Goal: Task Accomplishment & Management: Manage account settings

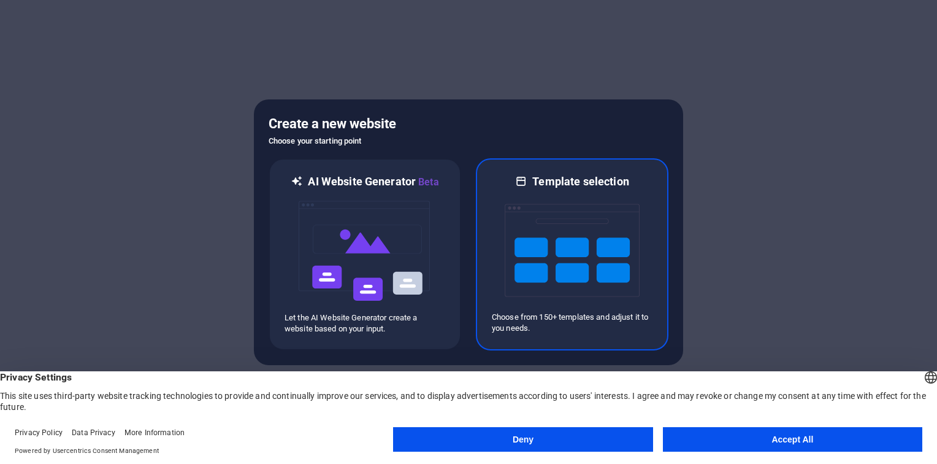
click at [546, 205] on img at bounding box center [572, 250] width 135 height 123
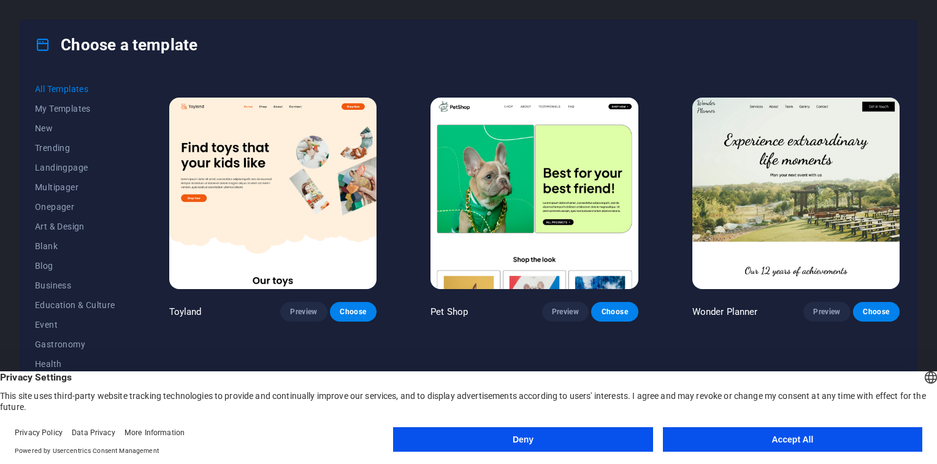
scroll to position [811, 0]
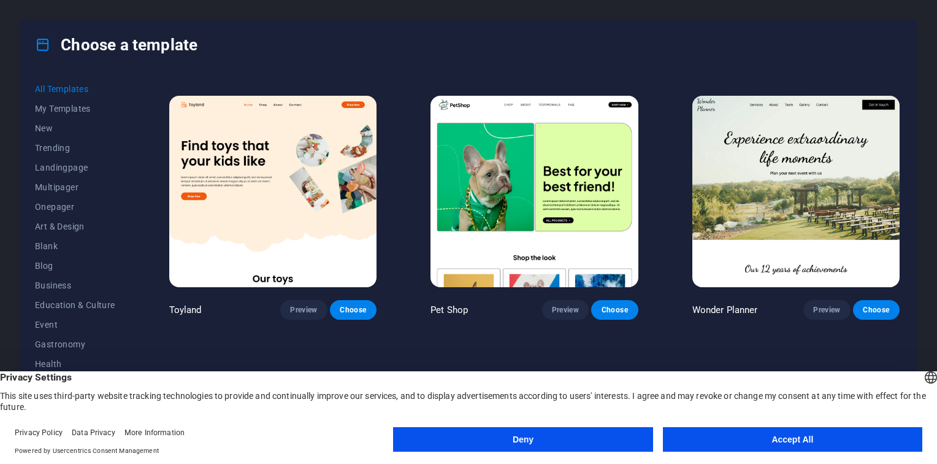
click at [503, 161] on img at bounding box center [534, 191] width 207 height 191
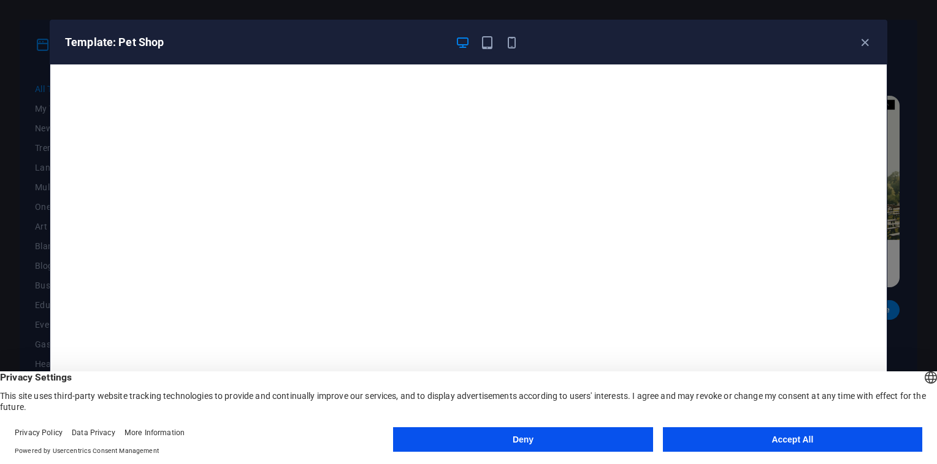
scroll to position [0, 0]
click at [851, 43] on div "Template: Pet Shop" at bounding box center [461, 42] width 792 height 15
click at [861, 43] on icon "button" at bounding box center [865, 43] width 14 height 14
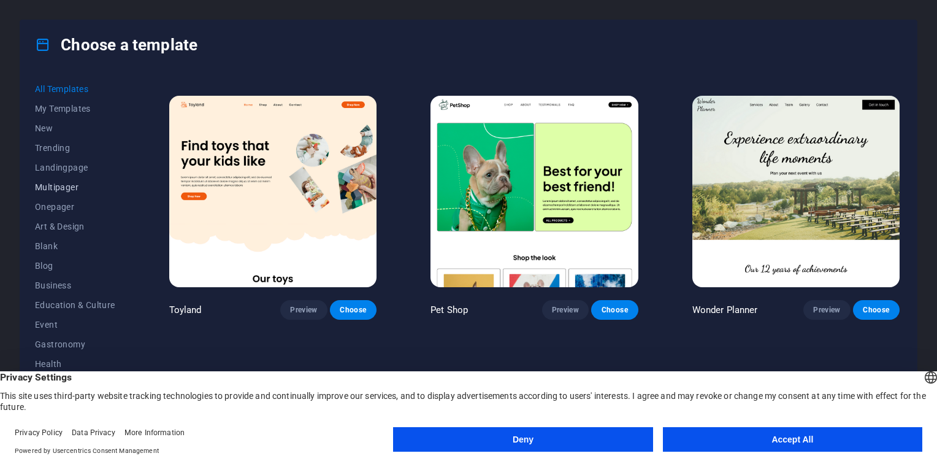
click at [64, 183] on span "Multipager" at bounding box center [75, 187] width 80 height 10
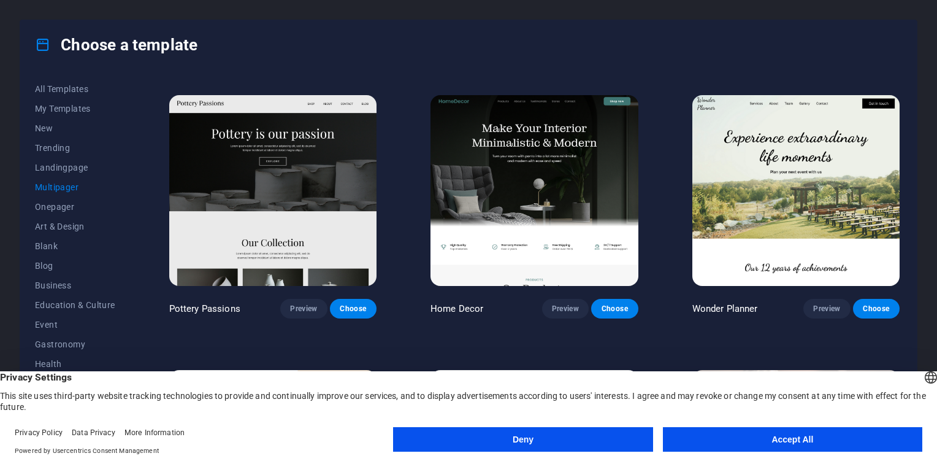
click at [350, 152] on img at bounding box center [272, 190] width 207 height 191
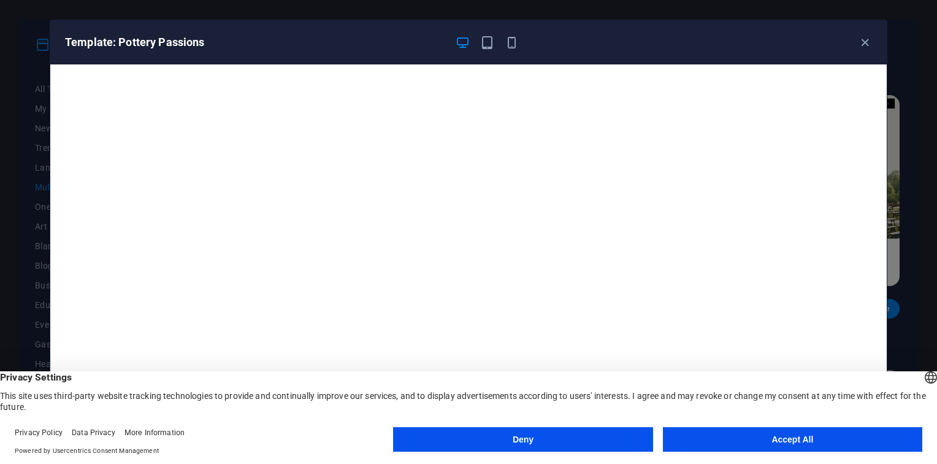
click at [809, 445] on button "Accept All" at bounding box center [792, 439] width 259 height 25
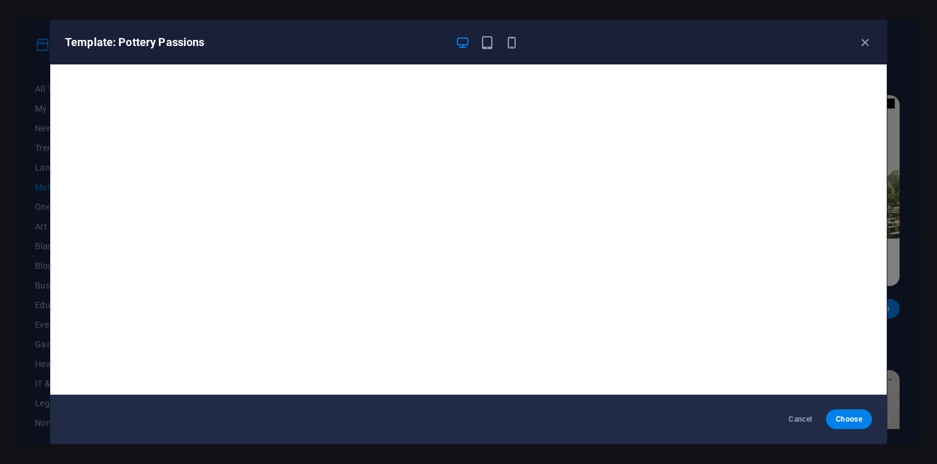
scroll to position [3, 0]
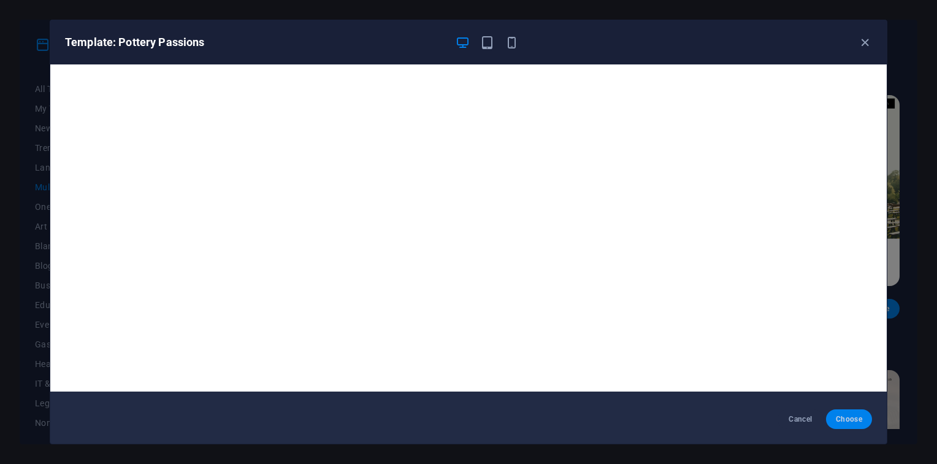
click at [851, 417] on span "Choose" at bounding box center [849, 419] width 26 height 10
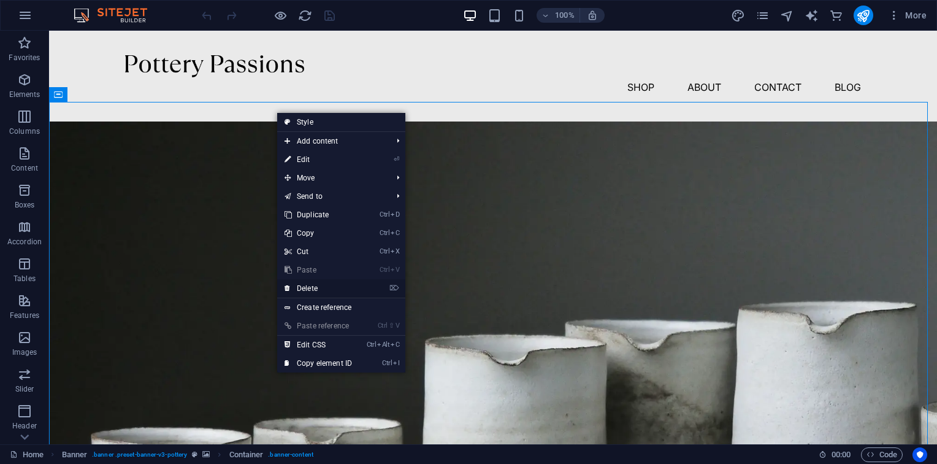
click at [362, 296] on li "⌦ Delete" at bounding box center [341, 288] width 128 height 19
click at [402, 285] on li "⌦ Delete" at bounding box center [341, 288] width 128 height 19
click at [381, 285] on li "⌦ Delete" at bounding box center [341, 288] width 128 height 19
click at [400, 286] on li "⌦ Delete" at bounding box center [341, 288] width 128 height 19
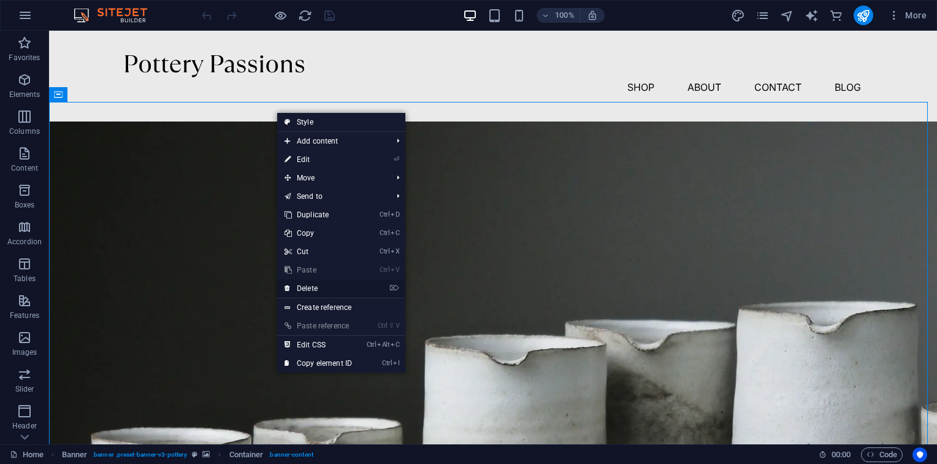
click at [399, 286] on icon "⌦" at bounding box center [394, 288] width 10 height 8
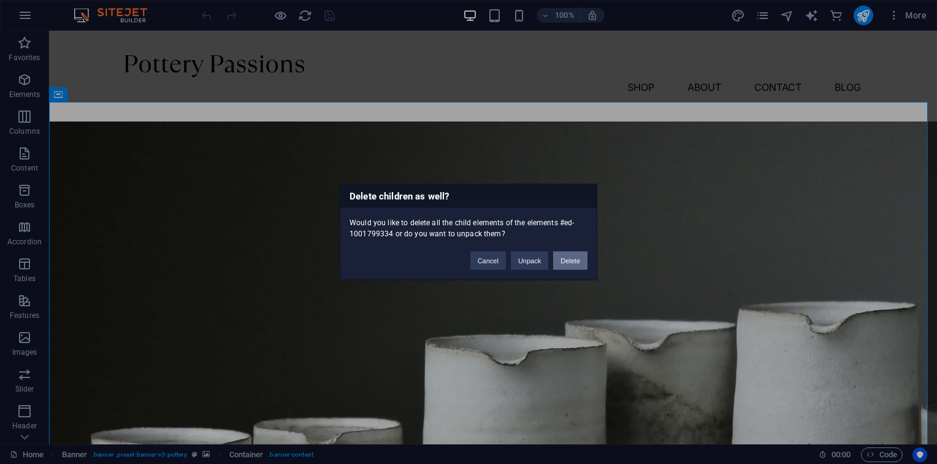
click at [577, 259] on button "Delete" at bounding box center [570, 260] width 34 height 18
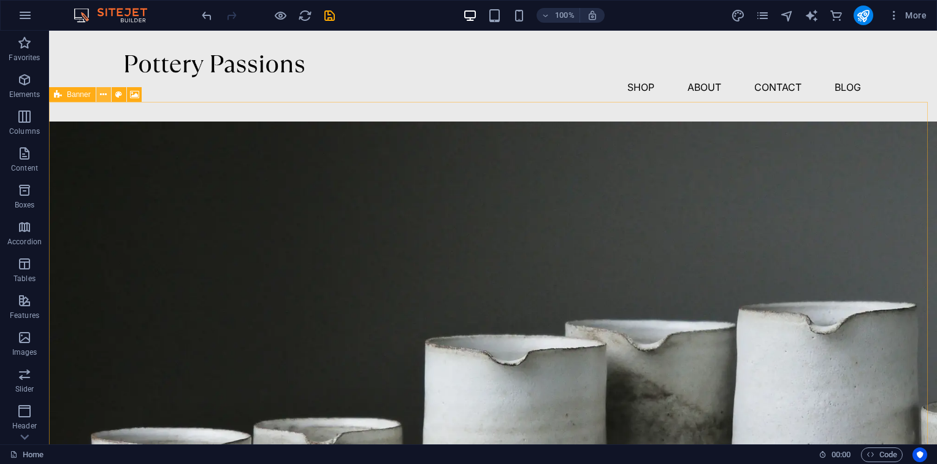
click at [106, 96] on icon at bounding box center [103, 94] width 7 height 13
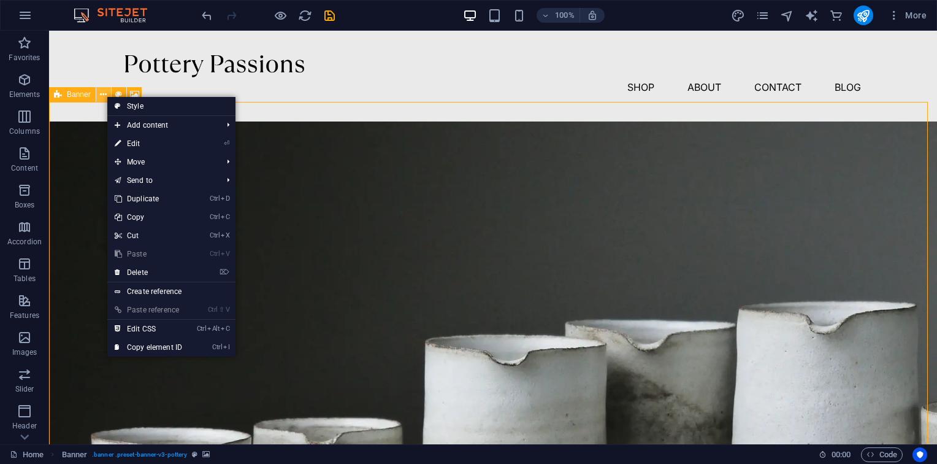
click at [106, 96] on icon at bounding box center [103, 94] width 7 height 13
click at [186, 263] on link "⌦ Delete" at bounding box center [148, 272] width 82 height 18
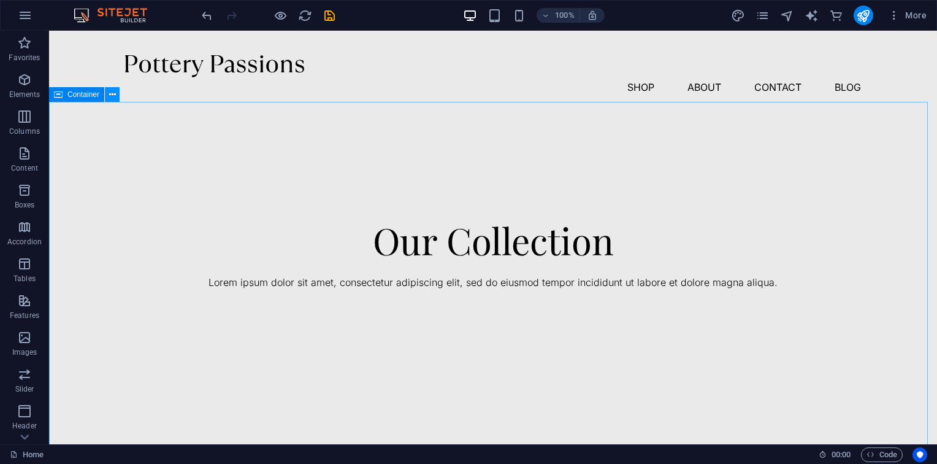
click at [112, 96] on icon at bounding box center [112, 94] width 7 height 13
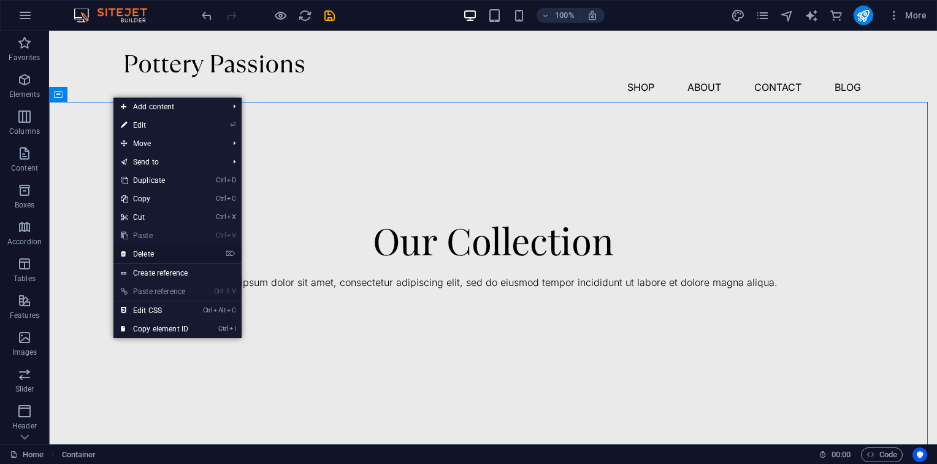
click at [149, 248] on link "⌦ Delete" at bounding box center [154, 254] width 82 height 18
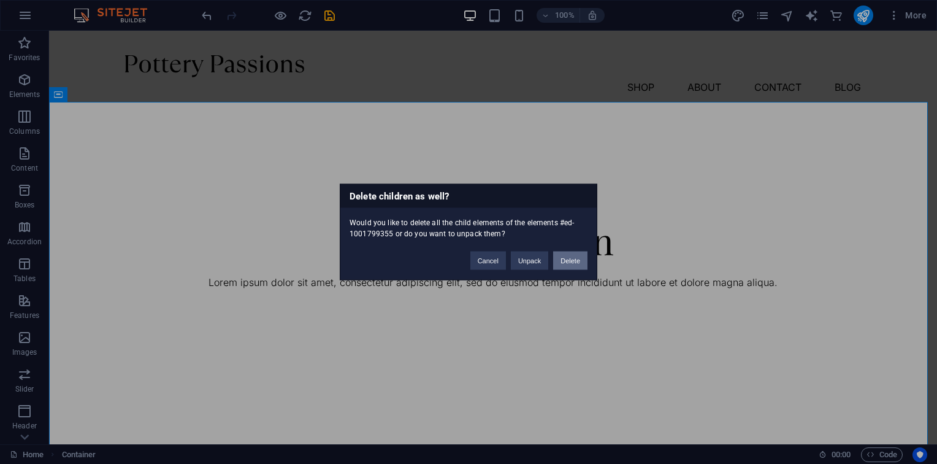
click at [560, 253] on button "Delete" at bounding box center [570, 260] width 34 height 18
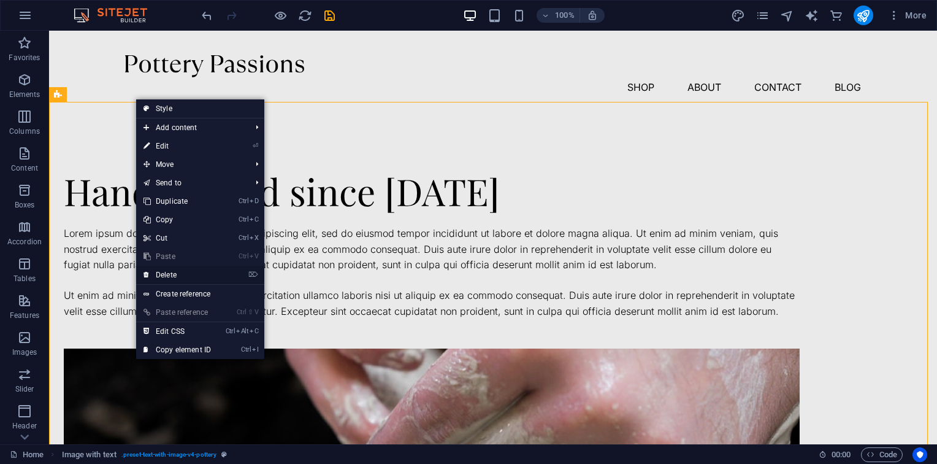
click at [218, 277] on link "⌦ Delete" at bounding box center [177, 275] width 82 height 18
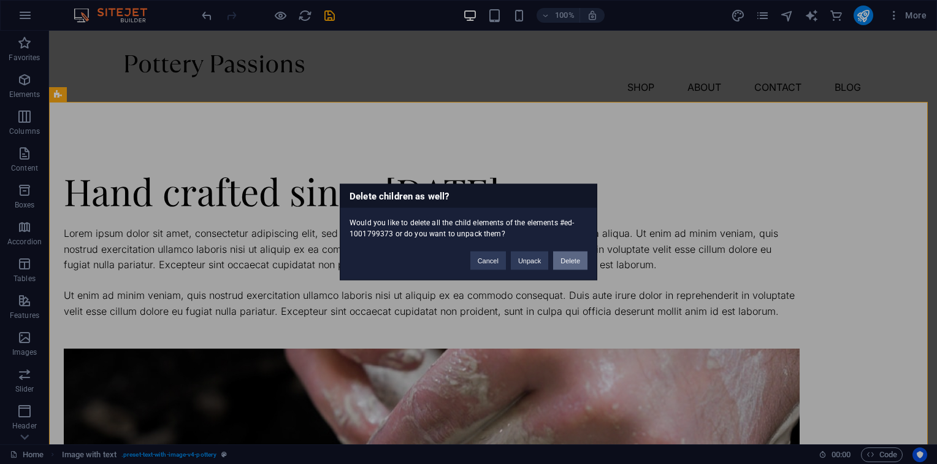
click at [573, 256] on button "Delete" at bounding box center [570, 260] width 34 height 18
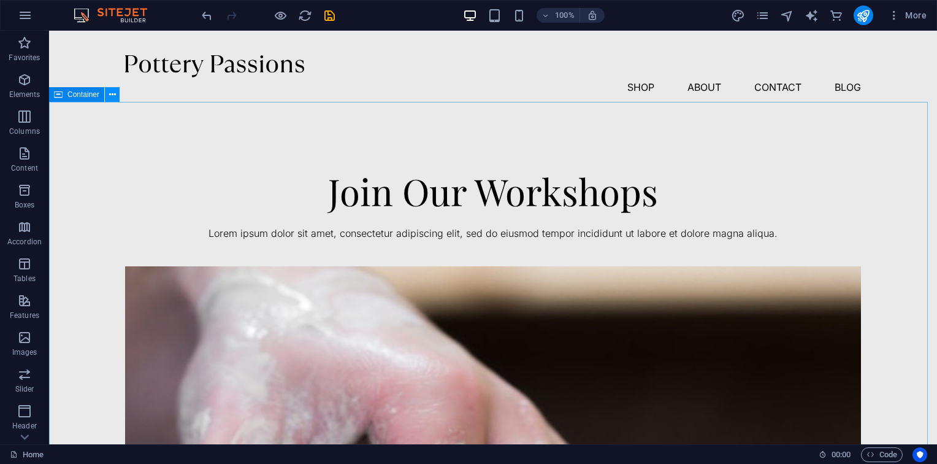
click at [109, 99] on icon at bounding box center [112, 94] width 7 height 13
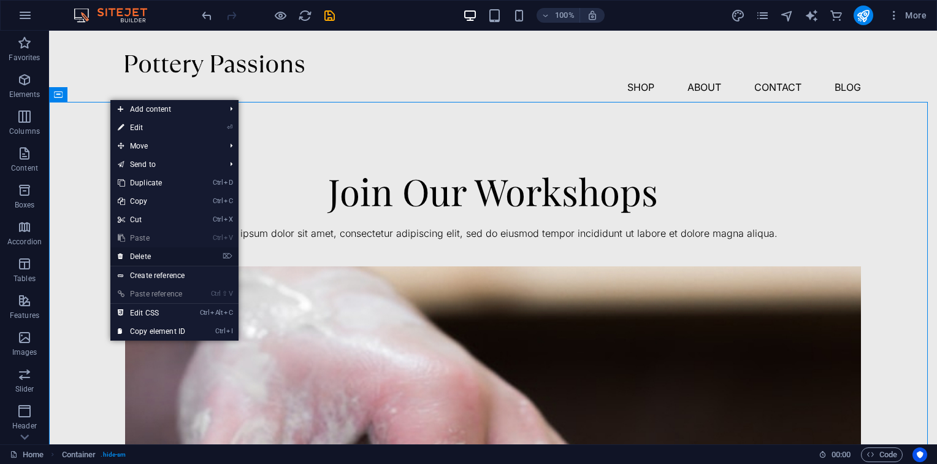
click at [202, 254] on li "⌦ Delete" at bounding box center [174, 256] width 128 height 19
click at [223, 254] on li "⌦ Delete" at bounding box center [174, 256] width 128 height 19
click at [226, 254] on icon "⌦" at bounding box center [228, 256] width 10 height 8
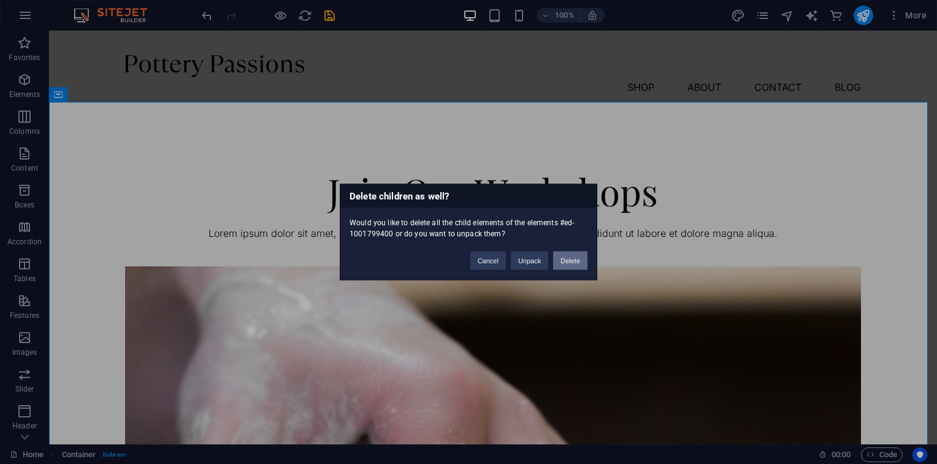
click at [561, 259] on button "Delete" at bounding box center [570, 260] width 34 height 18
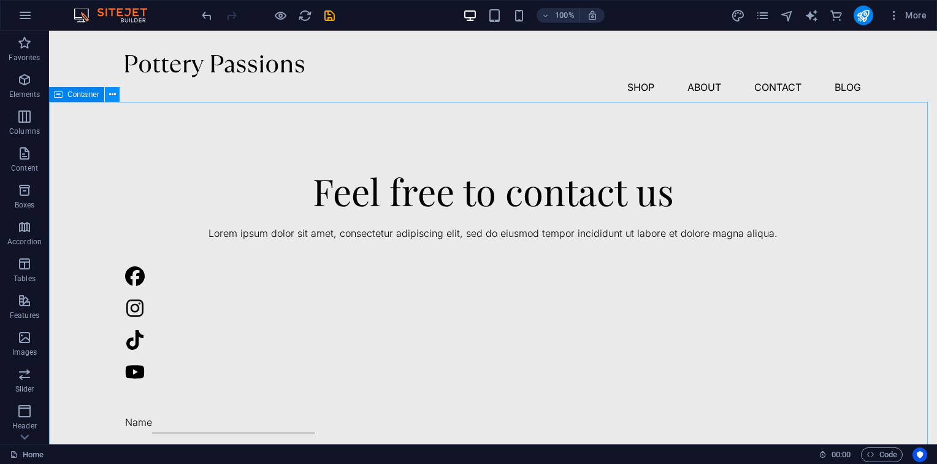
click at [110, 97] on icon at bounding box center [112, 94] width 7 height 13
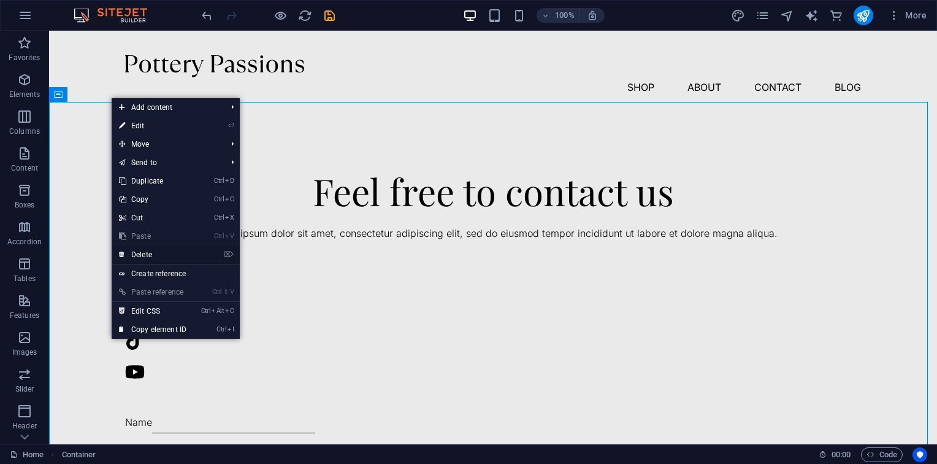
click at [164, 247] on link "⌦ Delete" at bounding box center [153, 254] width 82 height 18
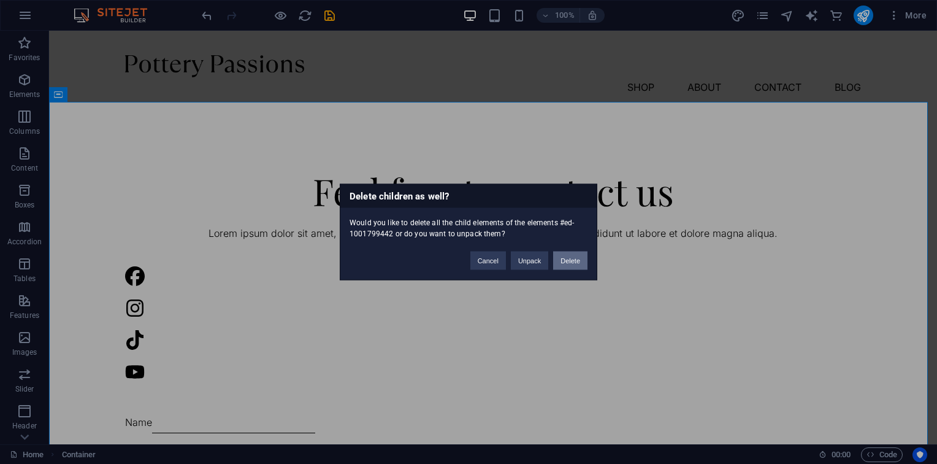
click at [578, 253] on button "Delete" at bounding box center [570, 260] width 34 height 18
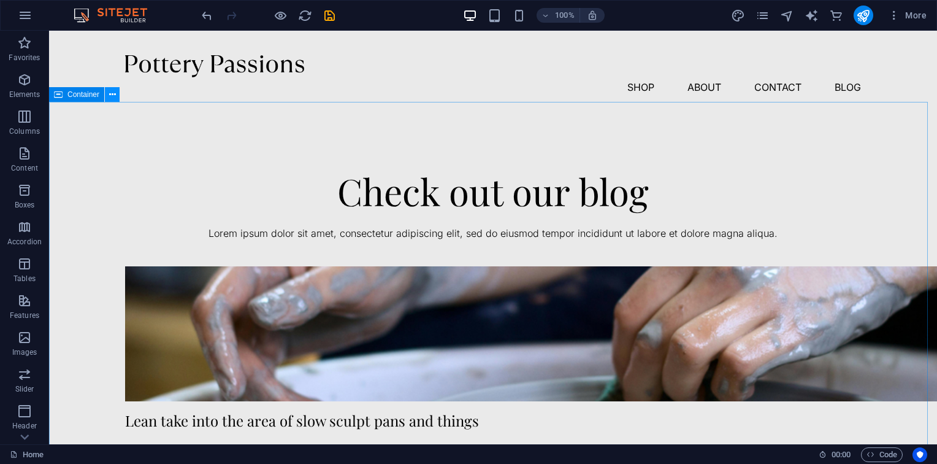
click at [118, 99] on button at bounding box center [112, 94] width 15 height 15
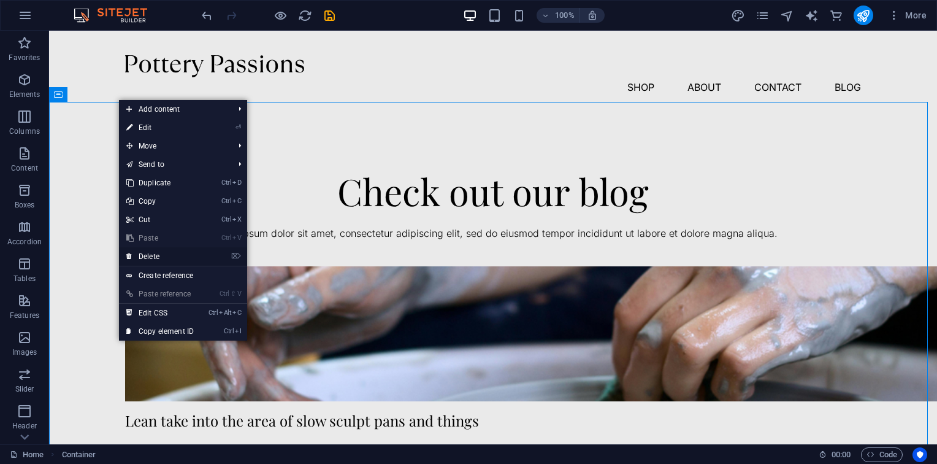
click at [192, 252] on link "⌦ Delete" at bounding box center [160, 256] width 82 height 18
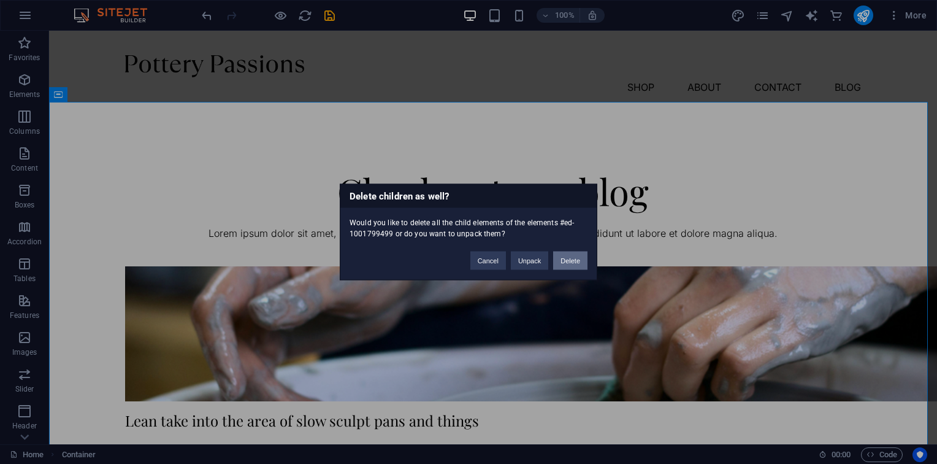
click at [566, 266] on button "Delete" at bounding box center [570, 260] width 34 height 18
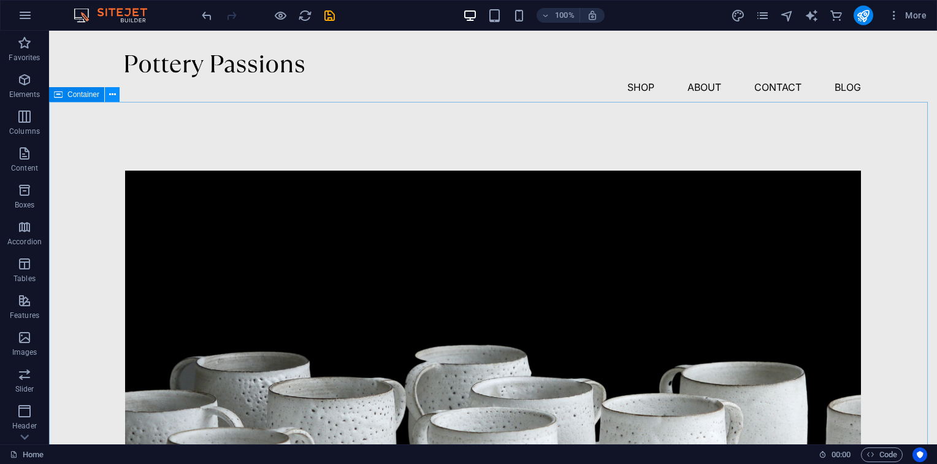
click at [109, 100] on icon at bounding box center [112, 94] width 7 height 13
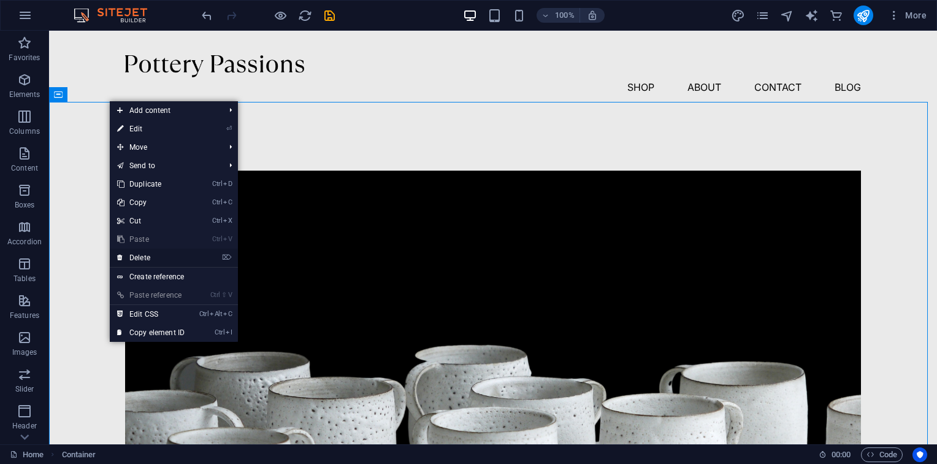
click at [185, 263] on link "⌦ Delete" at bounding box center [151, 257] width 82 height 18
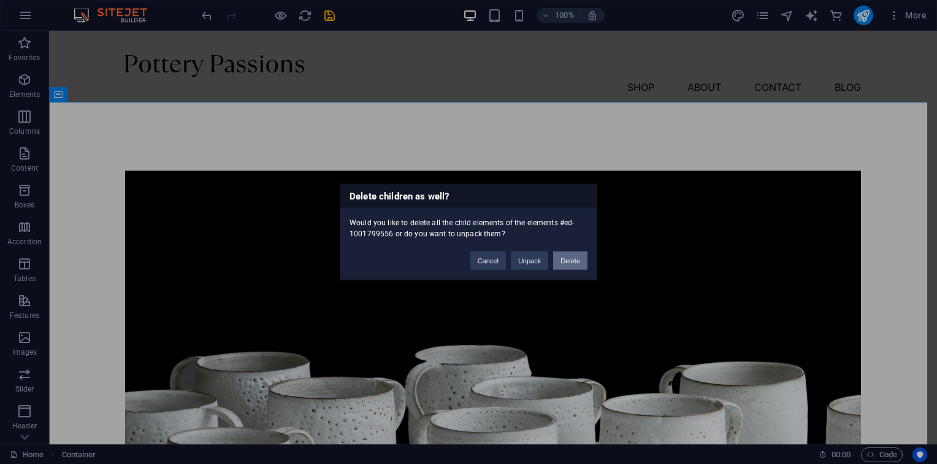
click at [567, 262] on button "Delete" at bounding box center [570, 260] width 34 height 18
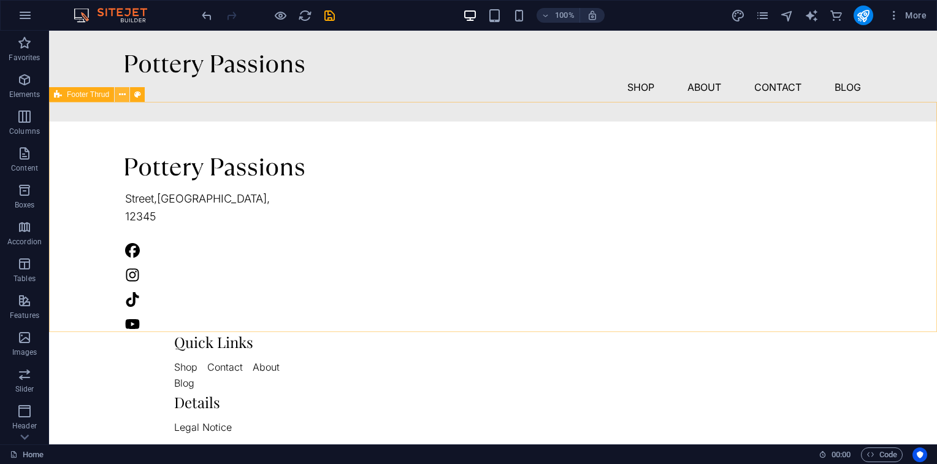
click at [121, 94] on icon at bounding box center [122, 94] width 7 height 13
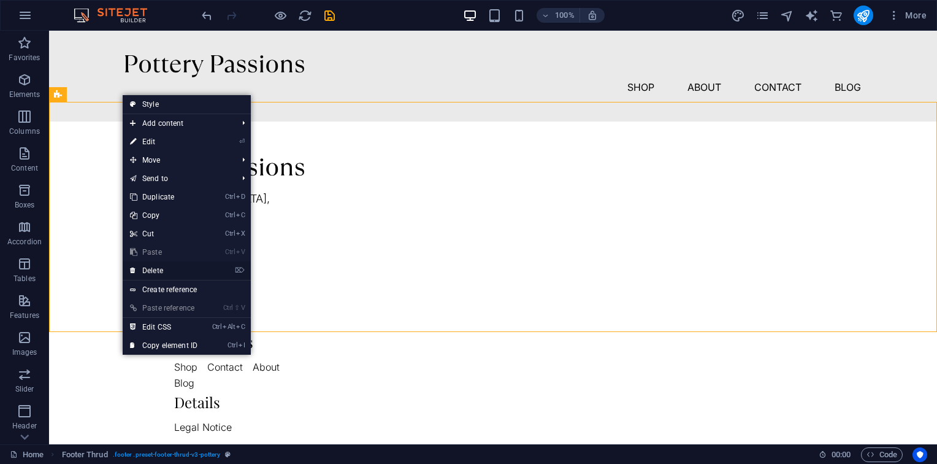
click at [202, 261] on link "⌦ Delete" at bounding box center [164, 270] width 82 height 18
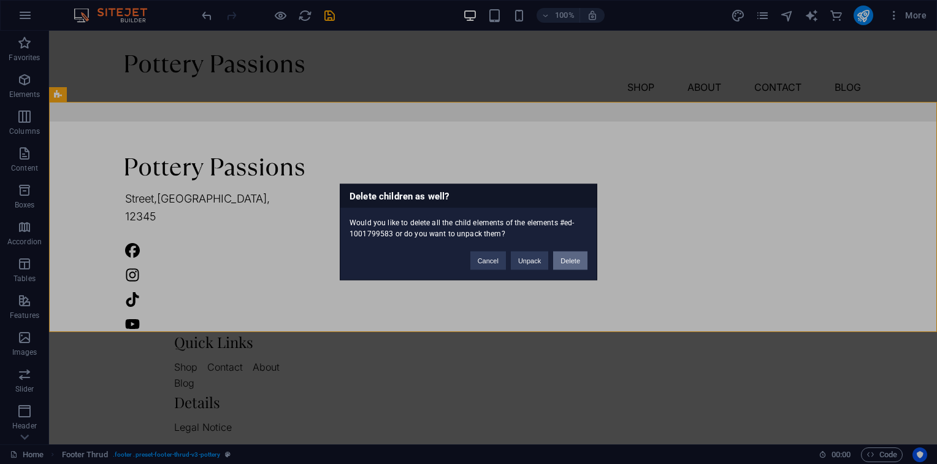
click at [565, 258] on button "Delete" at bounding box center [570, 260] width 34 height 18
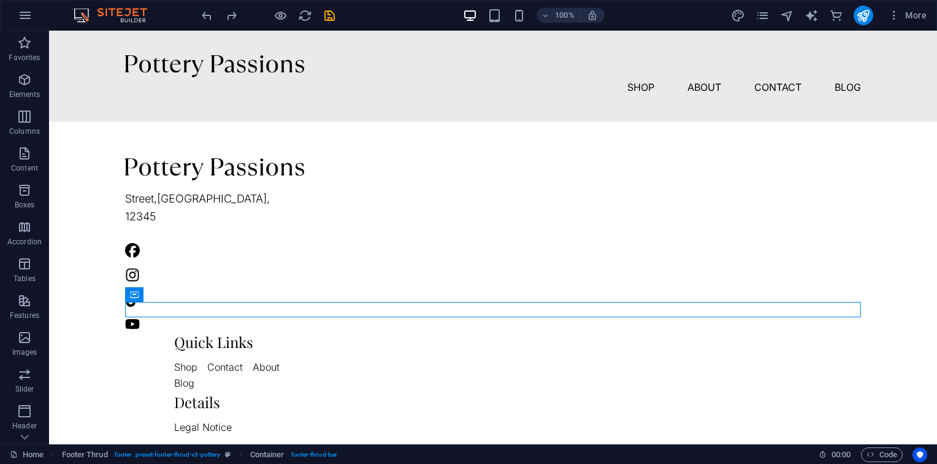
click at [760, 357] on html "Skip to main content Menu Shop About Contact Blog Street , Berlin , 12345 Quick…" at bounding box center [493, 363] width 888 height 664
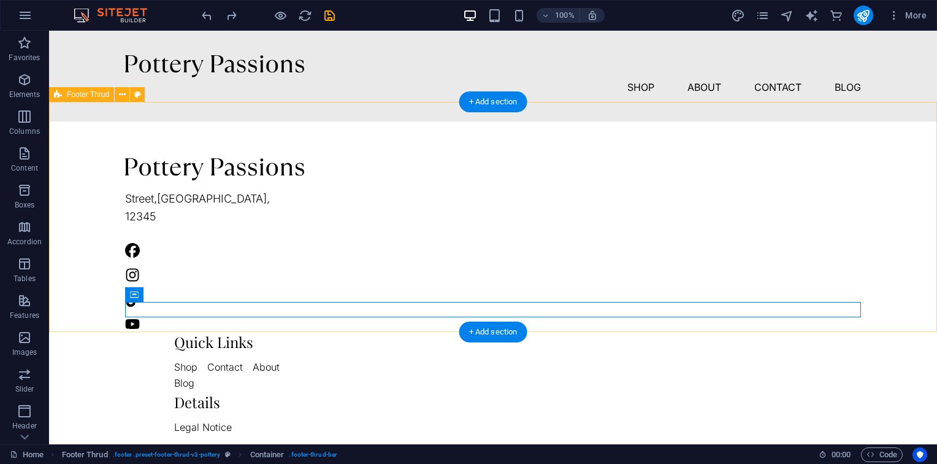
click at [91, 274] on div "Street , Berlin , 12345 Quick Links Shop Contact About Blog Details Legal Notic…" at bounding box center [493, 407] width 888 height 573
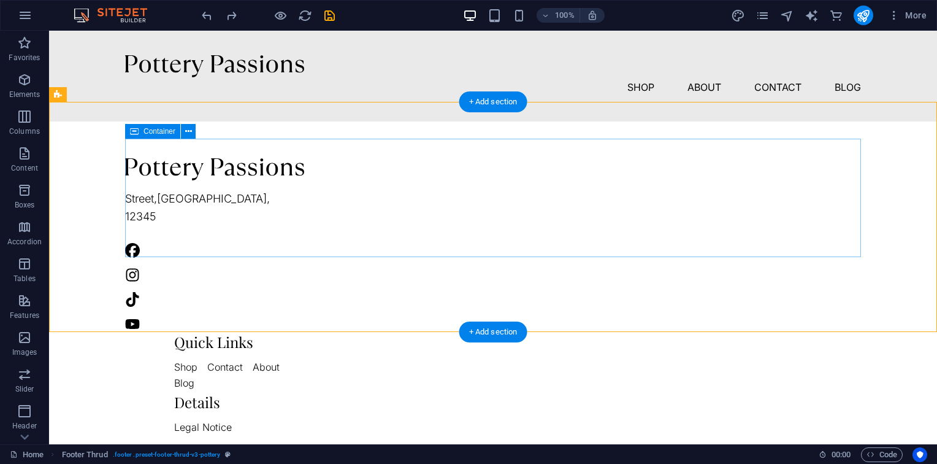
click at [458, 196] on div "Street , Berlin , 12345 Quick Links Shop Contact About Blog Details Legal Notic…" at bounding box center [493, 388] width 736 height 461
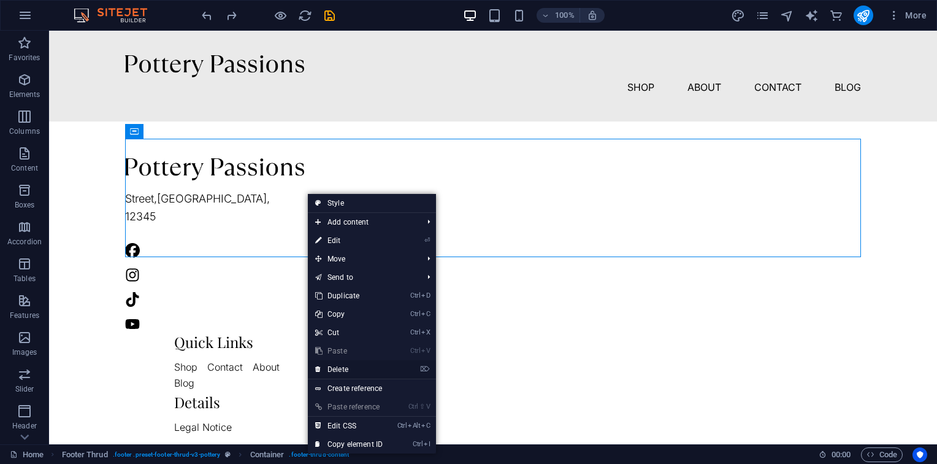
click at [377, 365] on link "⌦ Delete" at bounding box center [349, 369] width 82 height 18
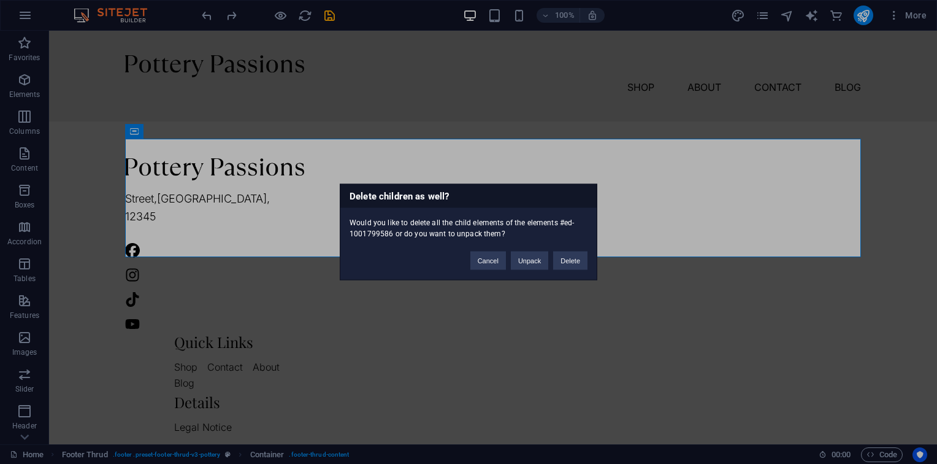
click at [574, 250] on div "Cancel Unpack Delete" at bounding box center [529, 254] width 136 height 31
click at [572, 259] on button "Delete" at bounding box center [570, 260] width 34 height 18
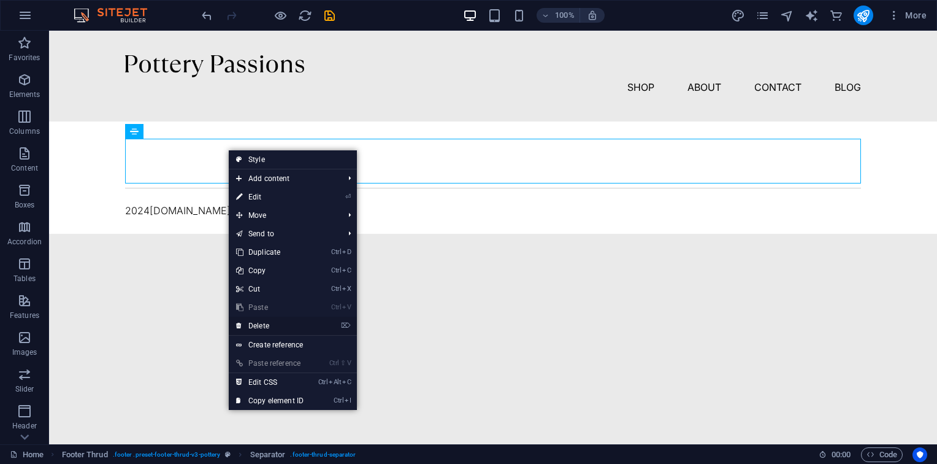
click at [289, 324] on link "⌦ Delete" at bounding box center [270, 325] width 82 height 18
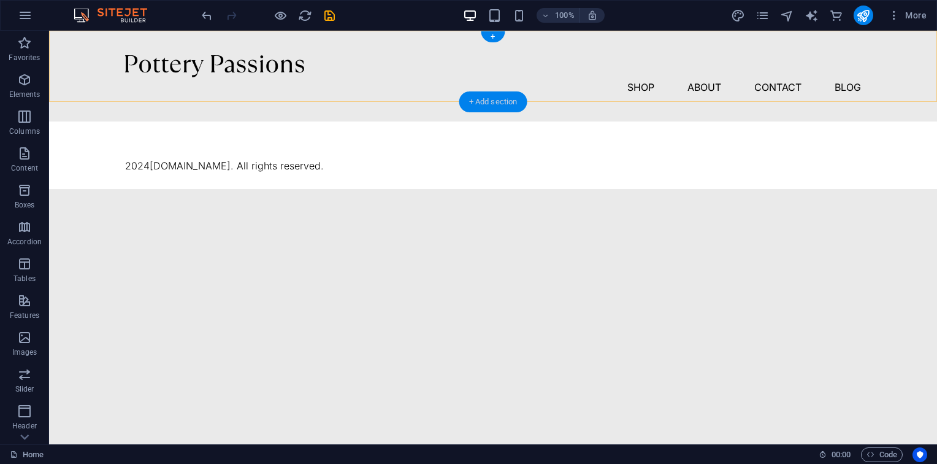
click at [521, 109] on div "+ Add section" at bounding box center [493, 101] width 68 height 21
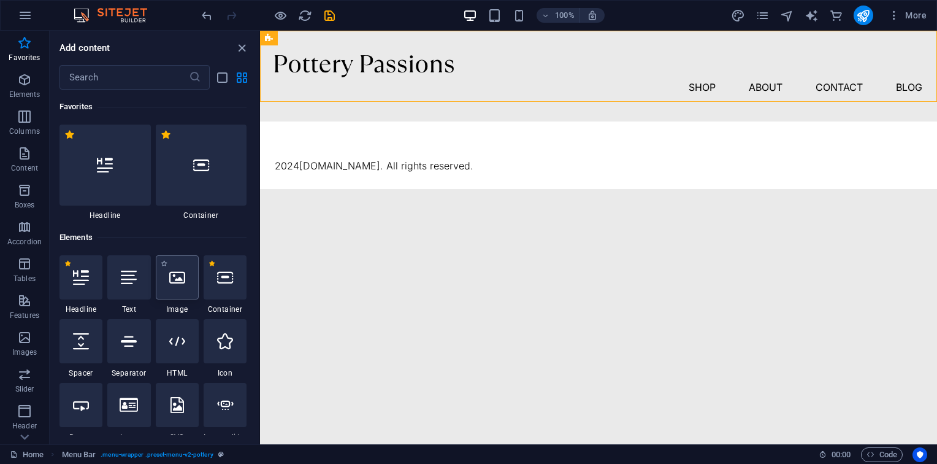
click at [175, 286] on div at bounding box center [177, 277] width 43 height 44
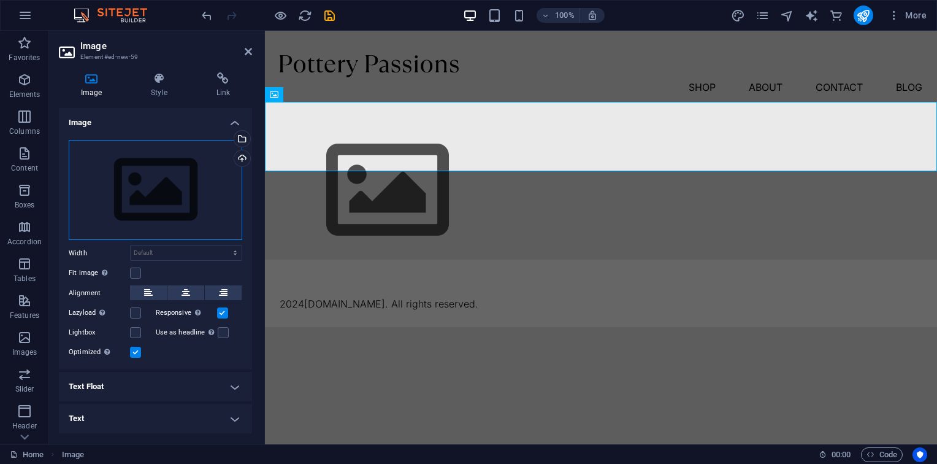
click at [150, 178] on div "Drag files here, click to choose files or select files from Files or our free s…" at bounding box center [156, 190] width 174 height 101
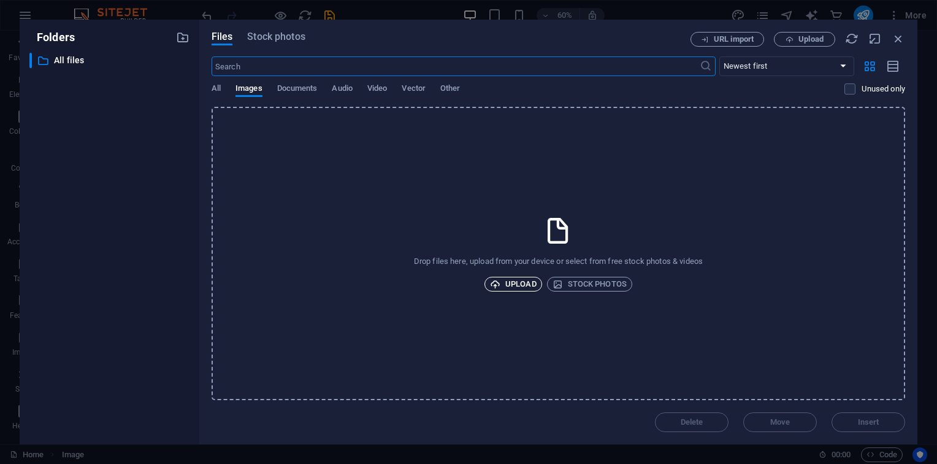
click at [525, 280] on span "Upload" at bounding box center [513, 284] width 47 height 15
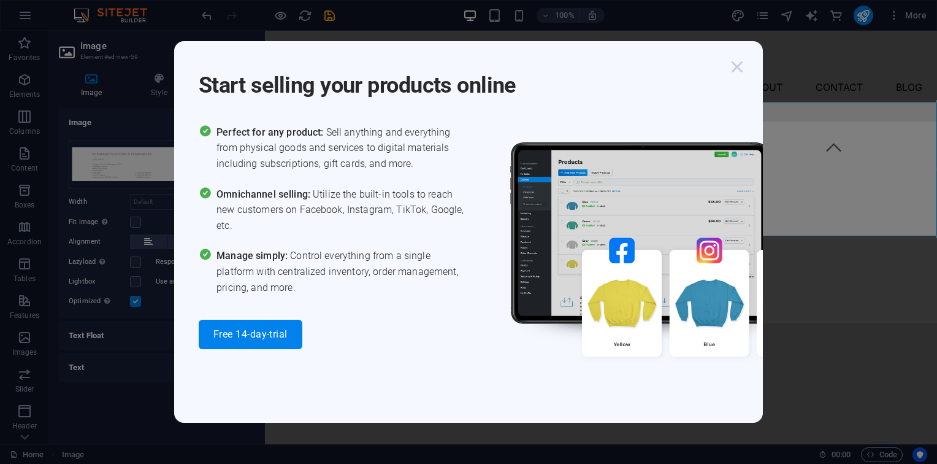
click at [735, 71] on icon "button" at bounding box center [737, 67] width 22 height 22
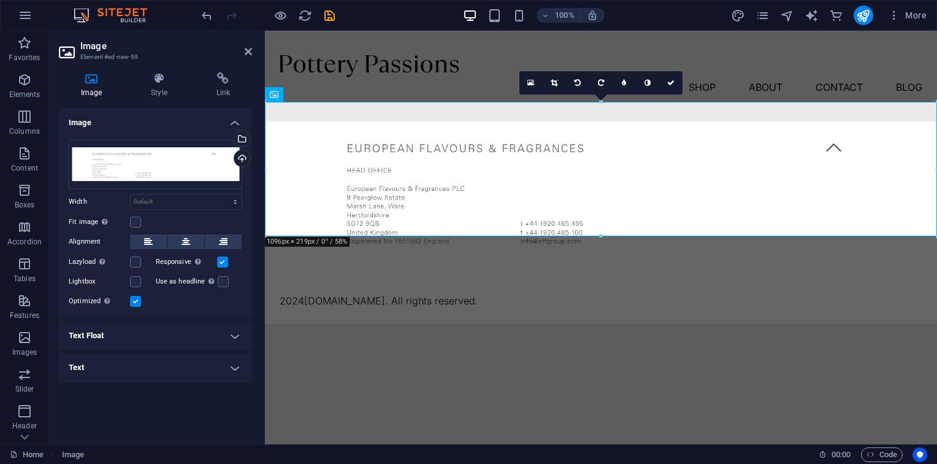
click at [634, 323] on html "Skip to main content Menu Shop About Contact Blog 2024 fffgroups.com . All righ…" at bounding box center [601, 177] width 672 height 293
click at [623, 258] on div "2024 fffgroups.com . All rights reserved." at bounding box center [601, 289] width 672 height 67
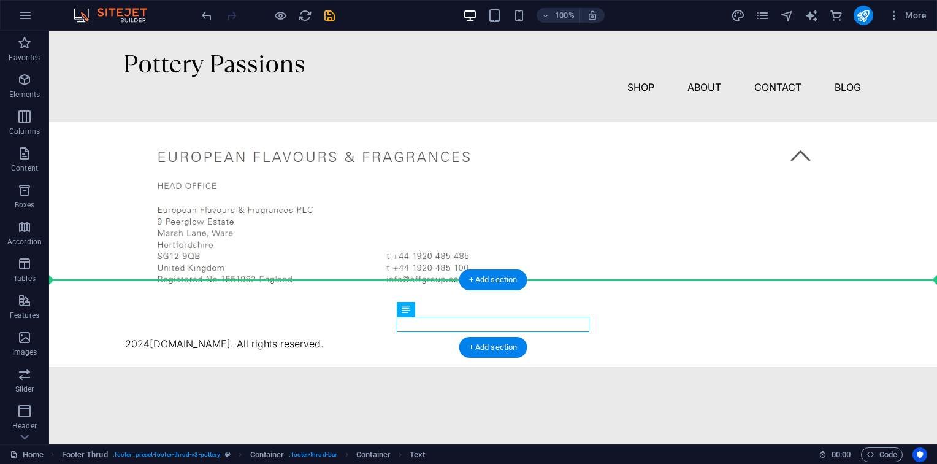
drag, startPoint x: 506, startPoint y: 329, endPoint x: 521, endPoint y: 286, distance: 45.6
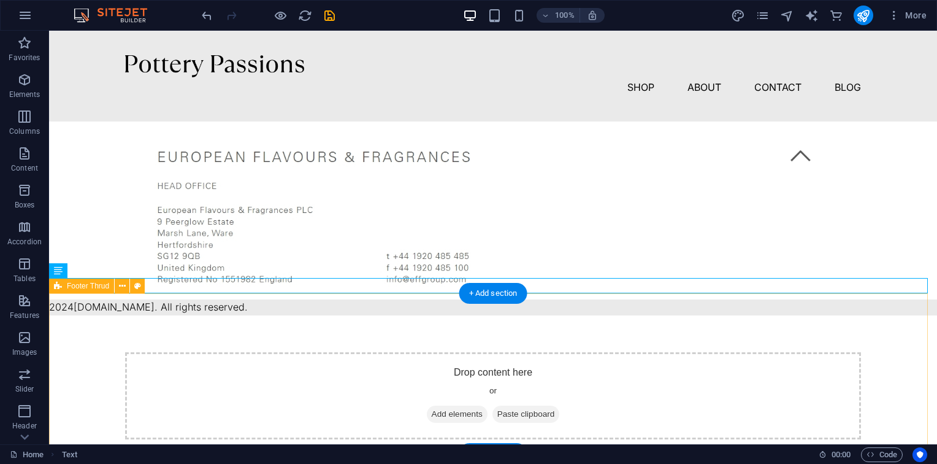
click at [69, 315] on div "Drop content here or Add elements Paste clipboard" at bounding box center [493, 384] width 888 height 139
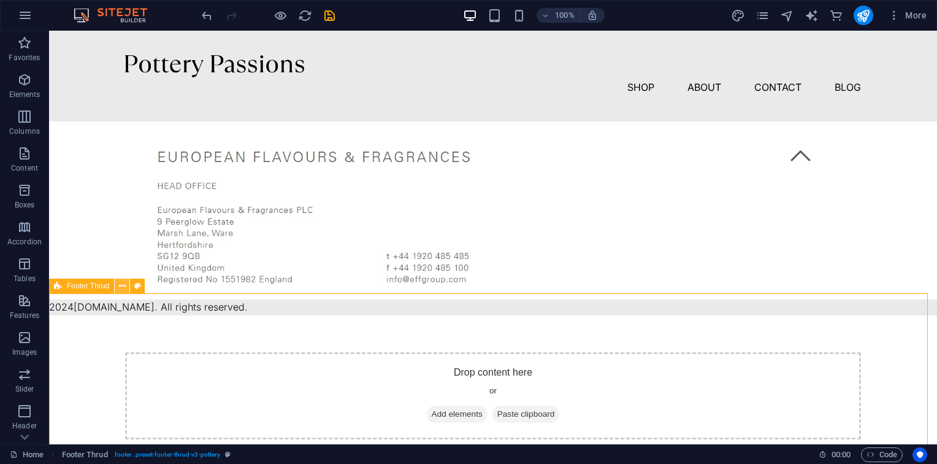
click at [127, 285] on button at bounding box center [122, 285] width 15 height 15
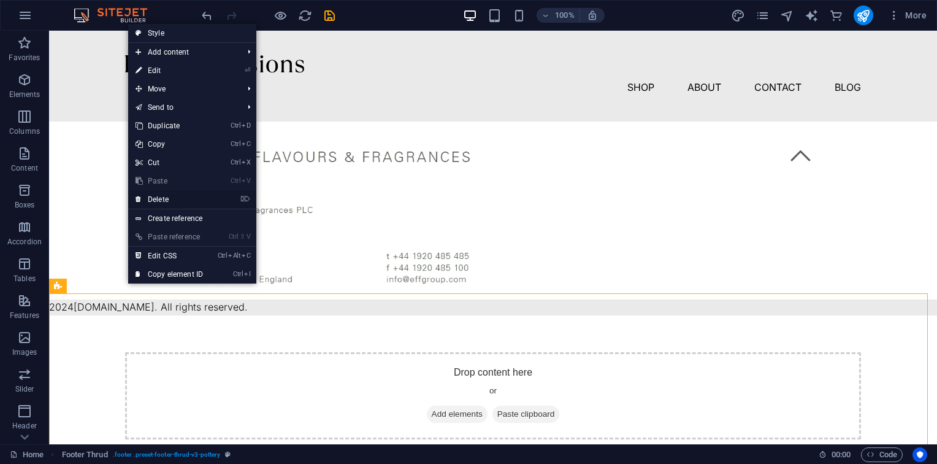
click at [187, 202] on link "⌦ Delete" at bounding box center [169, 199] width 82 height 18
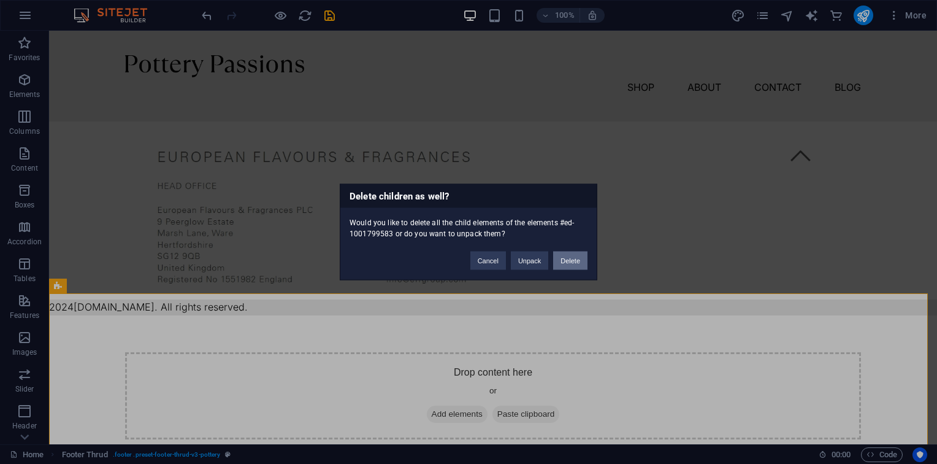
click at [578, 254] on button "Delete" at bounding box center [570, 260] width 34 height 18
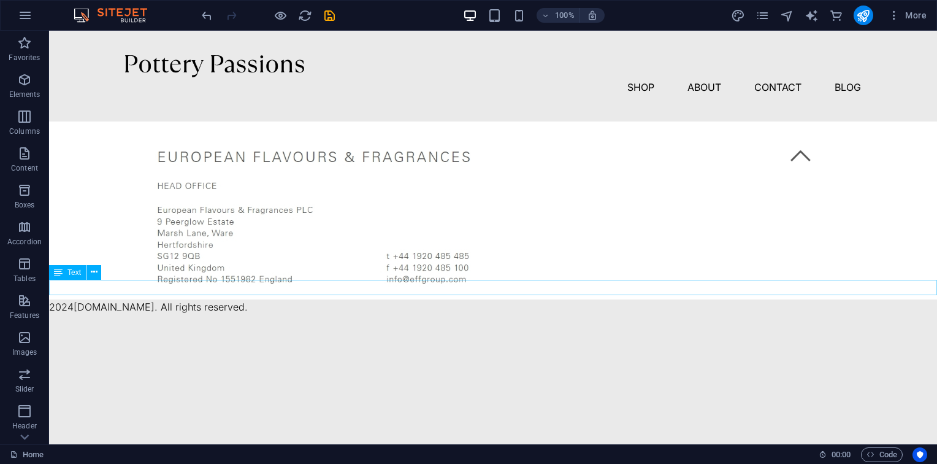
click at [196, 299] on div "2024 fffgroups.com . All rights reserved." at bounding box center [493, 307] width 888 height 16
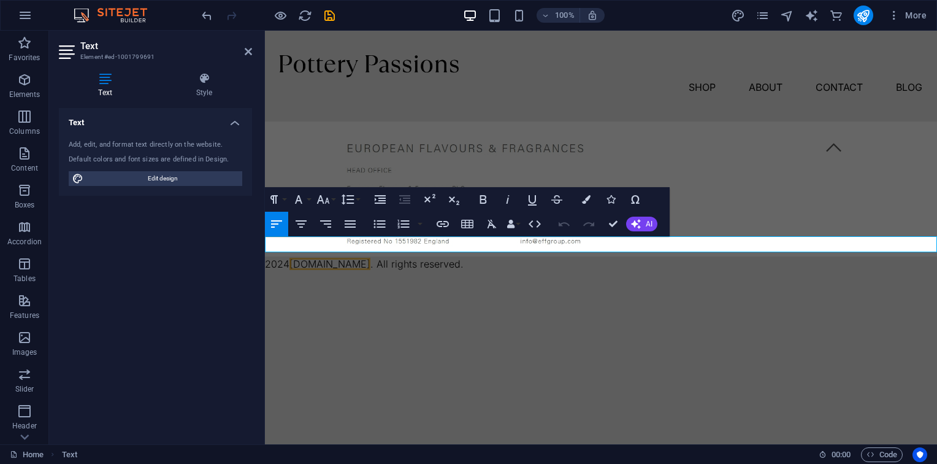
click at [264, 244] on div at bounding box center [263, 237] width 2 height 413
click at [265, 258] on icon at bounding box center [265, 264] width 0 height 12
click at [369, 256] on p "2024 fffgroups.com . All rights reserved." at bounding box center [601, 264] width 672 height 16
click at [265, 258] on icon at bounding box center [265, 264] width 0 height 12
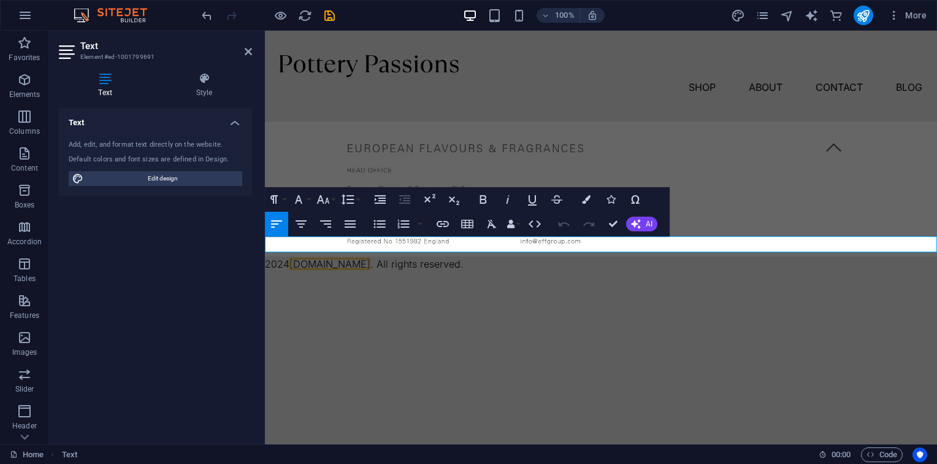
click at [275, 256] on p "2024 fffgroups.com . All rights reserved." at bounding box center [601, 264] width 672 height 16
click at [318, 233] on button "Align Right" at bounding box center [325, 224] width 23 height 25
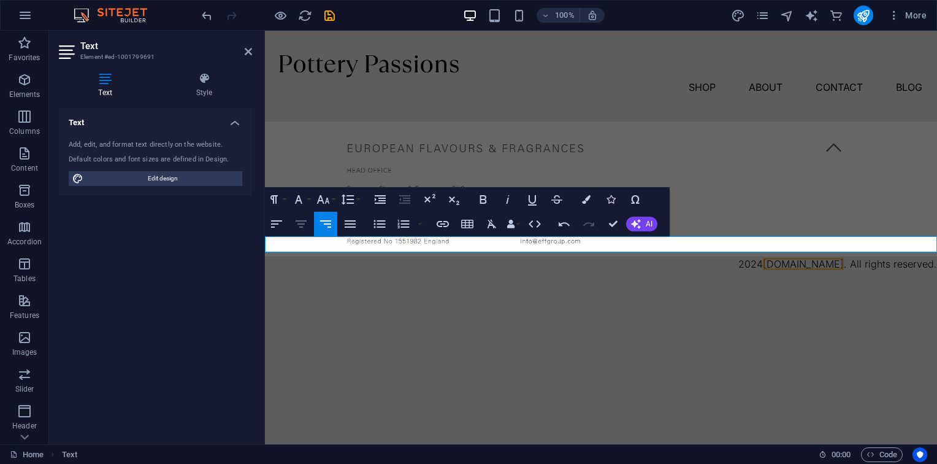
click at [307, 232] on button "Align Center" at bounding box center [300, 224] width 23 height 25
click at [439, 272] on html "Skip to main content Menu Shop About Contact Blog ​ 2024 fffgroups.com . All ri…" at bounding box center [601, 151] width 672 height 241
click at [570, 272] on html "Skip to main content Menu Shop About Contact Blog ​ 2024 fffgroups.com . All ri…" at bounding box center [601, 151] width 672 height 241
click at [650, 272] on html "Skip to main content Menu Shop About Contact Blog ​ 2024 fffgroups.com . All ri…" at bounding box center [601, 151] width 672 height 241
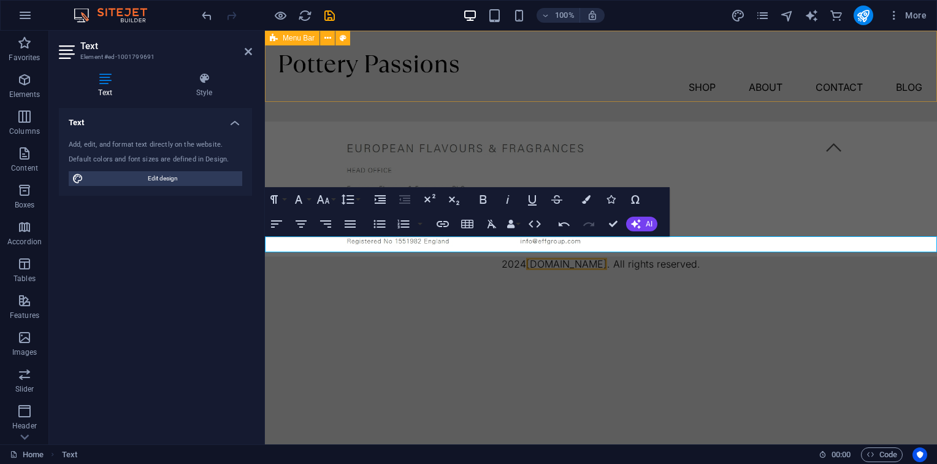
drag, startPoint x: 604, startPoint y: 44, endPoint x: 811, endPoint y: 67, distance: 208.1
click at [811, 67] on div "Menu Shop About Contact Blog" at bounding box center [601, 76] width 672 height 91
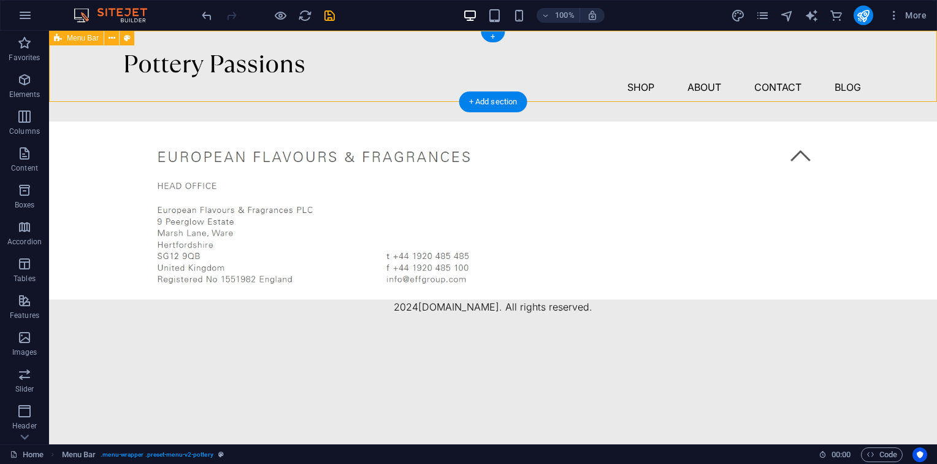
click at [595, 77] on nav "Shop About Contact Blog" at bounding box center [493, 87] width 736 height 20
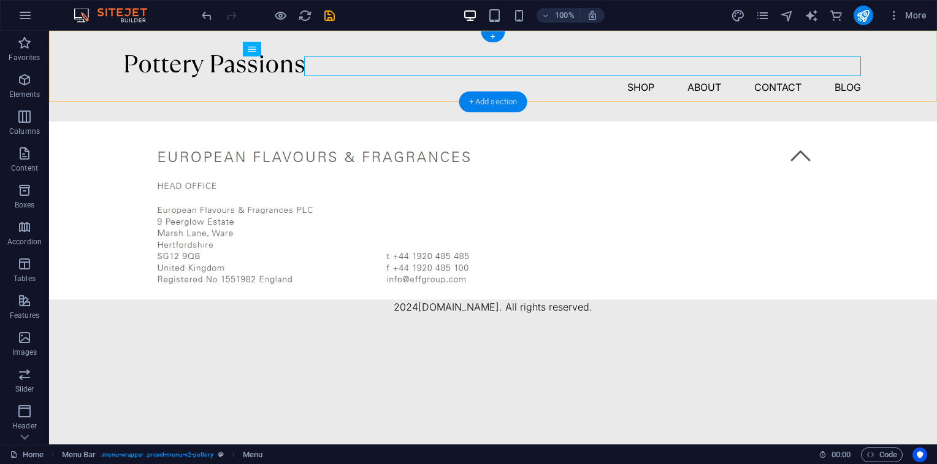
click at [488, 94] on div "+ Add section" at bounding box center [493, 101] width 68 height 21
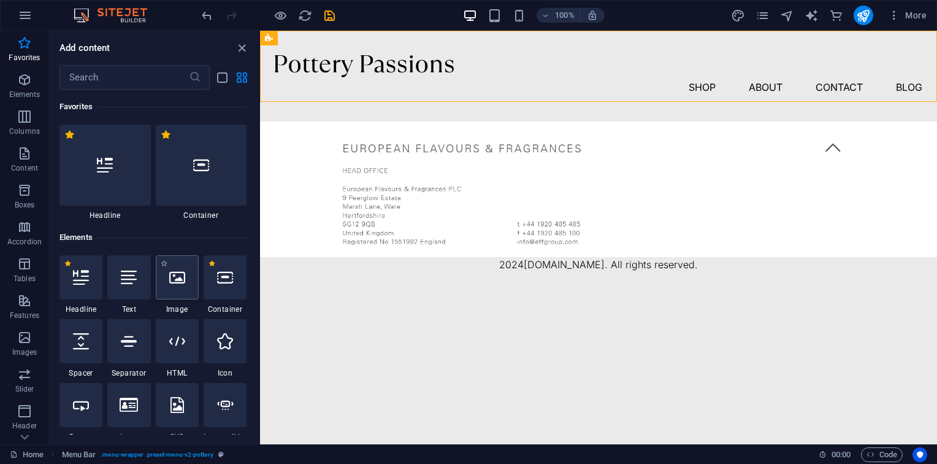
click at [192, 283] on div at bounding box center [177, 277] width 43 height 44
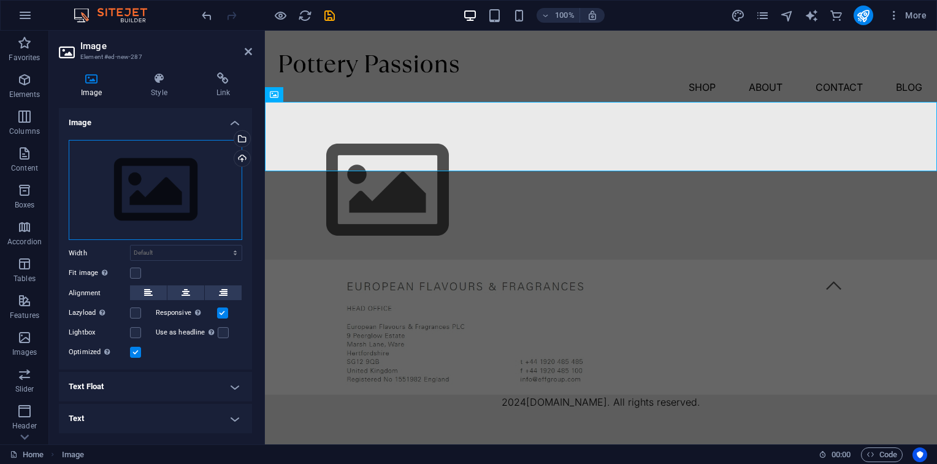
click at [170, 193] on div "Drag files here, click to choose files or select files from Files or our free s…" at bounding box center [156, 190] width 174 height 101
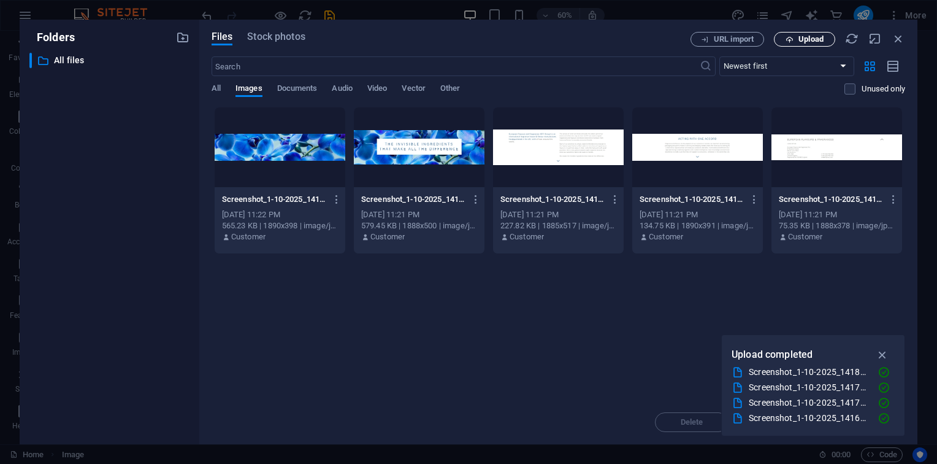
click at [786, 33] on button "Upload" at bounding box center [804, 39] width 61 height 15
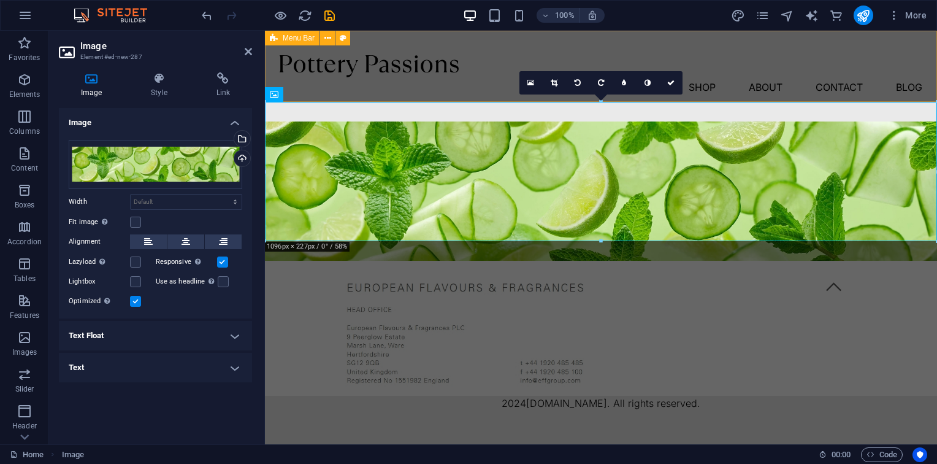
click at [820, 82] on div "Menu Shop About Contact Blog" at bounding box center [601, 76] width 672 height 91
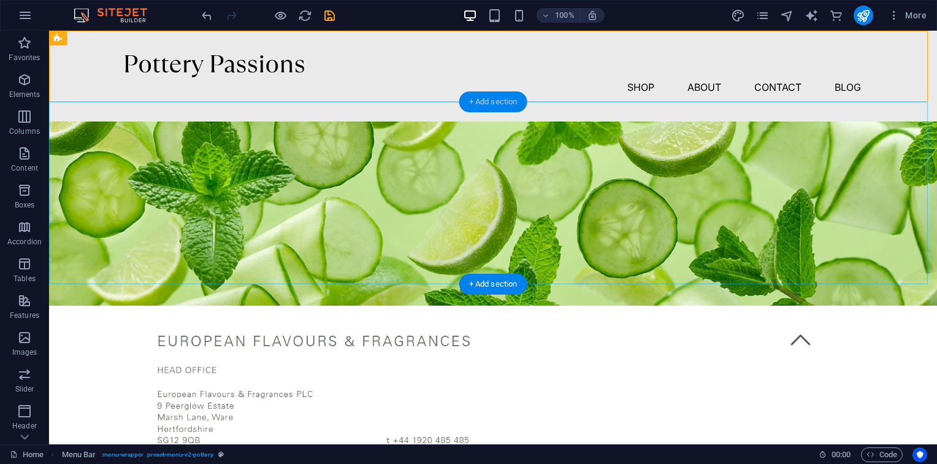
click at [489, 101] on div "+ Add section" at bounding box center [493, 101] width 68 height 21
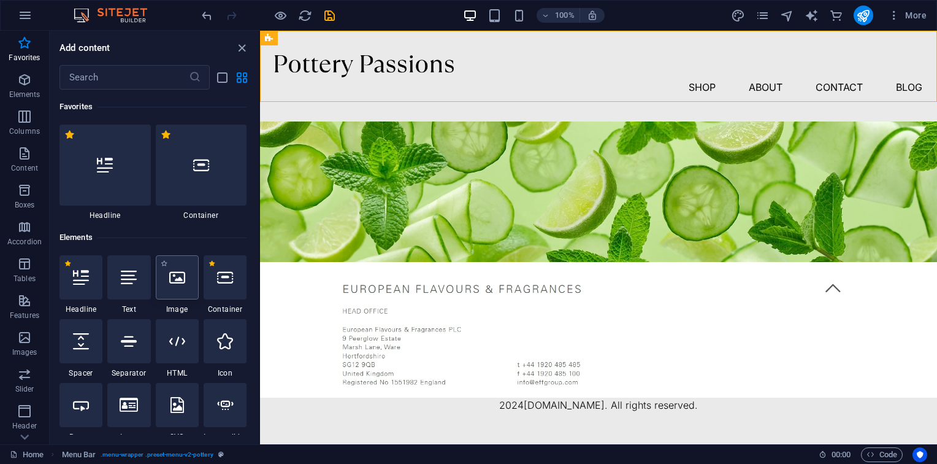
drag, startPoint x: 163, startPoint y: 234, endPoint x: 185, endPoint y: 281, distance: 52.1
click at [185, 281] on div "Elements 1 Star Headline 1 Star Text 1 Star Image 1 Star Container 1 Star Space…" at bounding box center [152, 458] width 187 height 477
click at [185, 281] on div at bounding box center [177, 277] width 43 height 44
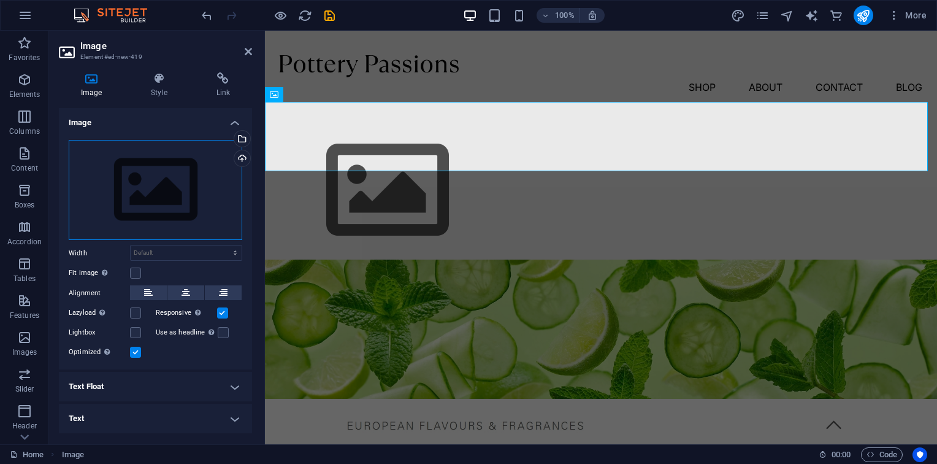
click at [209, 147] on div "Drag files here, click to choose files or select files from Files or our free s…" at bounding box center [156, 190] width 174 height 101
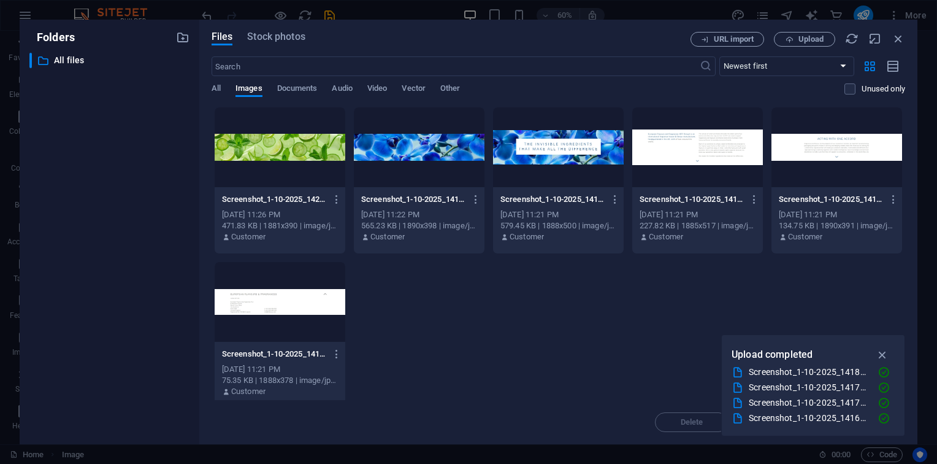
click at [900, 164] on div "Screenshot_1-10-2025_142559_www.effgroup.com-xzpZU-Ygr8Riz4Owd-qDsw.jpeg Screen…" at bounding box center [559, 258] width 694 height 302
click at [856, 159] on div at bounding box center [837, 147] width 131 height 80
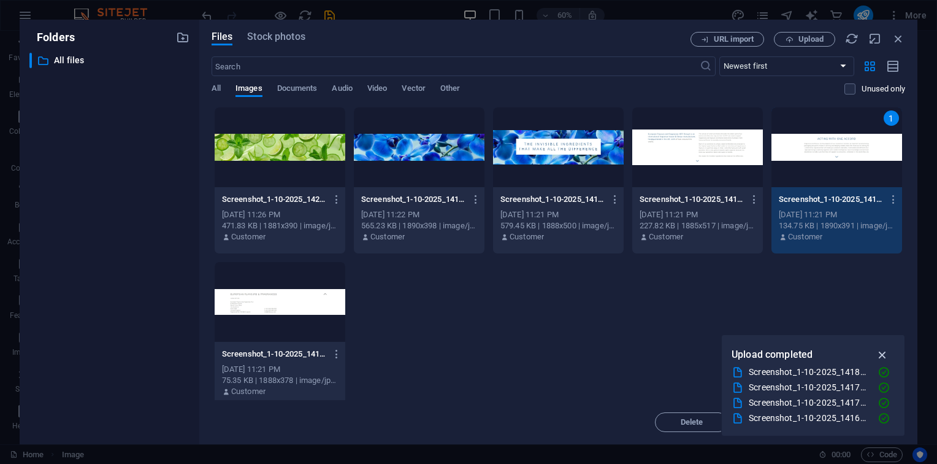
click at [883, 345] on button "button" at bounding box center [883, 355] width 24 height 20
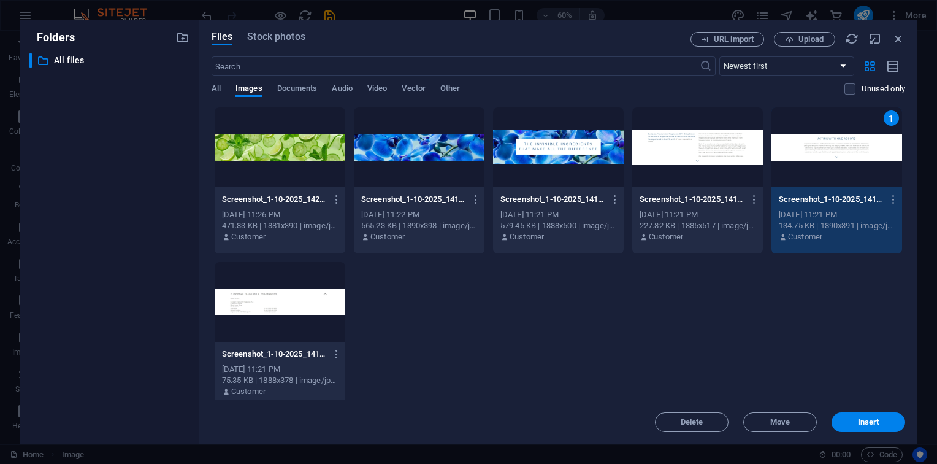
click at [851, 153] on div "1" at bounding box center [837, 147] width 131 height 80
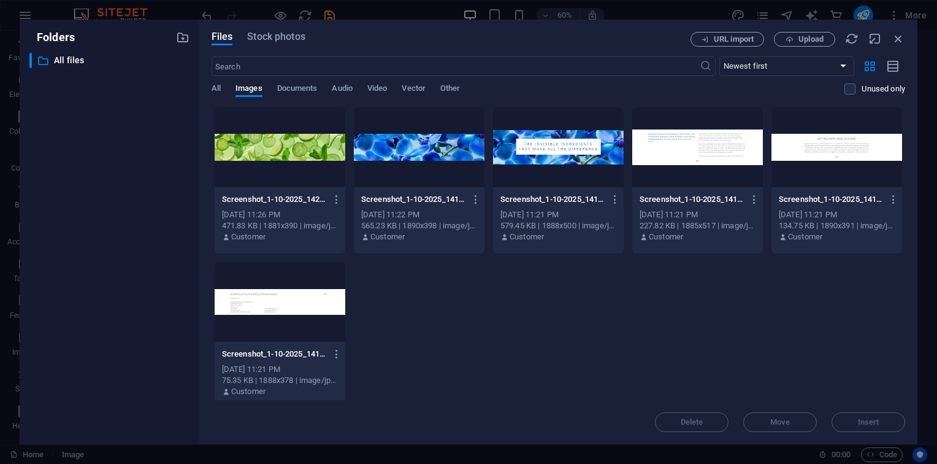
click at [851, 153] on div at bounding box center [837, 147] width 131 height 80
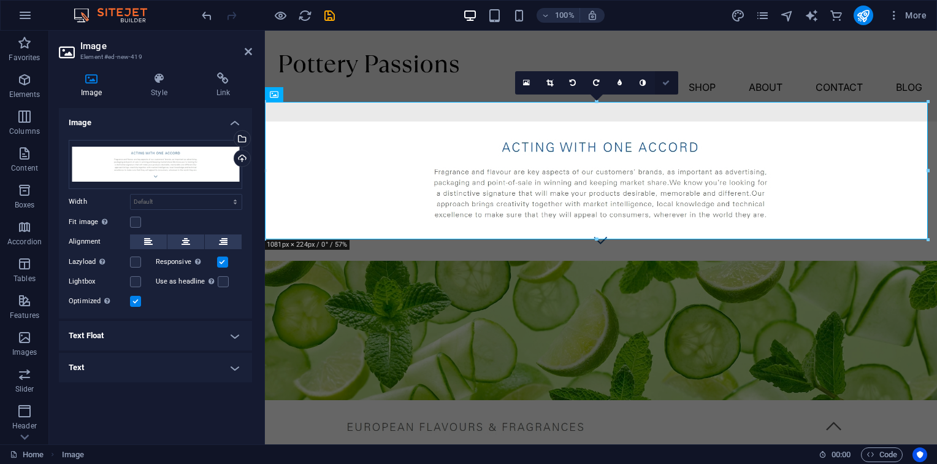
click at [671, 80] on link at bounding box center [666, 82] width 23 height 23
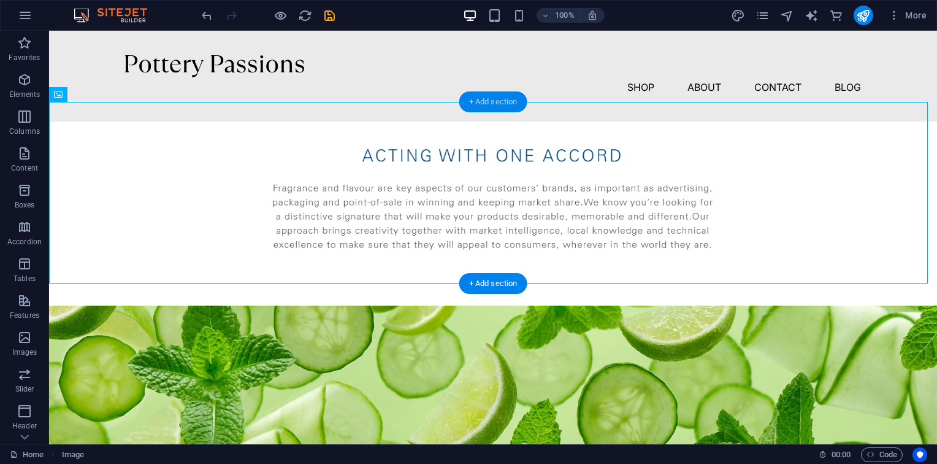
click at [495, 96] on div "+ Add section" at bounding box center [493, 101] width 68 height 21
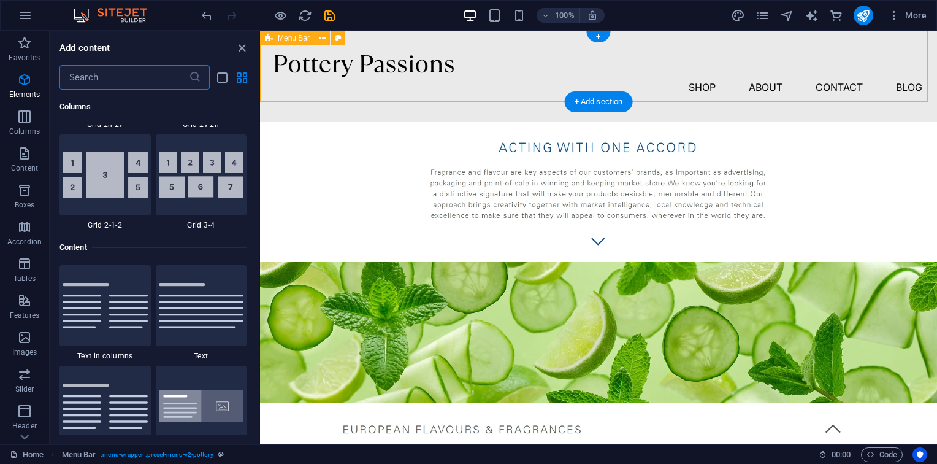
scroll to position [2146, 0]
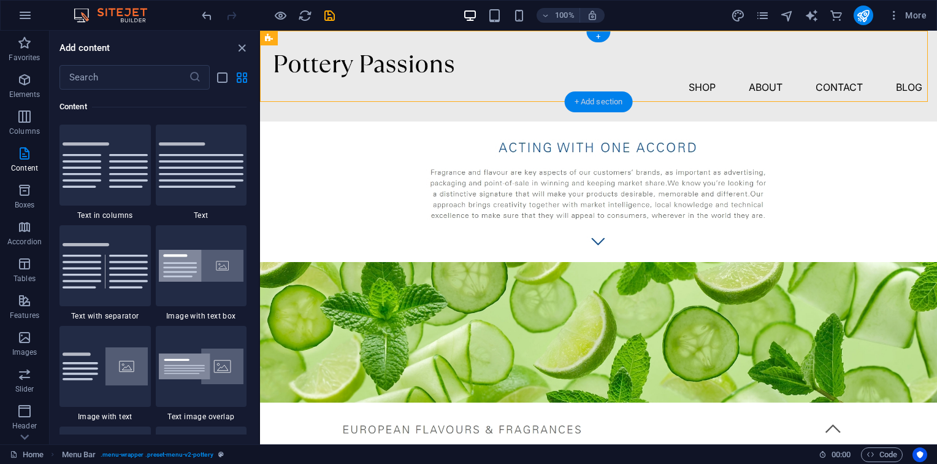
click at [578, 98] on div "+ Add section" at bounding box center [599, 101] width 68 height 21
click at [608, 98] on div "+ Add section" at bounding box center [599, 101] width 68 height 21
drag, startPoint x: 608, startPoint y: 98, endPoint x: 128, endPoint y: 178, distance: 487.6
click at [608, 98] on div "+ Add section" at bounding box center [599, 101] width 68 height 21
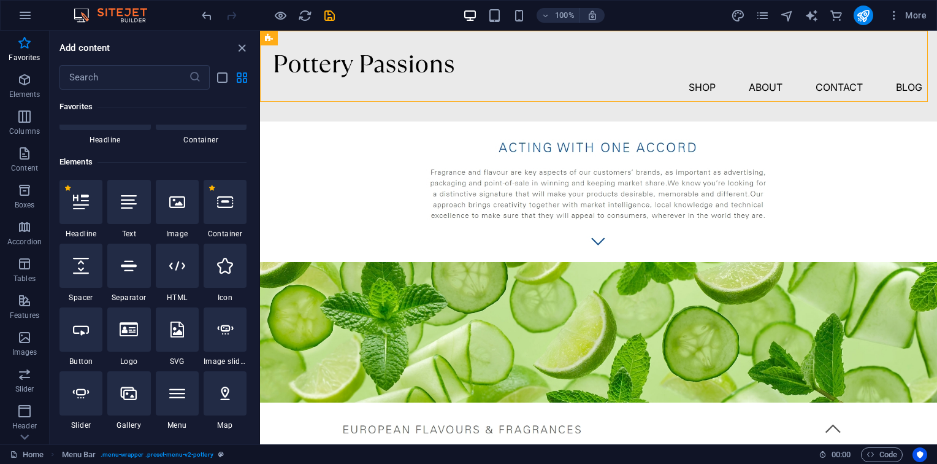
scroll to position [0, 0]
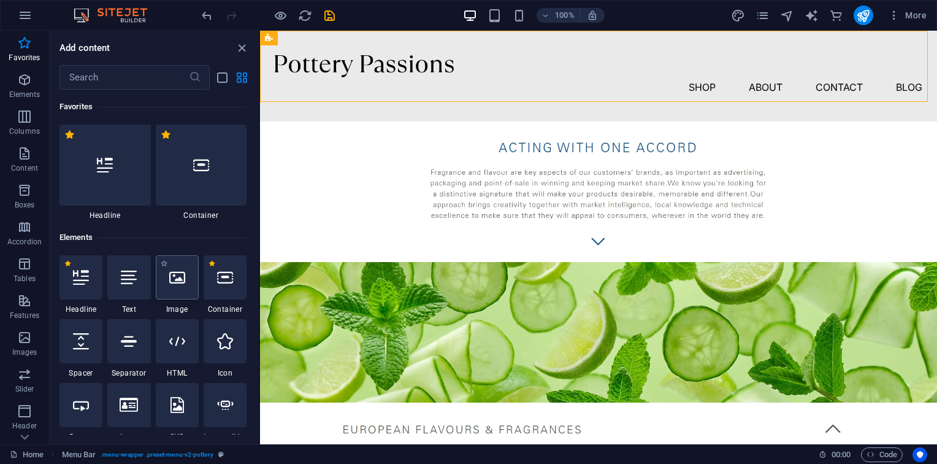
click at [191, 280] on div at bounding box center [177, 277] width 43 height 44
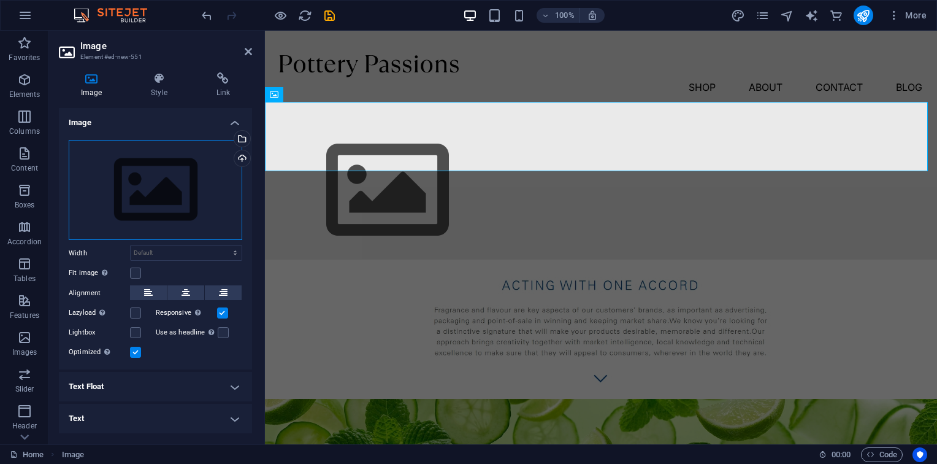
click at [166, 178] on div "Drag files here, click to choose files or select files from Files or our free s…" at bounding box center [156, 190] width 174 height 101
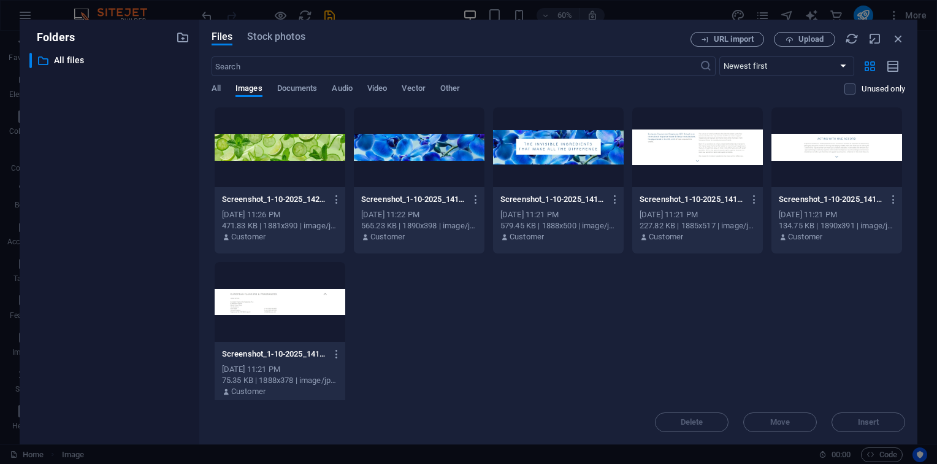
click at [437, 138] on div at bounding box center [419, 147] width 131 height 80
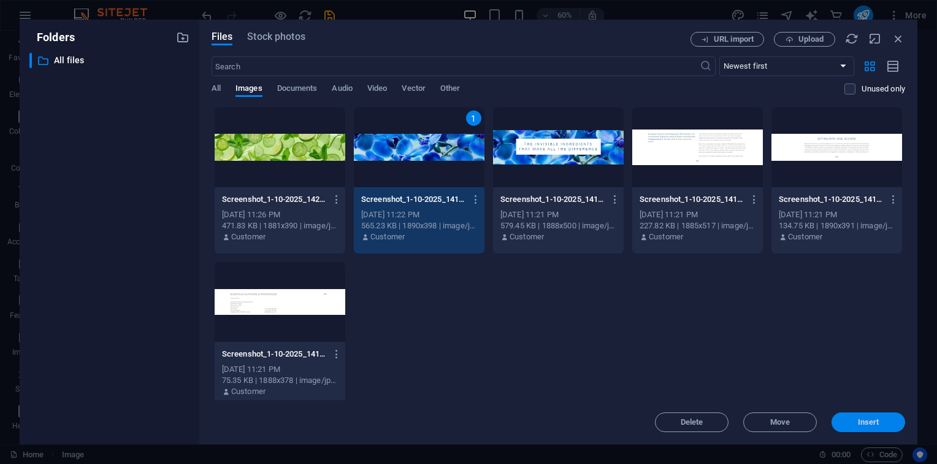
click at [892, 427] on button "Insert" at bounding box center [869, 422] width 74 height 20
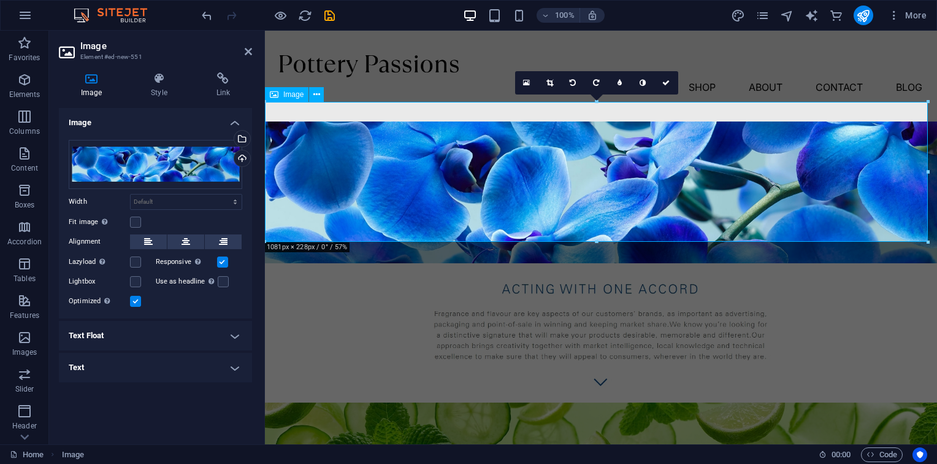
click at [642, 233] on figure at bounding box center [601, 192] width 672 height 142
click at [740, 299] on figure at bounding box center [601, 332] width 672 height 139
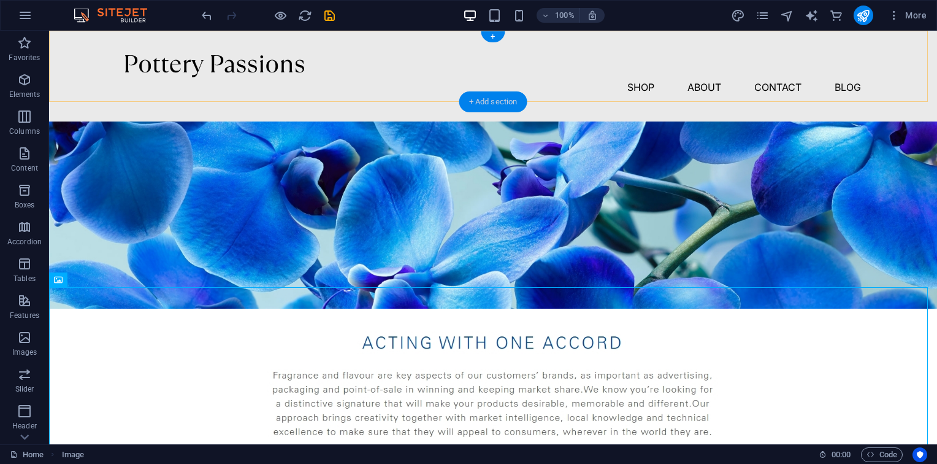
click at [493, 102] on div "+ Add section" at bounding box center [493, 101] width 68 height 21
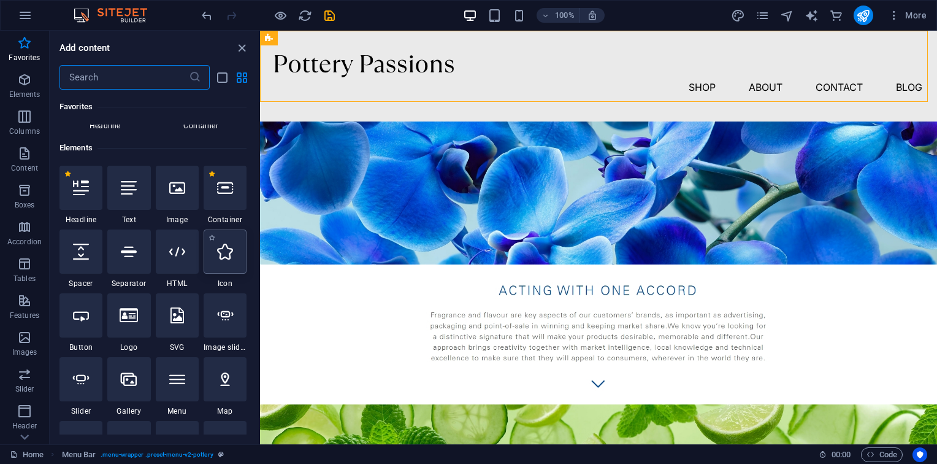
scroll to position [90, 0]
click at [183, 193] on icon at bounding box center [177, 187] width 16 height 16
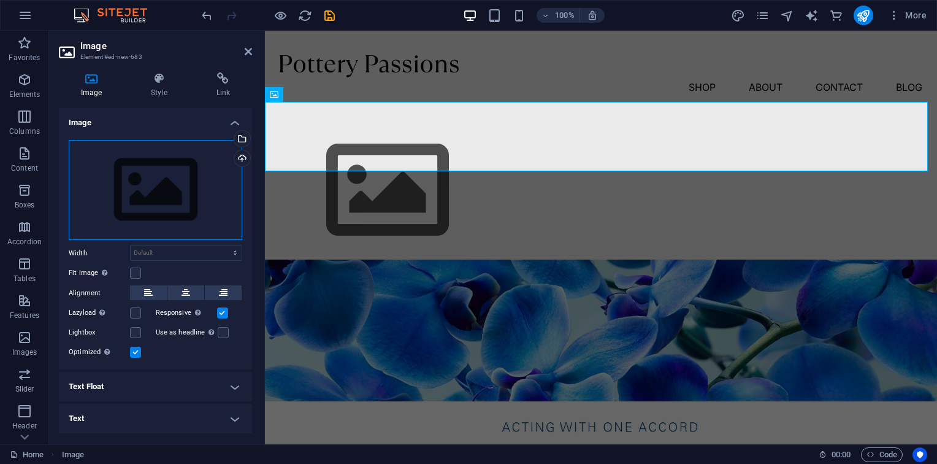
click at [227, 201] on div "Drag files here, click to choose files or select files from Files or our free s…" at bounding box center [156, 190] width 174 height 101
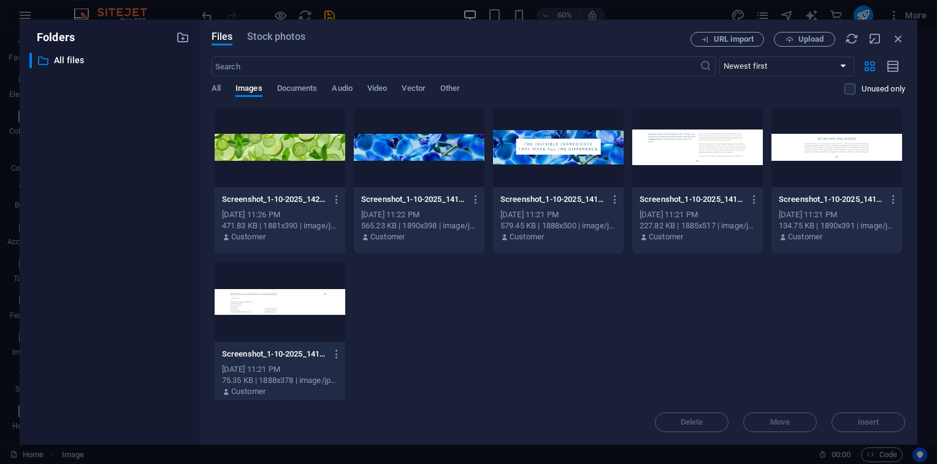
click at [708, 150] on div at bounding box center [697, 147] width 131 height 80
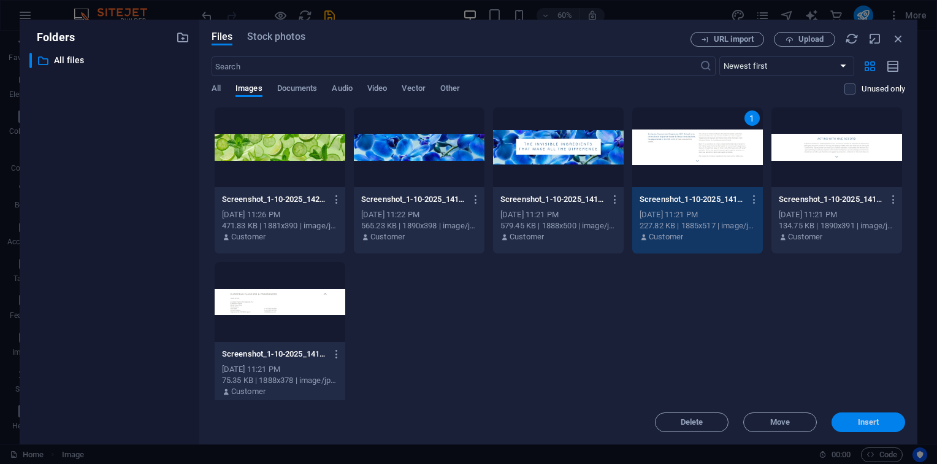
click at [892, 423] on span "Insert" at bounding box center [869, 421] width 64 height 7
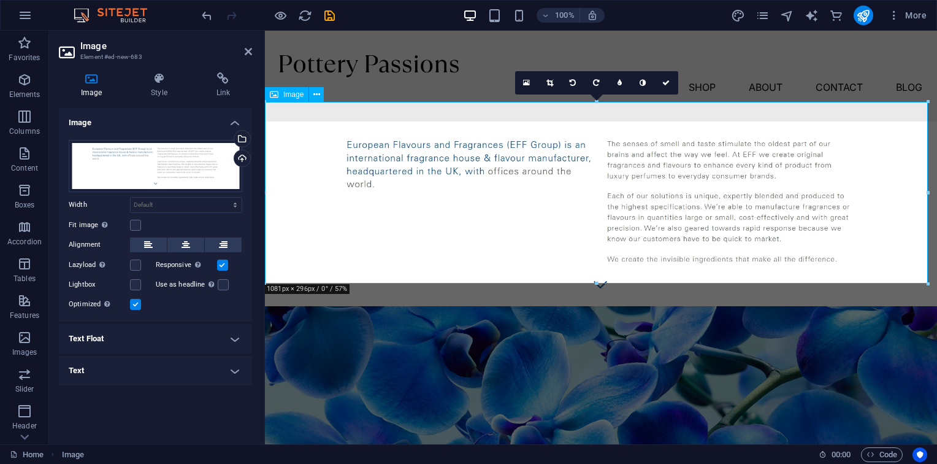
click at [482, 136] on figure at bounding box center [601, 213] width 672 height 185
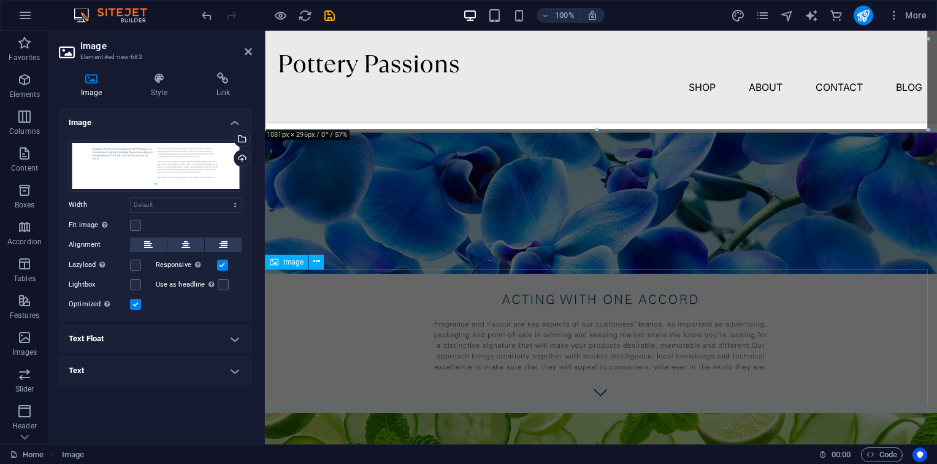
scroll to position [0, 0]
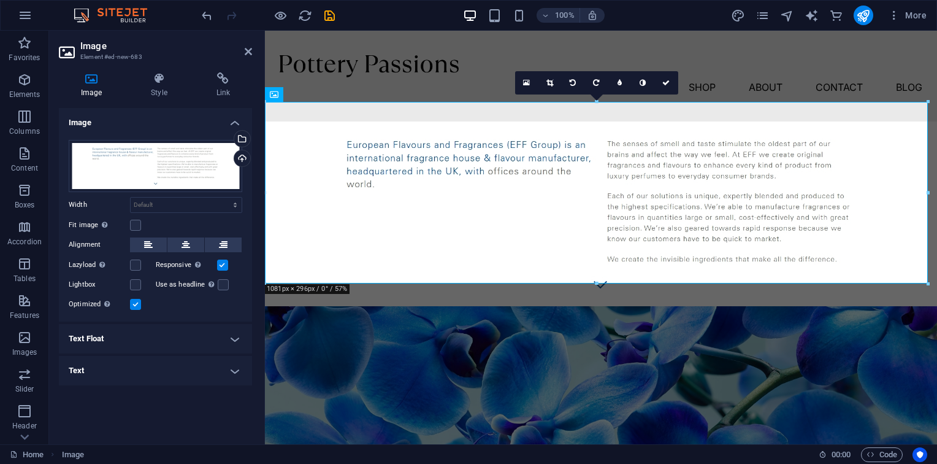
click at [521, 94] on div "16:10 16:9 4:3 1:1 1:2 0" at bounding box center [596, 82] width 163 height 23
click at [725, 121] on figure at bounding box center [601, 213] width 672 height 185
click at [751, 91] on div "Menu Shop About Contact Blog" at bounding box center [601, 76] width 672 height 91
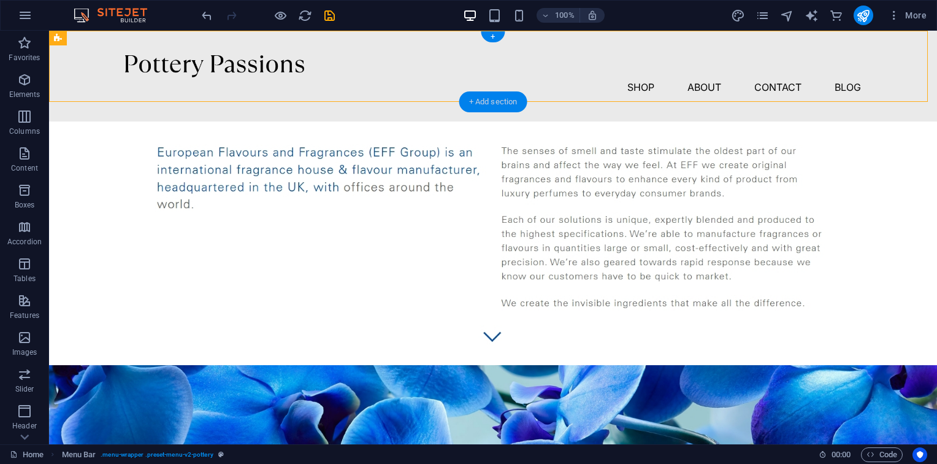
click at [482, 101] on div "+ Add section" at bounding box center [493, 101] width 68 height 21
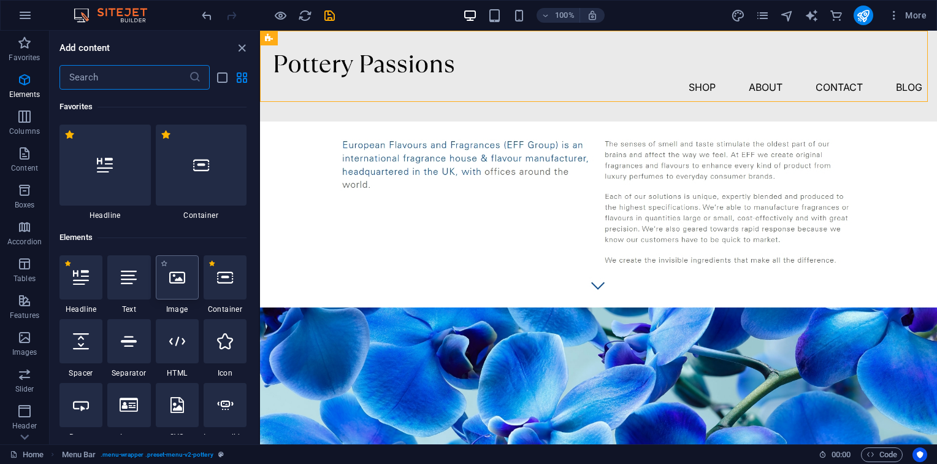
click at [177, 273] on icon at bounding box center [177, 277] width 16 height 16
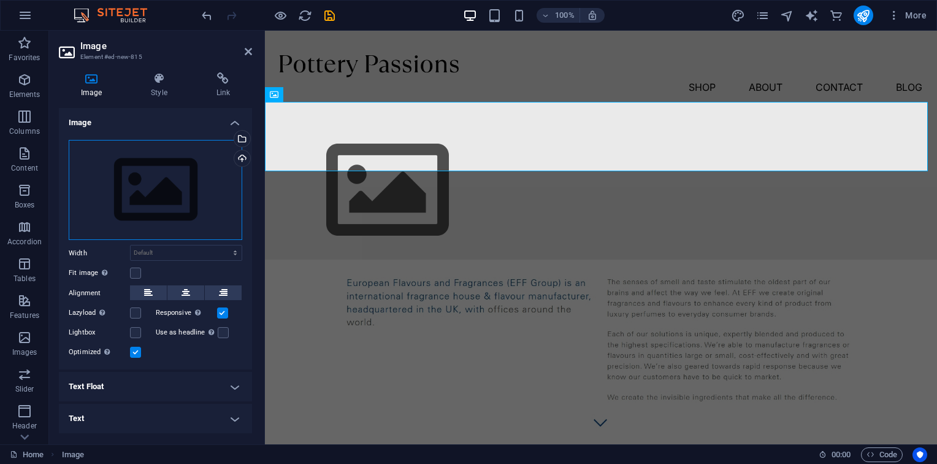
click at [207, 172] on div "Drag files here, click to choose files or select files from Files or our free s…" at bounding box center [156, 190] width 174 height 101
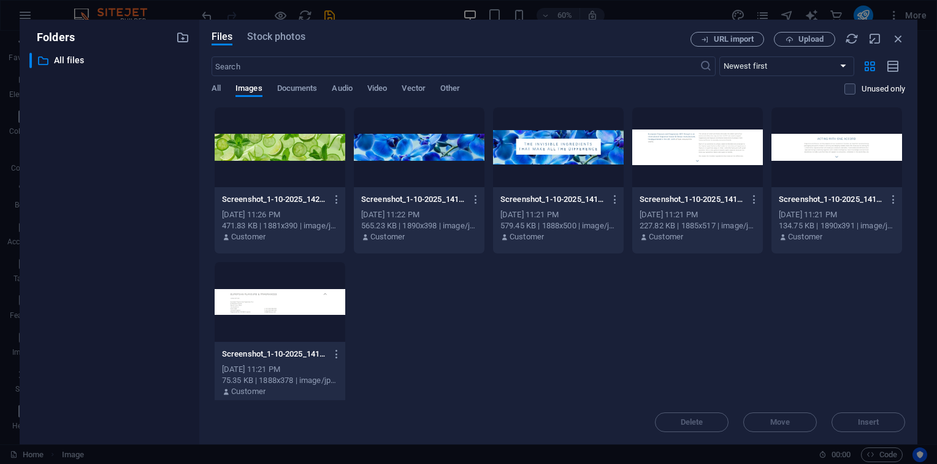
click at [632, 142] on div "Screenshot_1-10-2025_141710_www.effgroup.com-jKCVbQHf5dwHCCpqBb1R8Q.jpeg Screen…" at bounding box center [698, 180] width 132 height 147
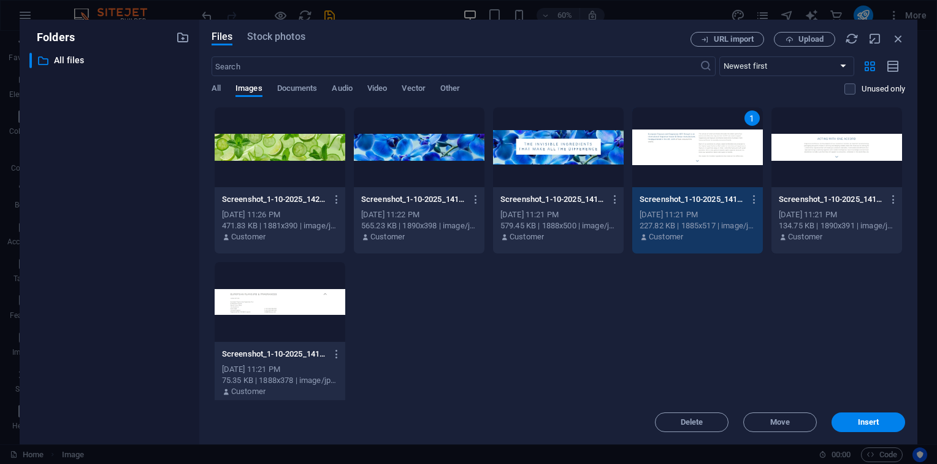
click at [581, 151] on div at bounding box center [558, 147] width 131 height 80
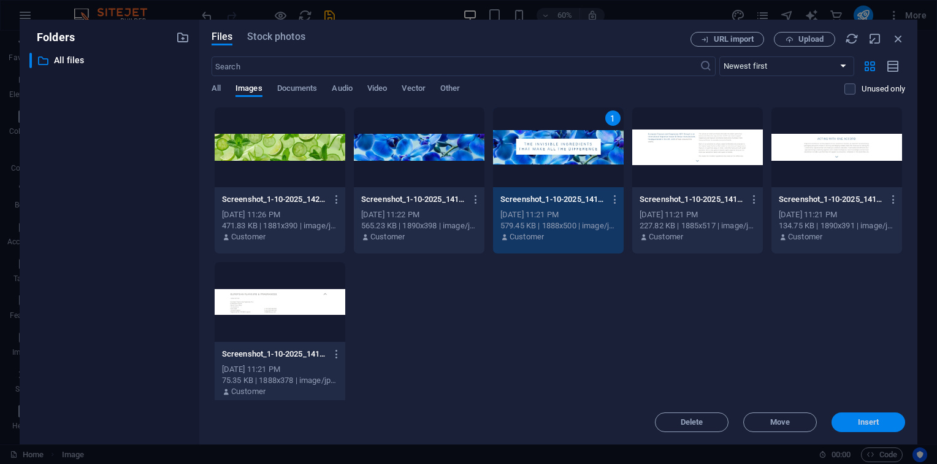
click at [873, 416] on button "Insert" at bounding box center [869, 422] width 74 height 20
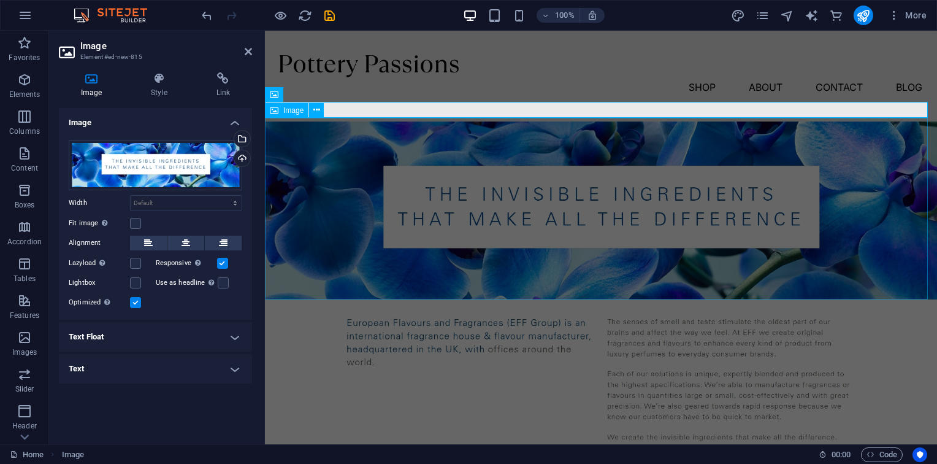
click at [780, 299] on figure at bounding box center [601, 391] width 672 height 185
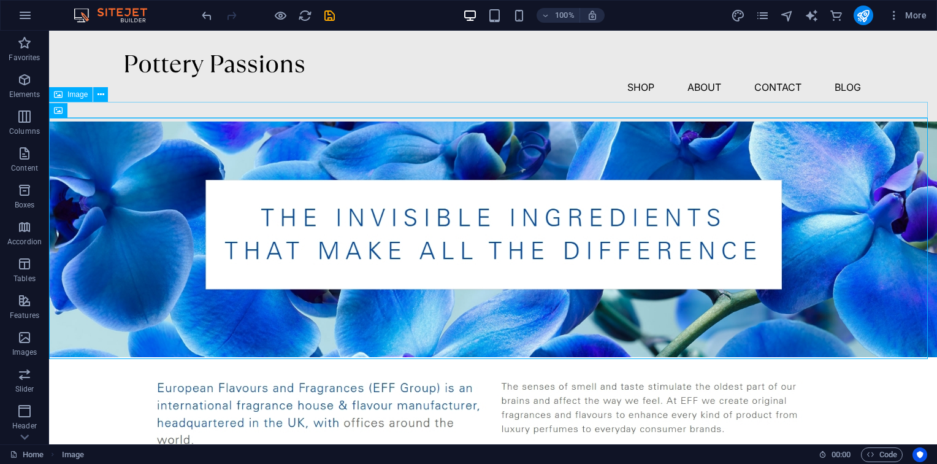
click at [137, 121] on figure at bounding box center [493, 238] width 888 height 235
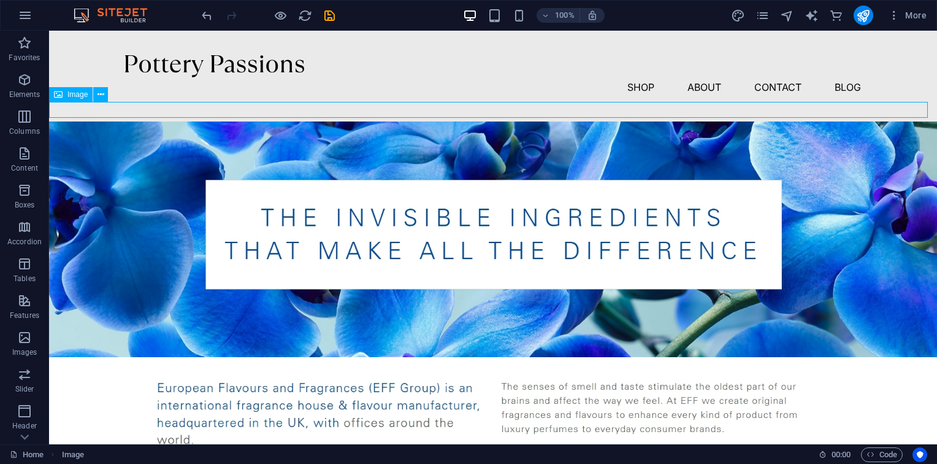
click at [137, 121] on figure at bounding box center [493, 238] width 888 height 235
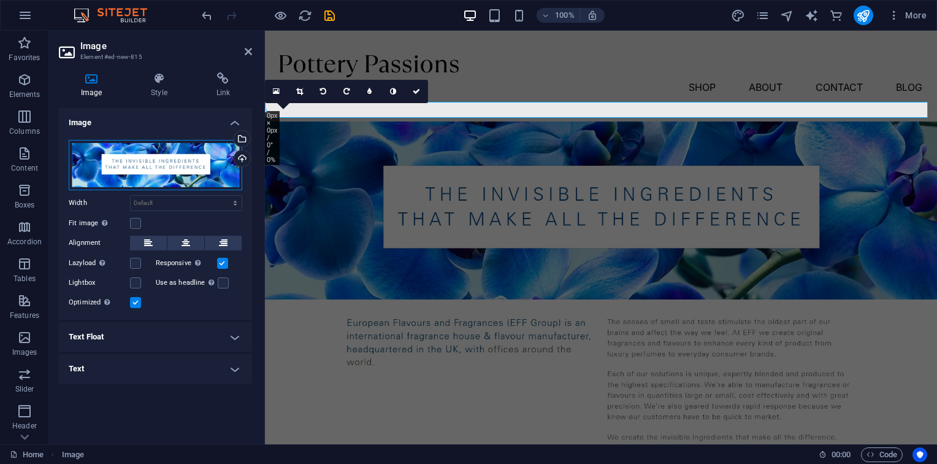
click at [197, 158] on div "Drag files here, click to choose files or select files from Files or our free s…" at bounding box center [156, 165] width 174 height 50
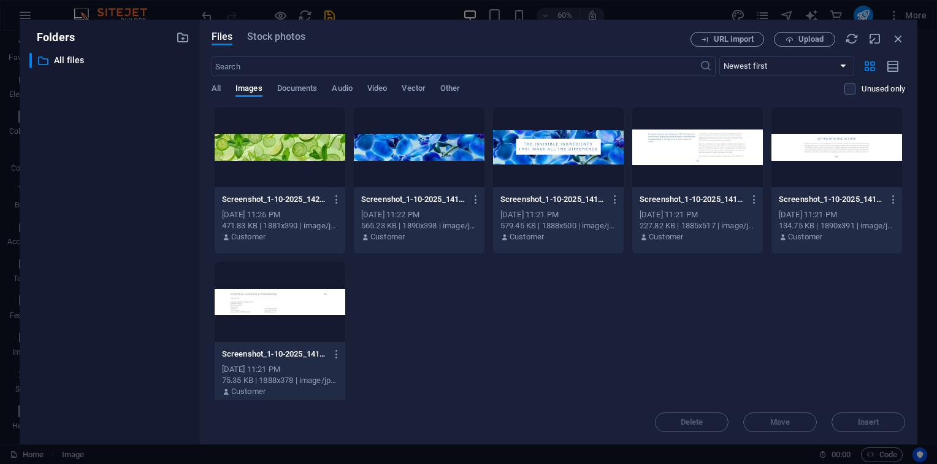
click at [517, 164] on div at bounding box center [558, 147] width 131 height 80
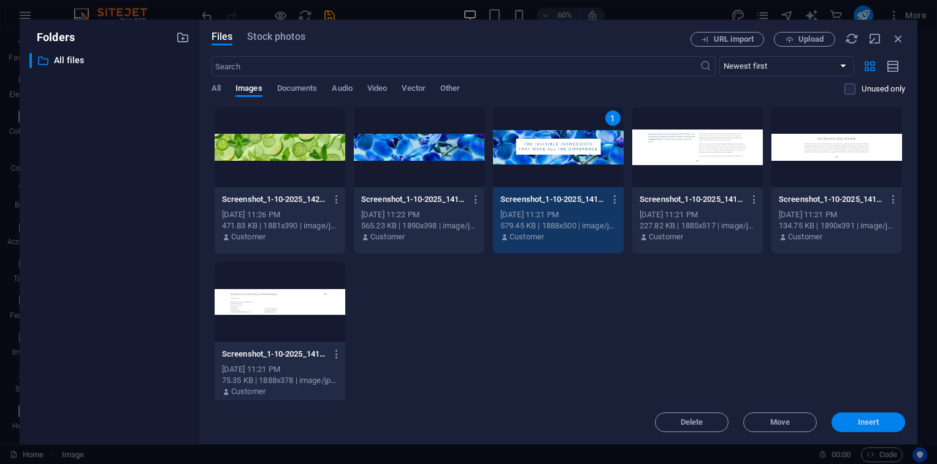
click at [887, 422] on span "Insert" at bounding box center [869, 421] width 64 height 7
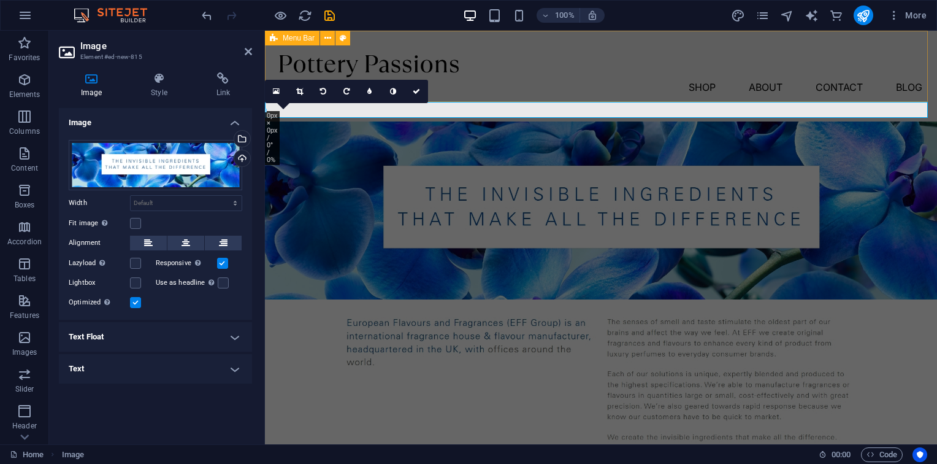
click at [511, 93] on div "Menu Shop About Contact Blog" at bounding box center [601, 76] width 672 height 91
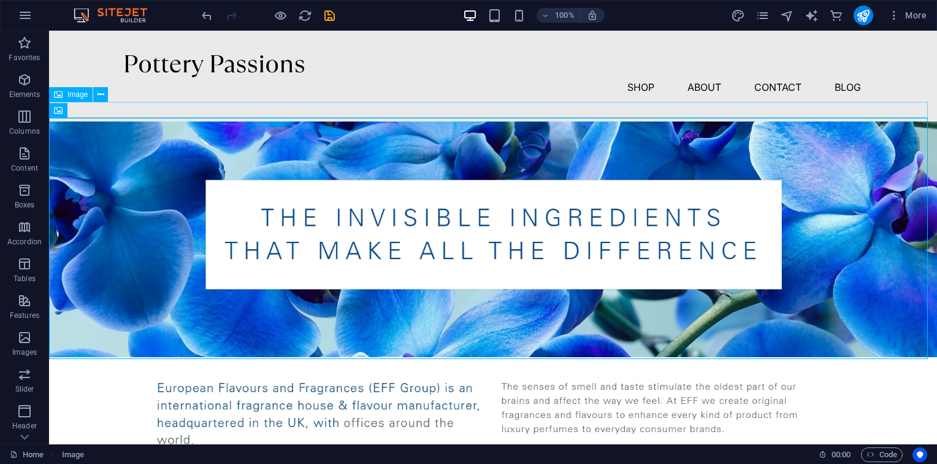
click at [415, 121] on figure at bounding box center [493, 238] width 888 height 235
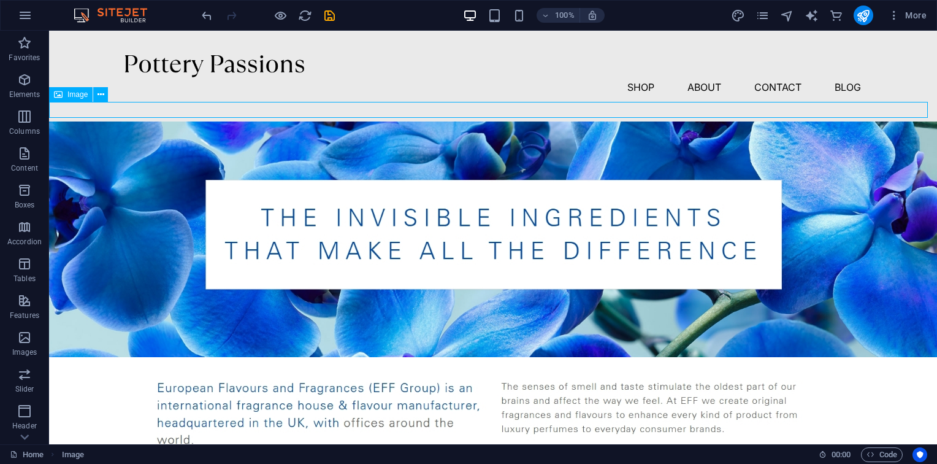
click at [415, 121] on figure at bounding box center [493, 238] width 888 height 235
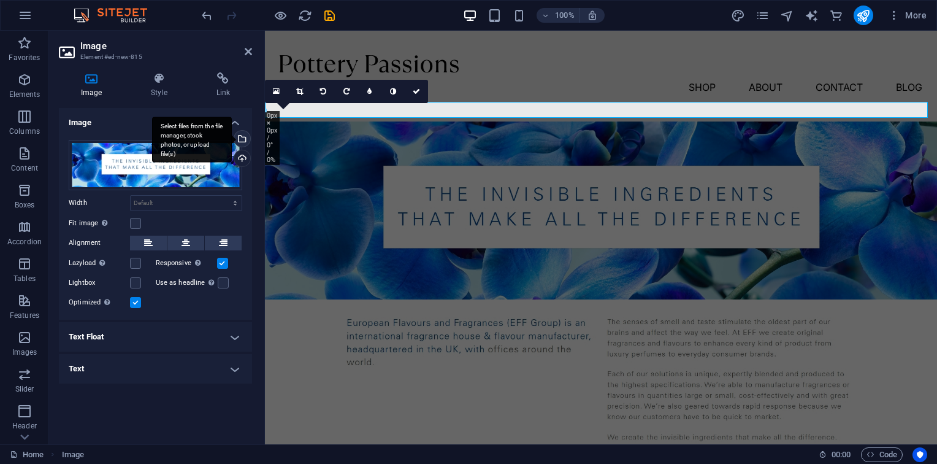
click at [175, 129] on div "Select files from the file manager, stock photos, or upload file(s)" at bounding box center [192, 140] width 80 height 46
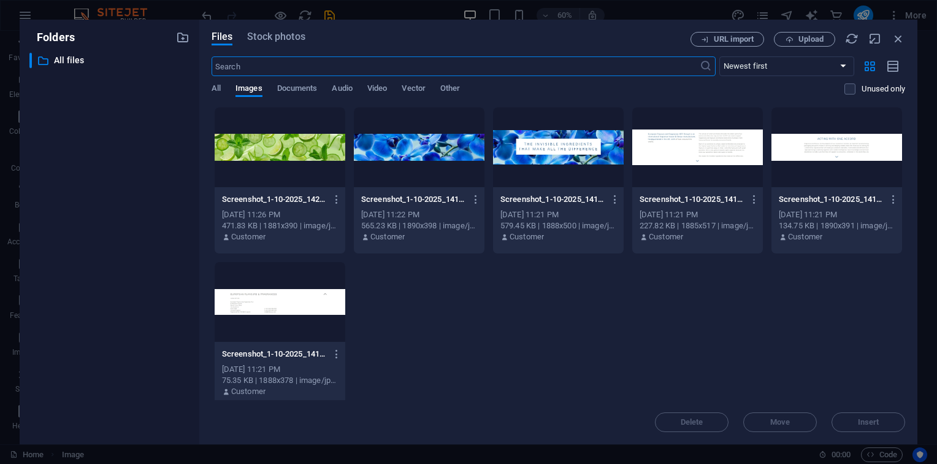
click at [105, 155] on div "​ All files All files" at bounding box center [109, 243] width 160 height 381
click at [422, 183] on div at bounding box center [419, 147] width 131 height 80
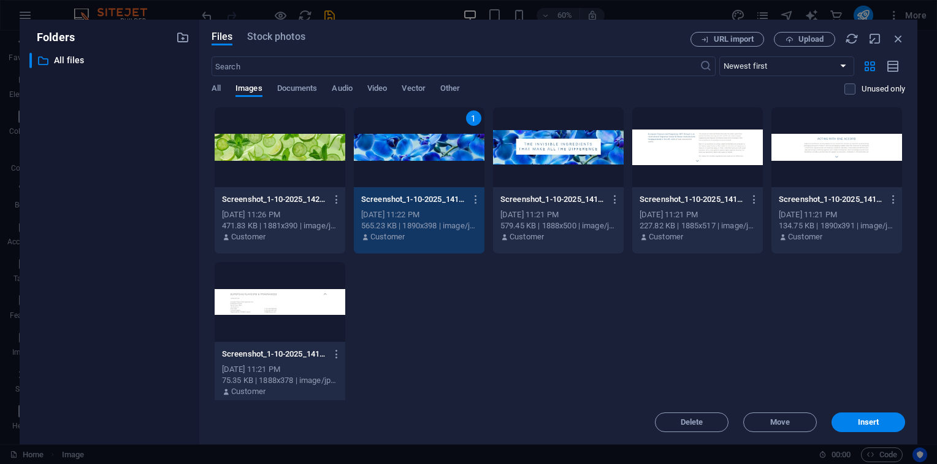
click at [410, 107] on div "1" at bounding box center [419, 147] width 131 height 80
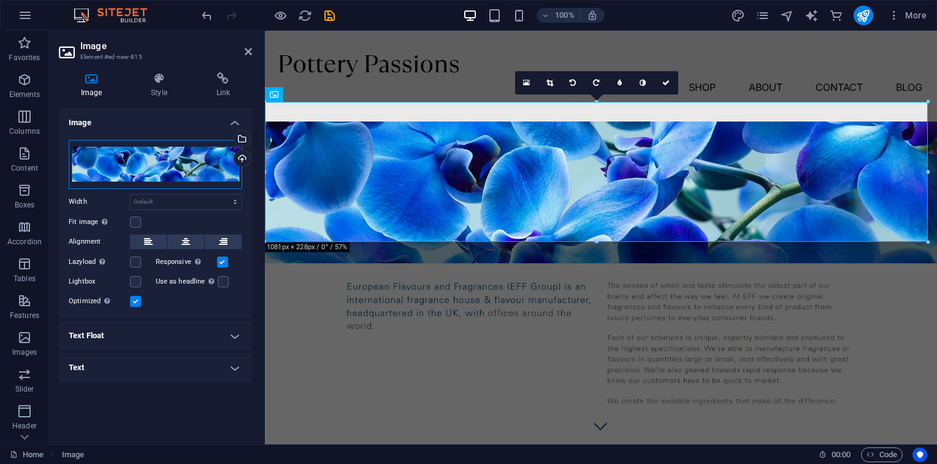
click at [162, 158] on div "Drag files here, click to choose files or select files from Files or our free s…" at bounding box center [156, 164] width 174 height 49
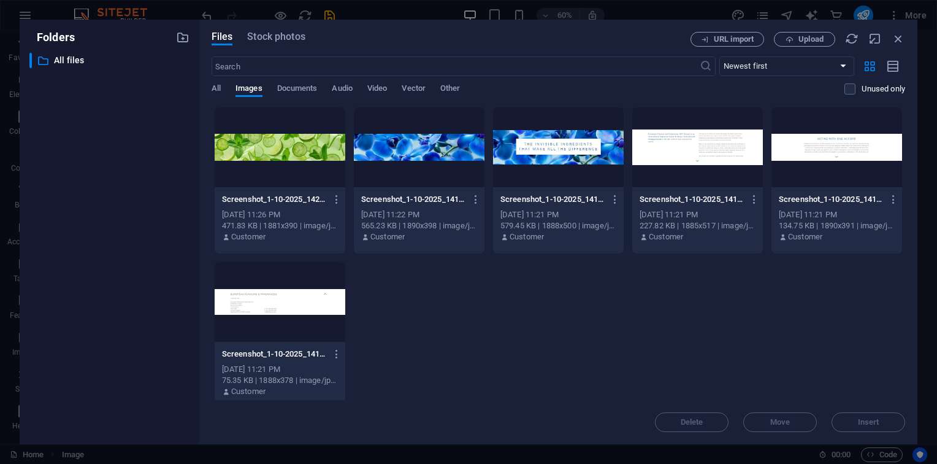
click at [532, 160] on div at bounding box center [558, 147] width 131 height 80
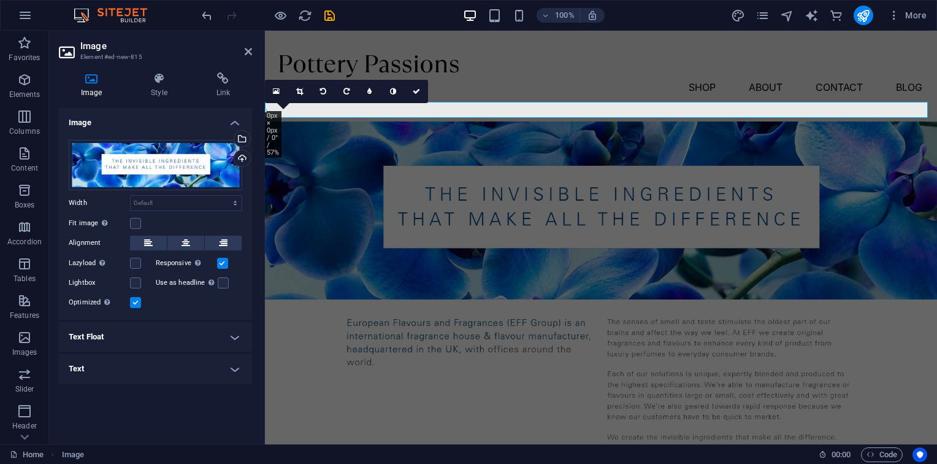
click at [157, 132] on div "Drag files here, click to choose files or select files from Files or our free s…" at bounding box center [155, 225] width 193 height 190
drag, startPoint x: 157, startPoint y: 132, endPoint x: 170, endPoint y: 63, distance: 69.9
click at [157, 132] on div "Drag files here, click to choose files or select files from Files or our free s…" at bounding box center [155, 225] width 193 height 190
click at [107, 155] on div "Drag files here, click to choose files or select files from Files or our free s…" at bounding box center [156, 165] width 174 height 50
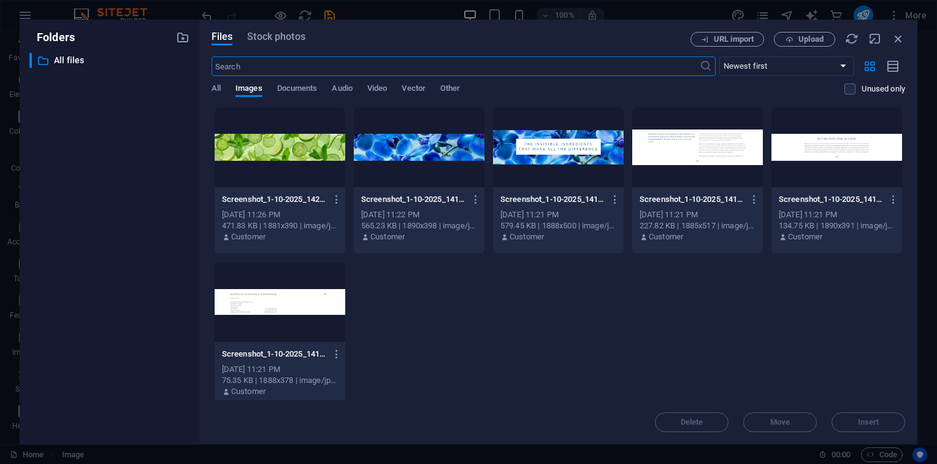
click at [107, 155] on body "fffgroups.com Home Favorites Elements Columns Content Boxes Accordion Tables Fe…" at bounding box center [468, 232] width 937 height 464
click at [798, 33] on button "Upload" at bounding box center [804, 39] width 61 height 15
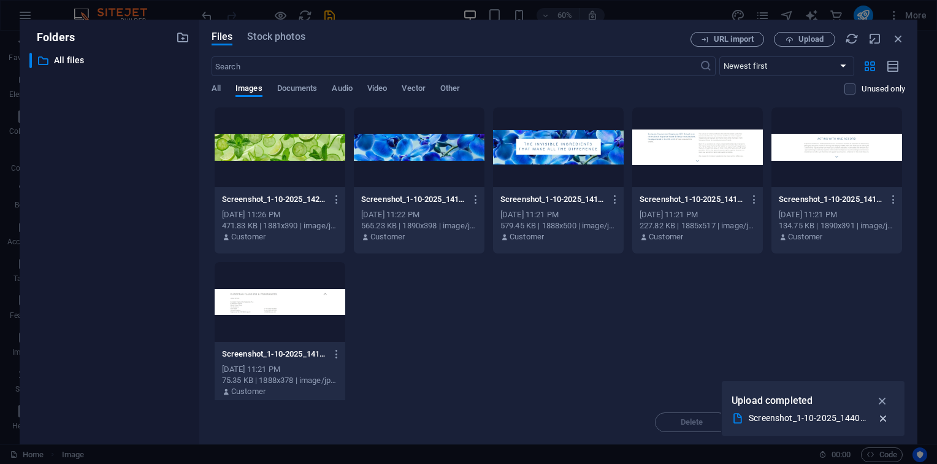
click at [885, 418] on icon "button" at bounding box center [883, 418] width 13 height 12
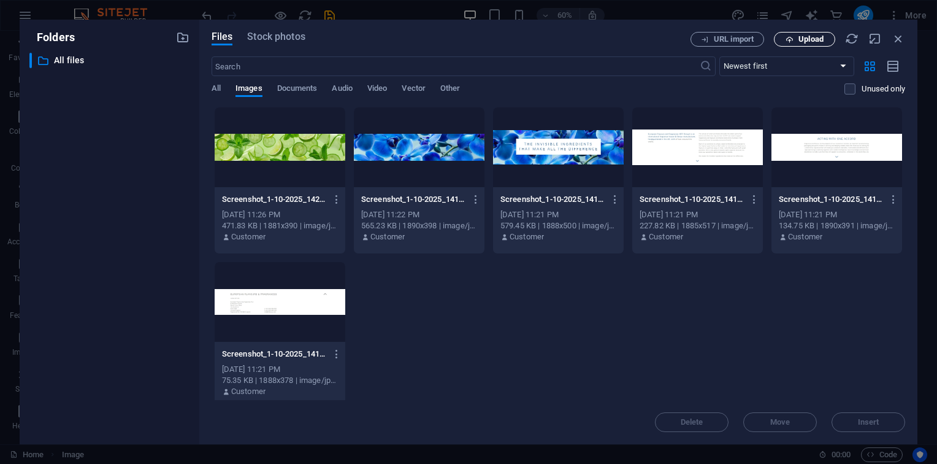
click at [808, 40] on span "Upload" at bounding box center [811, 39] width 25 height 7
click at [530, 175] on div at bounding box center [558, 147] width 131 height 80
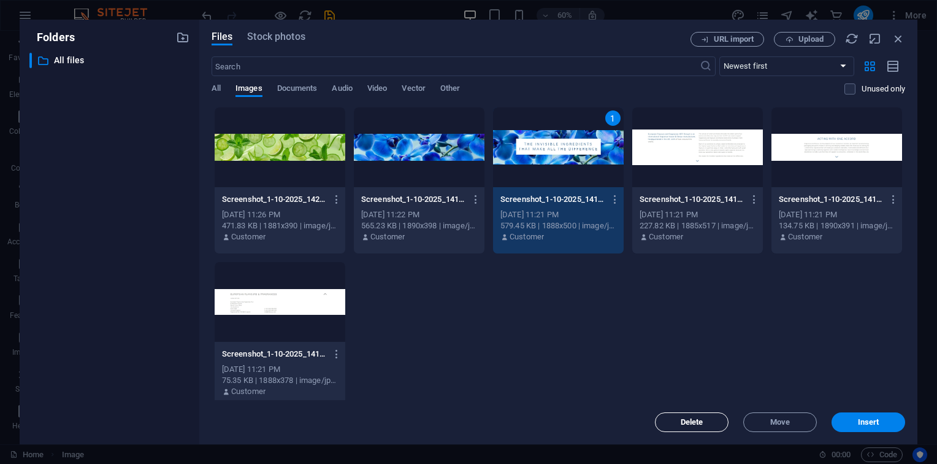
click at [708, 416] on button "Delete" at bounding box center [692, 422] width 74 height 20
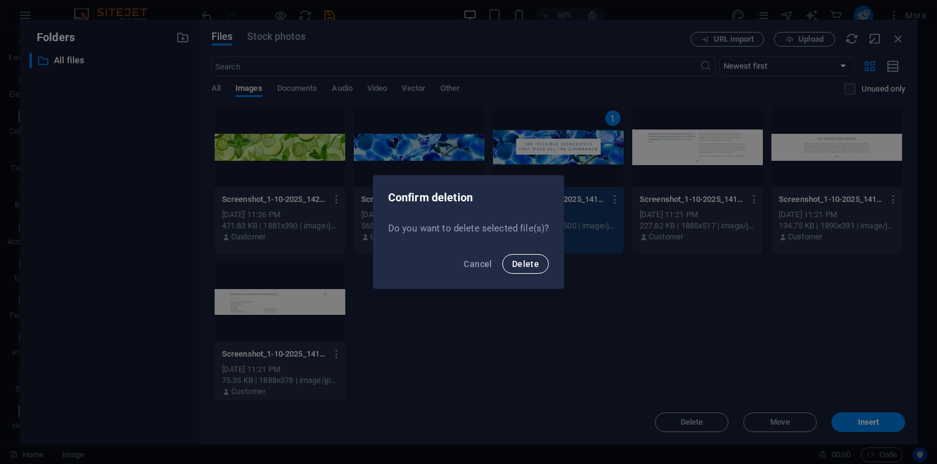
click at [525, 269] on button "Delete" at bounding box center [525, 264] width 47 height 20
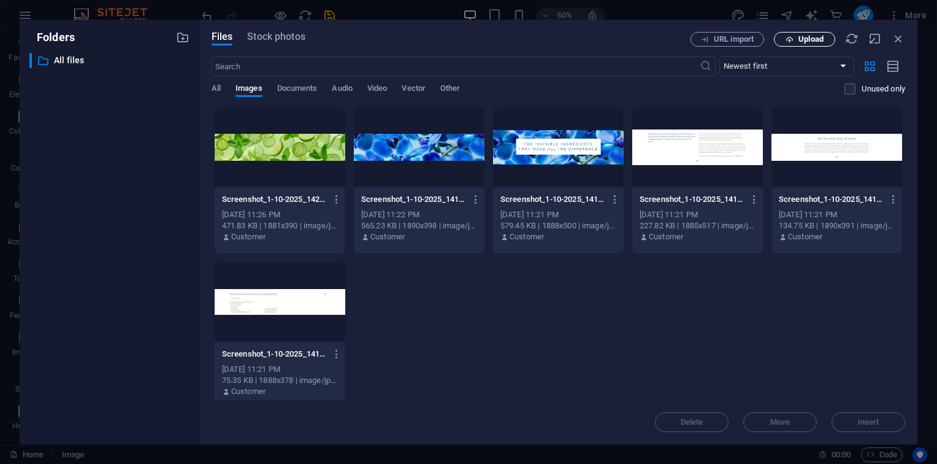
click at [810, 42] on span "Upload" at bounding box center [811, 39] width 25 height 7
click at [610, 203] on icon "button" at bounding box center [616, 199] width 12 height 11
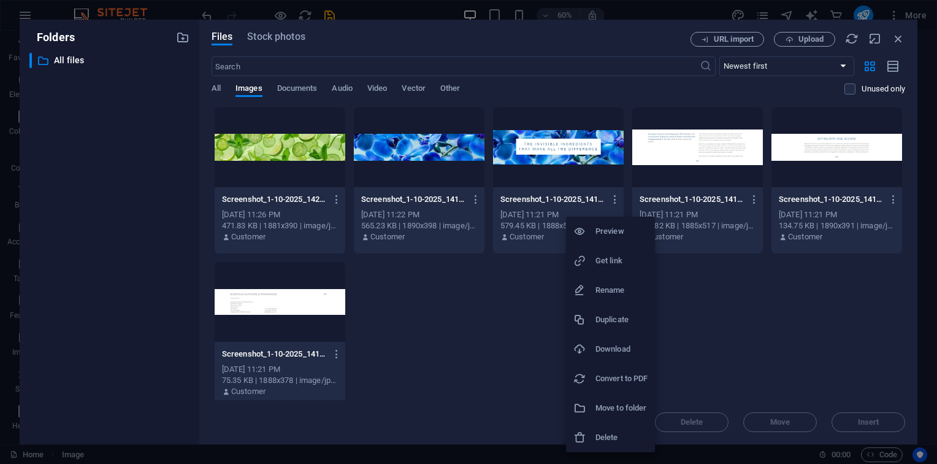
click at [494, 307] on div at bounding box center [468, 232] width 937 height 464
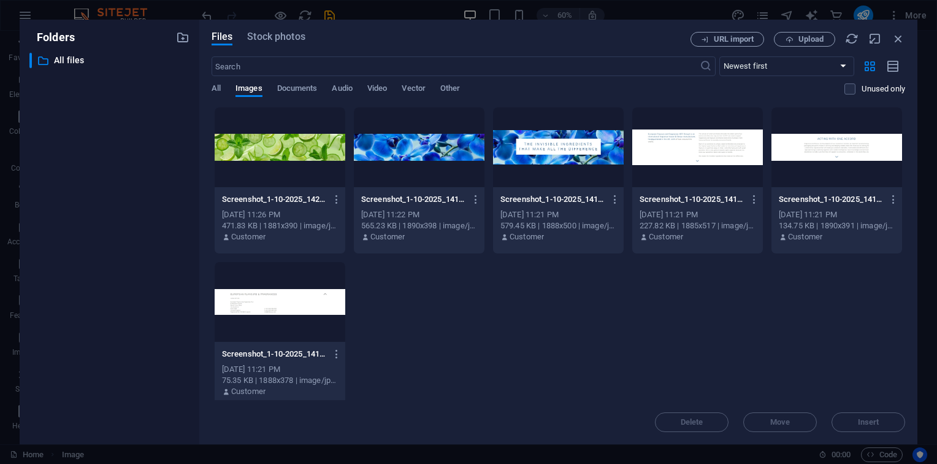
click at [822, 48] on div "Files Stock photos URL import Upload ​ Newest first Oldest first Name (A-Z) Nam…" at bounding box center [559, 232] width 694 height 400
click at [818, 40] on span "Upload" at bounding box center [811, 39] width 25 height 7
click at [571, 166] on div at bounding box center [558, 147] width 131 height 80
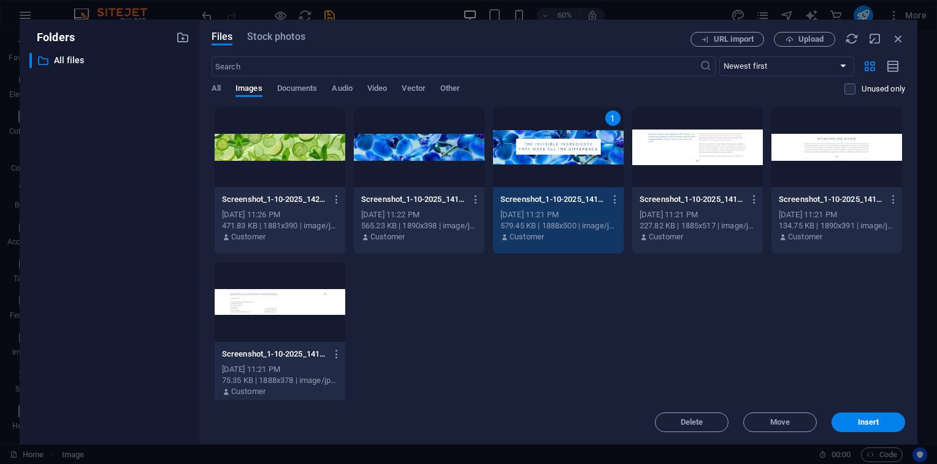
click at [571, 166] on div "1" at bounding box center [558, 147] width 131 height 80
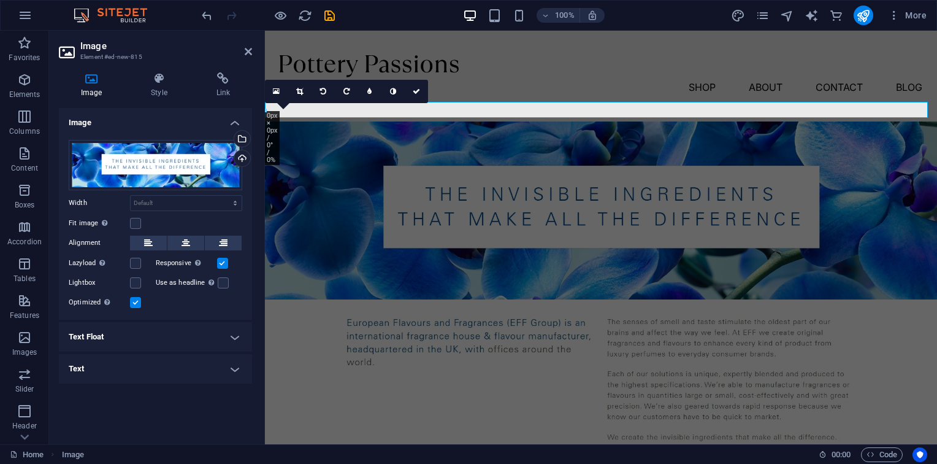
click at [569, 121] on figure at bounding box center [601, 210] width 672 height 178
click at [594, 77] on nav "Shop About Contact Blog" at bounding box center [601, 87] width 643 height 20
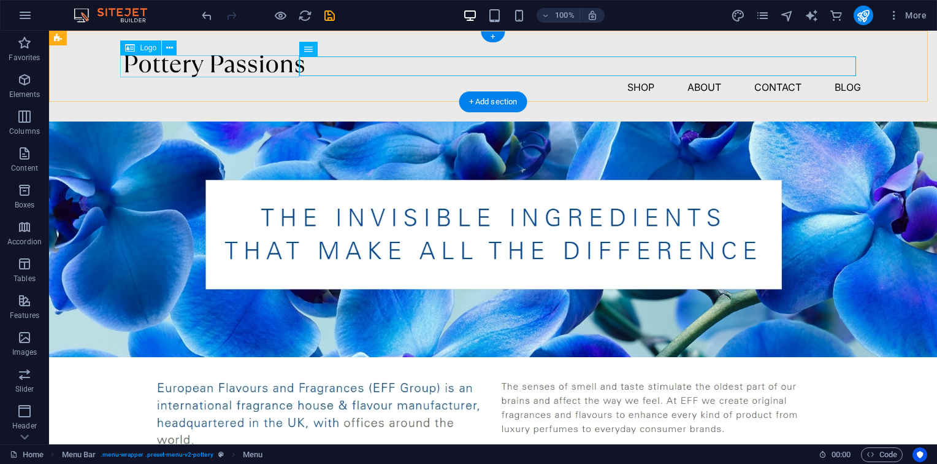
click at [150, 57] on div at bounding box center [493, 66] width 736 height 22
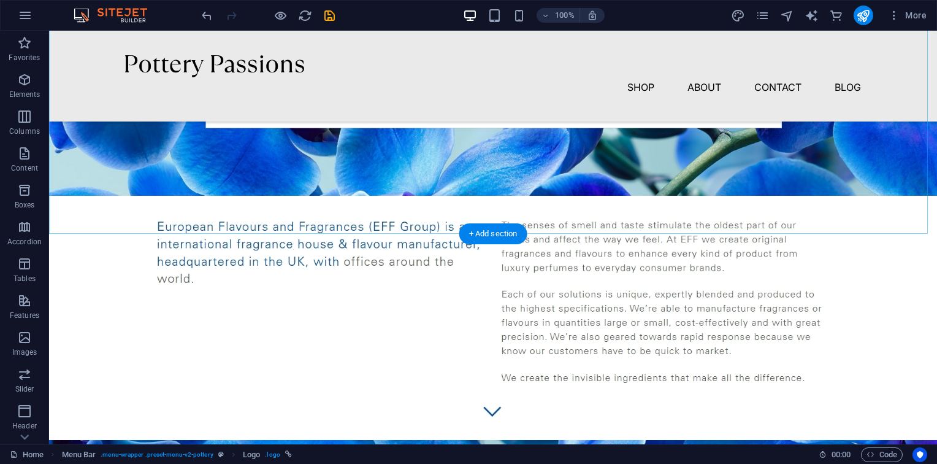
scroll to position [145, 0]
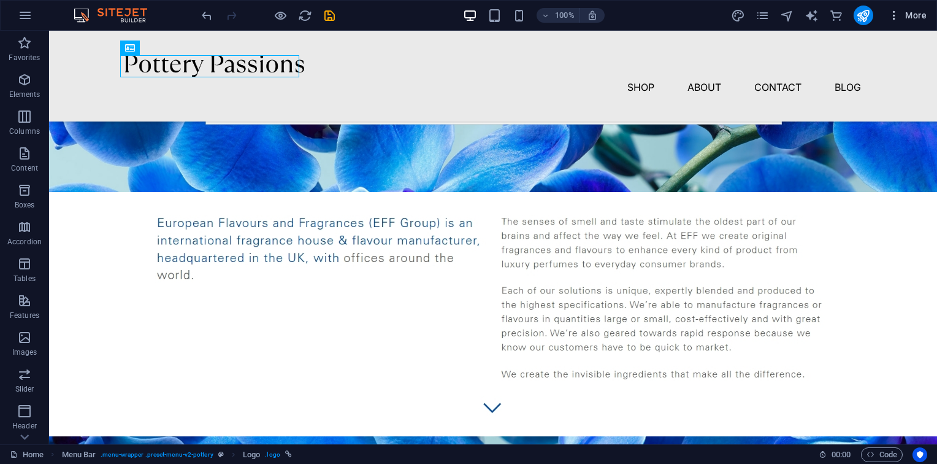
click at [913, 12] on span "More" at bounding box center [907, 15] width 39 height 12
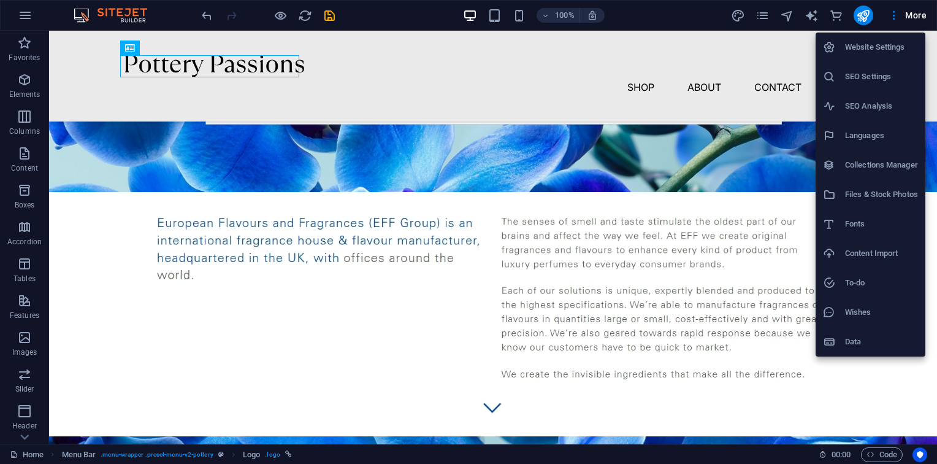
click at [890, 38] on li "Website Settings" at bounding box center [871, 47] width 110 height 29
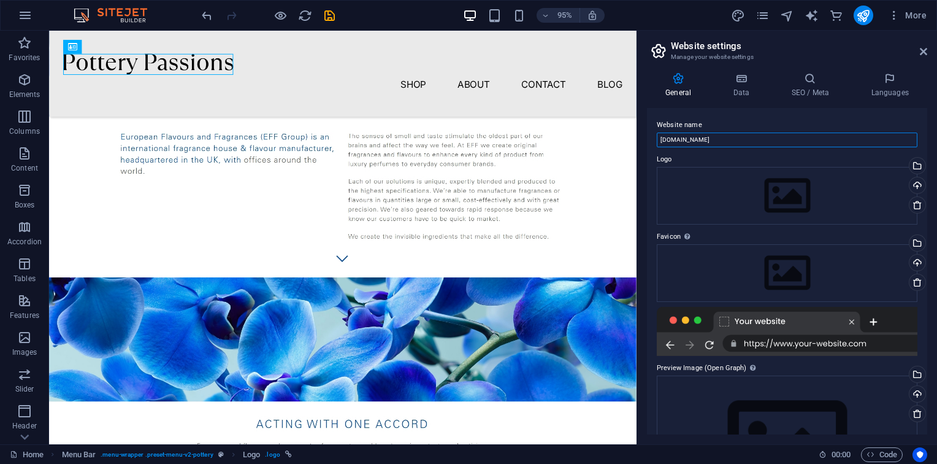
click at [686, 132] on input "[DOMAIN_NAME]" at bounding box center [787, 139] width 261 height 15
click at [692, 156] on label "Logo" at bounding box center [787, 159] width 261 height 15
click at [804, 178] on div "Drag files here, click to choose files or select files from Files or our free s…" at bounding box center [787, 196] width 261 height 58
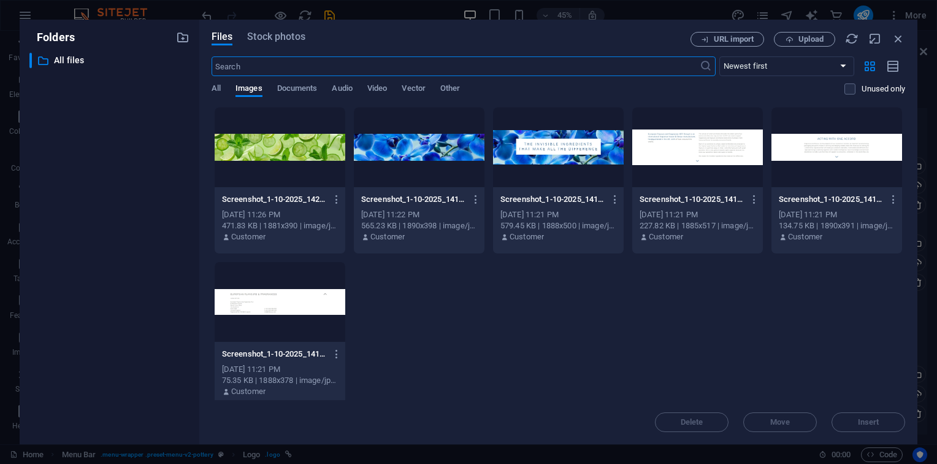
scroll to position [12, 0]
click at [817, 43] on span "Upload" at bounding box center [811, 39] width 25 height 7
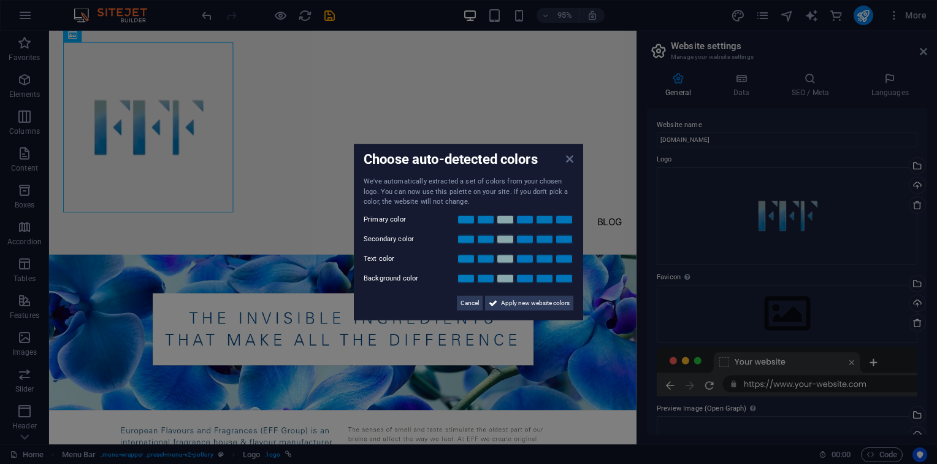
click at [569, 154] on icon at bounding box center [569, 159] width 7 height 10
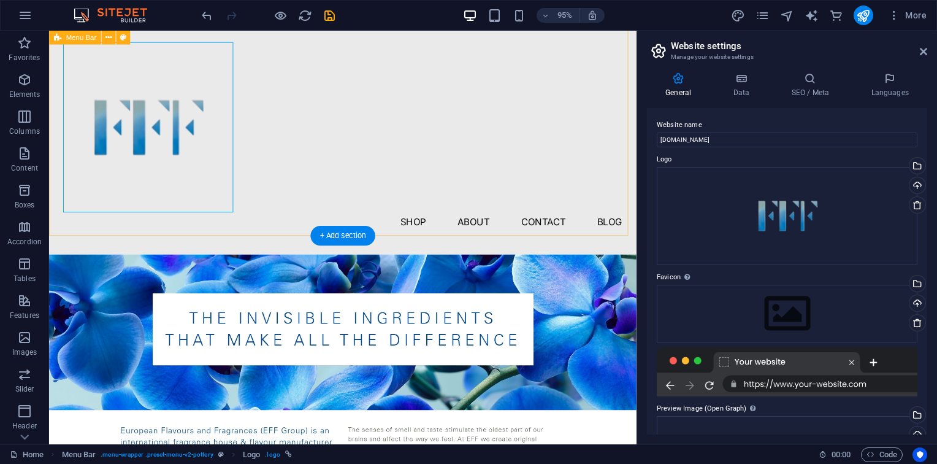
click at [245, 178] on div "Menu Shop About Contact Blog" at bounding box center [358, 142] width 618 height 248
click at [186, 115] on div at bounding box center [358, 132] width 589 height 179
drag, startPoint x: 243, startPoint y: 220, endPoint x: 207, endPoint y: 183, distance: 51.6
click at [207, 183] on div at bounding box center [358, 132] width 589 height 179
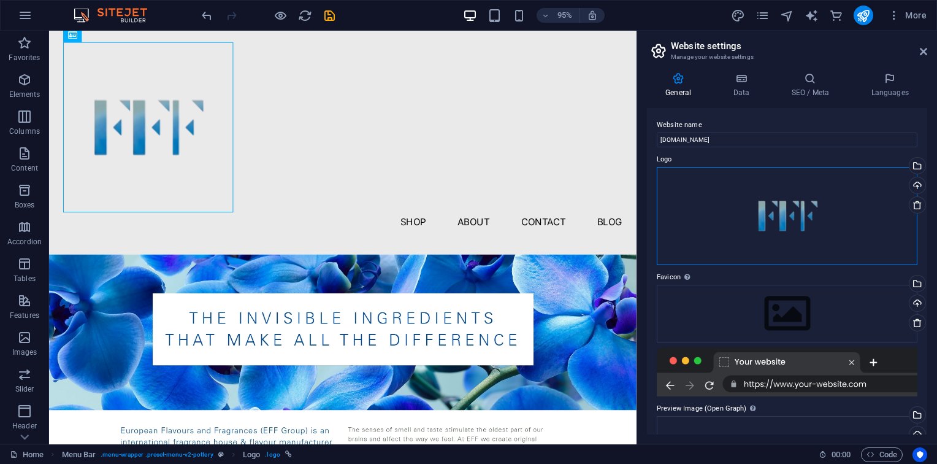
click at [851, 212] on div "Drag files here, click to choose files or select files from Files or our free s…" at bounding box center [787, 216] width 261 height 98
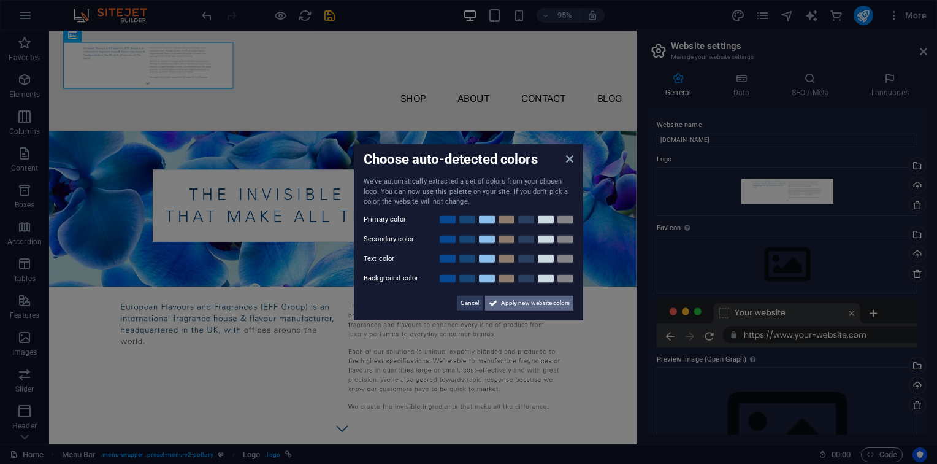
click at [518, 305] on span "Apply new website colors" at bounding box center [535, 302] width 69 height 15
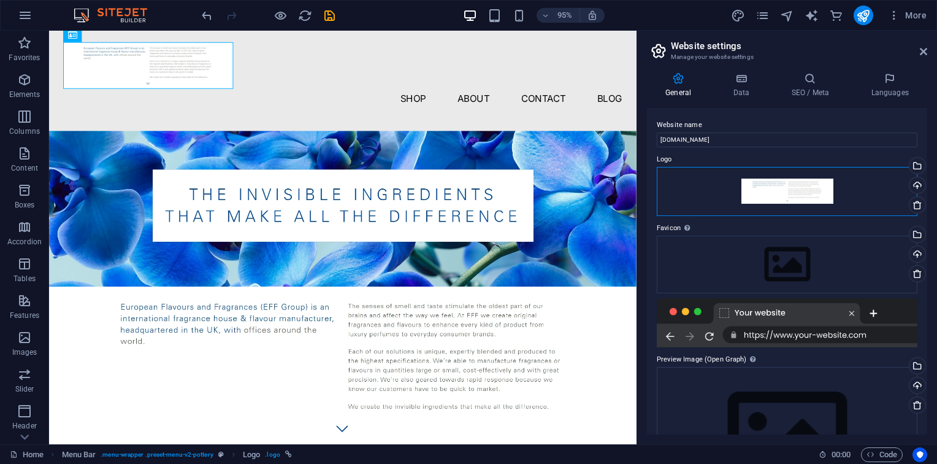
click at [819, 196] on div "Drag files here, click to choose files or select files from Files or our free s…" at bounding box center [787, 191] width 261 height 49
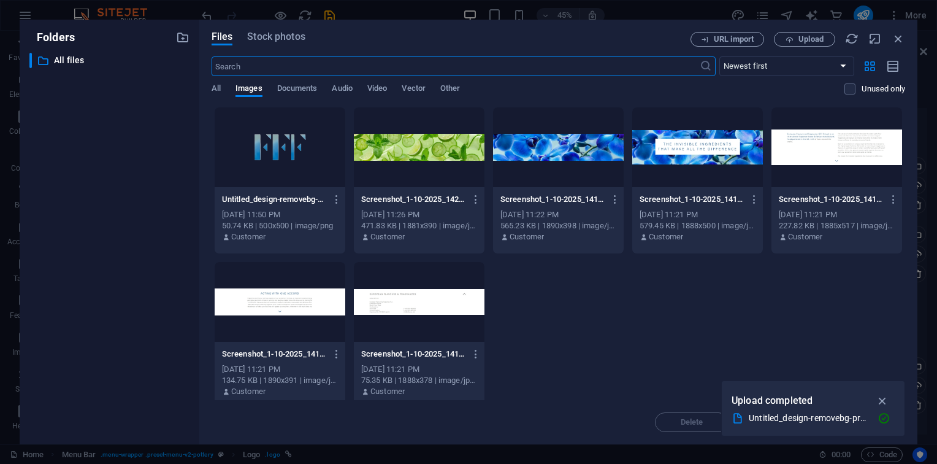
click at [819, 196] on p "Screenshot_1-10-2025_141710_www.effgroup.com-jKCVbQHf5dwHCCpqBb1R8Q.jpeg" at bounding box center [831, 199] width 105 height 11
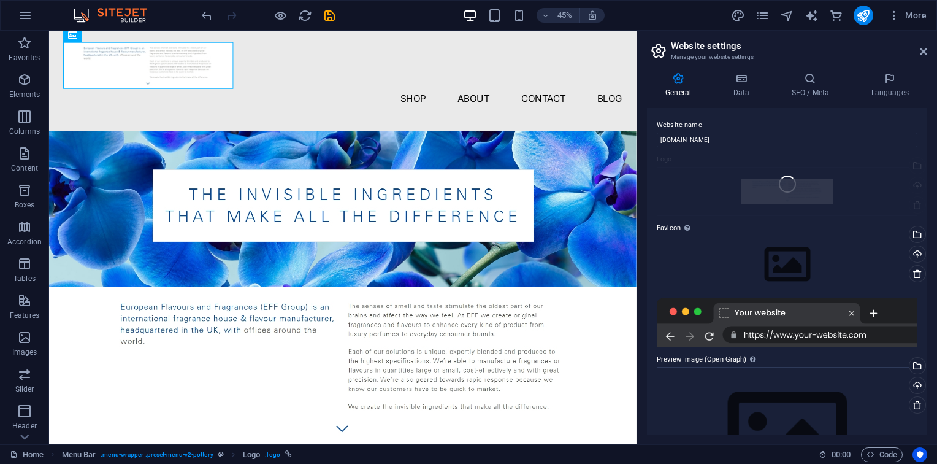
click at [819, 196] on div "Website name fffgroups.com Logo Drag files here, click to choose files or selec…" at bounding box center [787, 271] width 280 height 326
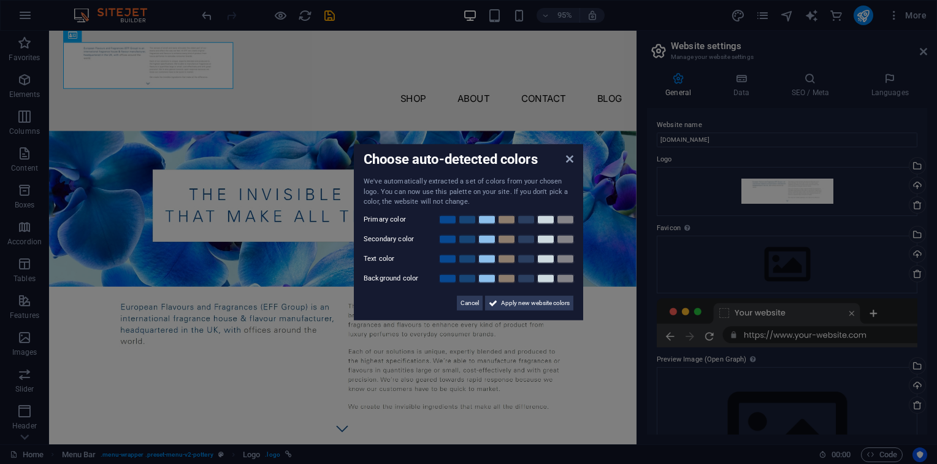
click at [757, 183] on aside "Choose auto-detected colors We've automatically extracted a set of colors from …" at bounding box center [468, 232] width 937 height 464
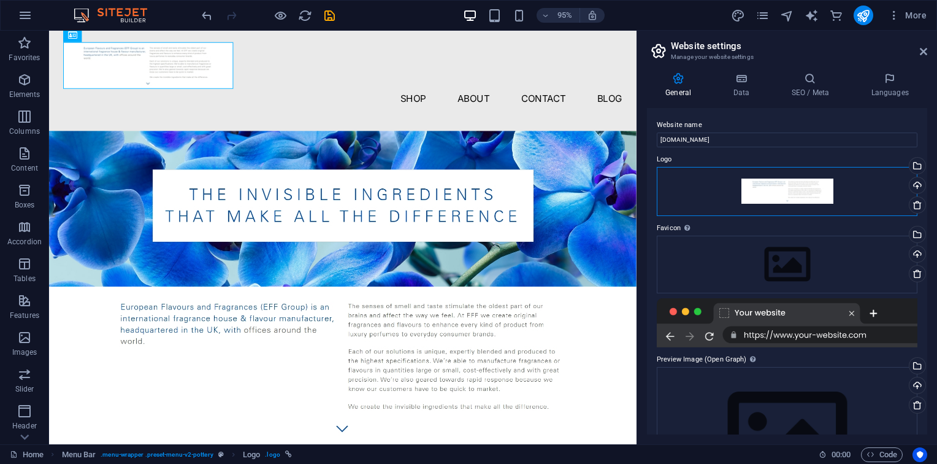
click at [748, 183] on div "Drag files here, click to choose files or select files from Files or our free s…" at bounding box center [787, 191] width 261 height 49
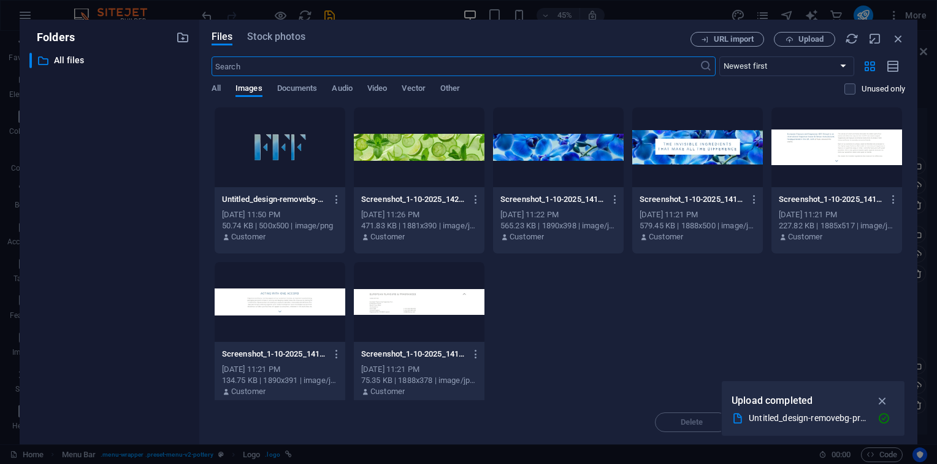
click at [259, 148] on div at bounding box center [280, 147] width 131 height 80
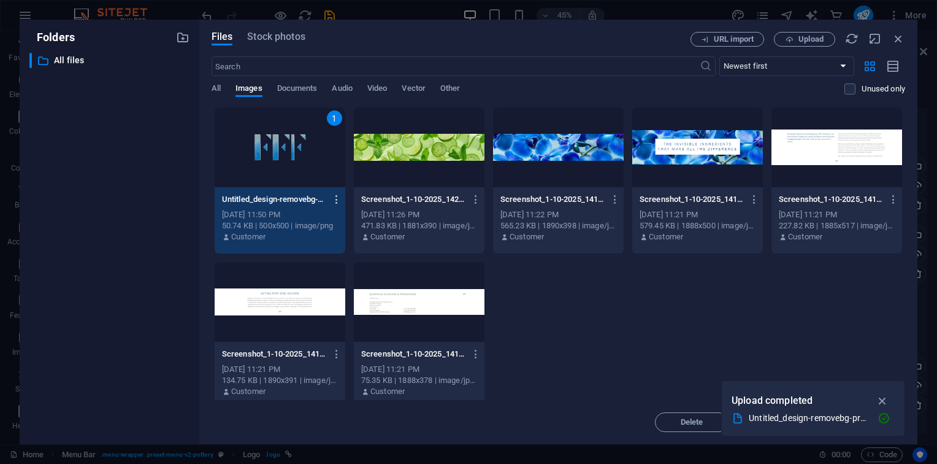
click at [342, 202] on icon "button" at bounding box center [337, 199] width 12 height 11
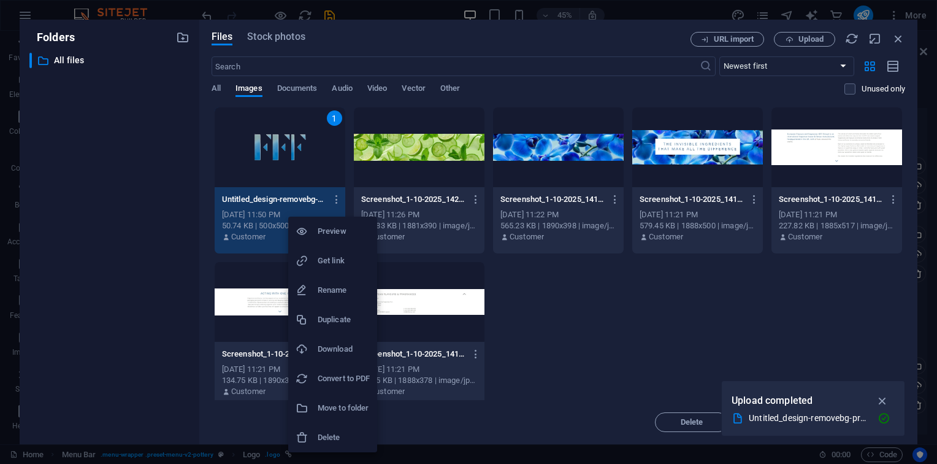
click at [245, 139] on div at bounding box center [468, 232] width 937 height 464
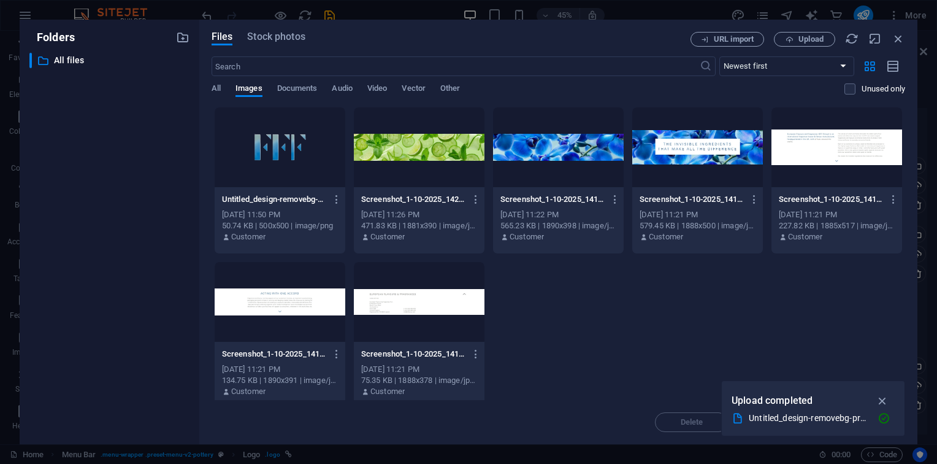
click at [245, 139] on div at bounding box center [280, 147] width 131 height 80
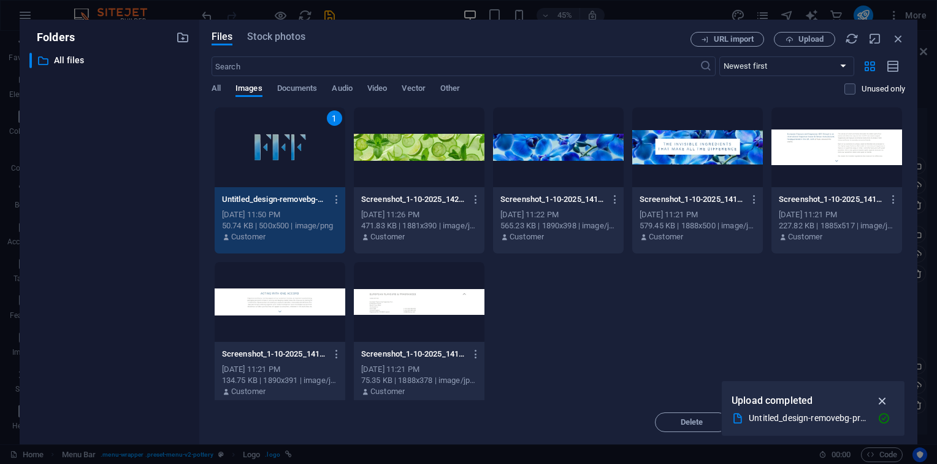
click at [882, 398] on icon "button" at bounding box center [883, 400] width 14 height 13
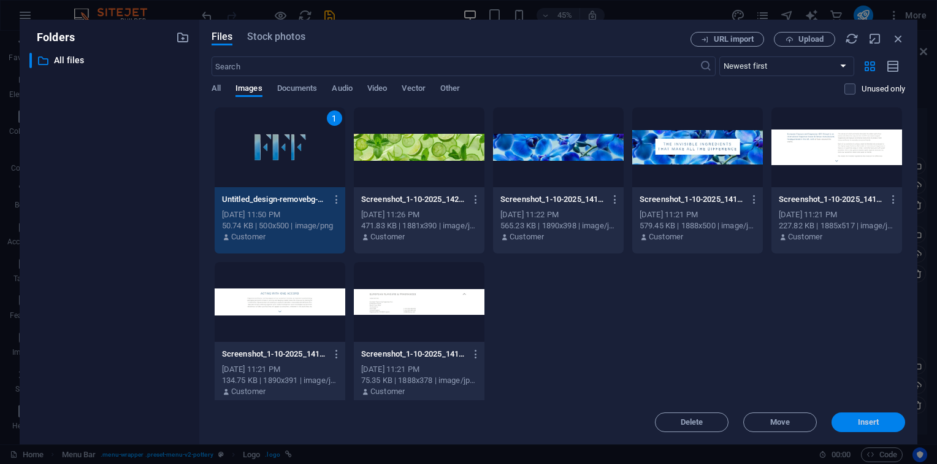
click at [869, 424] on span "Insert" at bounding box center [868, 421] width 21 height 7
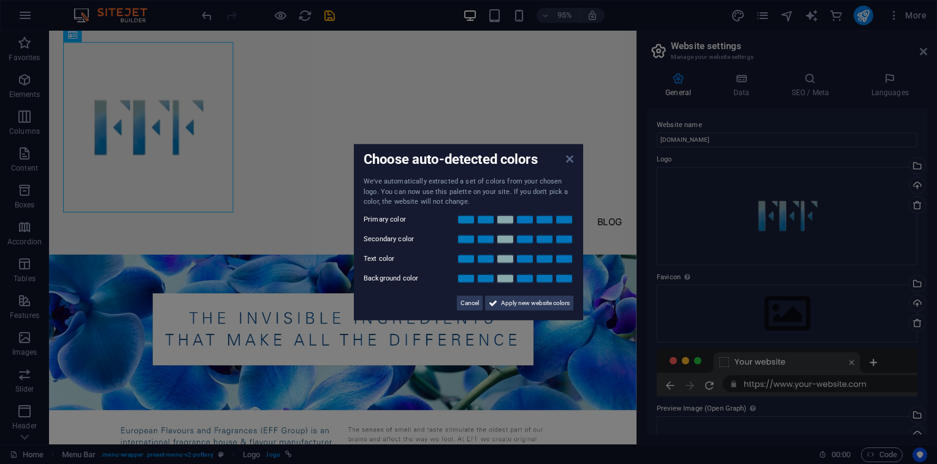
click at [572, 161] on icon at bounding box center [569, 159] width 7 height 10
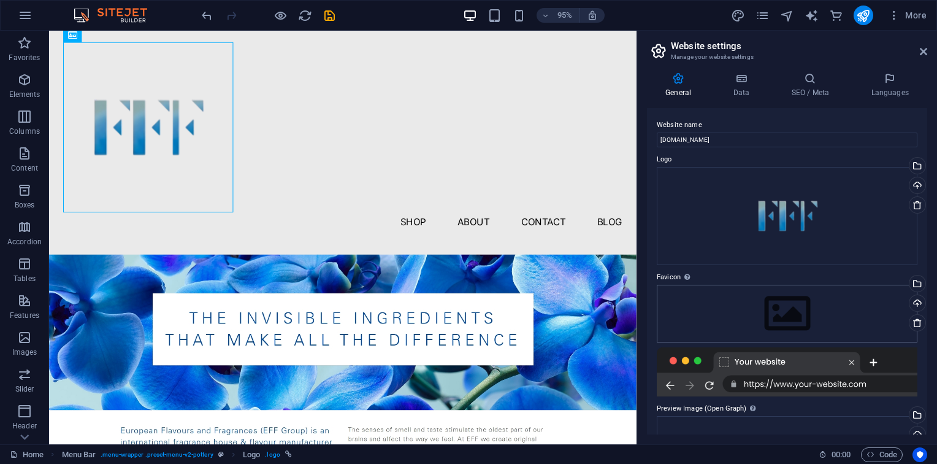
scroll to position [132, 0]
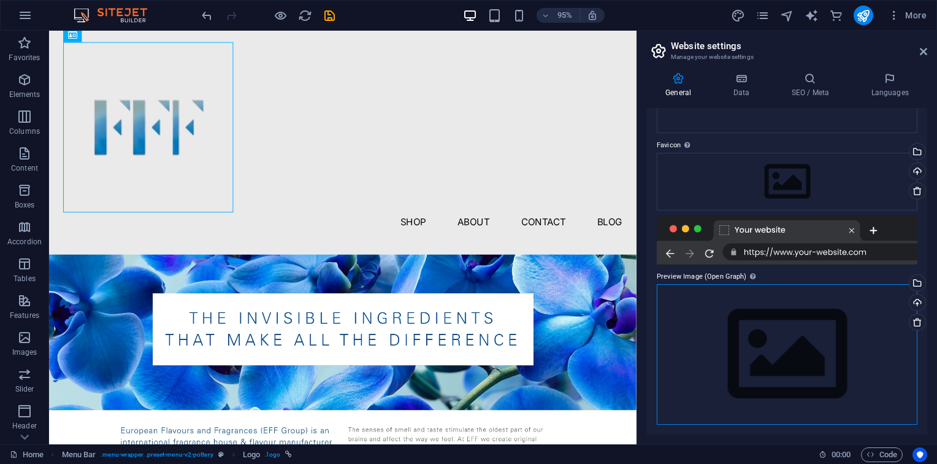
click at [759, 327] on div "Drag files here, click to choose files or select files from Files or our free s…" at bounding box center [787, 354] width 261 height 140
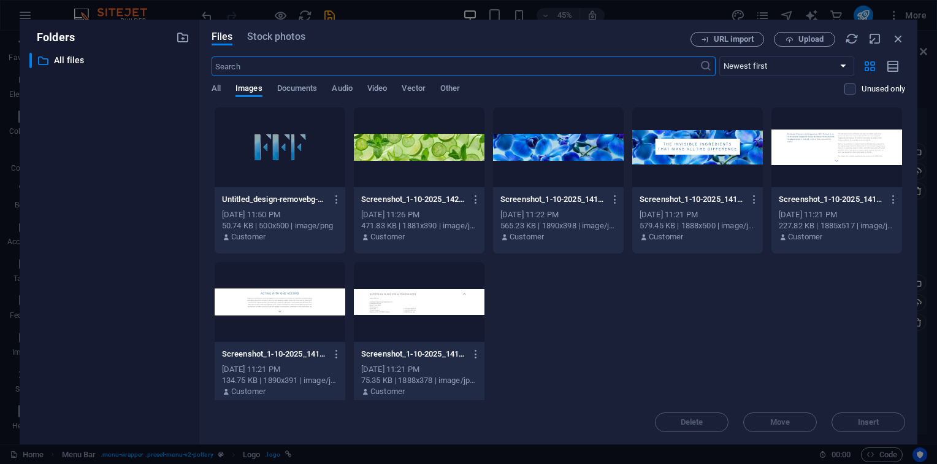
click at [266, 140] on div at bounding box center [280, 147] width 131 height 80
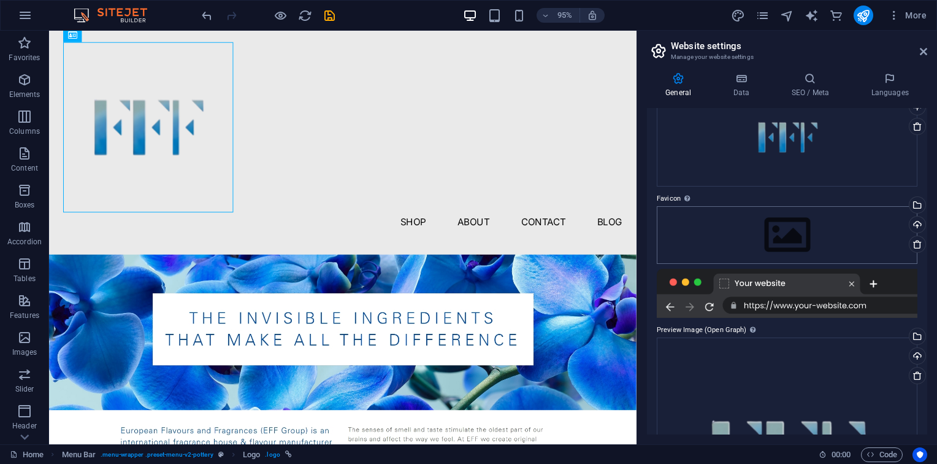
scroll to position [78, 0]
click at [812, 242] on div "Drag files here, click to choose files or select files from Files or our free s…" at bounding box center [787, 236] width 261 height 58
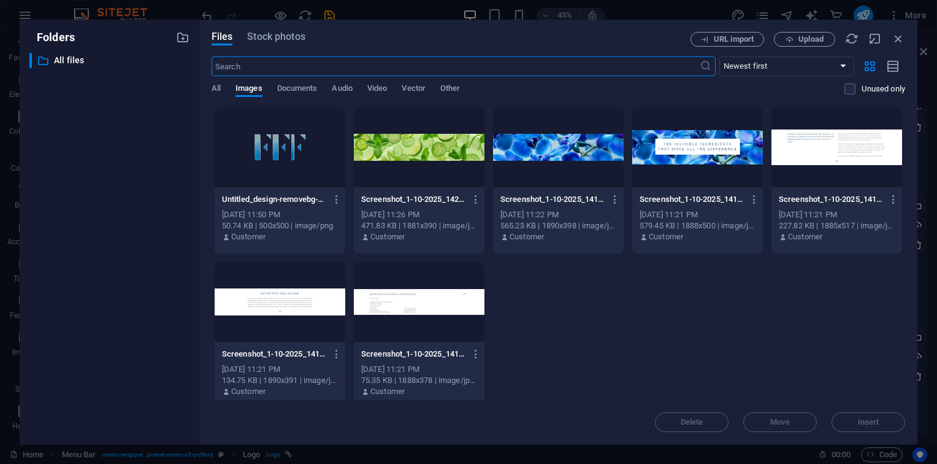
click at [285, 158] on div at bounding box center [280, 147] width 131 height 80
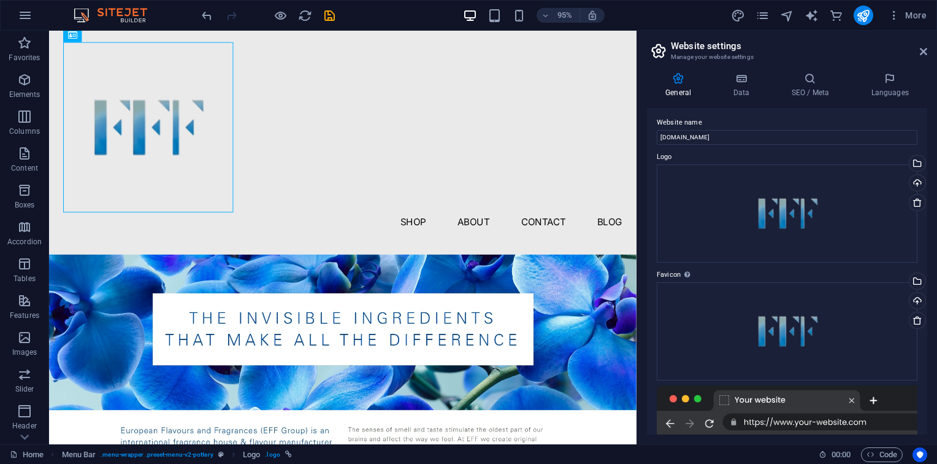
scroll to position [0, 0]
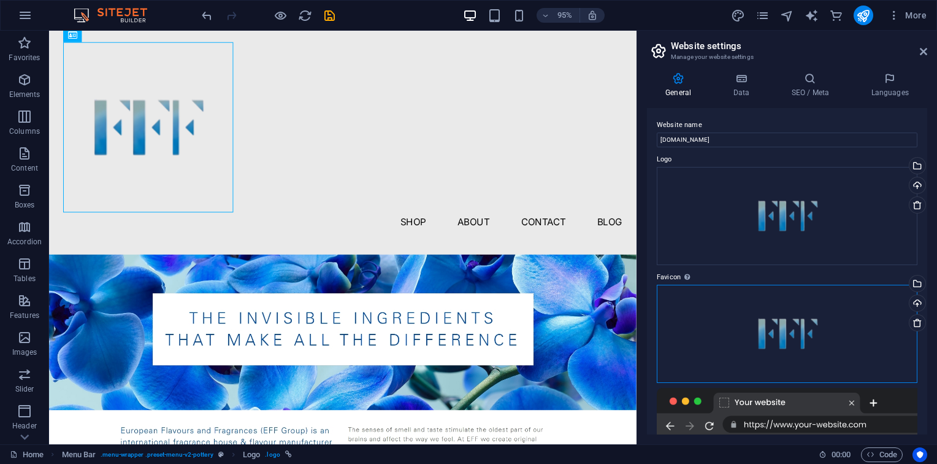
click at [780, 334] on div "Drag files here, click to choose files or select files from Files or our free s…" at bounding box center [787, 334] width 261 height 98
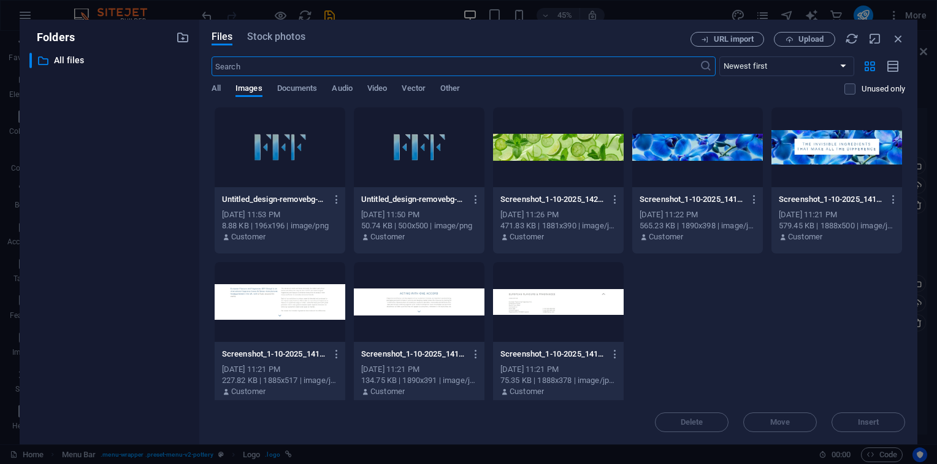
click at [907, 43] on div "Files Stock photos URL import Upload ​ Newest first Oldest first Name (A-Z) Nam…" at bounding box center [558, 232] width 718 height 424
click at [900, 41] on icon "button" at bounding box center [898, 38] width 13 height 13
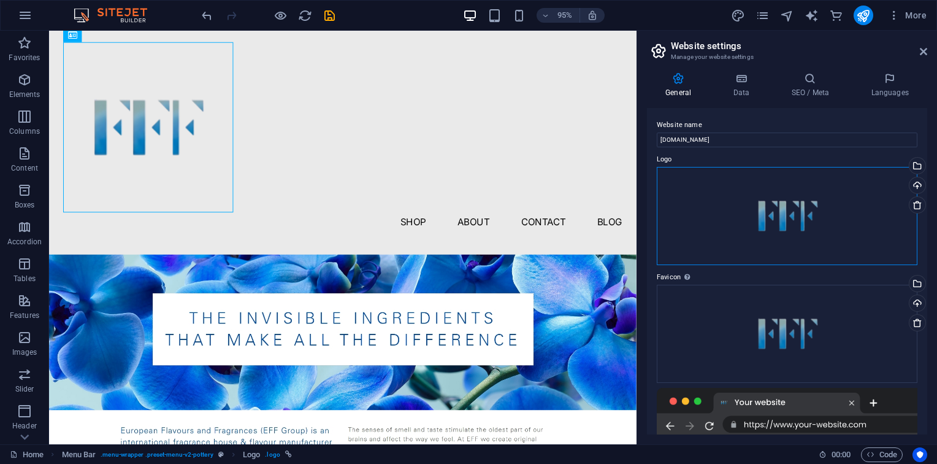
click at [799, 222] on div "Drag files here, click to choose files or select files from Files or our free s…" at bounding box center [787, 216] width 261 height 98
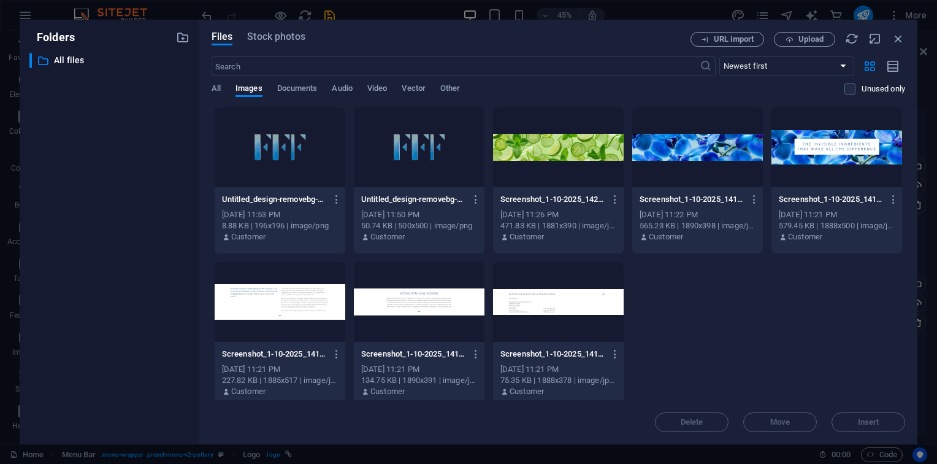
click at [276, 164] on div at bounding box center [280, 147] width 131 height 80
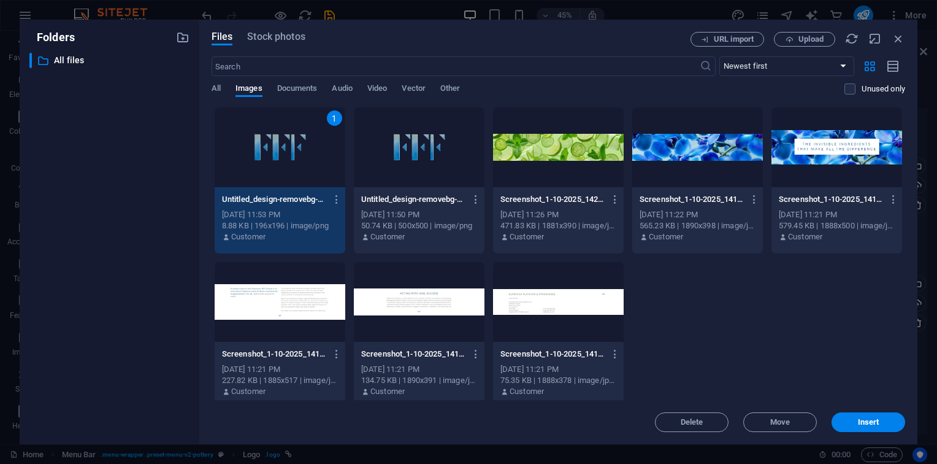
click at [276, 164] on div "1" at bounding box center [280, 147] width 131 height 80
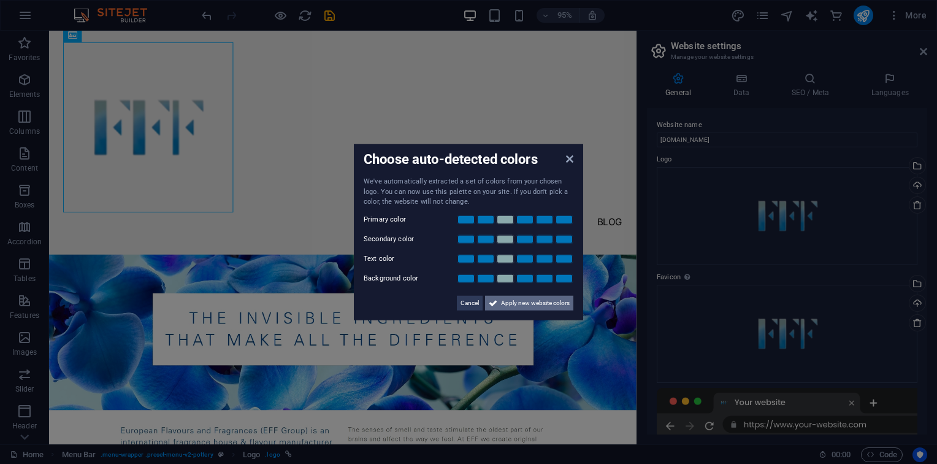
click at [508, 301] on span "Apply new website colors" at bounding box center [535, 302] width 69 height 15
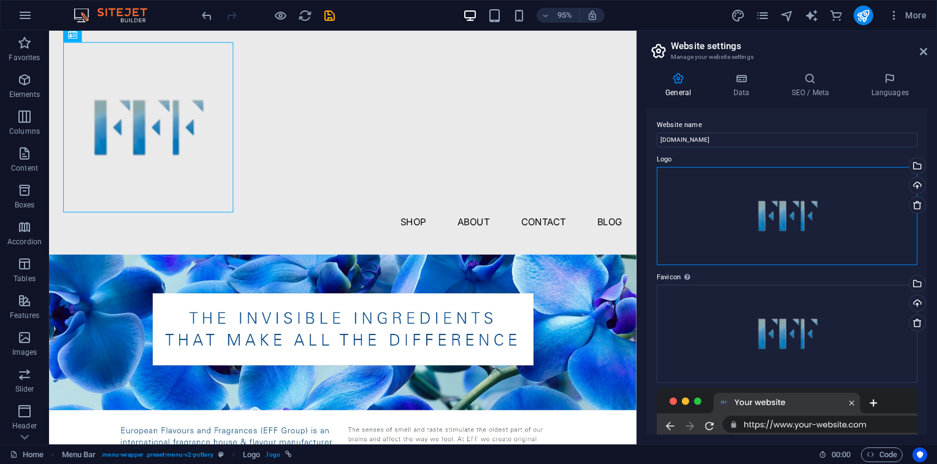
click at [781, 247] on div "Drag files here, click to choose files or select files from Files or our free s…" at bounding box center [787, 216] width 261 height 98
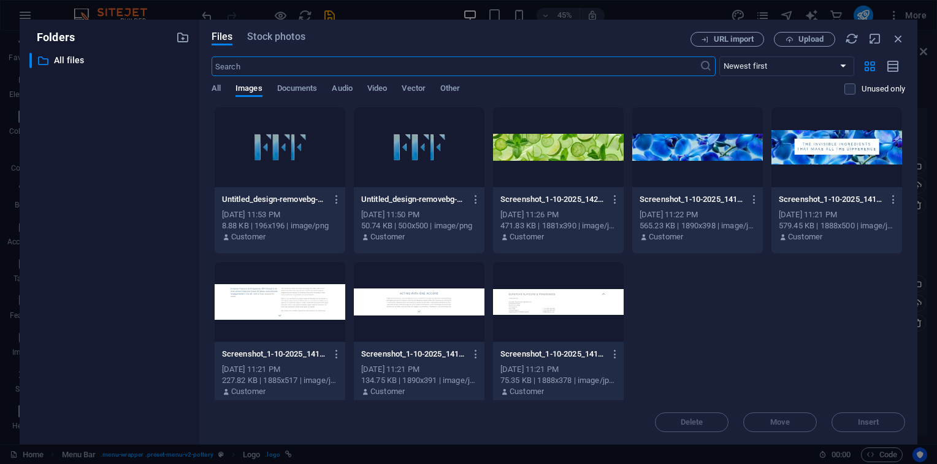
click at [262, 167] on div at bounding box center [280, 147] width 131 height 80
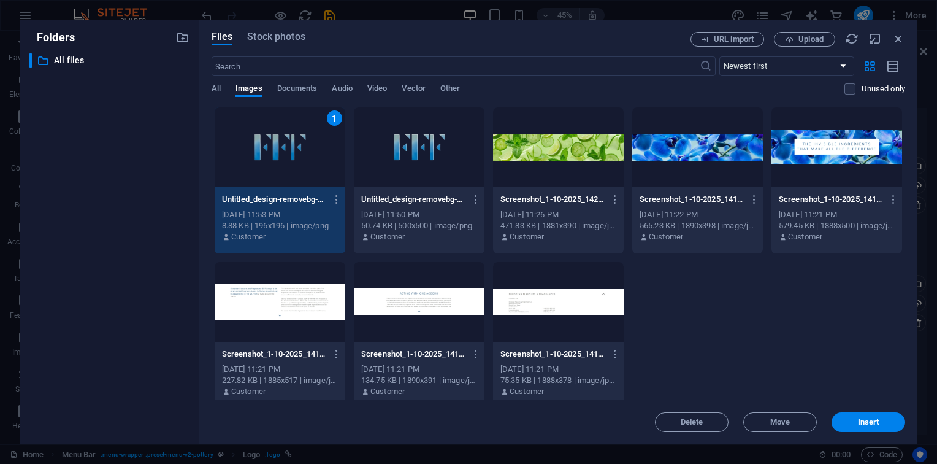
click at [761, 329] on div "1 Untitled_design-removebg-preview-0DlSzCaCiOPGB5hObtGM-g-Zc9NKwVmCBPmWptZjB4C-…" at bounding box center [559, 258] width 694 height 302
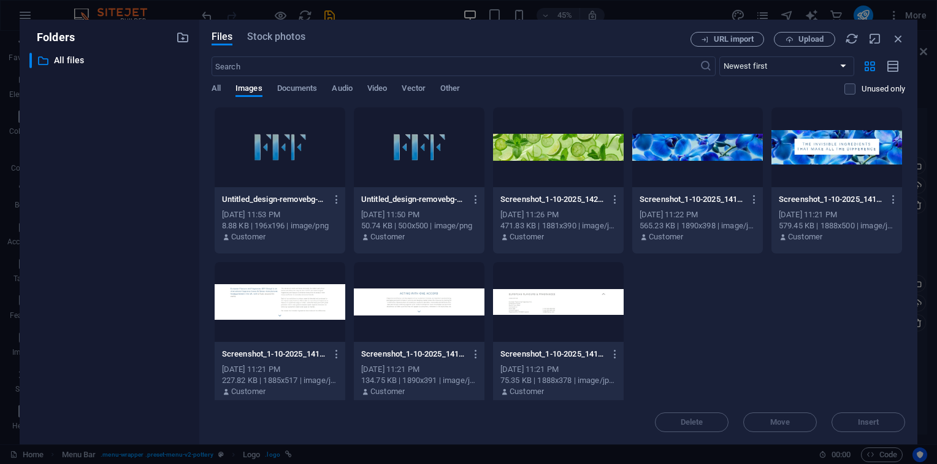
click at [313, 154] on div at bounding box center [280, 147] width 131 height 80
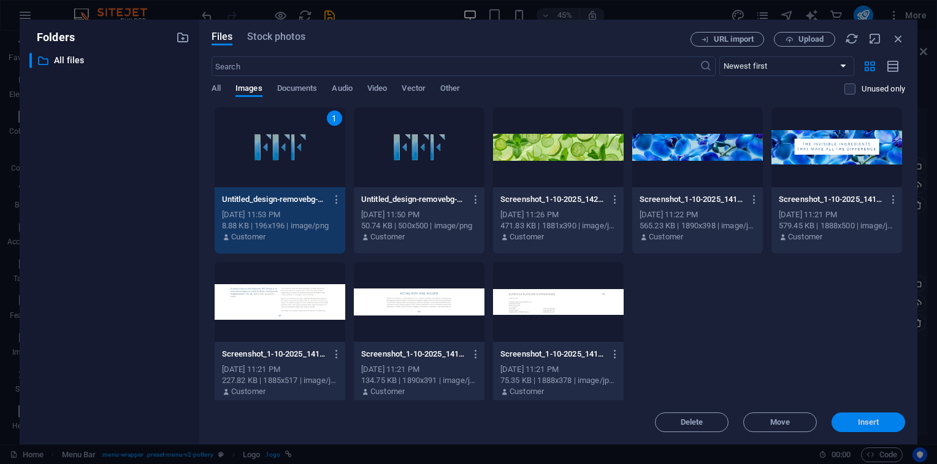
click at [897, 423] on span "Insert" at bounding box center [869, 421] width 64 height 7
click at [897, 423] on div at bounding box center [787, 412] width 261 height 49
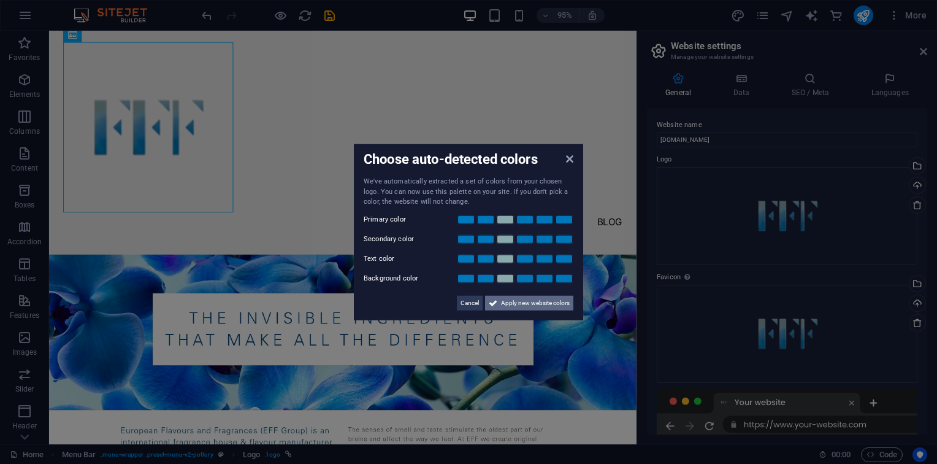
click at [532, 310] on span "Apply new website colors" at bounding box center [535, 302] width 69 height 15
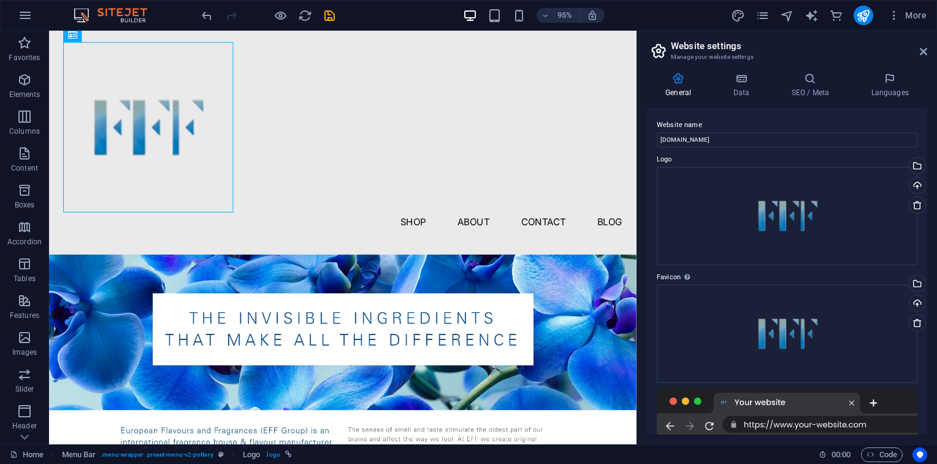
click at [929, 51] on aside "Website settings Manage your website settings General Data SEO / Meta Languages…" at bounding box center [787, 237] width 301 height 413
click at [925, 51] on icon at bounding box center [923, 52] width 7 height 10
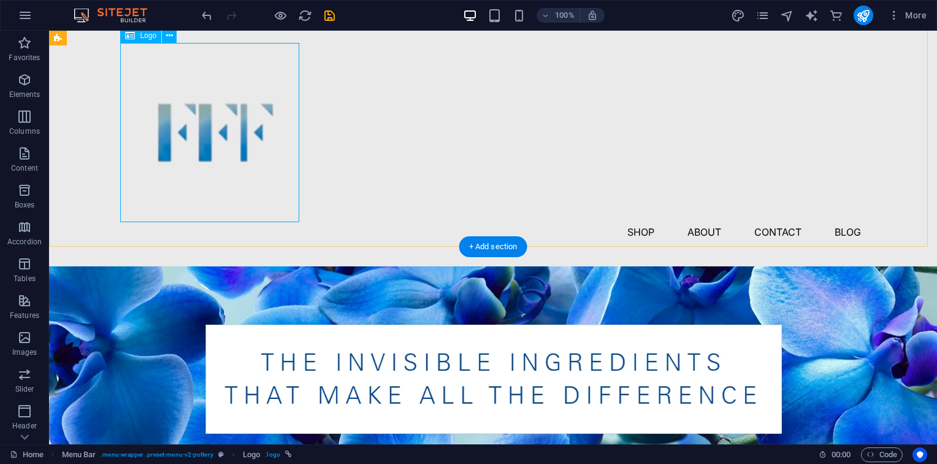
click at [296, 220] on div at bounding box center [493, 132] width 736 height 179
drag, startPoint x: 296, startPoint y: 220, endPoint x: 277, endPoint y: 204, distance: 24.4
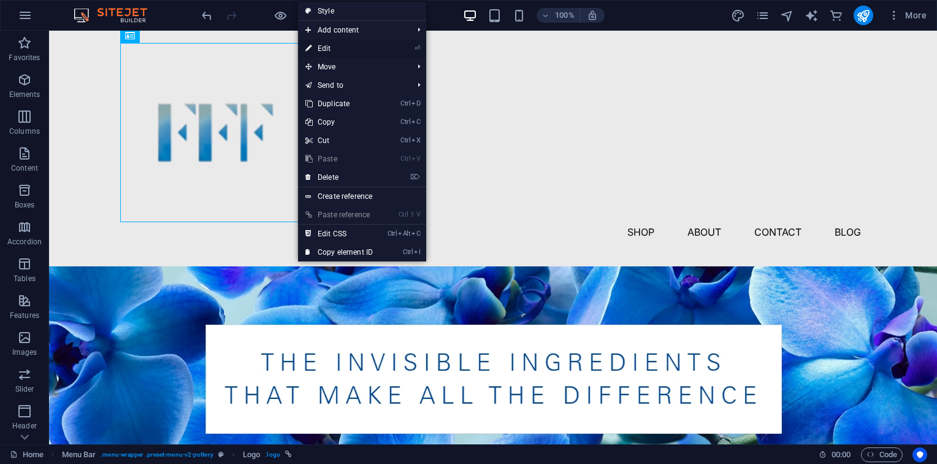
click at [340, 49] on link "⏎ Edit" at bounding box center [339, 48] width 82 height 18
select select "px"
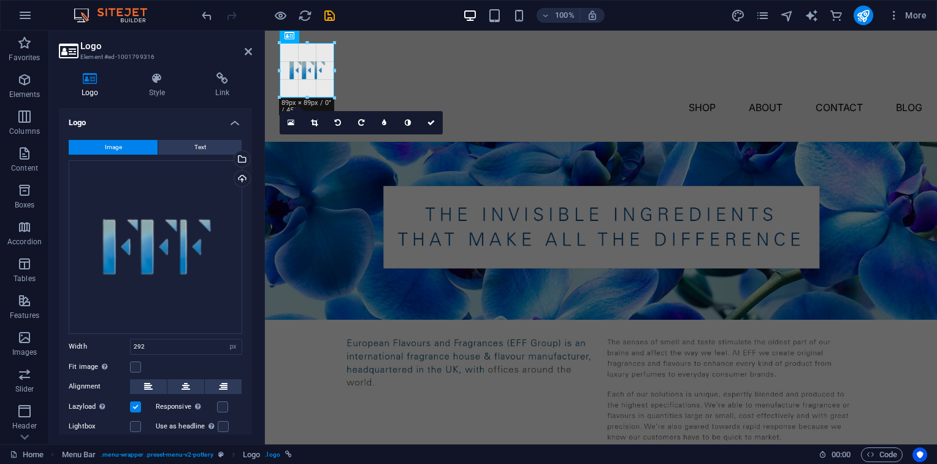
drag, startPoint x: 461, startPoint y: 222, endPoint x: 3, endPoint y: 64, distance: 484.7
type input "89"
click at [416, 107] on div "Menu Shop About Contact Blog" at bounding box center [601, 79] width 672 height 123
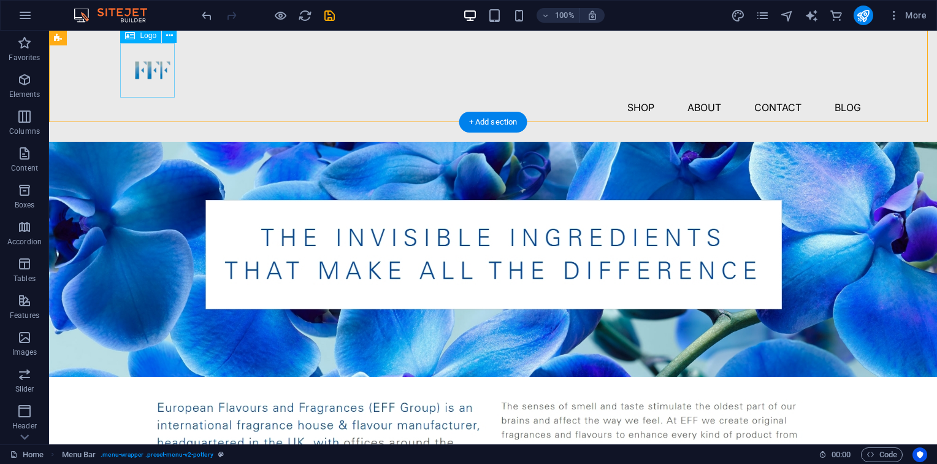
click at [161, 80] on div at bounding box center [493, 70] width 736 height 55
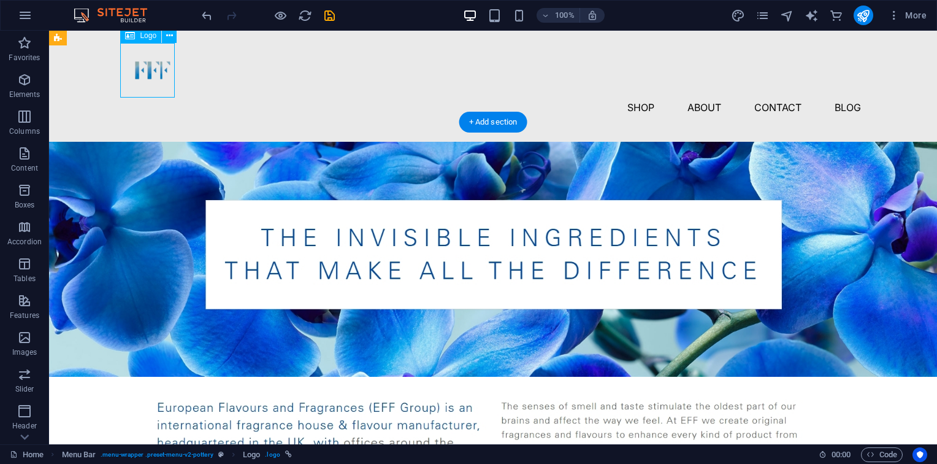
click at [161, 80] on div at bounding box center [493, 70] width 736 height 55
select select "px"
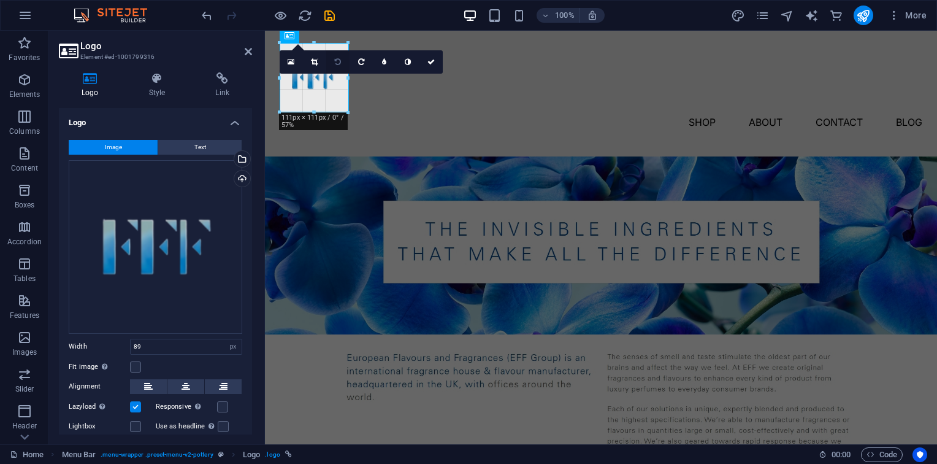
drag, startPoint x: 334, startPoint y: 69, endPoint x: 348, endPoint y: 69, distance: 14.7
type input "113"
click at [373, 156] on figure at bounding box center [601, 245] width 672 height 178
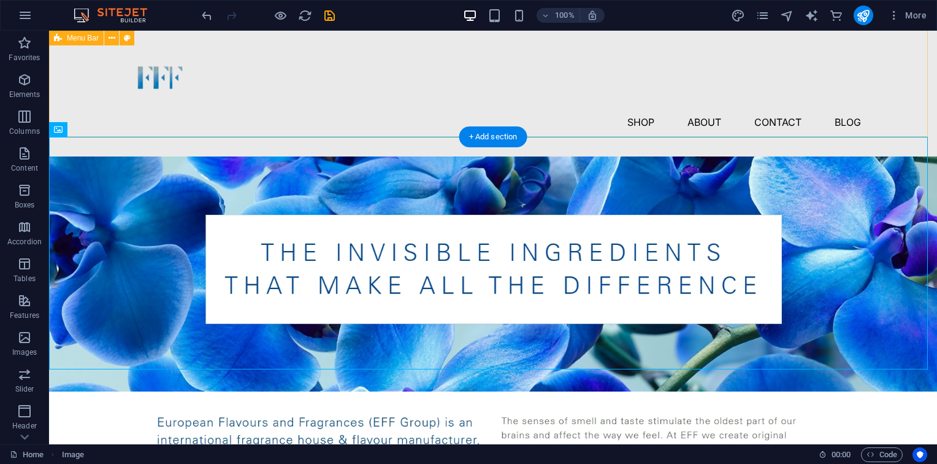
click at [274, 125] on div "Menu Shop About Contact Blog" at bounding box center [493, 87] width 888 height 138
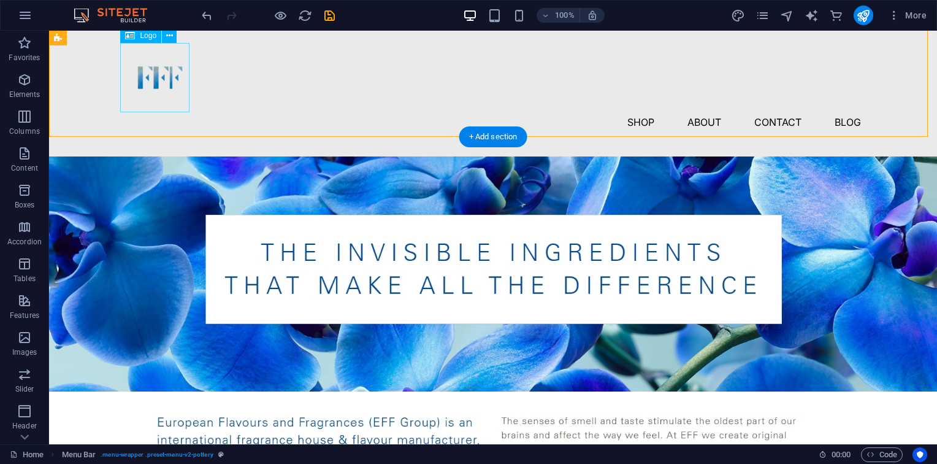
click at [179, 77] on div at bounding box center [493, 77] width 736 height 69
click at [437, 131] on div "Menu Shop About Contact Blog" at bounding box center [493, 87] width 888 height 138
click at [371, 121] on div "Menu Shop About Contact Blog" at bounding box center [493, 87] width 888 height 138
select select "header"
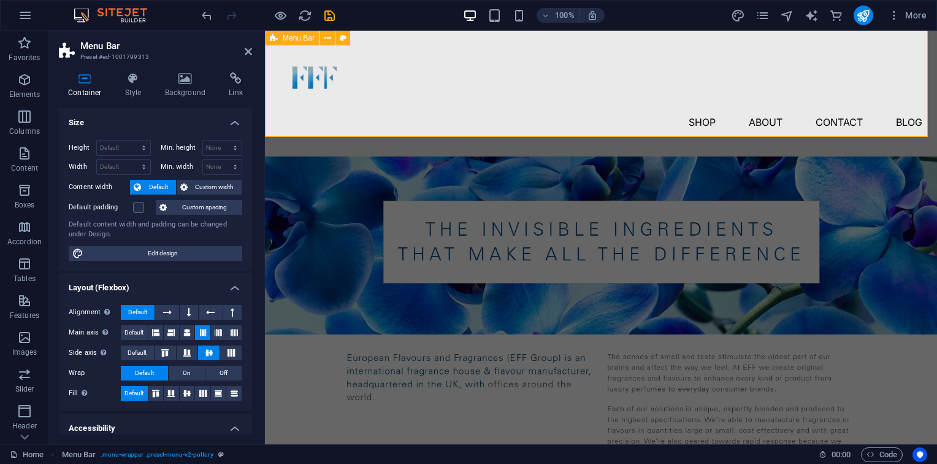
click at [391, 133] on div "Menu Shop About Contact Blog" at bounding box center [601, 87] width 672 height 138
click at [269, 53] on div "Menu Shop About Contact Blog" at bounding box center [601, 87] width 672 height 138
click at [270, 38] on icon at bounding box center [274, 38] width 8 height 15
click at [331, 43] on button at bounding box center [327, 38] width 15 height 15
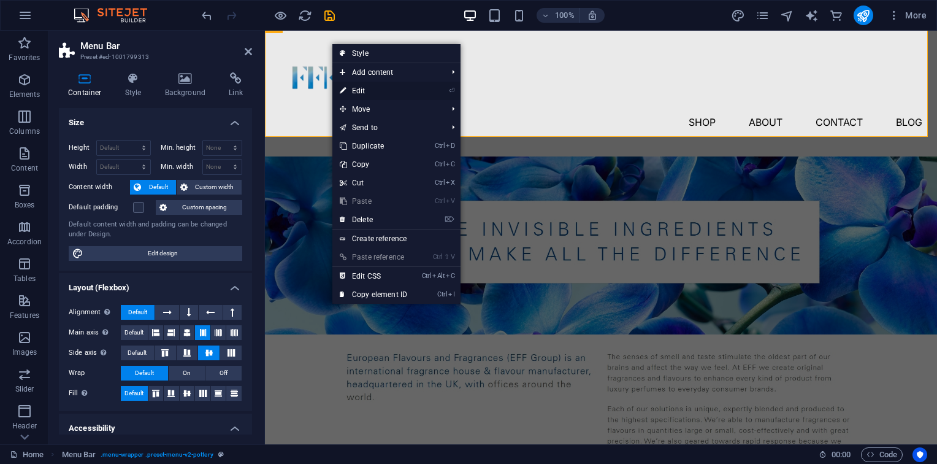
click at [354, 85] on link "⏎ Edit" at bounding box center [373, 91] width 82 height 18
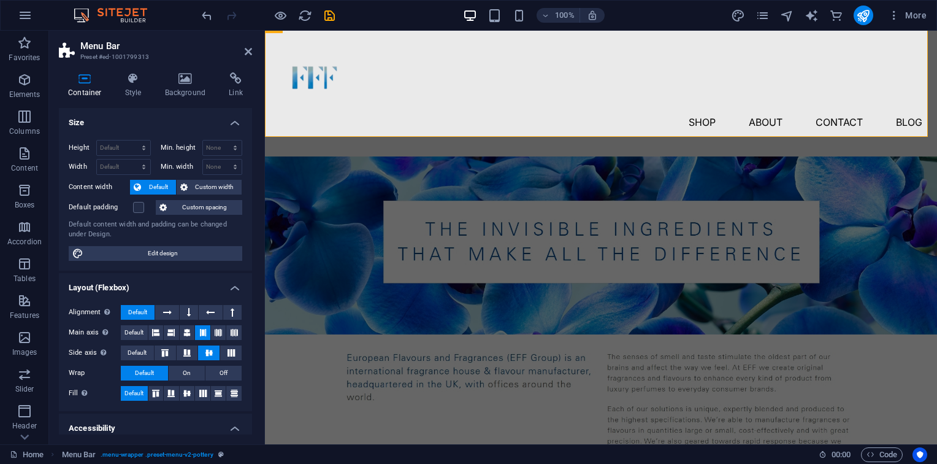
scroll to position [148, 0]
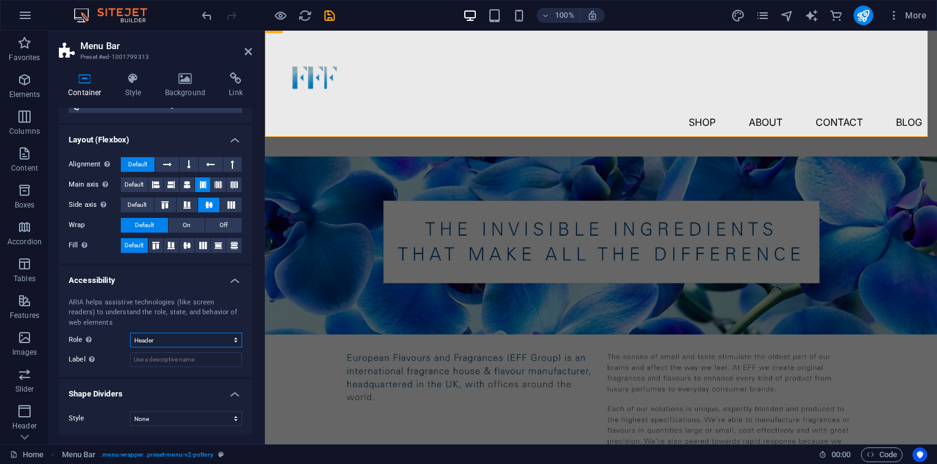
click at [168, 336] on select "None Alert Article Banner Comment Complementary Dialog Footer Header Marquee Pr…" at bounding box center [186, 339] width 112 height 15
click at [163, 416] on select "None Triangle Square Diagonal Polygon 1 Polygon 2 Zigzag Multiple Zigzags Waves…" at bounding box center [186, 418] width 112 height 15
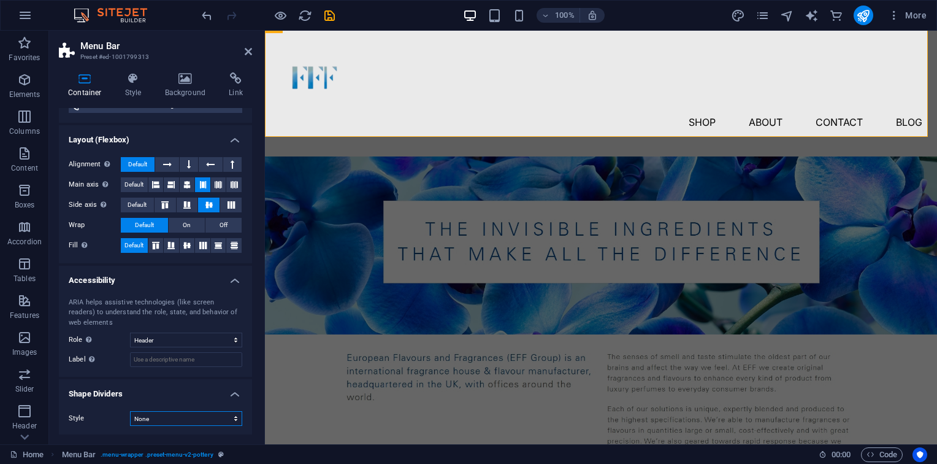
click at [163, 416] on select "None Triangle Square Diagonal Polygon 1 Polygon 2 Zigzag Multiple Zigzags Waves…" at bounding box center [186, 418] width 112 height 15
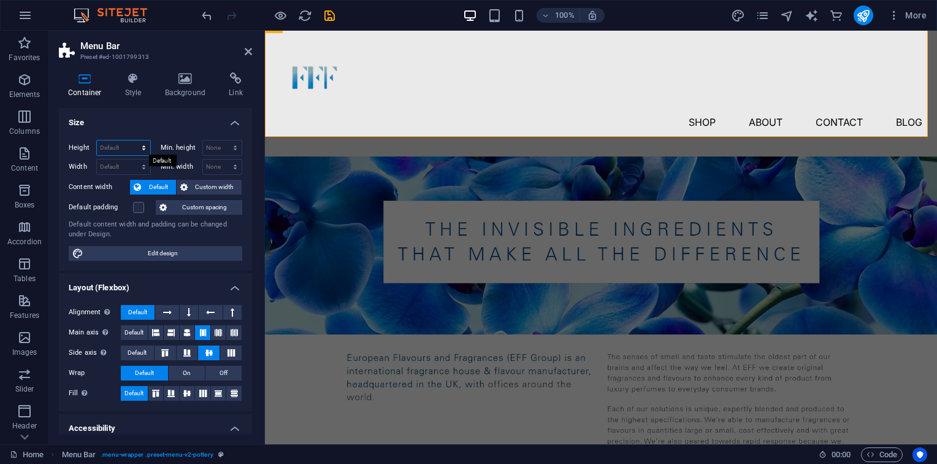
click at [142, 145] on select "Default px rem % vh vw" at bounding box center [123, 147] width 53 height 15
click at [228, 185] on span "Custom width" at bounding box center [214, 187] width 47 height 15
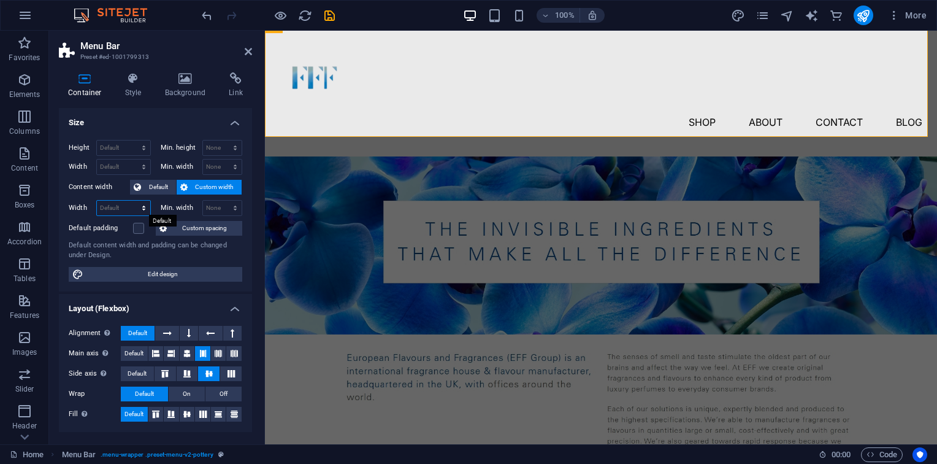
click at [128, 207] on select "Default px rem % em vh vw" at bounding box center [123, 208] width 53 height 15
click at [97, 201] on select "Default px rem % em vh vw" at bounding box center [123, 208] width 53 height 15
select select "DISABLED_OPTION_VALUE"
click at [215, 280] on span "Edit design" at bounding box center [162, 274] width 151 height 15
select select "px"
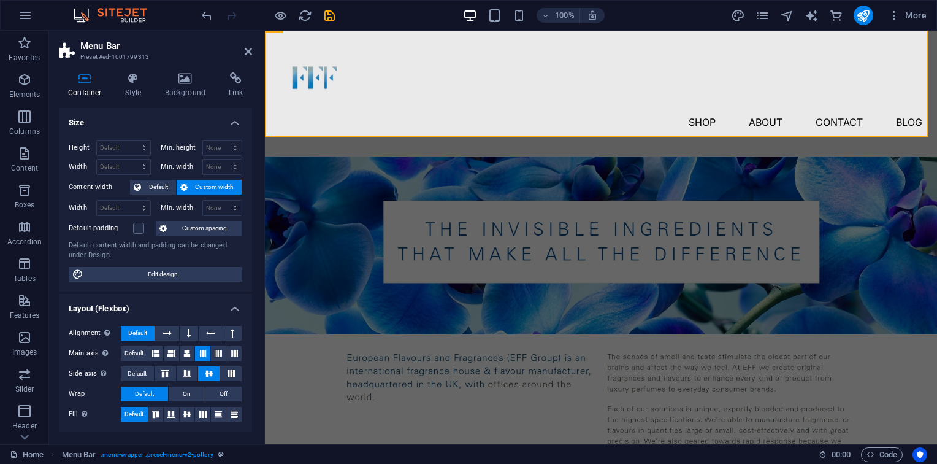
select select "300"
select select "px"
select select "rem"
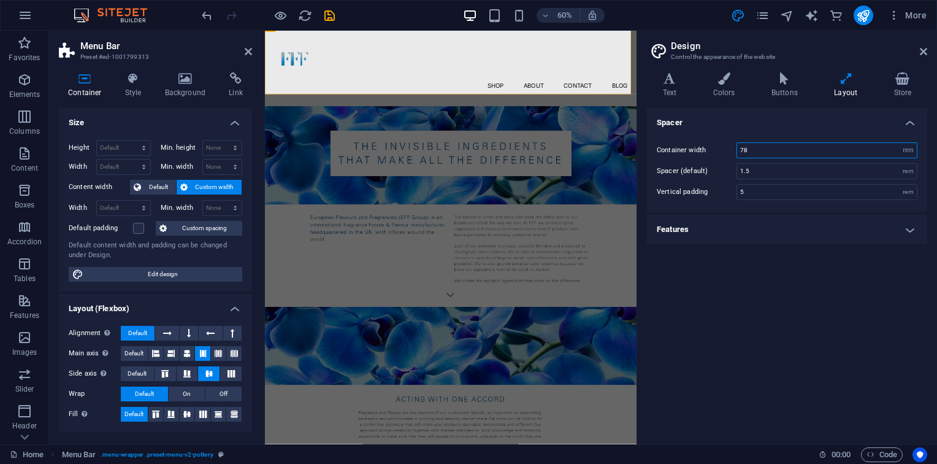
drag, startPoint x: 775, startPoint y: 153, endPoint x: 709, endPoint y: 161, distance: 66.6
click at [709, 161] on div "Container width 78 rem px Spacer (default) 1.5 rem Vertical padding 5 rem" at bounding box center [787, 171] width 285 height 82
type input "60"
click at [764, 114] on h4 "Spacer" at bounding box center [787, 119] width 280 height 22
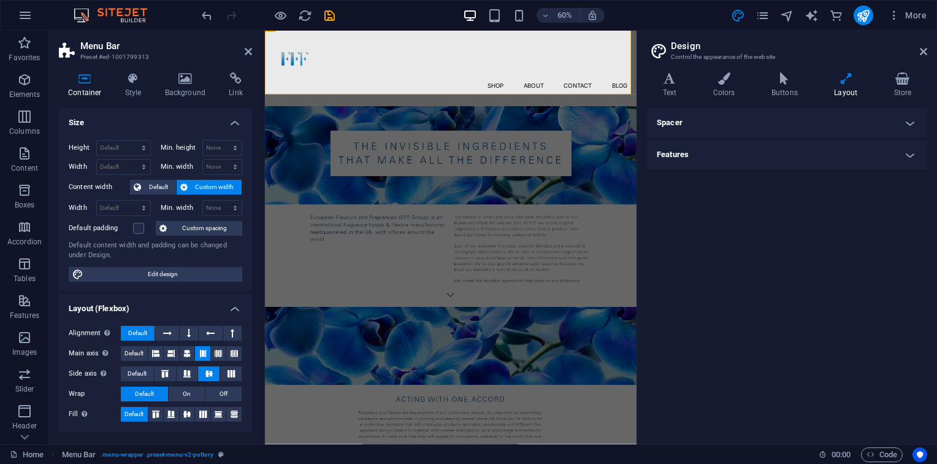
click at [765, 124] on h4 "Spacer" at bounding box center [787, 122] width 280 height 29
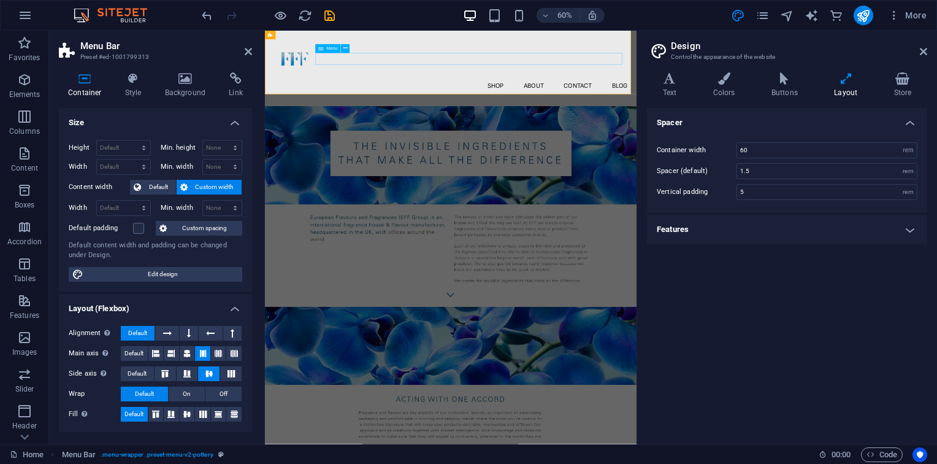
click at [562, 88] on div "Menu Shop About Contact Blog" at bounding box center [574, 87] width 619 height 138
click at [753, 174] on input "1.5" at bounding box center [827, 171] width 180 height 15
type input "1.3"
click at [777, 250] on div "Spacer Container width 60 rem px Spacer (default) 1.3 rem Vertical padding 5 re…" at bounding box center [787, 271] width 280 height 326
click at [922, 53] on icon at bounding box center [923, 52] width 7 height 10
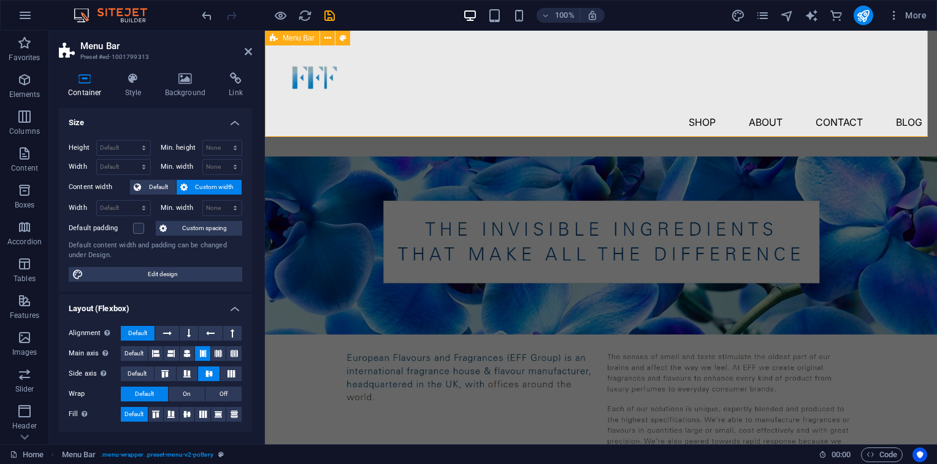
click at [821, 117] on div "Menu Shop About Contact Blog" at bounding box center [601, 87] width 672 height 138
click at [150, 94] on h4 "Style" at bounding box center [136, 85] width 40 height 26
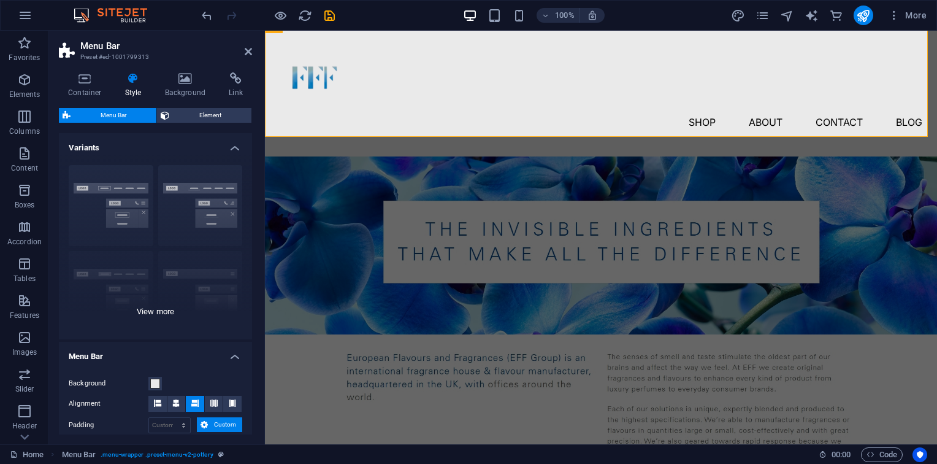
click at [185, 197] on div "Border Centered Default Fixed Loki Trigger Wide XXL" at bounding box center [155, 247] width 193 height 184
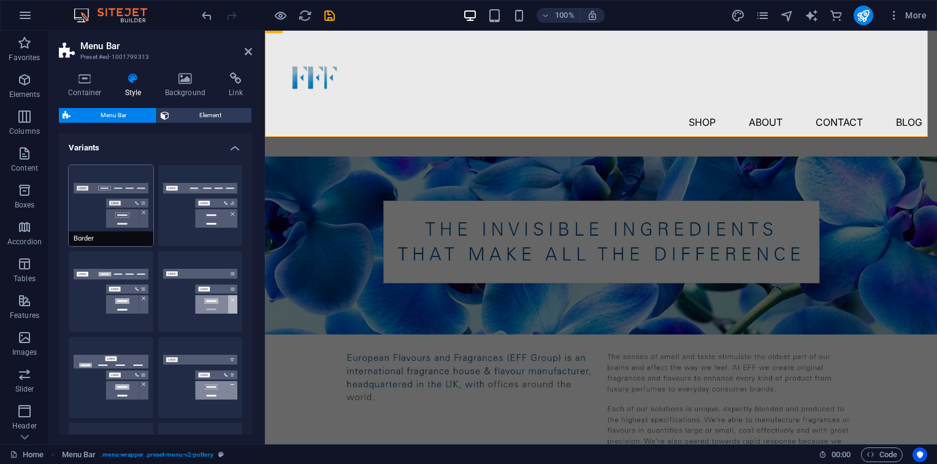
click at [105, 206] on button "Border" at bounding box center [111, 205] width 85 height 81
type input "1"
select select "rem"
type input "1"
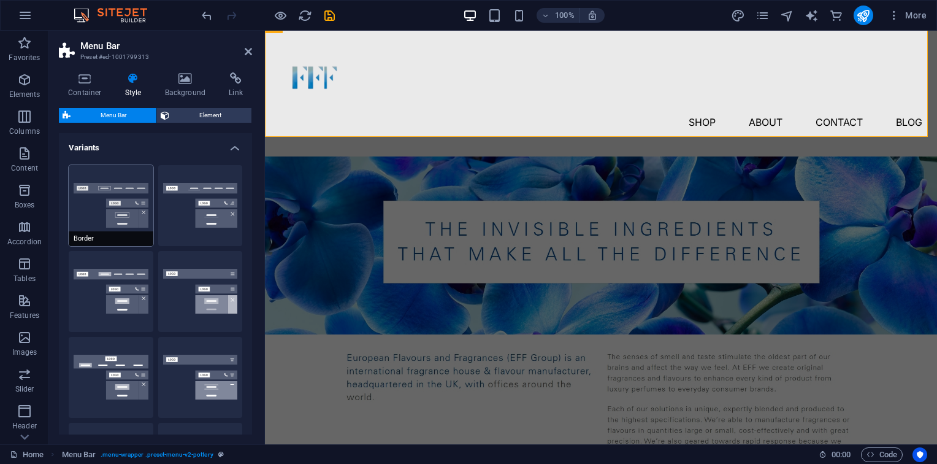
type input "1"
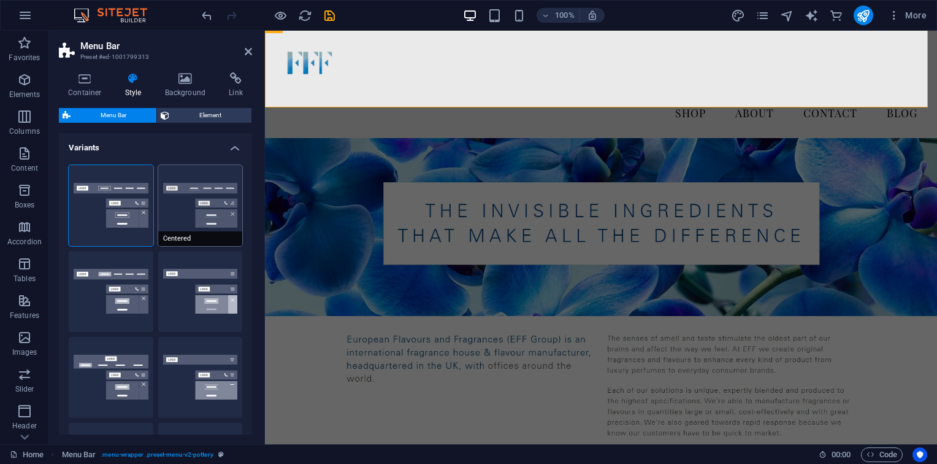
click at [203, 169] on button "Centered" at bounding box center [200, 205] width 85 height 81
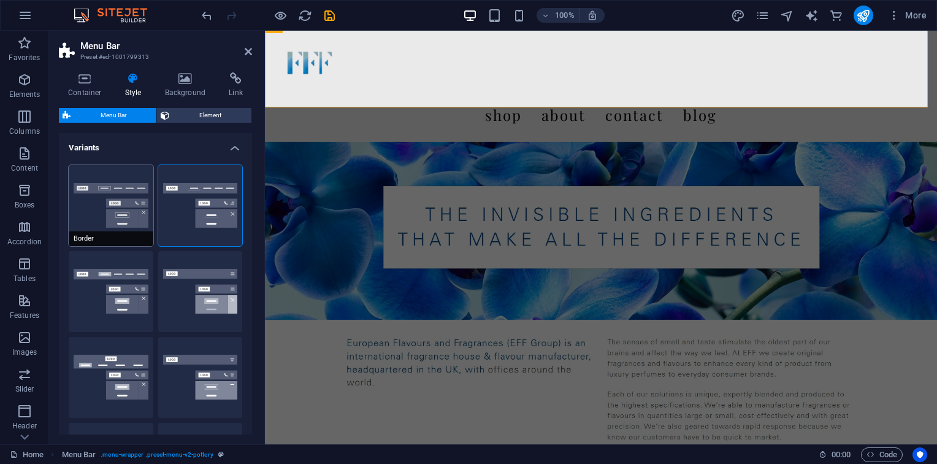
click at [125, 193] on button "Border" at bounding box center [111, 205] width 85 height 81
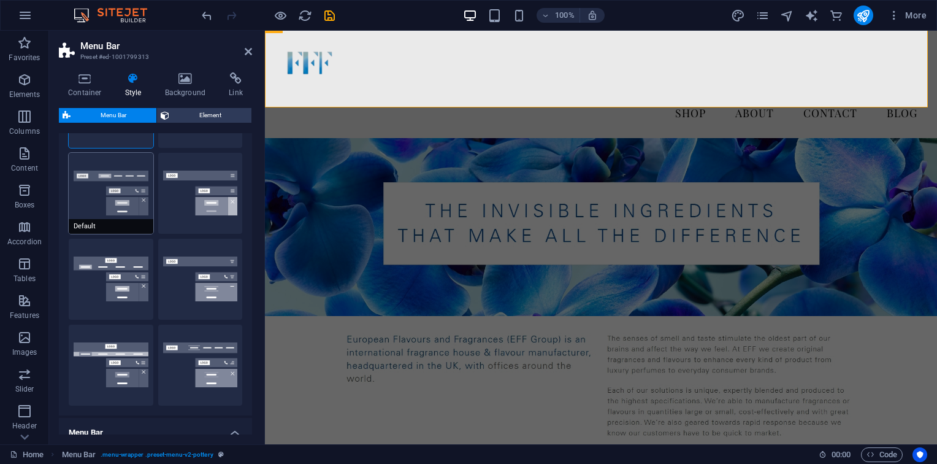
scroll to position [99, 0]
click at [90, 166] on button "Default" at bounding box center [111, 191] width 85 height 81
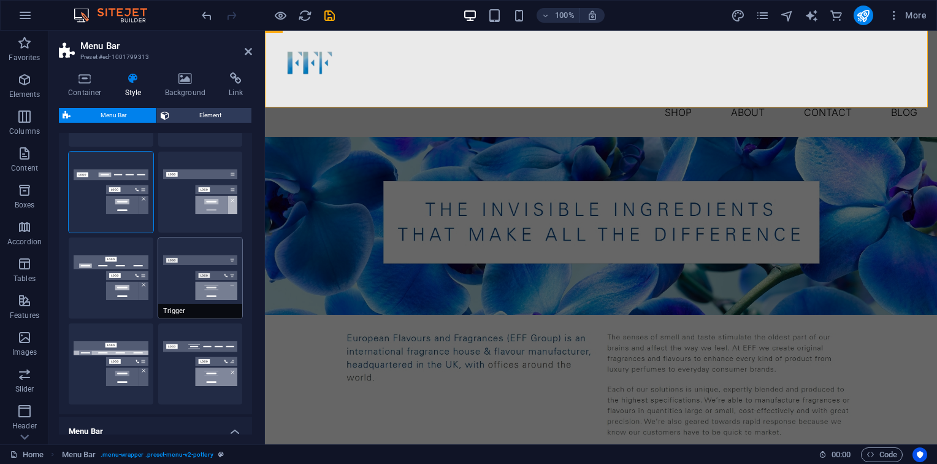
click at [179, 294] on button "Trigger" at bounding box center [200, 277] width 85 height 81
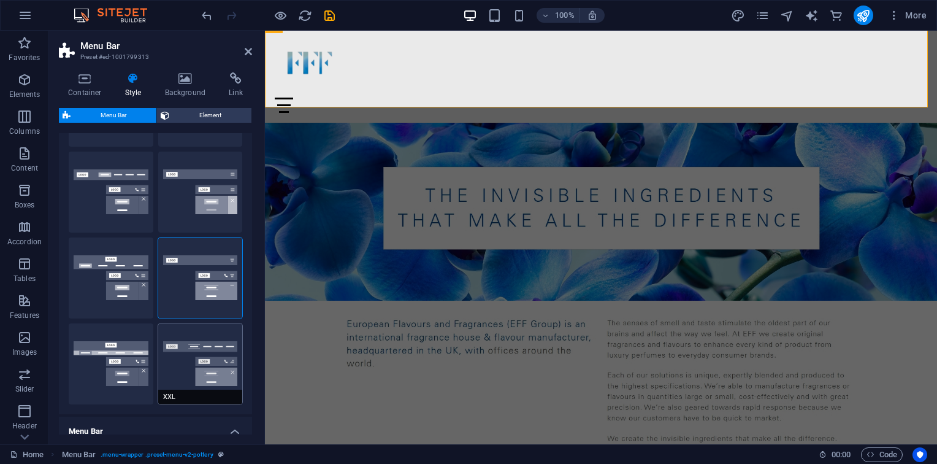
click at [202, 350] on button "XXL" at bounding box center [200, 363] width 85 height 81
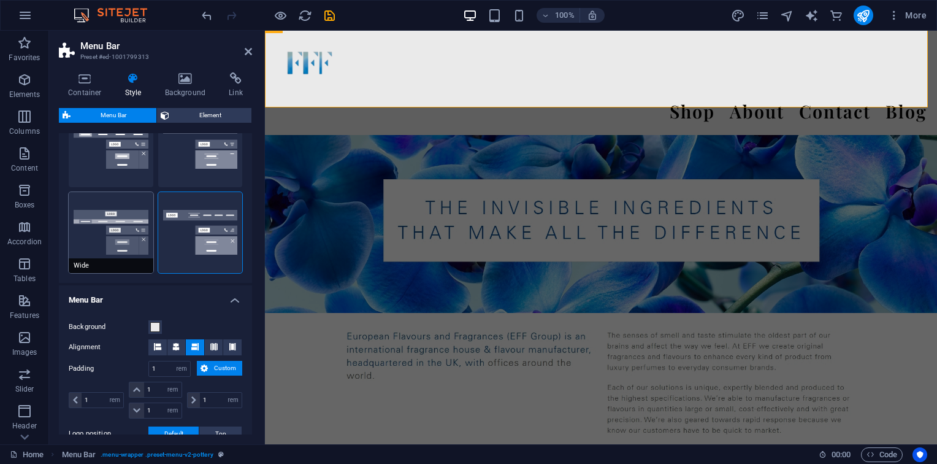
scroll to position [0, 0]
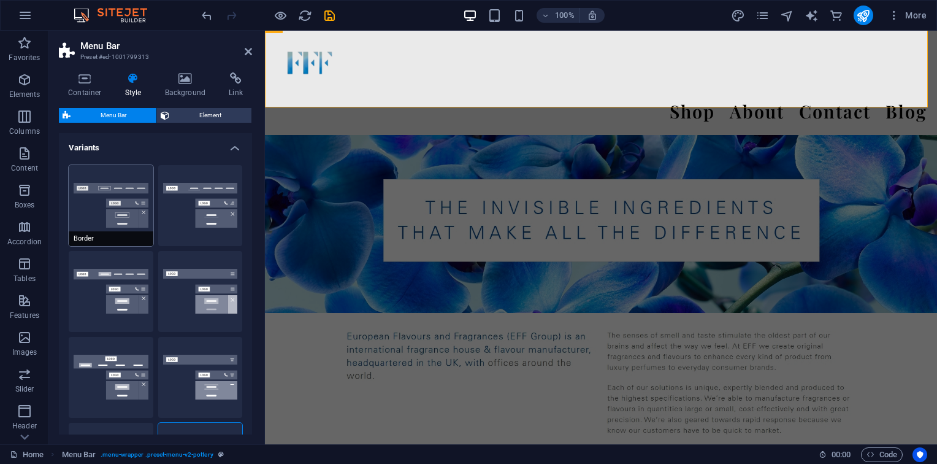
click at [117, 223] on button "Border" at bounding box center [111, 205] width 85 height 81
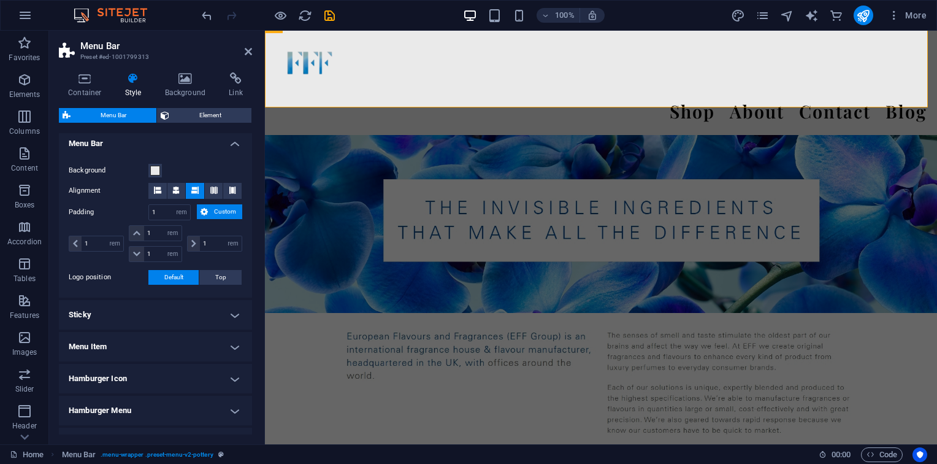
scroll to position [390, 0]
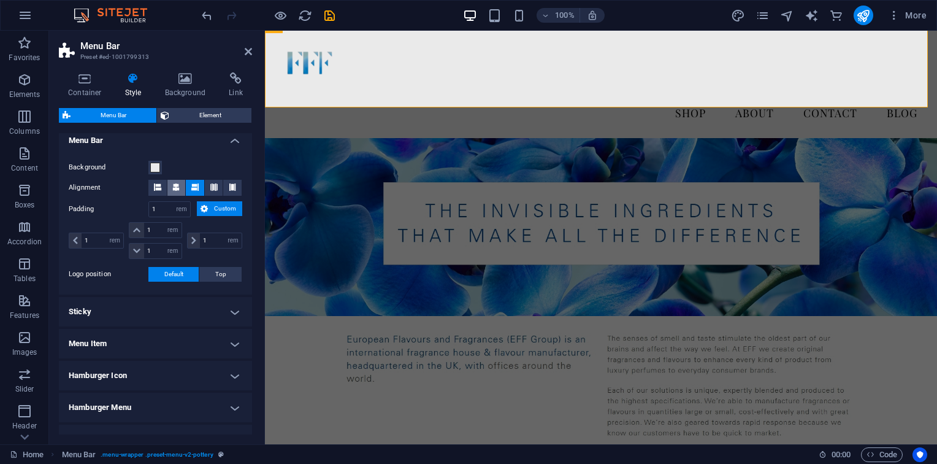
click at [178, 184] on icon at bounding box center [175, 186] width 7 height 7
click at [193, 184] on icon at bounding box center [194, 186] width 7 height 7
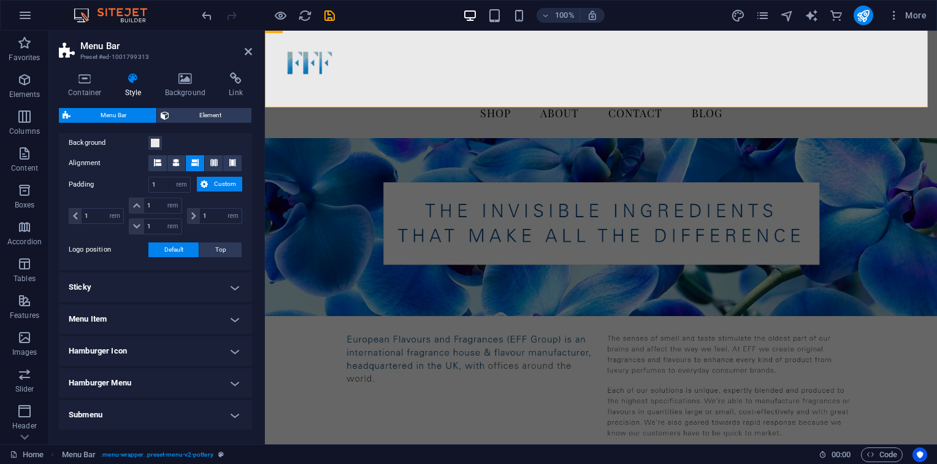
scroll to position [458, 0]
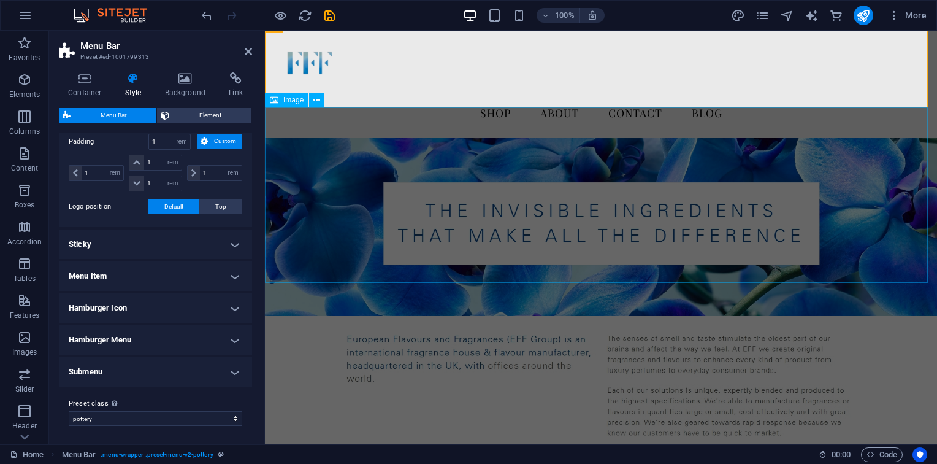
click at [317, 244] on figure at bounding box center [601, 227] width 672 height 178
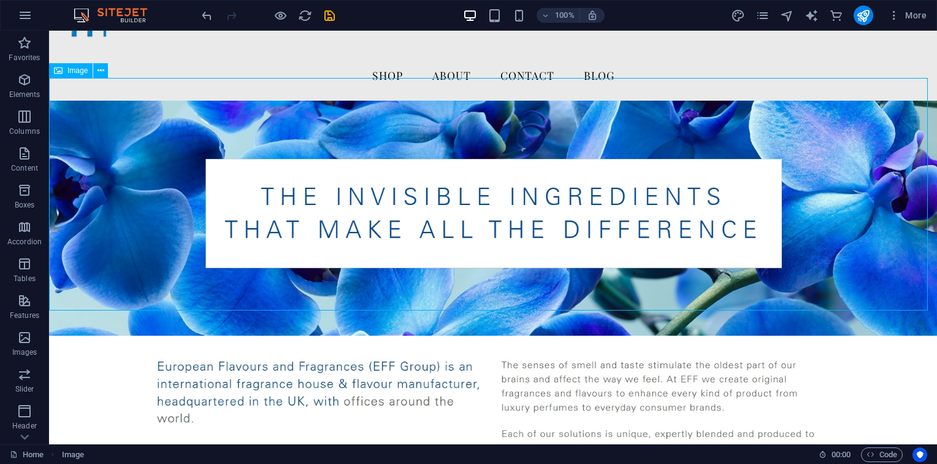
scroll to position [0, 0]
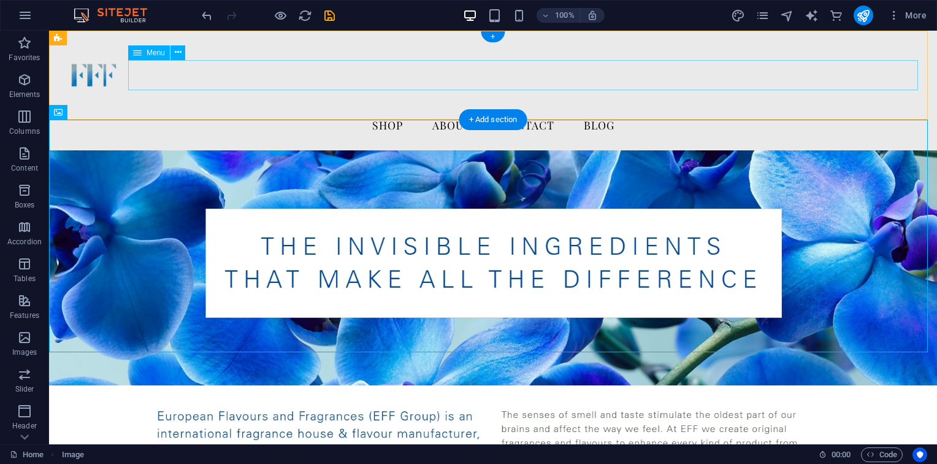
click at [386, 110] on nav "Shop About Contact Blog" at bounding box center [493, 125] width 868 height 31
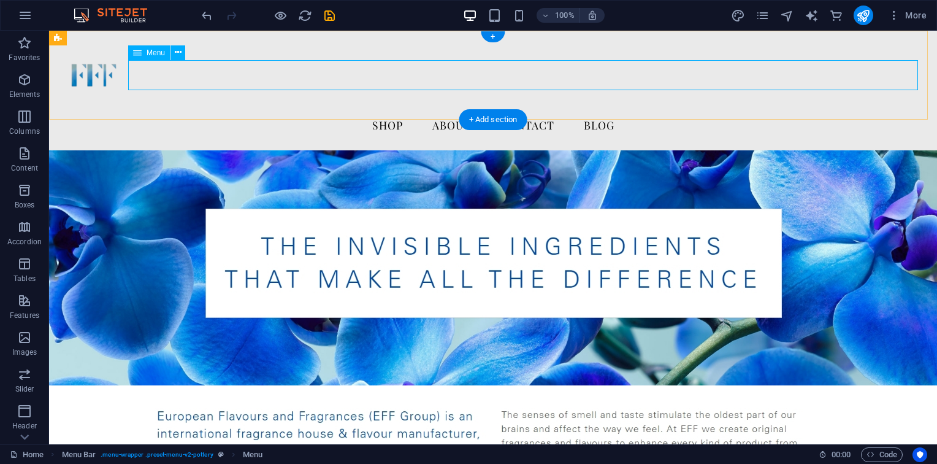
click at [202, 110] on nav "Shop About Contact Blog" at bounding box center [493, 125] width 868 height 31
click at [179, 55] on icon at bounding box center [178, 52] width 7 height 13
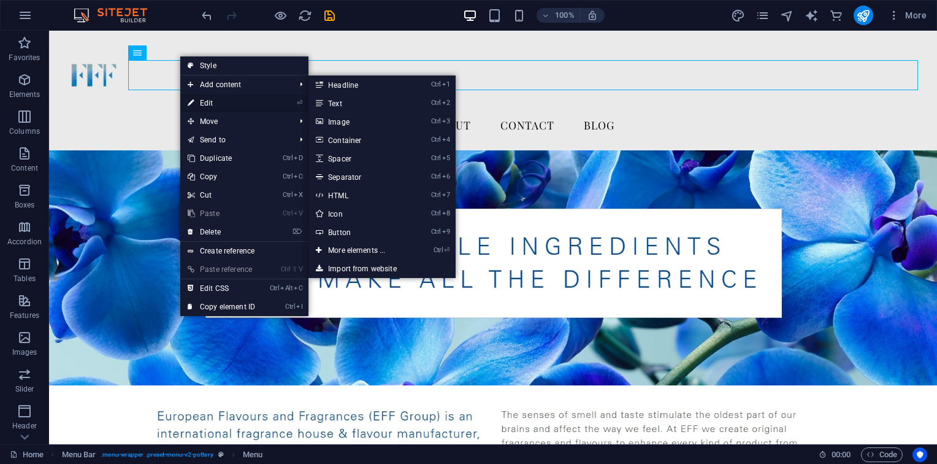
click at [209, 103] on link "⏎ Edit" at bounding box center [221, 103] width 82 height 18
select select "1"
select select
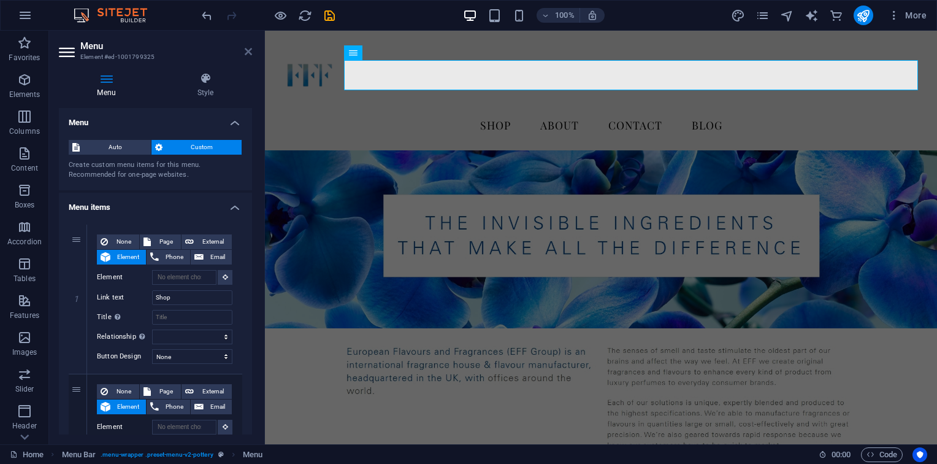
click at [245, 52] on icon at bounding box center [248, 52] width 7 height 10
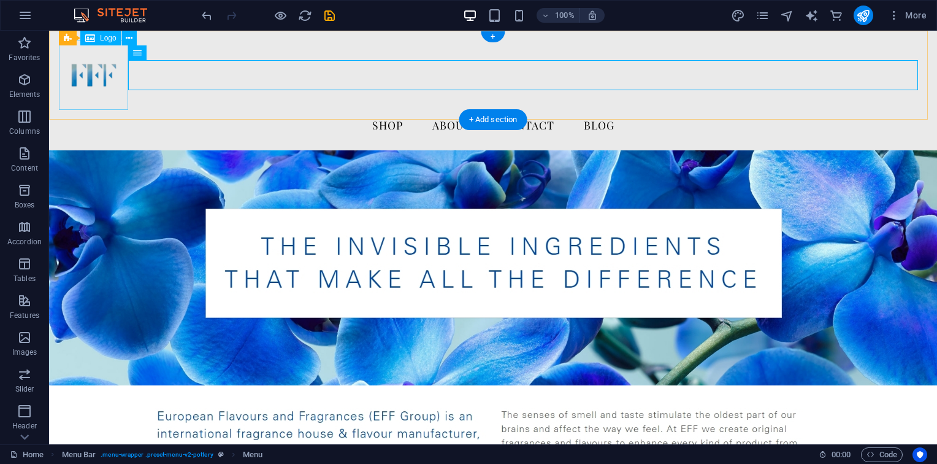
click at [83, 53] on div at bounding box center [493, 74] width 868 height 69
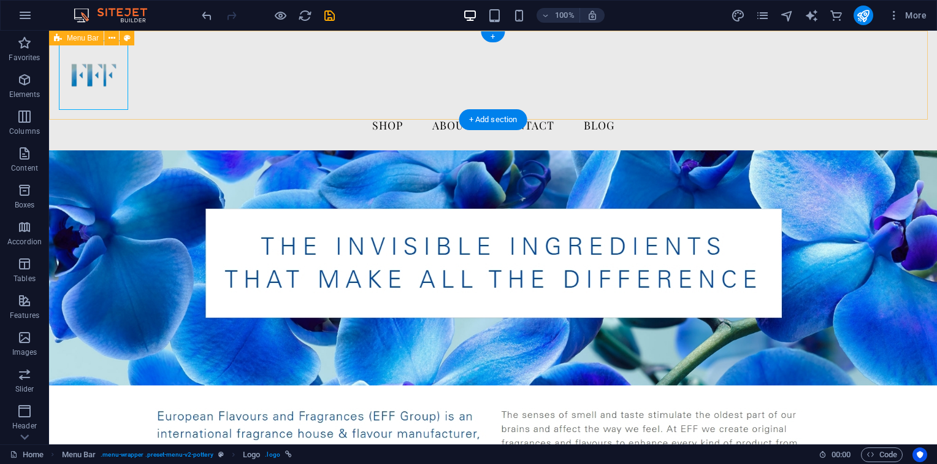
click at [158, 38] on div "Menu Shop About Contact Blog" at bounding box center [493, 91] width 888 height 120
click at [114, 38] on icon at bounding box center [112, 38] width 7 height 13
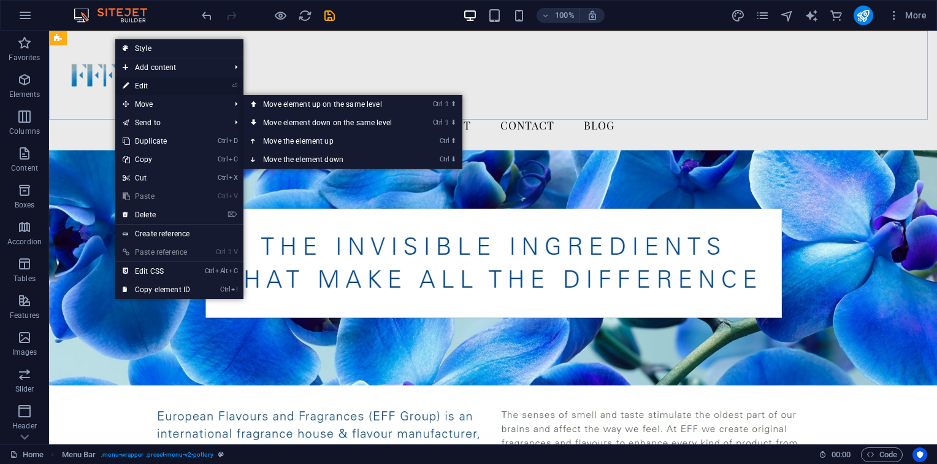
click at [158, 86] on link "⏎ Edit" at bounding box center [156, 86] width 82 height 18
select select "rem"
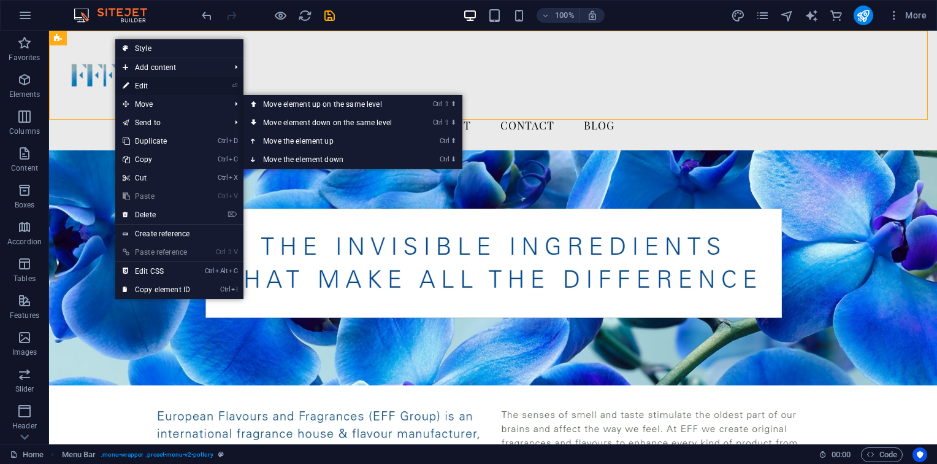
select select "rem"
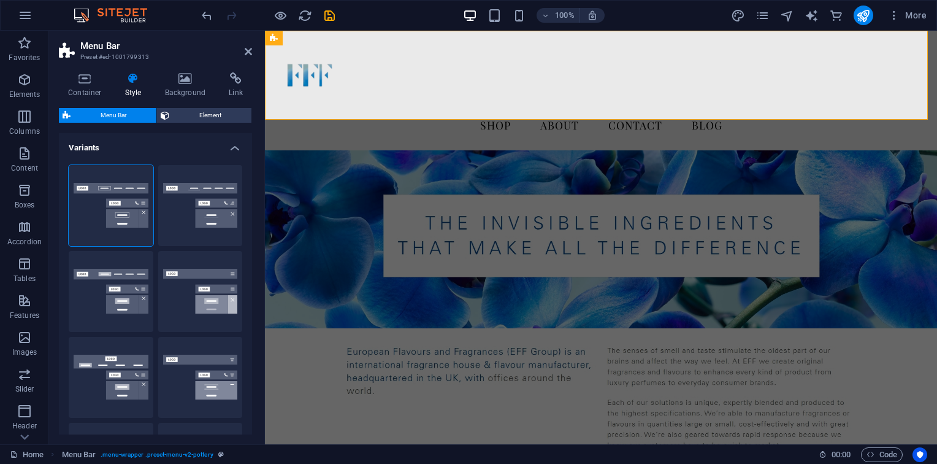
click at [131, 86] on h4 "Style" at bounding box center [136, 85] width 40 height 26
click at [194, 193] on button "Centered" at bounding box center [200, 205] width 85 height 81
click at [125, 303] on button "Default" at bounding box center [111, 291] width 85 height 81
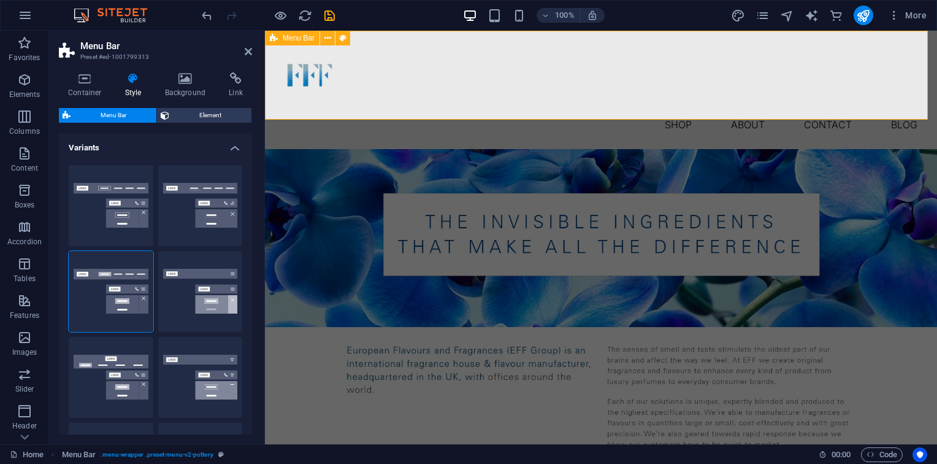
click at [366, 107] on div "Menu Shop About Contact Blog" at bounding box center [601, 90] width 672 height 118
drag, startPoint x: 255, startPoint y: 52, endPoint x: 248, endPoint y: 51, distance: 6.2
click at [248, 51] on aside "Menu Bar Preset #ed-1001799313 Container Style Background Link Size Height Defa…" at bounding box center [157, 237] width 216 height 413
click at [248, 51] on icon at bounding box center [248, 52] width 7 height 10
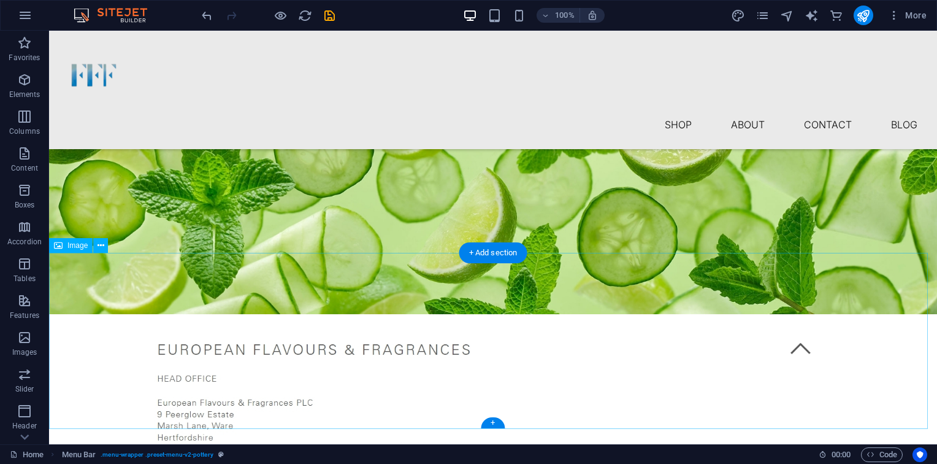
scroll to position [889, 0]
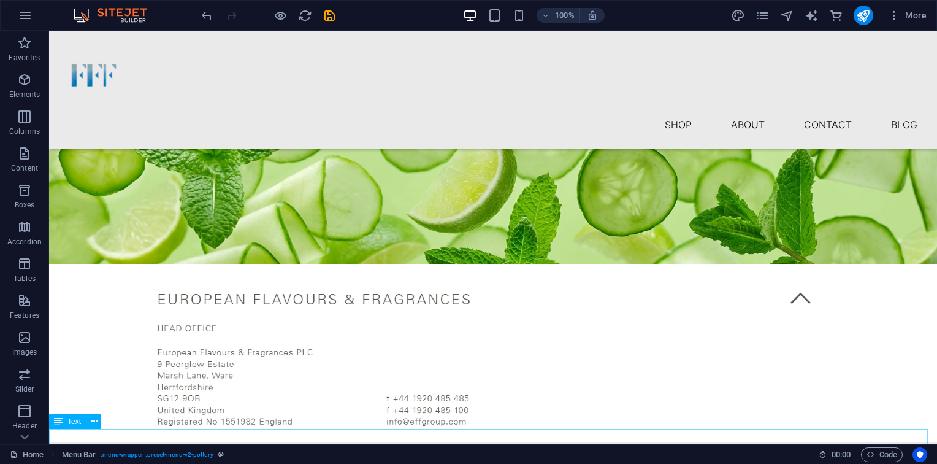
click at [506, 442] on div "2024 fffgroups.com . All rights reserved." at bounding box center [493, 450] width 888 height 16
drag, startPoint x: 506, startPoint y: 440, endPoint x: 290, endPoint y: 440, distance: 215.9
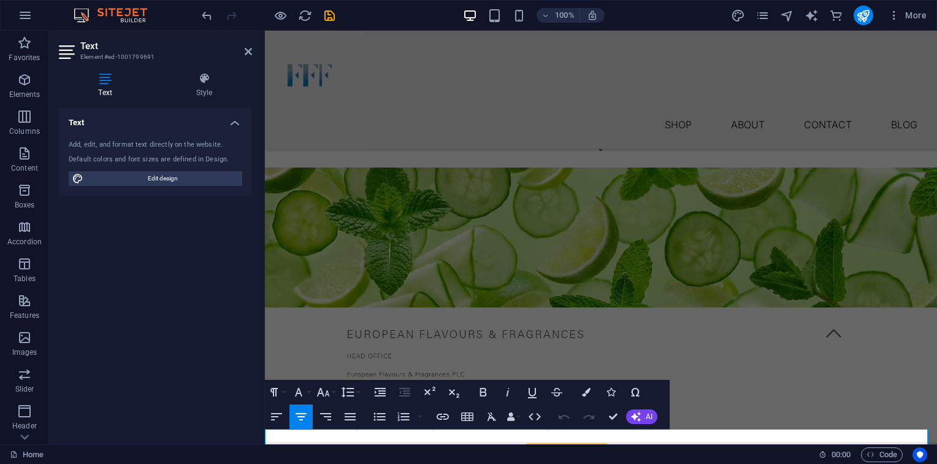
click at [509, 442] on p "2024 fffgroups.com . All rights reserved." at bounding box center [601, 450] width 672 height 16
drag, startPoint x: 535, startPoint y: 436, endPoint x: 574, endPoint y: 436, distance: 38.6
click at [574, 445] on span "© 2025 European Flavours and Fragrances" at bounding box center [601, 450] width 190 height 10
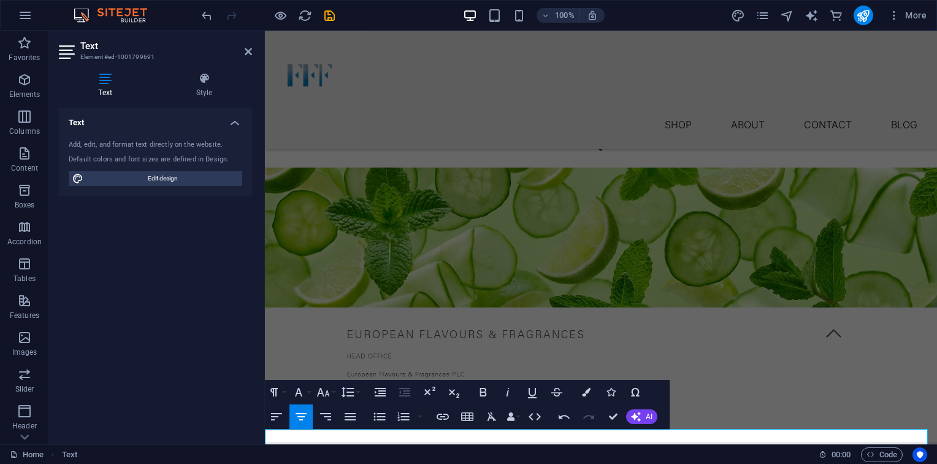
click at [574, 445] on span "© 2025 European Flavours and Fragrances" at bounding box center [601, 450] width 190 height 10
drag, startPoint x: 577, startPoint y: 436, endPoint x: 537, endPoint y: 435, distance: 39.3
click at [537, 445] on span "© 2025 European Flavours and Fragrances" at bounding box center [601, 450] width 190 height 10
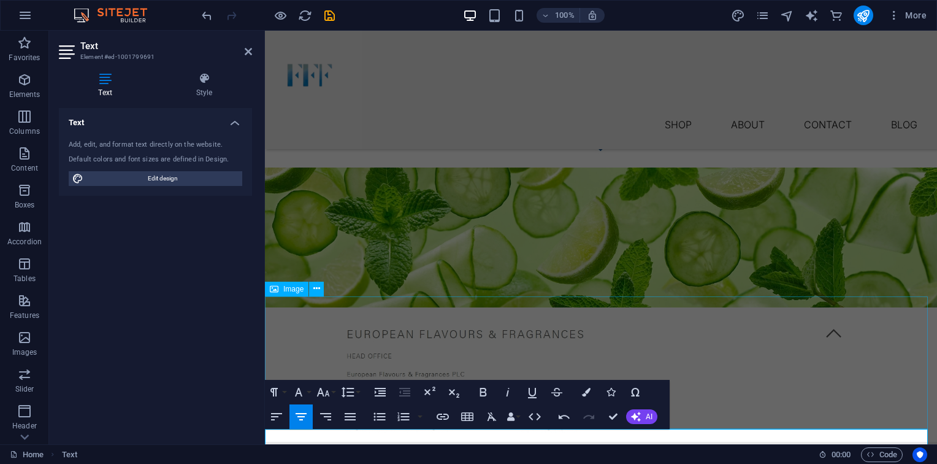
click at [795, 413] on figure at bounding box center [601, 374] width 672 height 134
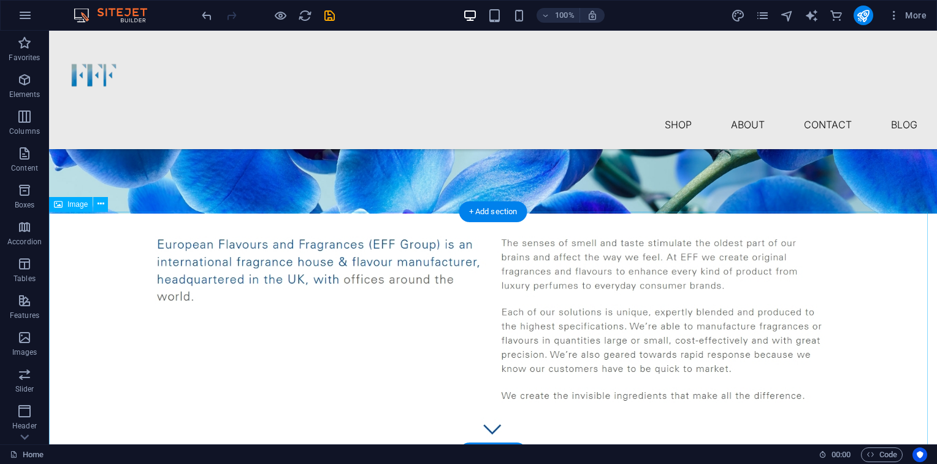
scroll to position [138, 0]
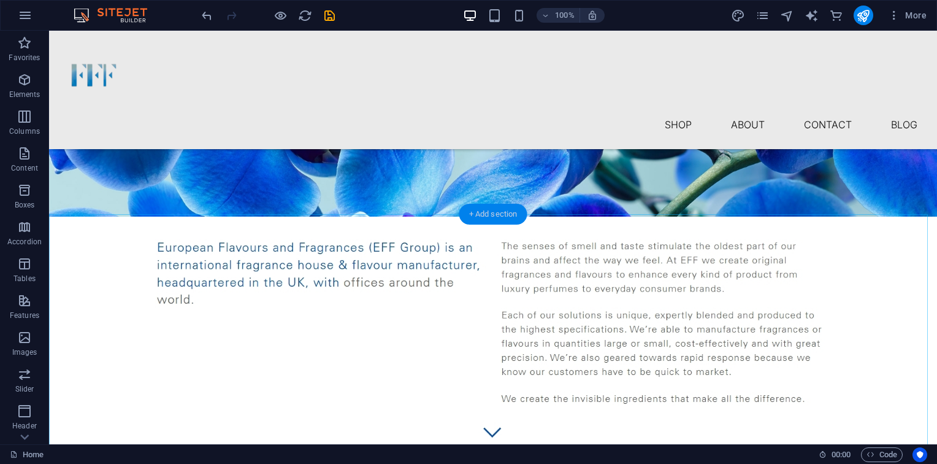
drag, startPoint x: 497, startPoint y: 210, endPoint x: 206, endPoint y: 145, distance: 297.8
click at [497, 210] on div "+ Add section" at bounding box center [493, 214] width 68 height 21
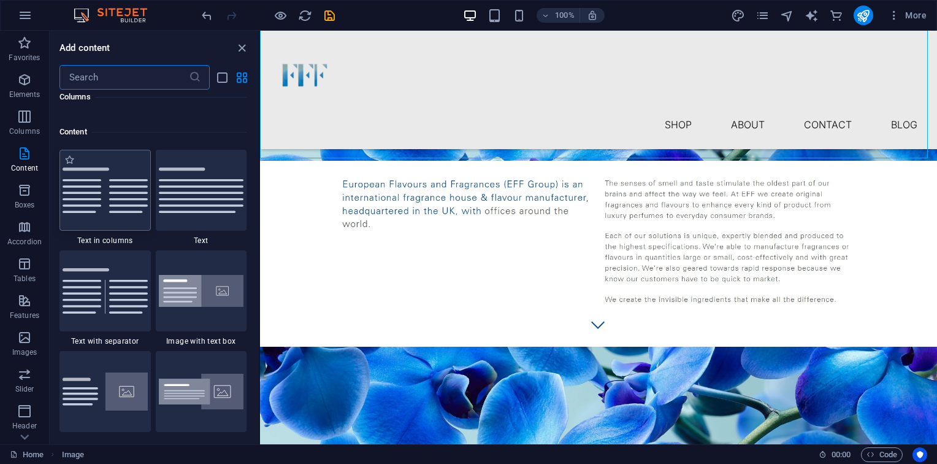
scroll to position [2113, 0]
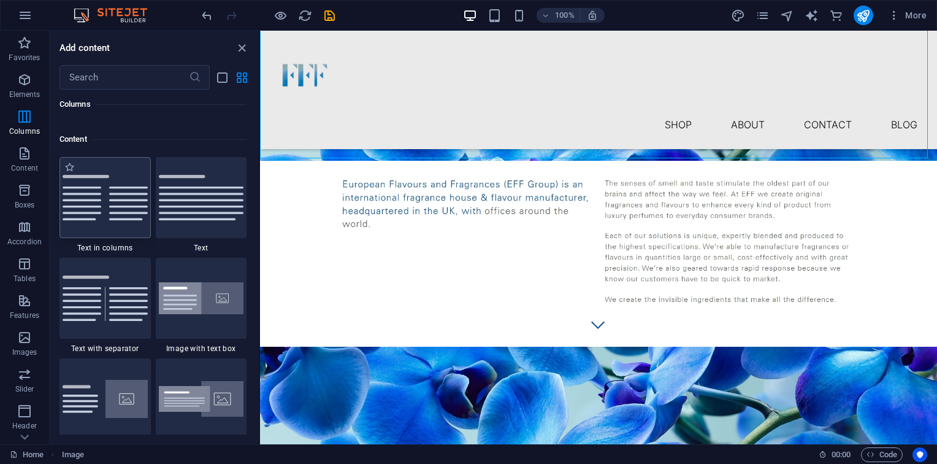
click at [101, 212] on img at bounding box center [105, 197] width 85 height 45
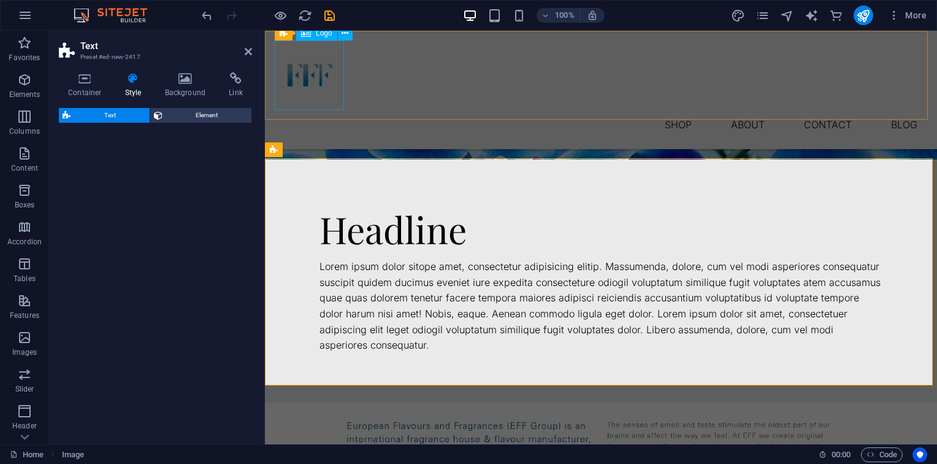
select select "rem"
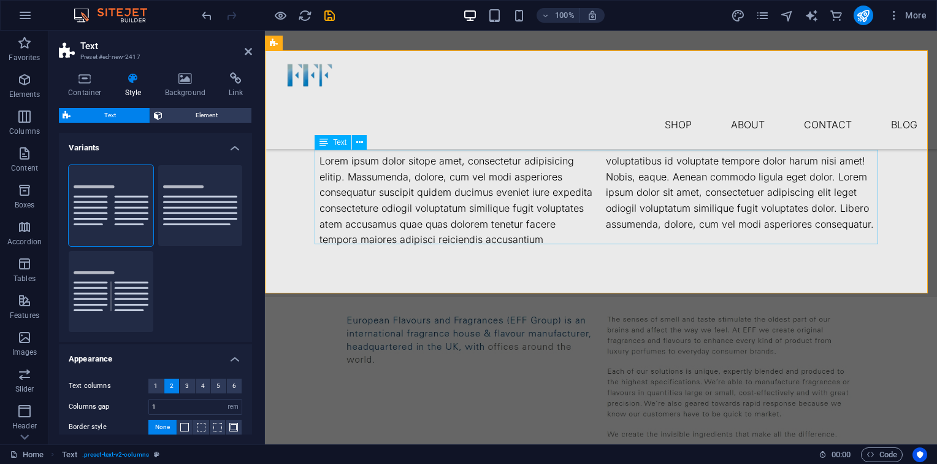
scroll to position [245, 0]
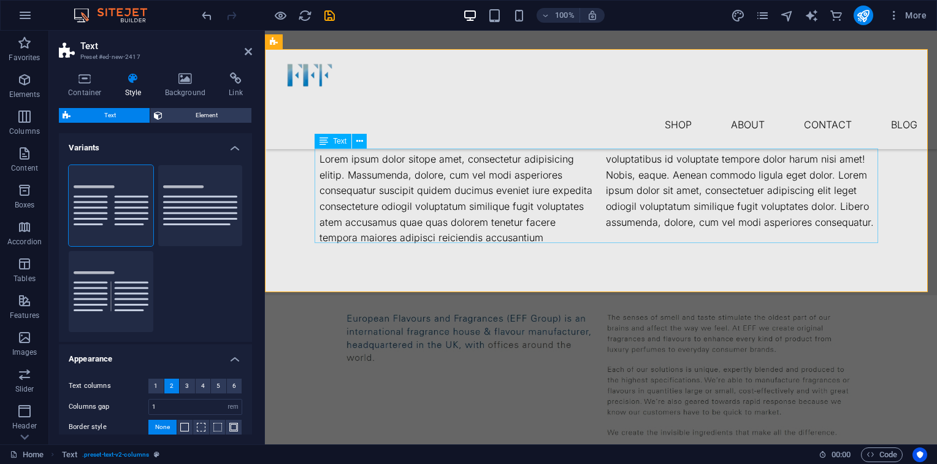
click at [456, 204] on div "Lorem ipsum dolor sitope amet, consectetur adipisicing elitip. Massumenda, dolo…" at bounding box center [601, 198] width 563 height 94
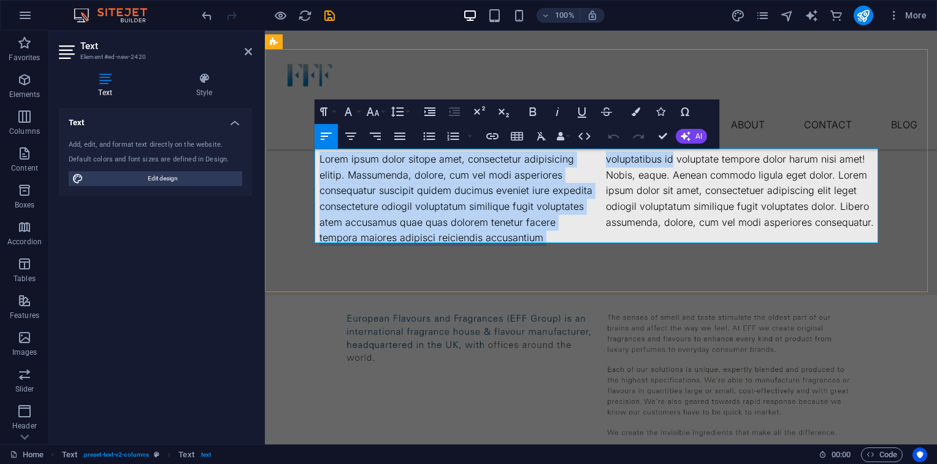
drag, startPoint x: 570, startPoint y: 237, endPoint x: 317, endPoint y: 161, distance: 264.3
click at [320, 161] on p "Lorem ipsum dolor sitope amet, consectetur adipisicing elitip. Massumenda, dolo…" at bounding box center [601, 198] width 563 height 94
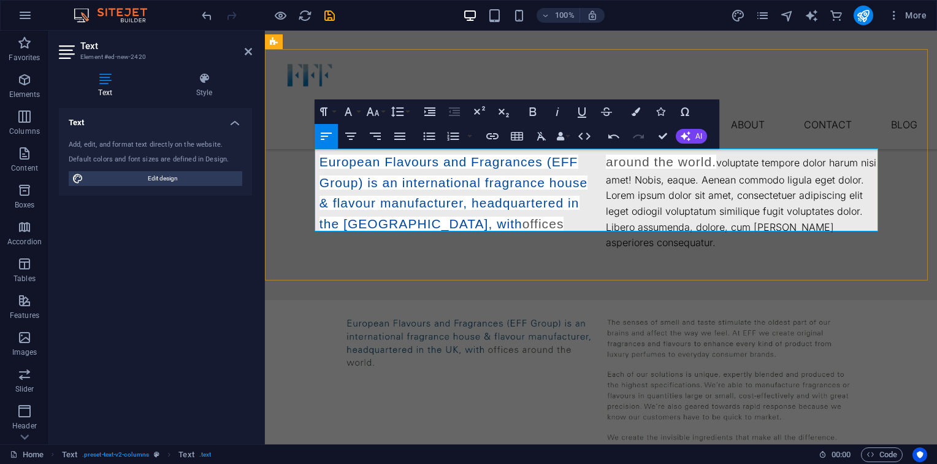
click at [584, 229] on p "European Flavours and Fragrances (EFF Group) is an international fragrance hous…" at bounding box center [601, 200] width 563 height 99
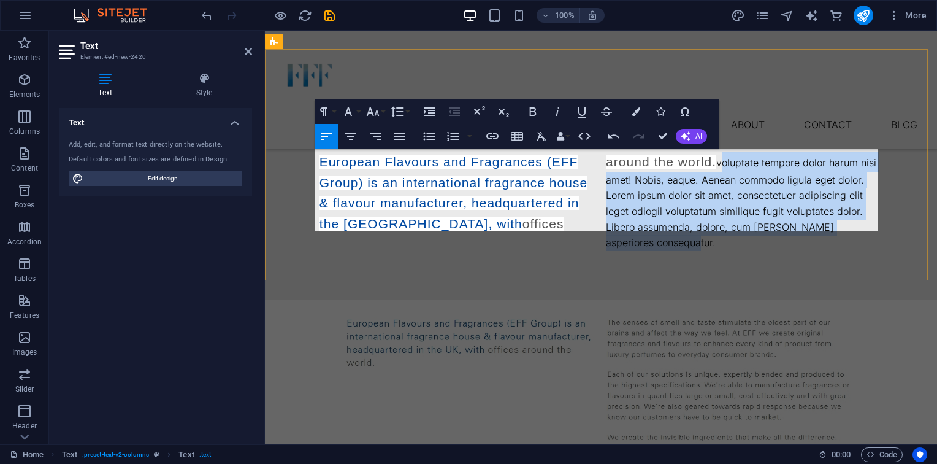
drag, startPoint x: 778, startPoint y: 224, endPoint x: 599, endPoint y: 154, distance: 192.5
click at [599, 154] on div "European Flavours and Fragrances (EFF Group) is an international fragrance hous…" at bounding box center [601, 200] width 563 height 99
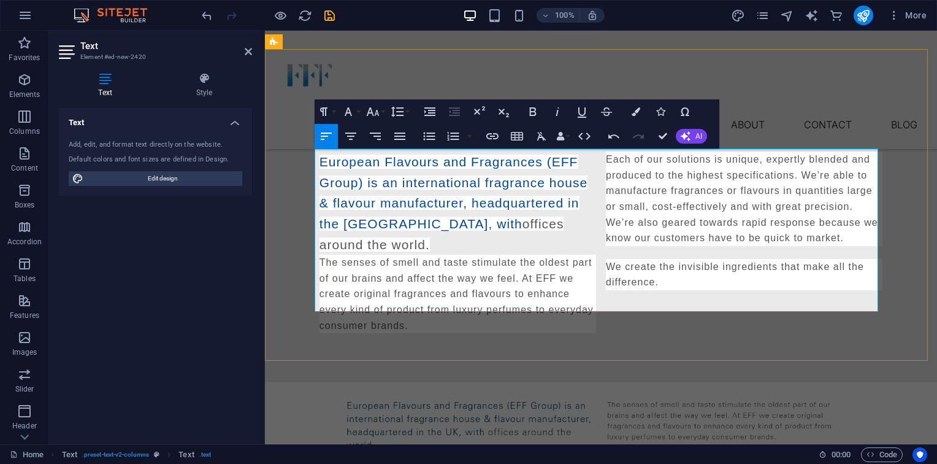
click at [320, 255] on p "The senses of smell and taste stimulate the oldest part of our brains and affec…" at bounding box center [458, 294] width 277 height 79
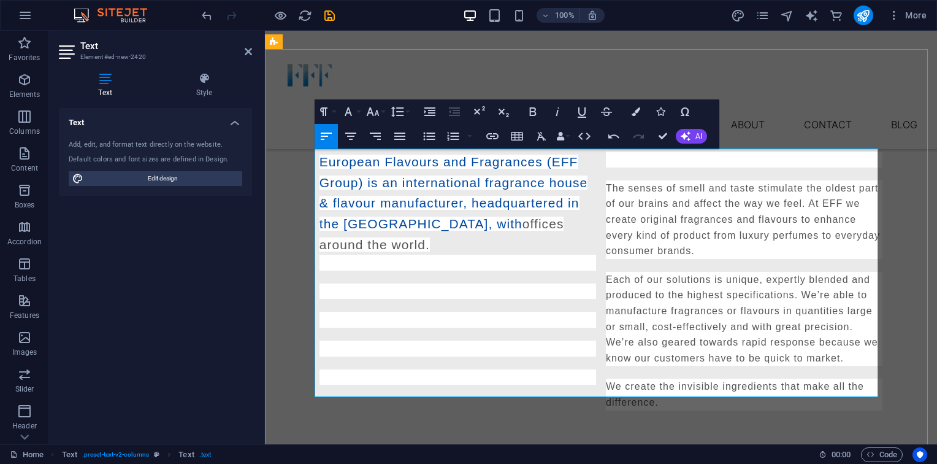
click at [384, 283] on p at bounding box center [458, 291] width 277 height 16
click at [891, 217] on div "Headline European Flavours and Fragrances (EFF Group) is an international fragr…" at bounding box center [601, 255] width 672 height 407
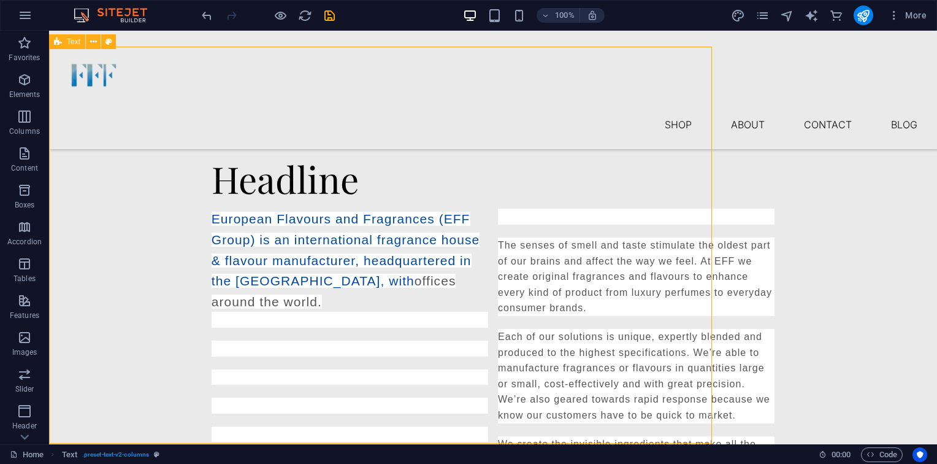
scroll to position [248, 0]
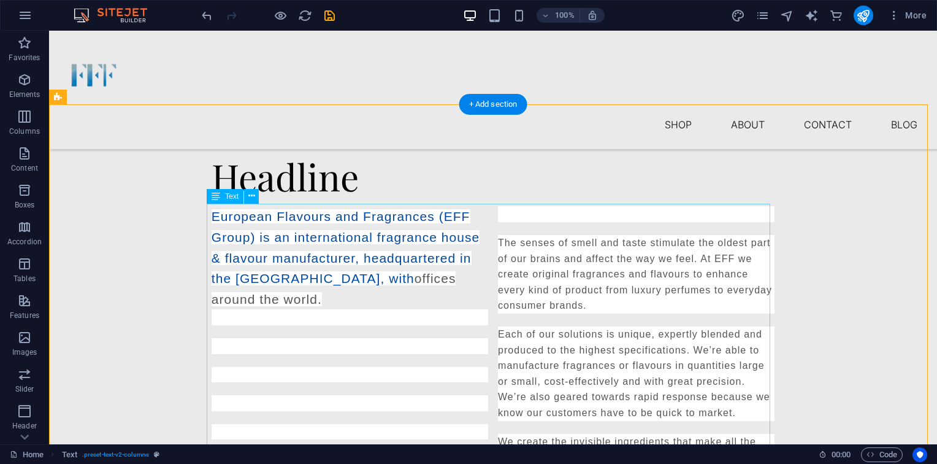
click at [358, 310] on div "European Flavours and Fragrances (EFF Group) is an international fragrance hous…" at bounding box center [493, 335] width 563 height 259
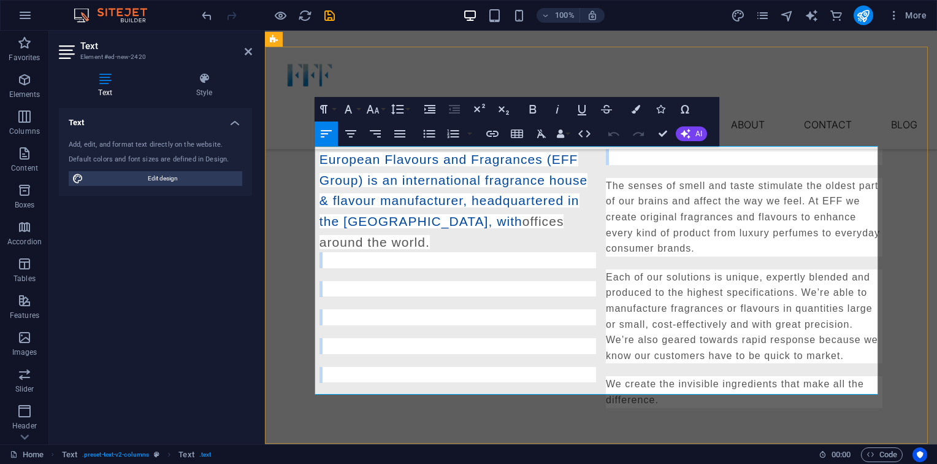
drag, startPoint x: 590, startPoint y: 380, endPoint x: 324, endPoint y: 242, distance: 299.8
click at [324, 242] on div "European Flavours and Fragrances (EFF Group) is an international fragrance hous…" at bounding box center [601, 278] width 563 height 259
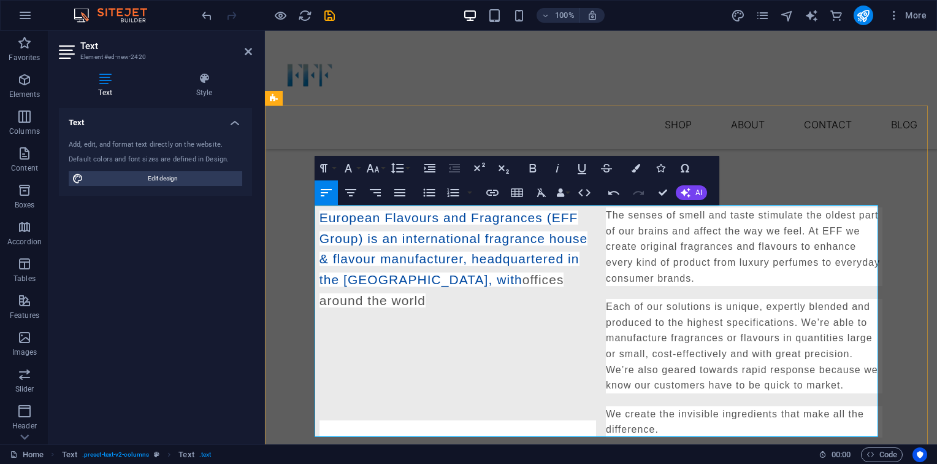
scroll to position [270, 0]
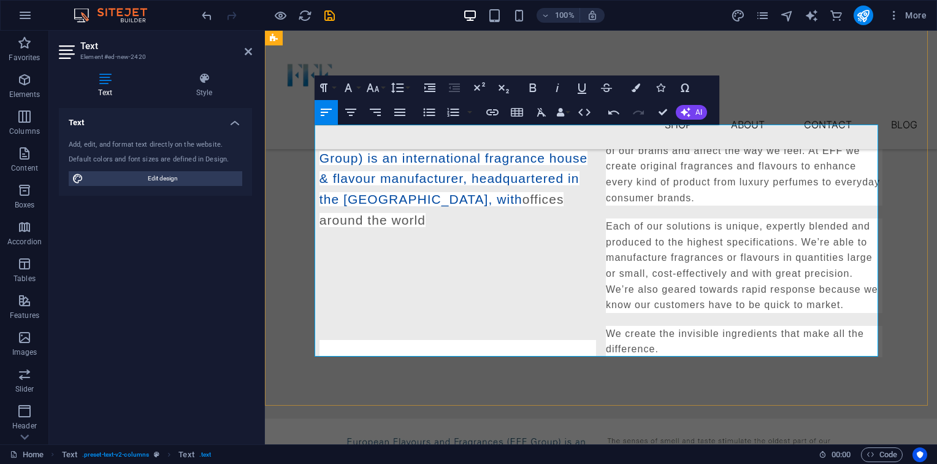
click at [558, 340] on p at bounding box center [458, 348] width 277 height 16
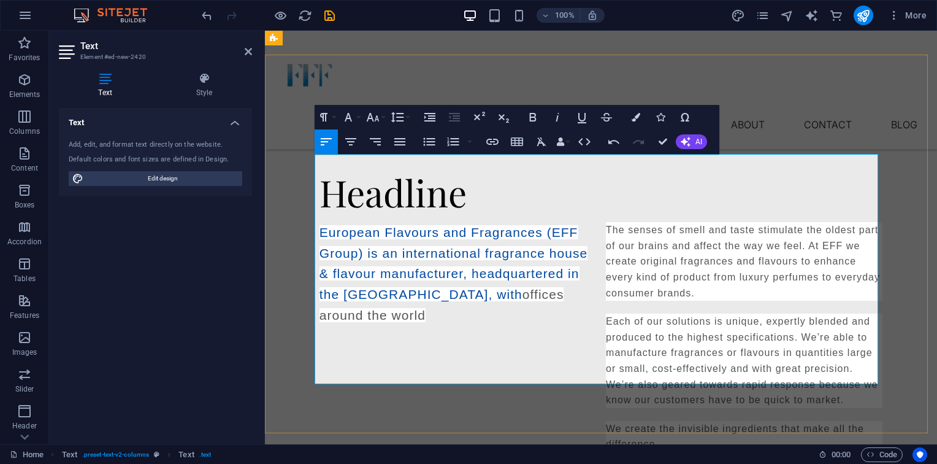
scroll to position [170, 0]
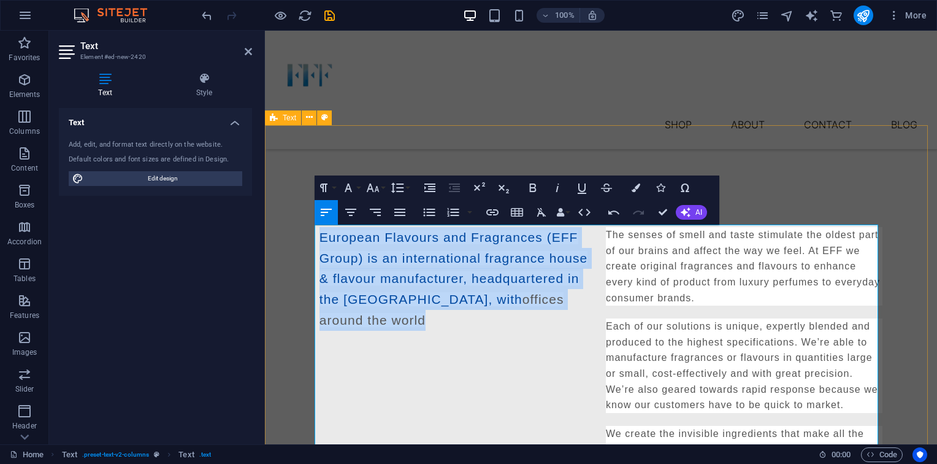
drag, startPoint x: 545, startPoint y: 303, endPoint x: 301, endPoint y: 236, distance: 253.8
click at [301, 236] on div "Headline European Flavours and Fragrances (EFF Group) is an international fragr…" at bounding box center [601, 320] width 672 height 384
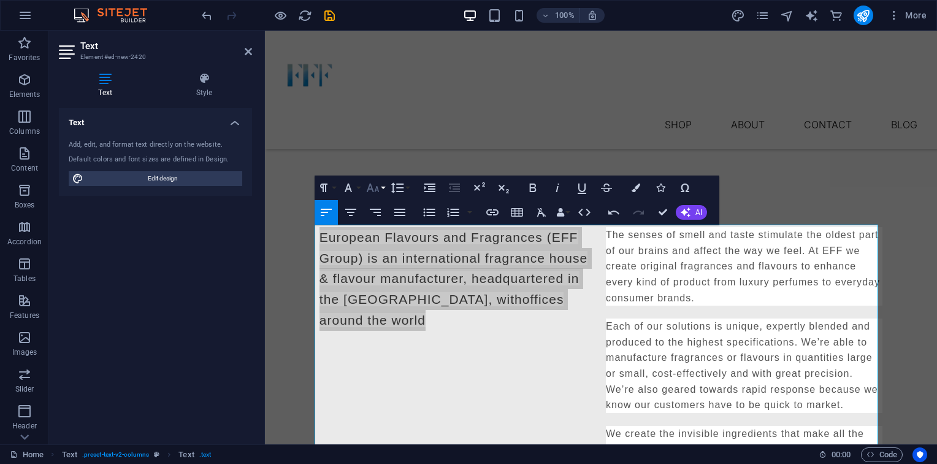
click at [385, 189] on button "Font Size" at bounding box center [375, 187] width 23 height 25
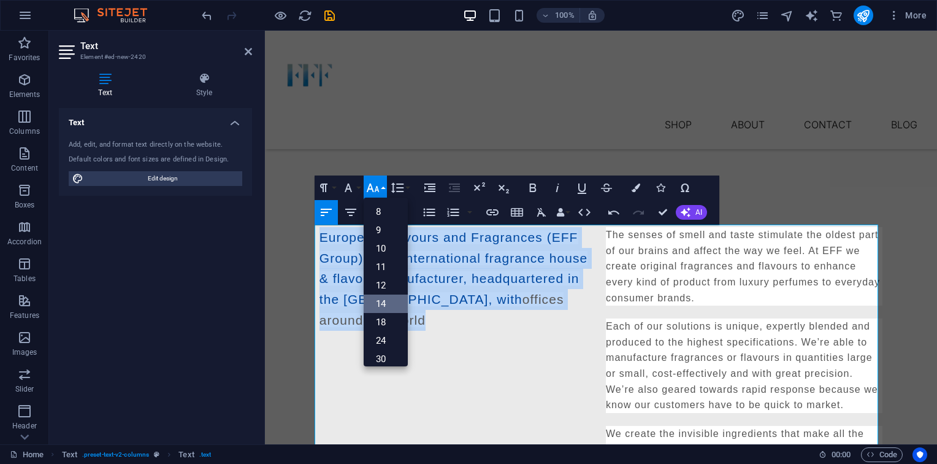
click at [383, 310] on link "14" at bounding box center [386, 303] width 44 height 18
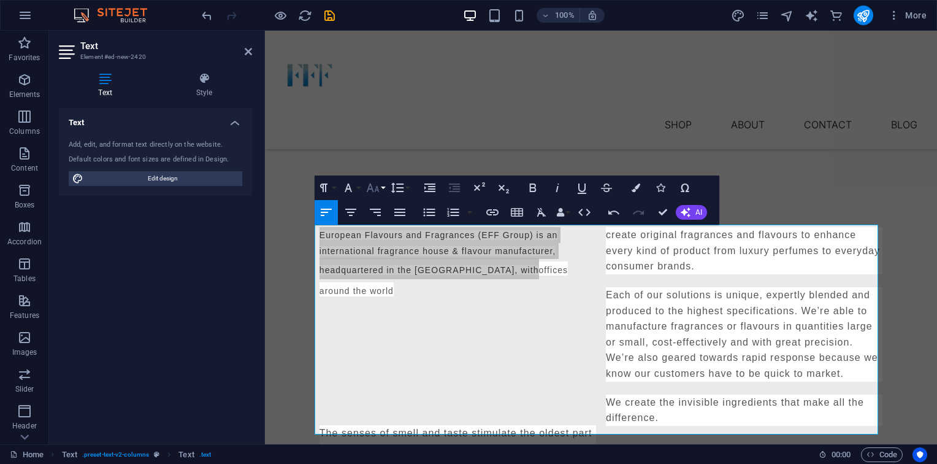
click at [380, 194] on button "Font Size" at bounding box center [375, 187] width 23 height 25
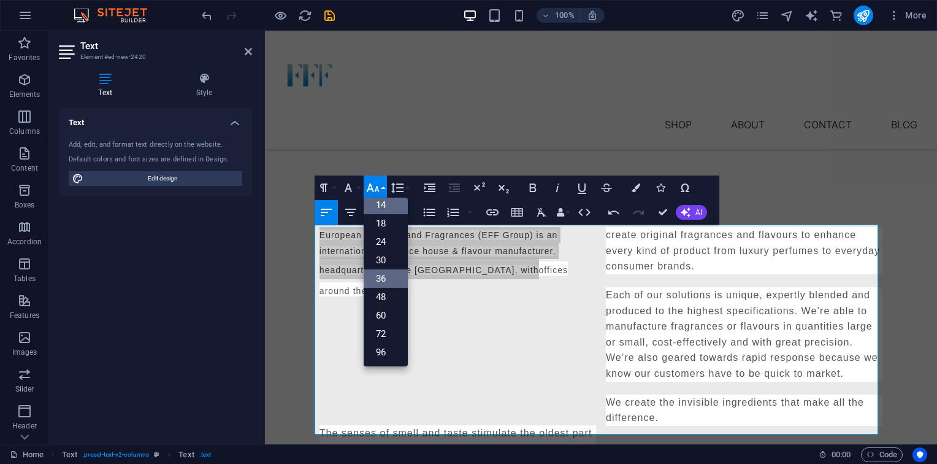
scroll to position [98, 0]
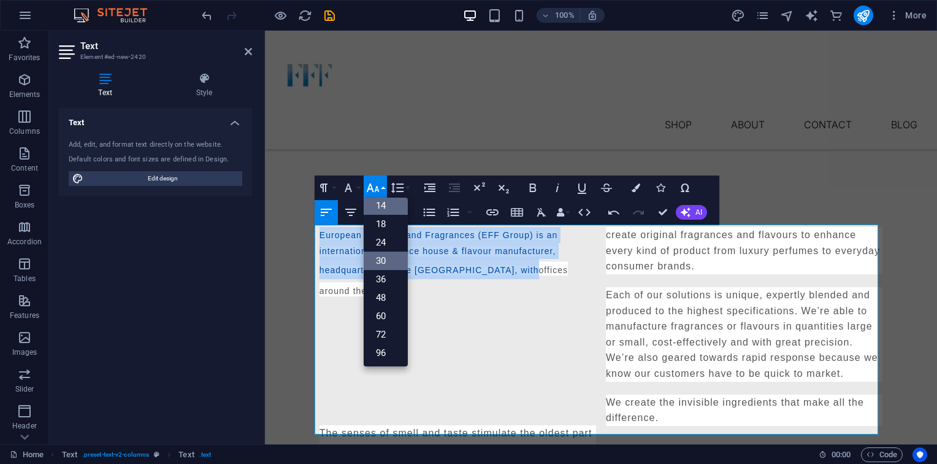
click at [400, 262] on link "30" at bounding box center [386, 260] width 44 height 18
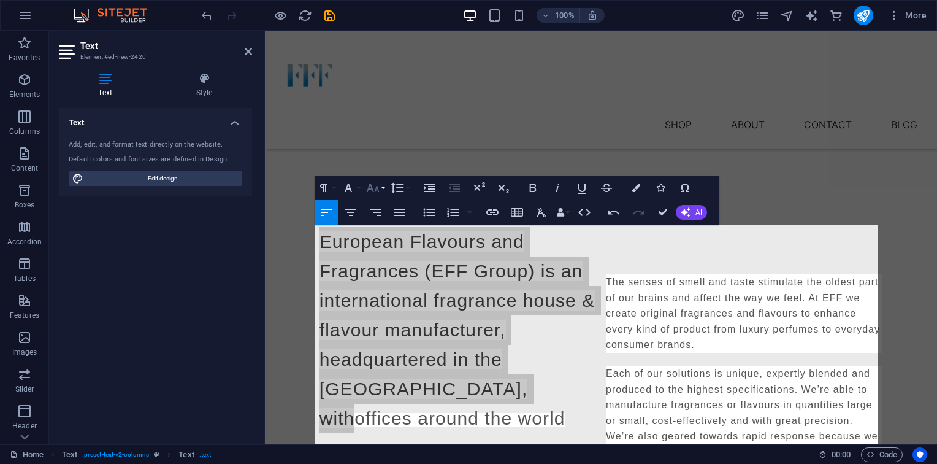
click at [368, 186] on icon "button" at bounding box center [373, 187] width 15 height 15
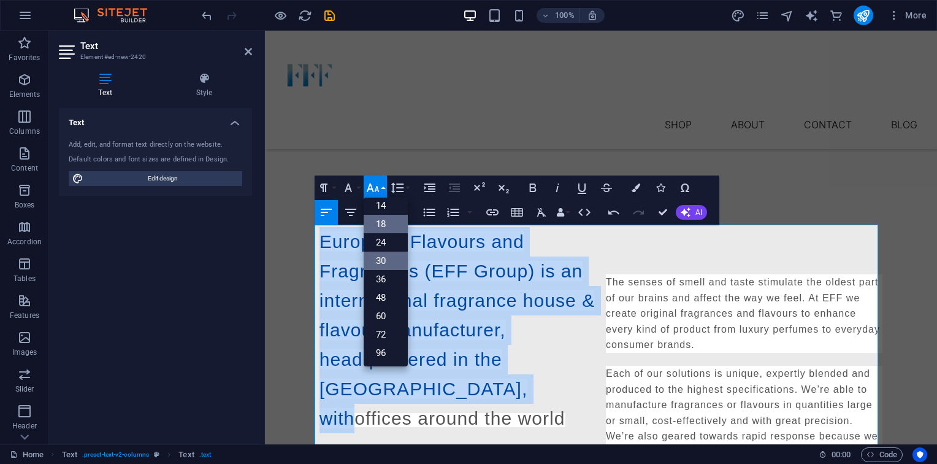
click at [391, 222] on link "18" at bounding box center [386, 224] width 44 height 18
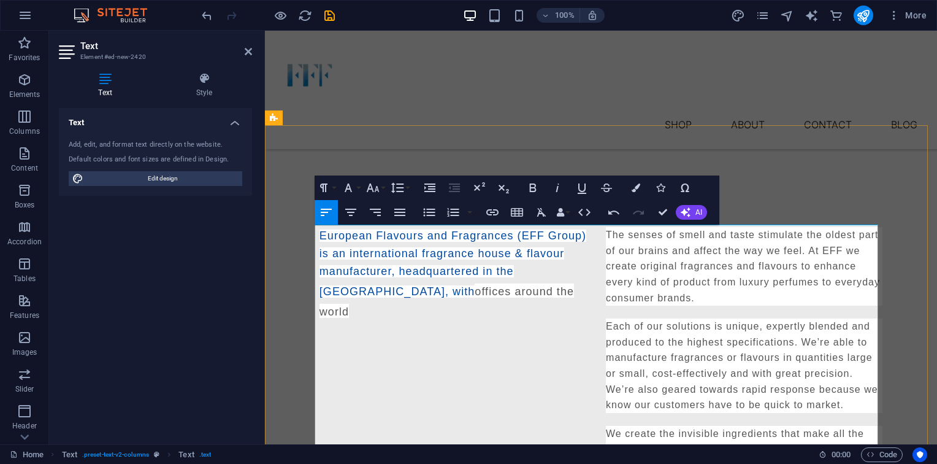
click at [525, 337] on p at bounding box center [458, 345] width 277 height 16
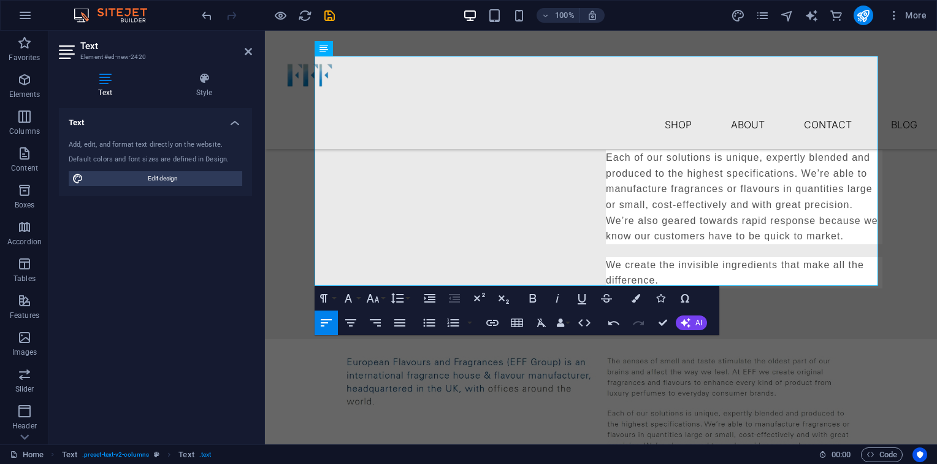
scroll to position [339, 0]
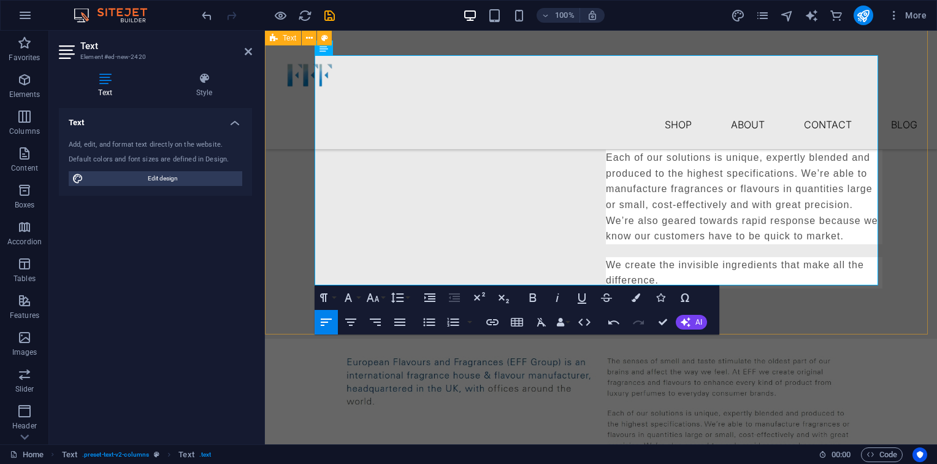
click at [856, 291] on div "Headline European Flavours and Fragrances (EFF Group) is an international fragr…" at bounding box center [601, 149] width 672 height 380
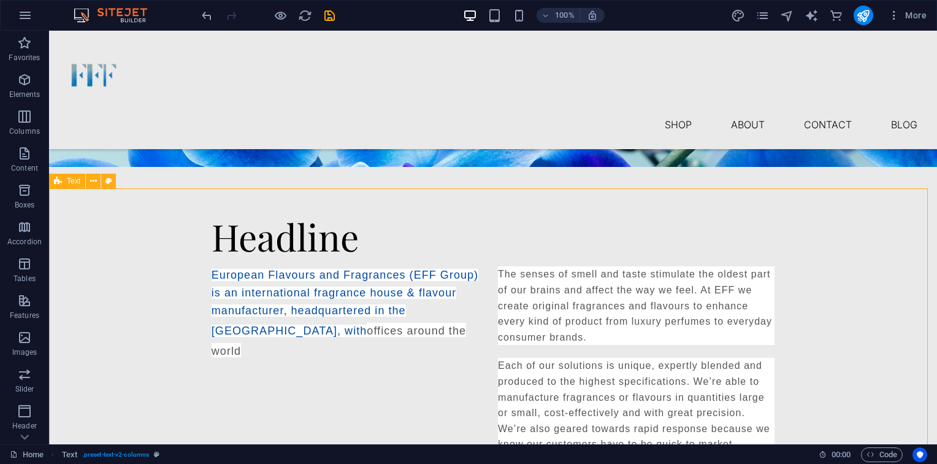
scroll to position [164, 0]
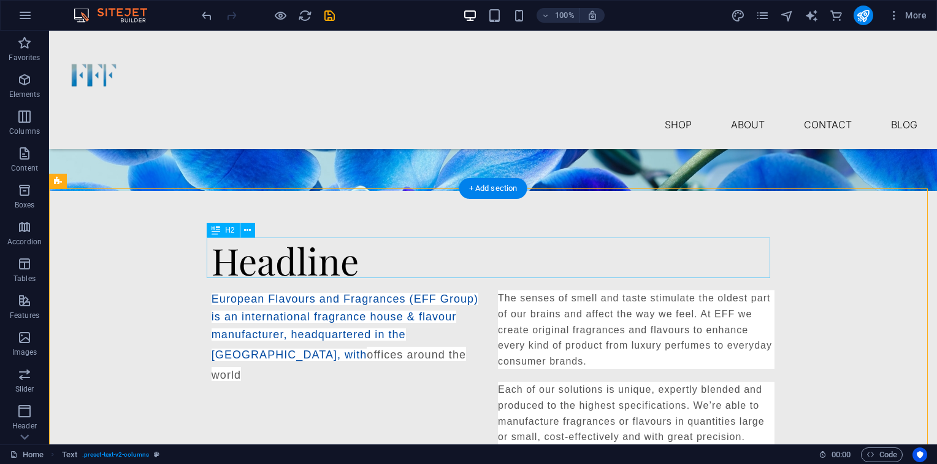
click at [334, 267] on div "Headline" at bounding box center [493, 260] width 563 height 40
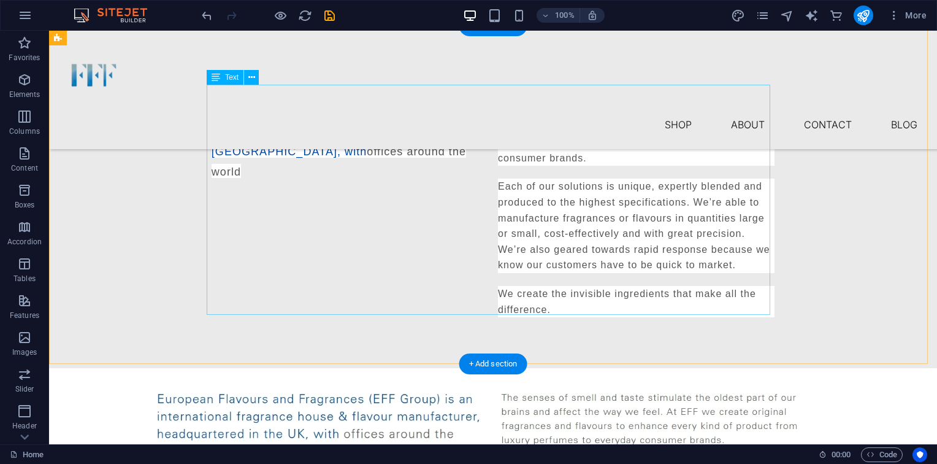
scroll to position [326, 0]
click at [334, 267] on div "European Flavours and Fragrances (EFF Group) is an international fragrance hous…" at bounding box center [493, 203] width 563 height 231
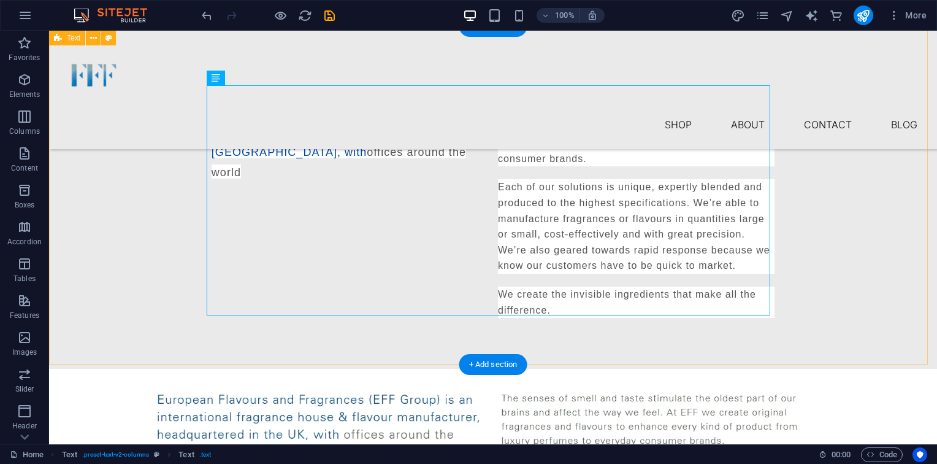
click at [146, 288] on div "European Flavours and Fragrances (EFF Group) is an international fragrance hous…" at bounding box center [493, 198] width 888 height 339
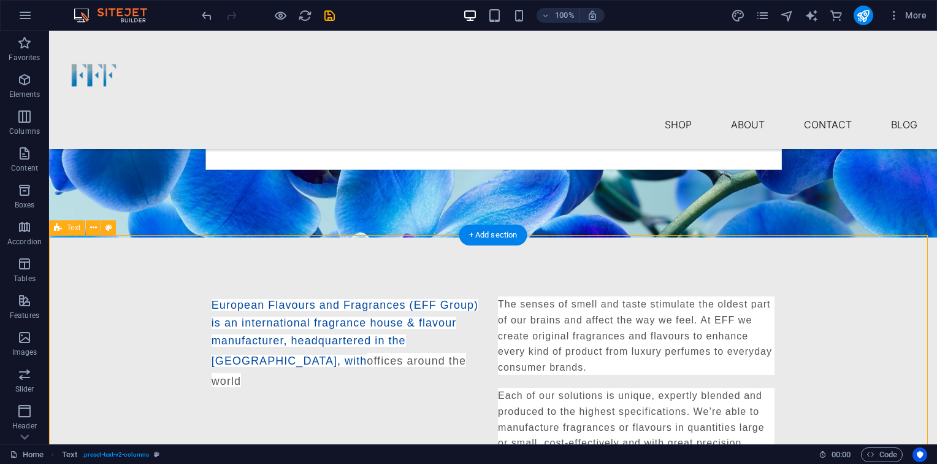
scroll to position [117, 0]
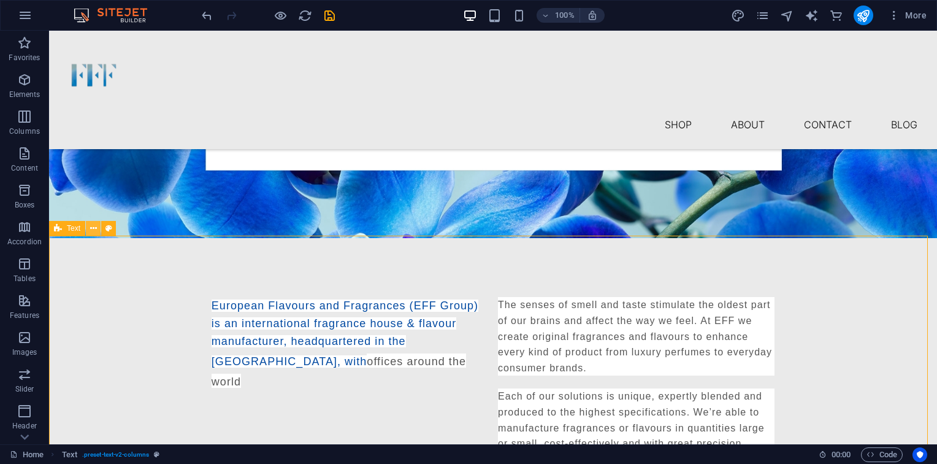
click at [94, 223] on icon at bounding box center [93, 228] width 7 height 13
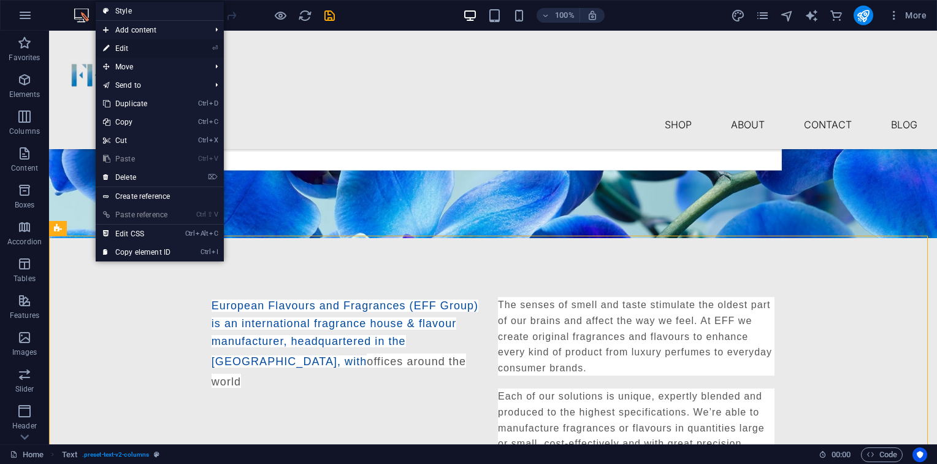
click at [126, 48] on link "⏎ Edit" at bounding box center [137, 48] width 82 height 18
select select "rem"
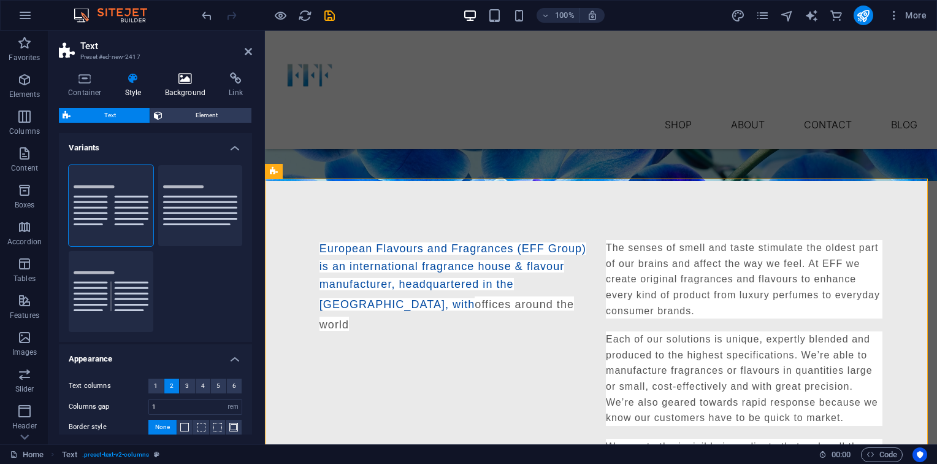
click at [177, 87] on h4 "Background" at bounding box center [188, 85] width 64 height 26
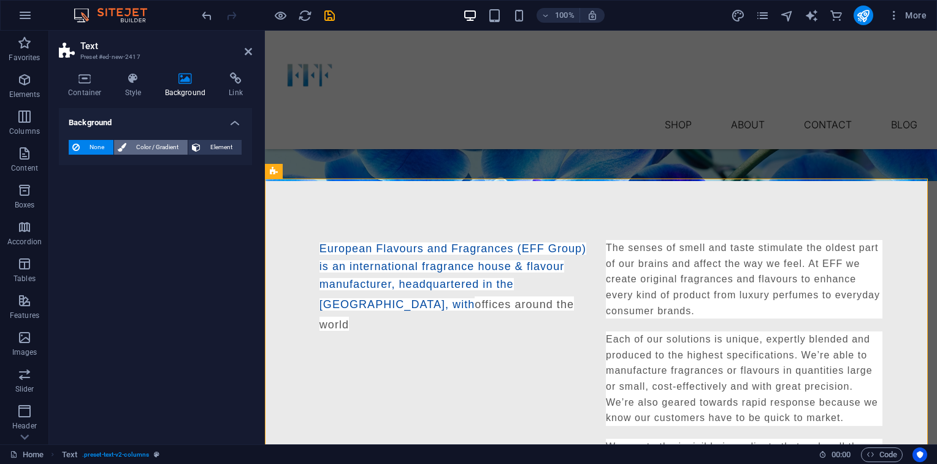
click at [163, 144] on span "Color / Gradient" at bounding box center [157, 147] width 54 height 15
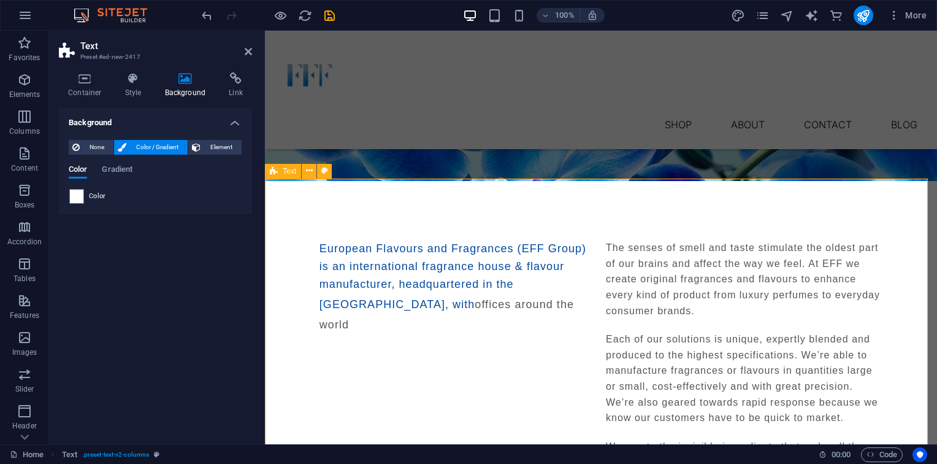
click at [451, 217] on div "European Flavours and Fragrances (EFF Group) is an international fragrance hous…" at bounding box center [601, 350] width 672 height 339
click at [250, 47] on icon at bounding box center [248, 52] width 7 height 10
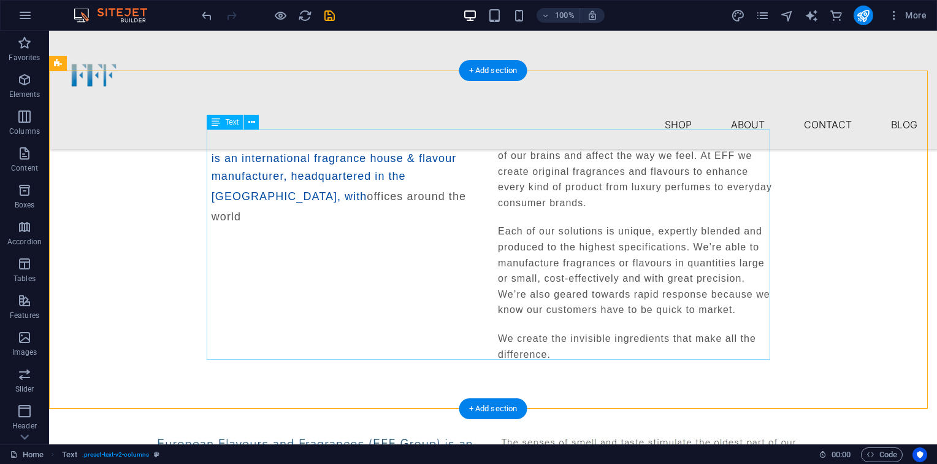
scroll to position [282, 0]
click at [549, 343] on div "European Flavours and Fragrances (EFF Group) is an international fragrance hous…" at bounding box center [493, 246] width 563 height 231
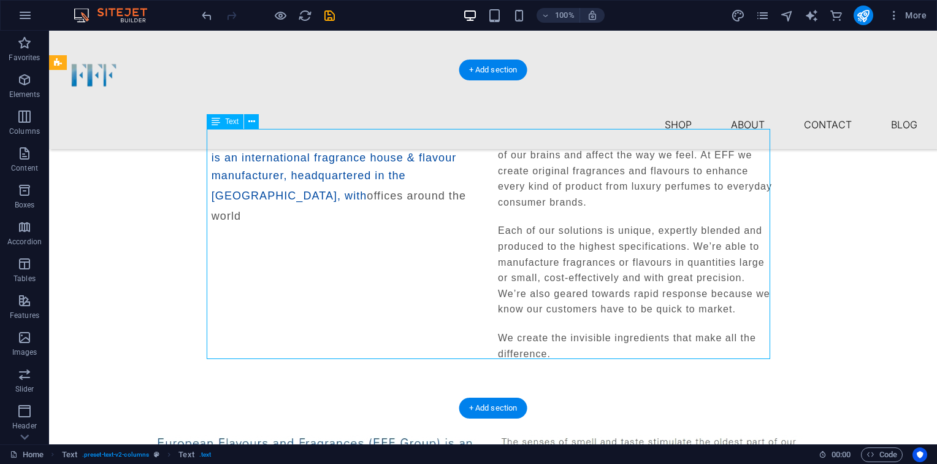
click at [548, 347] on div "European Flavours and Fragrances (EFF Group) is an international fragrance hous…" at bounding box center [493, 246] width 563 height 231
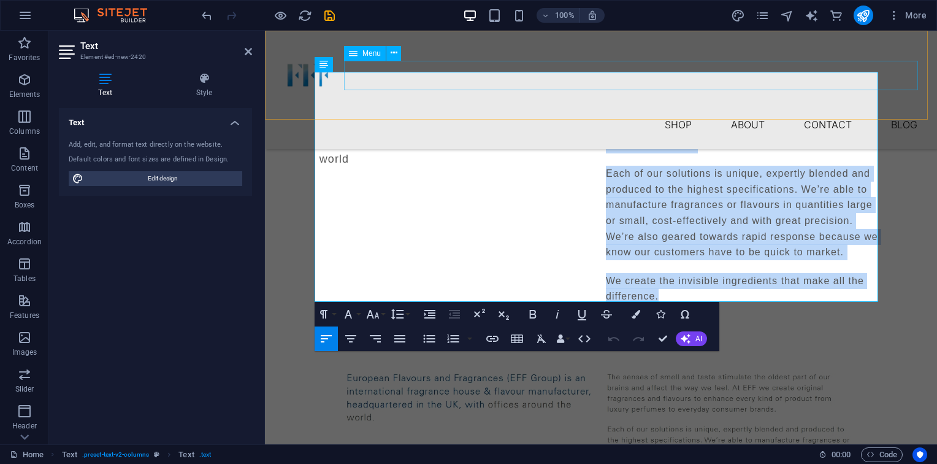
drag, startPoint x: 680, startPoint y: 294, endPoint x: 603, endPoint y: 63, distance: 243.4
click at [603, 63] on div "Menu Shop About Contact Blog European Flavours and Fragrances (EFF Group) is an…" at bounding box center [601, 429] width 672 height 1361
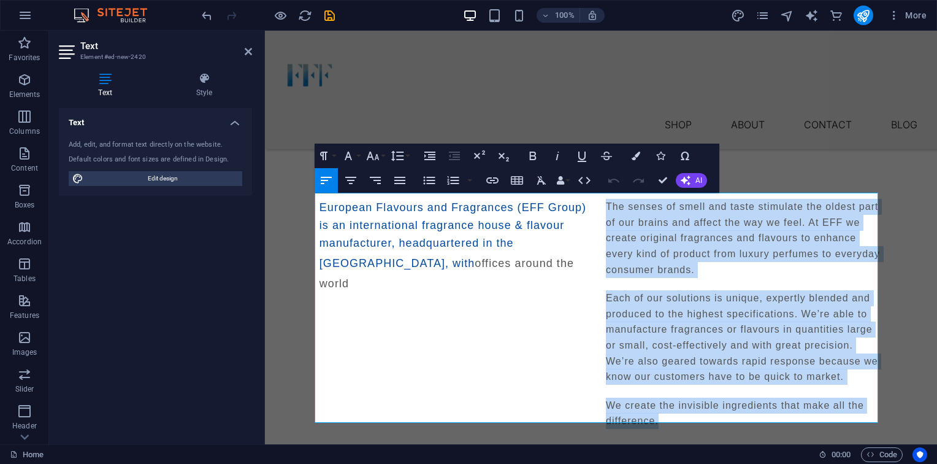
scroll to position [157, 0]
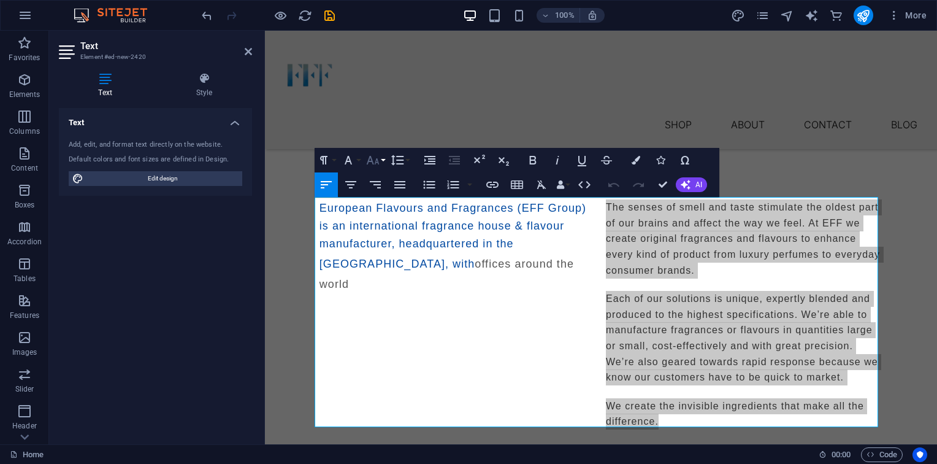
click at [374, 163] on icon "button" at bounding box center [373, 160] width 15 height 15
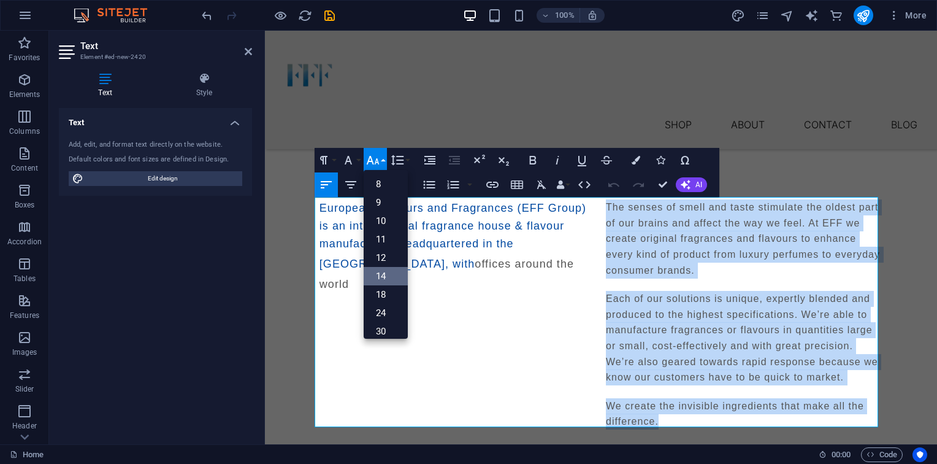
click at [385, 269] on link "14" at bounding box center [386, 276] width 44 height 18
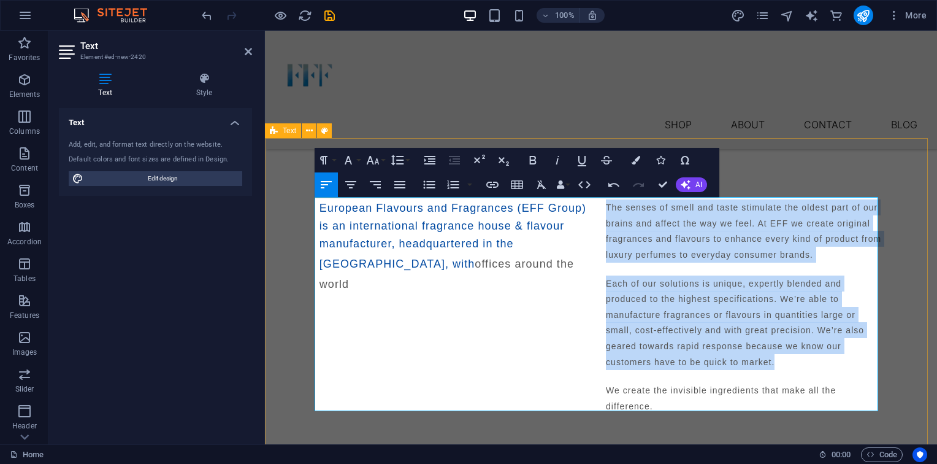
click at [825, 182] on div "European Flavours and Fragrances (EFF Group) is an international fragrance hous…" at bounding box center [601, 305] width 672 height 331
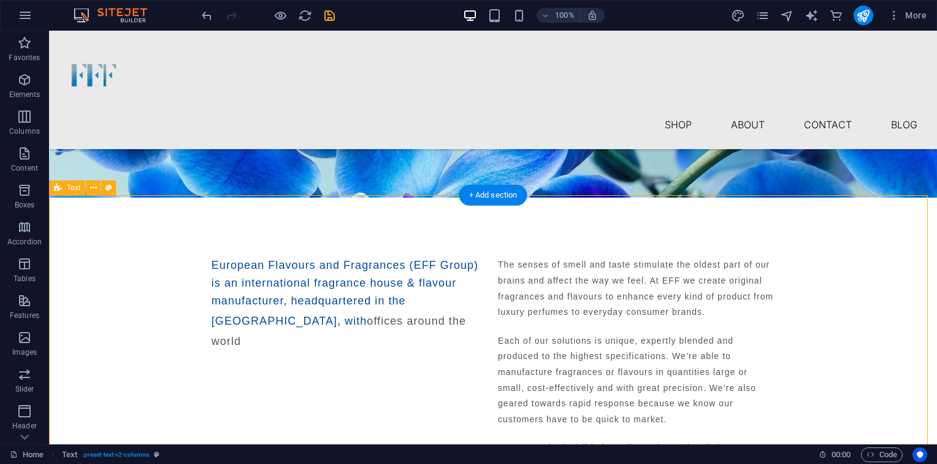
click at [670, 243] on div "European Flavours and Fragrances (EFF Group) is an international fragrance hous…" at bounding box center [493, 362] width 888 height 331
click at [601, 252] on div at bounding box center [493, 252] width 563 height 10
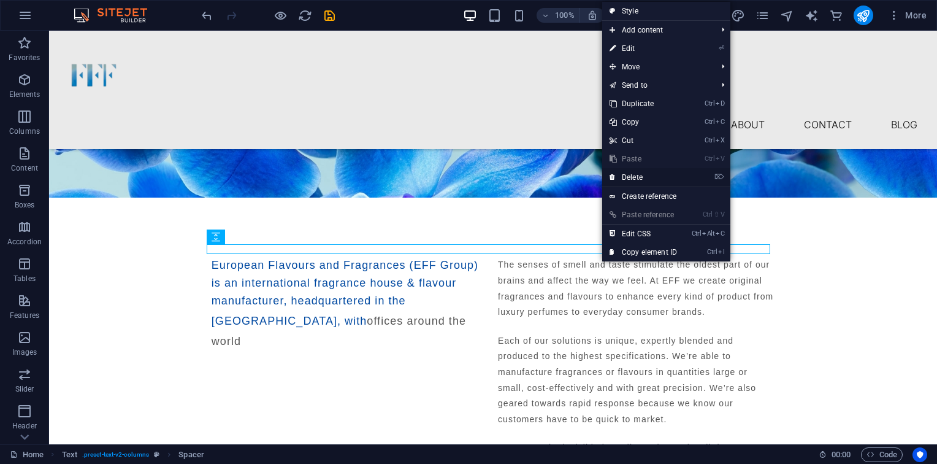
click at [651, 172] on link "⌦ Delete" at bounding box center [643, 177] width 82 height 18
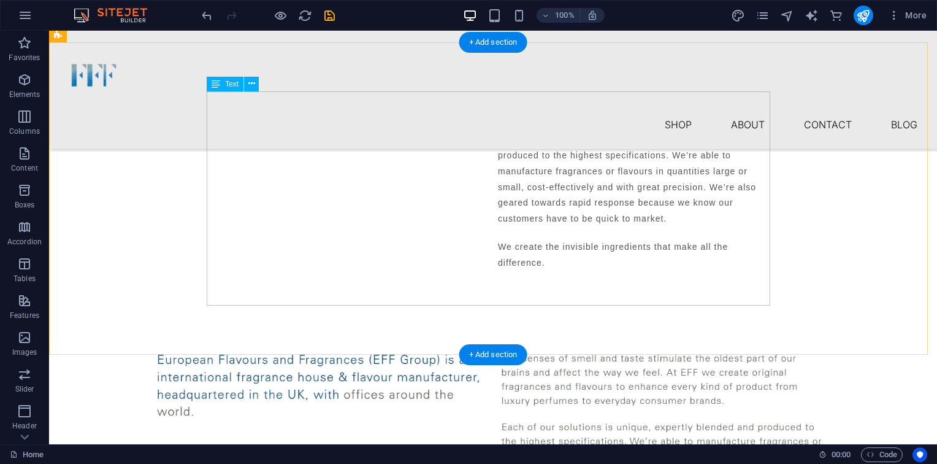
scroll to position [352, 0]
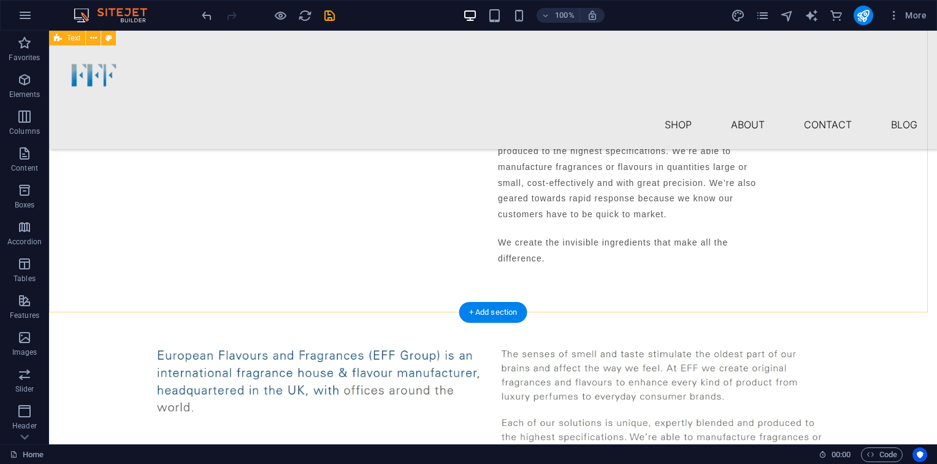
click at [478, 278] on div "European Flavours and Fragrances (EFF Group) is an international fragrance hous…" at bounding box center [493, 162] width 888 height 321
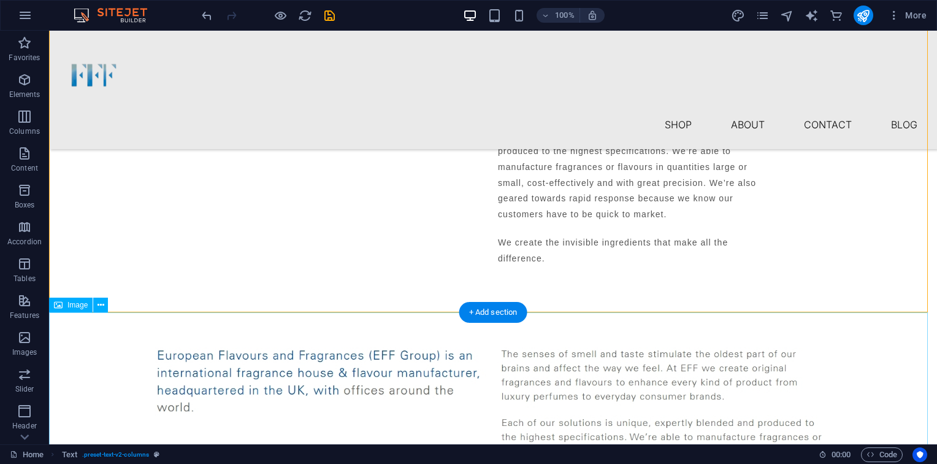
click at [390, 324] on figure at bounding box center [493, 445] width 888 height 243
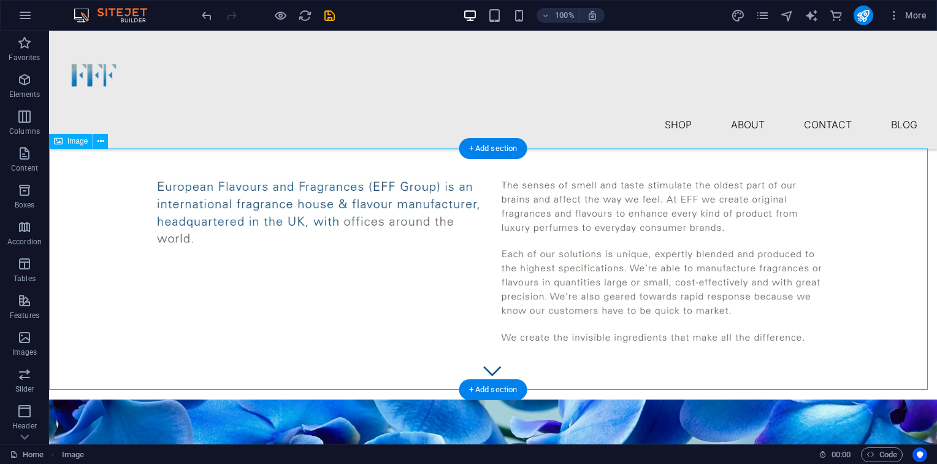
scroll to position [521, 0]
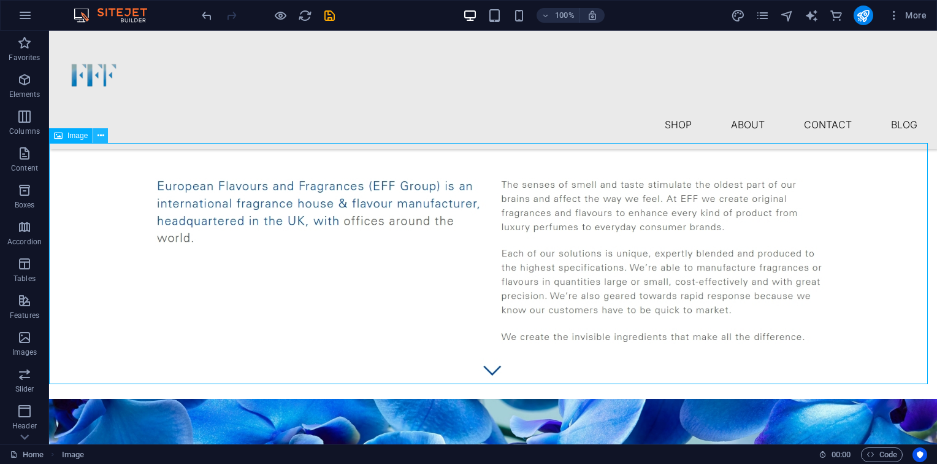
click at [101, 136] on icon at bounding box center [101, 135] width 7 height 13
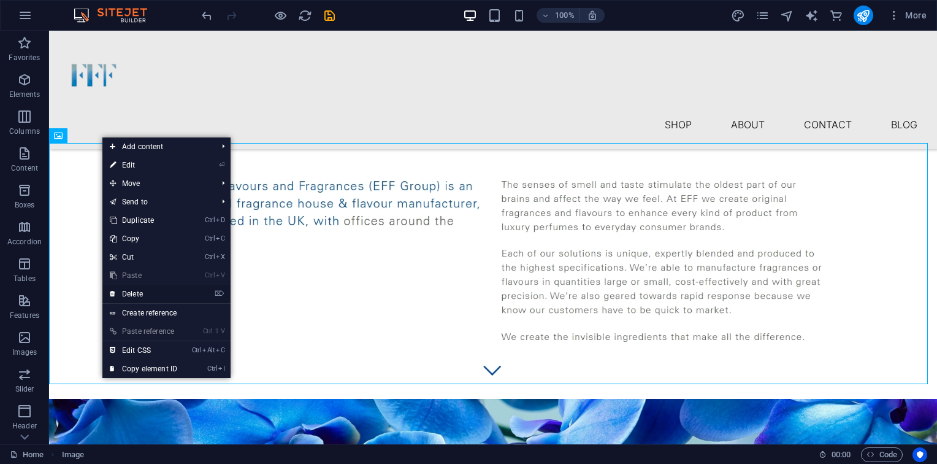
click at [148, 290] on link "⌦ Delete" at bounding box center [143, 294] width 82 height 18
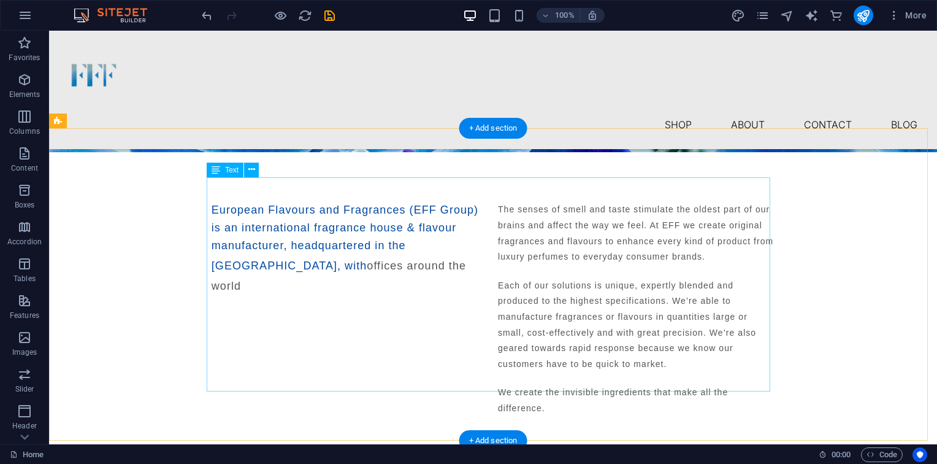
scroll to position [190, 0]
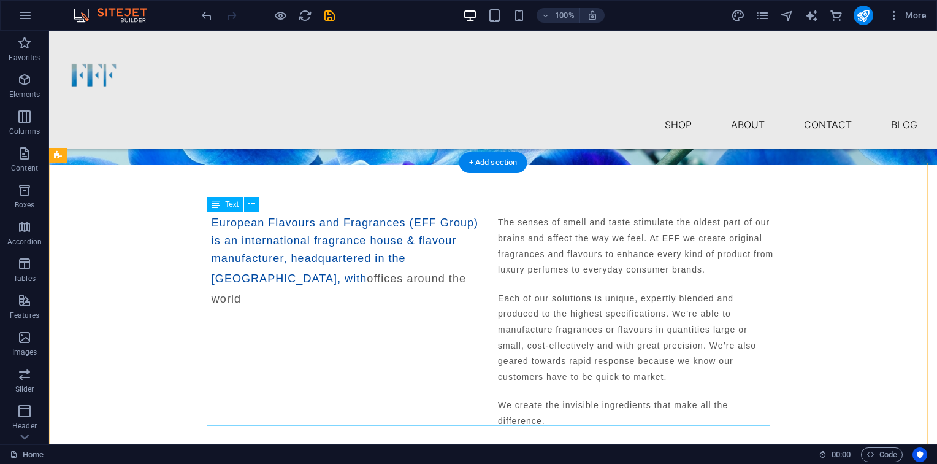
click at [741, 303] on div "European Flavours and Fragrances (EFF Group) is an international fragrance hous…" at bounding box center [493, 325] width 563 height 223
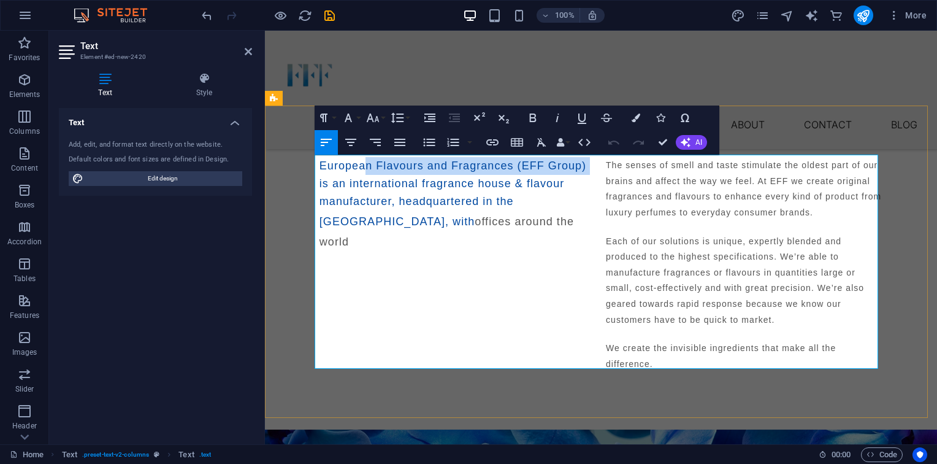
drag, startPoint x: 365, startPoint y: 162, endPoint x: 315, endPoint y: 173, distance: 51.5
click at [320, 173] on p "European Flavours and Fragrances (EFF Group) is an international fragrance hous…" at bounding box center [458, 204] width 277 height 94
click at [384, 150] on button "Align Right" at bounding box center [375, 142] width 23 height 25
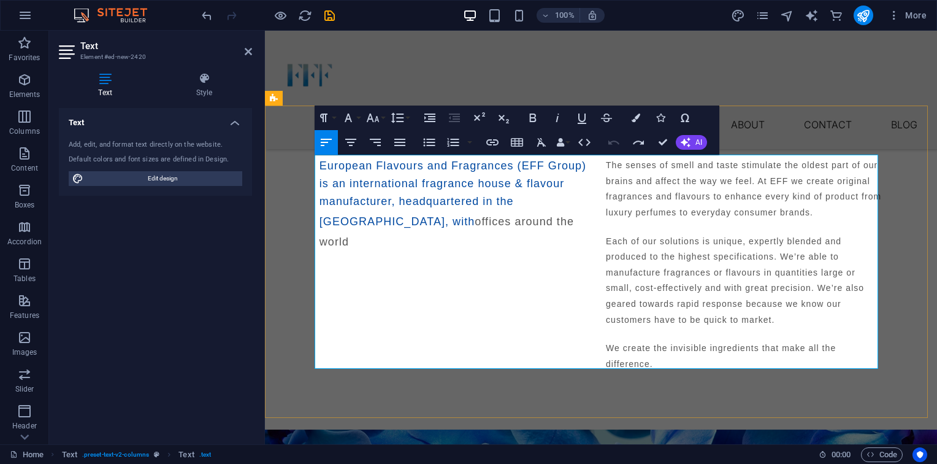
click at [367, 175] on span "European Flavours and Fragrances (EFF Group) is an international fragrance hous…" at bounding box center [453, 192] width 267 height 67
drag, startPoint x: 367, startPoint y: 161, endPoint x: 313, endPoint y: 163, distance: 53.4
click at [313, 163] on div "European Flavours and Fragrances (EFF Group) is an international fragrance hous…" at bounding box center [601, 268] width 672 height 321
click at [489, 161] on span "Fiza Flavours and Fragrances (EFF Group) is an international fragrance house & …" at bounding box center [452, 192] width 264 height 67
click at [767, 177] on span "The senses of smell and taste stimulate the oldest part of our brains and affec…" at bounding box center [743, 188] width 275 height 57
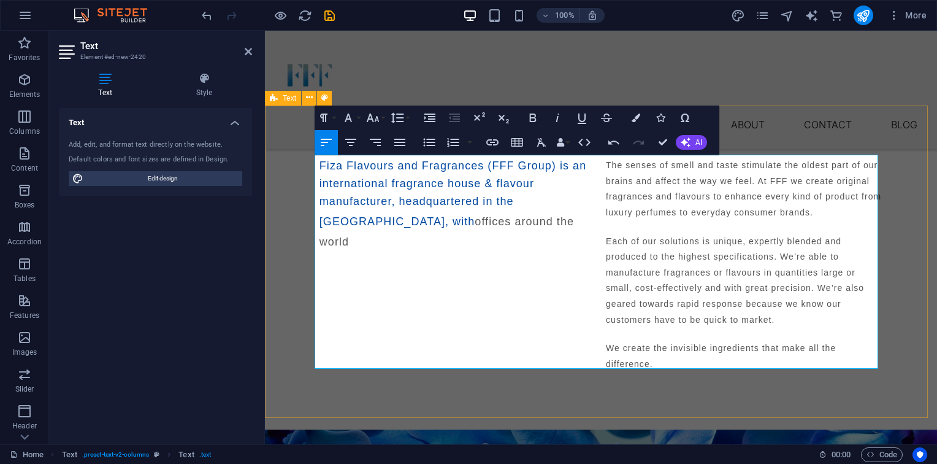
click at [907, 310] on div "Fiza Flavours and Fragrances (FFF Group) is an international fragrance house & …" at bounding box center [601, 268] width 672 height 321
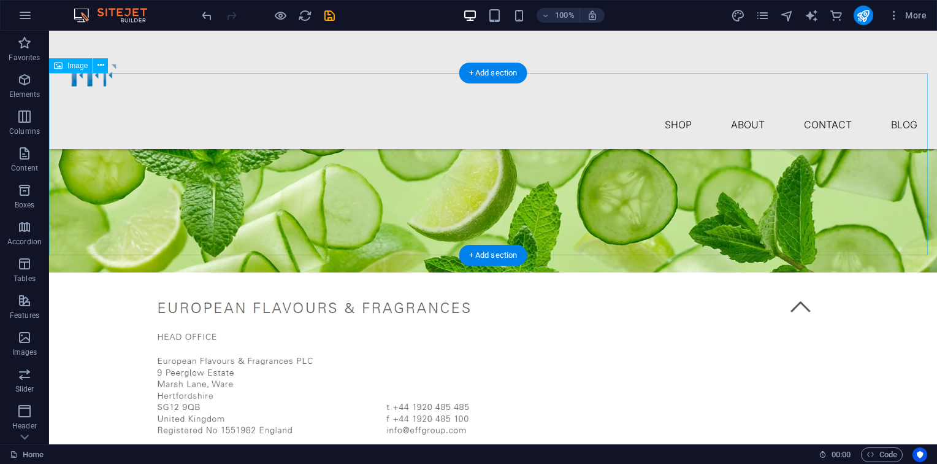
scroll to position [961, 0]
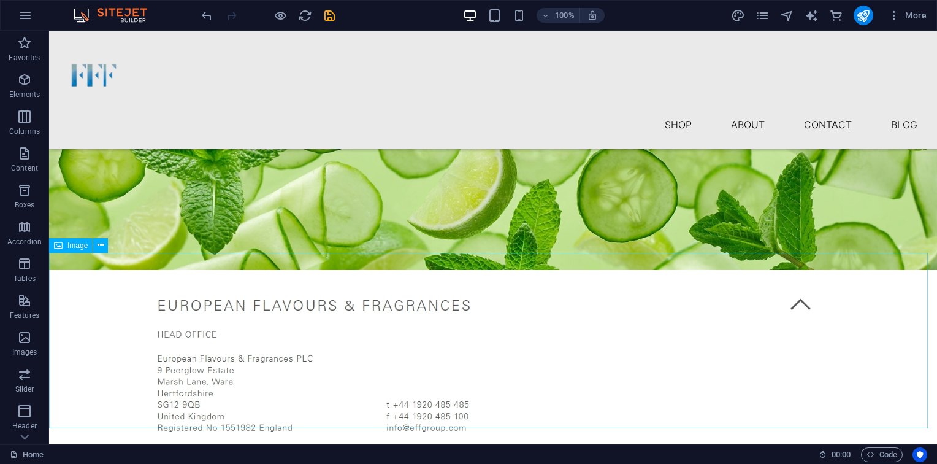
click at [80, 248] on span "Image" at bounding box center [77, 245] width 20 height 7
click at [157, 310] on figure at bounding box center [493, 359] width 888 height 178
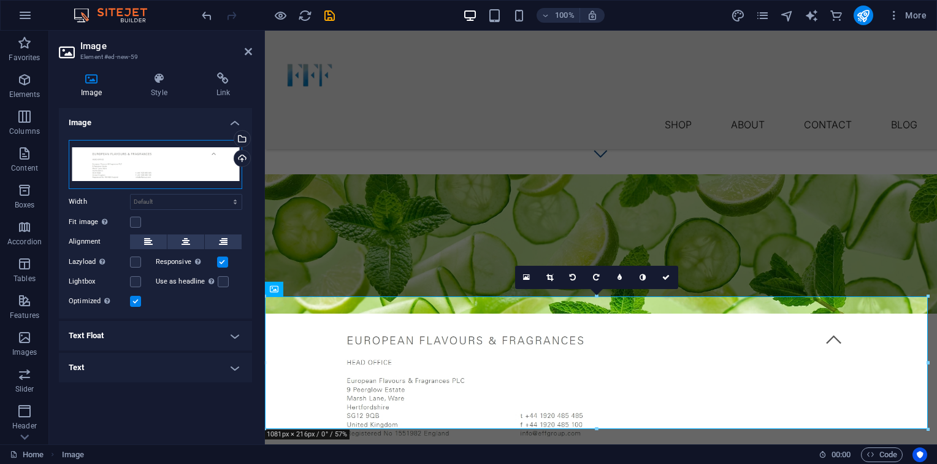
click at [151, 166] on div "Drag files here, click to choose files or select files from Files or our free s…" at bounding box center [156, 164] width 174 height 49
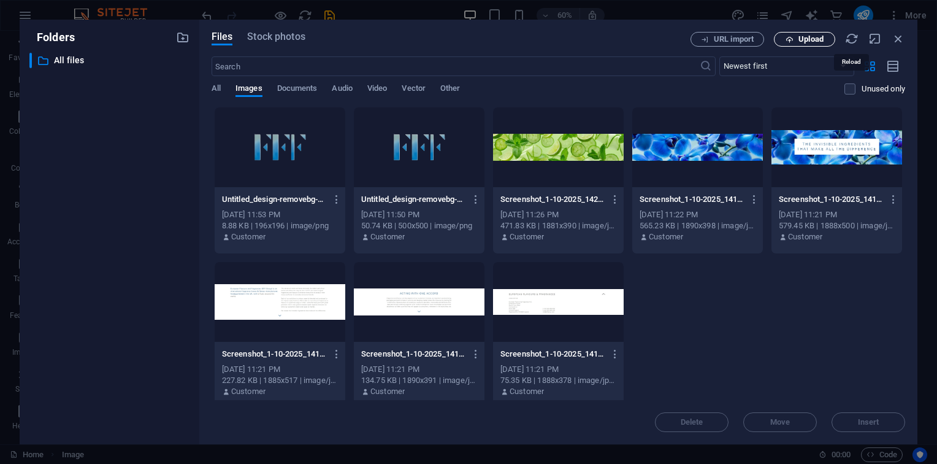
click at [802, 39] on span "Upload" at bounding box center [811, 39] width 25 height 7
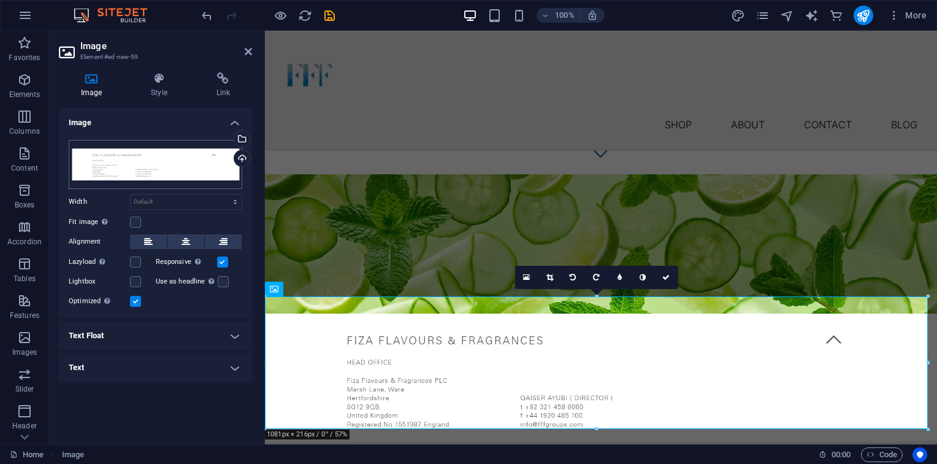
scroll to position [719, 0]
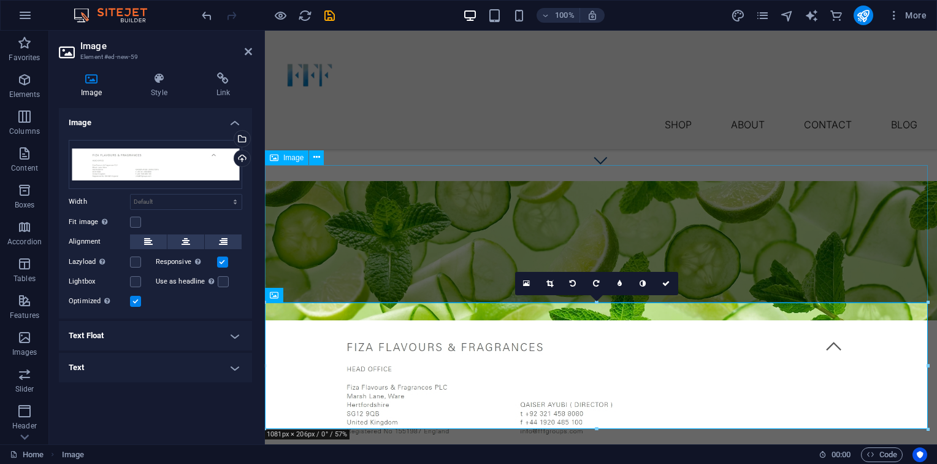
click at [687, 195] on figure at bounding box center [601, 250] width 672 height 139
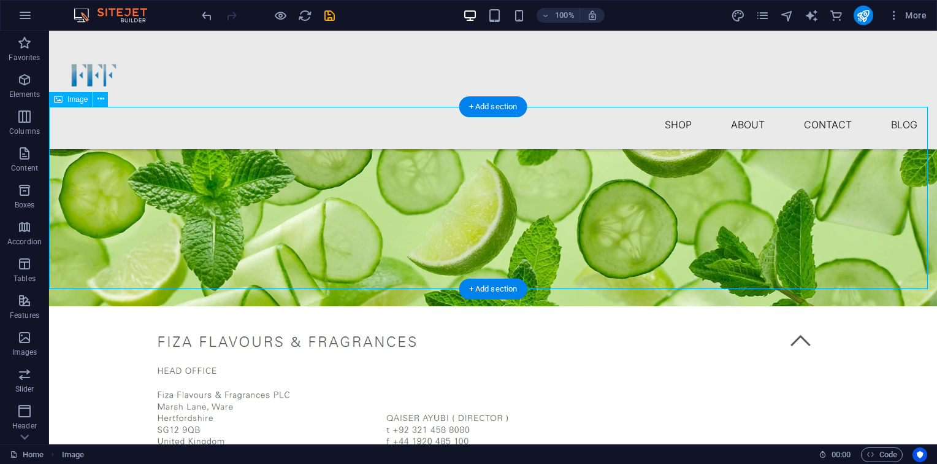
scroll to position [952, 0]
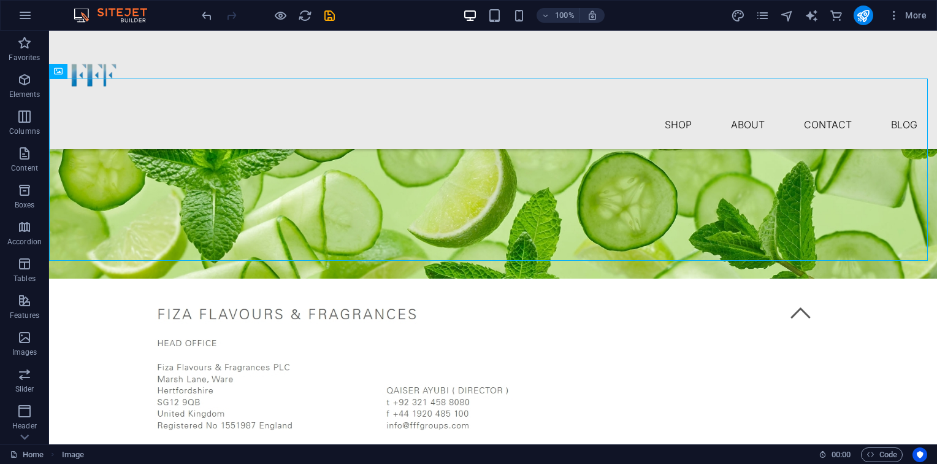
click at [348, 445] on div "Home Image 00 : 00 Code" at bounding box center [468, 454] width 937 height 20
click at [322, 444] on div "Home Image 00 : 00 Code" at bounding box center [468, 454] width 937 height 20
click at [296, 448] on div "© 2025 Fiza Flavours and Fragrances" at bounding box center [493, 456] width 888 height 16
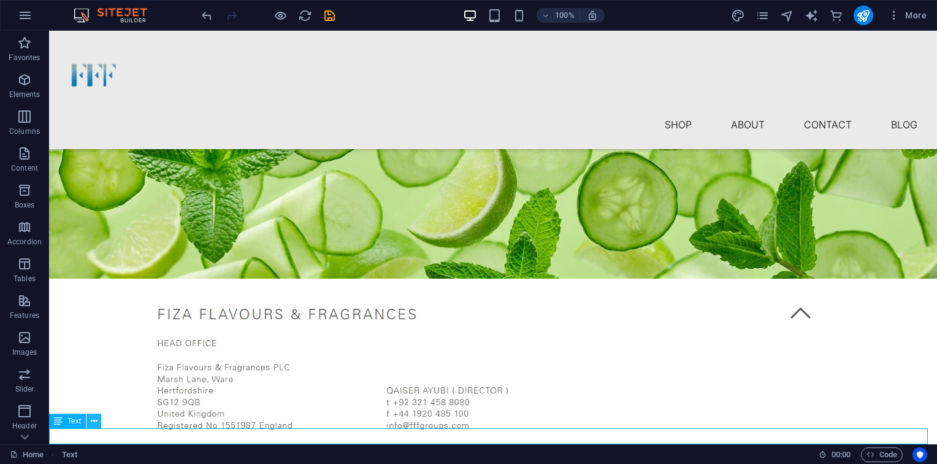
click at [99, 426] on button at bounding box center [93, 420] width 15 height 15
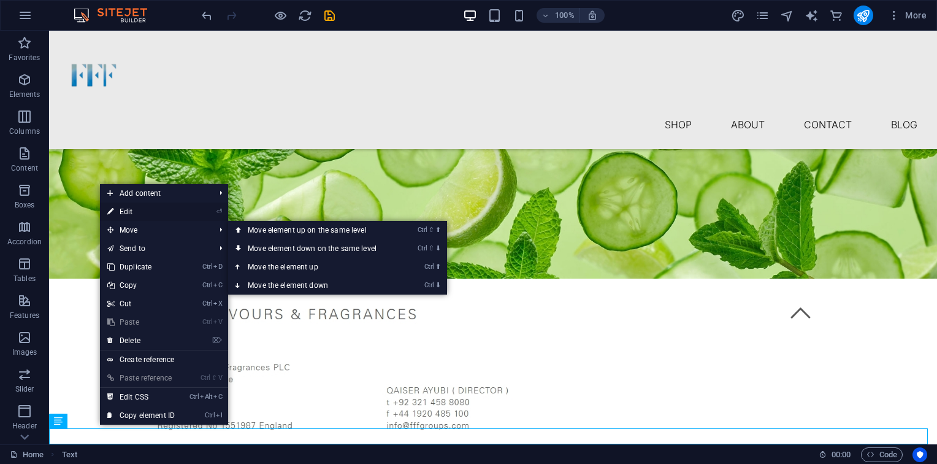
click at [150, 212] on link "⏎ Edit" at bounding box center [141, 211] width 82 height 18
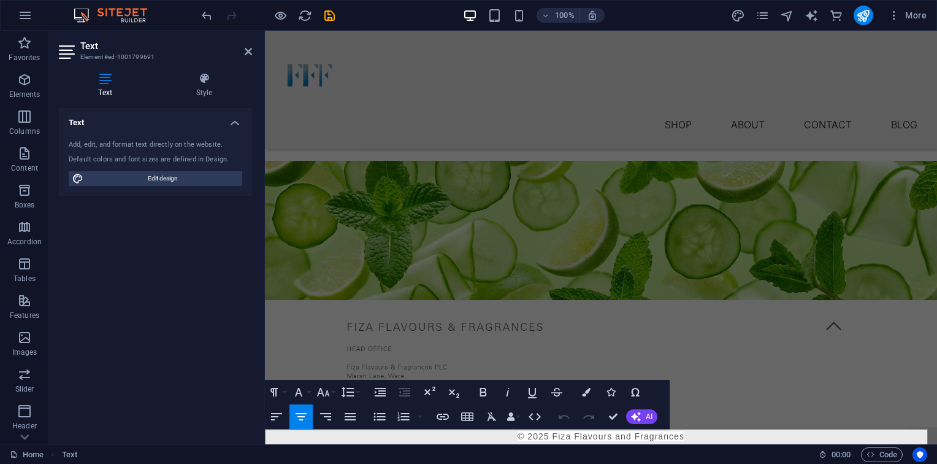
scroll to position [719, 0]
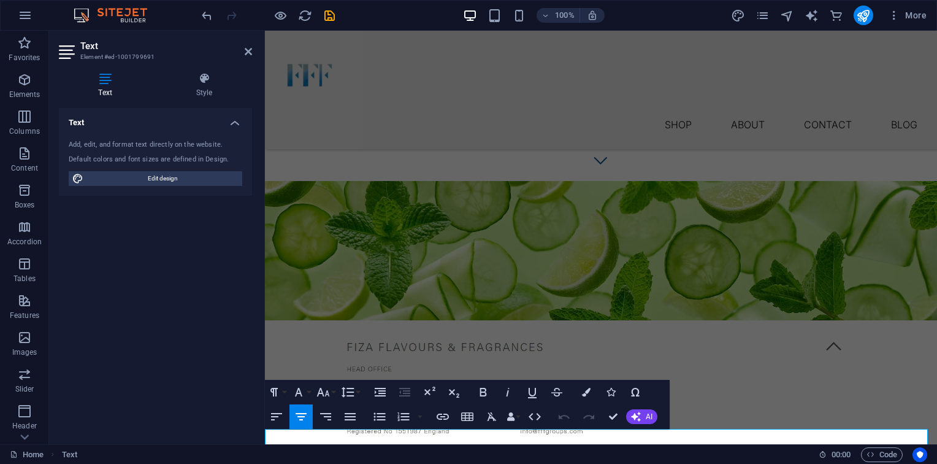
click at [208, 72] on div "Text Style Text Add, edit, and format text directly on the website. Default col…" at bounding box center [155, 253] width 213 height 381
click at [199, 79] on icon at bounding box center [204, 78] width 96 height 12
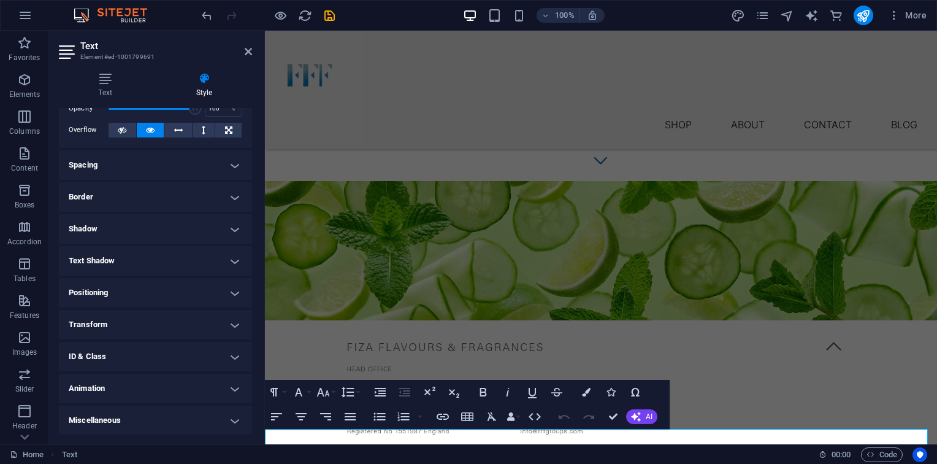
scroll to position [0, 0]
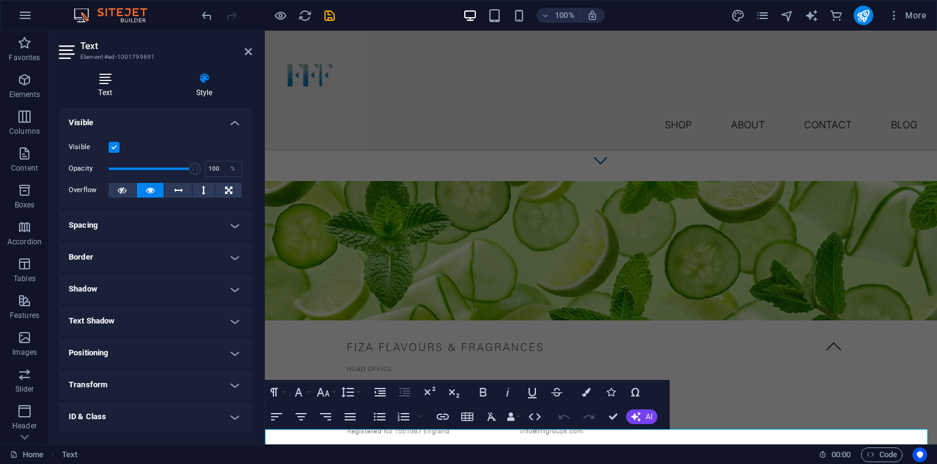
click at [101, 78] on icon at bounding box center [105, 78] width 93 height 12
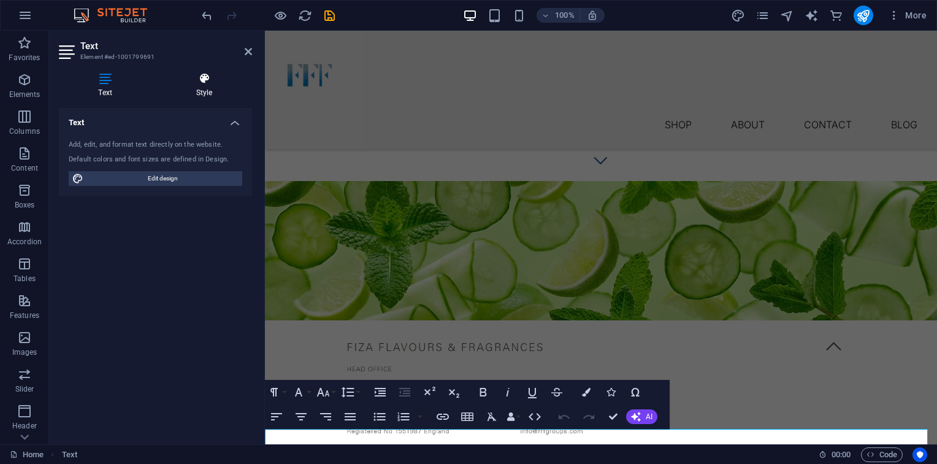
click at [205, 97] on h4 "Style" at bounding box center [204, 85] width 96 height 26
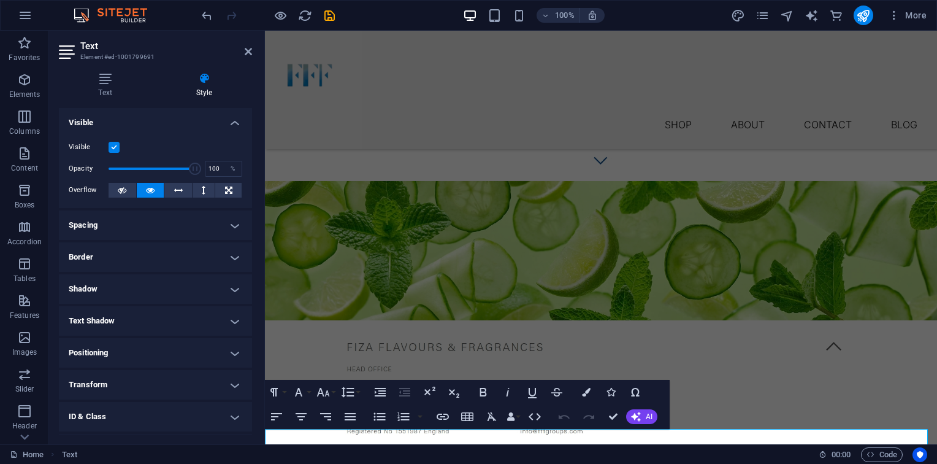
click at [109, 253] on h4 "Border" at bounding box center [155, 256] width 193 height 29
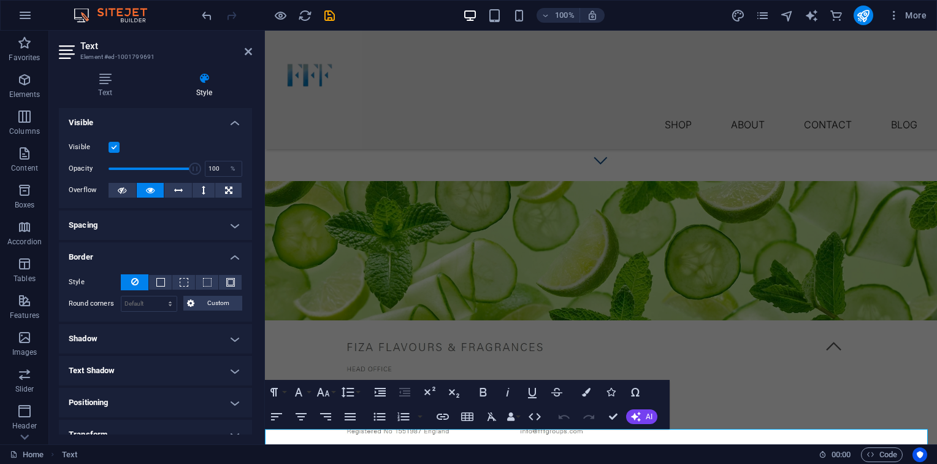
click at [102, 341] on h4 "Shadow" at bounding box center [155, 338] width 193 height 29
click at [101, 215] on h4 "Spacing" at bounding box center [155, 224] width 193 height 29
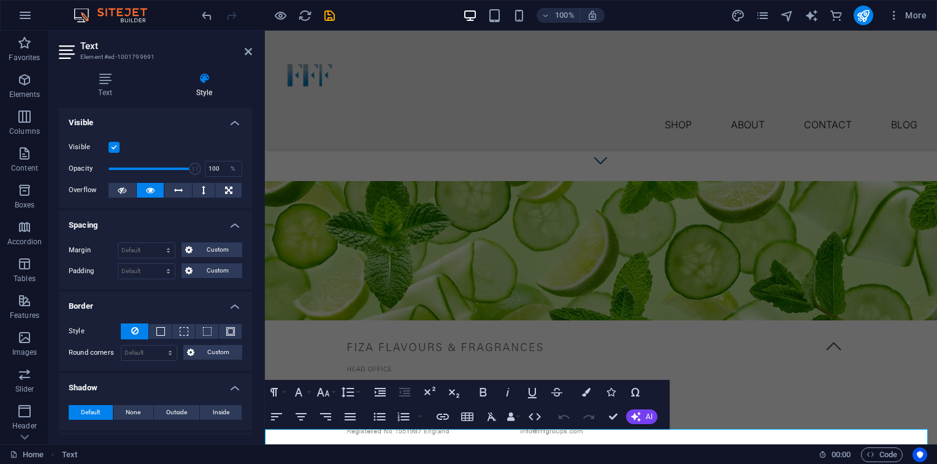
click at [123, 98] on div "Text Style Text Add, edit, and format text directly on the website. Default col…" at bounding box center [155, 253] width 193 height 362
click at [101, 79] on icon at bounding box center [105, 78] width 93 height 12
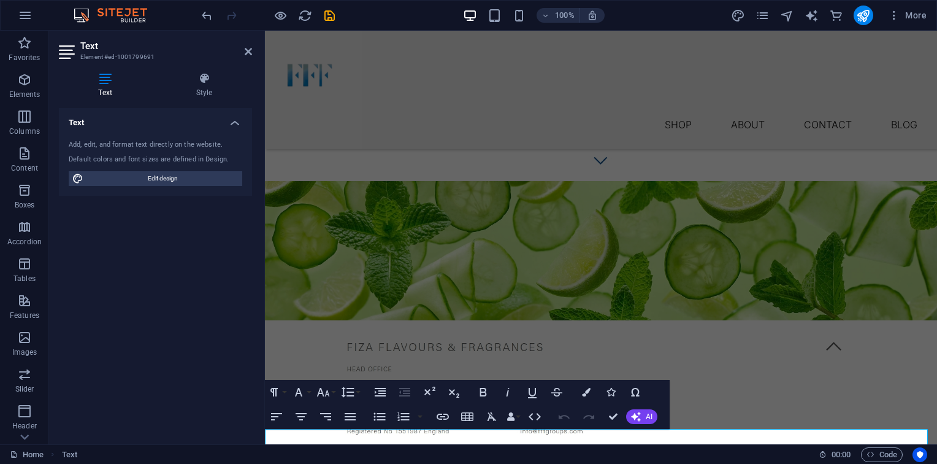
click at [160, 163] on div "Default colors and font sizes are defined in Design." at bounding box center [156, 160] width 174 height 10
click at [147, 174] on span "Edit design" at bounding box center [162, 178] width 151 height 15
select select "px"
select select "300"
select select "px"
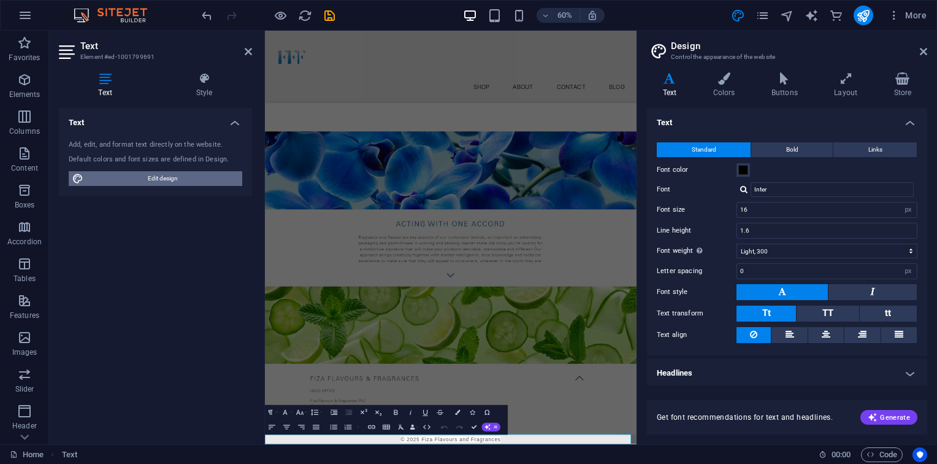
scroll to position [388, 0]
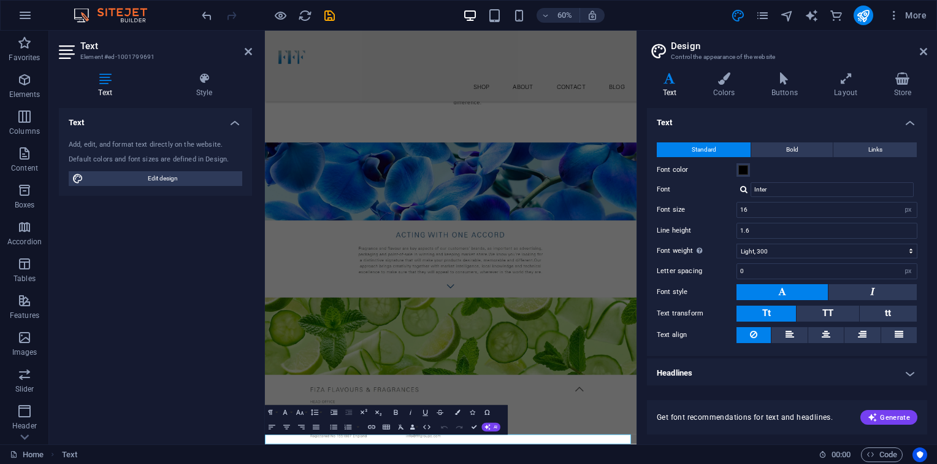
click at [726, 36] on header "Design Control the appearance of the website" at bounding box center [788, 47] width 278 height 32
click at [719, 82] on icon at bounding box center [723, 78] width 53 height 12
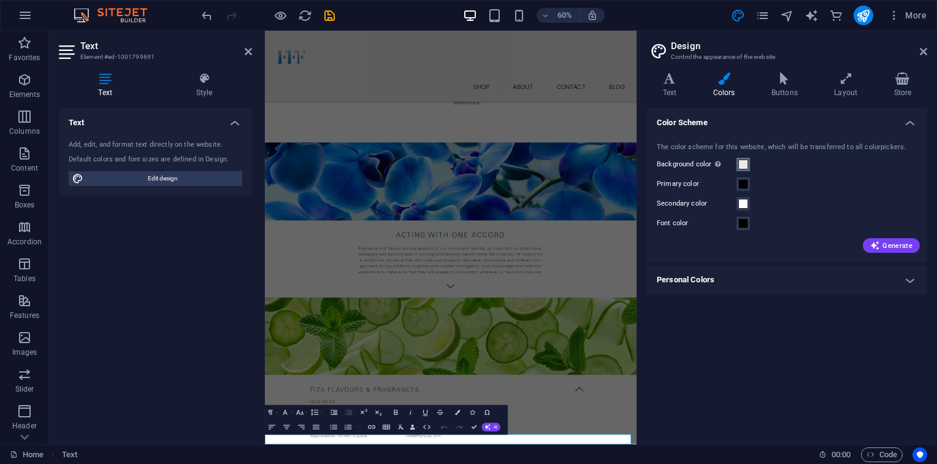
click at [741, 164] on span at bounding box center [743, 164] width 10 height 10
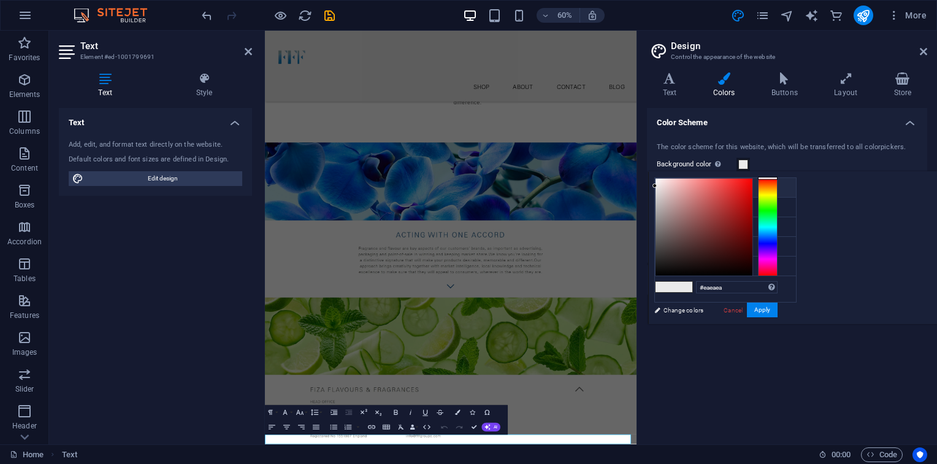
click at [696, 189] on li "Background color #eaeaea" at bounding box center [725, 188] width 141 height 20
click at [784, 185] on div "#eaeaea Supported formats #0852ed rgb(8, 82, 237) rgba(8, 82, 237, 90%) hsv(221…" at bounding box center [716, 337] width 136 height 330
drag, startPoint x: 809, startPoint y: 184, endPoint x: 809, endPoint y: 156, distance: 28.2
click at [809, 156] on body "fffgroups.com Home Favorites Elements Columns Content Boxes Accordion Tables Fe…" at bounding box center [468, 232] width 937 height 464
type input "#fffdfd"
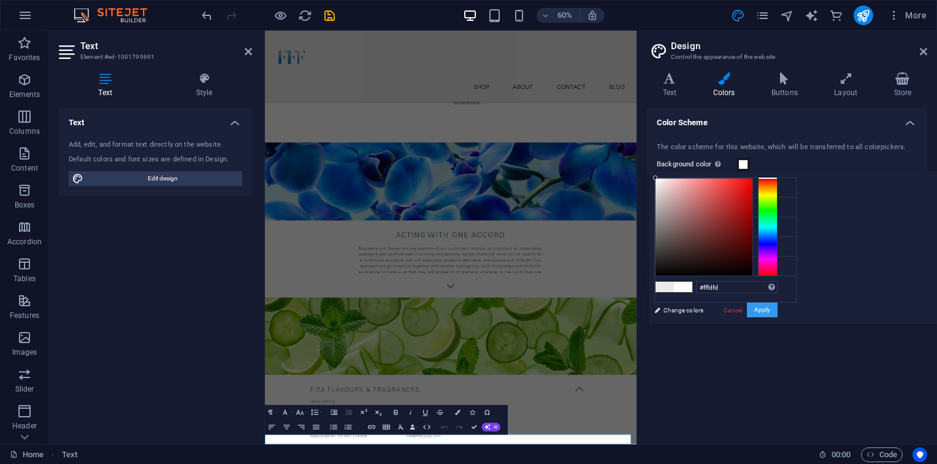
click at [778, 312] on button "Apply" at bounding box center [762, 309] width 31 height 15
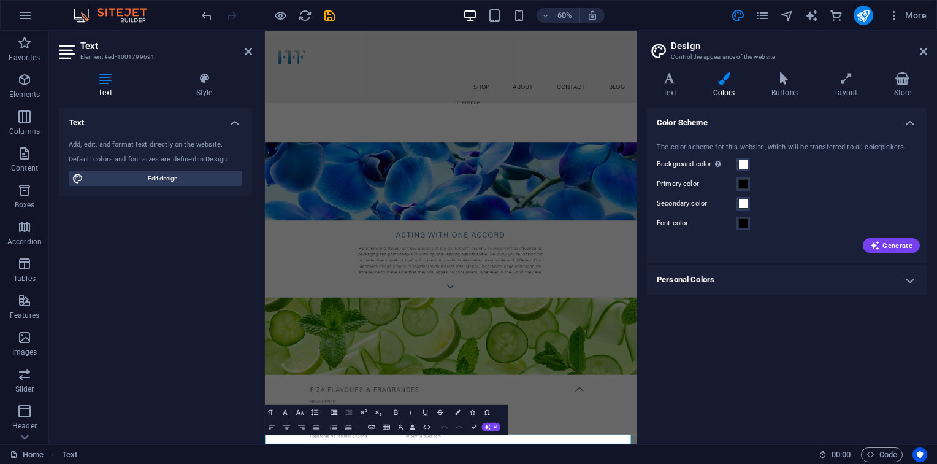
click at [922, 56] on header "Design Control the appearance of the website" at bounding box center [788, 47] width 278 height 32
click at [927, 48] on aside "Design Control the appearance of the website Variants Text Colors Buttons Layou…" at bounding box center [787, 237] width 301 height 413
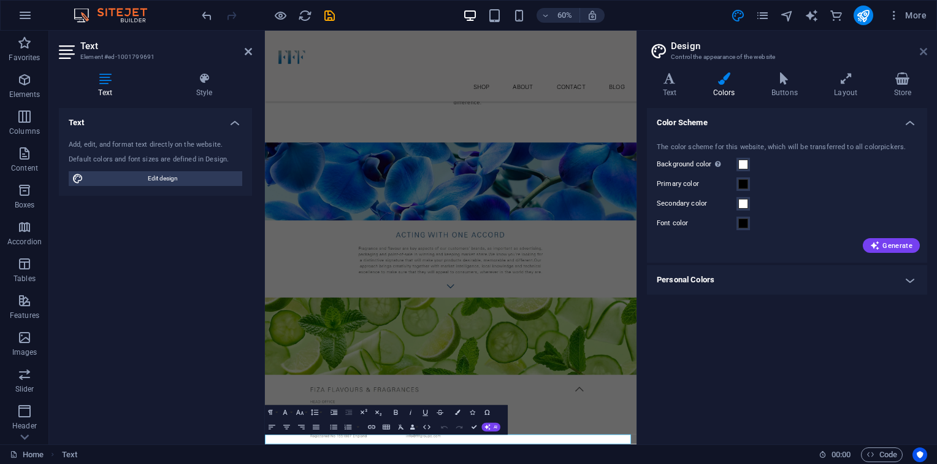
click at [920, 48] on icon at bounding box center [923, 52] width 7 height 10
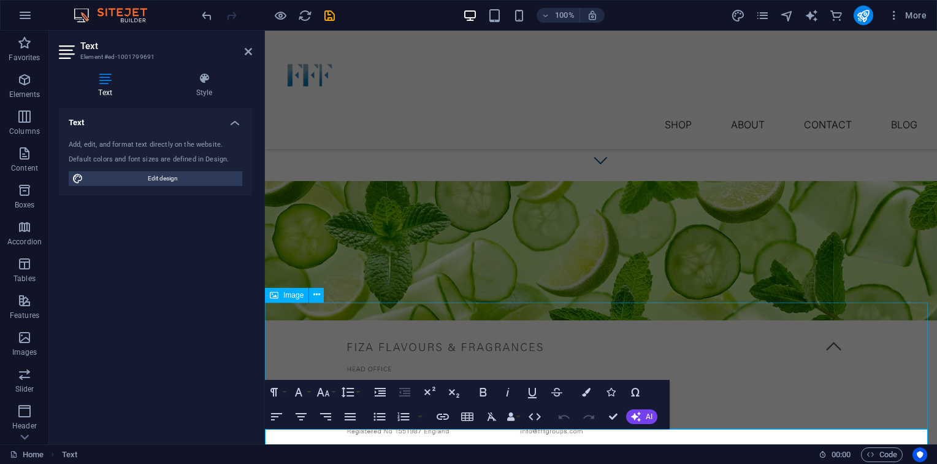
click at [857, 349] on figure at bounding box center [601, 384] width 672 height 128
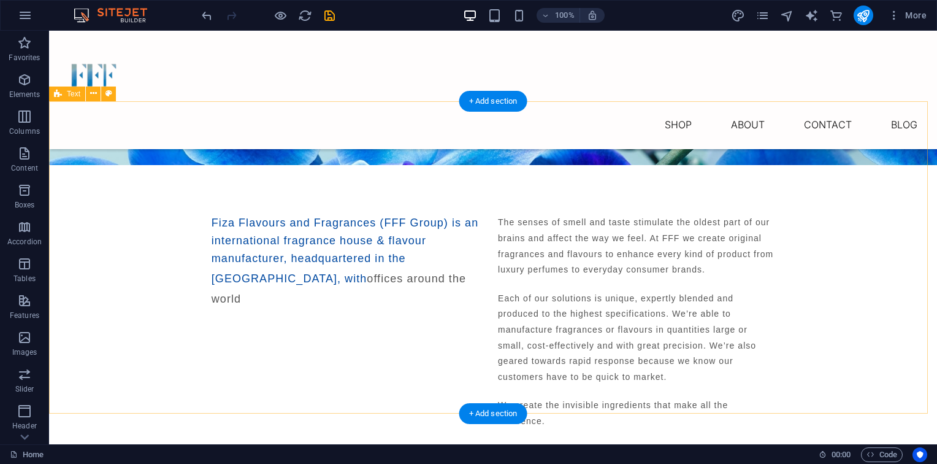
scroll to position [189, 0]
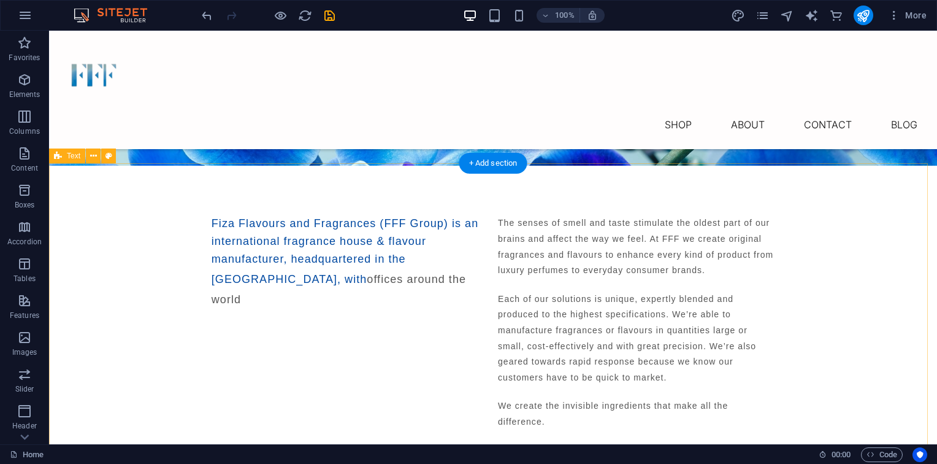
click at [135, 212] on div "Fiza Flavours and Fragrances (FFF Group) is an international fragrance house & …" at bounding box center [493, 326] width 888 height 321
click at [483, 177] on div "Fiza Flavours and Fragrances (FFF Group) is an international fragrance house & …" at bounding box center [493, 326] width 888 height 321
click at [484, 169] on div "+ Add section" at bounding box center [493, 163] width 68 height 21
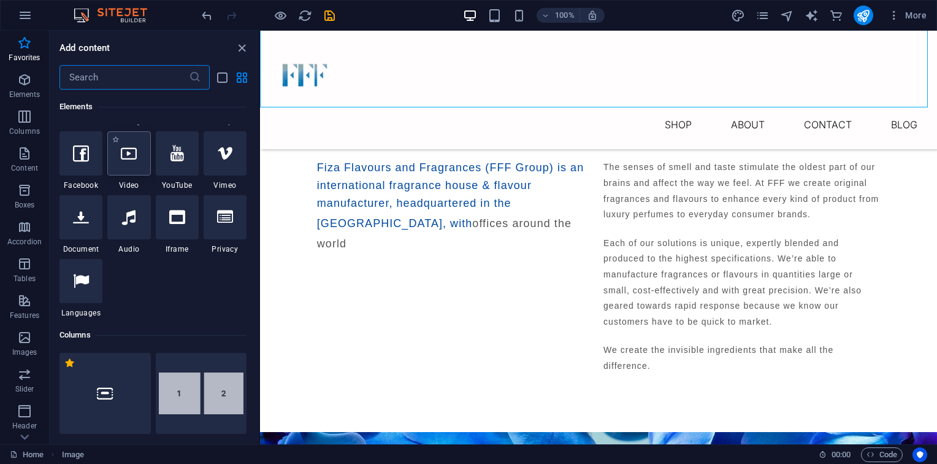
scroll to position [0, 0]
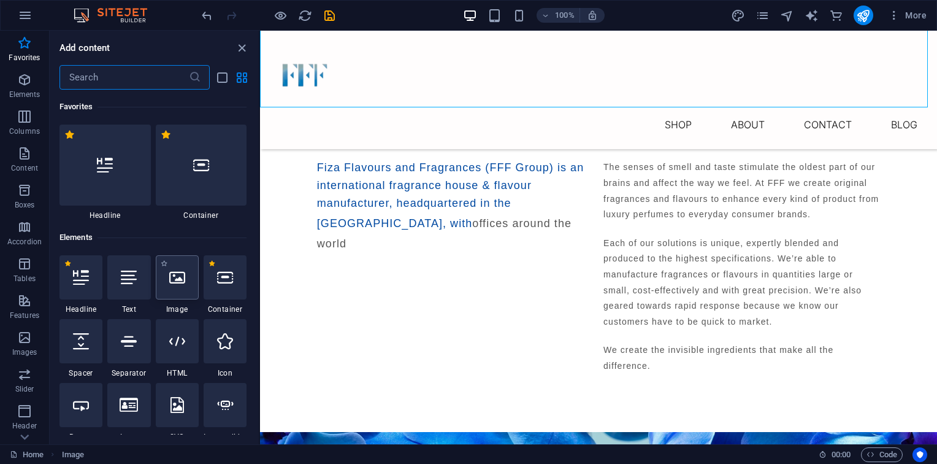
click at [182, 297] on div at bounding box center [177, 277] width 43 height 44
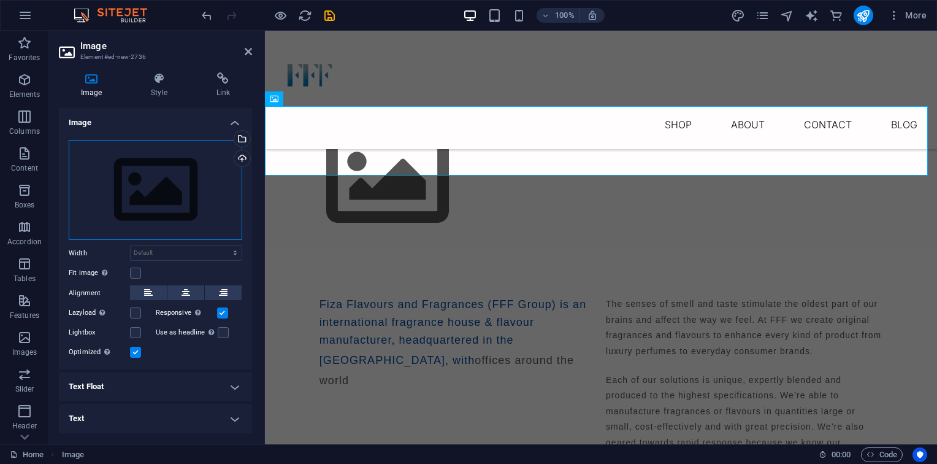
click at [161, 158] on div "Drag files here, click to choose files or select files from Files or our free s…" at bounding box center [156, 190] width 174 height 101
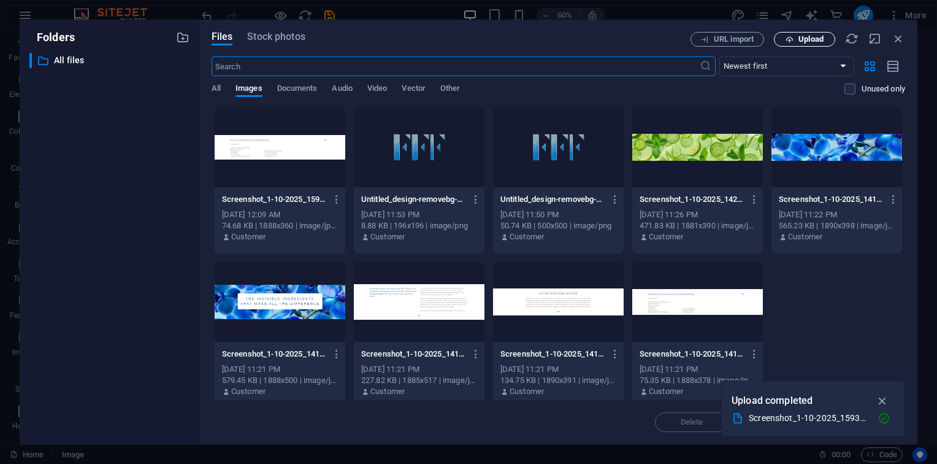
click at [802, 38] on span "Upload" at bounding box center [811, 39] width 25 height 7
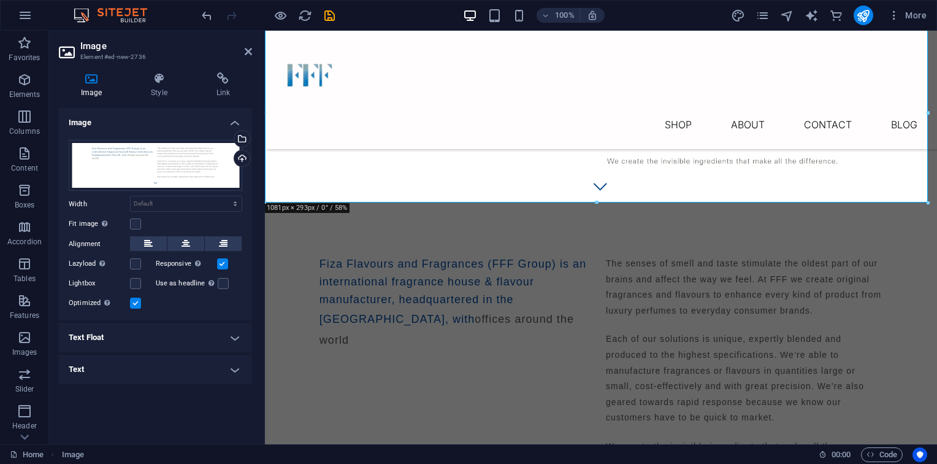
scroll to position [274, 0]
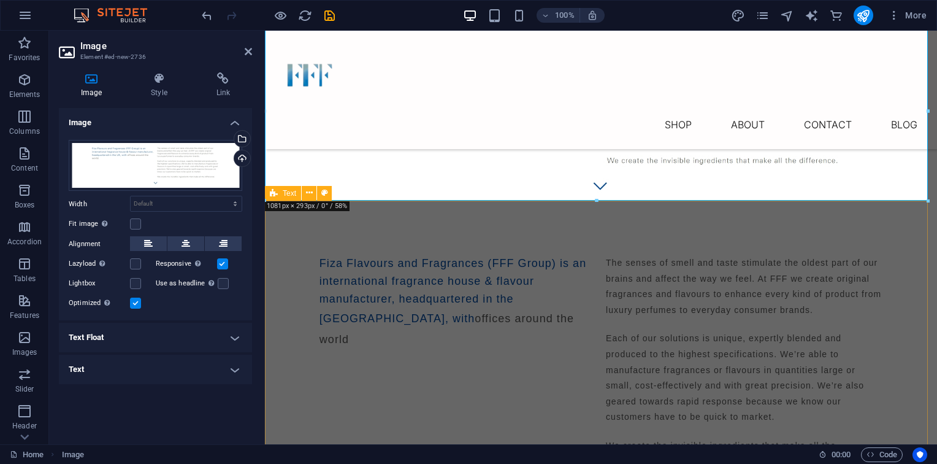
click at [314, 226] on div "Fiza Flavours and Fragrances (FFF Group) is an international fragrance house & …" at bounding box center [601, 365] width 672 height 321
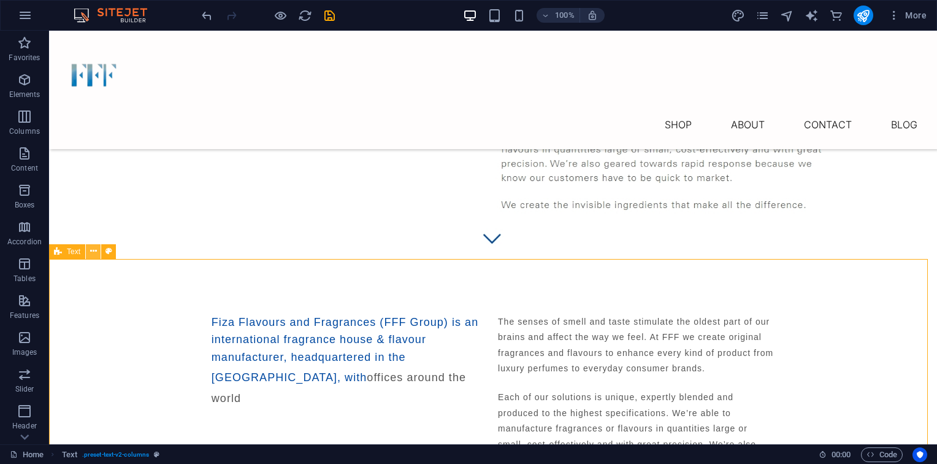
click at [95, 250] on icon at bounding box center [93, 251] width 7 height 13
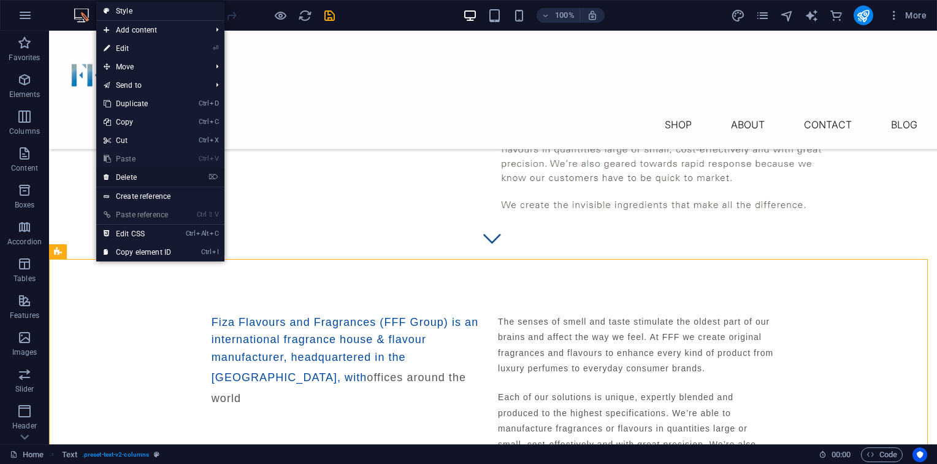
click at [145, 178] on link "⌦ Delete" at bounding box center [137, 177] width 82 height 18
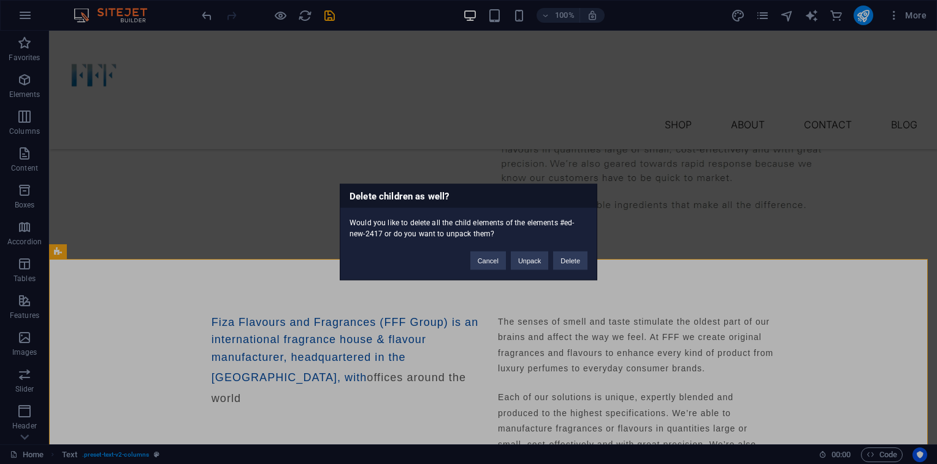
click at [580, 271] on div "Delete children as well? Would you like to delete all the child elements of the…" at bounding box center [469, 232] width 258 height 96
click at [580, 261] on button "Delete" at bounding box center [570, 260] width 34 height 18
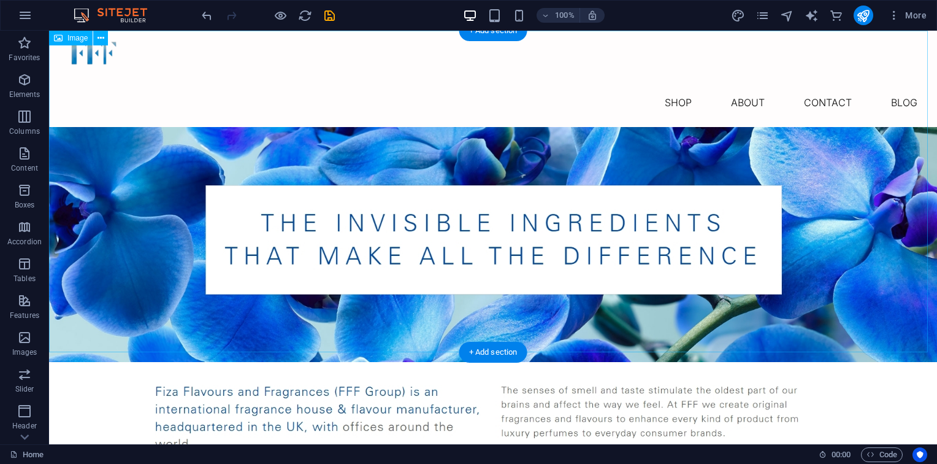
scroll to position [0, 0]
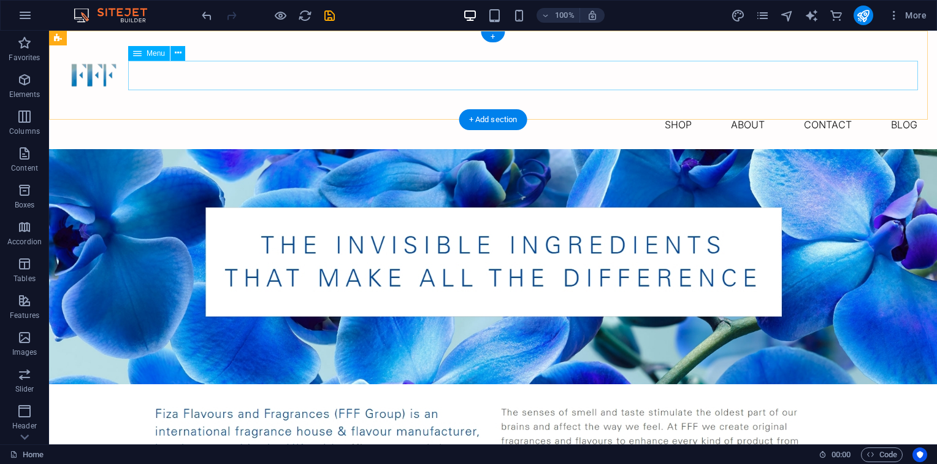
click at [646, 110] on nav "Shop About Contact Blog" at bounding box center [493, 124] width 868 height 29
select select "1"
select select
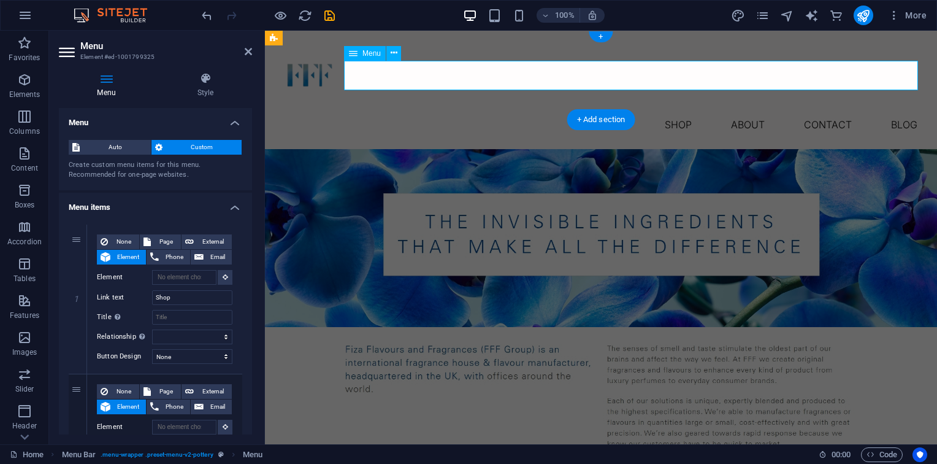
click at [646, 110] on nav "Shop About Contact Blog" at bounding box center [601, 124] width 653 height 29
drag, startPoint x: 862, startPoint y: 79, endPoint x: 646, endPoint y: 79, distance: 215.9
click at [646, 110] on nav "Shop About Contact Blog" at bounding box center [601, 124] width 653 height 29
click at [171, 302] on input "Shop" at bounding box center [192, 297] width 80 height 15
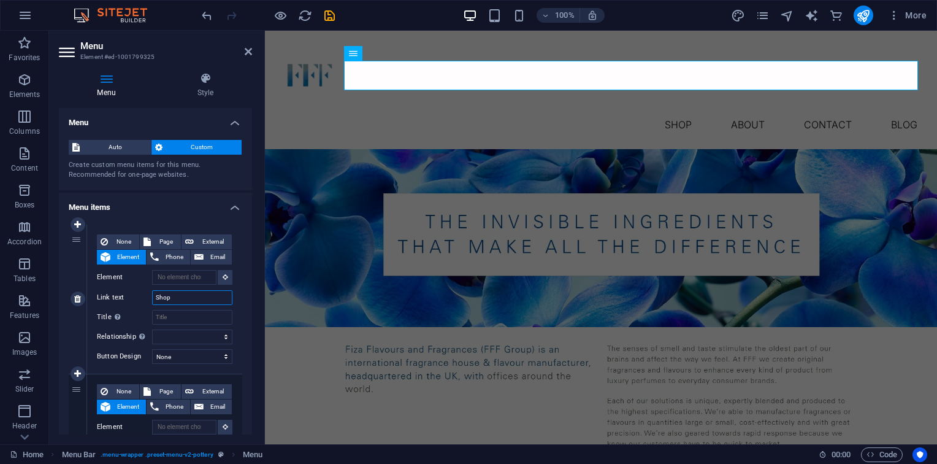
click at [171, 302] on input "Shop" at bounding box center [192, 297] width 80 height 15
type input "HOME"
select select
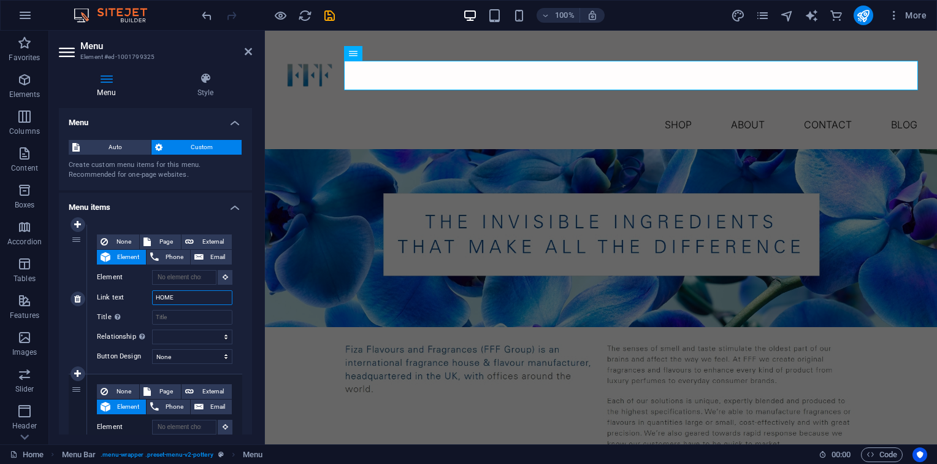
select select
type input "H"
select select
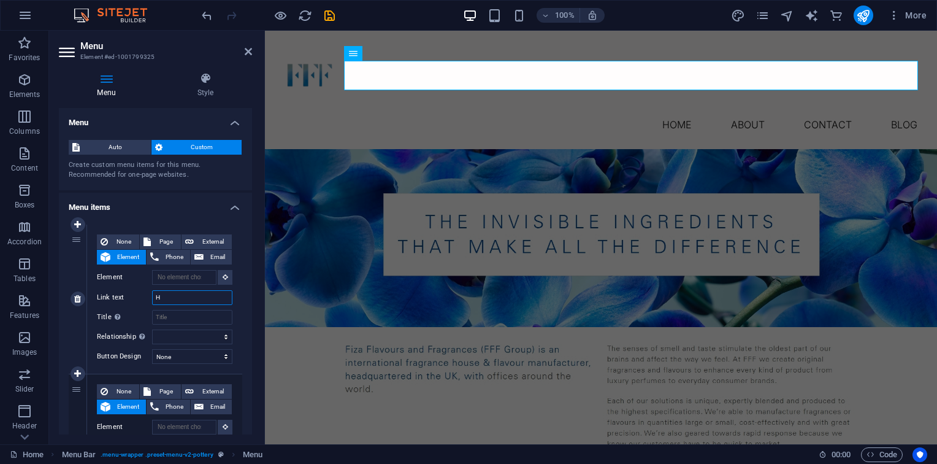
select select
type input "Home"
select select
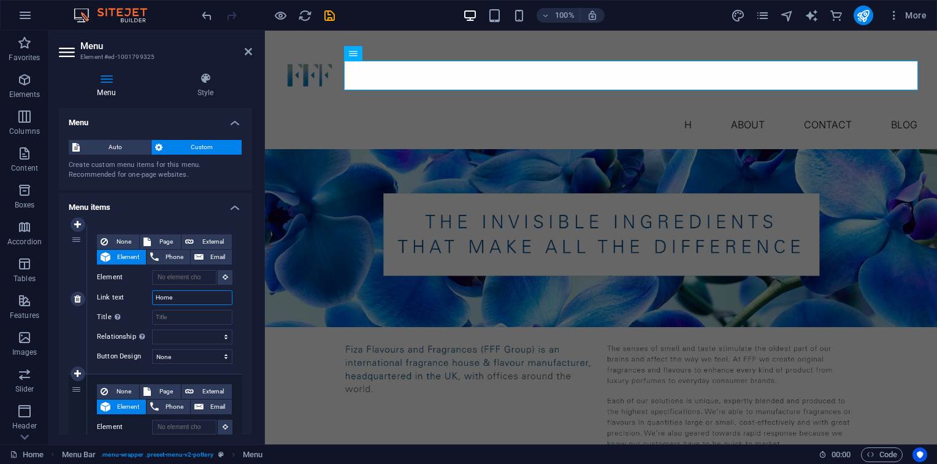
select select
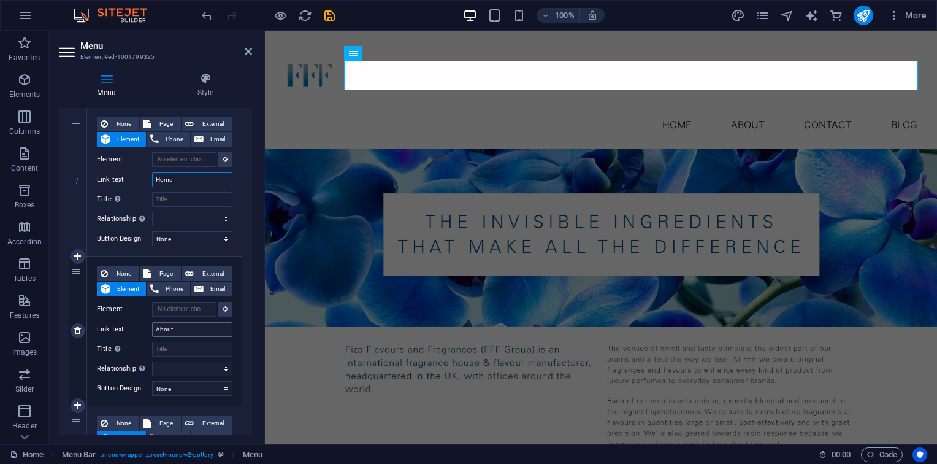
type input "Home"
click at [174, 335] on input "About" at bounding box center [192, 329] width 80 height 15
type input "Fragrances"
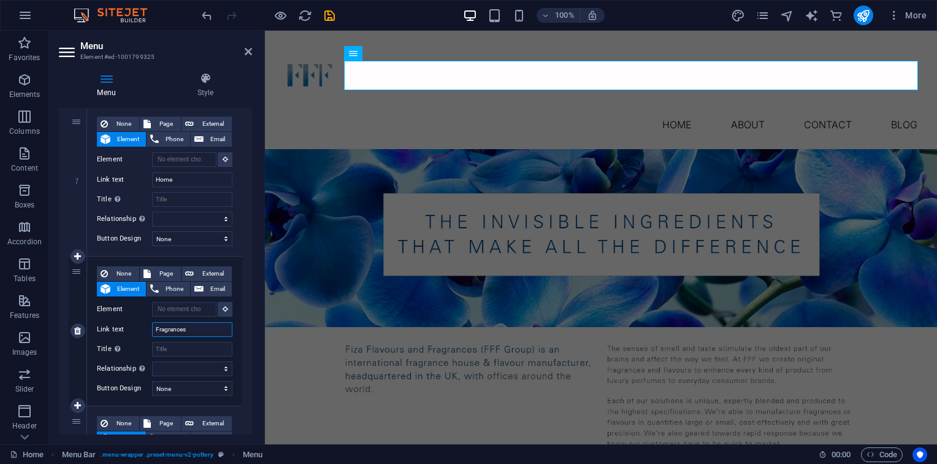
select select
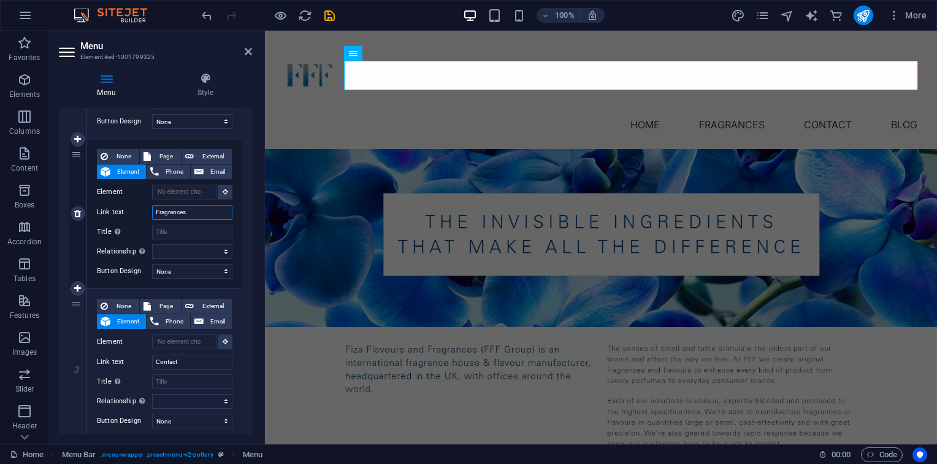
scroll to position [238, 0]
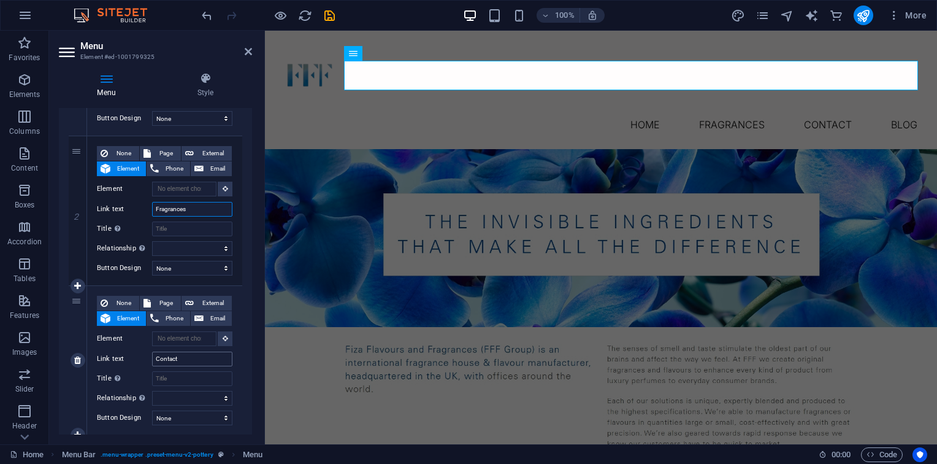
type input "Fragrances"
click at [194, 359] on input "Contact" at bounding box center [192, 358] width 80 height 15
type input "Flavours"
select select
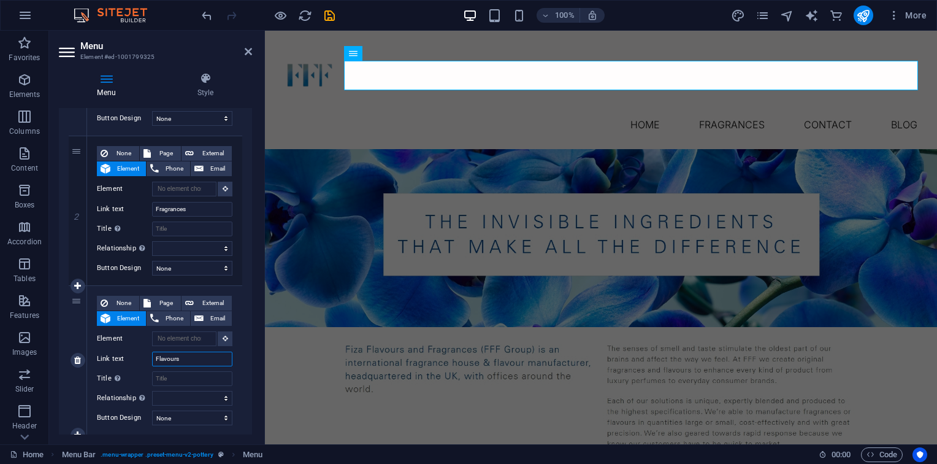
select select
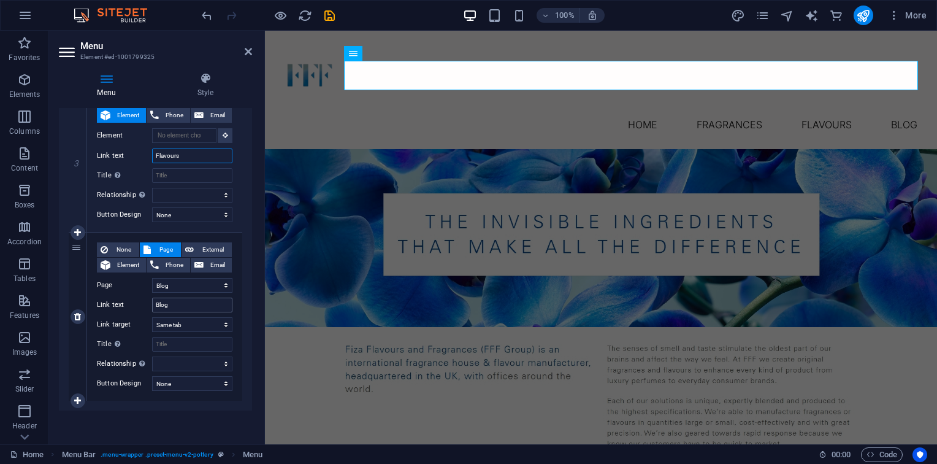
type input "Flavours"
click at [203, 297] on input "Blog" at bounding box center [192, 304] width 80 height 15
click at [213, 280] on select "Home Blog Subpage Legal Notice Privacy" at bounding box center [192, 285] width 80 height 15
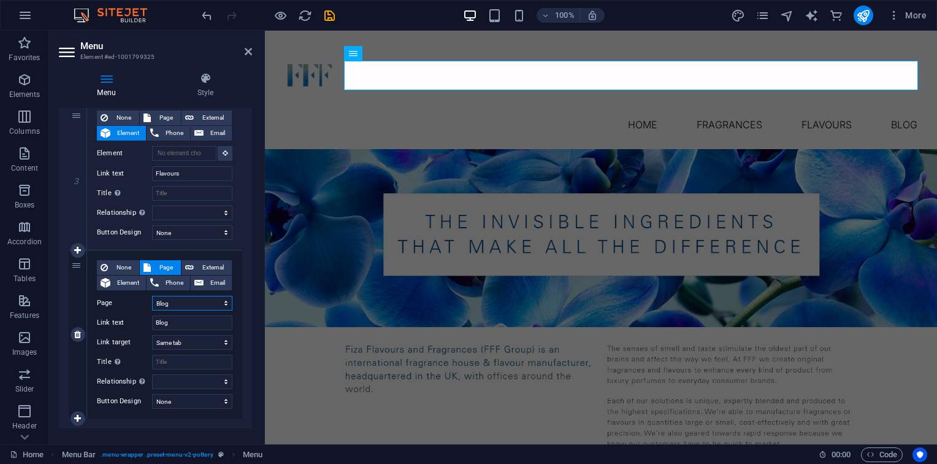
scroll to position [420, 0]
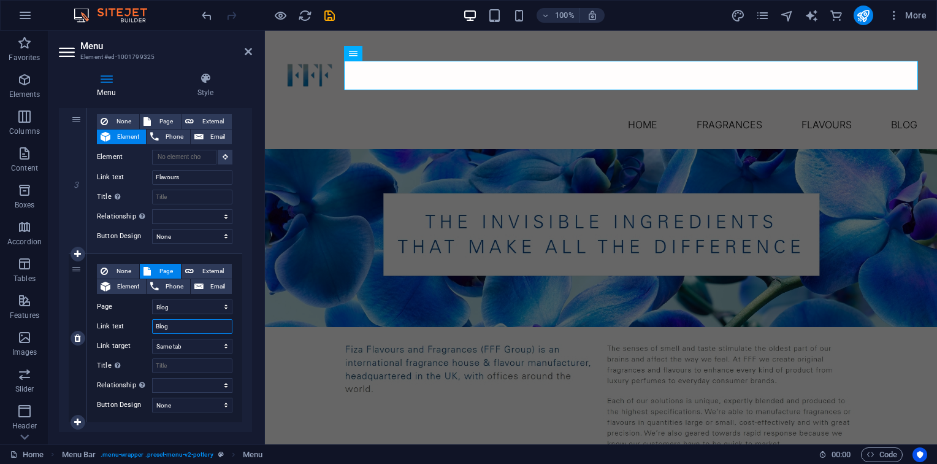
click at [172, 324] on input "Blog" at bounding box center [192, 326] width 80 height 15
type input "E"
select select
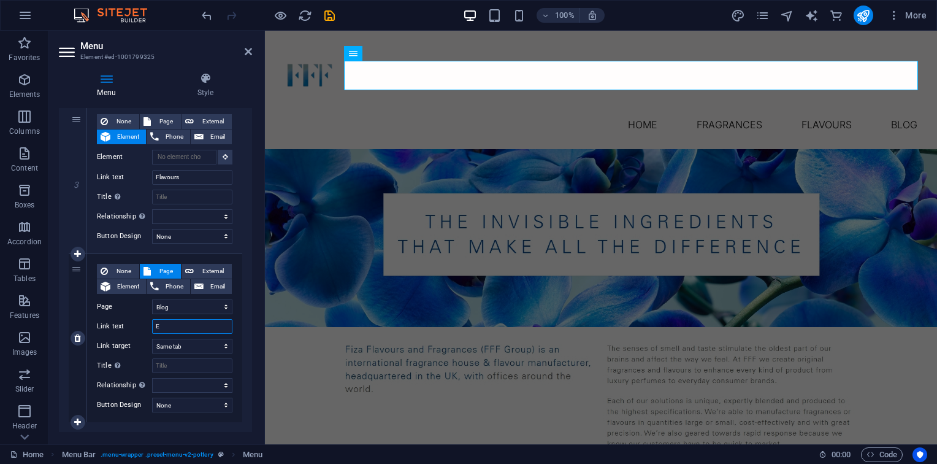
select select
type input "Expw"
select select
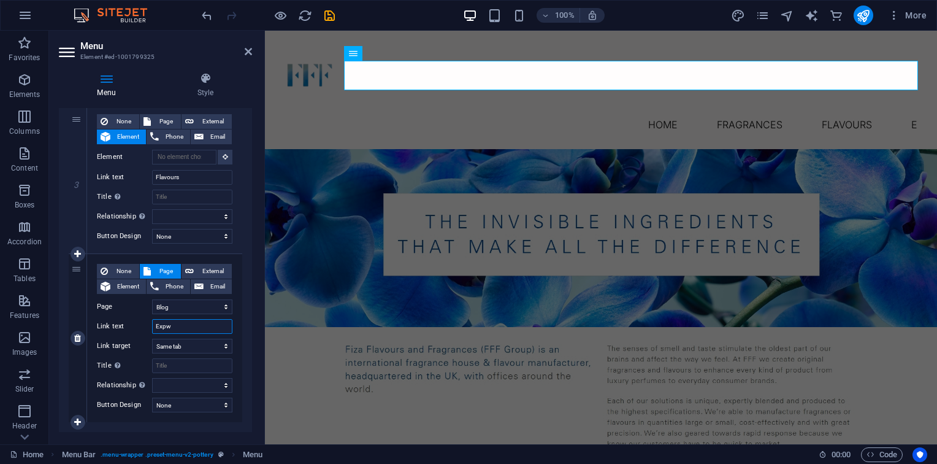
select select
type input "Exper"
select select
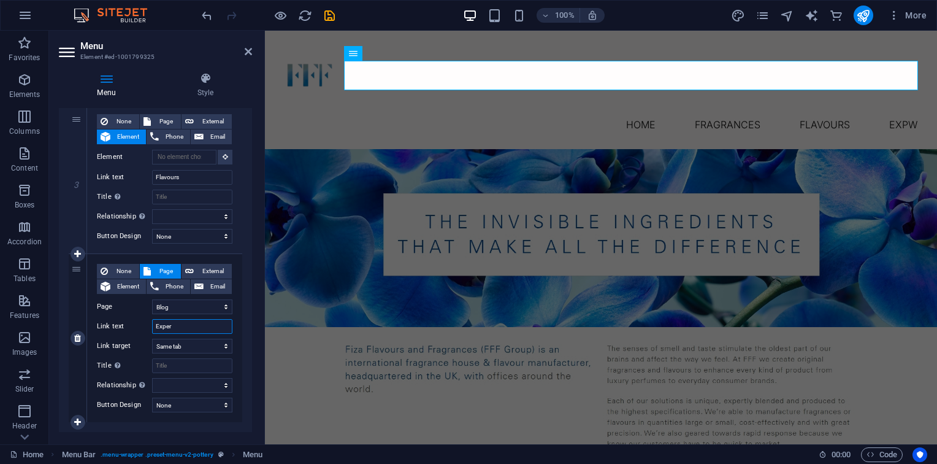
select select
type input "Expert"
select select
type input "Expert"
select select
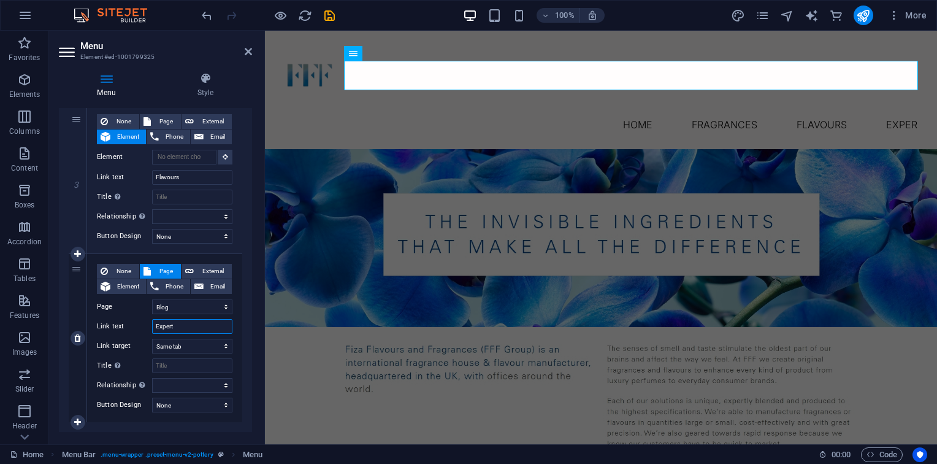
select select
type input "Expertise"
select select
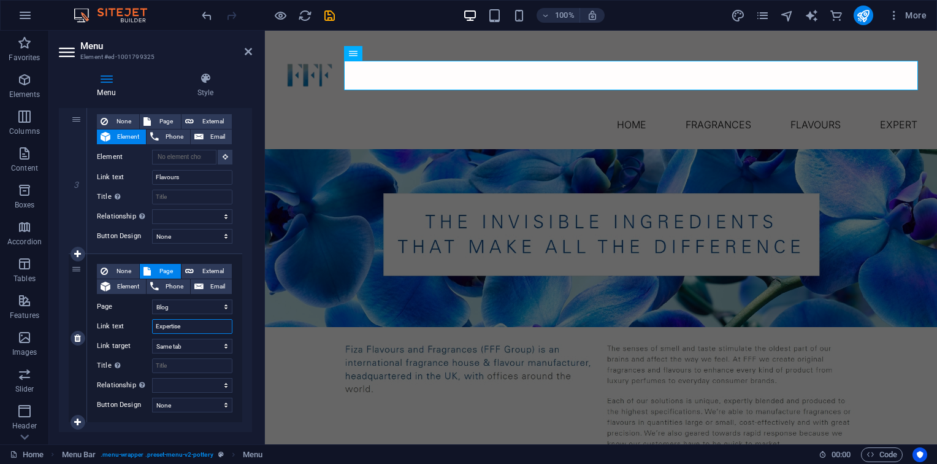
select select
type input "Expertise"
click at [194, 308] on select "Home Blog Subpage Legal Notice Privacy" at bounding box center [192, 306] width 80 height 15
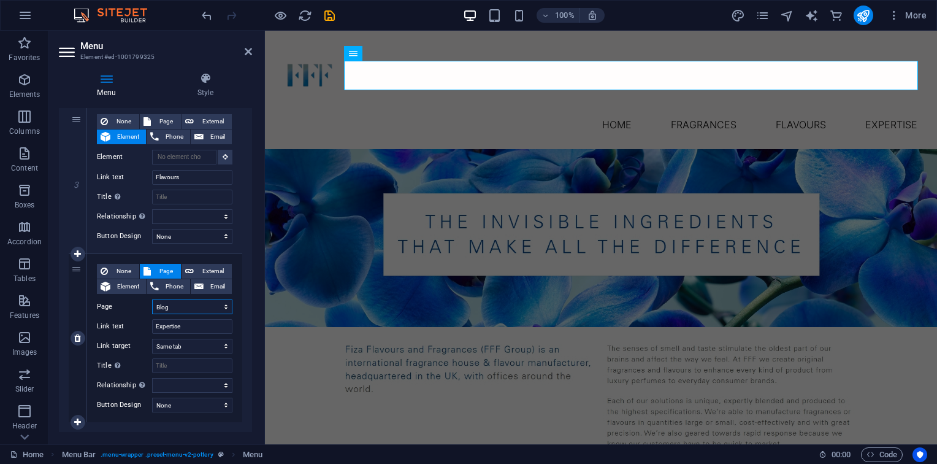
click at [180, 308] on select "Home Blog Subpage Legal Notice Privacy" at bounding box center [192, 306] width 80 height 15
click at [83, 420] on link at bounding box center [78, 422] width 15 height 15
select select
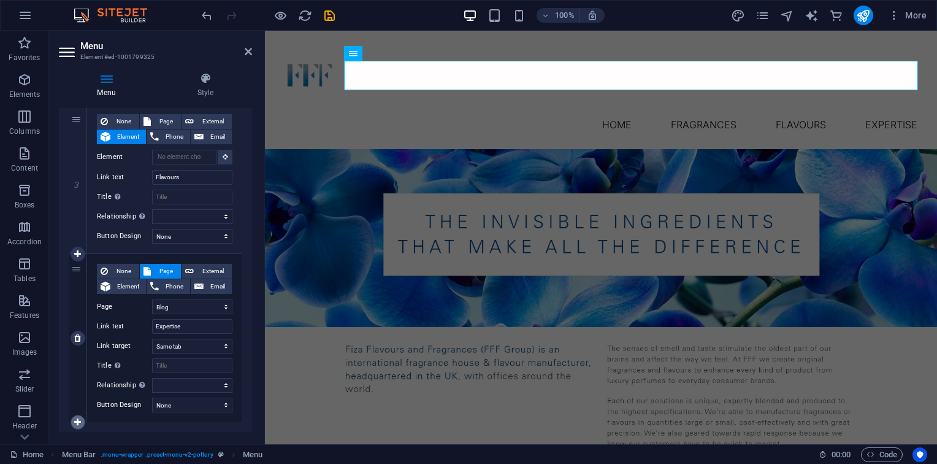
select select
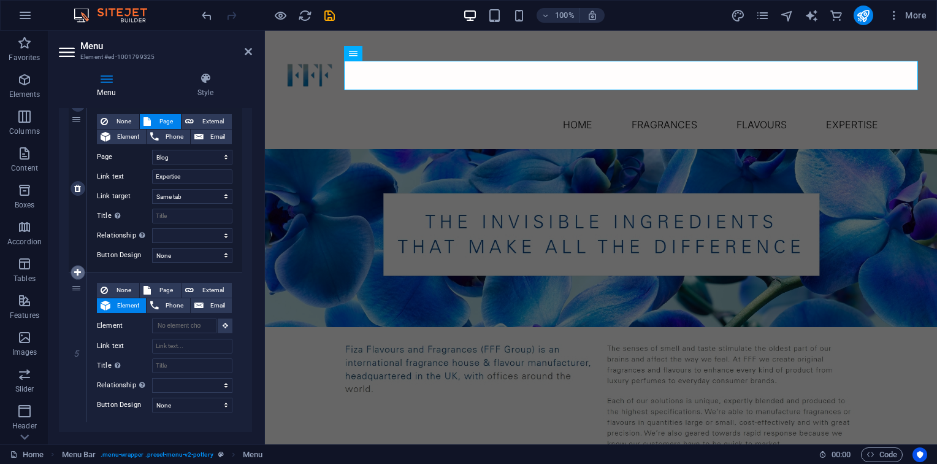
scroll to position [570, 0]
click at [171, 347] on input "Link text" at bounding box center [192, 345] width 80 height 15
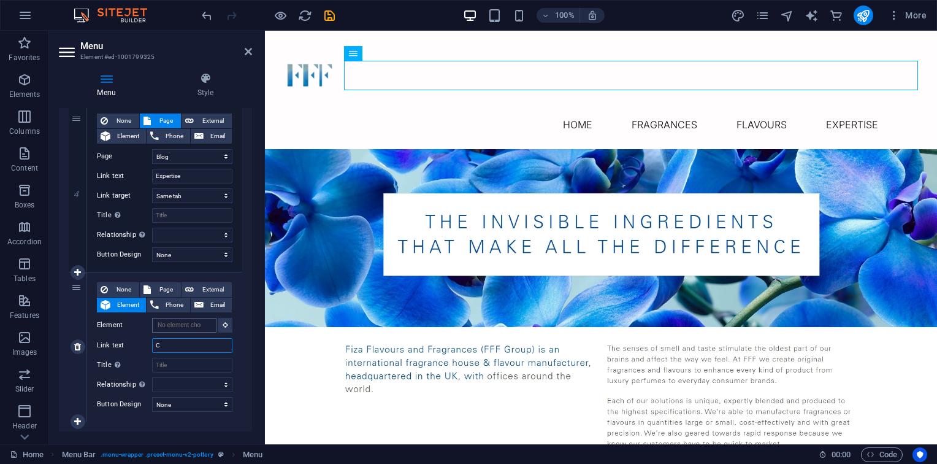
type input "CO"
select select
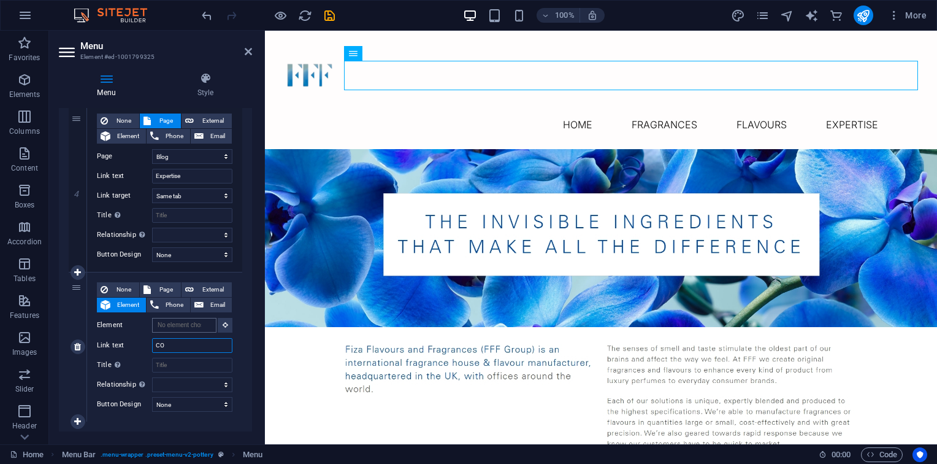
select select
type input "C"
select select
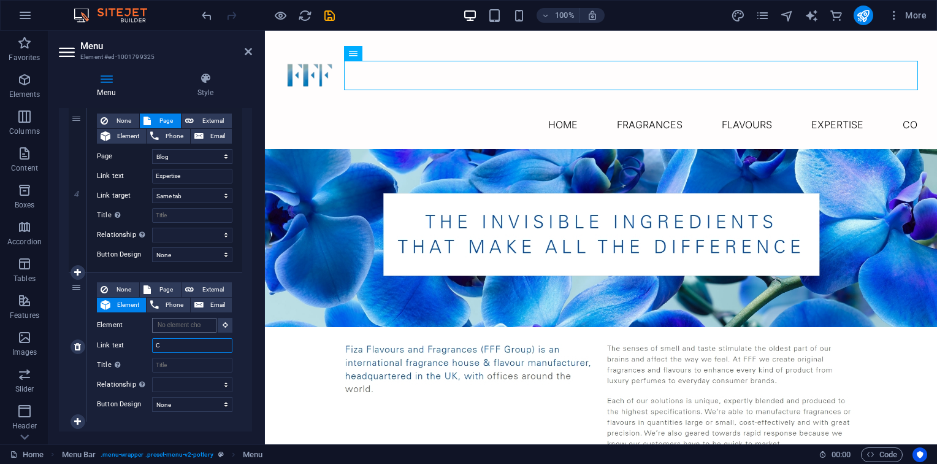
select select
type input "Co"
select select
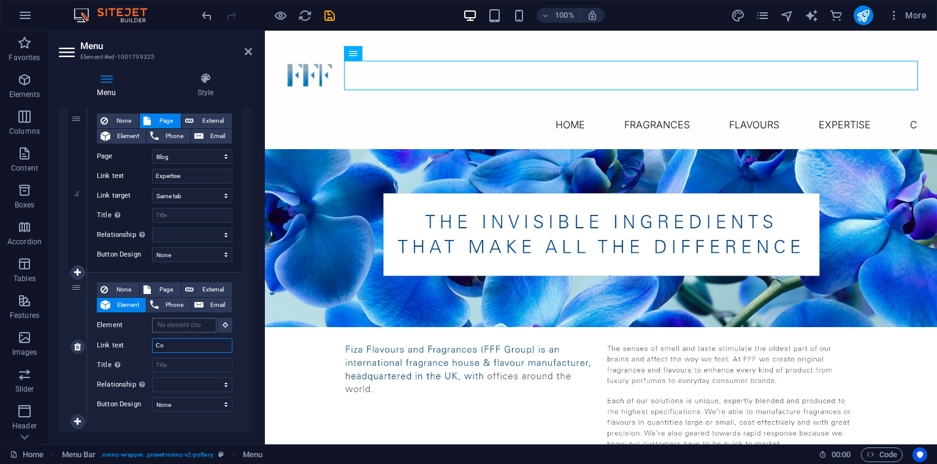
select select
type input "Con"
select select
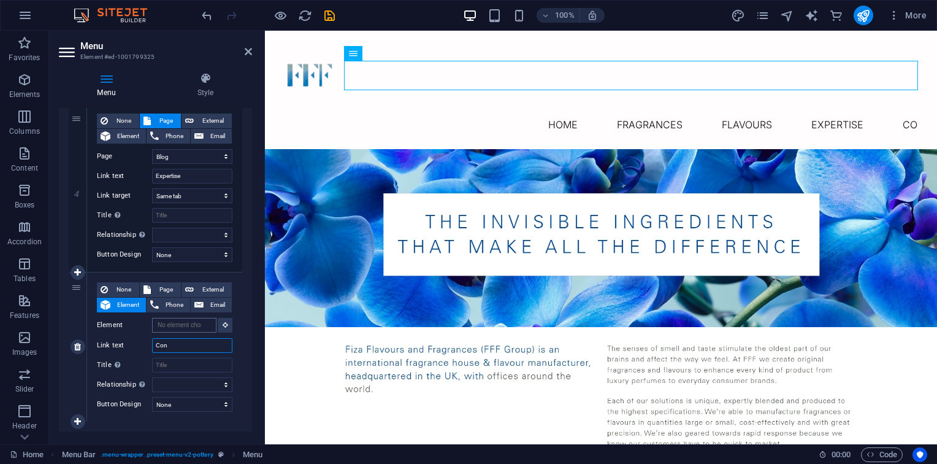
select select
type input "Contact"
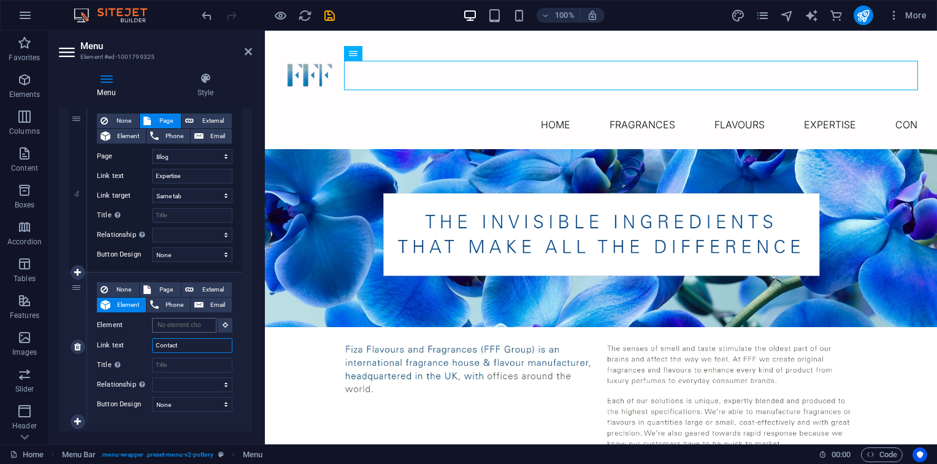
select select
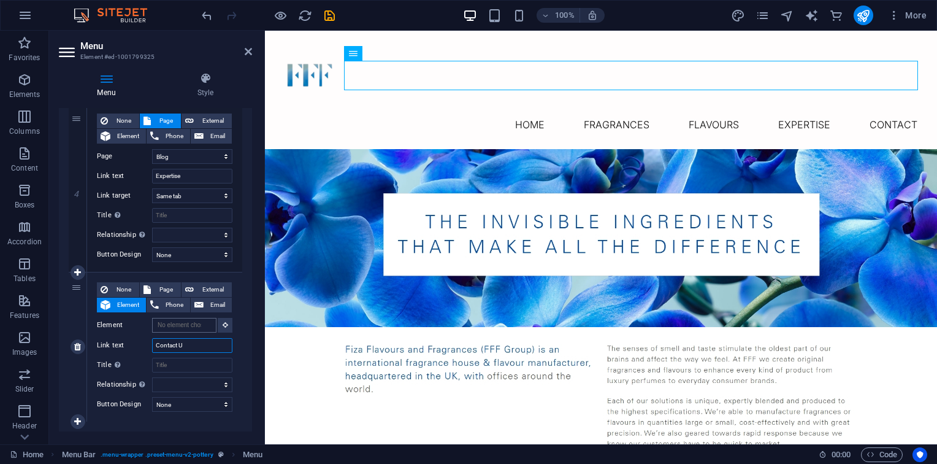
type input "Contact US"
select select
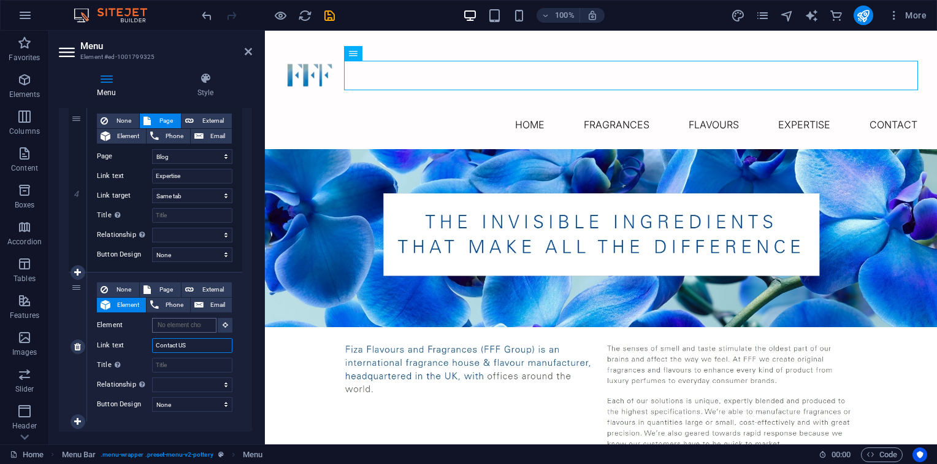
select select
type input "Contact Ua"
select select
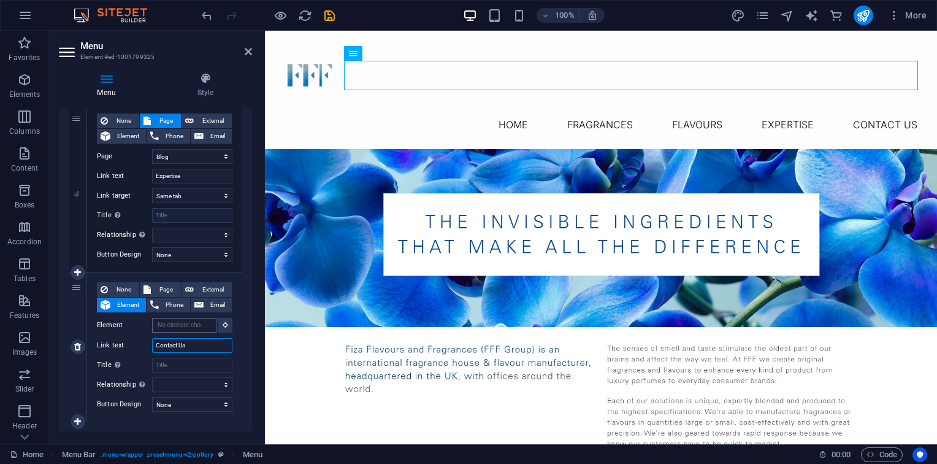
select select
type input "Contact Us"
select select
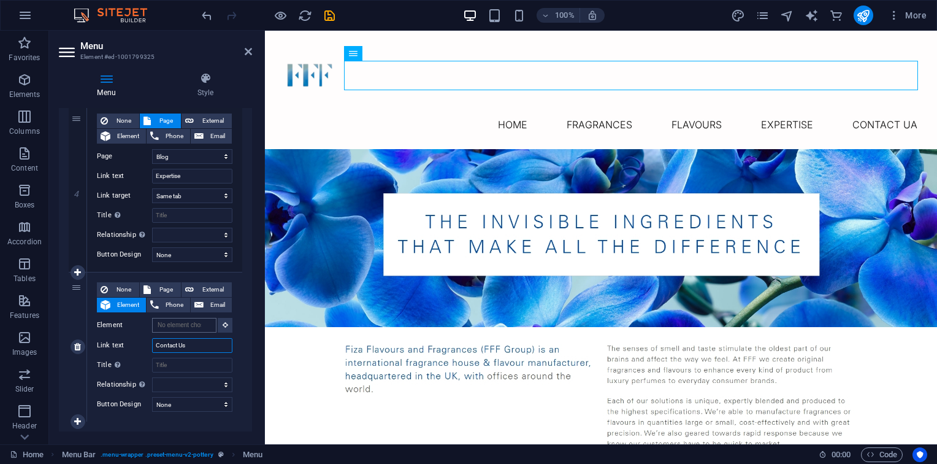
select select
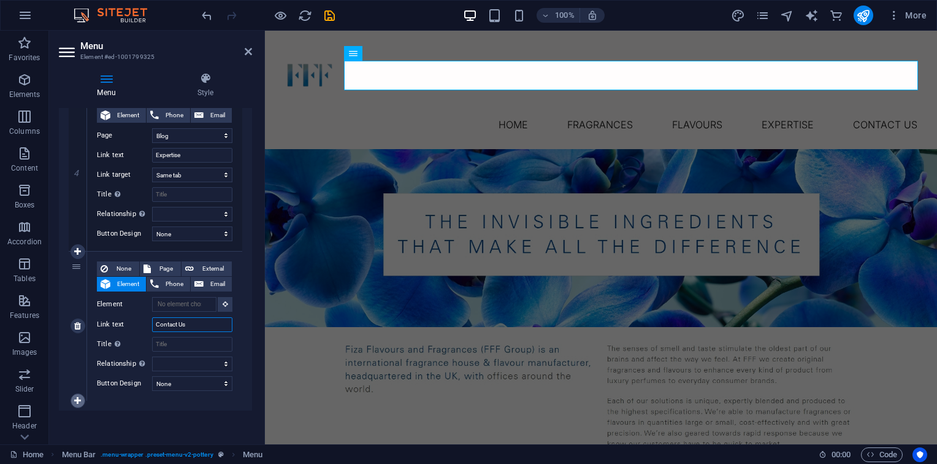
type input "Contact Us"
click at [80, 396] on icon at bounding box center [77, 400] width 7 height 9
select select
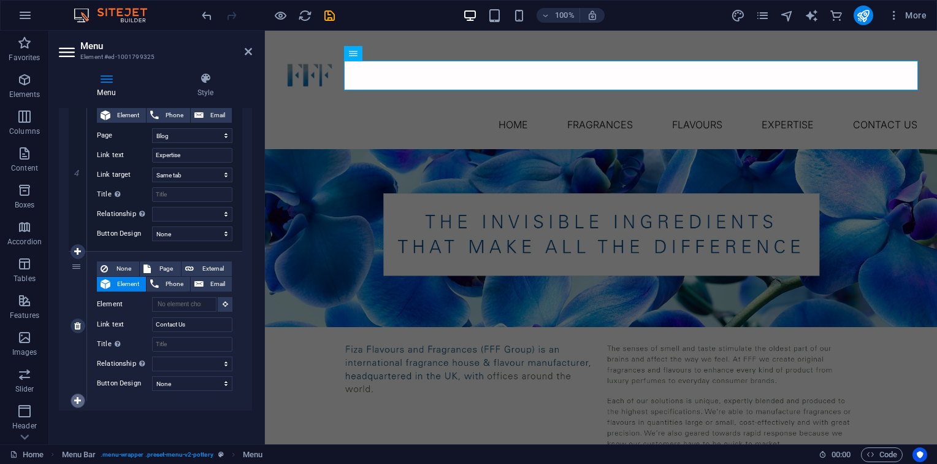
select select
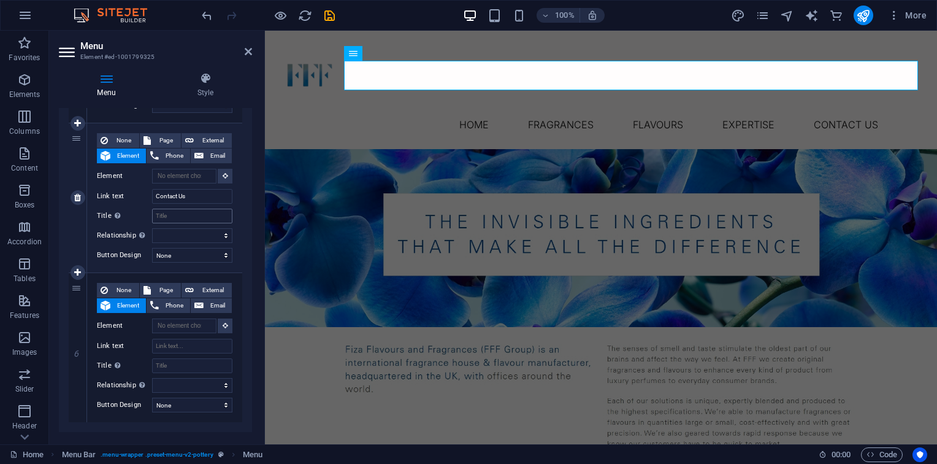
scroll to position [723, 0]
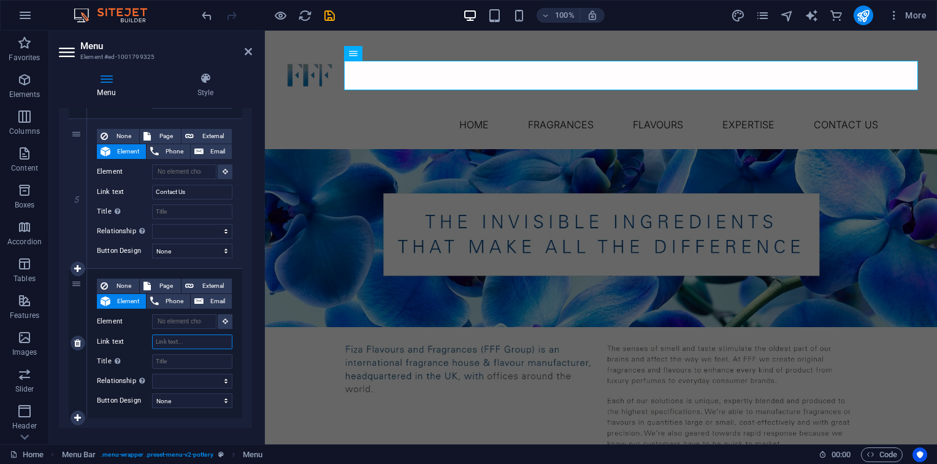
click at [177, 334] on input "Link text" at bounding box center [192, 341] width 80 height 15
type input "BV"
select select
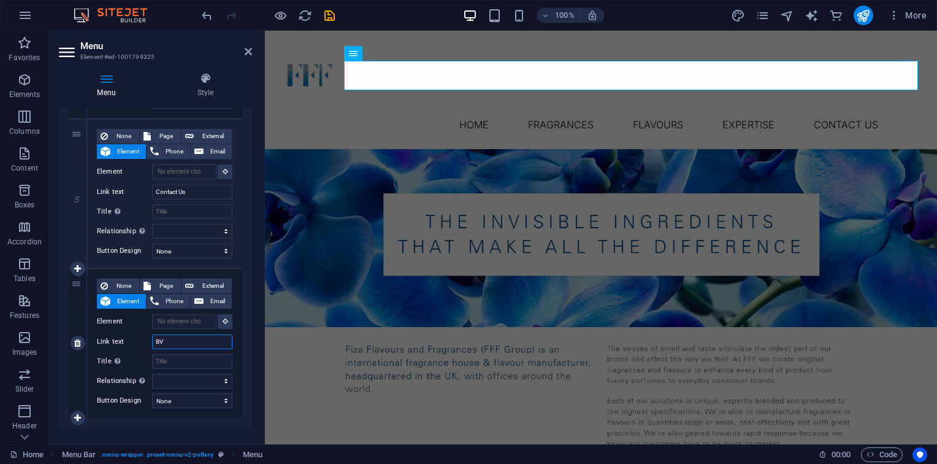
select select
type input "Blog"
select select
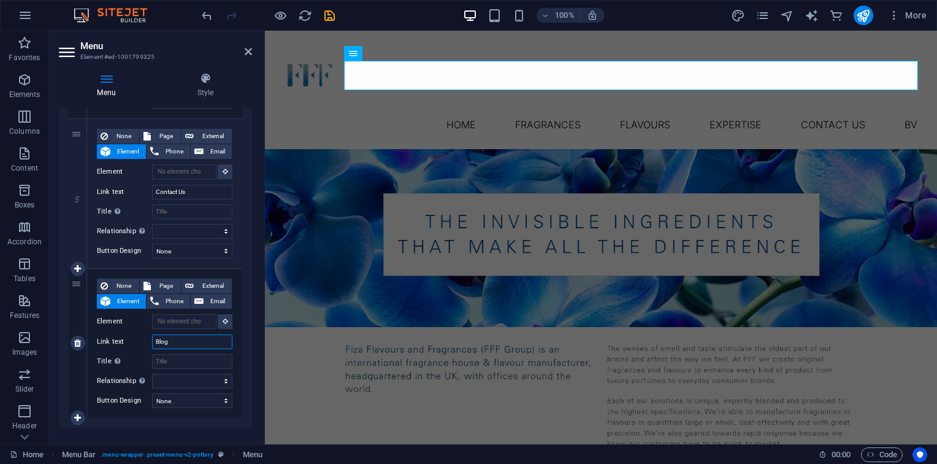
select select
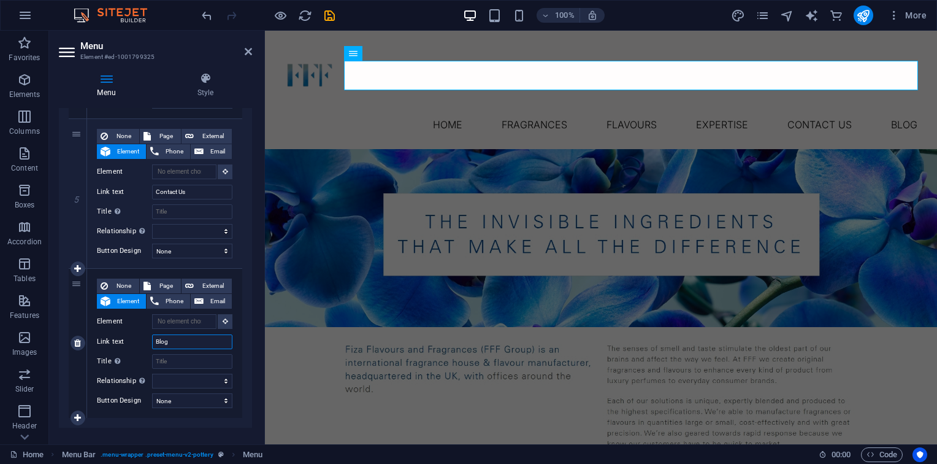
scroll to position [740, 0]
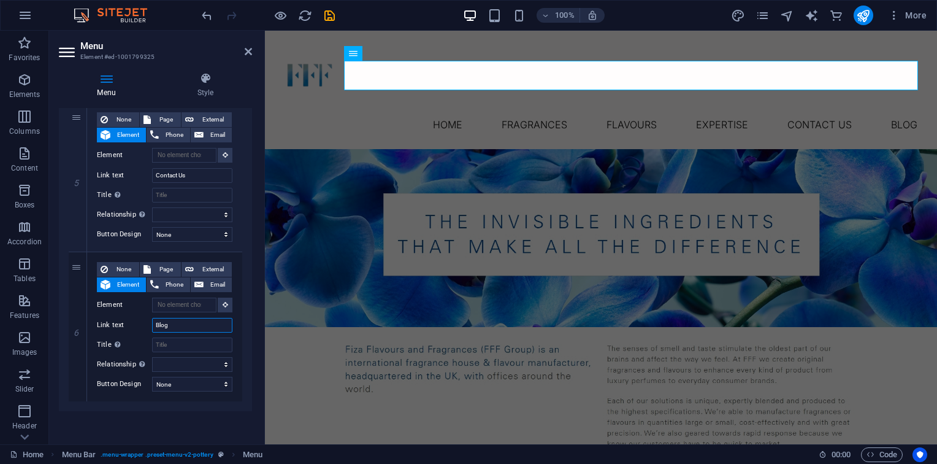
type input "Blog"
click at [160, 411] on div "Menu Auto Custom Create custom menu items for this menu. Recommended for one-pa…" at bounding box center [155, 271] width 193 height 326
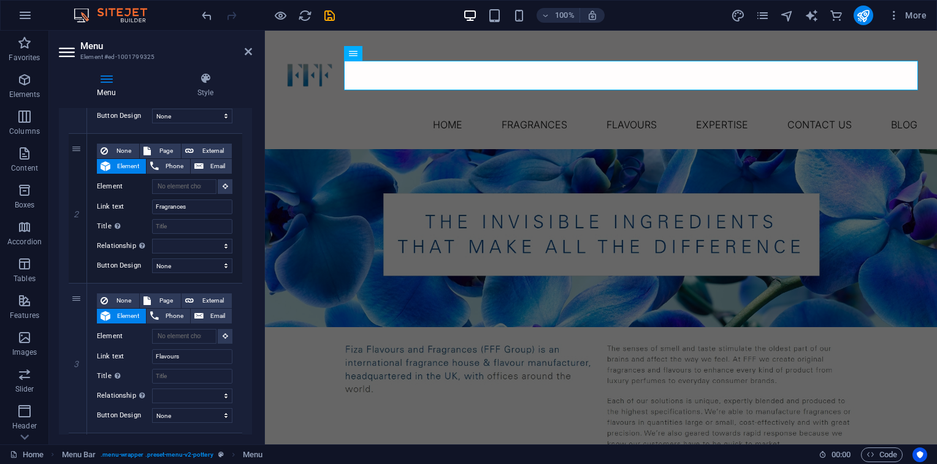
scroll to position [0, 0]
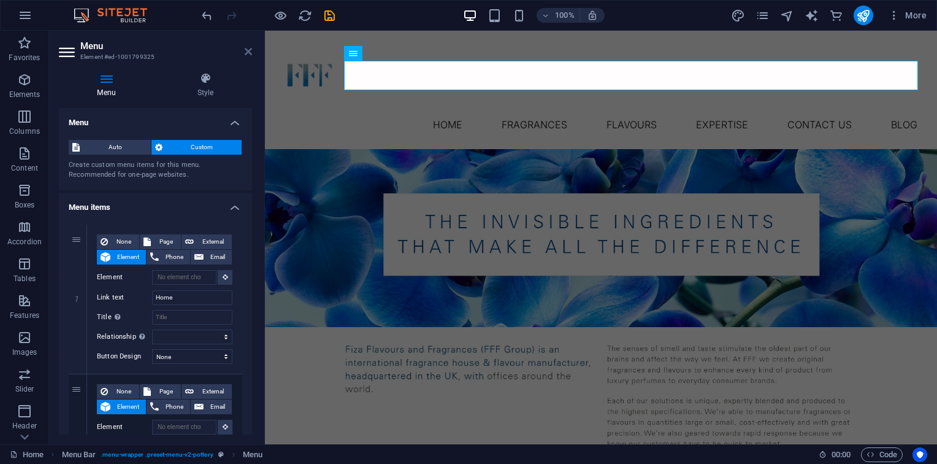
click at [246, 47] on icon at bounding box center [248, 52] width 7 height 10
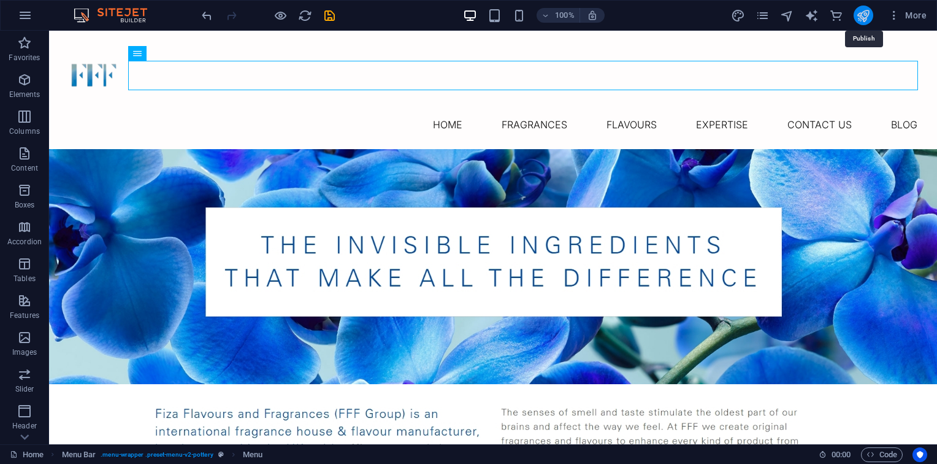
click at [860, 15] on icon "publish" at bounding box center [863, 16] width 14 height 14
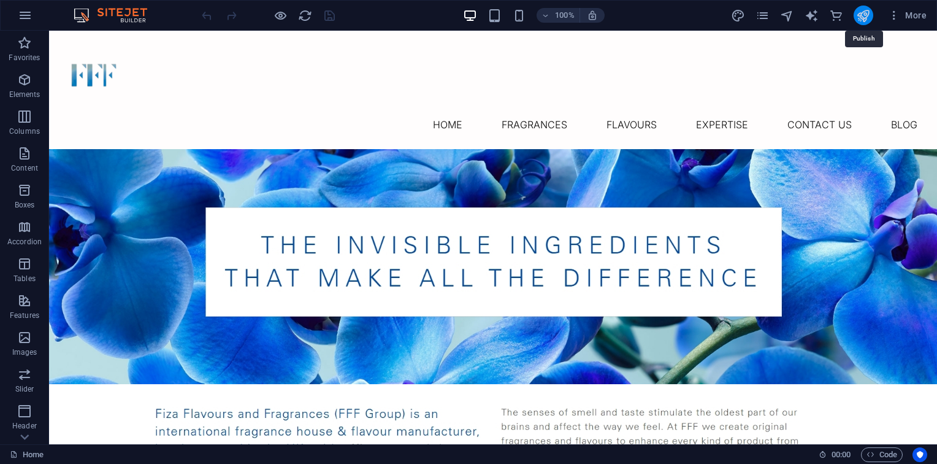
click at [859, 21] on icon "publish" at bounding box center [863, 16] width 14 height 14
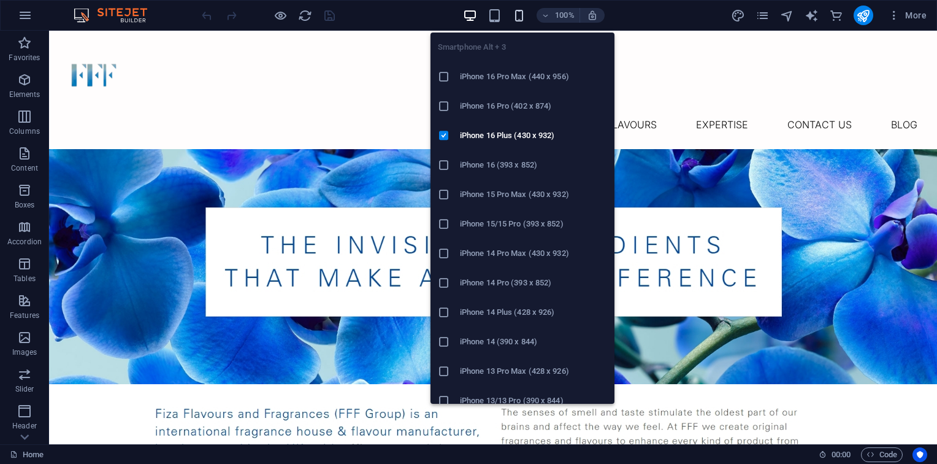
click at [516, 13] on icon "button" at bounding box center [519, 16] width 14 height 14
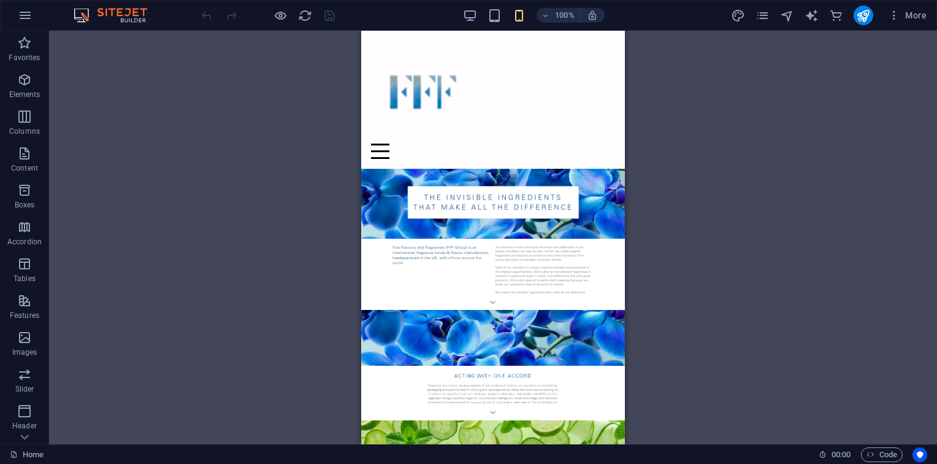
click at [751, 161] on div "Drag here to replace the existing content. Press “Ctrl” if you want to create a…" at bounding box center [493, 237] width 888 height 413
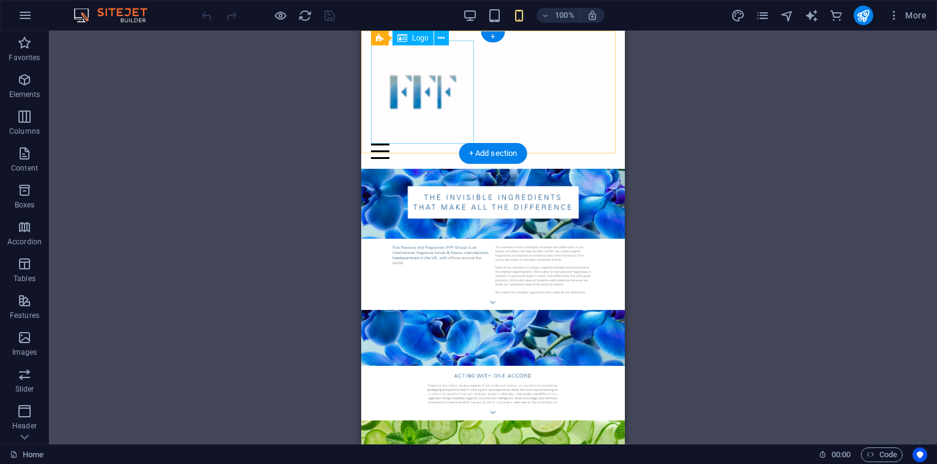
click at [453, 118] on div at bounding box center [493, 91] width 244 height 103
select select "px"
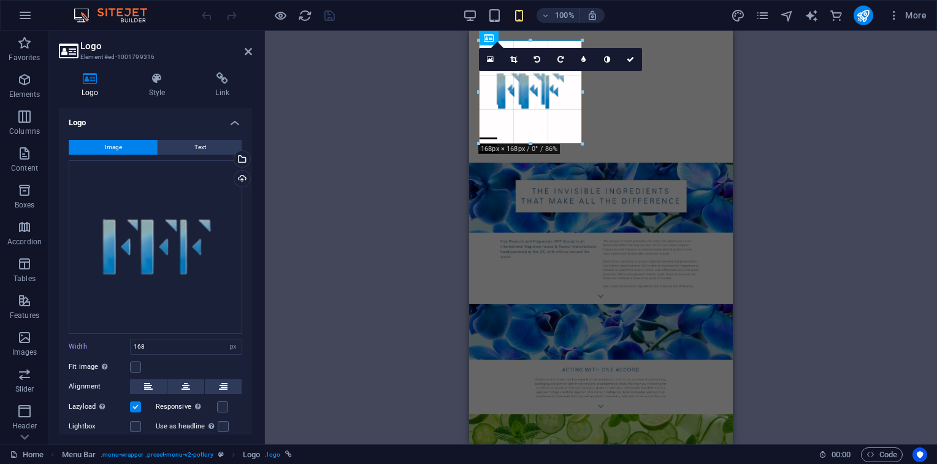
drag, startPoint x: 580, startPoint y: 146, endPoint x: 553, endPoint y: 120, distance: 37.3
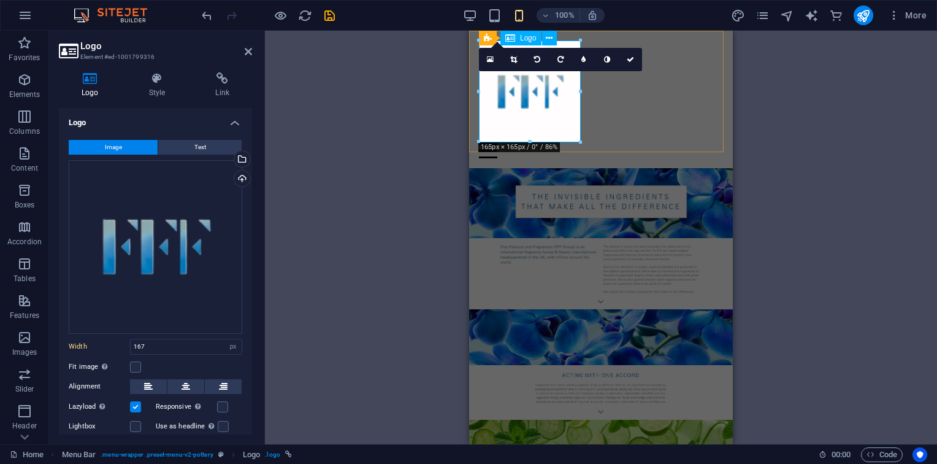
click at [546, 113] on div at bounding box center [601, 91] width 244 height 102
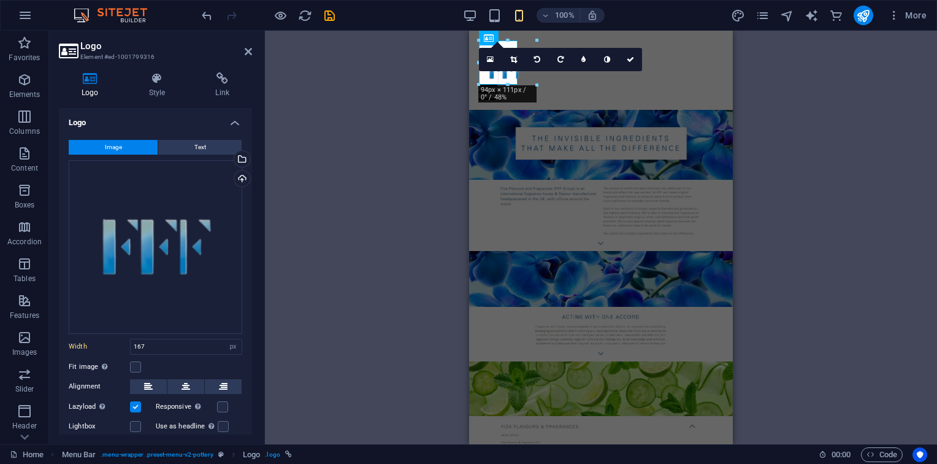
drag, startPoint x: 580, startPoint y: 144, endPoint x: 518, endPoint y: 82, distance: 87.6
type input "63"
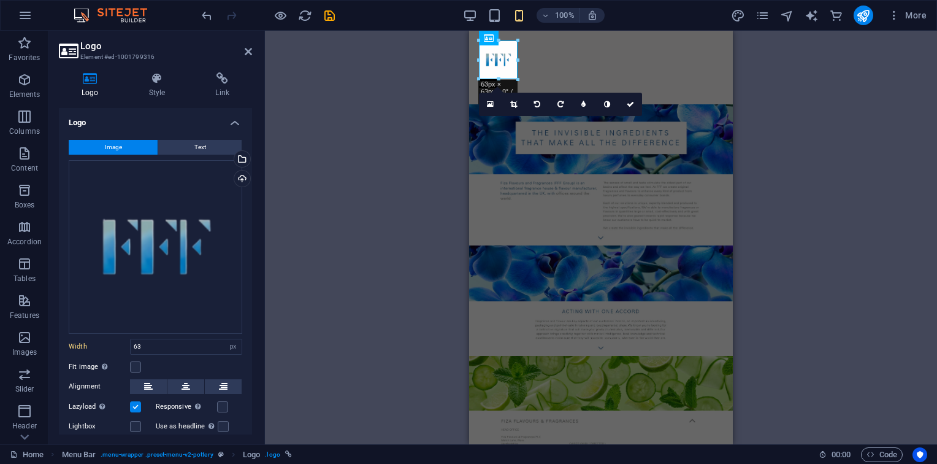
click at [832, 111] on div "Menu Bar Menu Image Logo 180 170 160 150 140 130 120 110 100 90 80 70 60 50 40 …" at bounding box center [601, 237] width 672 height 413
click at [835, 147] on div "Menu Bar Menu Image Logo 180 170 160 150 140 130 120 110 100 90 80 70 60 50 40 …" at bounding box center [601, 237] width 672 height 413
click at [629, 101] on icon at bounding box center [630, 104] width 7 height 7
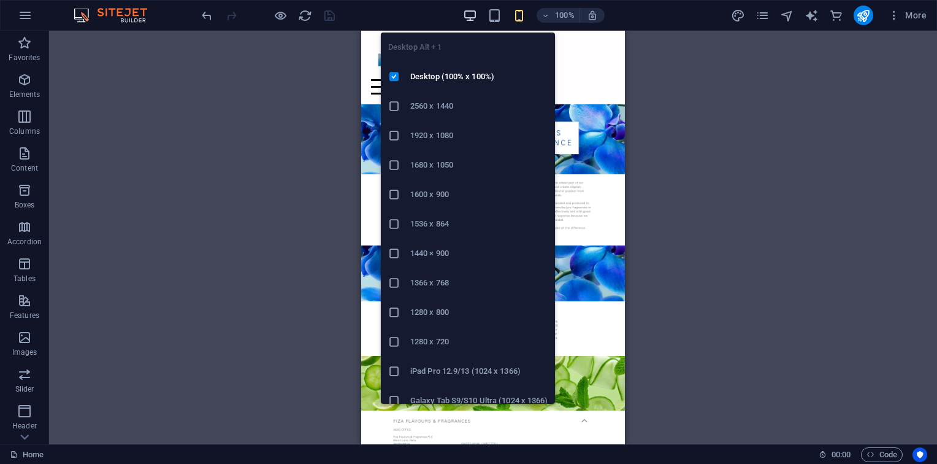
click at [472, 15] on icon "button" at bounding box center [470, 16] width 14 height 14
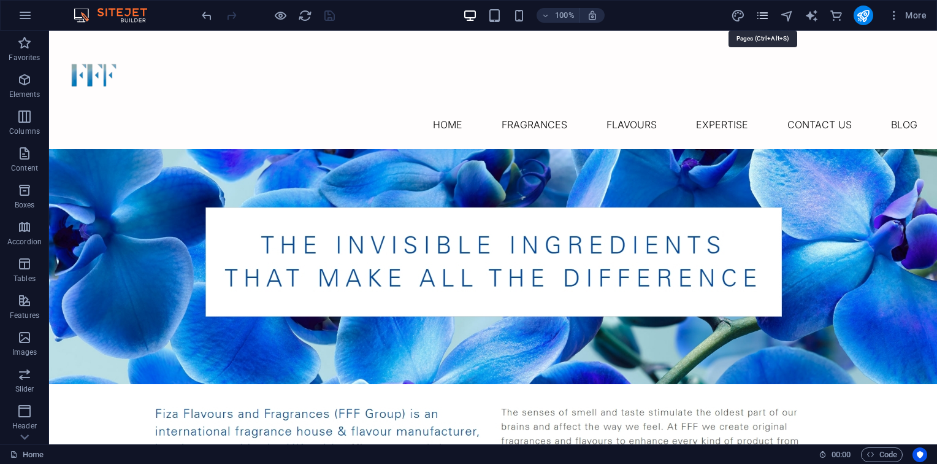
click at [764, 13] on icon "pages" at bounding box center [763, 16] width 14 height 14
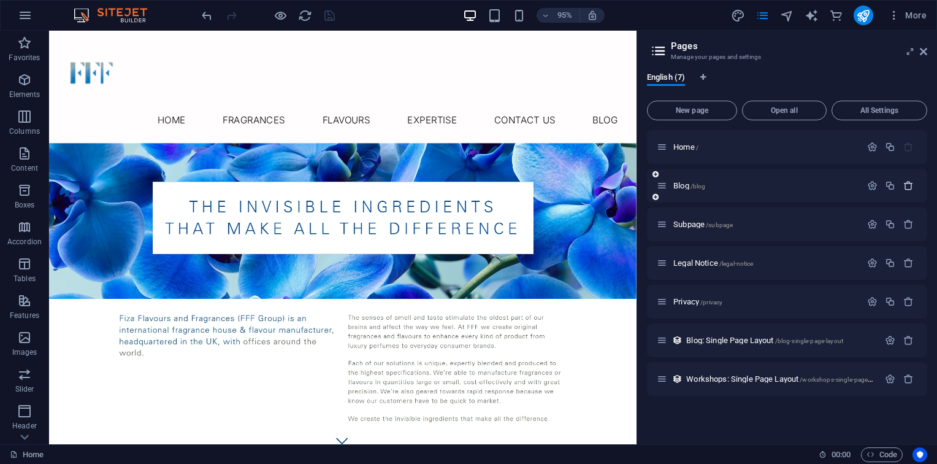
click at [905, 182] on icon "button" at bounding box center [908, 185] width 10 height 10
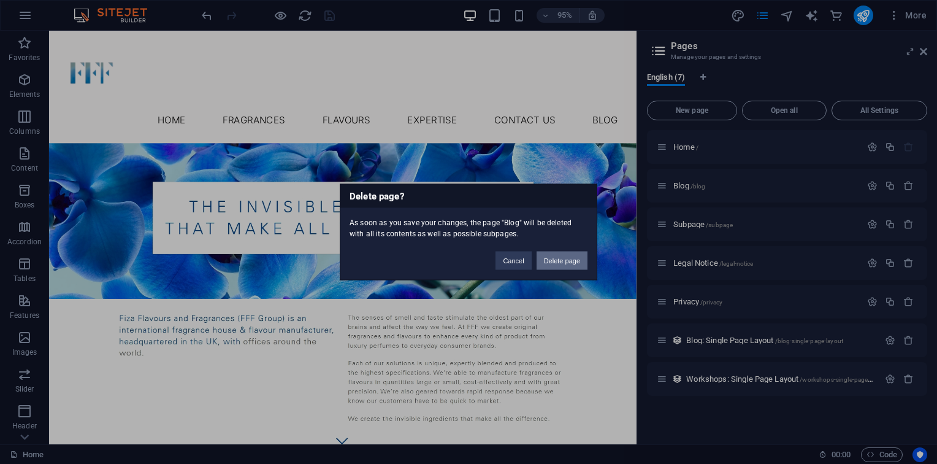
click at [573, 259] on button "Delete page" at bounding box center [562, 260] width 51 height 18
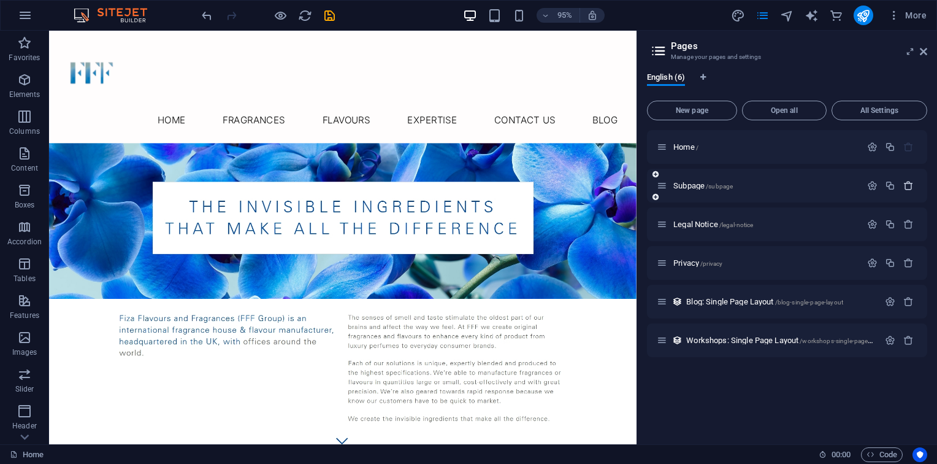
click at [902, 188] on button "button" at bounding box center [909, 185] width 18 height 10
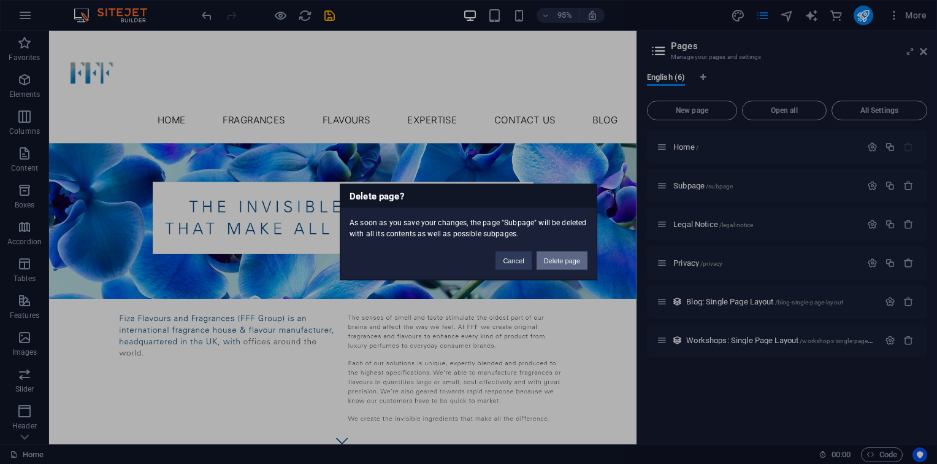
click at [574, 254] on button "Delete page" at bounding box center [562, 260] width 51 height 18
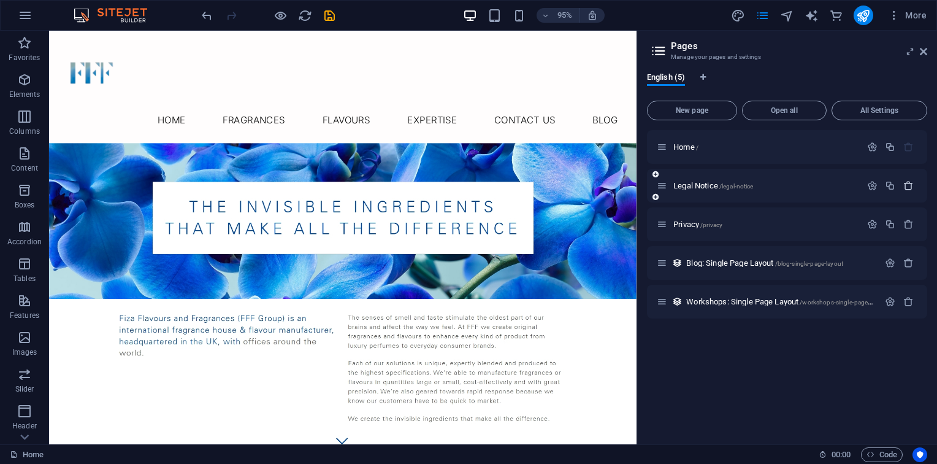
click at [911, 180] on icon "button" at bounding box center [908, 185] width 10 height 10
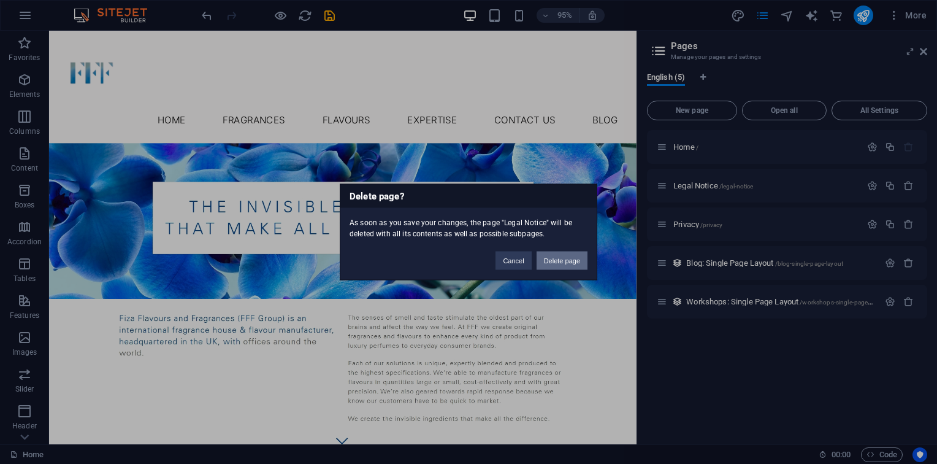
click at [564, 251] on button "Delete page" at bounding box center [562, 260] width 51 height 18
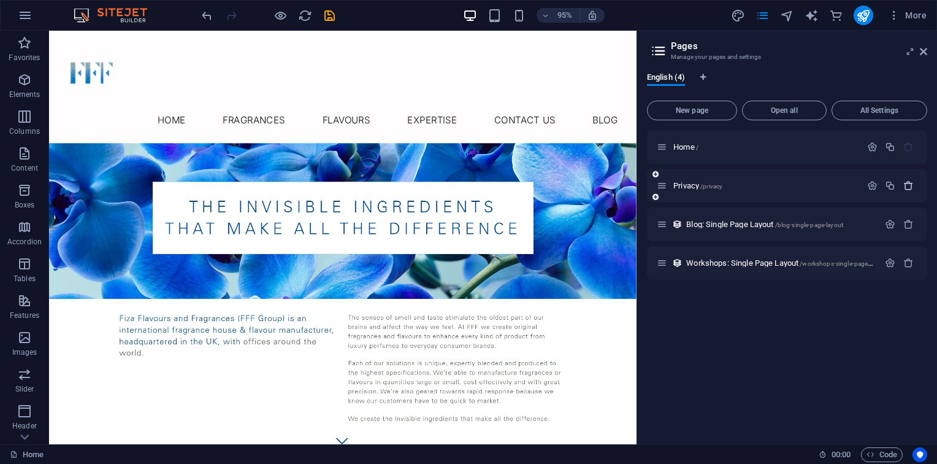
click at [910, 188] on icon "button" at bounding box center [908, 185] width 10 height 10
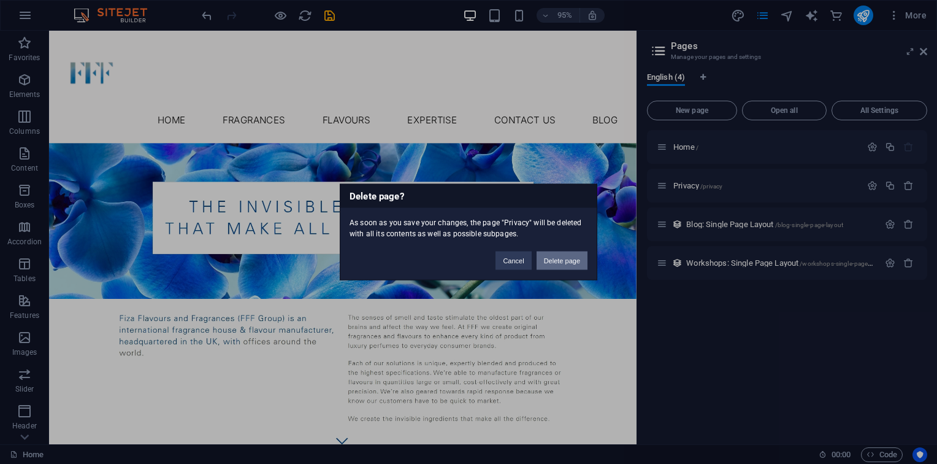
click at [557, 252] on button "Delete page" at bounding box center [562, 260] width 51 height 18
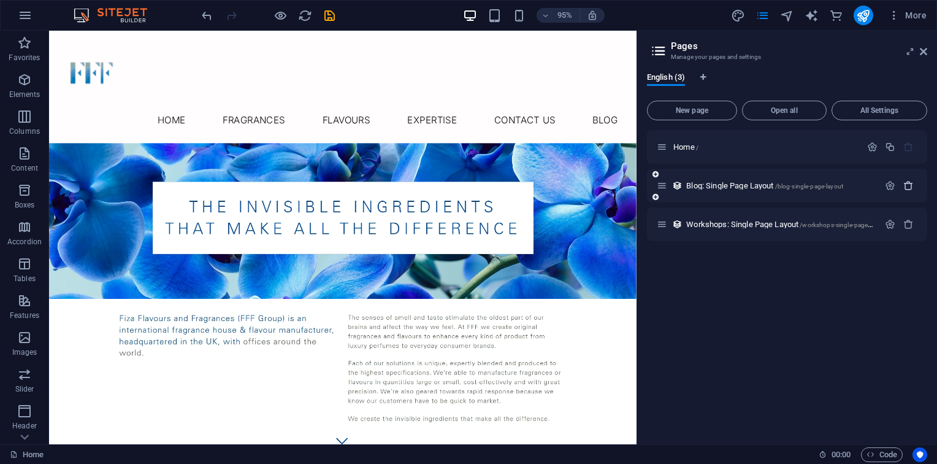
click at [916, 185] on button "button" at bounding box center [909, 185] width 18 height 10
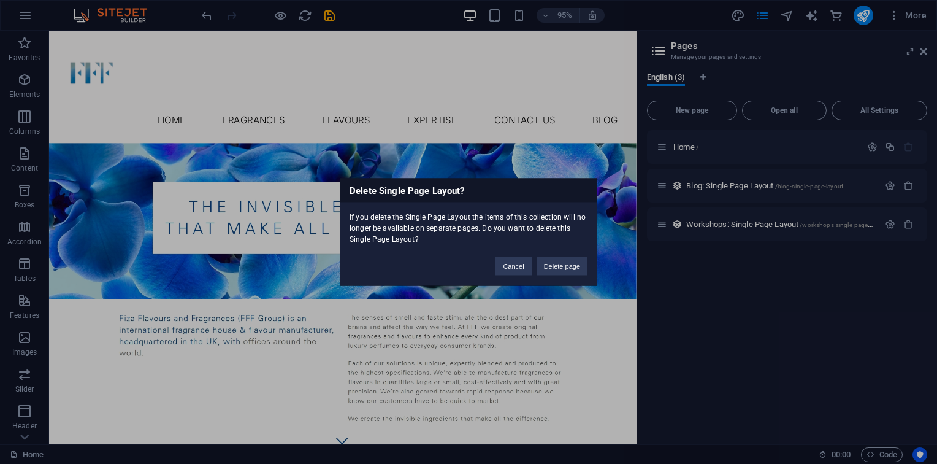
click at [576, 276] on div "Delete Single Page Layout? If you delete the Single Page Layout the items of th…" at bounding box center [469, 231] width 258 height 107
click at [576, 268] on button "Delete page" at bounding box center [562, 266] width 51 height 18
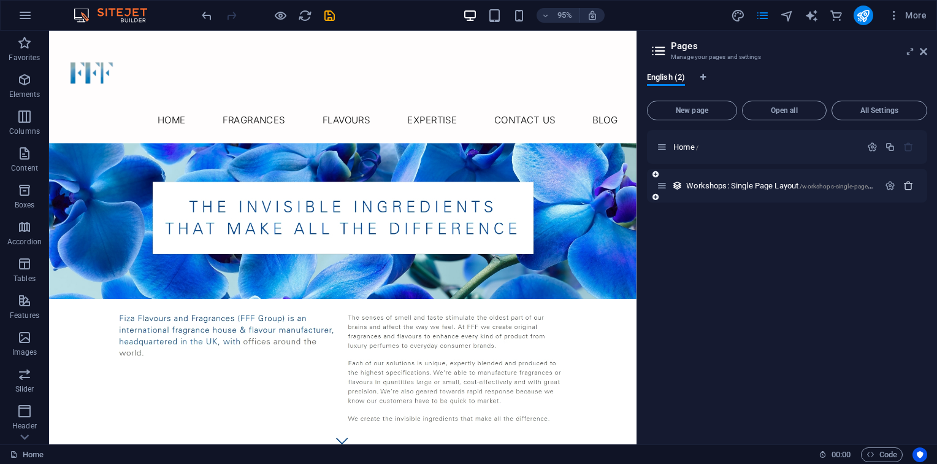
click at [906, 189] on icon "button" at bounding box center [908, 185] width 10 height 10
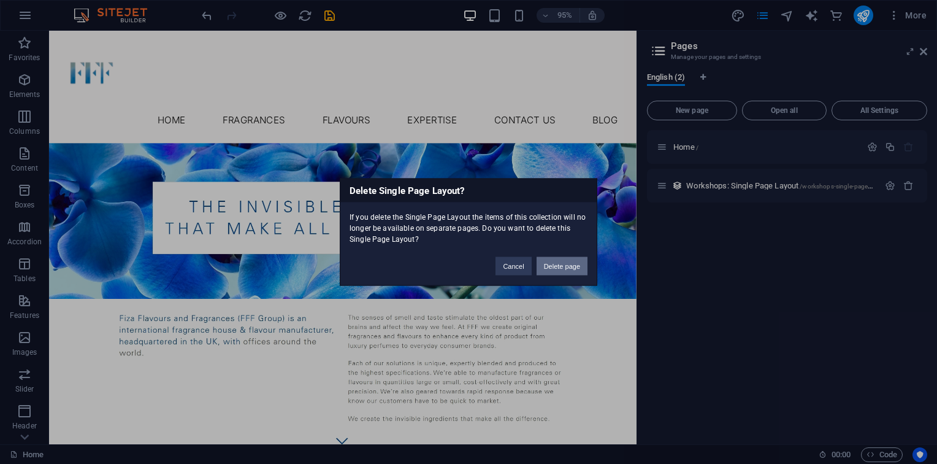
click at [563, 266] on button "Delete page" at bounding box center [562, 266] width 51 height 18
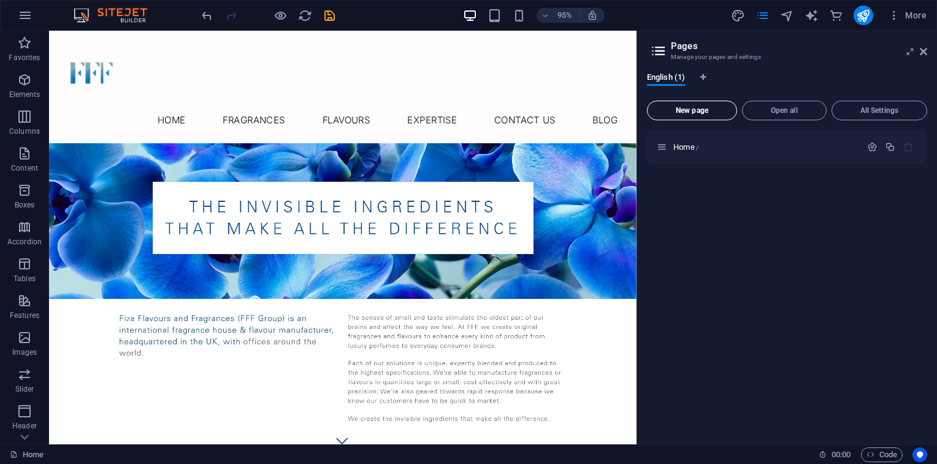
click at [697, 114] on button "New page" at bounding box center [692, 111] width 90 height 20
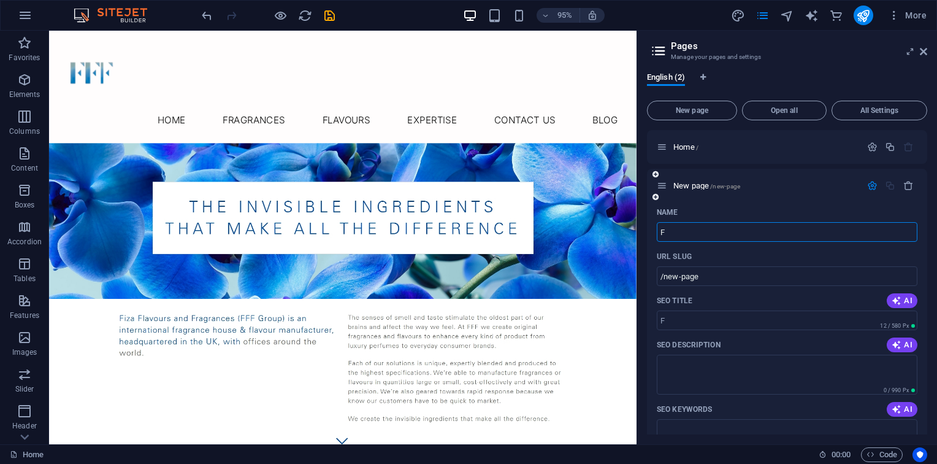
type input "Fe"
type input "/f"
type input "Fe"
type input "/fe"
type input "Fr"
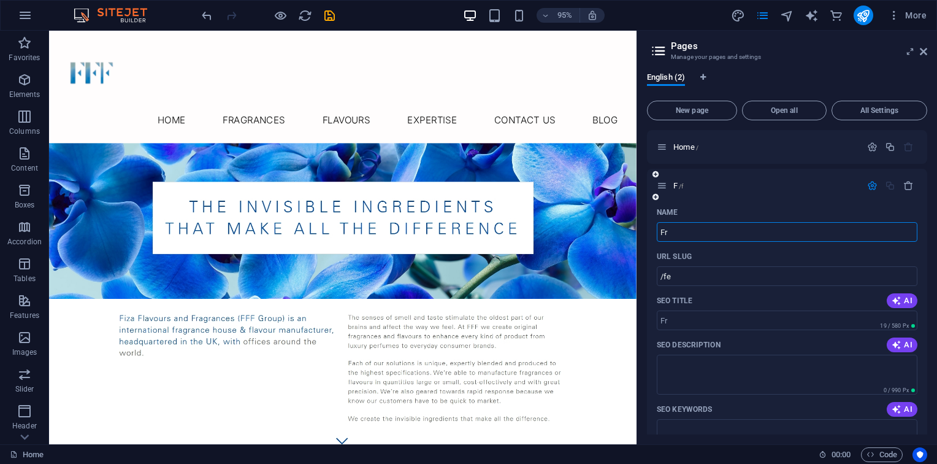
type input "/f"
type input "Fragr"
type input "/fra"
type input "Fragran"
type input "/fragra"
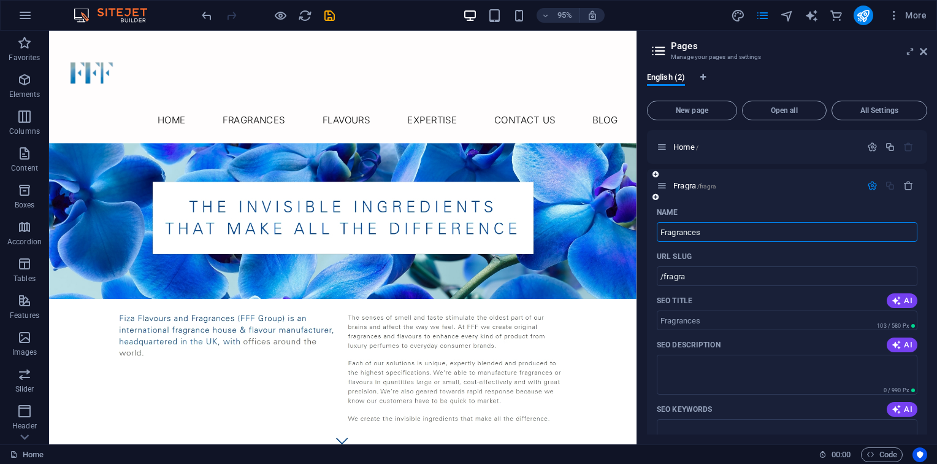
type input "Fragrances"
type input "/fragrances"
type input "Fragrances"
click at [815, 175] on div "Fragrances /fragrances" at bounding box center [787, 186] width 280 height 34
click at [820, 70] on div "English (2) New page Open all All Settings Home / Fragrances /fragrances Name F…" at bounding box center [787, 253] width 300 height 381
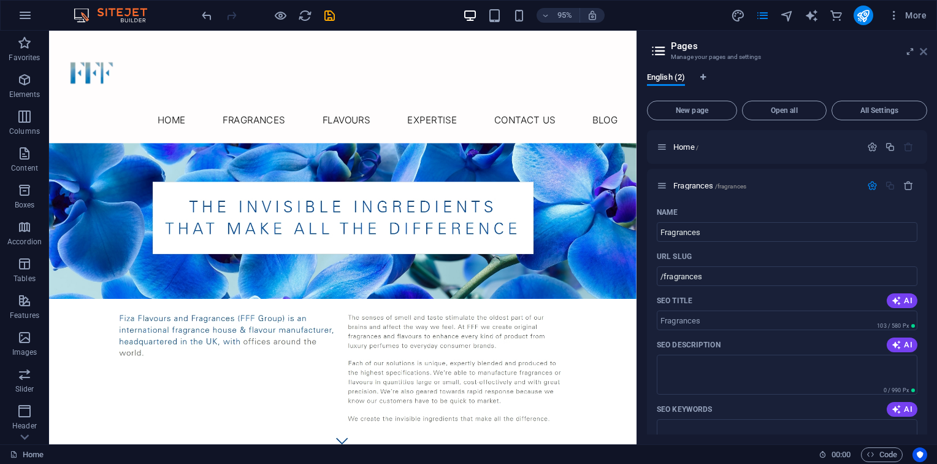
click at [926, 53] on icon at bounding box center [923, 52] width 7 height 10
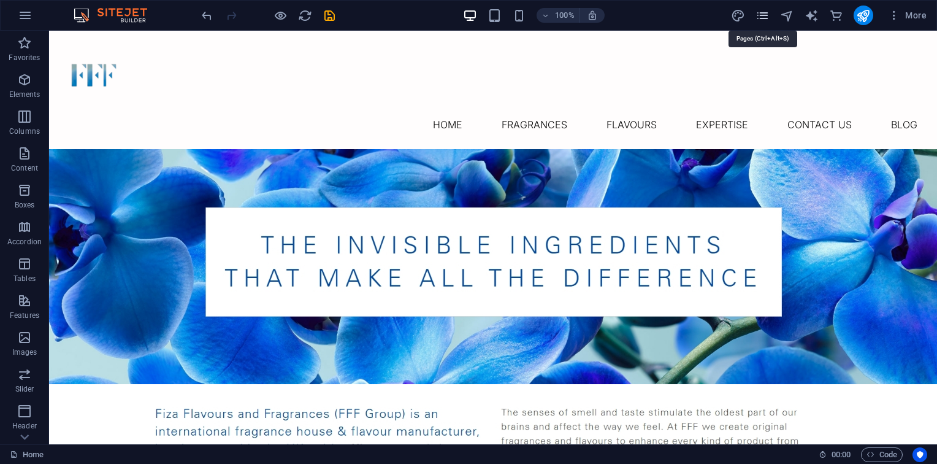
click at [761, 13] on icon "pages" at bounding box center [763, 16] width 14 height 14
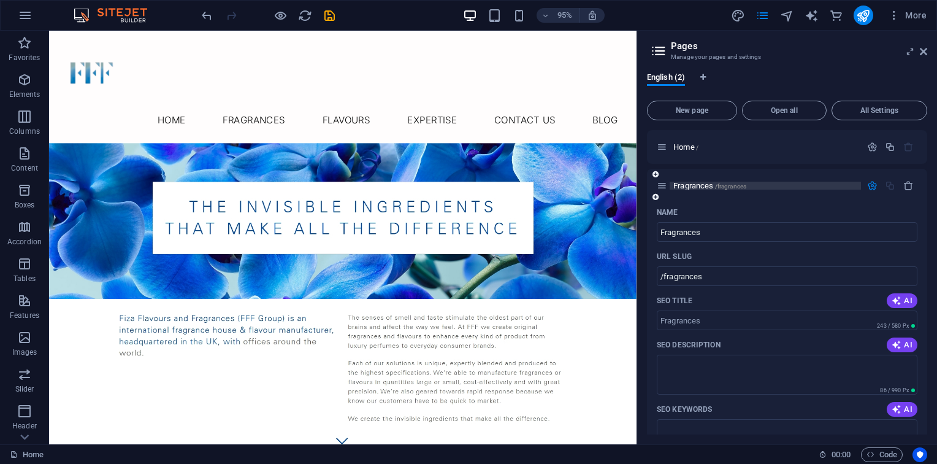
drag, startPoint x: 749, startPoint y: 178, endPoint x: 734, endPoint y: 188, distance: 18.7
click at [734, 188] on div "Fragrances /fragrances" at bounding box center [787, 186] width 280 height 34
click at [734, 188] on span "/fragrances" at bounding box center [731, 186] width 32 height 7
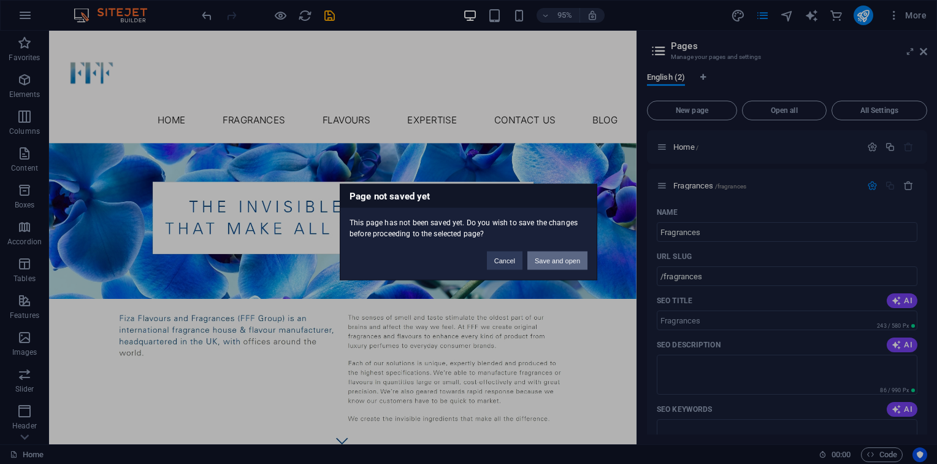
click at [541, 259] on button "Save and open" at bounding box center [557, 260] width 60 height 18
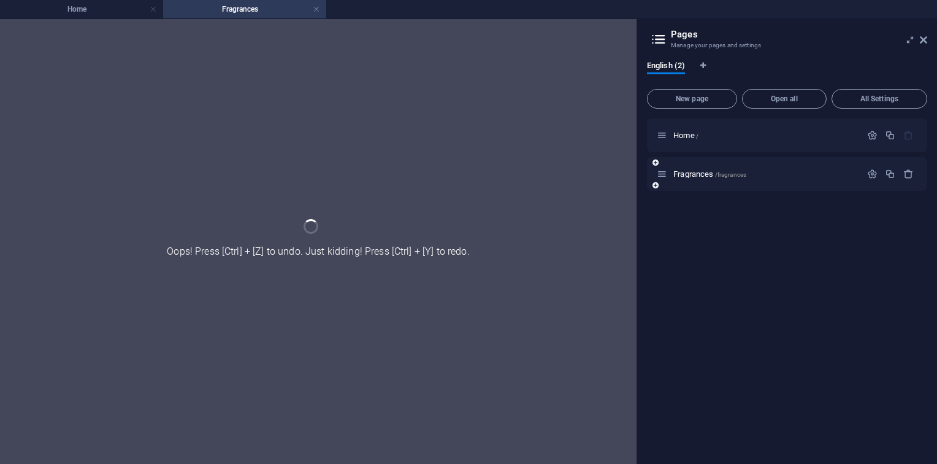
click at [686, 185] on div "Fragrances /fragrances" at bounding box center [787, 174] width 280 height 34
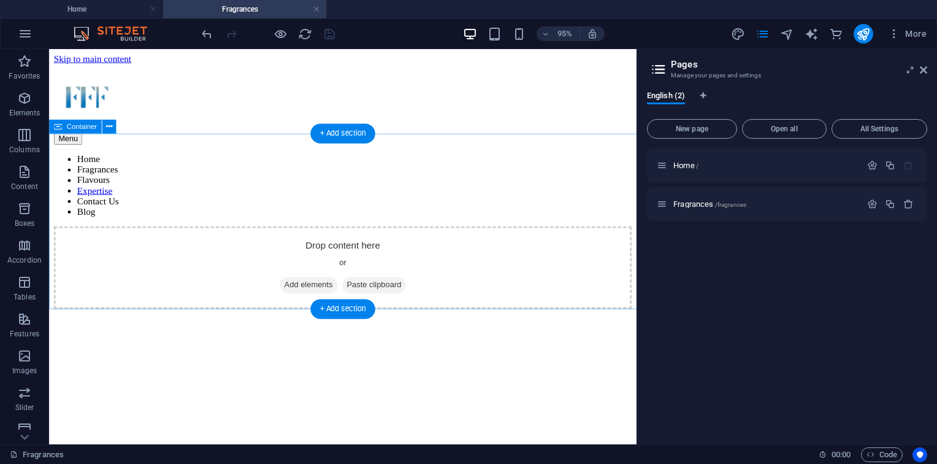
click at [319, 289] on span "Add elements" at bounding box center [322, 297] width 61 height 17
click at [527, 236] on div "Drop content here or Add elements Paste clipboard" at bounding box center [358, 279] width 608 height 87
click at [341, 134] on div "+ Add section" at bounding box center [342, 134] width 64 height 20
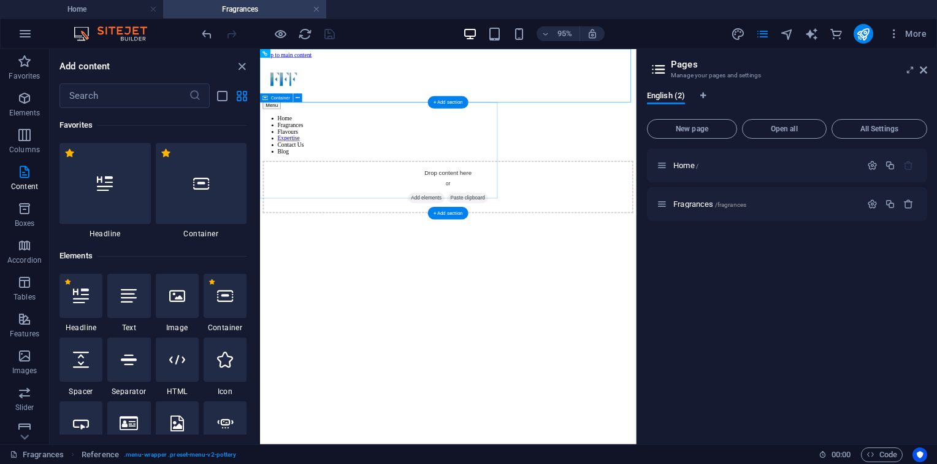
click at [394, 236] on div "Drop content here or Add elements Paste clipboard" at bounding box center [574, 279] width 618 height 87
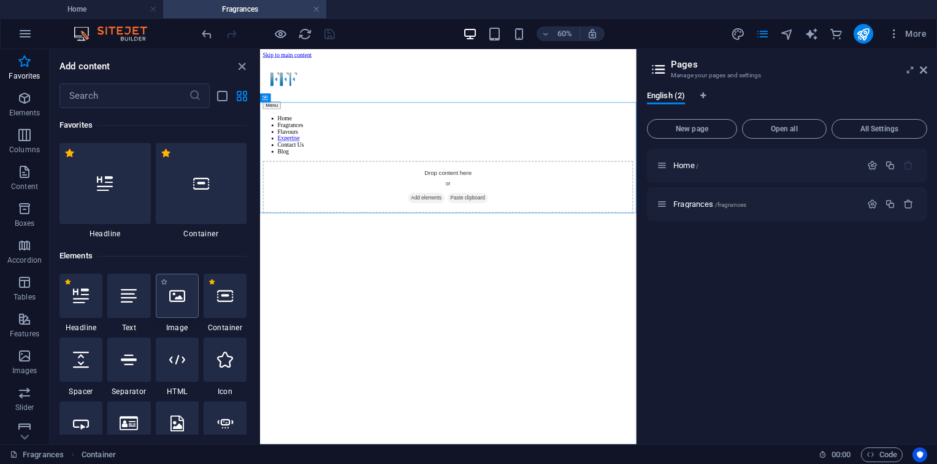
click at [177, 302] on icon at bounding box center [177, 296] width 16 height 16
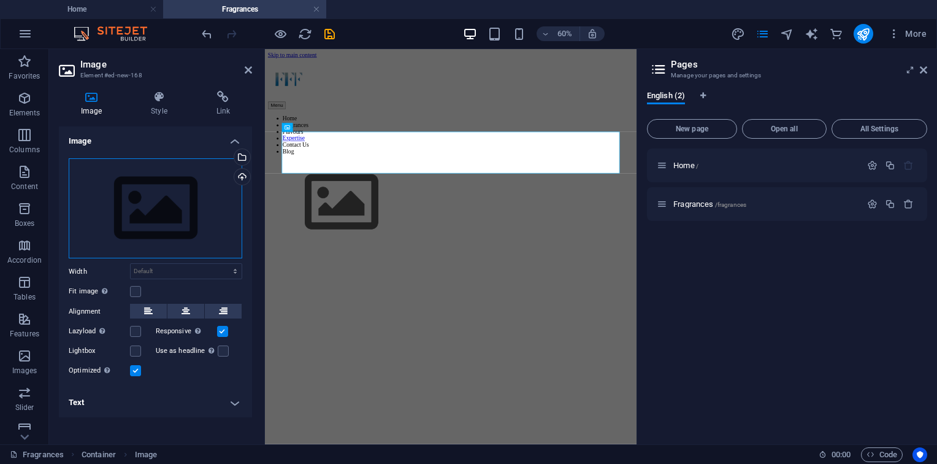
click at [179, 210] on div "Drag files here, click to choose files or select files from Files or our free s…" at bounding box center [156, 208] width 174 height 101
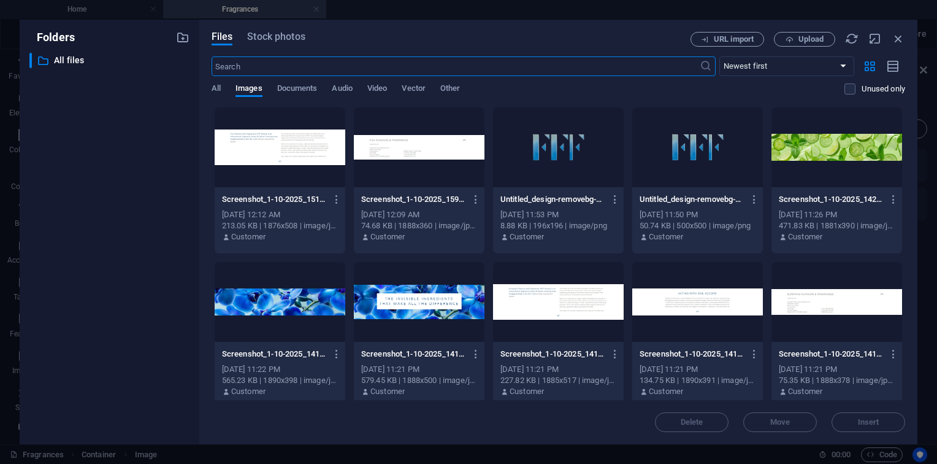
click at [179, 210] on body "fffgroups.com Home Fragrances Favorites Elements Columns Content Boxes Accordio…" at bounding box center [468, 232] width 937 height 464
click at [812, 42] on span "Upload" at bounding box center [811, 39] width 25 height 7
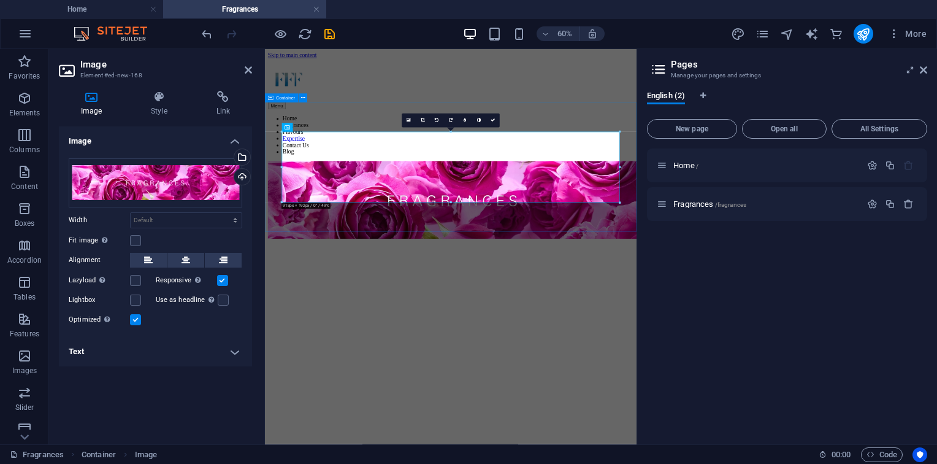
click at [453, 348] on div at bounding box center [575, 302] width 610 height 132
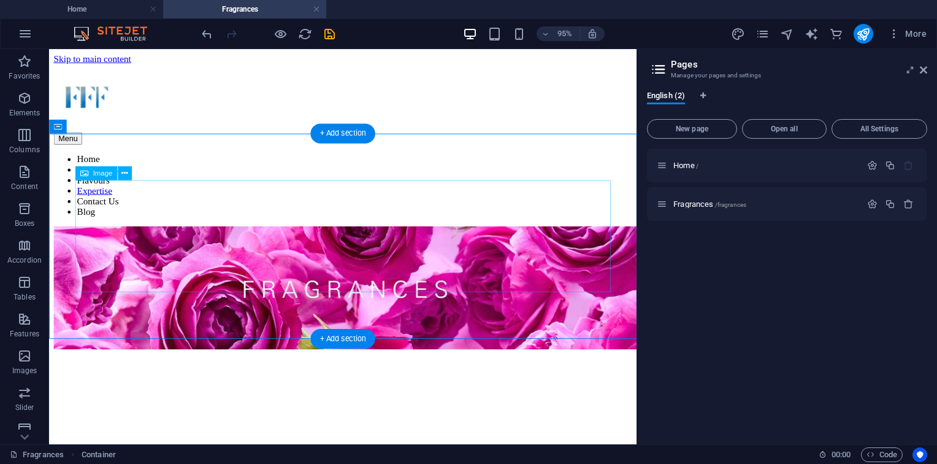
click at [618, 236] on figure at bounding box center [358, 302] width 608 height 132
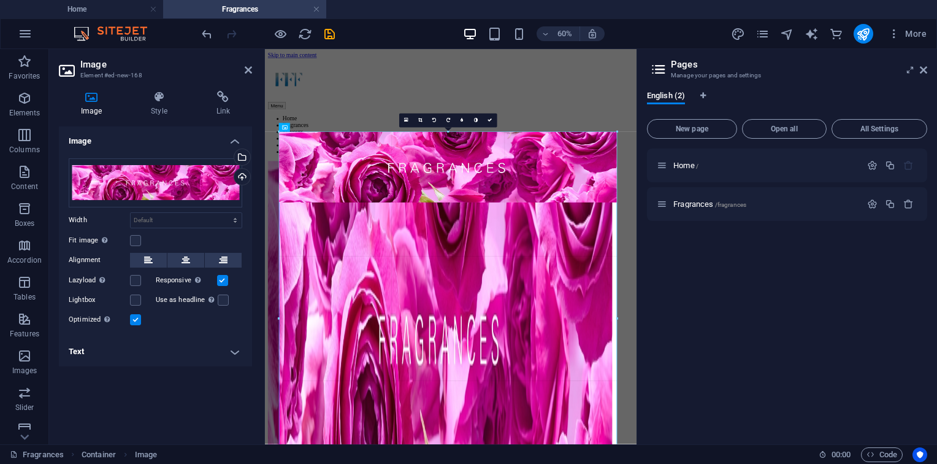
drag, startPoint x: 621, startPoint y: 168, endPoint x: 615, endPoint y: 208, distance: 40.3
type input "918"
select select "px"
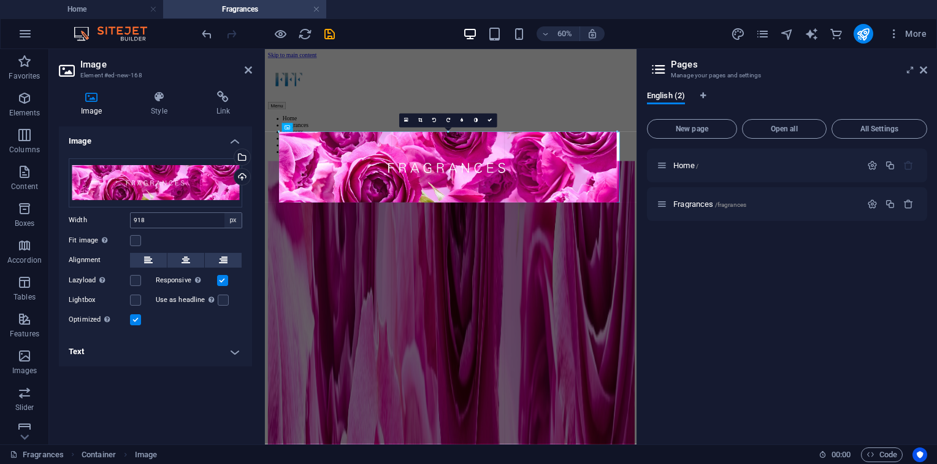
drag, startPoint x: 280, startPoint y: 201, endPoint x: 231, endPoint y: 215, distance: 50.5
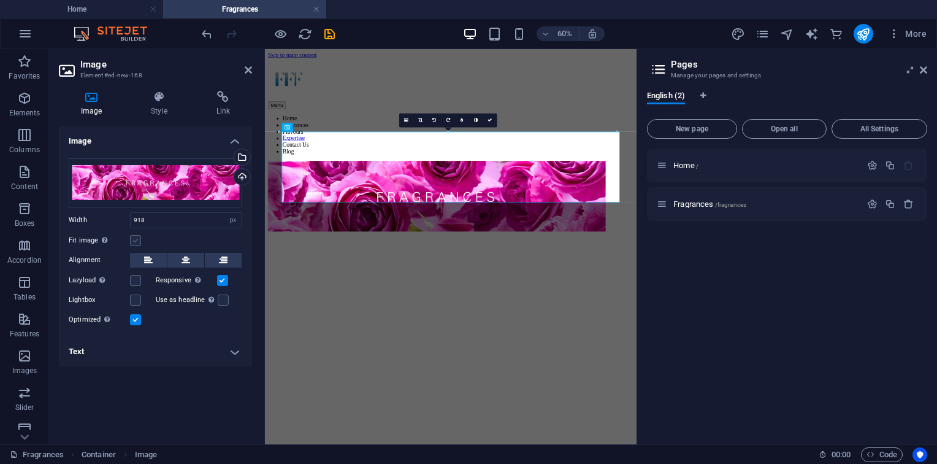
click at [135, 242] on label at bounding box center [135, 240] width 11 height 11
click at [0, 0] on input "Fit image Automatically fit image to a fixed width and height" at bounding box center [0, 0] width 0 height 0
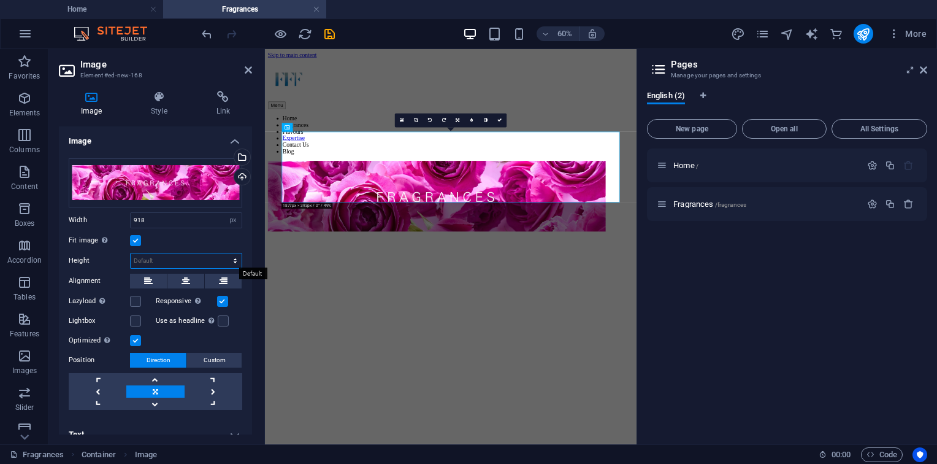
click at [156, 260] on select "Default auto px" at bounding box center [186, 260] width 111 height 15
click at [131, 253] on select "Default auto px" at bounding box center [186, 260] width 111 height 15
select select "DISABLED_OPTION_VALUE"
click at [155, 386] on link at bounding box center [155, 391] width 58 height 12
click at [218, 112] on h4 "Link" at bounding box center [223, 104] width 58 height 26
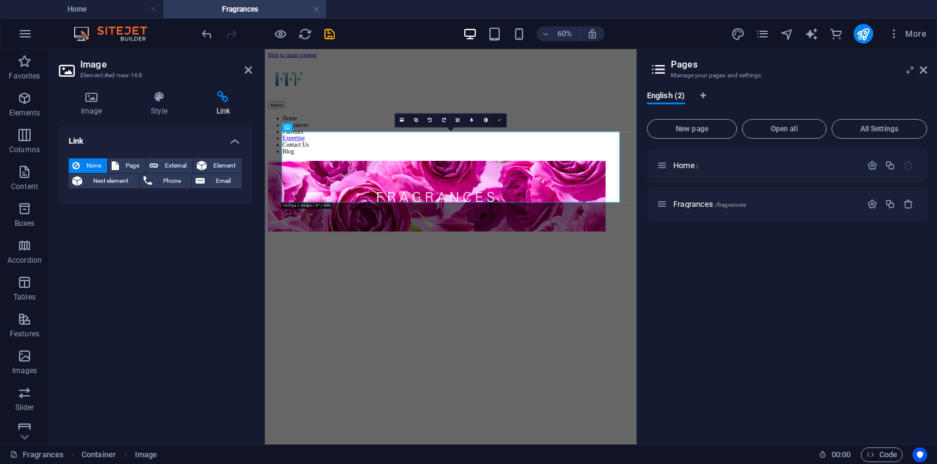
click at [499, 118] on icon at bounding box center [499, 120] width 4 height 4
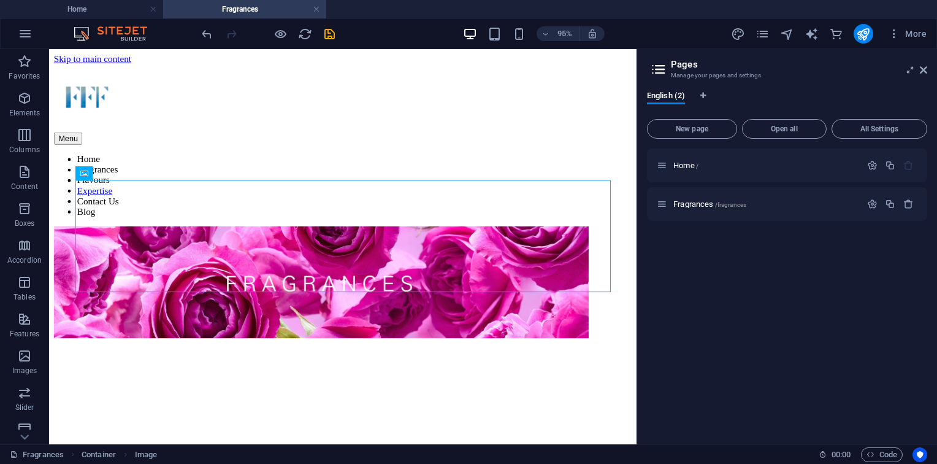
click at [493, 361] on html "Skip to main content Menu Home Fragrances Flavours Expertise Contact Us Blog" at bounding box center [358, 205] width 618 height 312
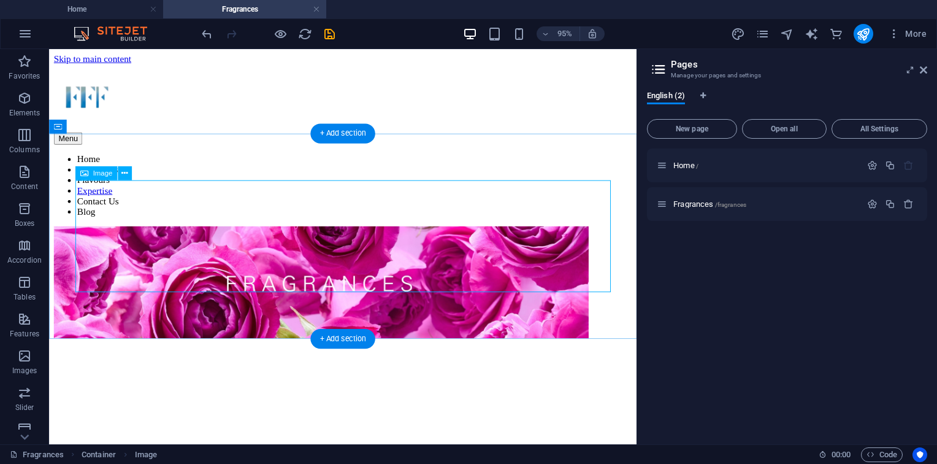
click at [398, 236] on figure at bounding box center [358, 296] width 608 height 120
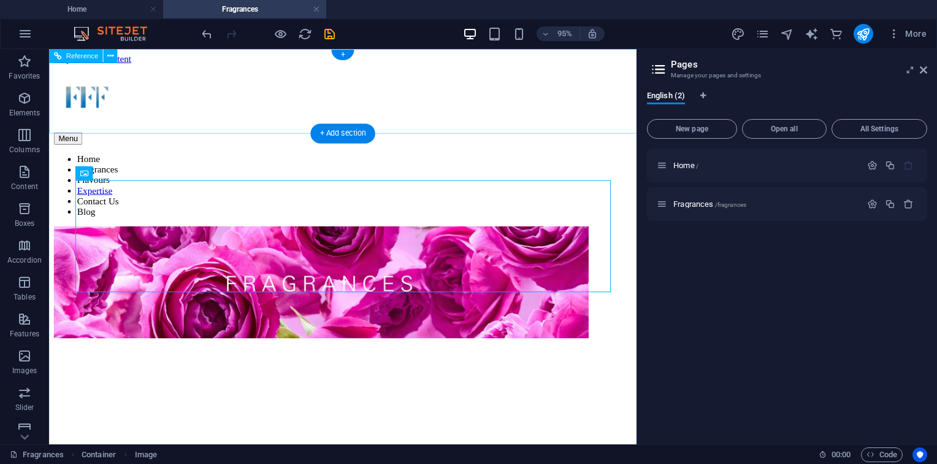
click at [110, 131] on div "Menu Home Fragrances Flavours Expertise Contact Us Blog" at bounding box center [358, 145] width 608 height 161
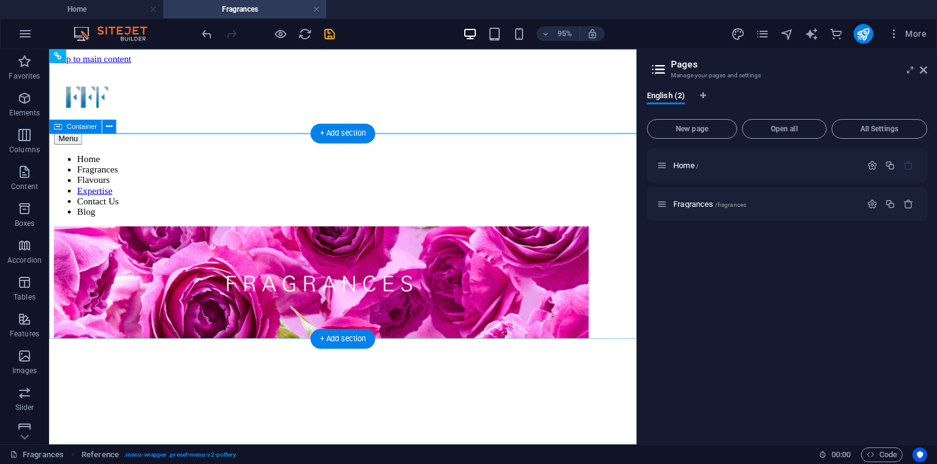
click at [104, 236] on div at bounding box center [358, 296] width 608 height 120
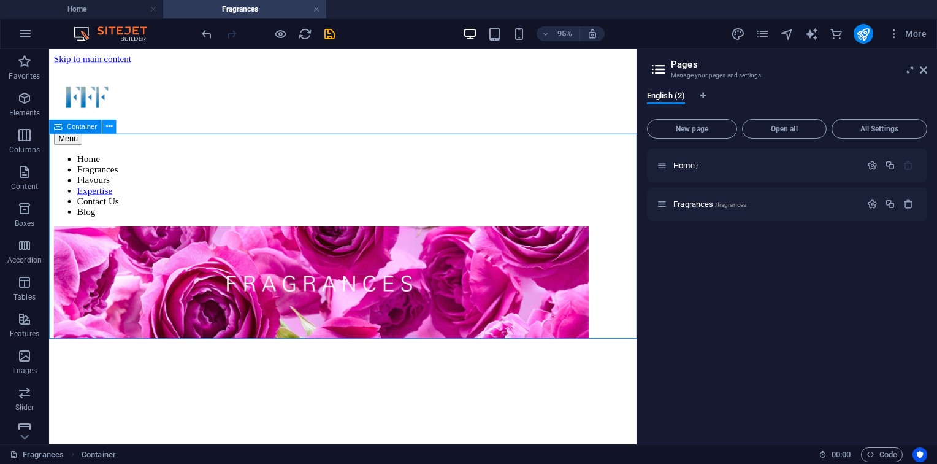
click at [110, 129] on icon at bounding box center [109, 126] width 6 height 12
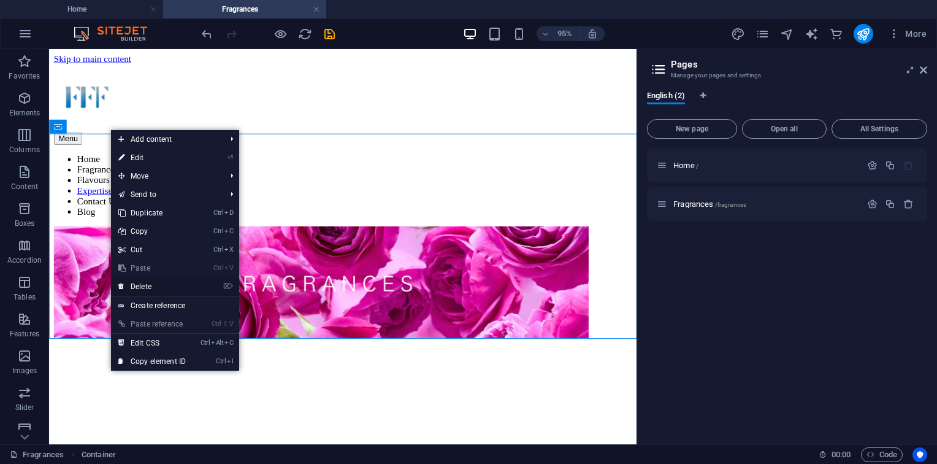
click at [181, 281] on link "⌦ Delete" at bounding box center [152, 286] width 82 height 18
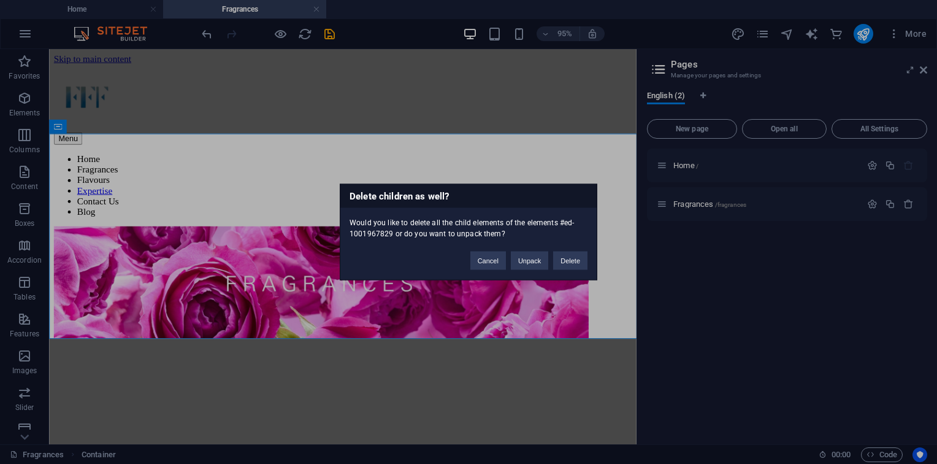
click at [550, 262] on div "Cancel Unpack Delete" at bounding box center [529, 254] width 136 height 31
click at [562, 262] on button "Delete" at bounding box center [570, 260] width 34 height 18
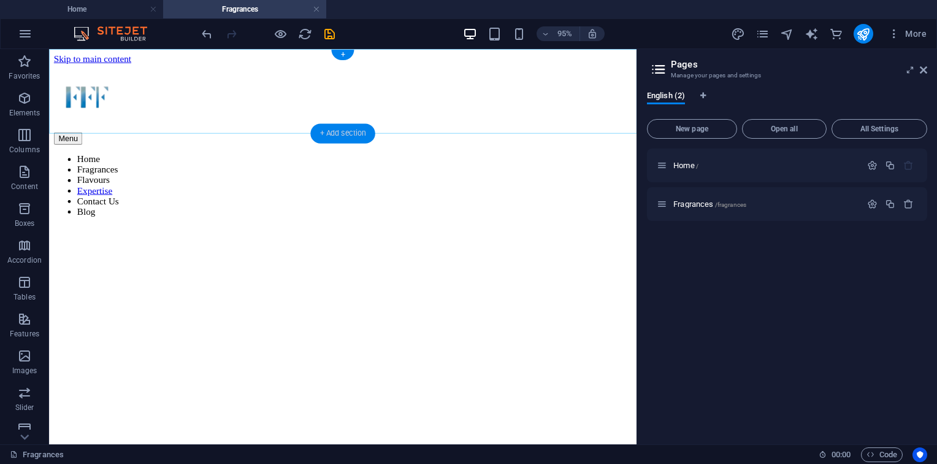
drag, startPoint x: 350, startPoint y: 126, endPoint x: 80, endPoint y: 95, distance: 271.7
click at [350, 126] on div "+ Add section" at bounding box center [342, 134] width 64 height 20
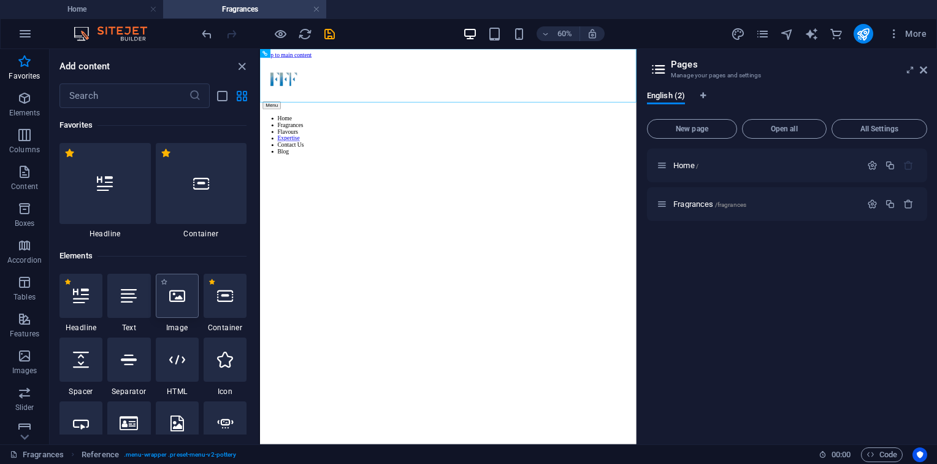
click at [180, 308] on div at bounding box center [177, 296] width 43 height 44
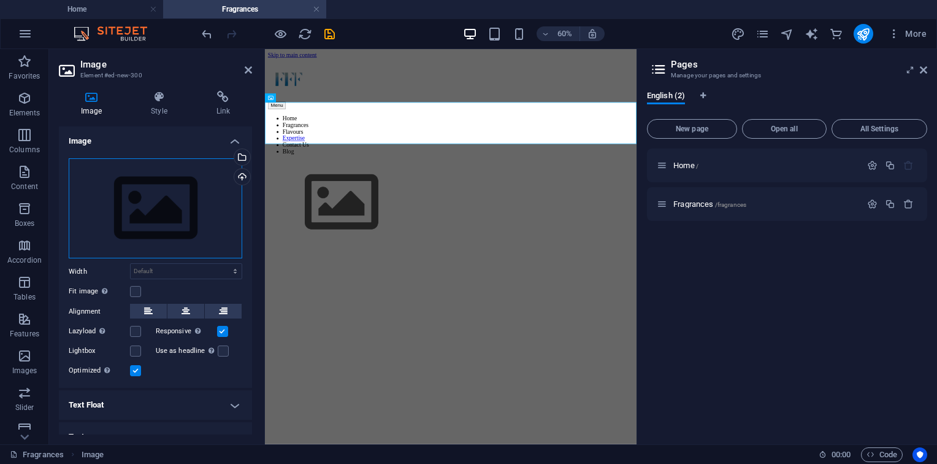
click at [112, 220] on div "Drag files here, click to choose files or select files from Files or our free s…" at bounding box center [156, 208] width 174 height 101
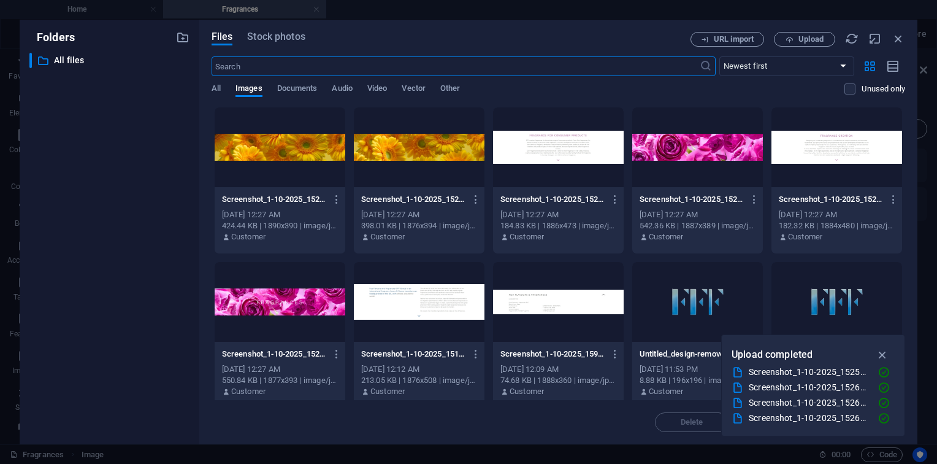
click at [112, 220] on body "fffgroups.com Home Fragrances Favorites Elements Columns Content Boxes Accordio…" at bounding box center [468, 232] width 937 height 464
click at [288, 305] on div at bounding box center [280, 302] width 131 height 80
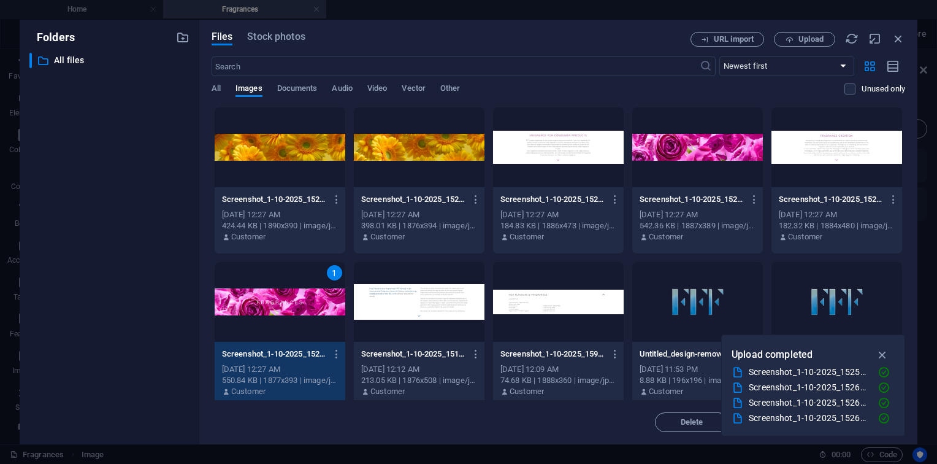
click at [288, 305] on div "1" at bounding box center [280, 302] width 131 height 80
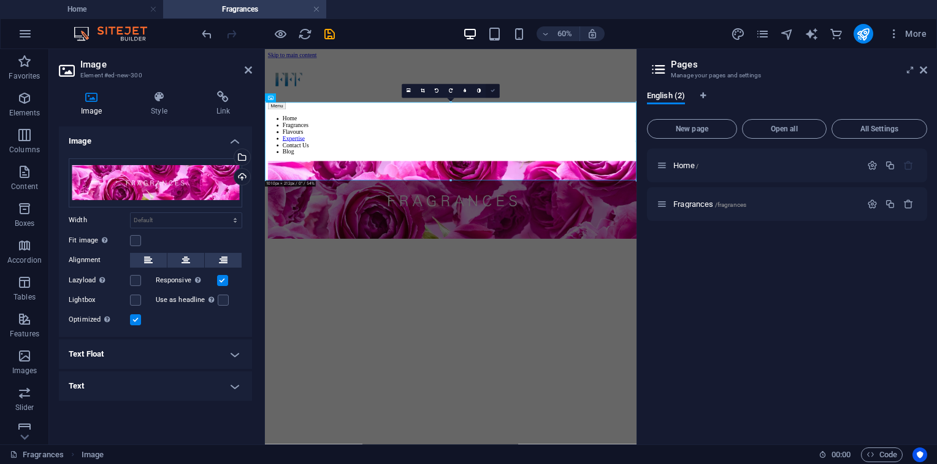
click at [489, 91] on link at bounding box center [493, 91] width 14 height 14
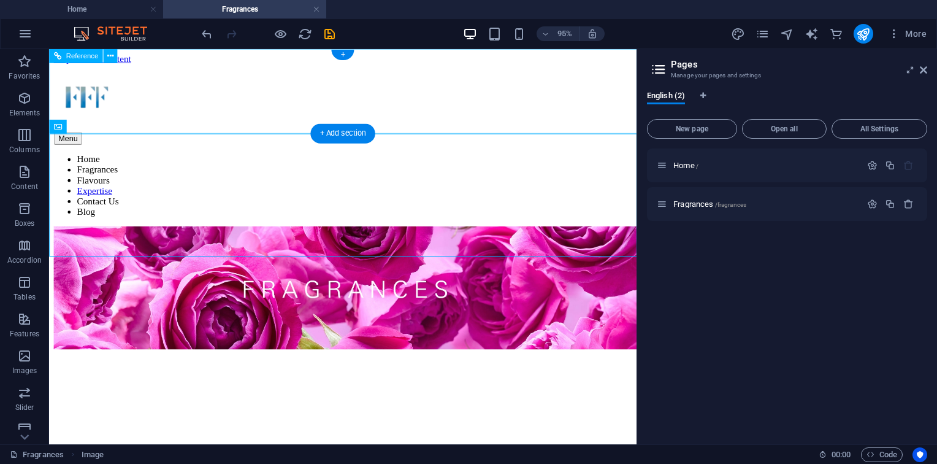
drag, startPoint x: 364, startPoint y: 117, endPoint x: 347, endPoint y: 139, distance: 28.4
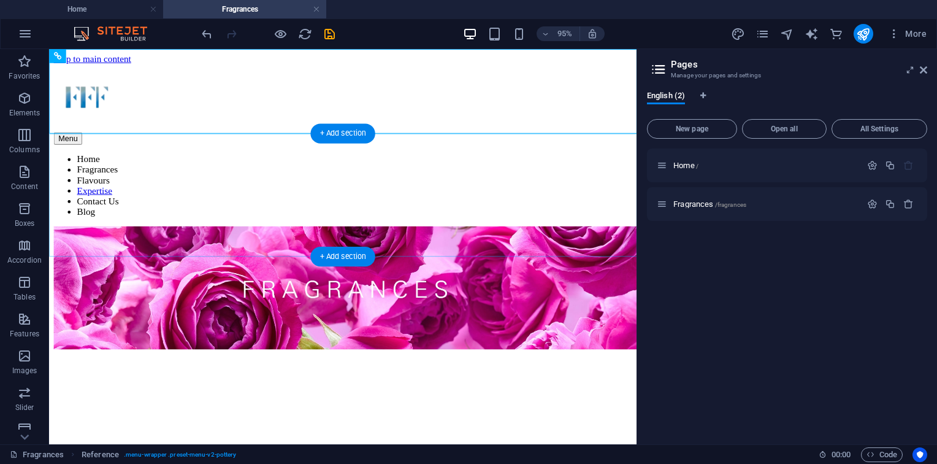
click at [332, 134] on div "+ Add section" at bounding box center [342, 134] width 64 height 20
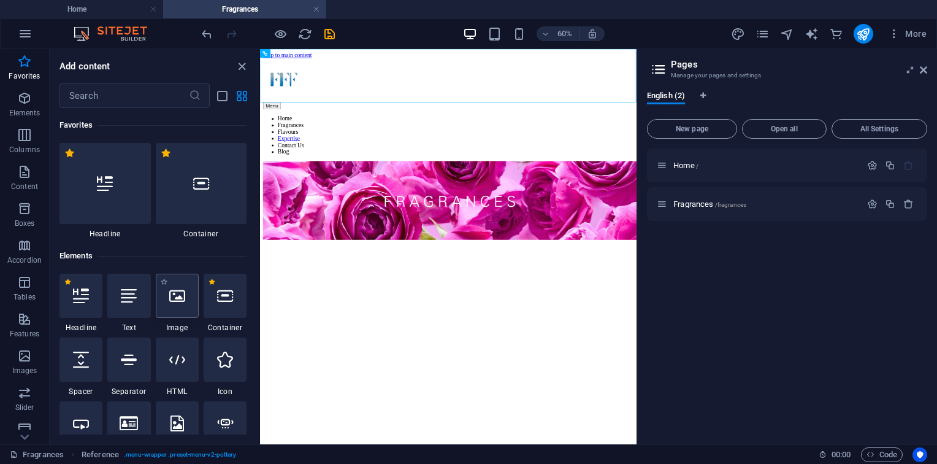
click at [188, 298] on div at bounding box center [177, 296] width 43 height 44
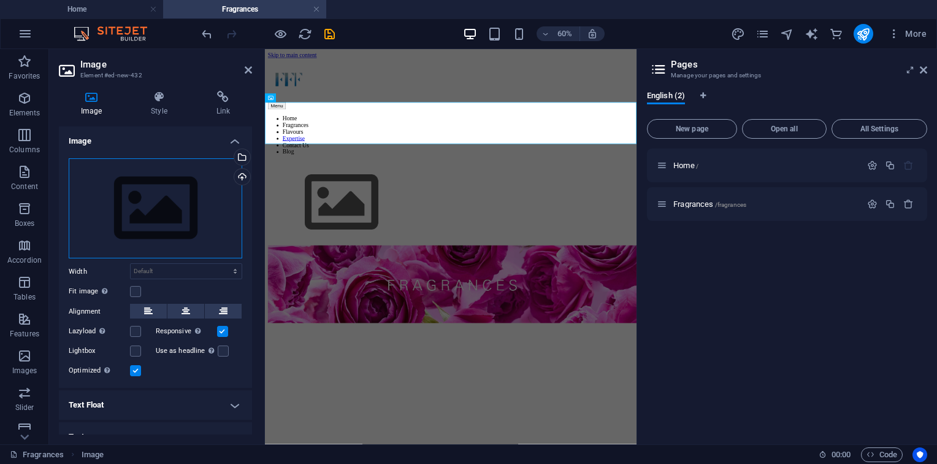
click at [174, 216] on div "Drag files here, click to choose files or select files from Files or our free s…" at bounding box center [156, 208] width 174 height 101
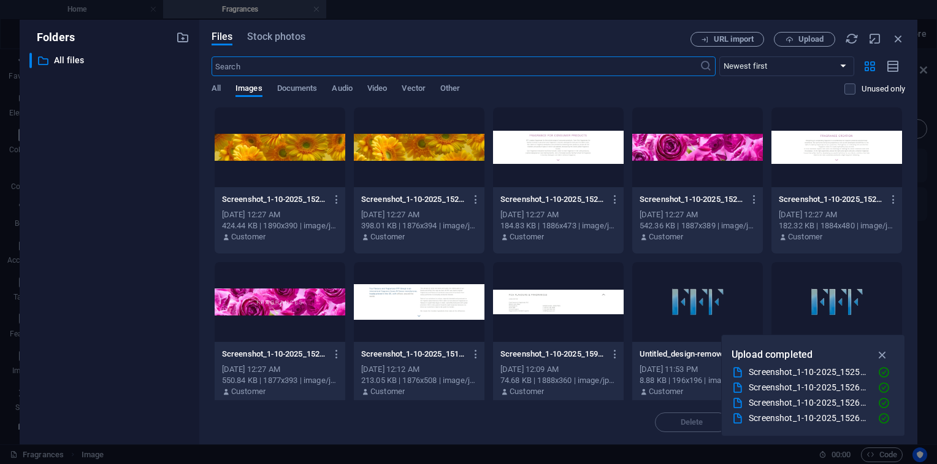
click at [174, 216] on body "fffgroups.com Home Fragrances Favorites Elements Columns Content Boxes Accordio…" at bounding box center [468, 232] width 937 height 464
click at [288, 154] on div at bounding box center [280, 147] width 131 height 80
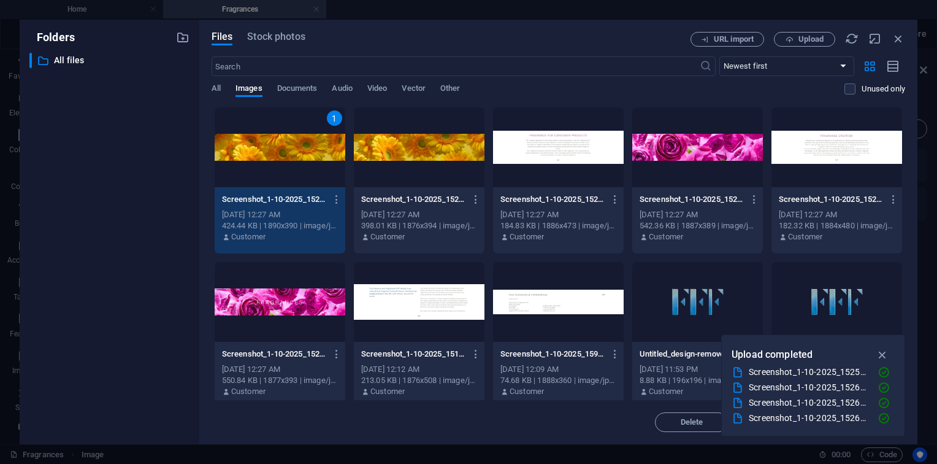
click at [288, 154] on div "1" at bounding box center [280, 147] width 131 height 80
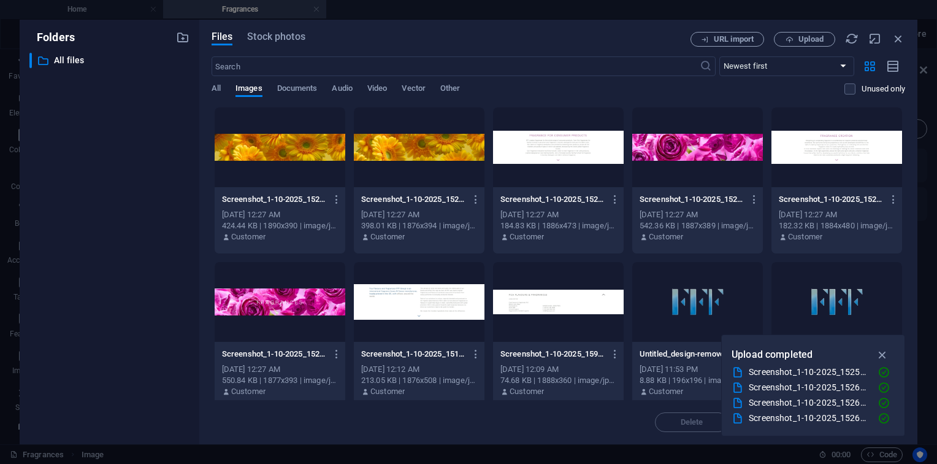
click at [288, 154] on div at bounding box center [280, 147] width 131 height 80
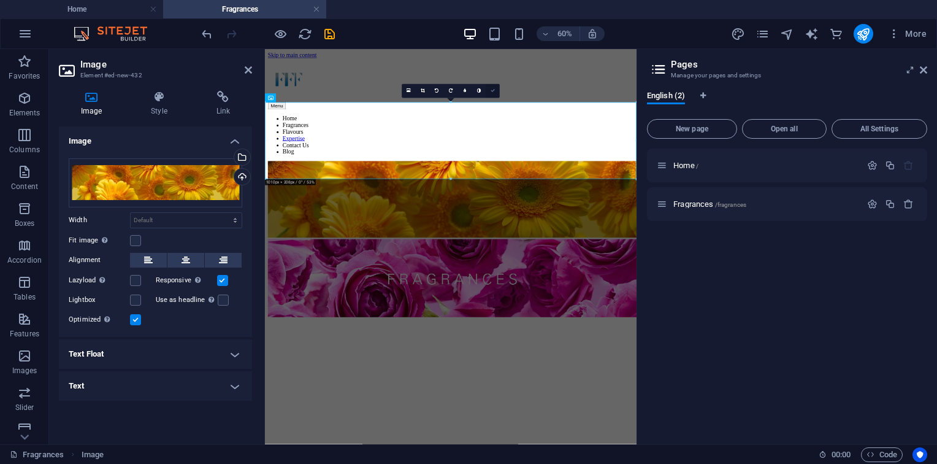
click at [498, 93] on link at bounding box center [493, 91] width 14 height 14
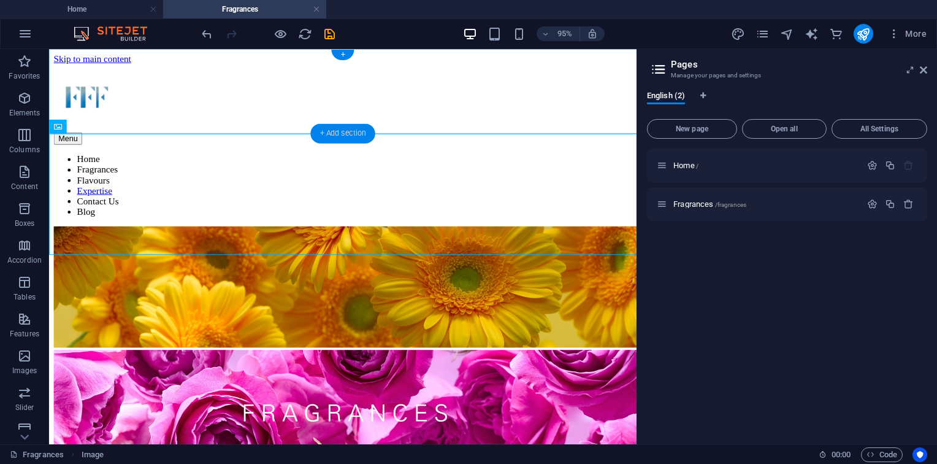
click at [350, 131] on div "+ Add section" at bounding box center [342, 134] width 64 height 20
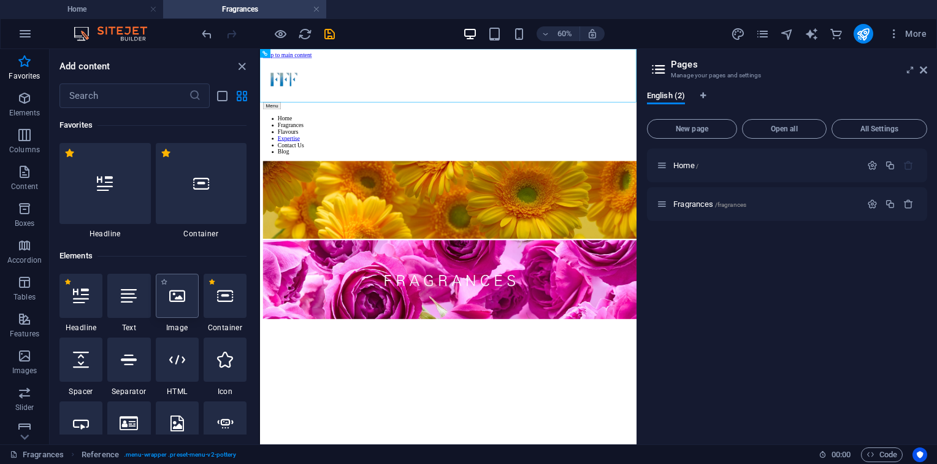
click at [174, 310] on div at bounding box center [177, 296] width 43 height 44
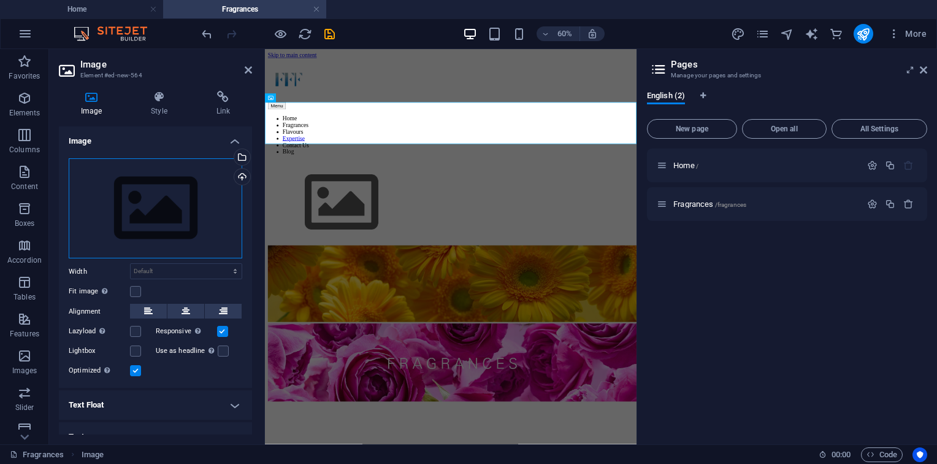
click at [165, 199] on div "Drag files here, click to choose files or select files from Files or our free s…" at bounding box center [156, 208] width 174 height 101
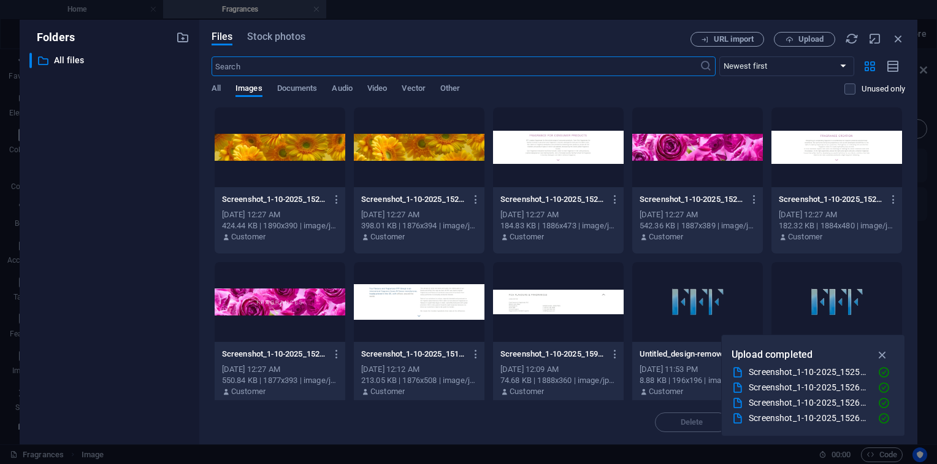
click at [165, 199] on body "fffgroups.com Home Fragrances Favorites Elements Columns Content Boxes Accordio…" at bounding box center [468, 232] width 937 height 464
click at [553, 149] on div at bounding box center [558, 147] width 131 height 80
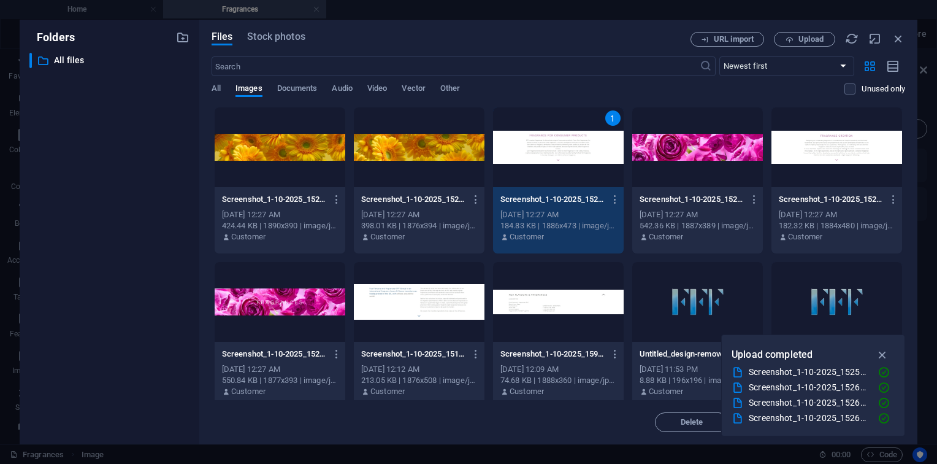
click at [603, 186] on div "1" at bounding box center [558, 147] width 131 height 80
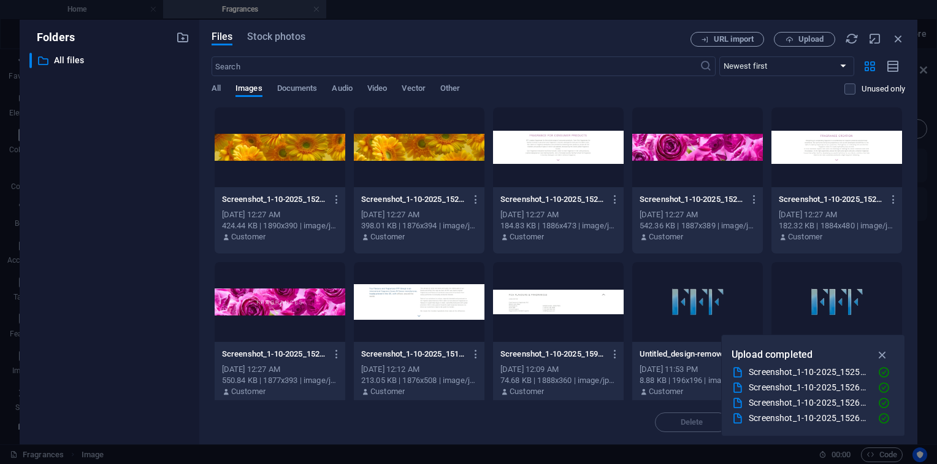
click at [603, 186] on div at bounding box center [558, 147] width 131 height 80
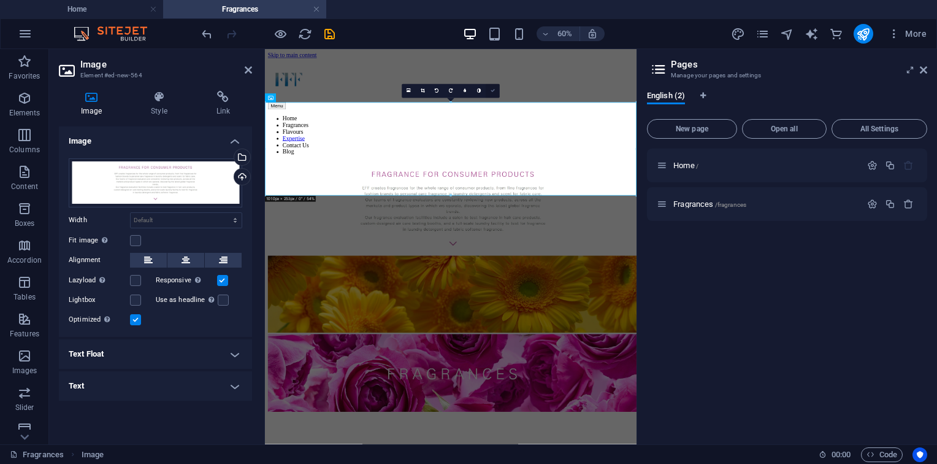
click at [493, 94] on link at bounding box center [493, 91] width 14 height 14
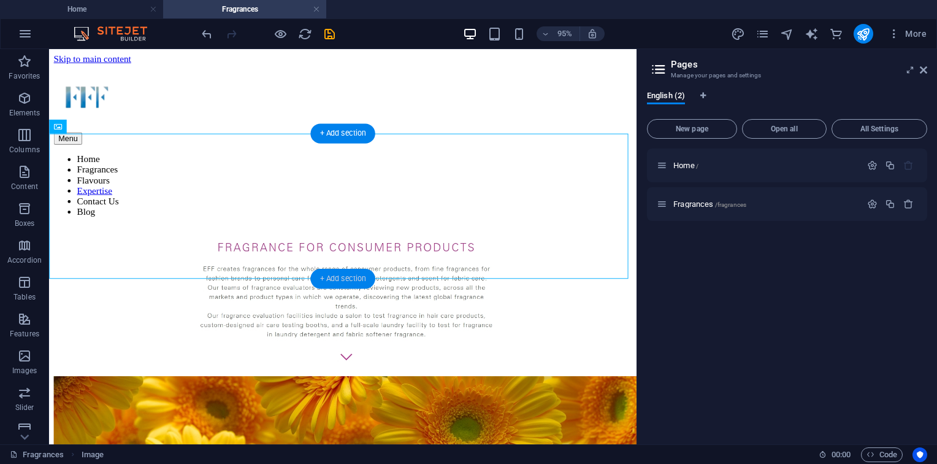
click at [351, 272] on div "+ Add section" at bounding box center [342, 279] width 64 height 20
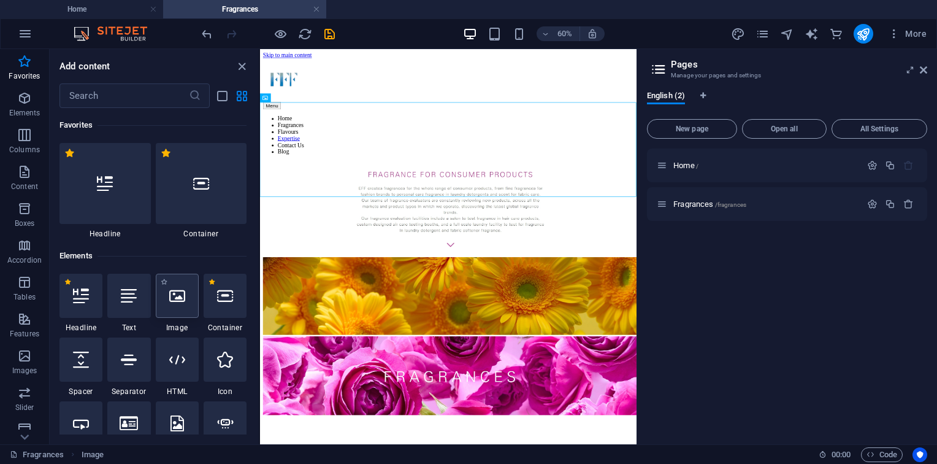
click at [184, 317] on div at bounding box center [177, 296] width 43 height 44
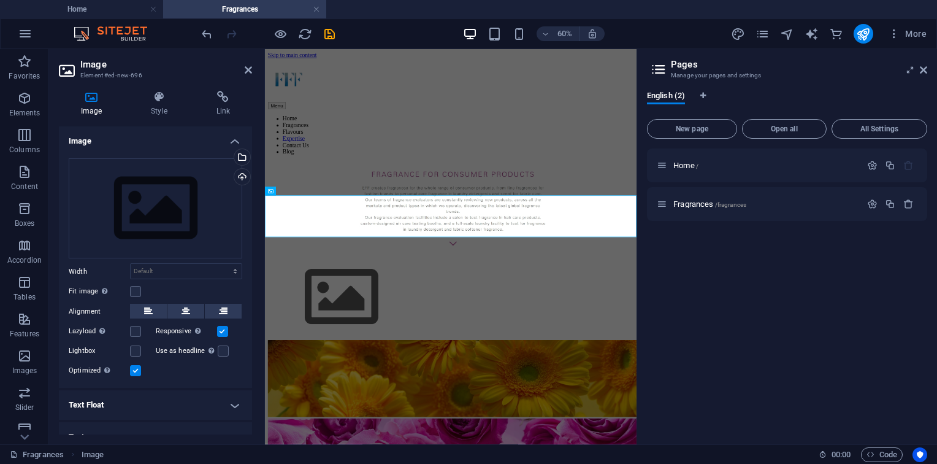
click at [630, 463] on html "Skip to main content Menu Home Fragrances Flavours Expertise Contact Us Blog" at bounding box center [574, 425] width 619 height 752
click at [712, 463] on html "Skip to main content Menu Home Fragrances Flavours Expertise Contact Us Blog" at bounding box center [574, 425] width 619 height 752
click at [320, 393] on figure at bounding box center [575, 463] width 610 height 140
click at [133, 194] on div "Drag files here, click to choose files or select files from Files or our free s…" at bounding box center [156, 208] width 174 height 101
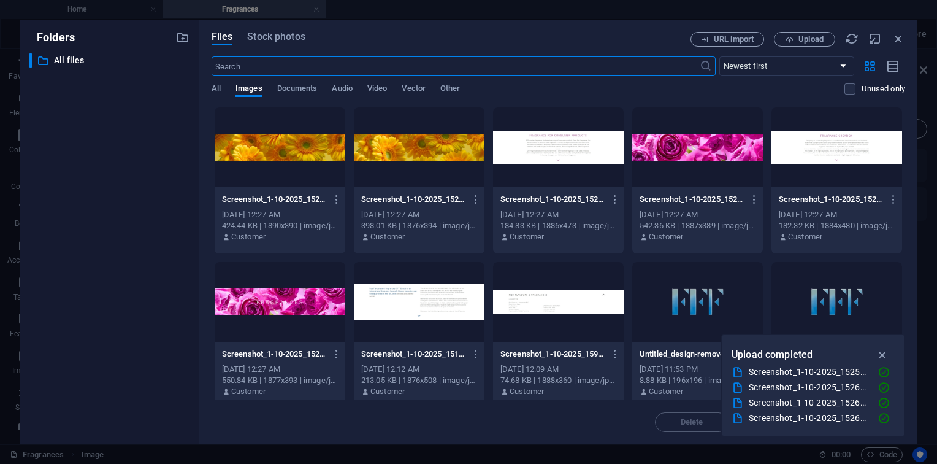
click at [133, 194] on body "fffgroups.com Home Fragrances Favorites Elements Columns Content Boxes Accordio…" at bounding box center [468, 232] width 937 height 464
click at [390, 140] on div at bounding box center [419, 147] width 131 height 80
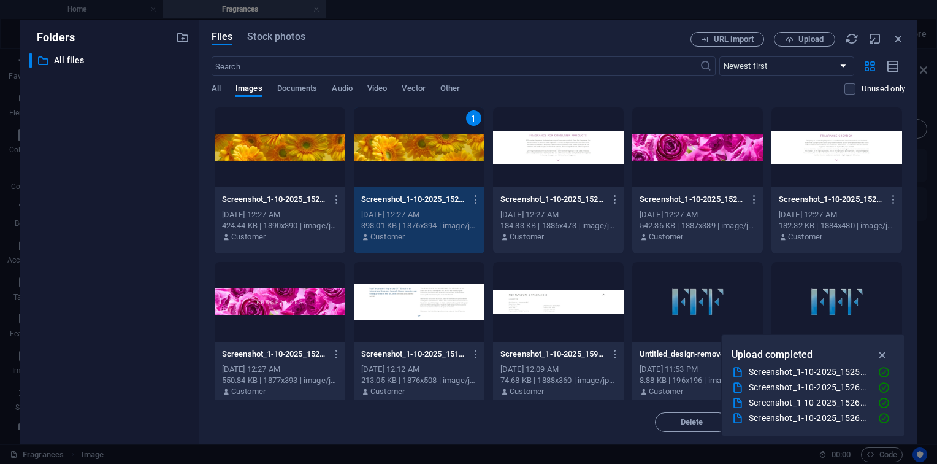
click at [390, 140] on div "1" at bounding box center [419, 147] width 131 height 80
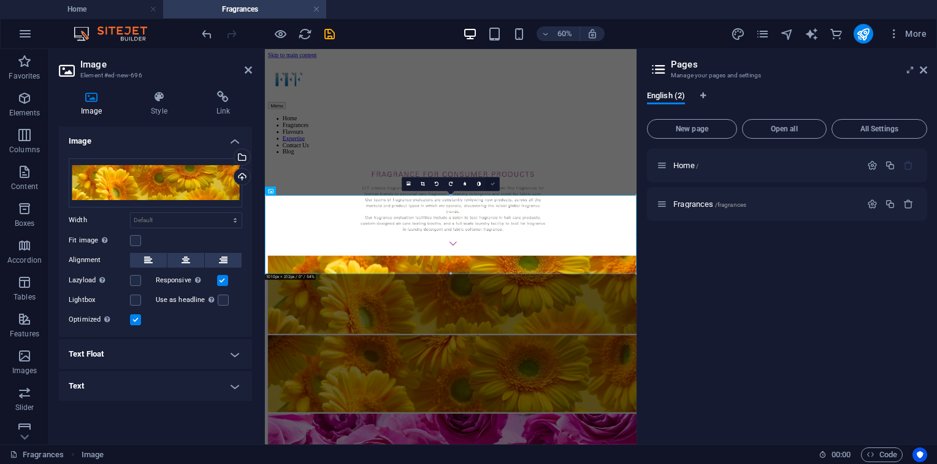
click at [494, 184] on icon at bounding box center [493, 184] width 4 height 4
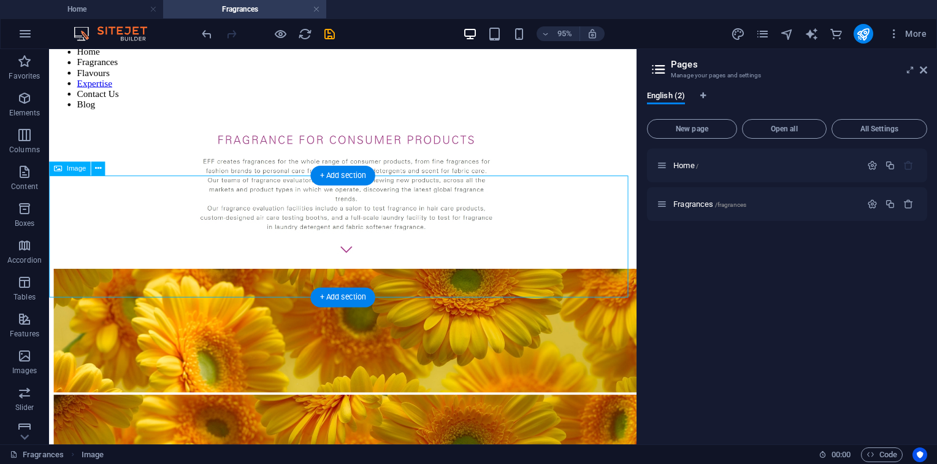
scroll to position [128, 0]
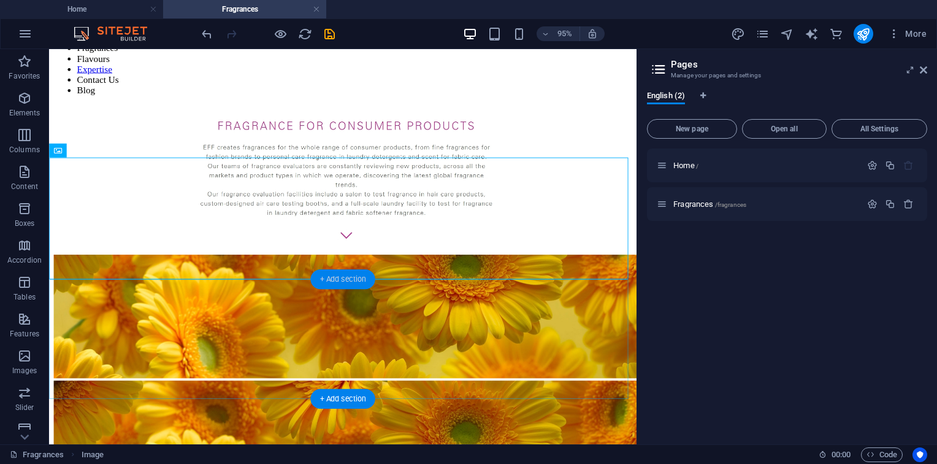
click at [355, 285] on div "+ Add section" at bounding box center [342, 279] width 64 height 20
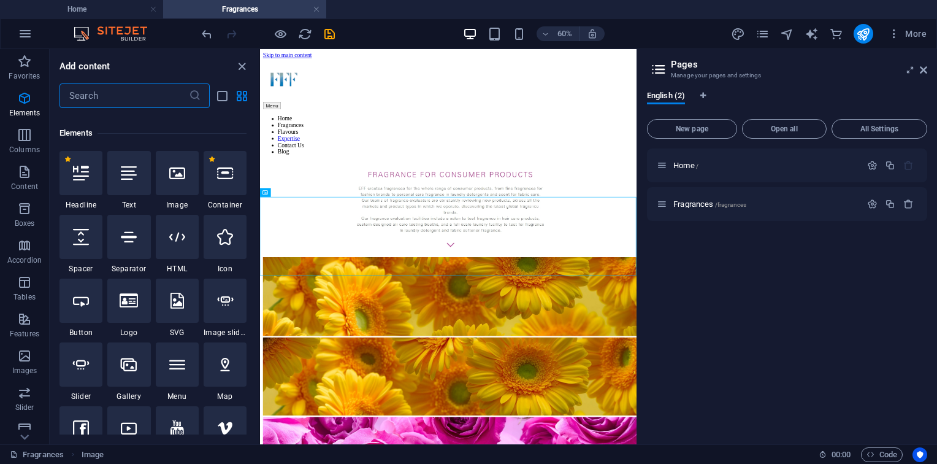
scroll to position [122, 0]
click at [172, 183] on div at bounding box center [177, 173] width 43 height 44
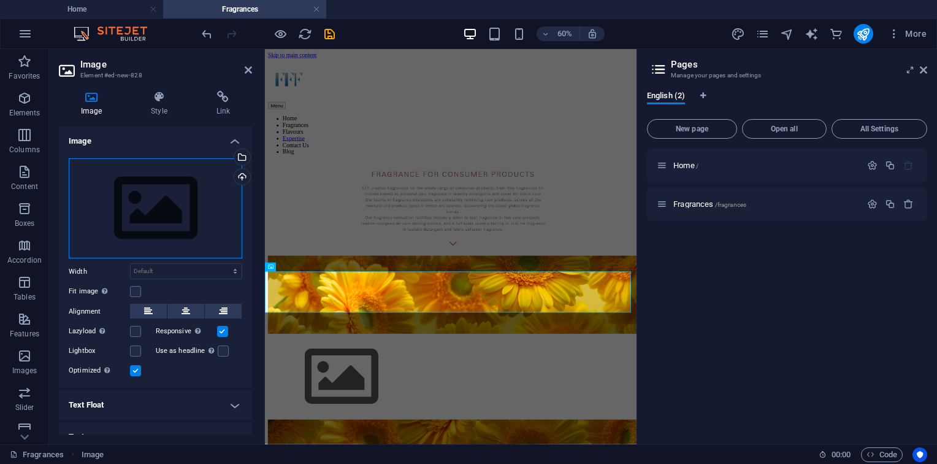
click at [191, 234] on div "Drag files here, click to choose files or select files from Files or our free s…" at bounding box center [156, 208] width 174 height 101
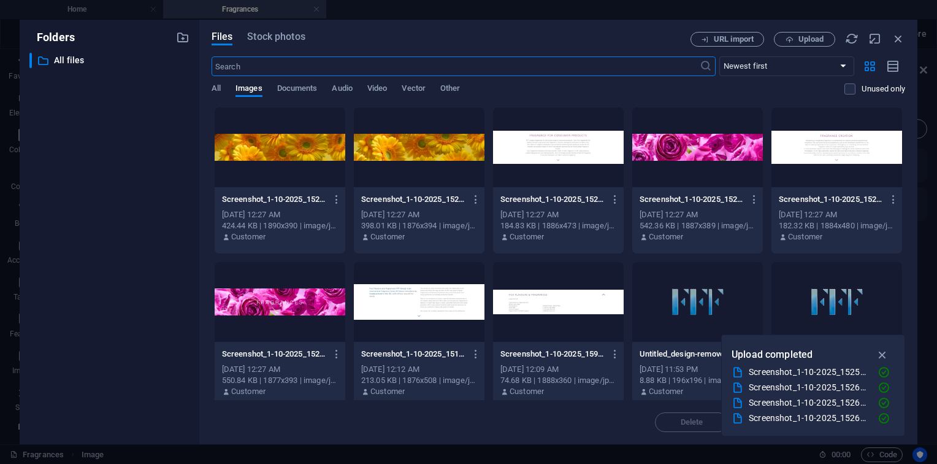
click at [191, 234] on body "fffgroups.com Home Fragrances Favorites Elements Columns Content Boxes Accordio…" at bounding box center [468, 232] width 937 height 464
click at [788, 45] on button "Upload" at bounding box center [804, 39] width 61 height 15
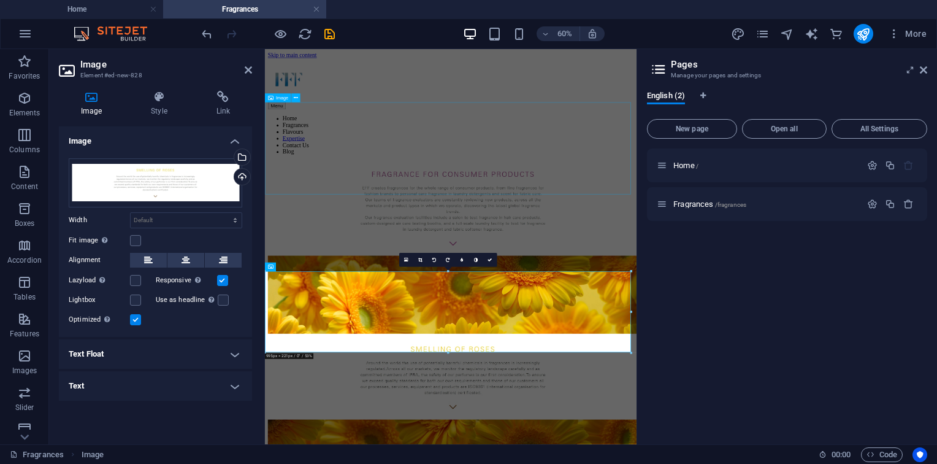
click at [678, 236] on figure at bounding box center [575, 315] width 610 height 158
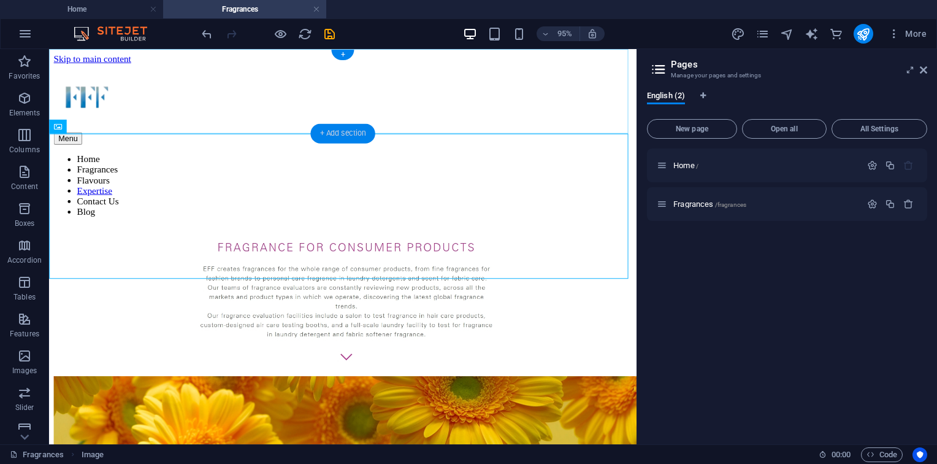
click at [339, 132] on div "+ Add section" at bounding box center [342, 134] width 64 height 20
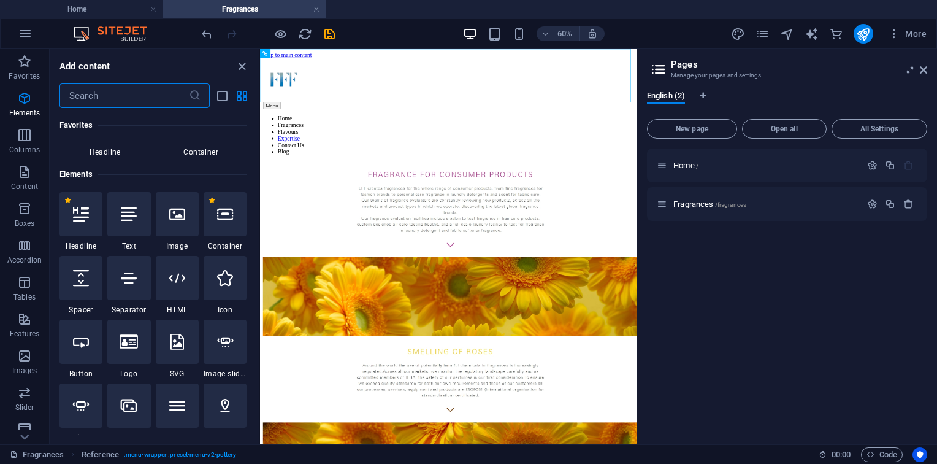
scroll to position [72, 0]
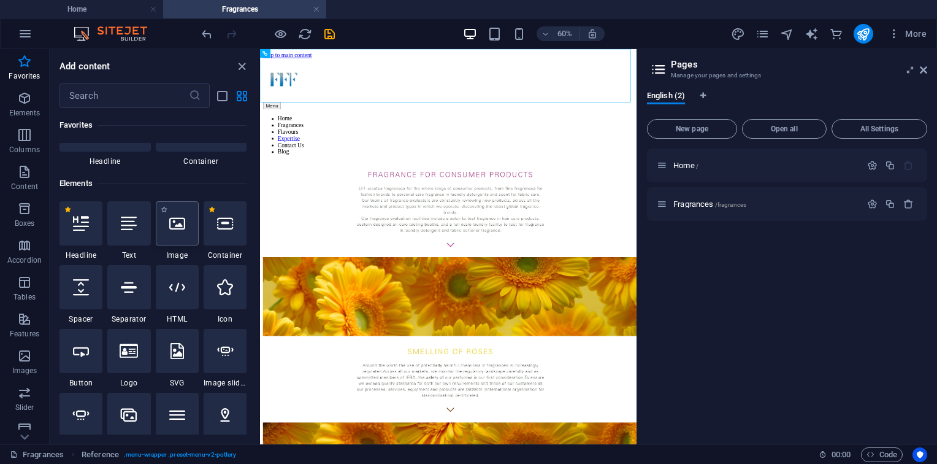
click at [177, 229] on icon at bounding box center [177, 223] width 16 height 16
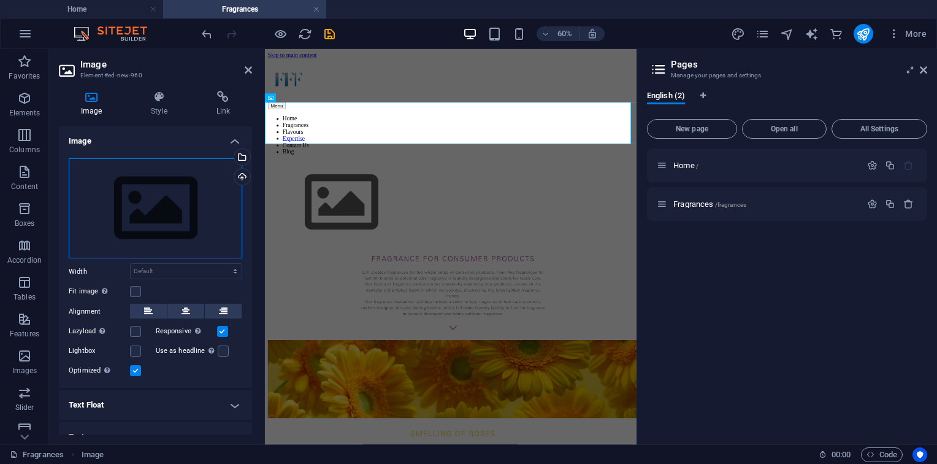
click at [172, 189] on div "Drag files here, click to choose files or select files from Files or our free s…" at bounding box center [156, 208] width 174 height 101
click at [172, 189] on body "fffgroups.com Home Fragrances Favorites Elements Columns Content Boxes Accordio…" at bounding box center [468, 232] width 937 height 464
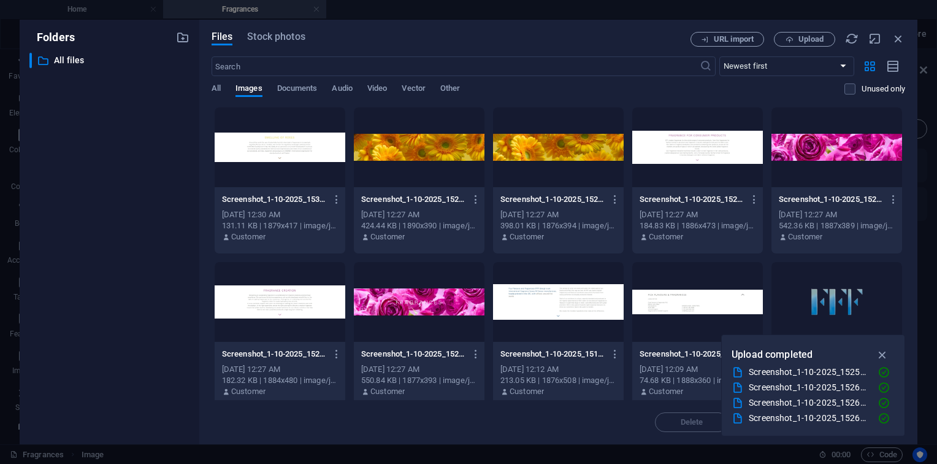
click at [900, 156] on div "Screenshot_1-10-2025_153014_www.effgroup.com-CrXRlJkVs-tQYnndLDyUZQ.jpeg Screen…" at bounding box center [559, 412] width 694 height 611
click at [845, 161] on div at bounding box center [837, 147] width 131 height 80
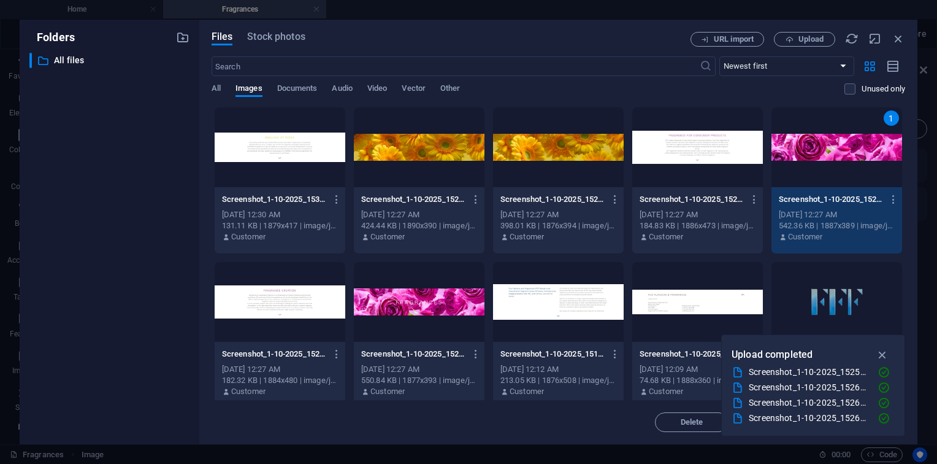
click at [845, 161] on div "1" at bounding box center [837, 147] width 131 height 80
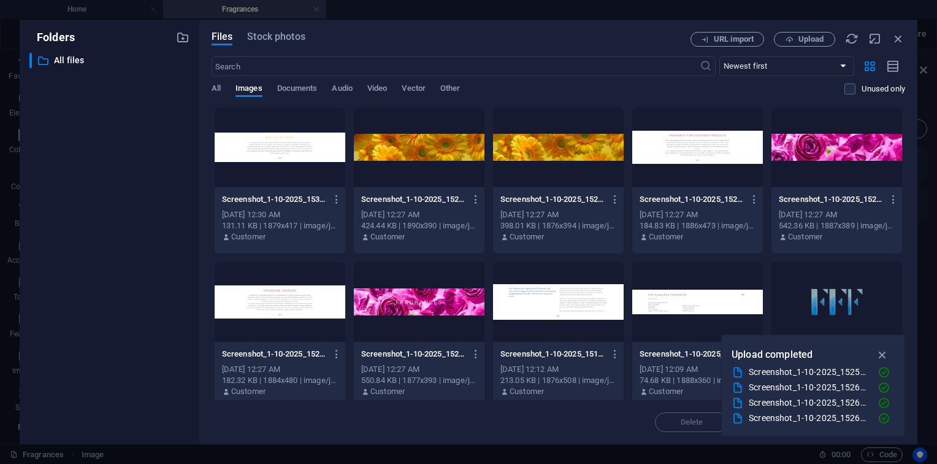
click at [845, 161] on div at bounding box center [837, 147] width 131 height 80
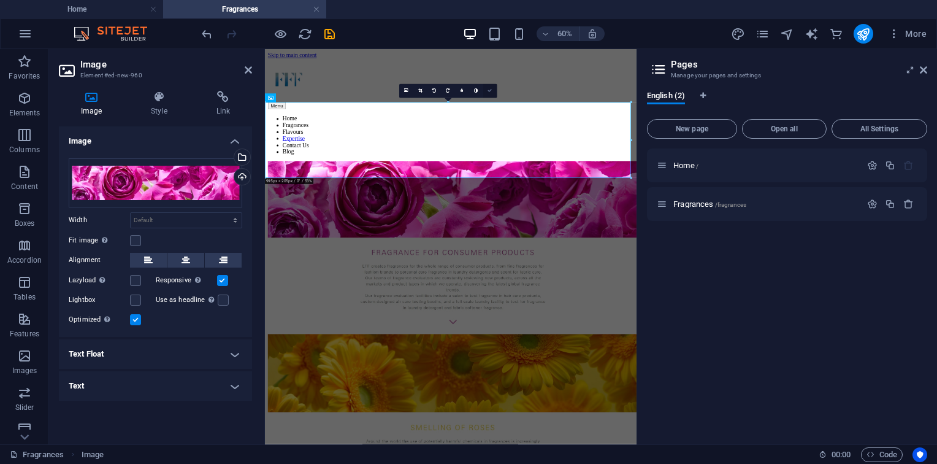
click at [495, 87] on link at bounding box center [490, 91] width 14 height 14
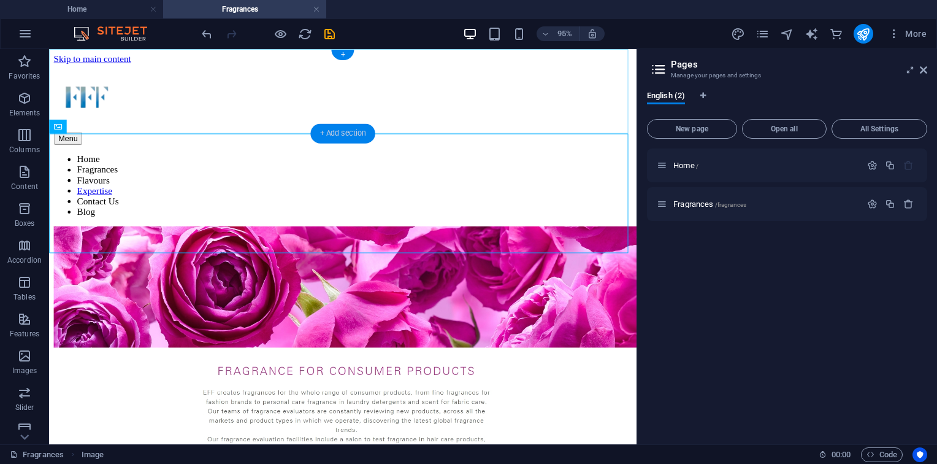
click at [351, 129] on div "+ Add section" at bounding box center [342, 134] width 64 height 20
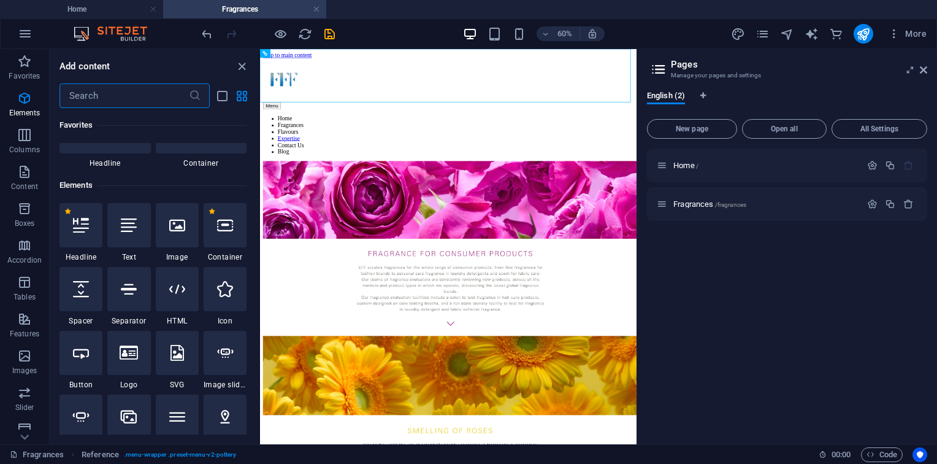
scroll to position [0, 0]
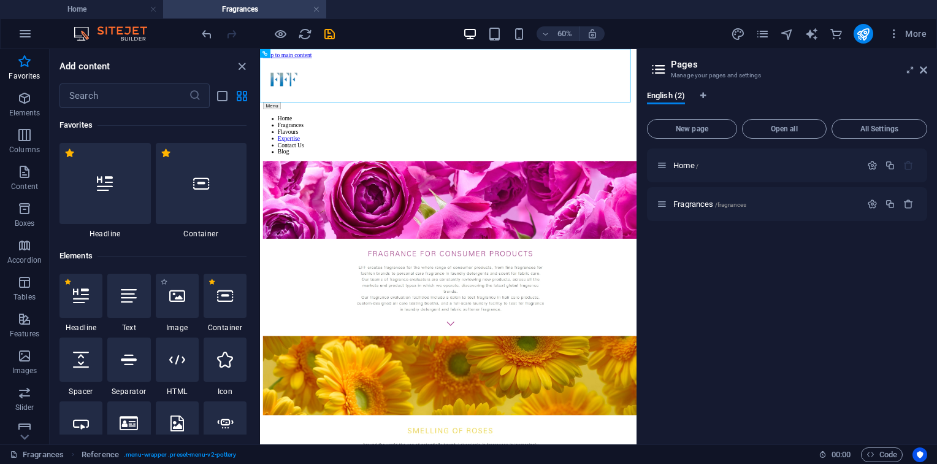
click at [179, 318] on div "1 Star Image" at bounding box center [177, 303] width 43 height 59
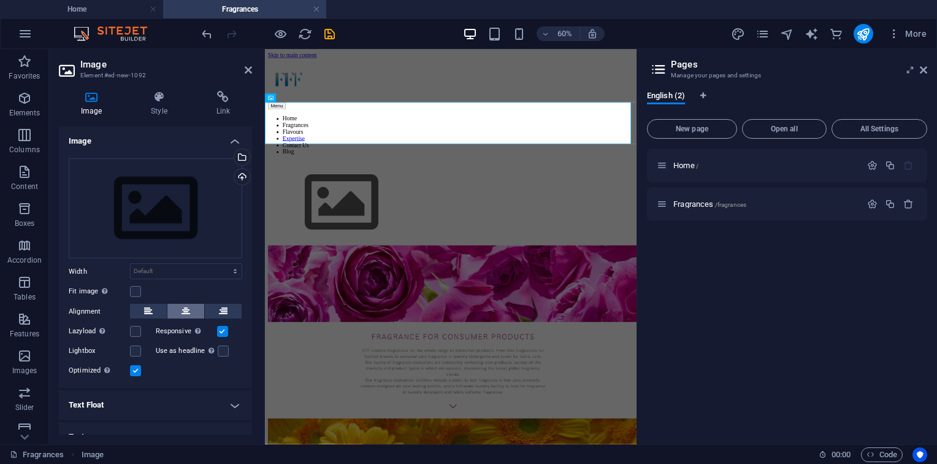
click at [184, 307] on icon at bounding box center [186, 311] width 9 height 15
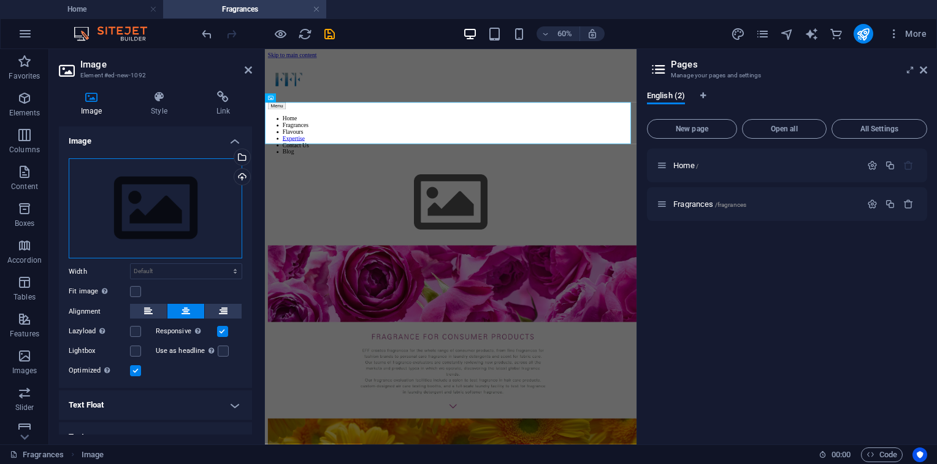
click at [149, 199] on div "Drag files here, click to choose files or select files from Files or our free s…" at bounding box center [156, 208] width 174 height 101
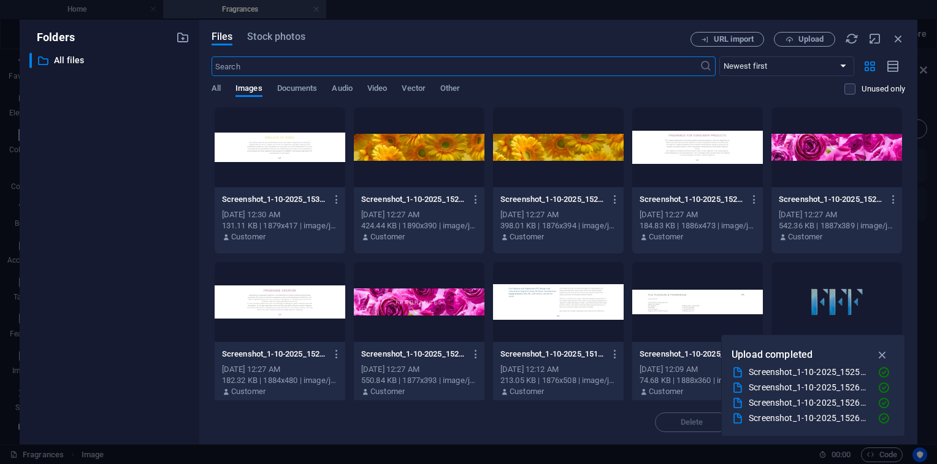
click at [149, 199] on body "fffgroups.com Home Fragrances Favorites Elements Columns Content Boxes Accordio…" at bounding box center [468, 232] width 937 height 464
click at [298, 308] on div at bounding box center [280, 302] width 131 height 80
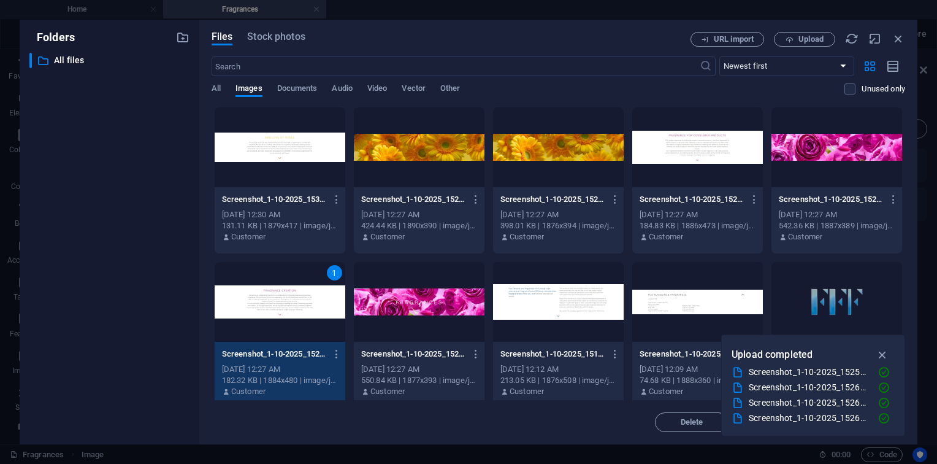
click at [262, 307] on div "1" at bounding box center [280, 302] width 131 height 80
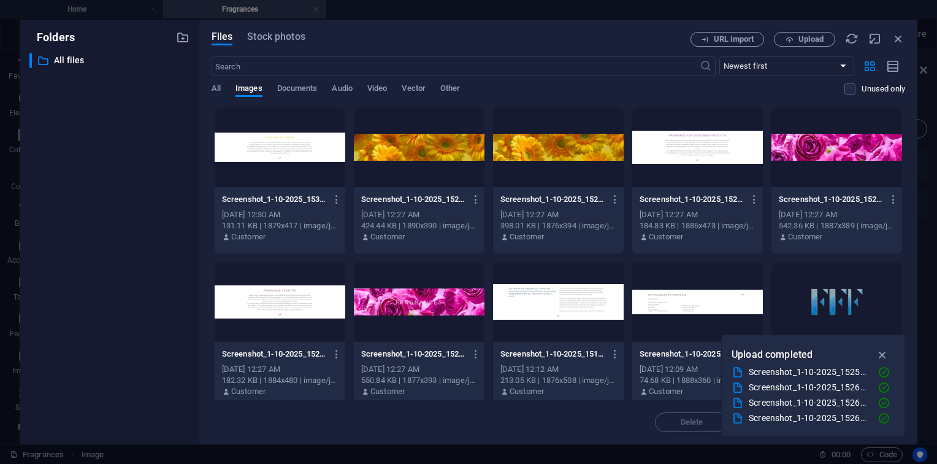
click at [262, 307] on div at bounding box center [280, 302] width 131 height 80
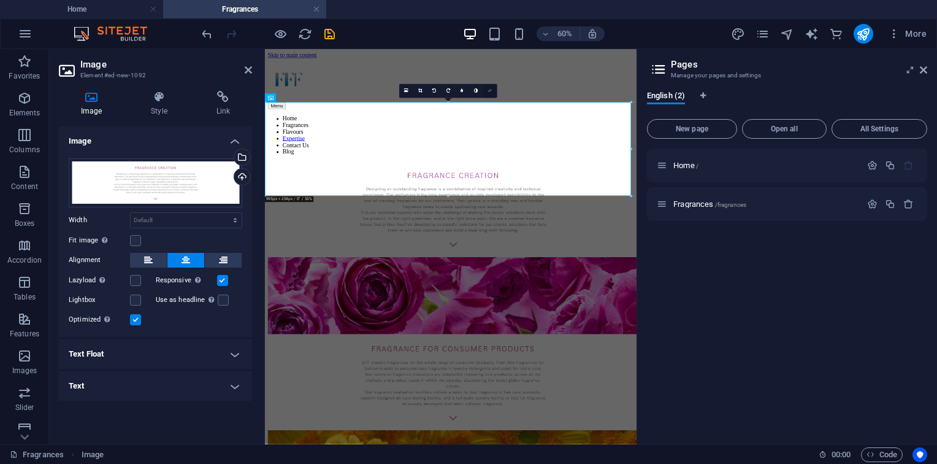
click at [490, 89] on icon at bounding box center [490, 91] width 4 height 4
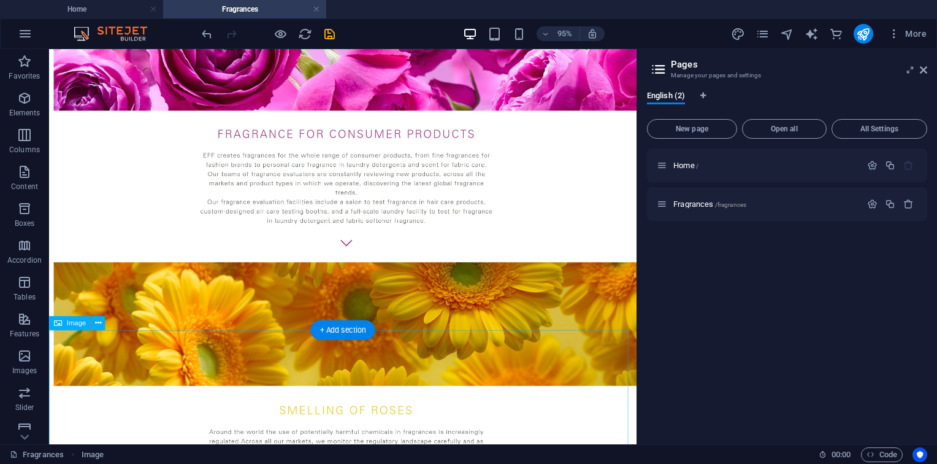
scroll to position [623, 0]
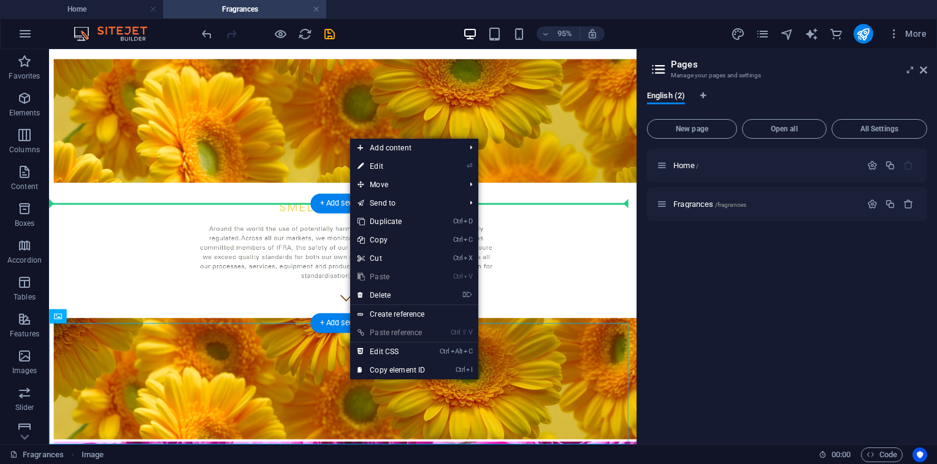
drag, startPoint x: 302, startPoint y: 383, endPoint x: 302, endPoint y: 252, distance: 131.2
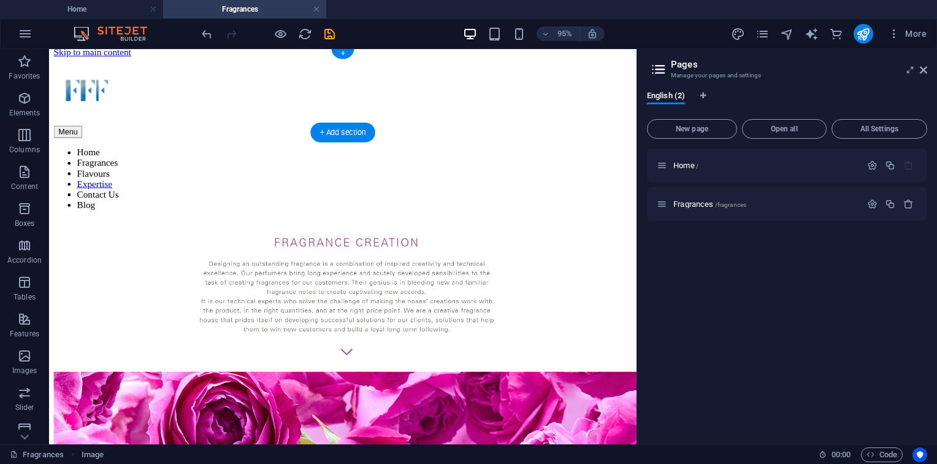
scroll to position [0, 0]
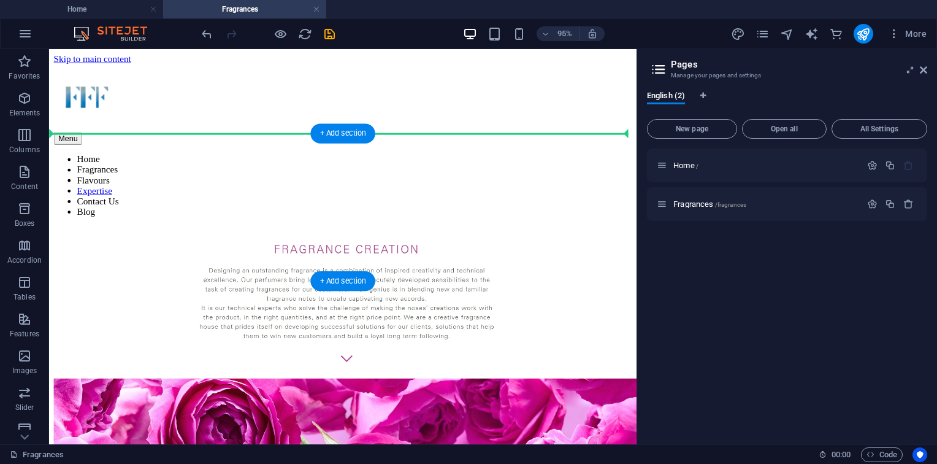
drag, startPoint x: 330, startPoint y: 248, endPoint x: 330, endPoint y: 156, distance: 91.4
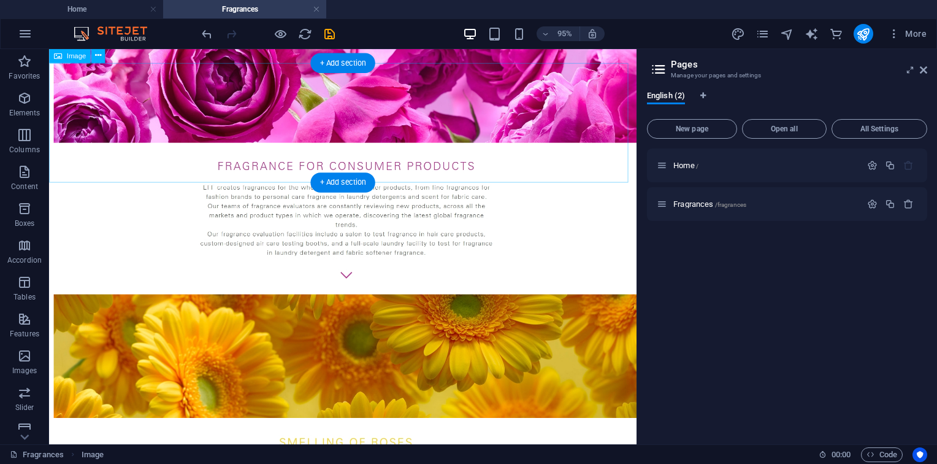
scroll to position [623, 0]
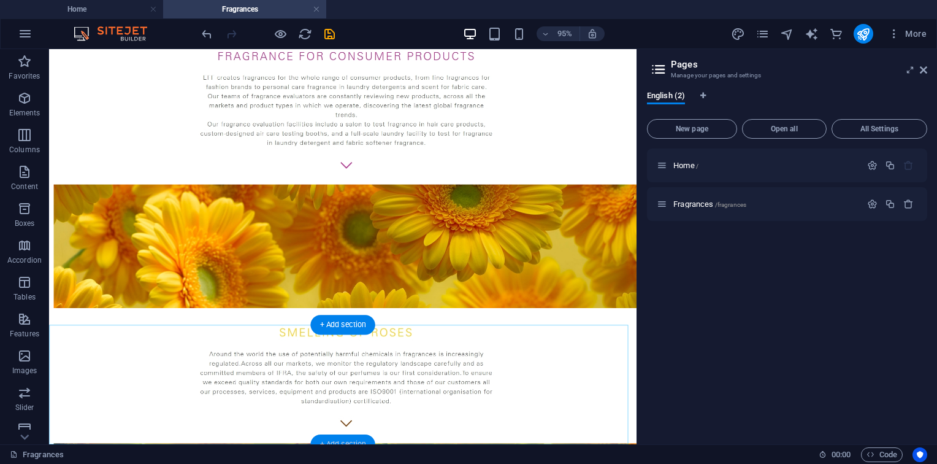
click at [345, 438] on div "+ Add section" at bounding box center [342, 444] width 64 height 20
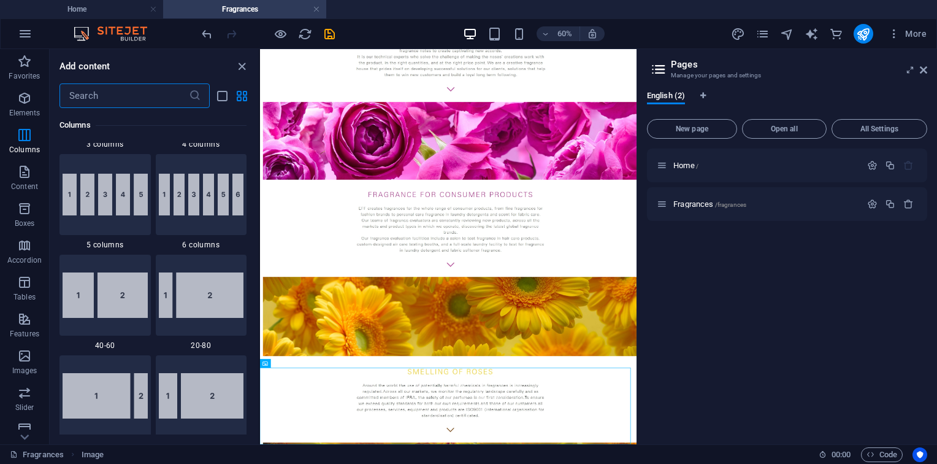
scroll to position [0, 0]
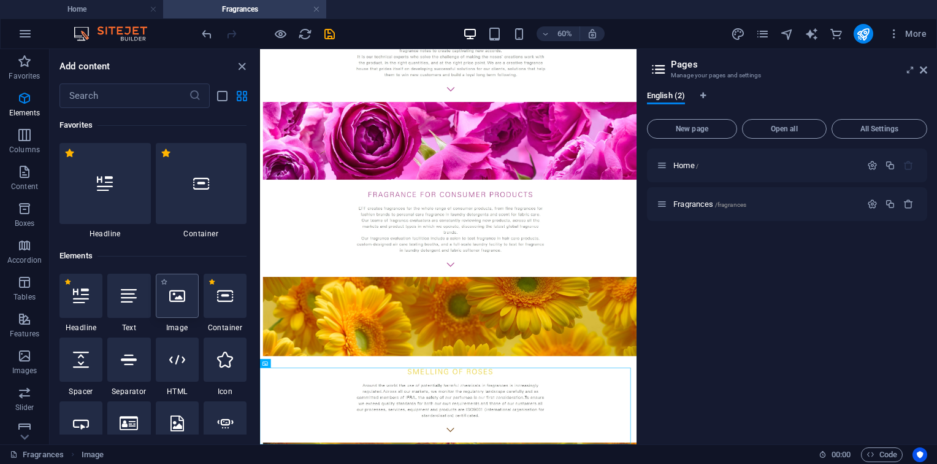
click at [174, 291] on icon at bounding box center [177, 296] width 16 height 16
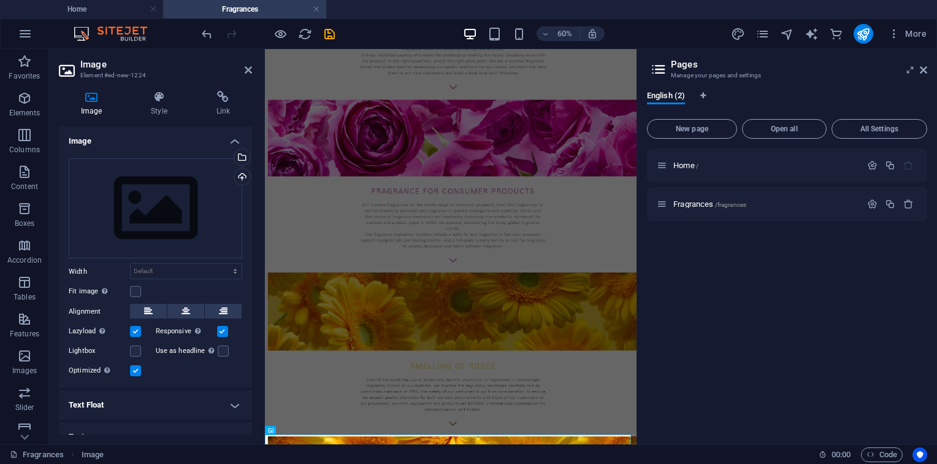
scroll to position [397, 0]
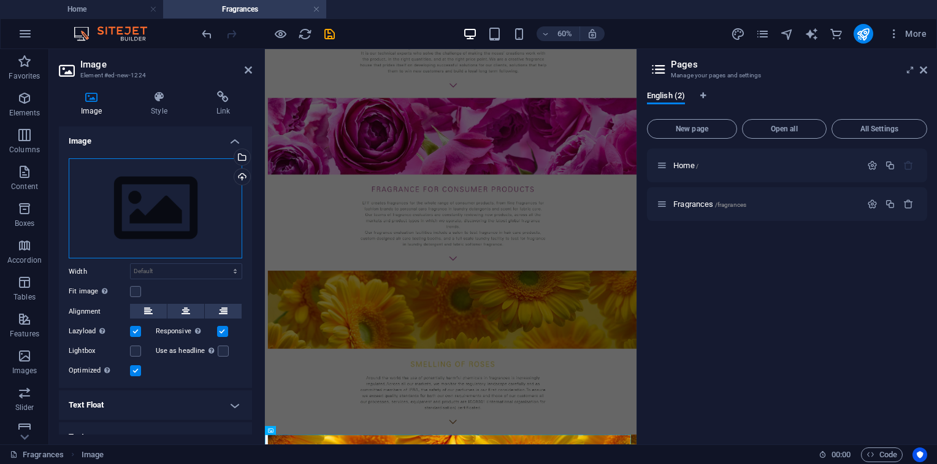
click at [137, 209] on div "Drag files here, click to choose files or select files from Files or our free s…" at bounding box center [156, 208] width 174 height 101
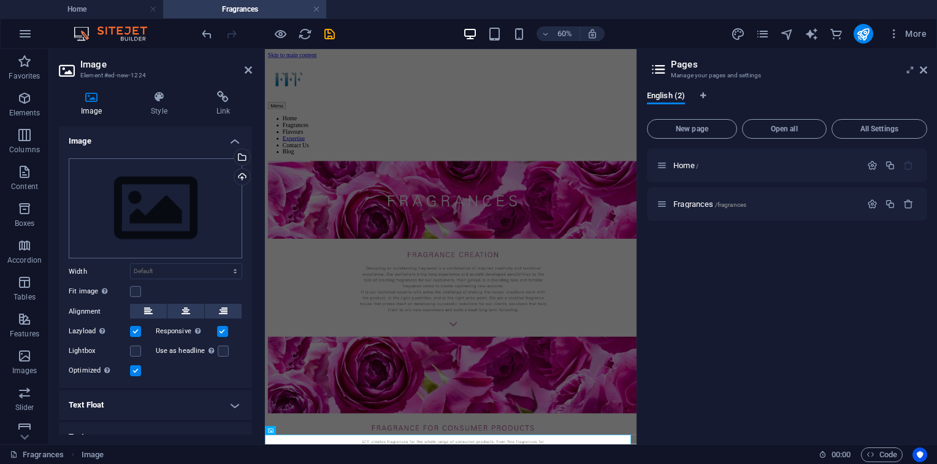
click at [137, 209] on body "fffgroups.com Home Fragrances Favorites Elements Columns Content Boxes Accordio…" at bounding box center [468, 232] width 937 height 464
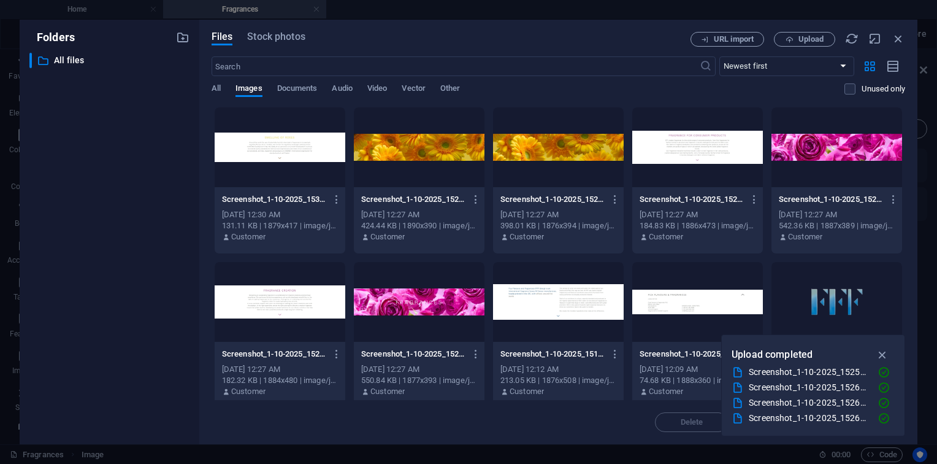
click at [717, 320] on div at bounding box center [697, 302] width 131 height 80
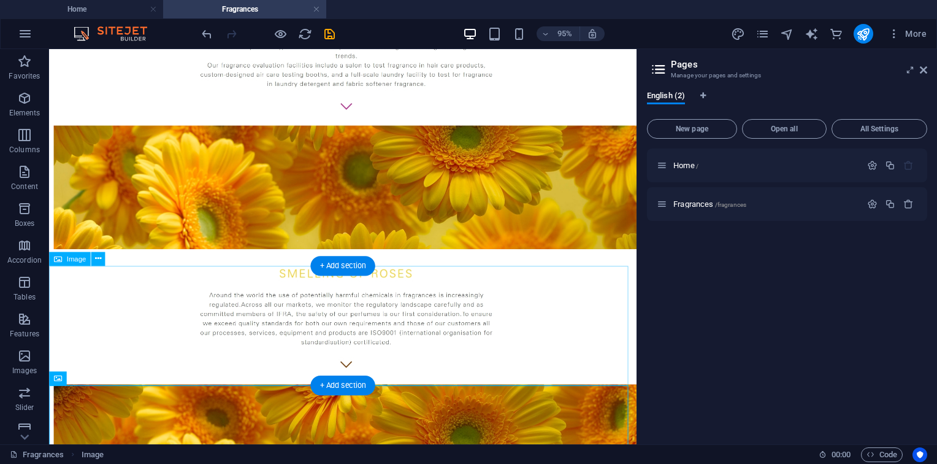
scroll to position [740, 0]
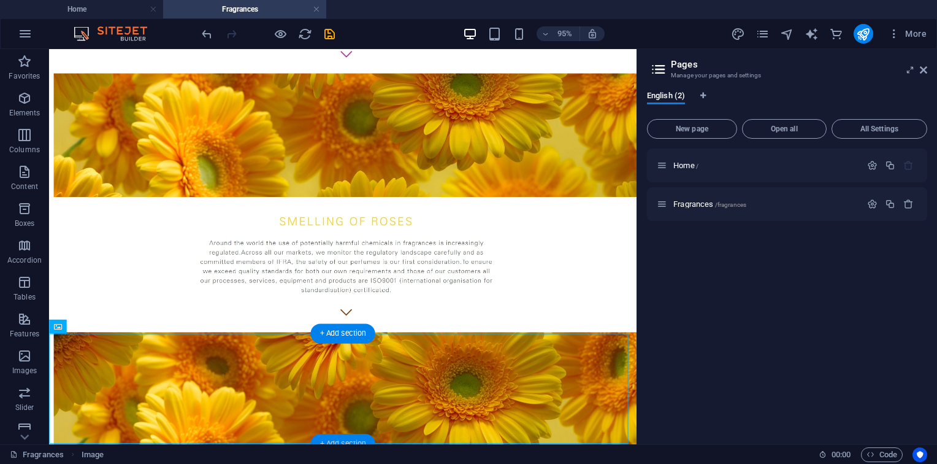
click at [343, 438] on div "+ Add section" at bounding box center [342, 444] width 64 height 20
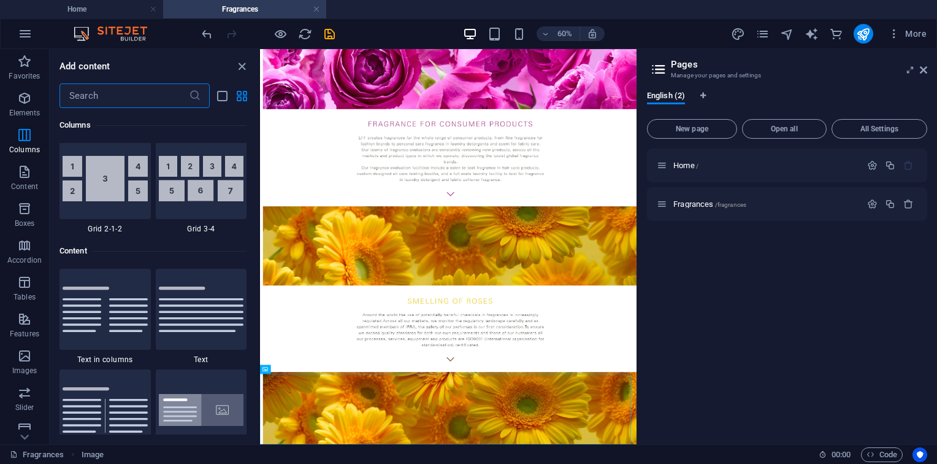
scroll to position [2021, 0]
click at [215, 304] on img at bounding box center [201, 308] width 85 height 45
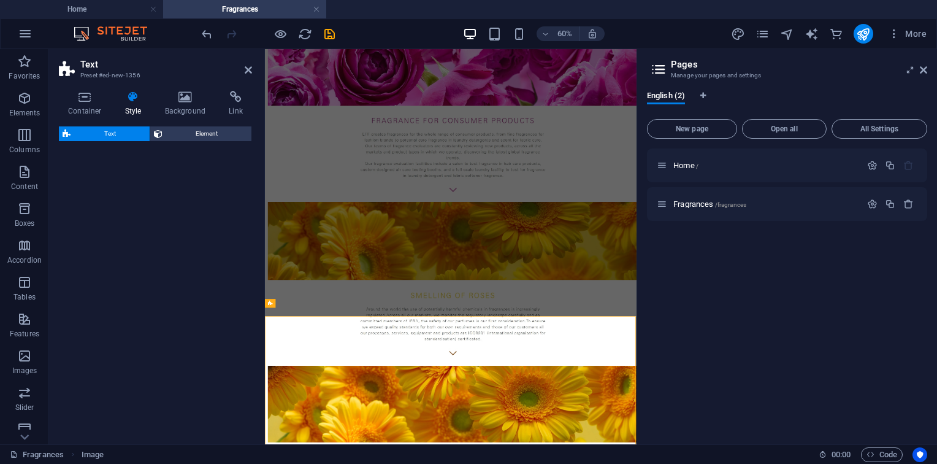
click at [215, 304] on div "Text Element" at bounding box center [155, 280] width 193 height 308
select select "preset-text-v2-default"
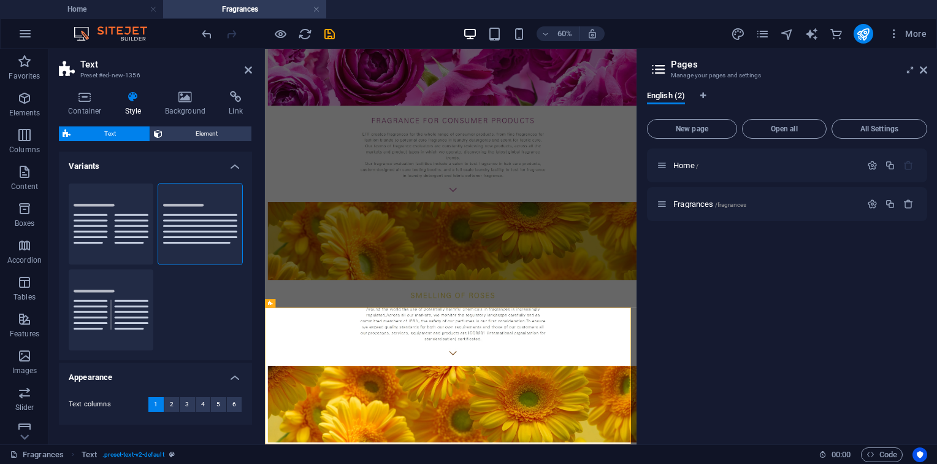
scroll to position [726, 0]
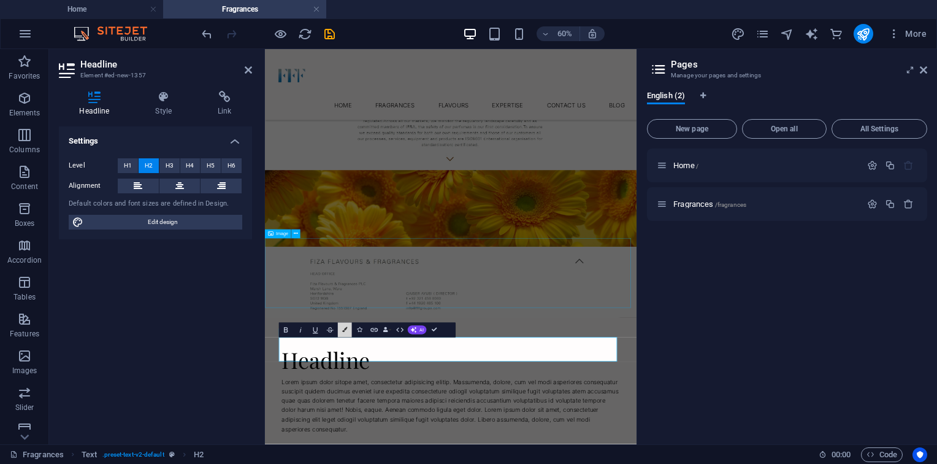
drag, startPoint x: 239, startPoint y: 484, endPoint x: 309, endPoint y: -45, distance: 534.0
click at [309, 0] on html "fffgroups.com Home Fragrances Favorites Elements Columns Content Boxes Accordio…" at bounding box center [468, 232] width 937 height 464
drag, startPoint x: 564, startPoint y: 664, endPoint x: 580, endPoint y: 640, distance: 28.4
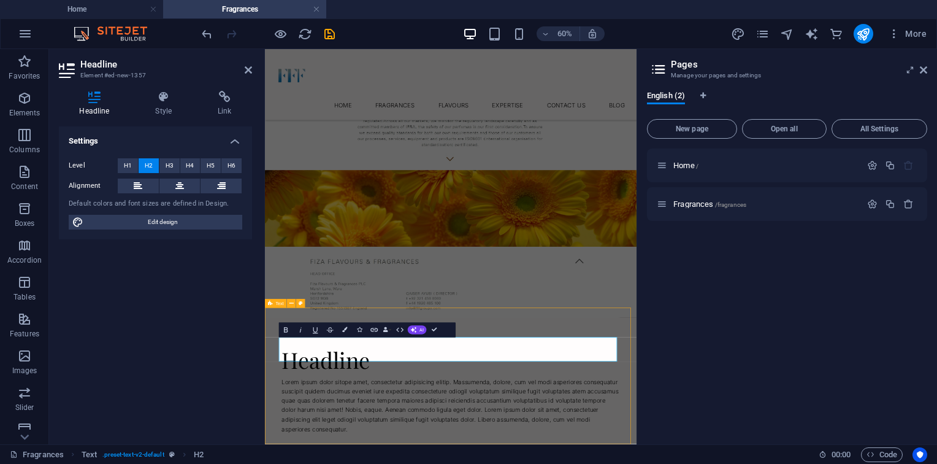
select select "preset-text-v2-default"
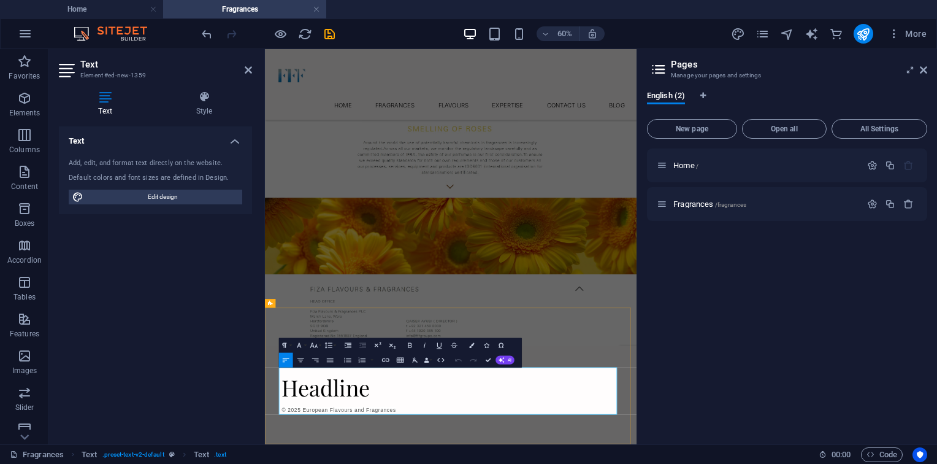
scroll to position [662, 0]
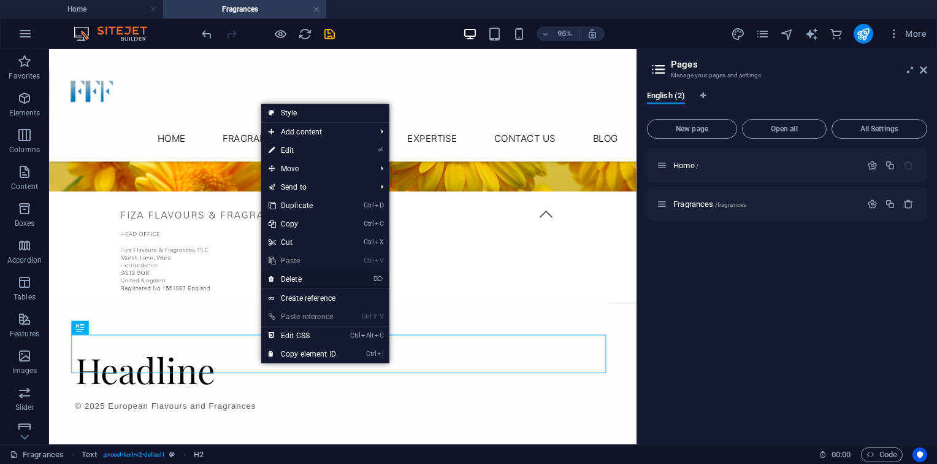
click at [315, 275] on link "⌦ Delete" at bounding box center [302, 279] width 82 height 18
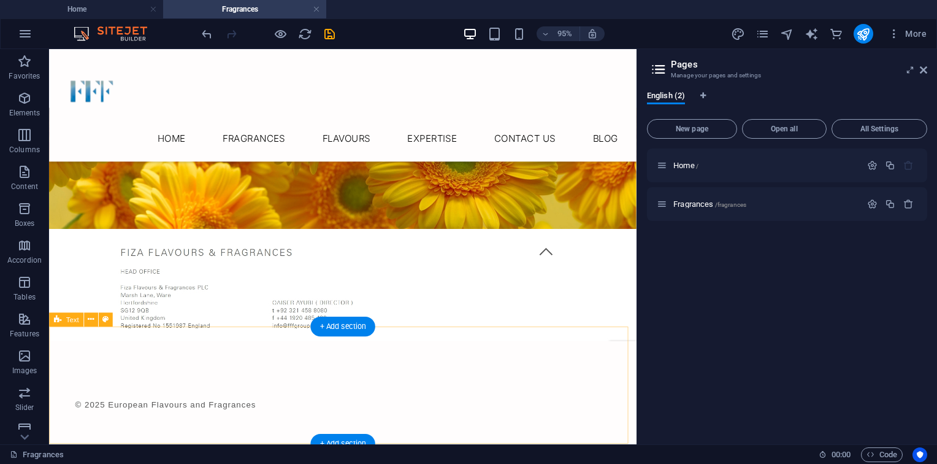
click at [285, 405] on div at bounding box center [358, 410] width 563 height 10
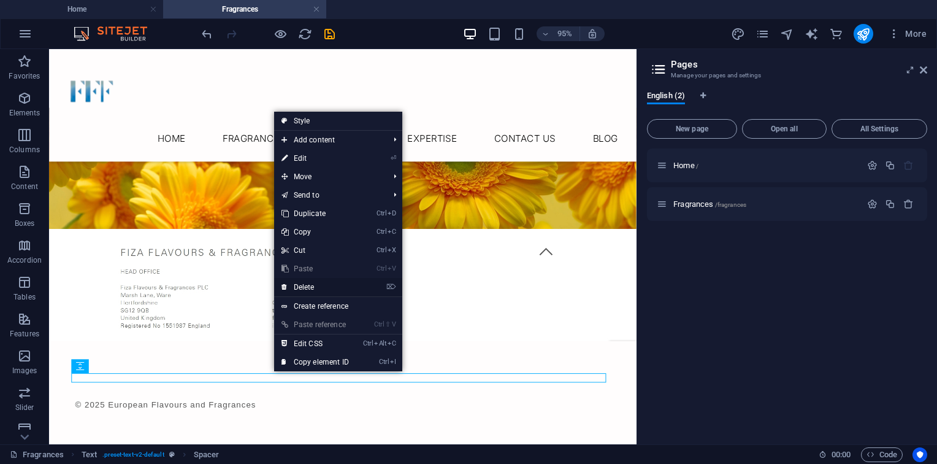
click at [340, 278] on link "⌦ Delete" at bounding box center [315, 287] width 82 height 18
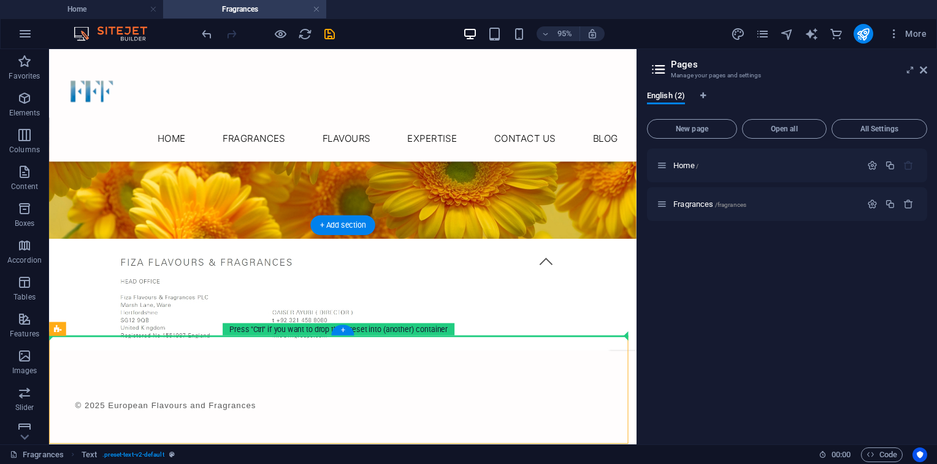
drag, startPoint x: 248, startPoint y: 411, endPoint x: 300, endPoint y: 344, distance: 84.4
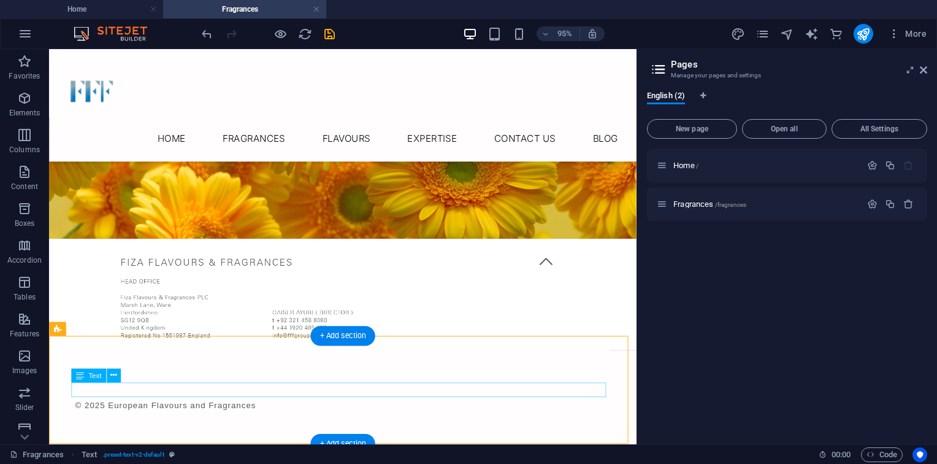
click at [205, 415] on div "© 2025 European Flavours and Fragrances" at bounding box center [358, 423] width 563 height 16
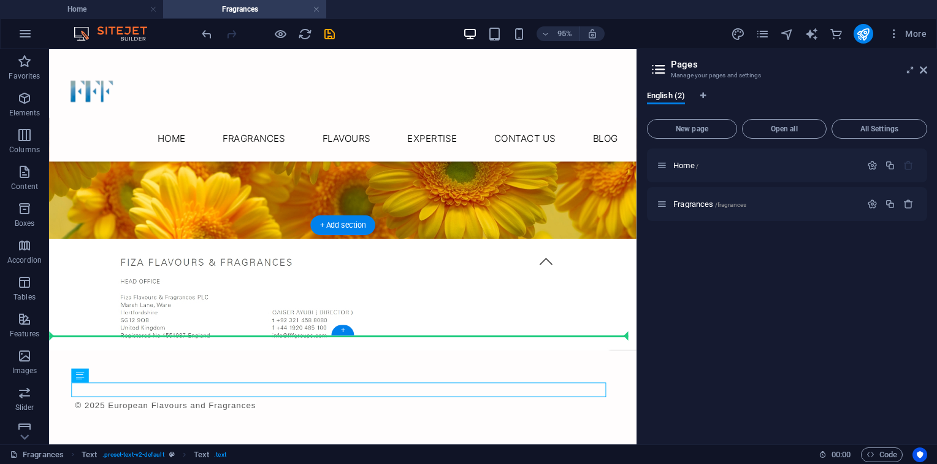
drag, startPoint x: 205, startPoint y: 406, endPoint x: 264, endPoint y: 347, distance: 83.3
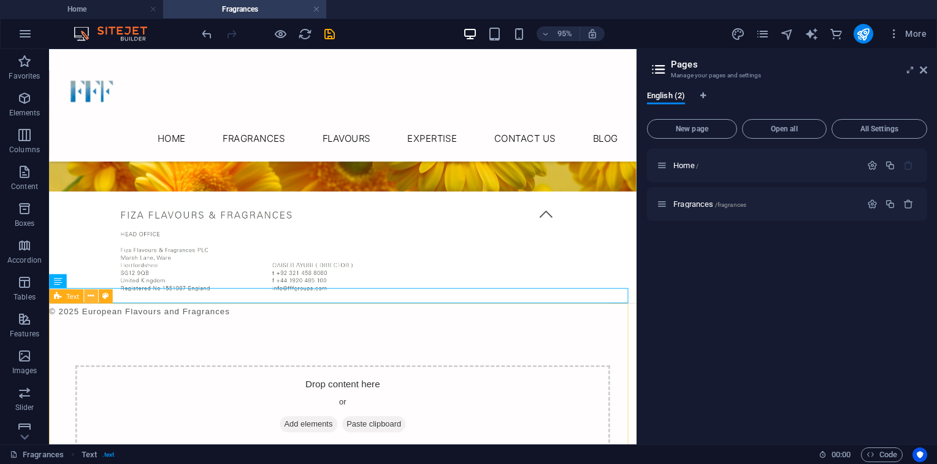
click at [93, 293] on icon at bounding box center [91, 296] width 6 height 12
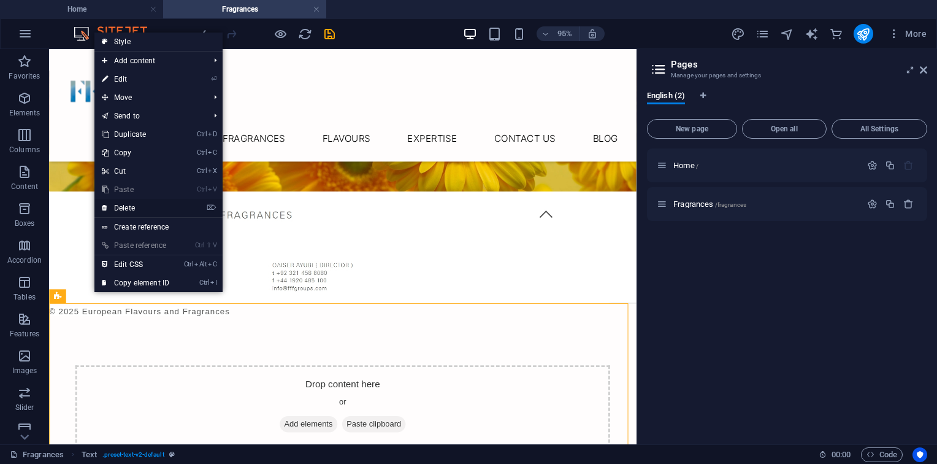
click at [139, 215] on link "⌦ Delete" at bounding box center [135, 208] width 82 height 18
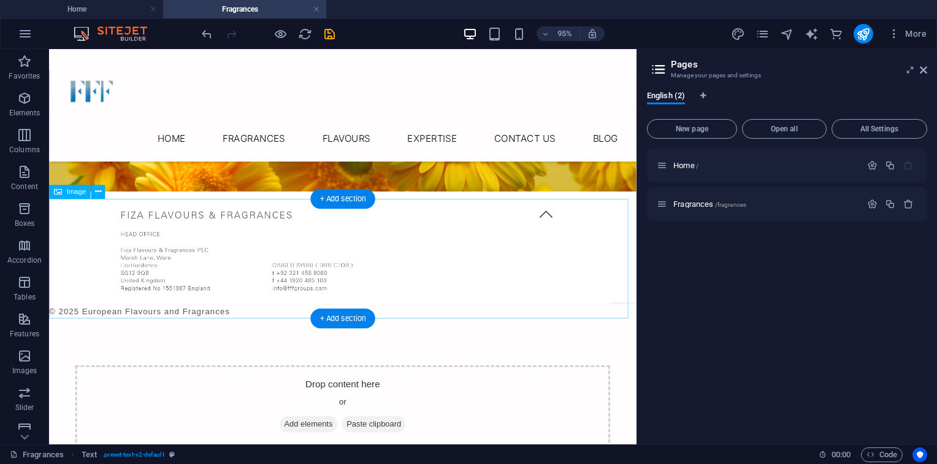
scroll to position [756, 0]
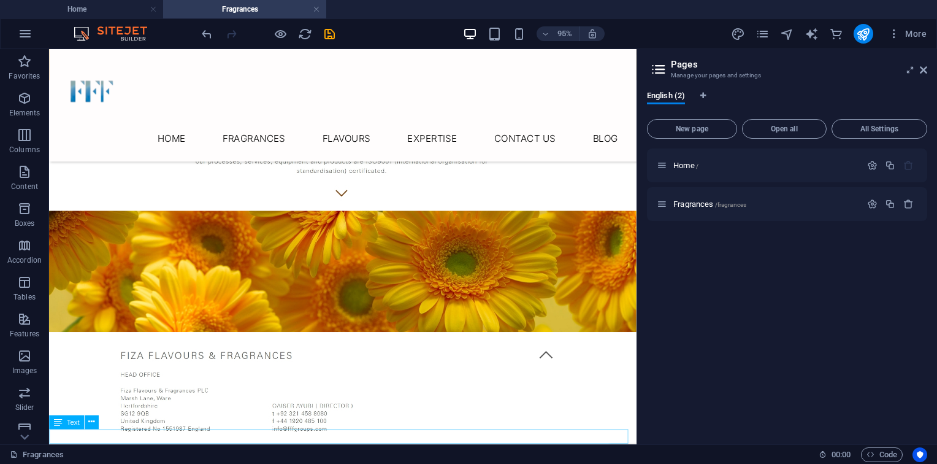
click at [204, 463] on div "© 2025 European Flavours and Fragrances" at bounding box center [358, 472] width 618 height 16
click at [57, 418] on icon at bounding box center [58, 422] width 8 height 14
click at [116, 463] on div "© 2025 European Flavours and Fragrances" at bounding box center [358, 472] width 618 height 16
click at [121, 463] on div "© 2025 European Flavours and Fragrances" at bounding box center [358, 472] width 618 height 16
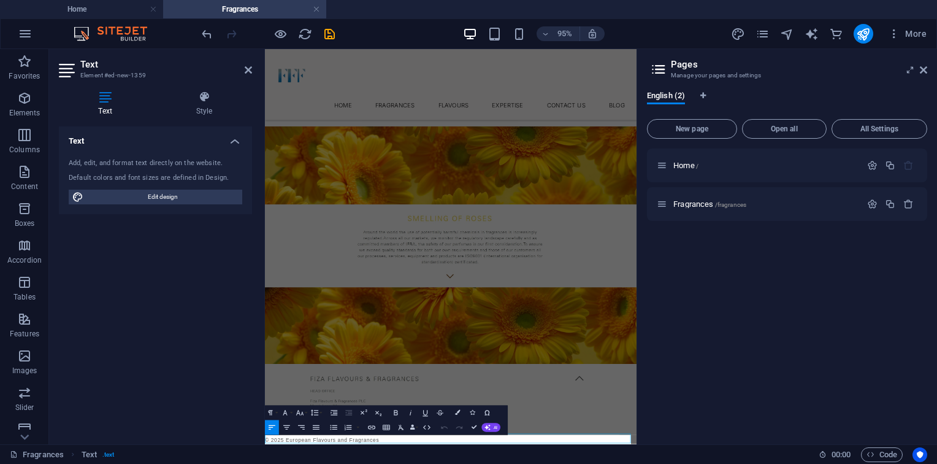
scroll to position [514, 0]
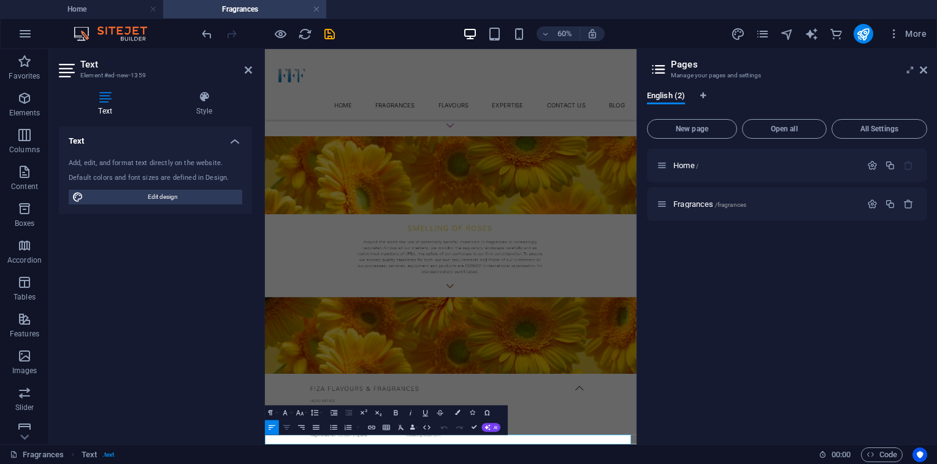
click at [287, 429] on icon "button" at bounding box center [286, 427] width 7 height 4
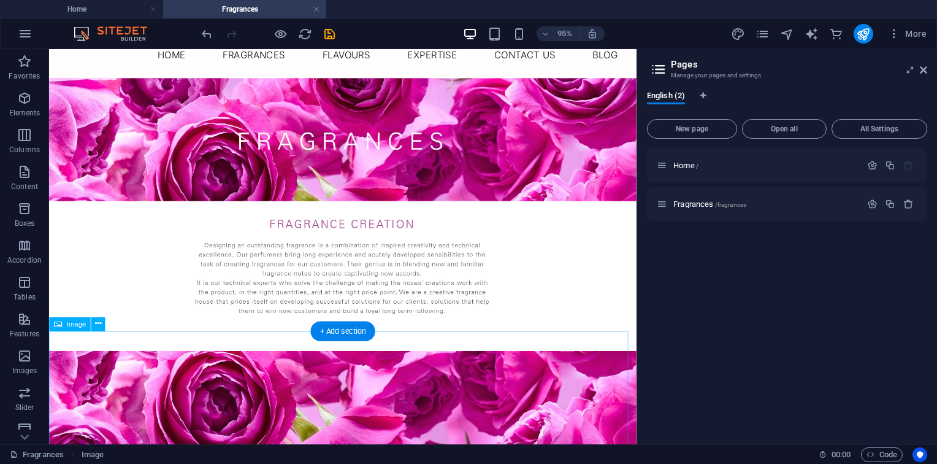
scroll to position [0, 0]
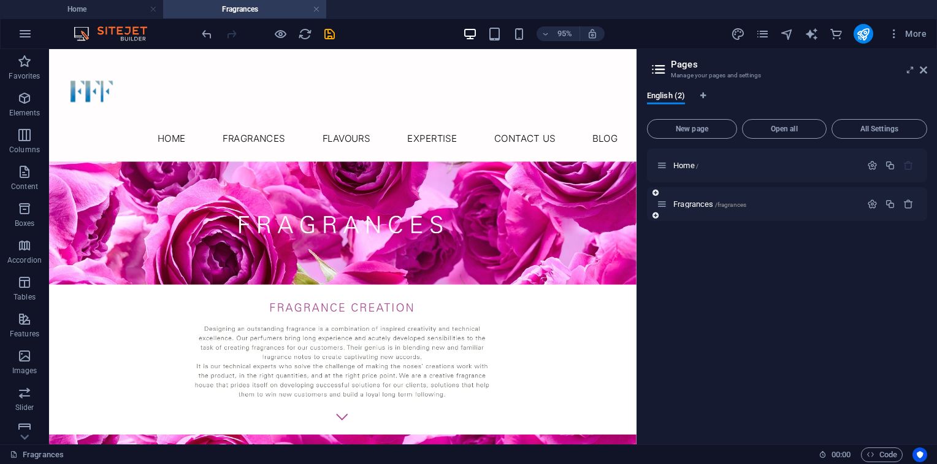
click at [774, 195] on div "Fragrances /fragrances" at bounding box center [787, 204] width 280 height 34
click at [743, 216] on div "Fragrances /fragrances" at bounding box center [787, 204] width 280 height 34
click at [731, 204] on span "/fragrances" at bounding box center [731, 204] width 32 height 7
click at [857, 202] on div "Fragrances /fragrances" at bounding box center [765, 204] width 191 height 8
click at [876, 202] on icon "button" at bounding box center [872, 204] width 10 height 10
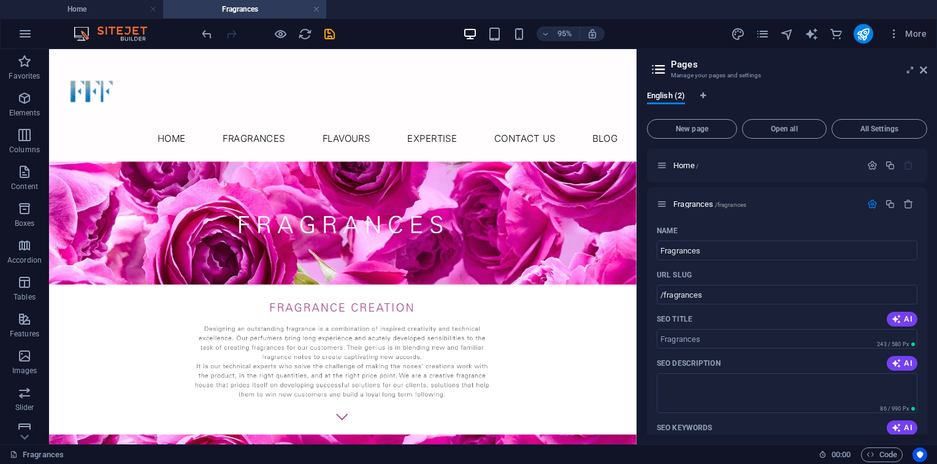
click at [819, 91] on div "English (2)" at bounding box center [787, 102] width 280 height 23
click at [743, 105] on div "English (2)" at bounding box center [787, 102] width 280 height 23
click at [261, 128] on nav "Home Fragrances Flavours Expertise Contact Us Blog" at bounding box center [358, 142] width 599 height 29
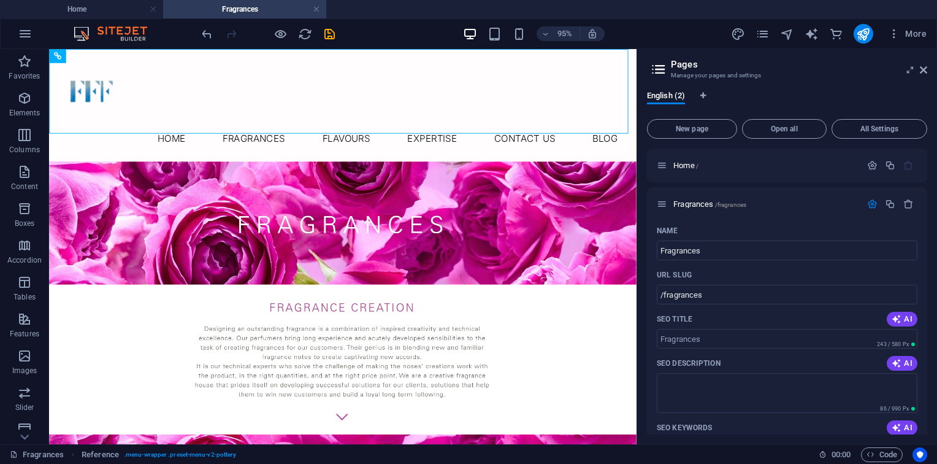
click at [770, 33] on div "More" at bounding box center [831, 34] width 201 height 20
click at [684, 163] on span "Home /" at bounding box center [685, 165] width 25 height 9
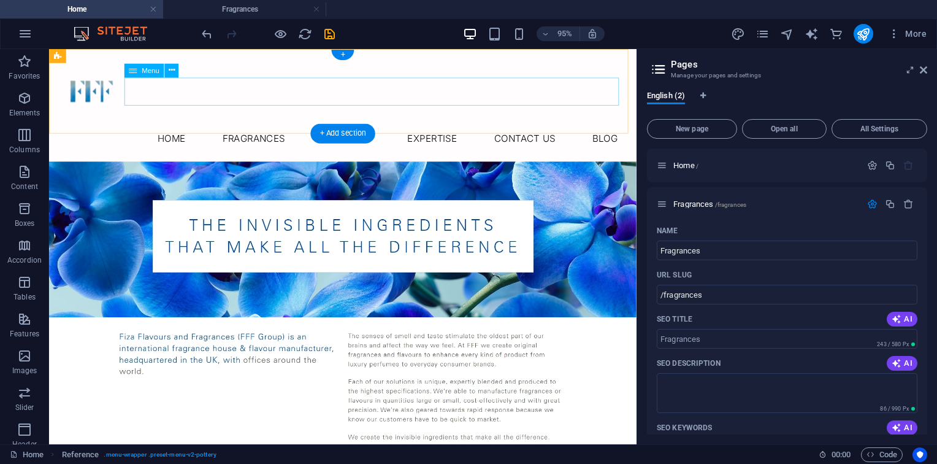
click at [229, 128] on nav "Home Fragrances Flavours Expertise Contact Us Blog" at bounding box center [358, 142] width 599 height 29
select select
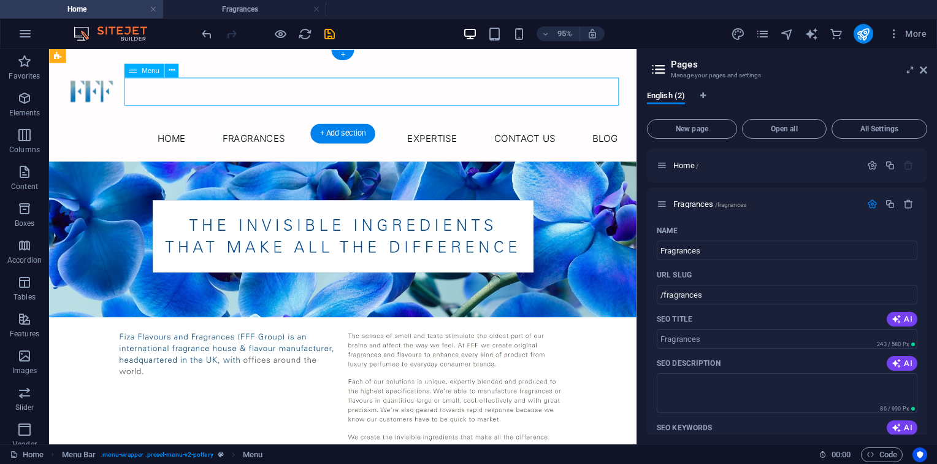
select select
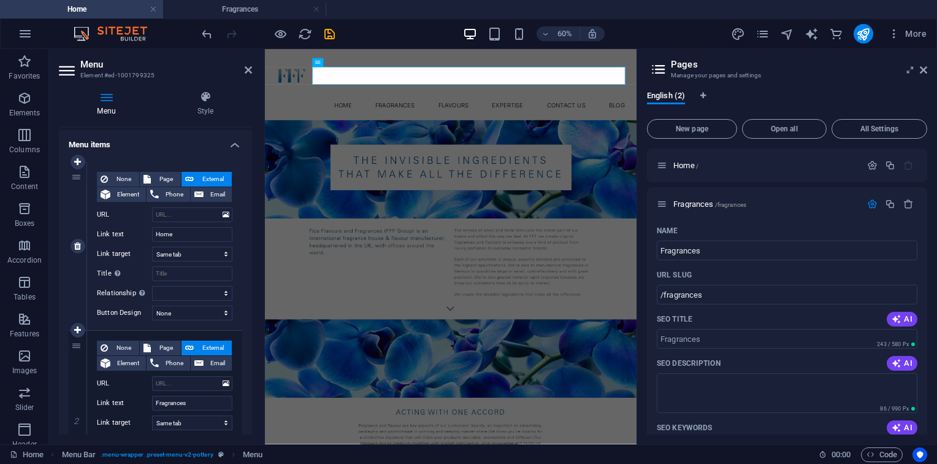
scroll to position [118, 0]
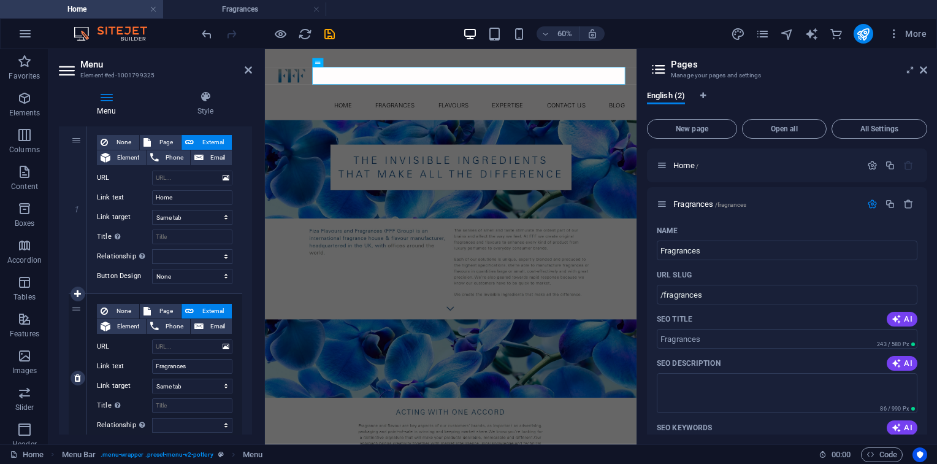
click at [184, 357] on div "None Page External Element Phone Email Page Home Fragrances Element URL Phone E…" at bounding box center [165, 368] width 136 height 129
click at [190, 350] on input "URL" at bounding box center [192, 346] width 80 height 15
click at [223, 345] on icon at bounding box center [226, 346] width 7 height 13
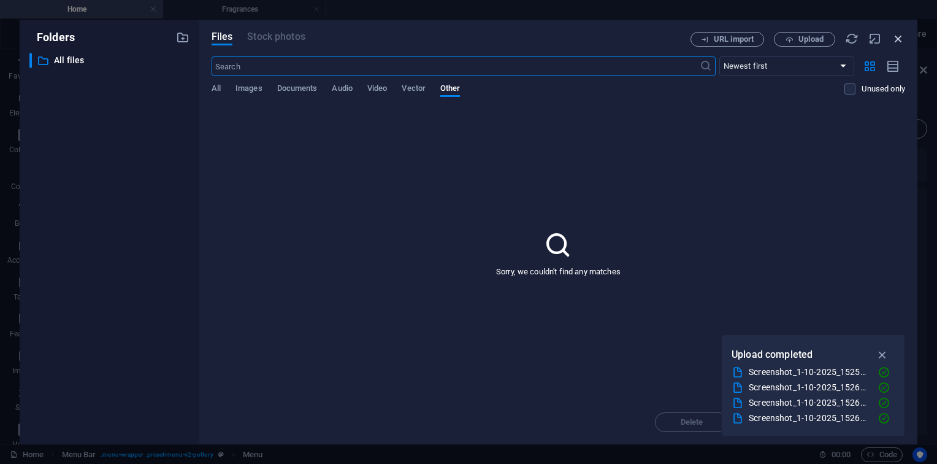
click at [903, 37] on icon "button" at bounding box center [898, 38] width 13 height 13
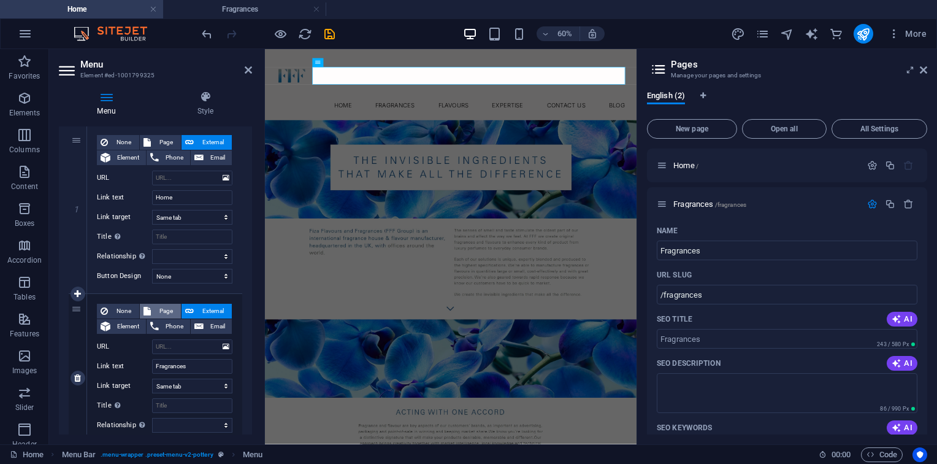
click at [162, 313] on span "Page" at bounding box center [166, 311] width 23 height 15
select select
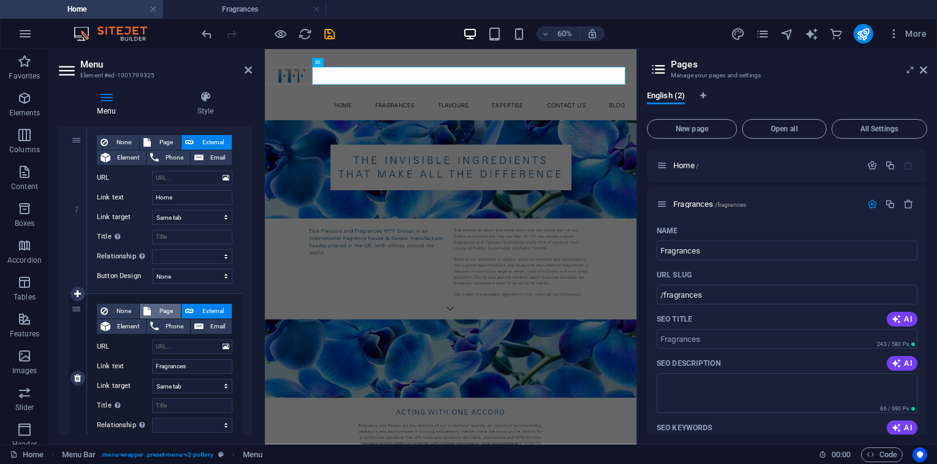
select select
click at [210, 347] on select "Home Fragrances" at bounding box center [192, 346] width 80 height 15
select select "1"
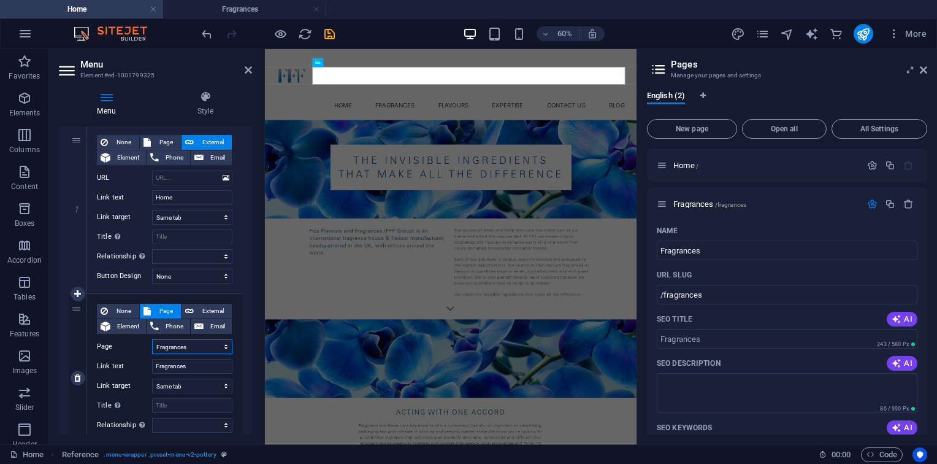
click at [152, 339] on select "Home Fragrances" at bounding box center [192, 346] width 80 height 15
select select
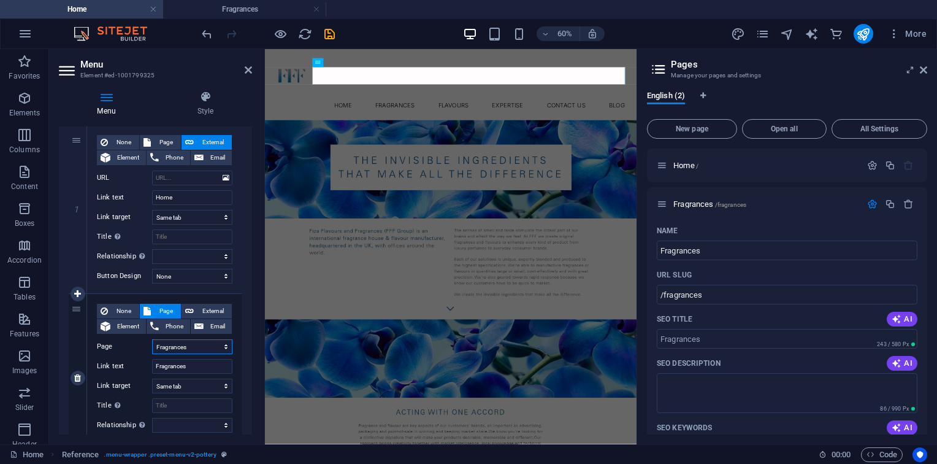
select select
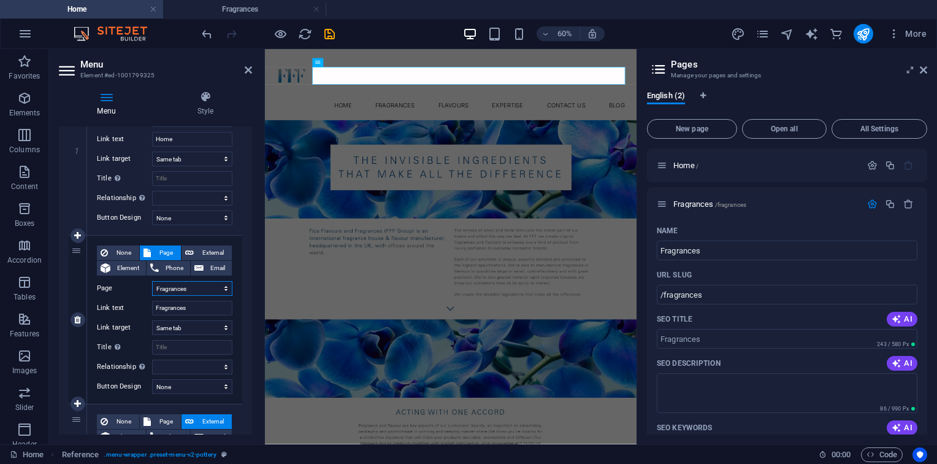
scroll to position [177, 0]
click at [199, 326] on select "New tab Same tab Overlay" at bounding box center [192, 327] width 80 height 15
click at [152, 320] on select "New tab Same tab Overlay" at bounding box center [192, 327] width 80 height 15
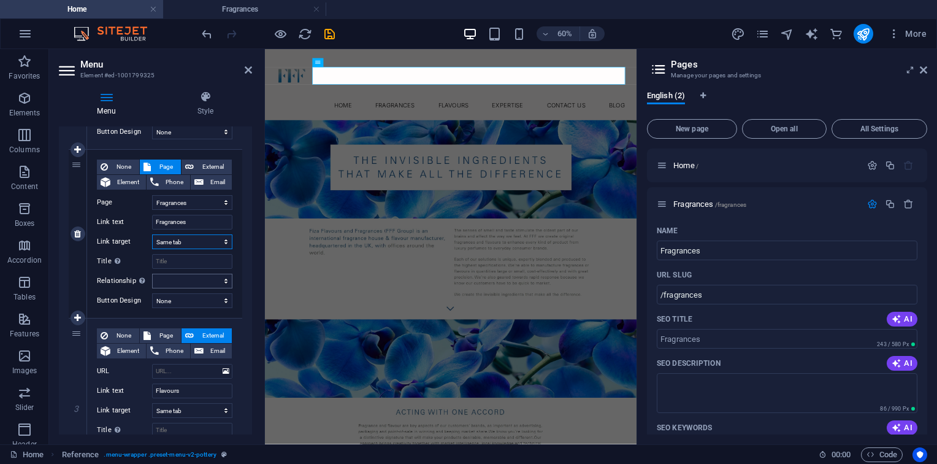
scroll to position [280, 0]
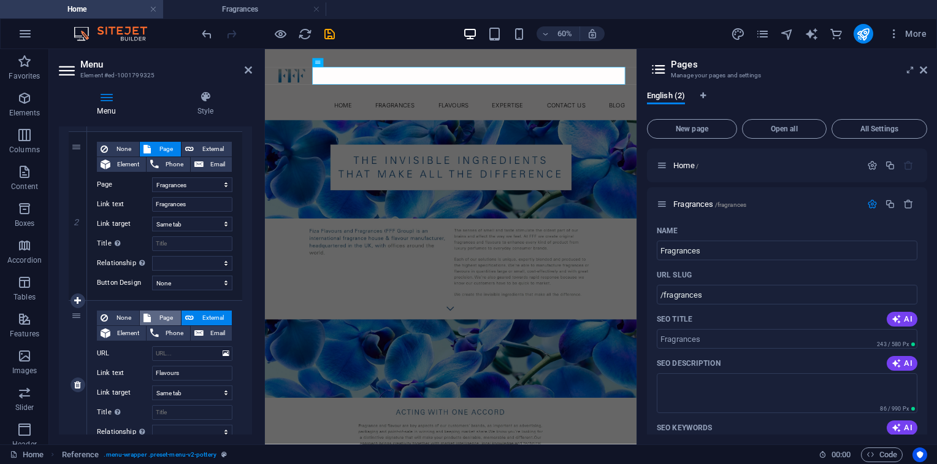
click at [161, 319] on span "Page" at bounding box center [166, 317] width 23 height 15
select select
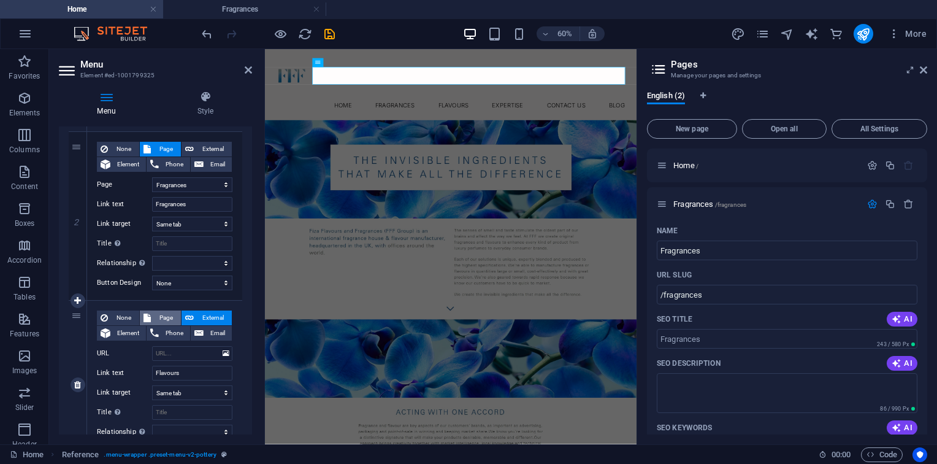
select select
click at [867, 82] on div "English (2) New page Open all All Settings Home / Fragrances /fragrances Name F…" at bounding box center [787, 262] width 300 height 363
click at [251, 77] on header "Menu Element #ed-1001799325" at bounding box center [155, 65] width 193 height 32
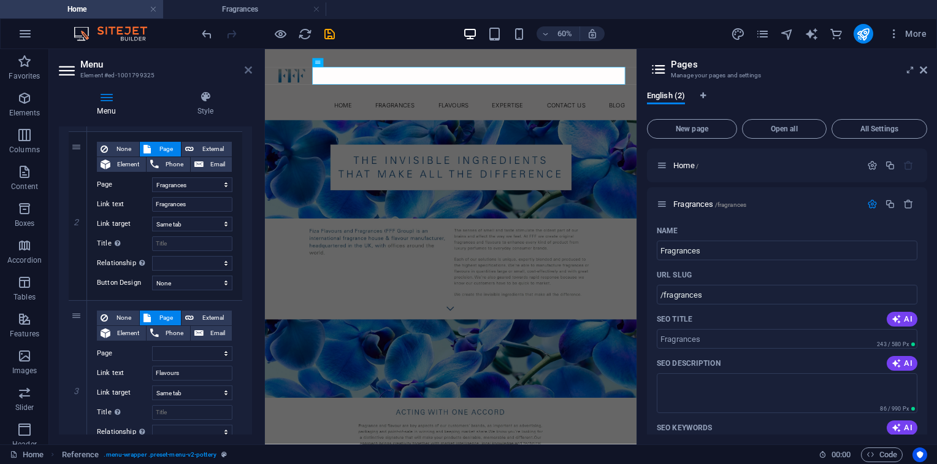
click at [250, 70] on icon at bounding box center [248, 70] width 7 height 10
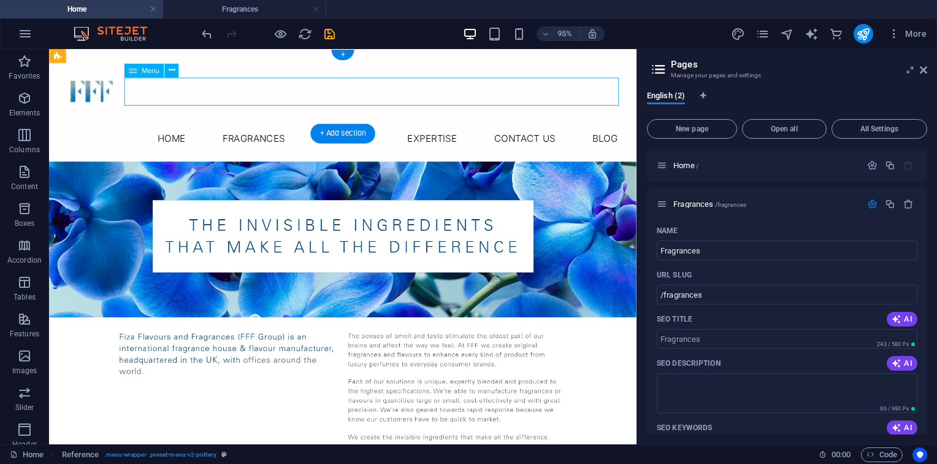
drag, startPoint x: 377, startPoint y: 90, endPoint x: 329, endPoint y: 90, distance: 47.8
click at [329, 128] on nav "Home Fragrances Flavours Expertise Contact Us Blog" at bounding box center [358, 142] width 599 height 29
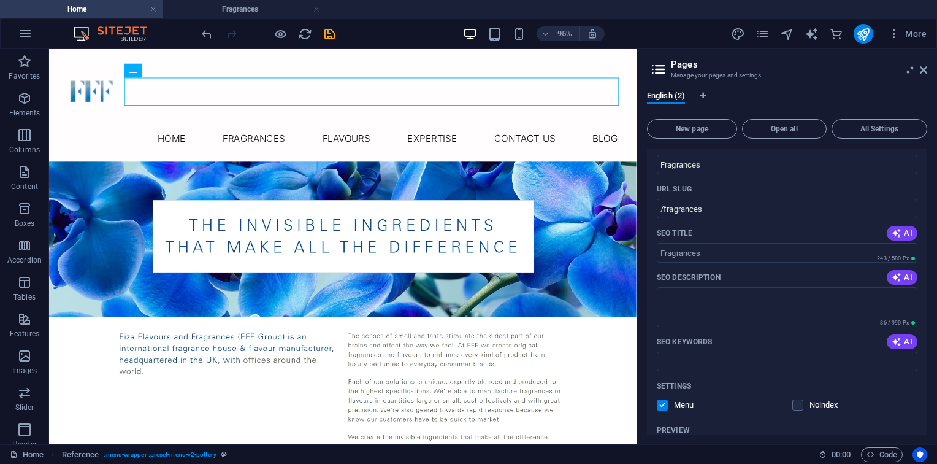
scroll to position [91, 0]
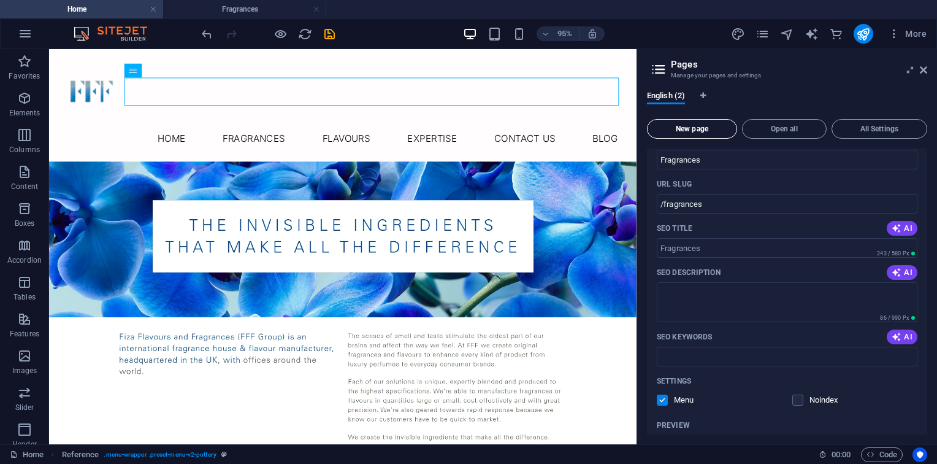
click at [716, 131] on span "New page" at bounding box center [692, 128] width 79 height 7
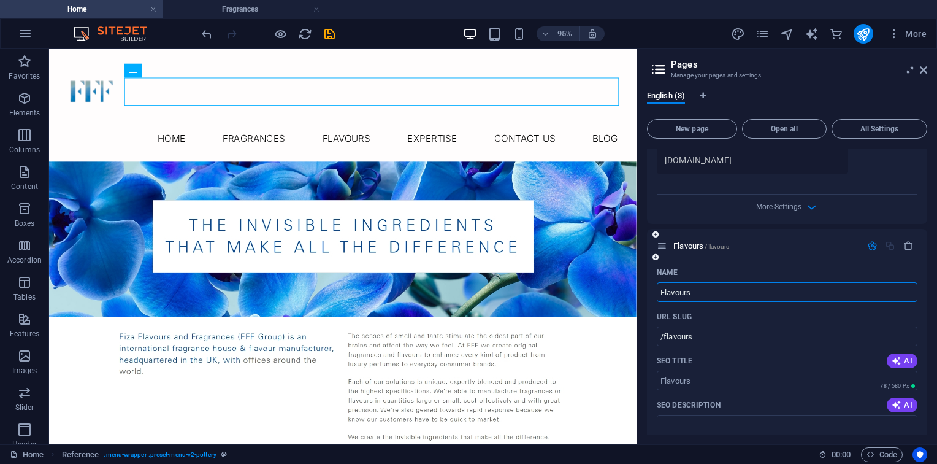
type input "Flavours"
type input "/flavours"
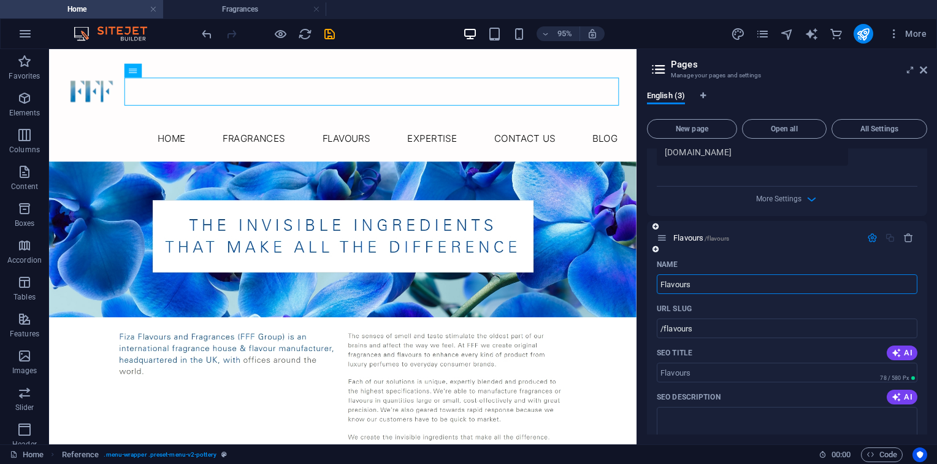
scroll to position [461, 0]
type input "Flavours"
click at [700, 239] on span "Flavours /flavours" at bounding box center [701, 238] width 56 height 9
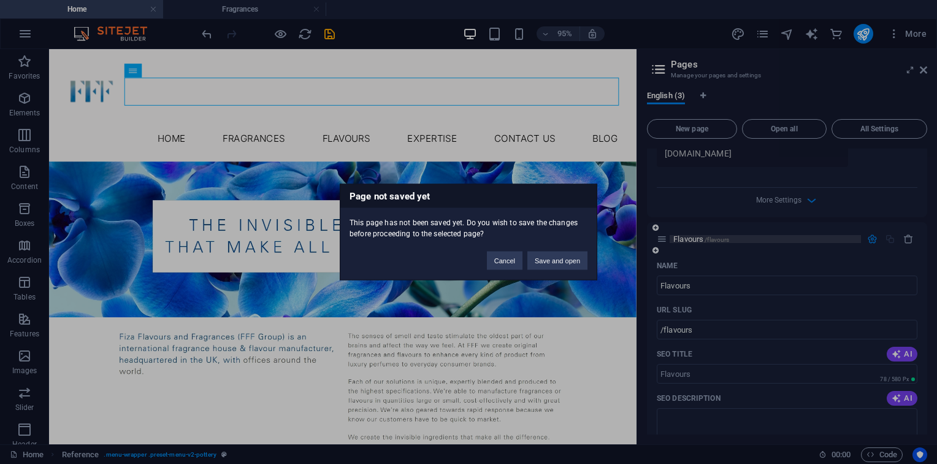
click at [700, 239] on div "Page not saved yet This page has not been saved yet. Do you wish to save the ch…" at bounding box center [468, 232] width 937 height 464
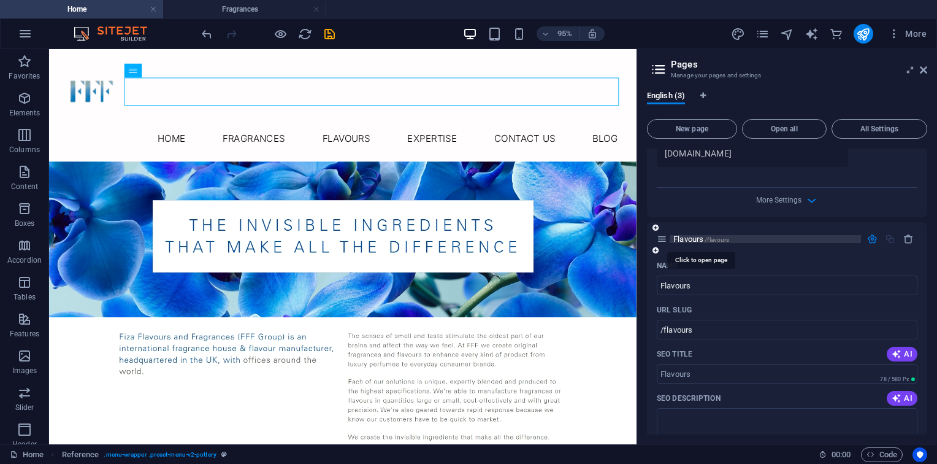
click at [700, 239] on span "Flavours /flavours" at bounding box center [701, 238] width 56 height 9
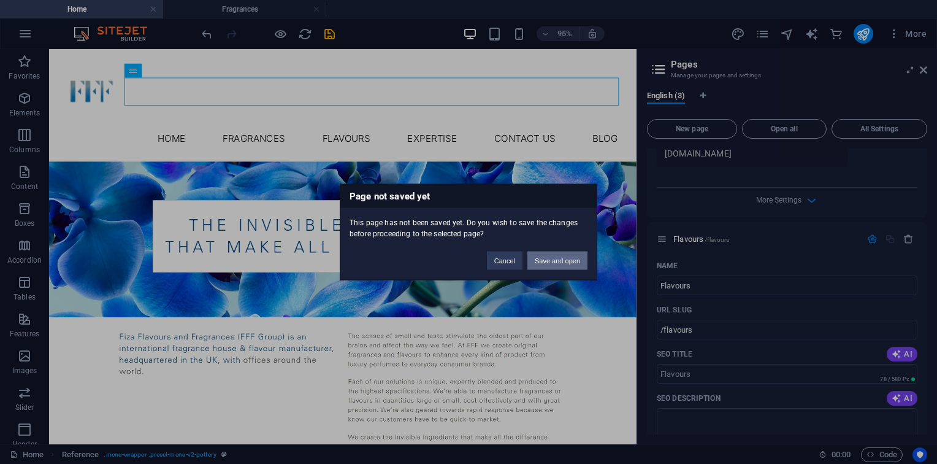
click at [560, 262] on button "Save and open" at bounding box center [557, 260] width 60 height 18
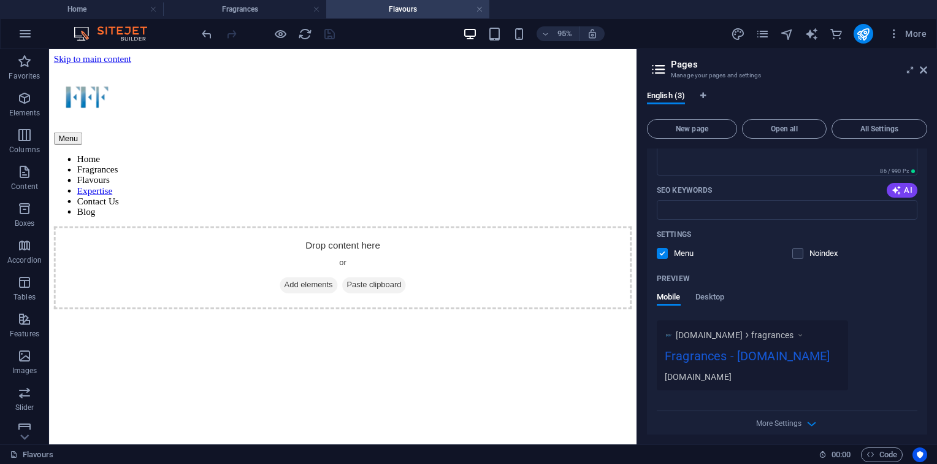
scroll to position [0, 0]
click at [113, 126] on button at bounding box center [109, 127] width 14 height 14
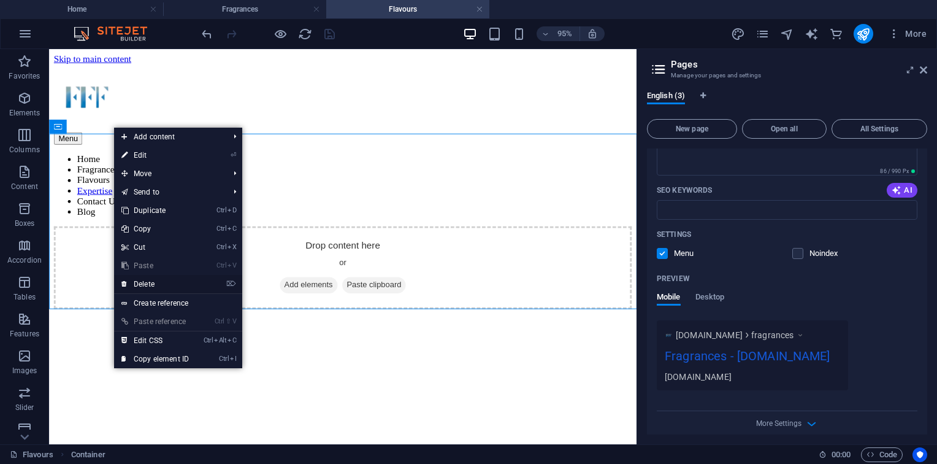
click at [171, 278] on link "⌦ Delete" at bounding box center [155, 284] width 82 height 18
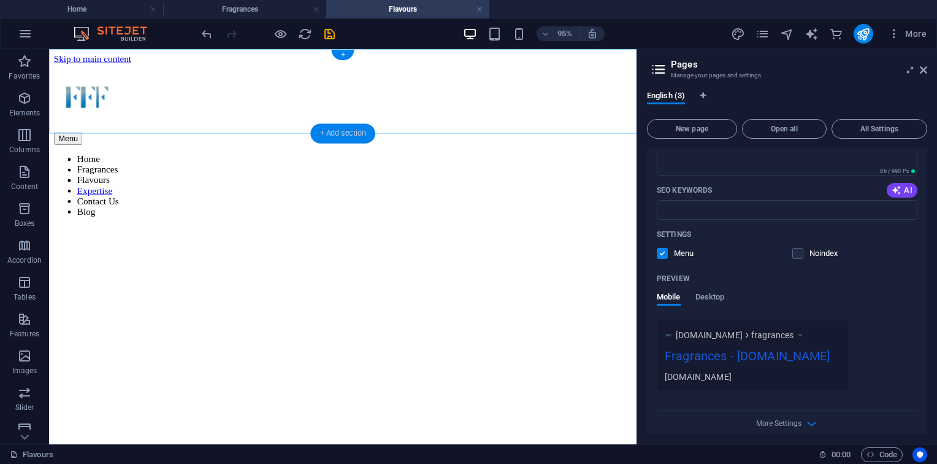
click at [333, 130] on div "+ Add section" at bounding box center [342, 134] width 64 height 20
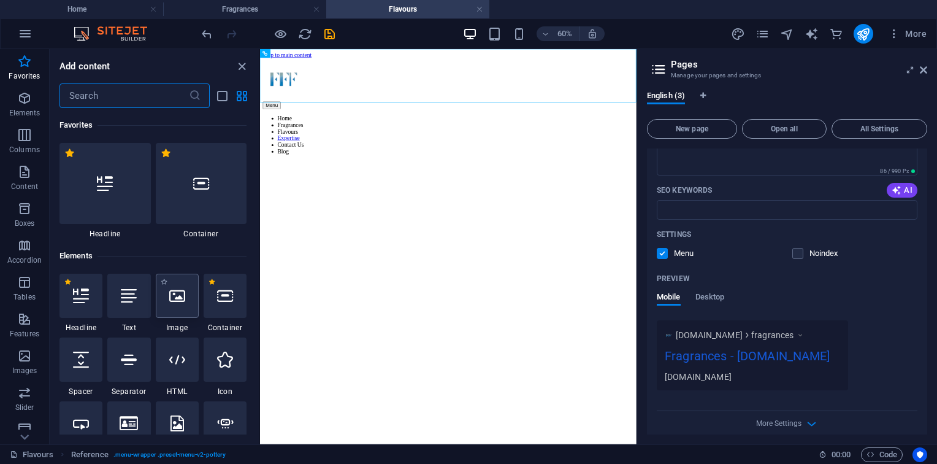
click at [162, 301] on div at bounding box center [177, 296] width 43 height 44
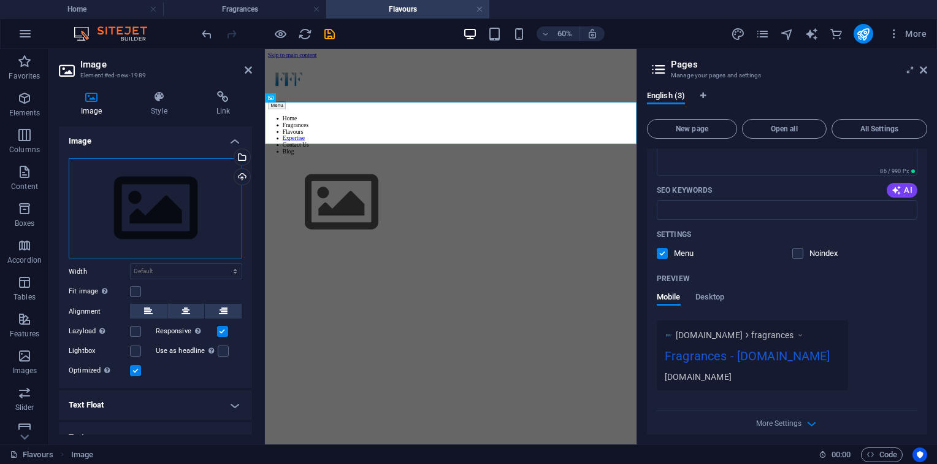
click at [161, 185] on div "Drag files here, click to choose files or select files from Files or our free s…" at bounding box center [156, 208] width 174 height 101
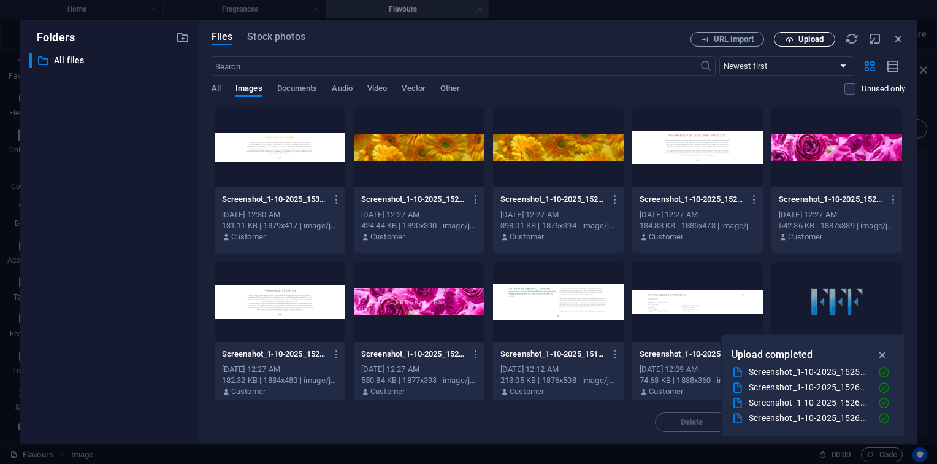
click at [817, 33] on button "Upload" at bounding box center [804, 39] width 61 height 15
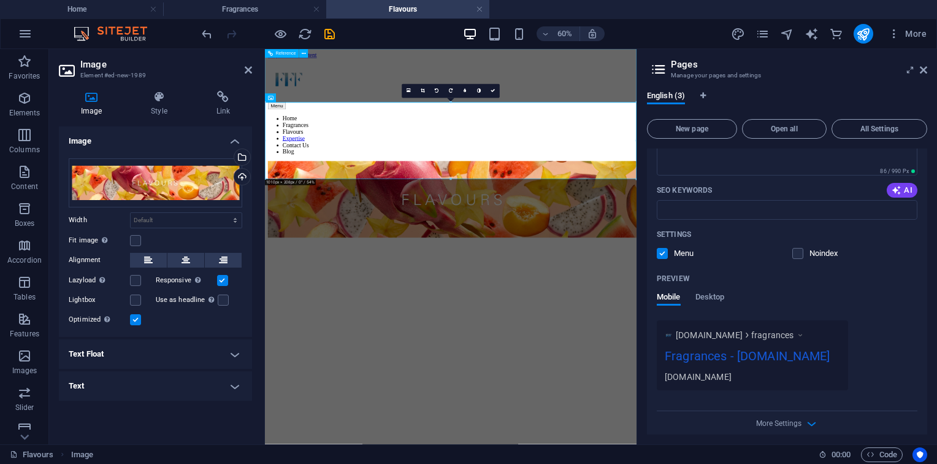
click at [657, 110] on div "Menu Home Fragrances Flavours Expertise Contact Us Blog" at bounding box center [575, 145] width 610 height 161
click at [733, 159] on nav "Home Fragrances Flavours Expertise Contact Us Blog" at bounding box center [575, 192] width 610 height 66
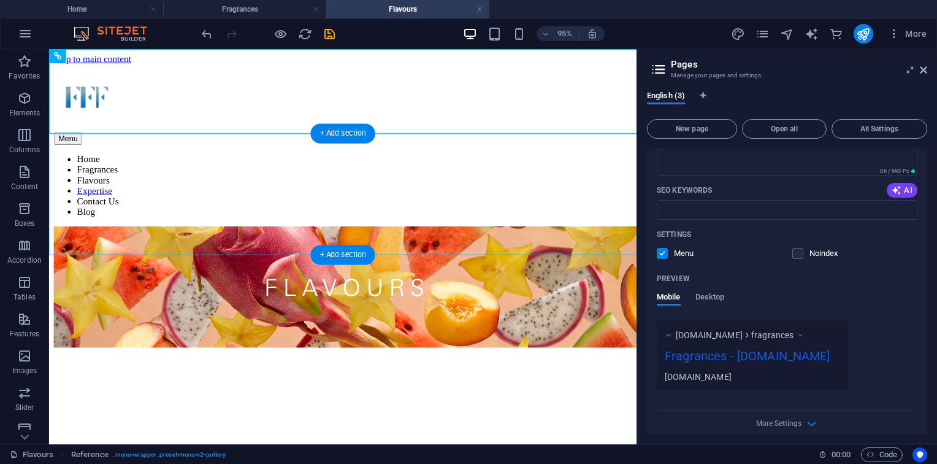
click at [352, 251] on div "+ Add section" at bounding box center [342, 255] width 64 height 20
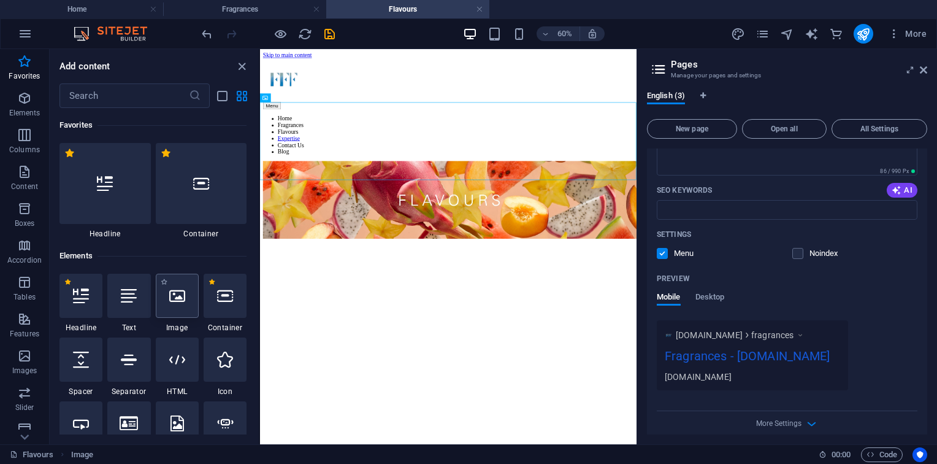
click at [174, 298] on icon at bounding box center [177, 296] width 16 height 16
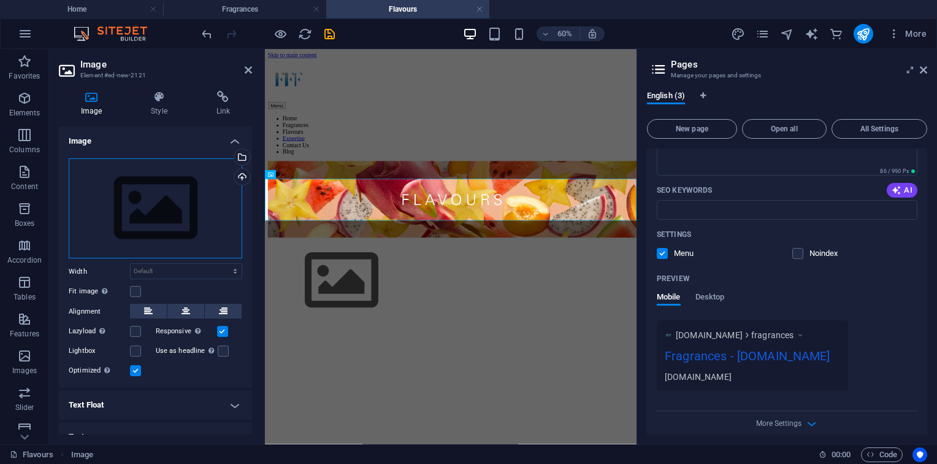
click at [194, 201] on div "Drag files here, click to choose files or select files from Files or our free s…" at bounding box center [156, 208] width 174 height 101
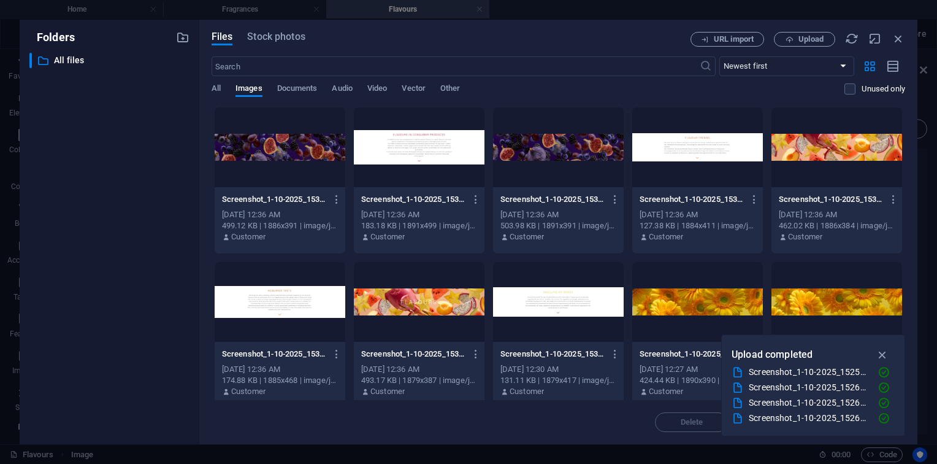
click at [702, 173] on div at bounding box center [697, 147] width 131 height 80
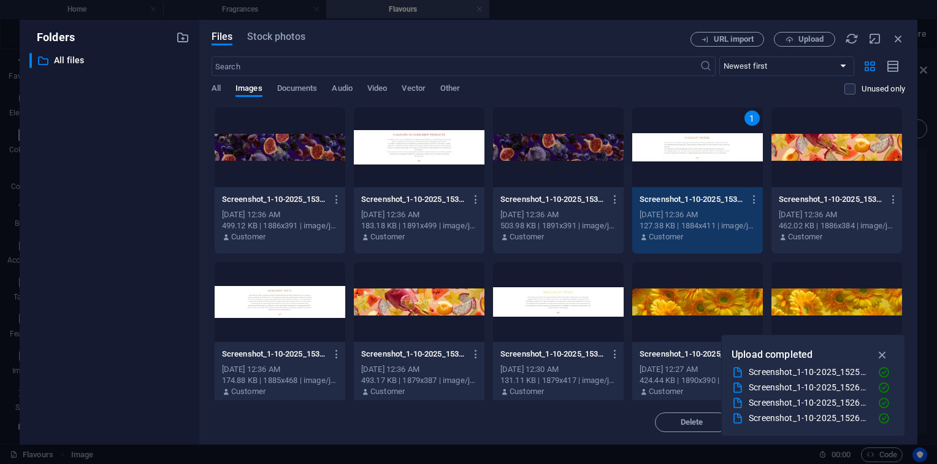
click at [443, 146] on div at bounding box center [419, 147] width 131 height 80
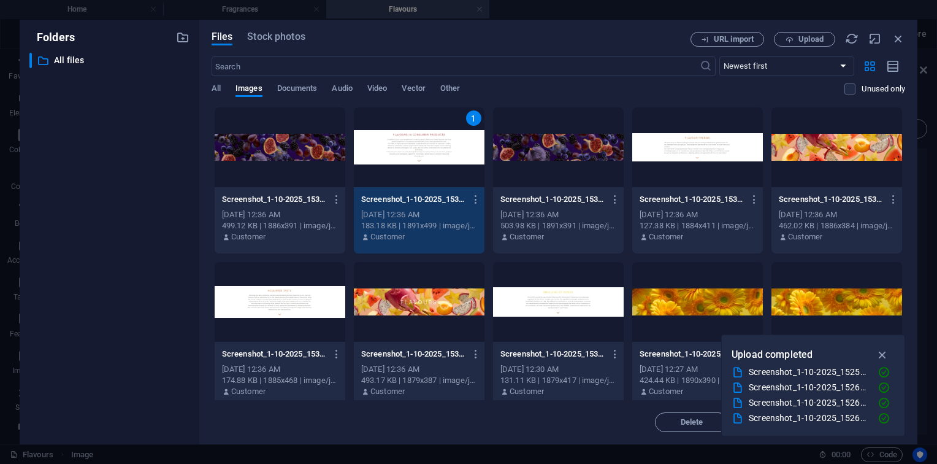
click at [272, 283] on div at bounding box center [280, 302] width 131 height 80
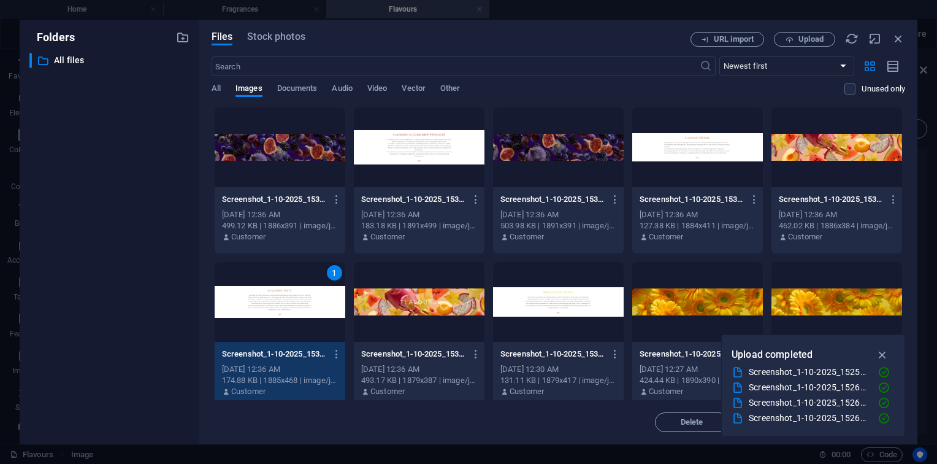
click at [272, 283] on div "1" at bounding box center [280, 302] width 131 height 80
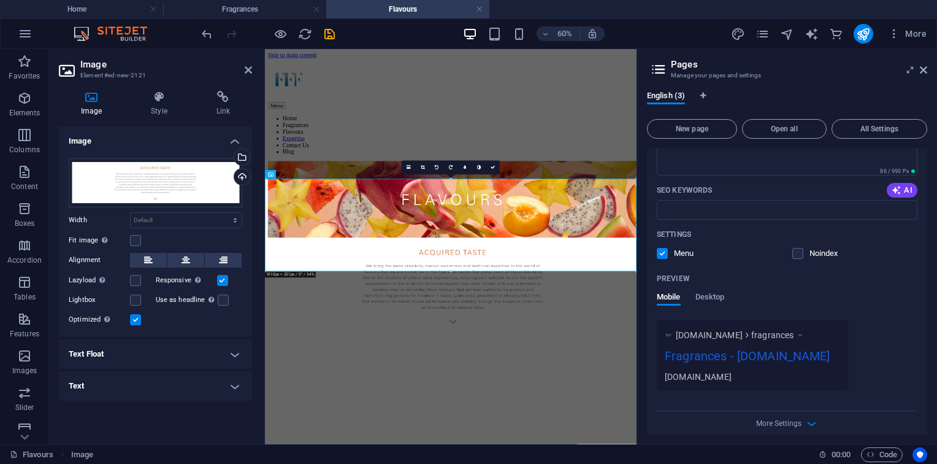
click at [607, 463] on html "Skip to main content Menu Home Fragrances Flavours Expertise Contact Us Blog" at bounding box center [574, 288] width 619 height 478
click at [490, 167] on link at bounding box center [493, 168] width 14 height 14
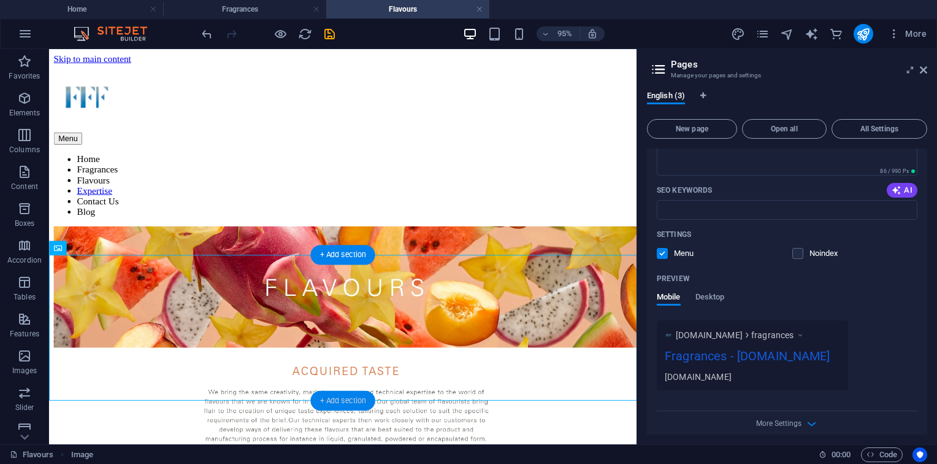
click at [341, 402] on div "+ Add section" at bounding box center [342, 401] width 64 height 20
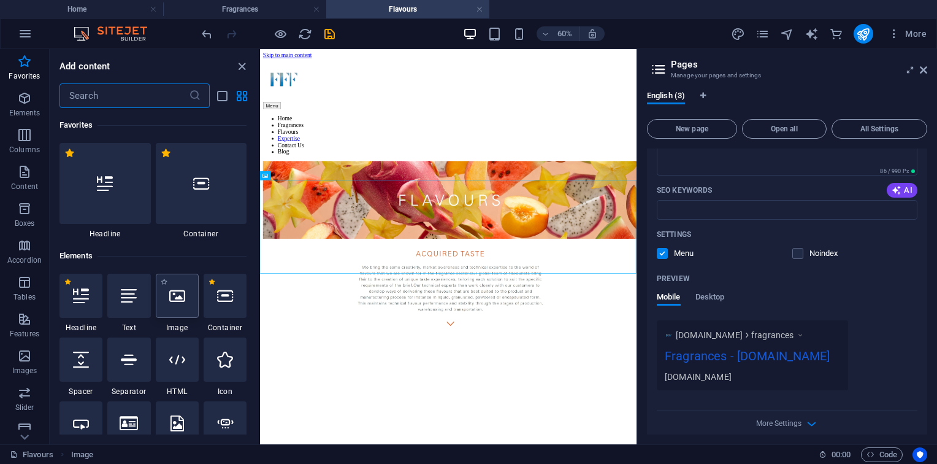
click at [169, 307] on div at bounding box center [177, 296] width 43 height 44
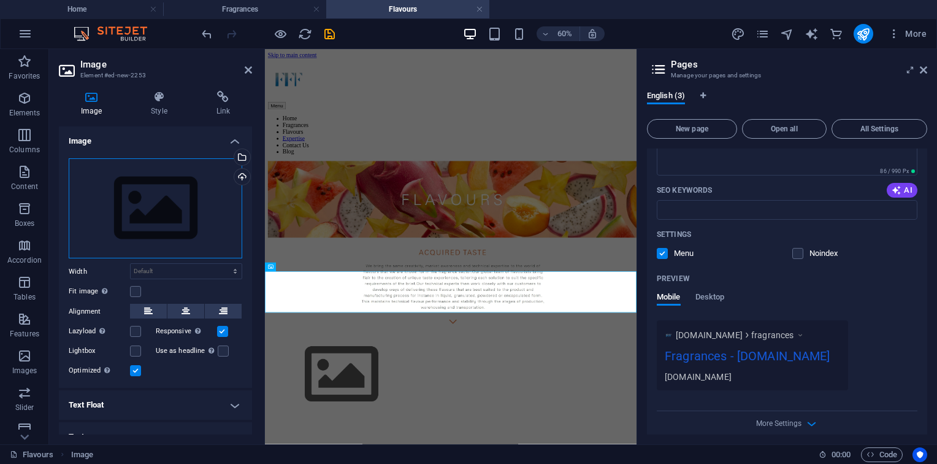
click at [144, 197] on div "Drag files here, click to choose files or select files from Files or our free s…" at bounding box center [156, 208] width 174 height 101
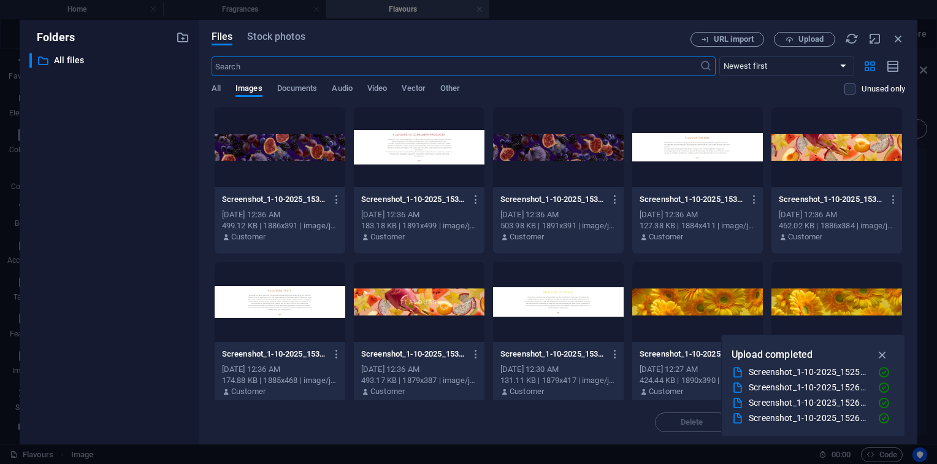
click at [843, 131] on div at bounding box center [837, 147] width 131 height 80
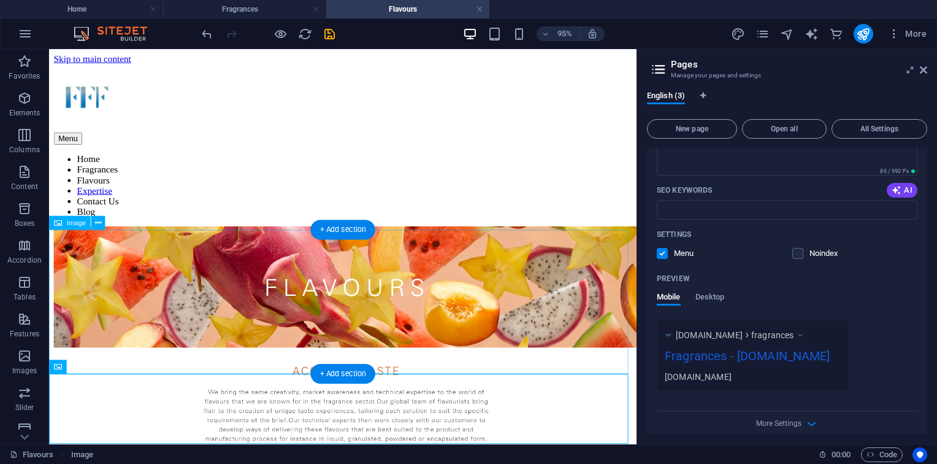
scroll to position [24, 0]
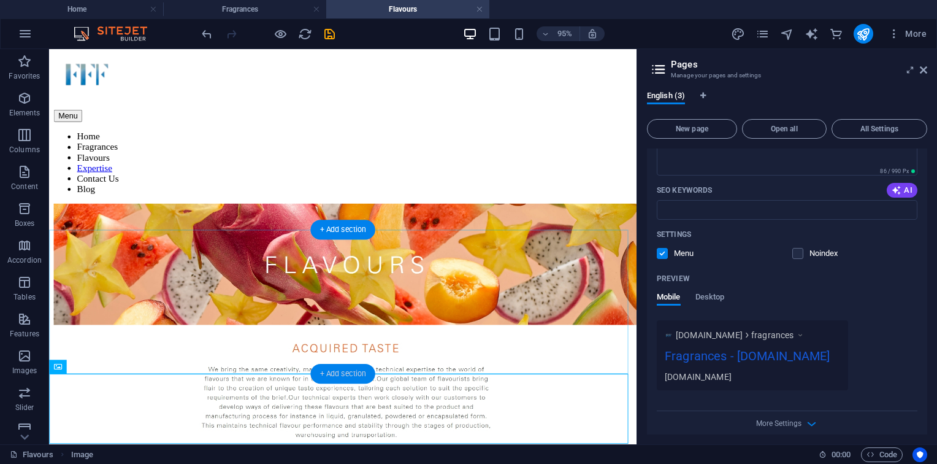
click at [339, 377] on div "+ Add section" at bounding box center [342, 374] width 64 height 20
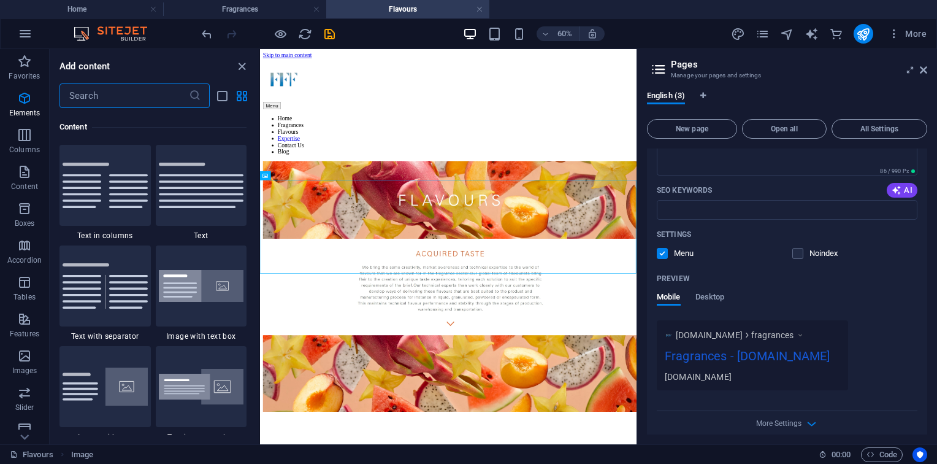
scroll to position [2146, 0]
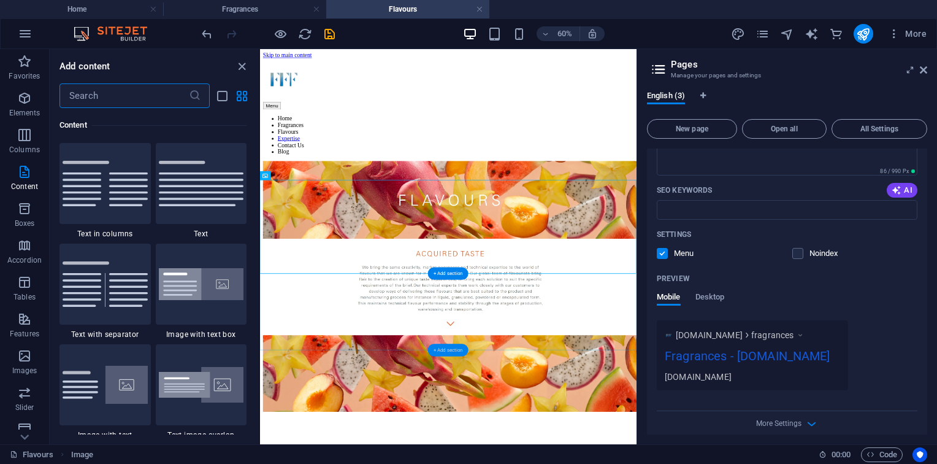
click at [439, 352] on div "+ Add section" at bounding box center [448, 350] width 40 height 12
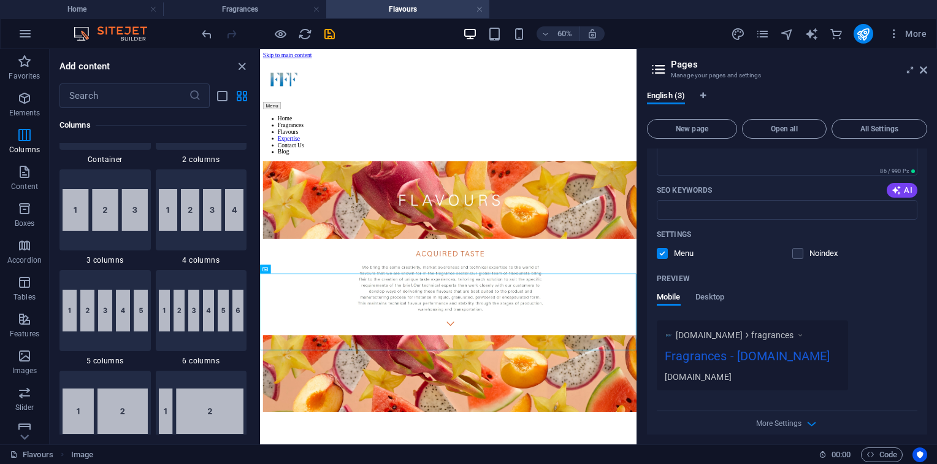
scroll to position [0, 0]
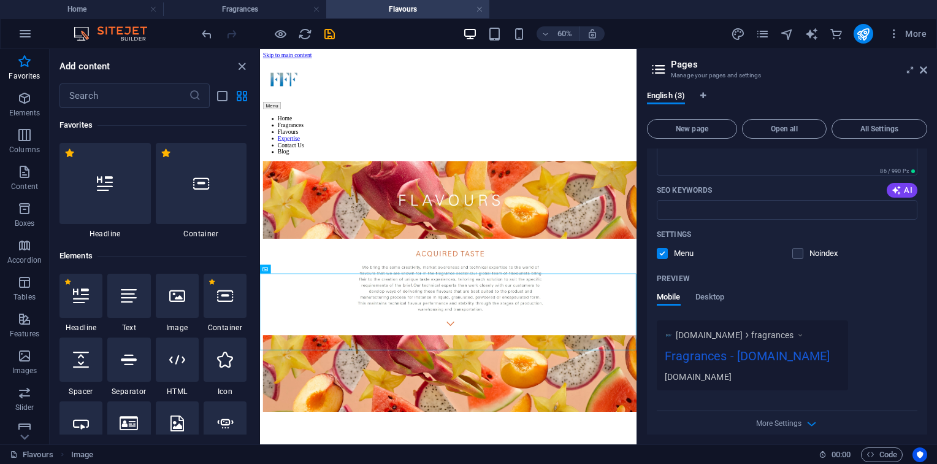
click at [178, 321] on div "1 Star Image" at bounding box center [177, 303] width 43 height 59
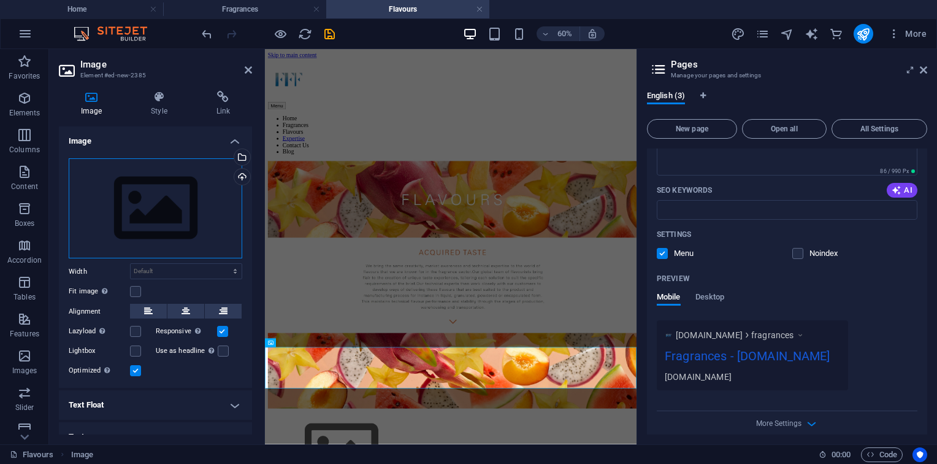
click at [207, 229] on div "Drag files here, click to choose files or select files from Files or our free s…" at bounding box center [156, 208] width 174 height 101
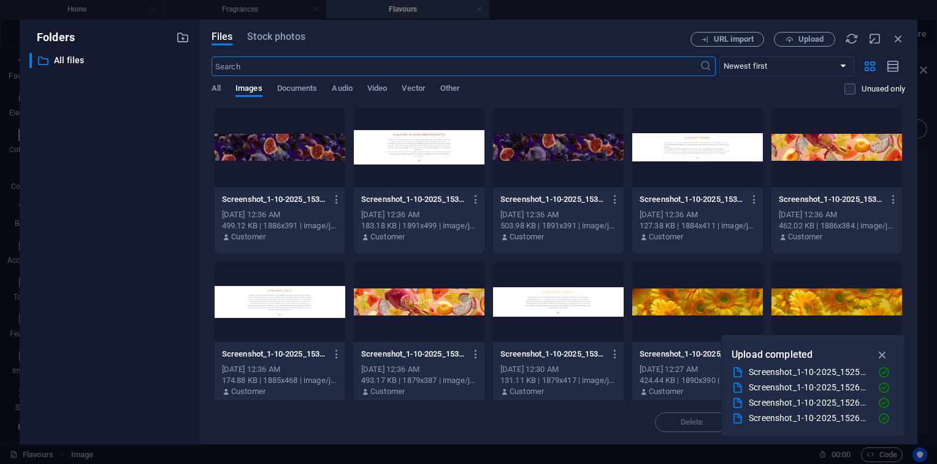
click at [751, 163] on div at bounding box center [697, 147] width 131 height 80
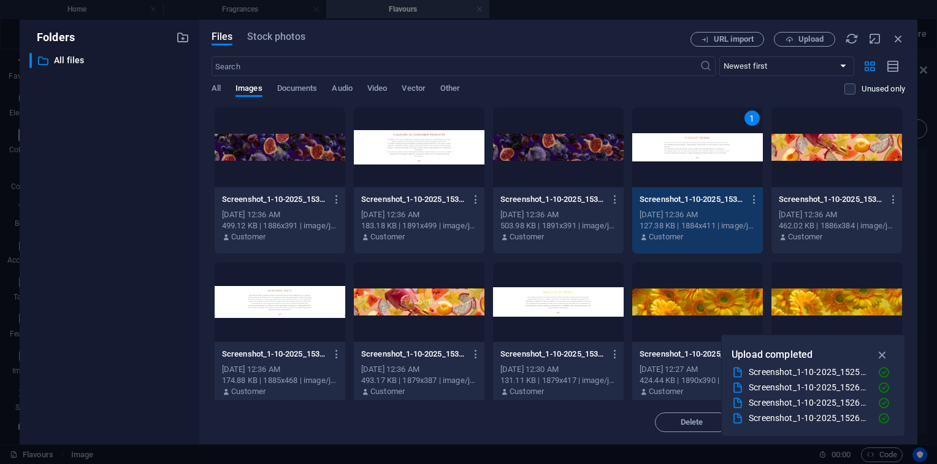
click at [751, 163] on div "1" at bounding box center [697, 147] width 131 height 80
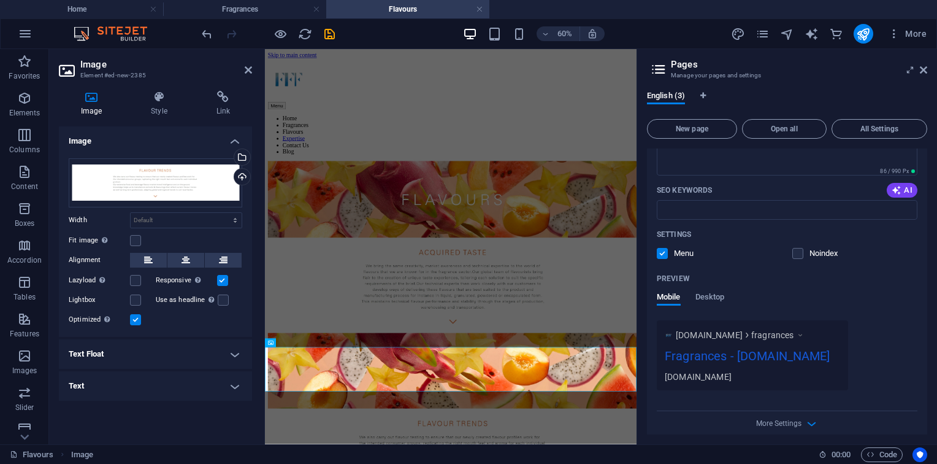
click at [606, 463] on html "Skip to main content Menu Home Fragrances Flavours Expertise Contact Us Blog" at bounding box center [574, 421] width 619 height 744
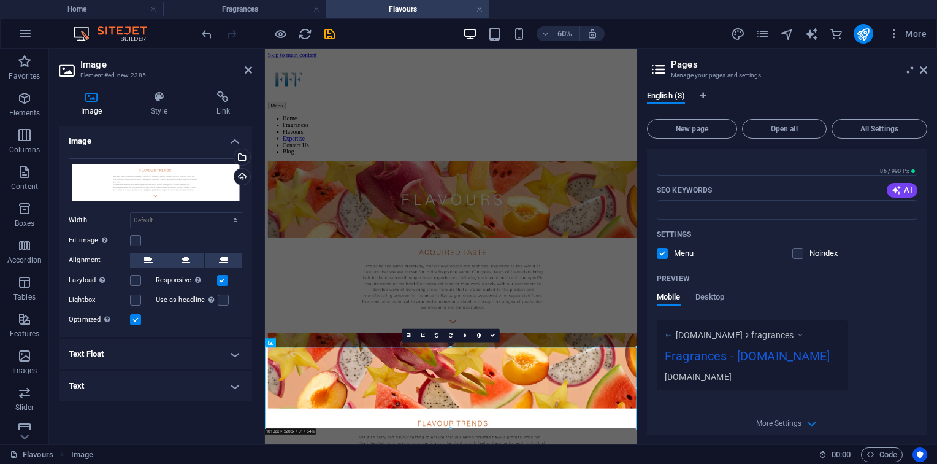
click at [561, 463] on html "Skip to main content Menu Home Fragrances Flavours Expertise Contact Us Blog" at bounding box center [574, 421] width 619 height 744
click at [491, 332] on link at bounding box center [493, 336] width 14 height 14
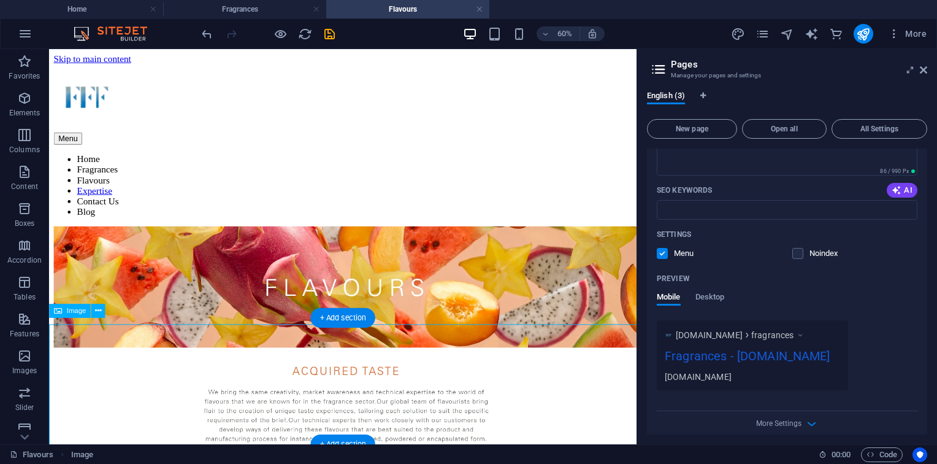
scroll to position [207, 0]
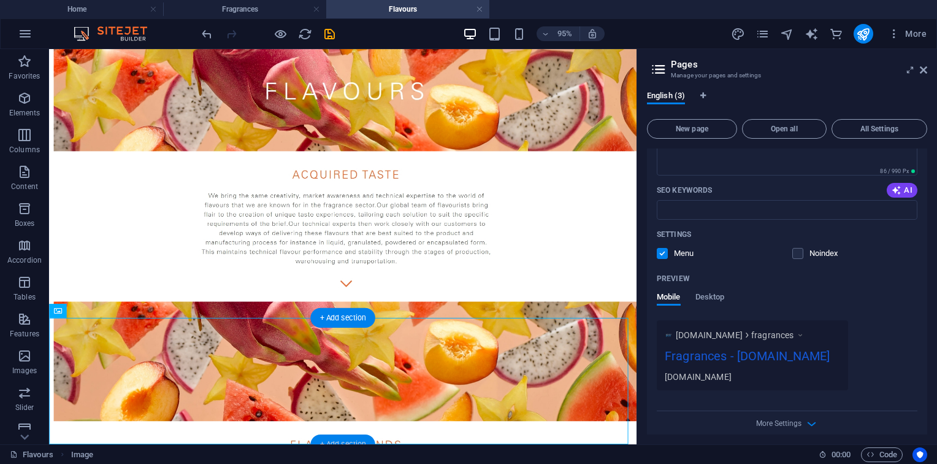
click at [342, 437] on div "+ Add section" at bounding box center [342, 444] width 64 height 20
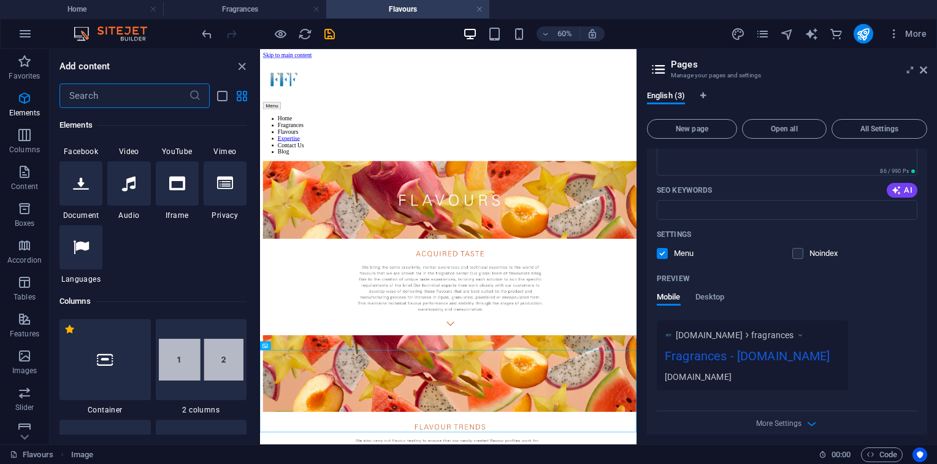
scroll to position [0, 0]
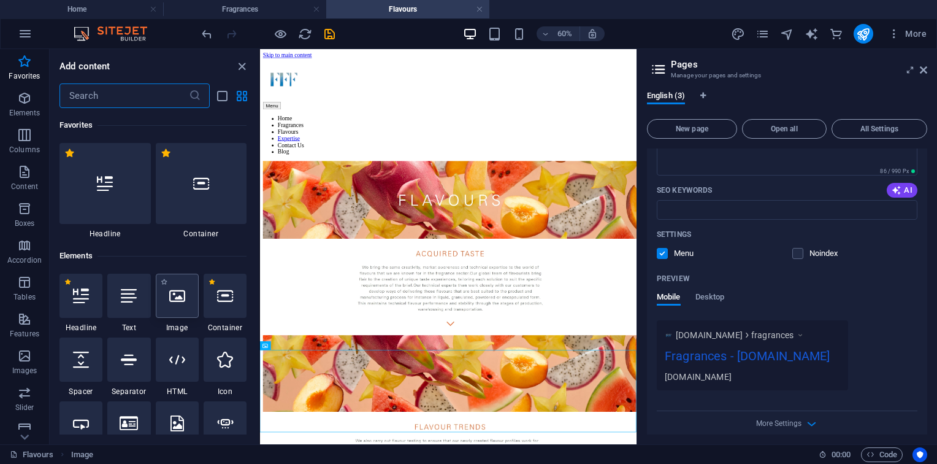
click at [174, 294] on icon at bounding box center [177, 296] width 16 height 16
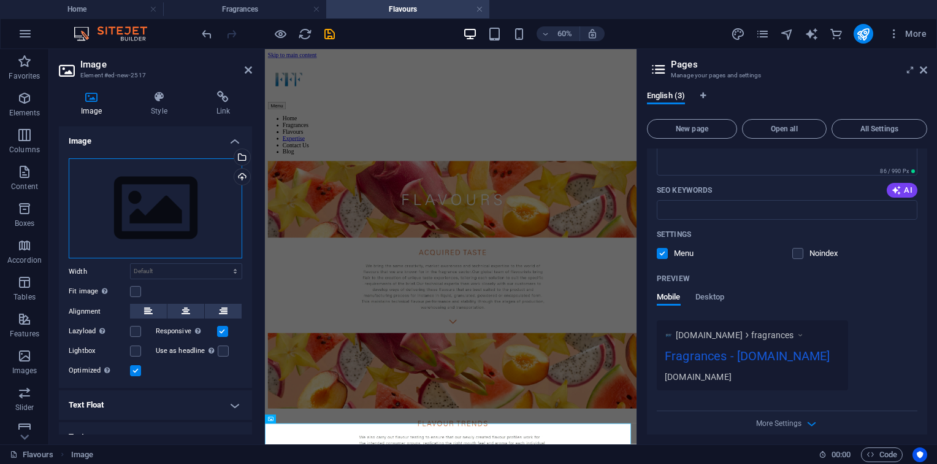
click at [115, 200] on div "Drag files here, click to choose files or select files from Files or our free s…" at bounding box center [156, 208] width 174 height 101
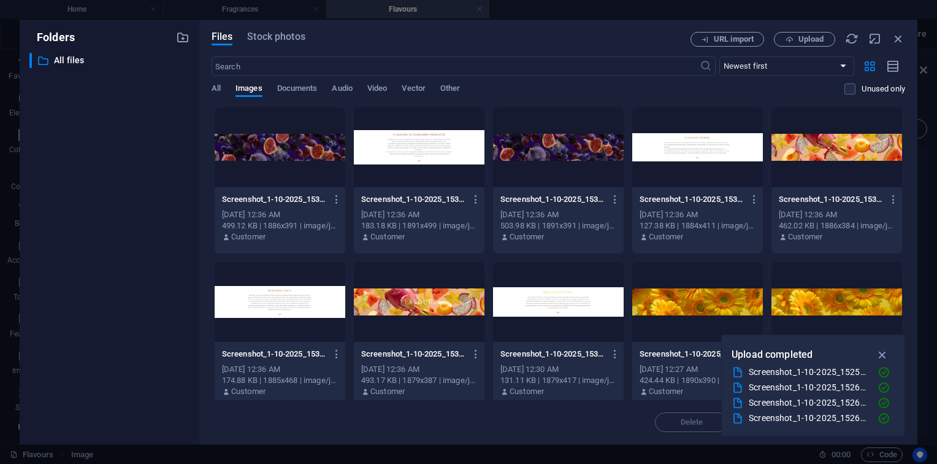
click at [611, 168] on div at bounding box center [558, 147] width 131 height 80
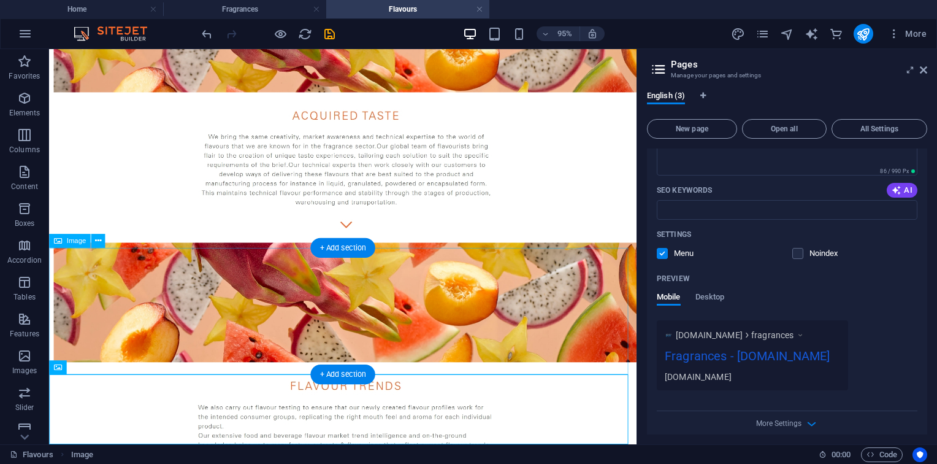
scroll to position [280, 0]
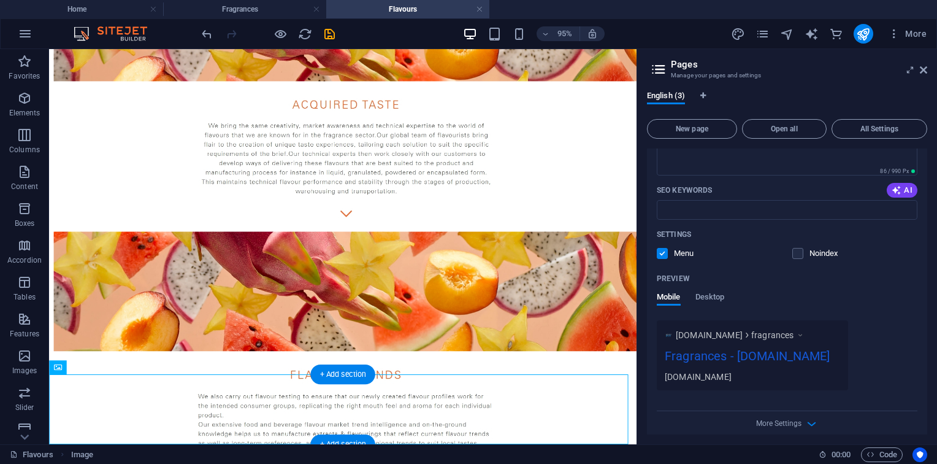
click at [353, 440] on div "+ Add section" at bounding box center [342, 444] width 64 height 20
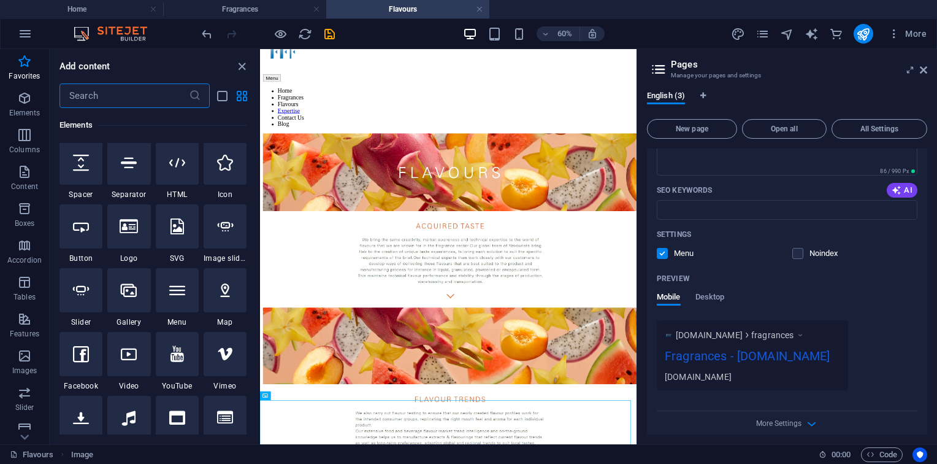
scroll to position [0, 0]
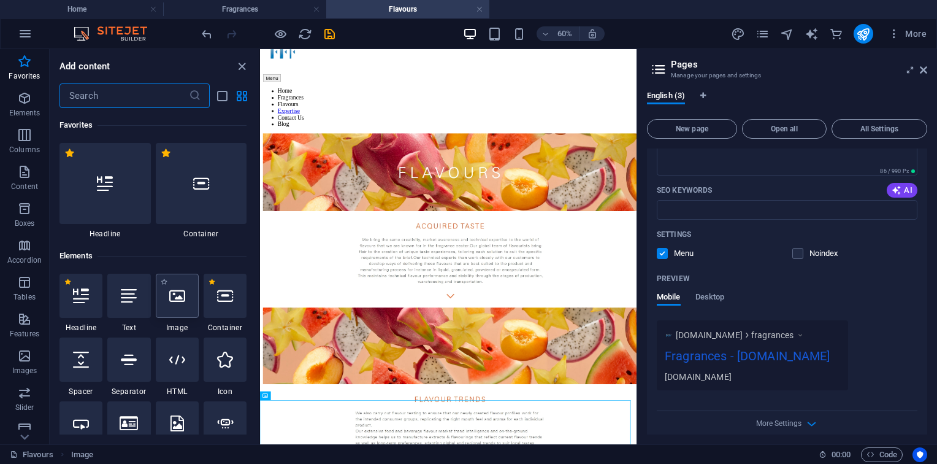
click at [172, 298] on icon at bounding box center [177, 296] width 16 height 16
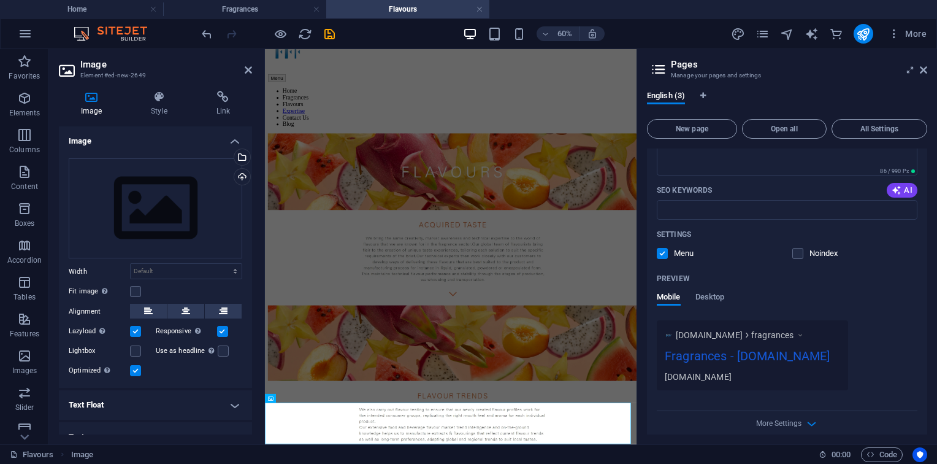
scroll to position [108, 0]
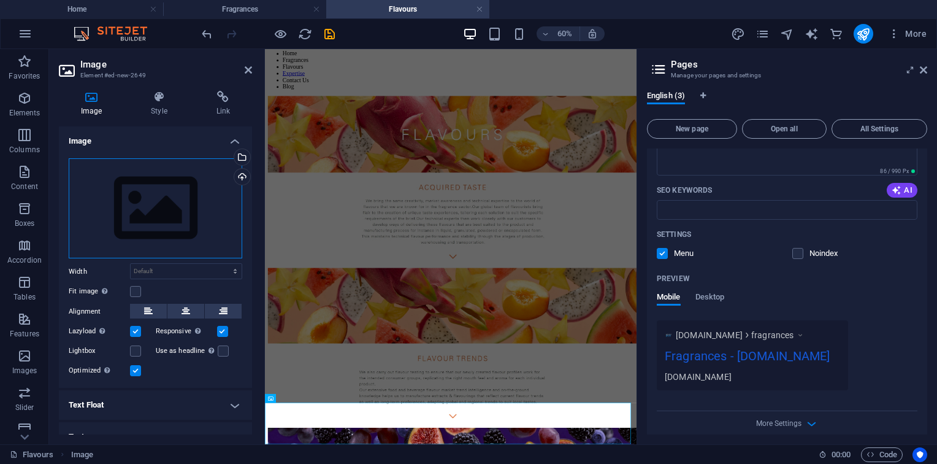
click at [172, 188] on div "Drag files here, click to choose files or select files from Files or our free s…" at bounding box center [156, 208] width 174 height 101
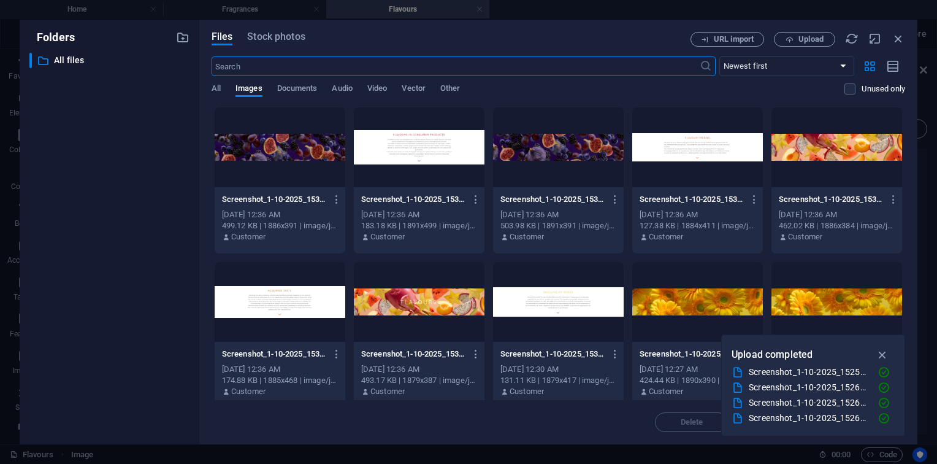
scroll to position [0, 0]
click at [424, 185] on div at bounding box center [419, 147] width 131 height 80
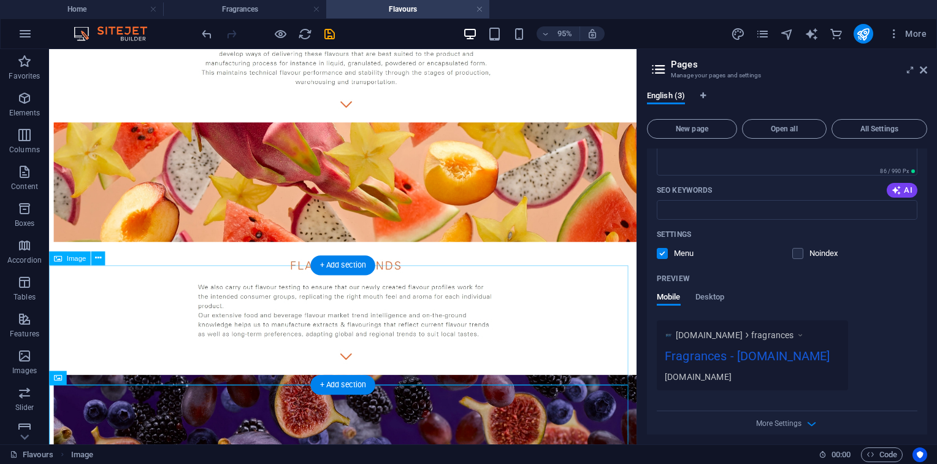
scroll to position [407, 0]
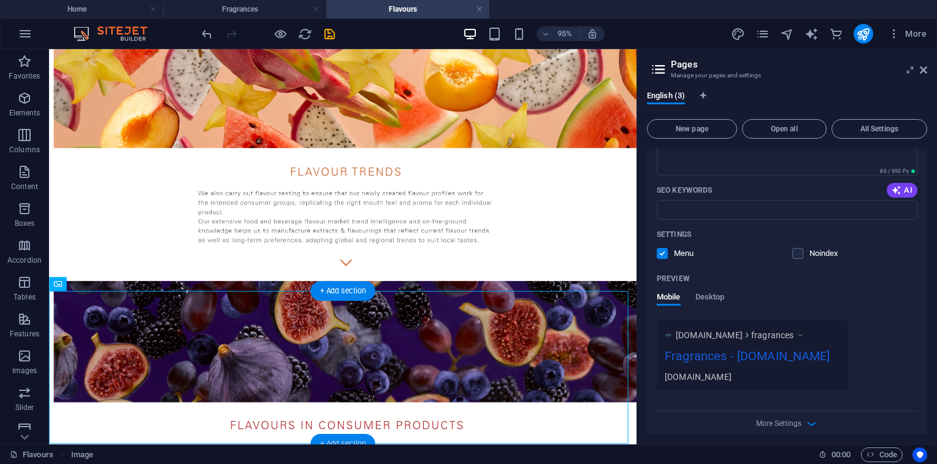
click at [358, 434] on div "+ Add section" at bounding box center [342, 444] width 64 height 20
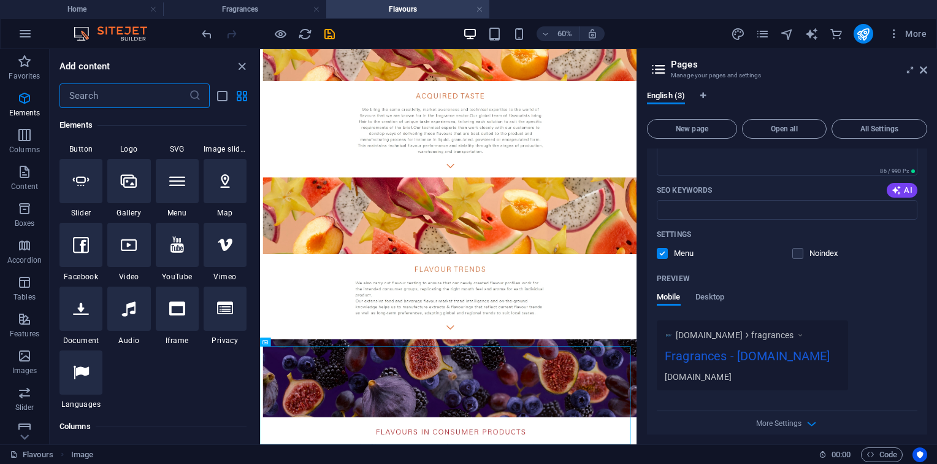
scroll to position [0, 0]
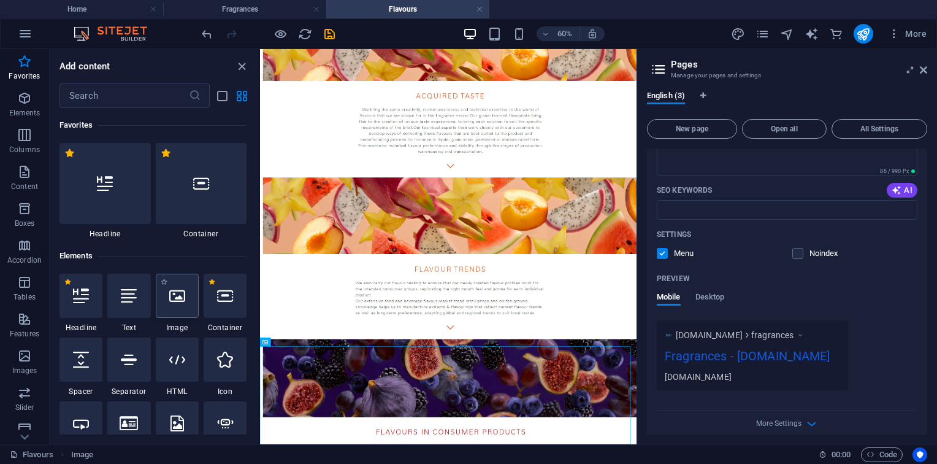
click at [174, 288] on icon at bounding box center [177, 296] width 16 height 16
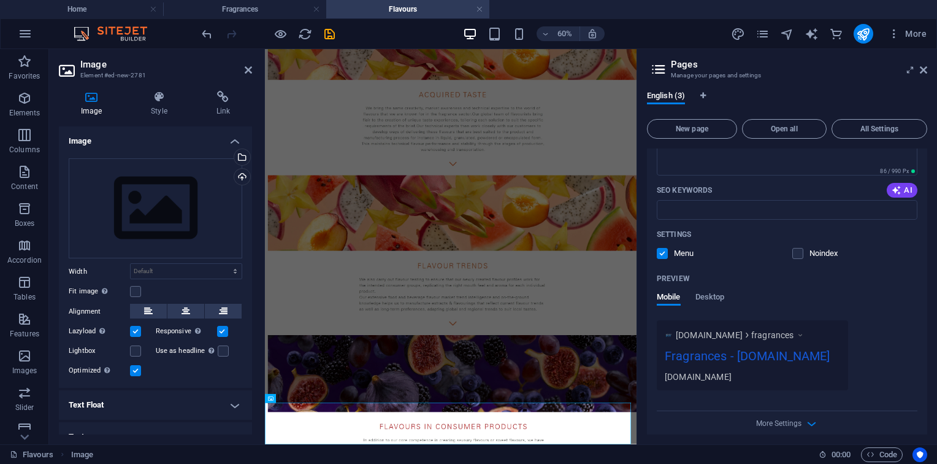
scroll to position [321, 0]
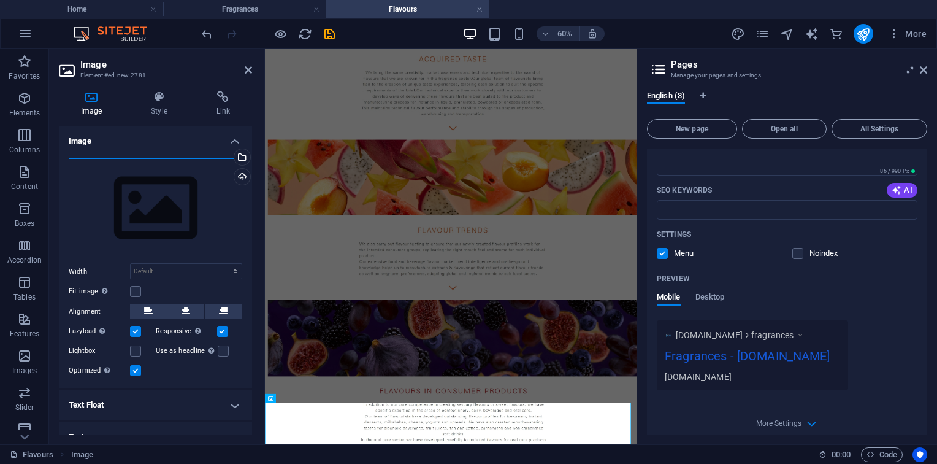
click at [144, 217] on div "Drag files here, click to choose files or select files from Files or our free s…" at bounding box center [156, 208] width 174 height 101
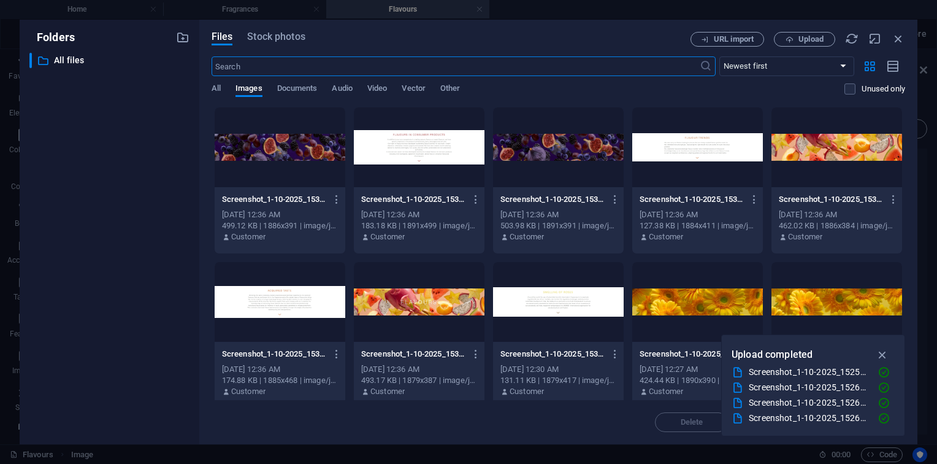
scroll to position [0, 0]
click at [304, 166] on div at bounding box center [280, 147] width 131 height 80
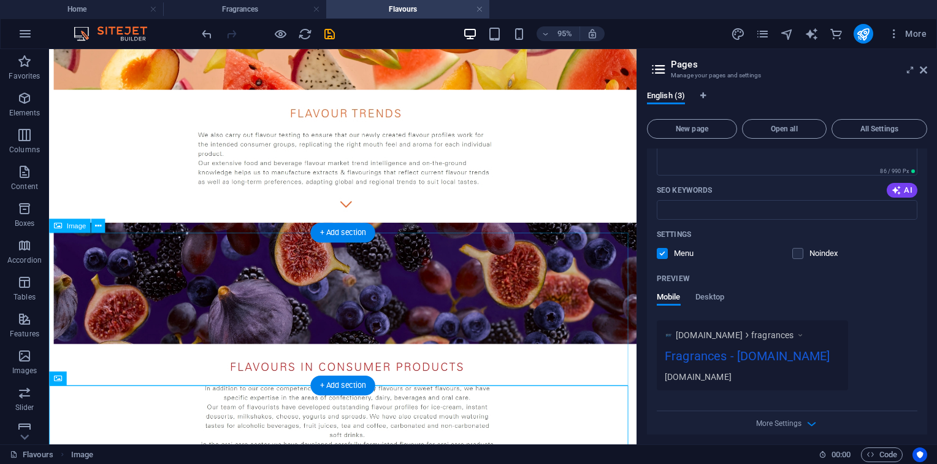
scroll to position [620, 0]
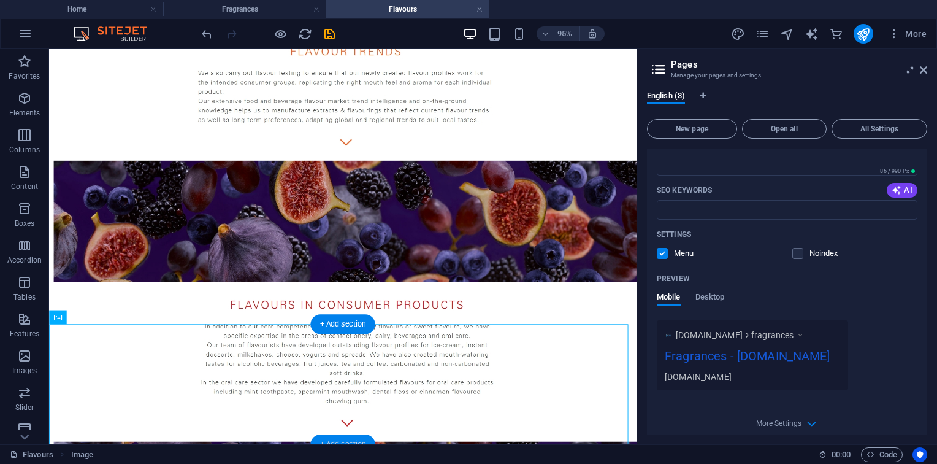
click at [347, 438] on div "+ Add section" at bounding box center [342, 444] width 64 height 20
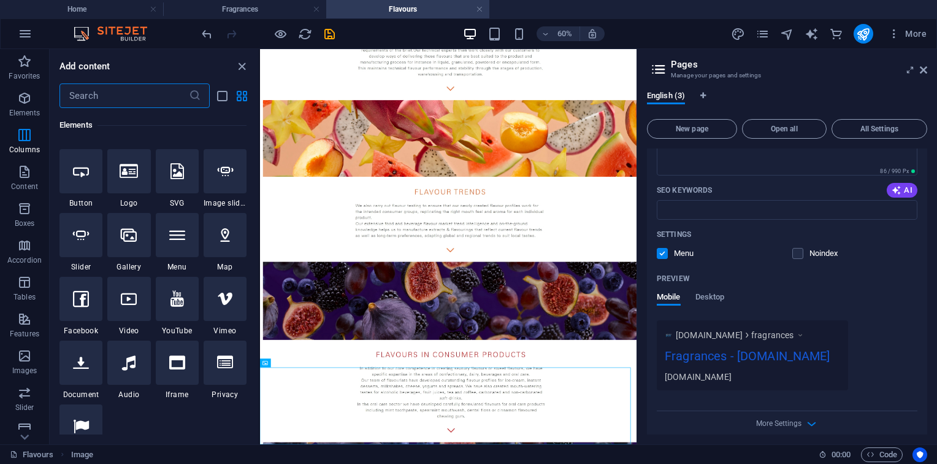
scroll to position [0, 0]
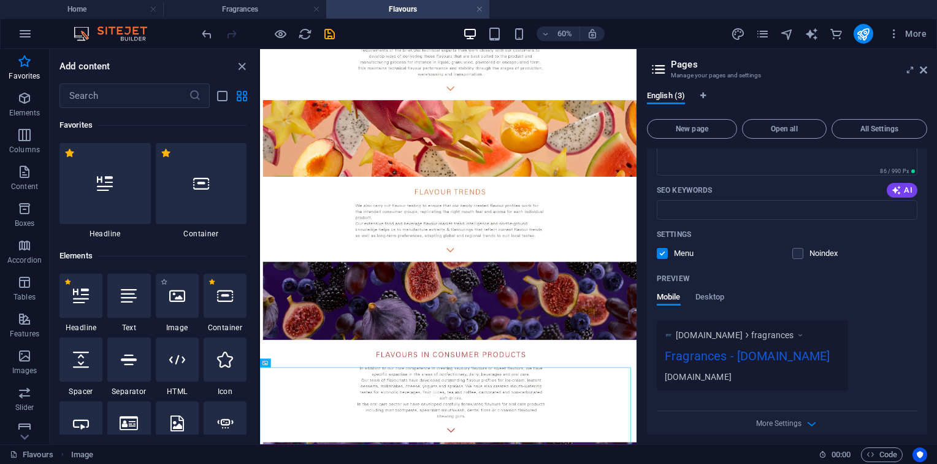
click at [174, 328] on span "Image" at bounding box center [177, 328] width 43 height 10
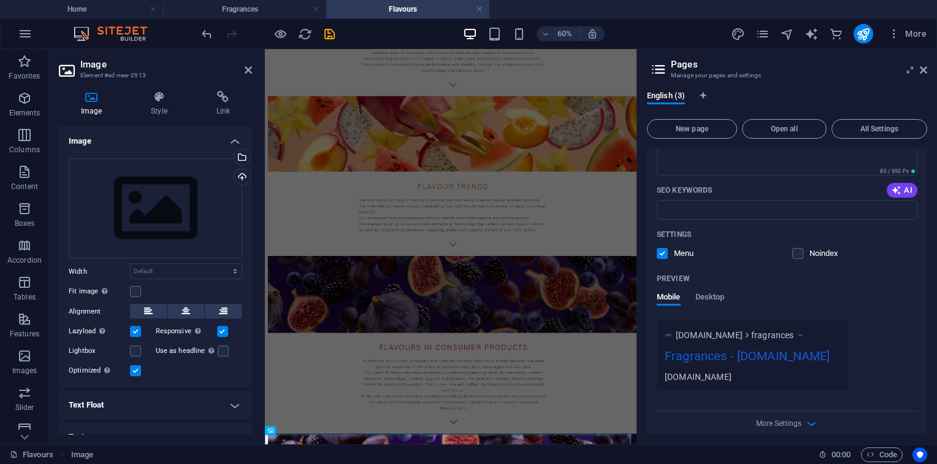
click at [182, 304] on icon at bounding box center [186, 311] width 9 height 15
click at [149, 183] on div "Drag files here, click to choose files or select files from Files or our free s…" at bounding box center [156, 208] width 174 height 101
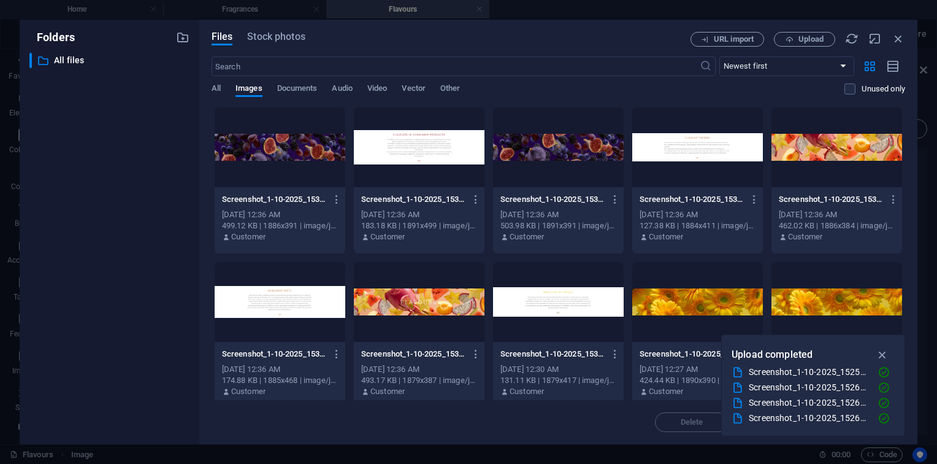
click at [507, 289] on div at bounding box center [558, 302] width 131 height 80
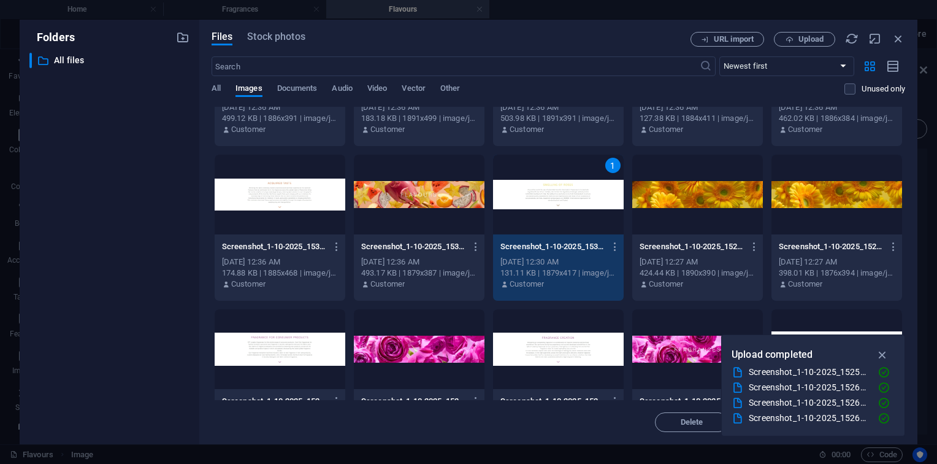
click at [545, 351] on div at bounding box center [558, 349] width 131 height 80
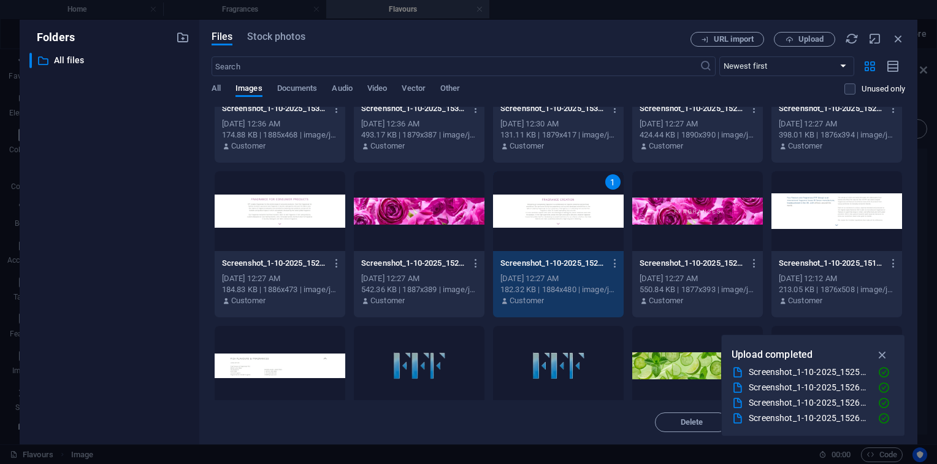
scroll to position [253, 0]
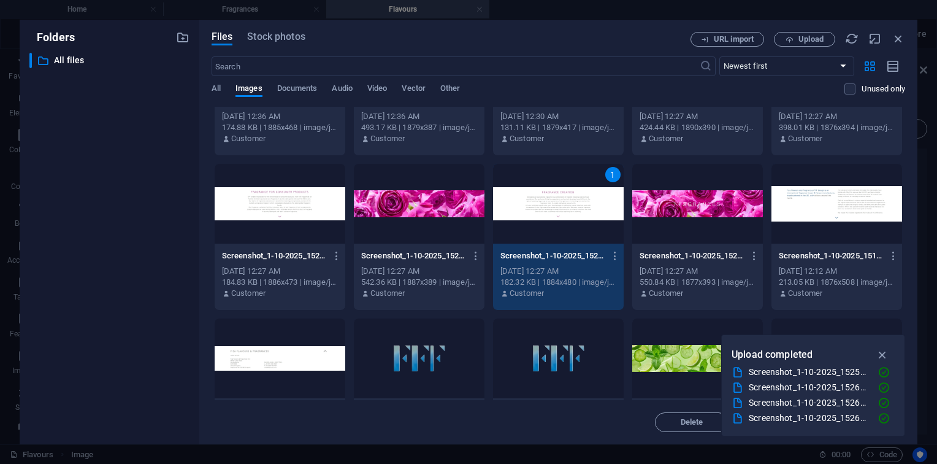
click at [349, 328] on div "Screenshot_1-10-2025_153535_www.effgroup.com-HiHhOC7HFCCa2C6-ZPSV6w.jpeg Screen…" at bounding box center [559, 236] width 694 height 765
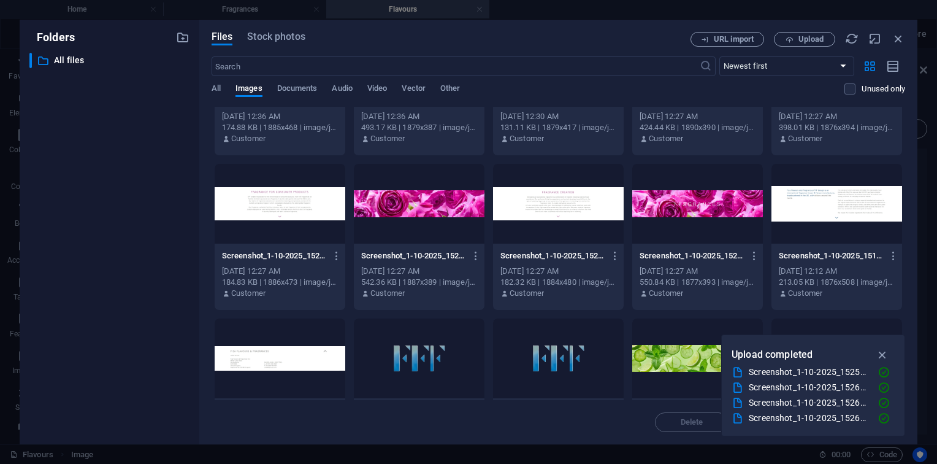
click at [286, 364] on div at bounding box center [280, 358] width 131 height 80
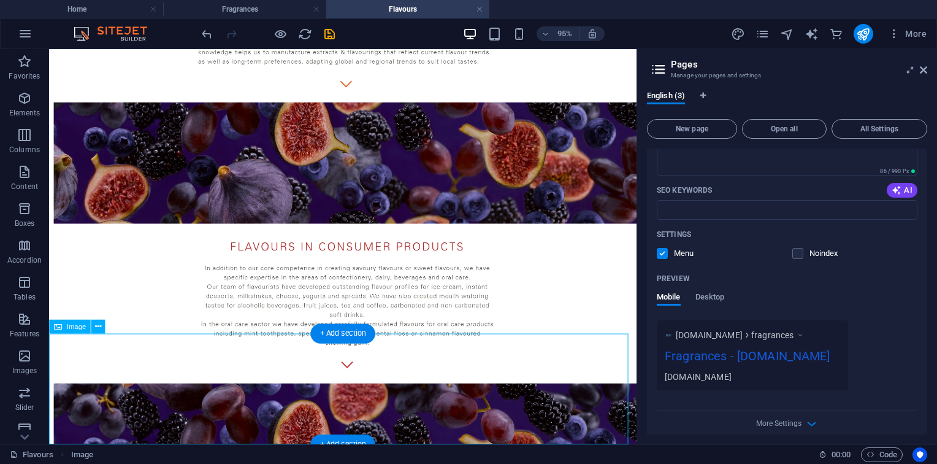
scroll to position [736, 0]
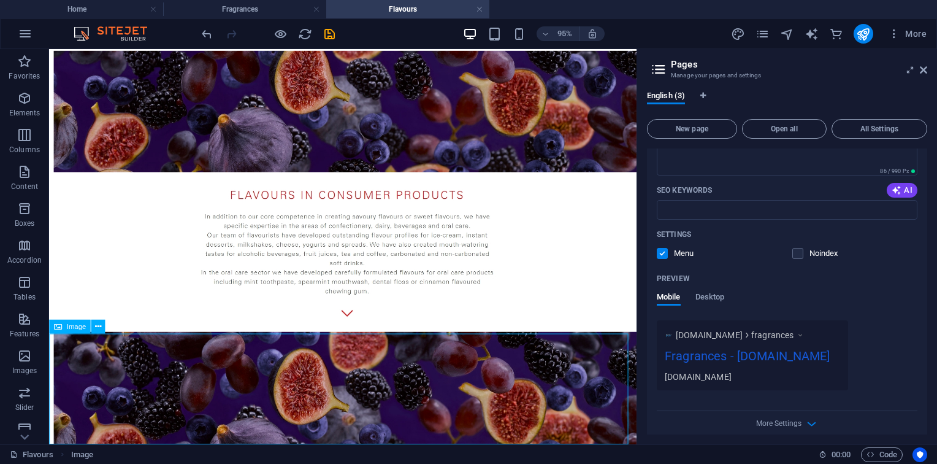
drag, startPoint x: 400, startPoint y: 488, endPoint x: 284, endPoint y: 364, distance: 169.7
click at [343, 444] on div "Flavours Image 00 : 00 Code" at bounding box center [468, 454] width 937 height 20
click at [345, 440] on div "+ Add section" at bounding box center [342, 444] width 64 height 20
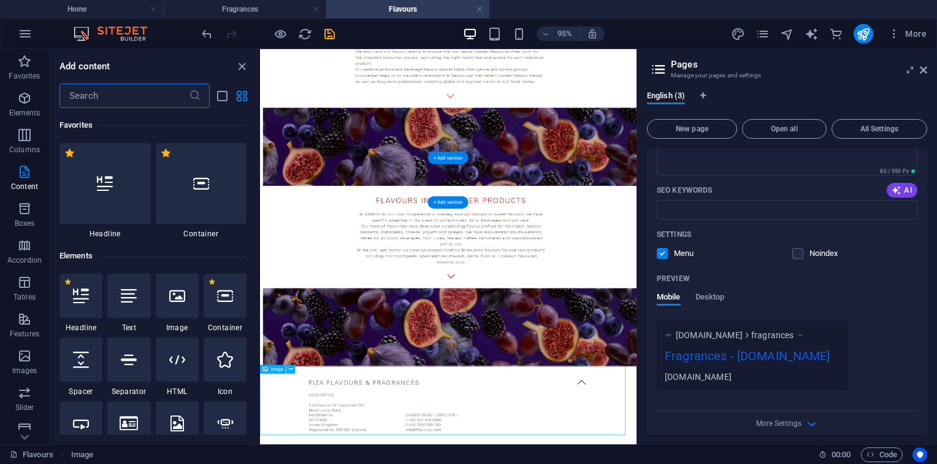
scroll to position [508, 0]
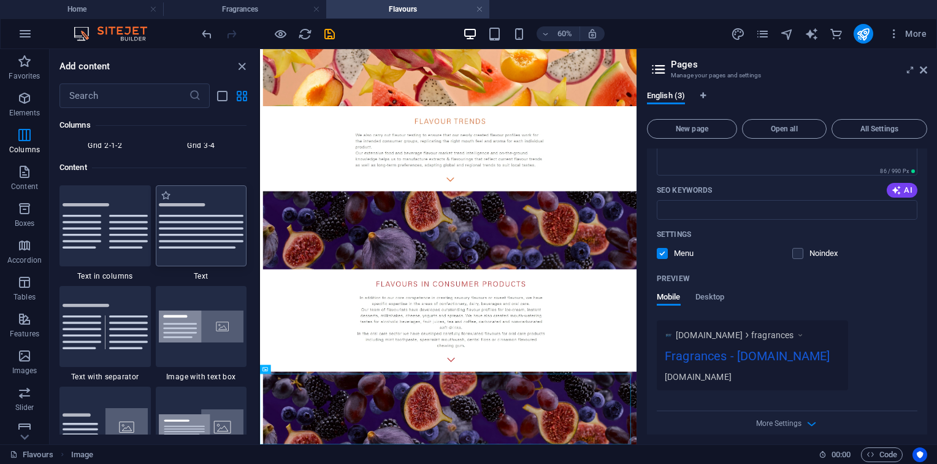
click at [183, 218] on div at bounding box center [201, 225] width 91 height 81
drag, startPoint x: 183, startPoint y: 218, endPoint x: 209, endPoint y: 227, distance: 26.8
click at [260, 218] on div "Reference Container Placeholder Image Image Image Image Image Image Image Image" at bounding box center [448, 246] width 377 height 395
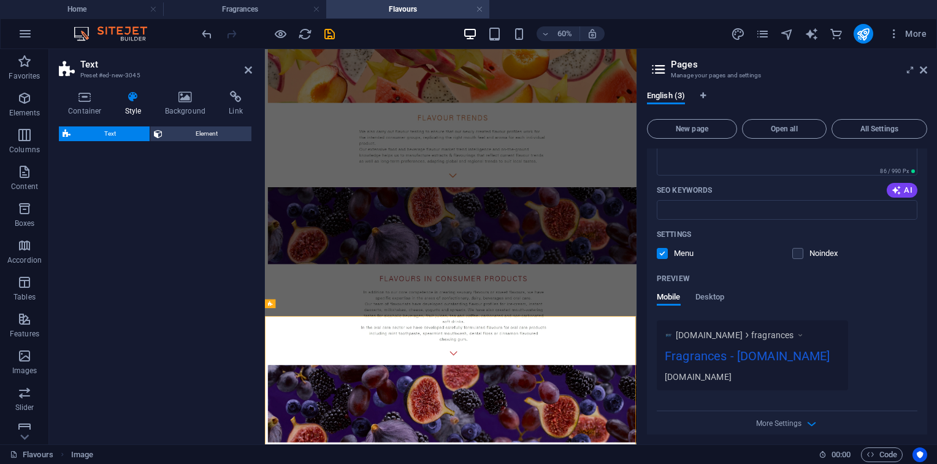
scroll to position [722, 0]
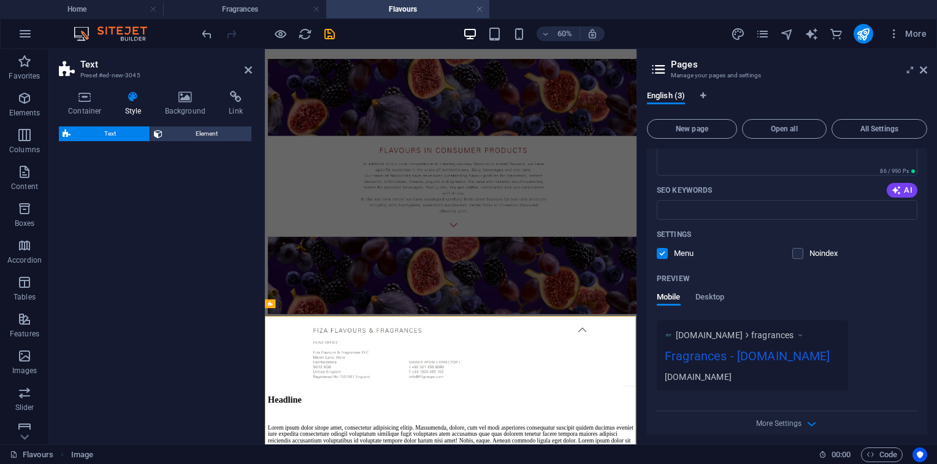
select select "preset-text-v2-default"
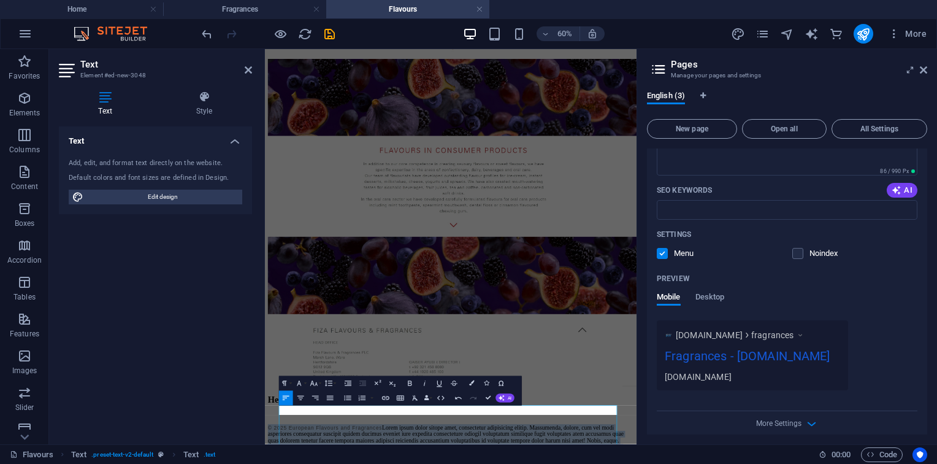
scroll to position [659, 0]
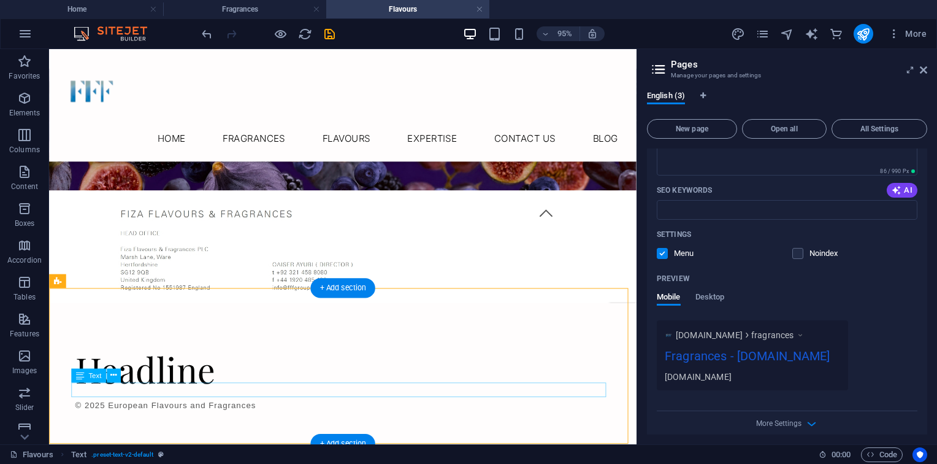
click at [248, 416] on div "© 2025 European Flavours and Fragrances" at bounding box center [358, 424] width 563 height 16
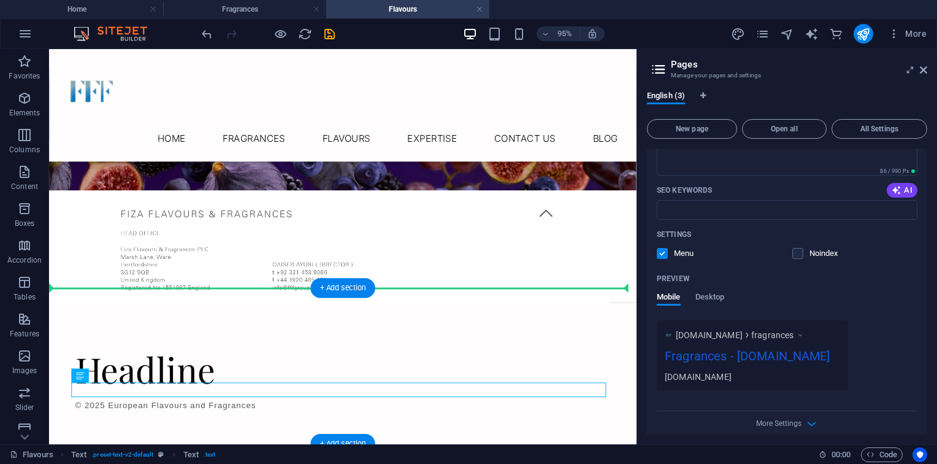
drag, startPoint x: 248, startPoint y: 410, endPoint x: 370, endPoint y: 344, distance: 138.3
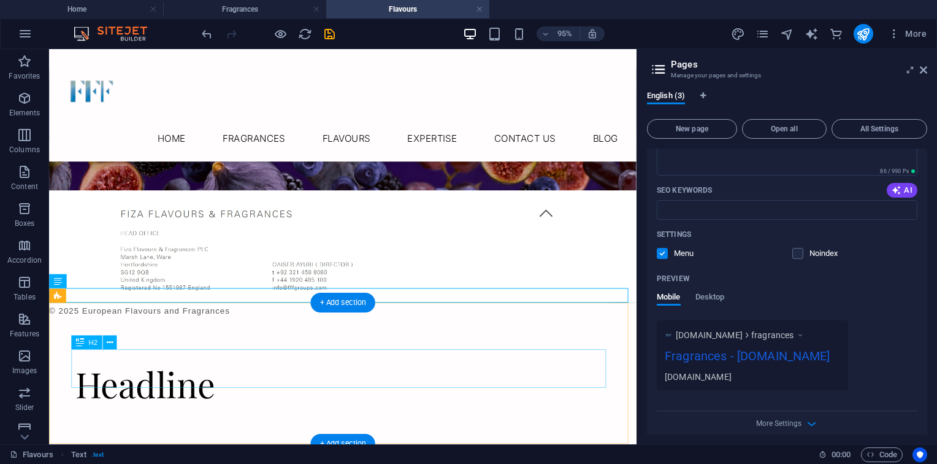
click at [232, 381] on div "Headline" at bounding box center [358, 401] width 563 height 40
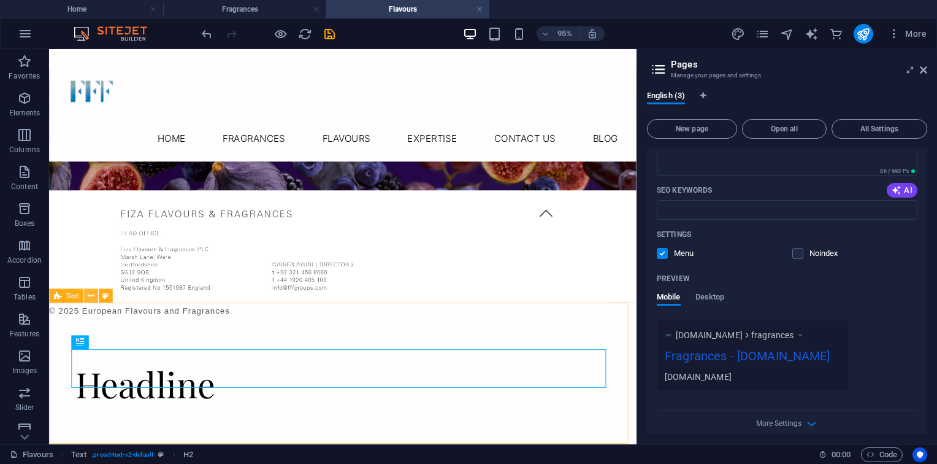
click at [92, 295] on icon at bounding box center [91, 295] width 6 height 12
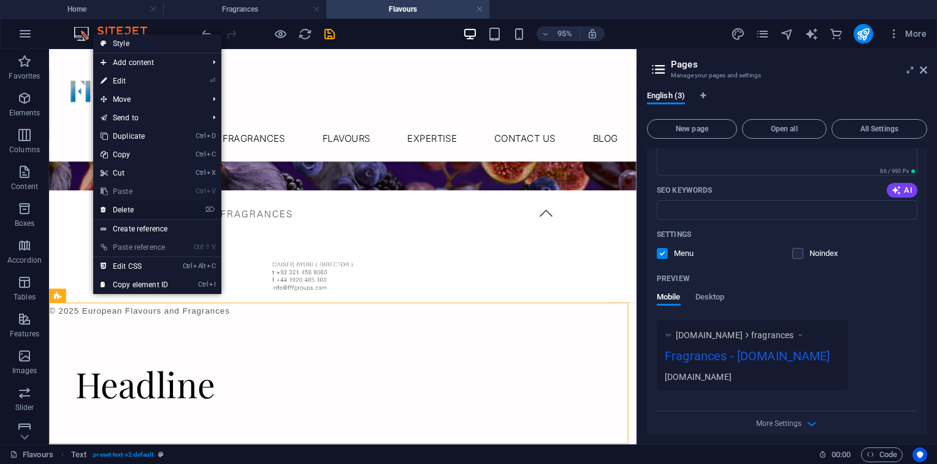
click at [150, 205] on link "⌦ Delete" at bounding box center [134, 210] width 82 height 18
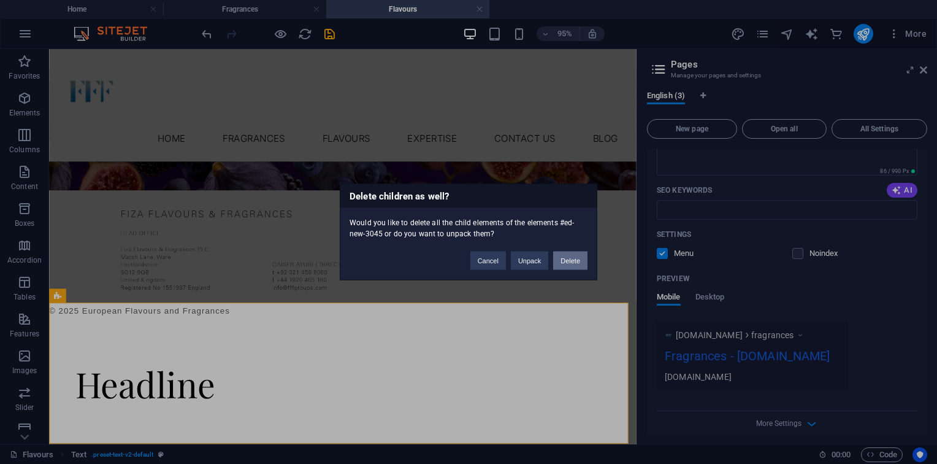
click at [564, 256] on button "Delete" at bounding box center [570, 260] width 34 height 18
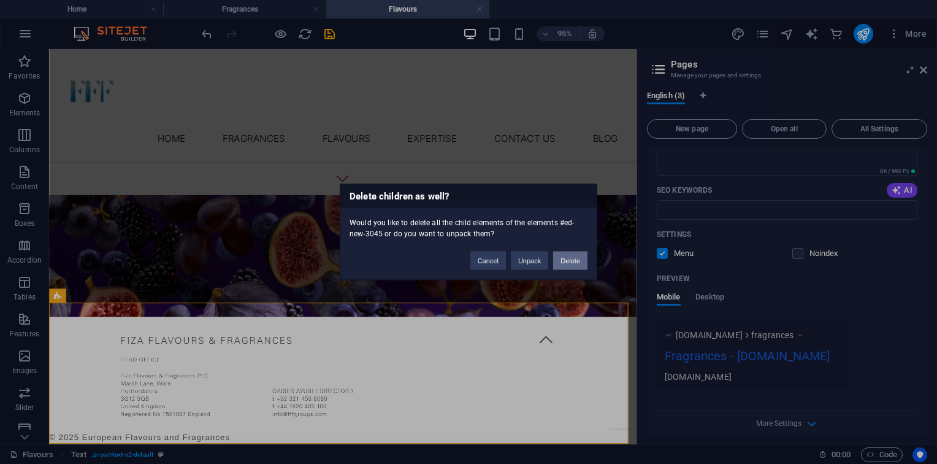
scroll to position [752, 0]
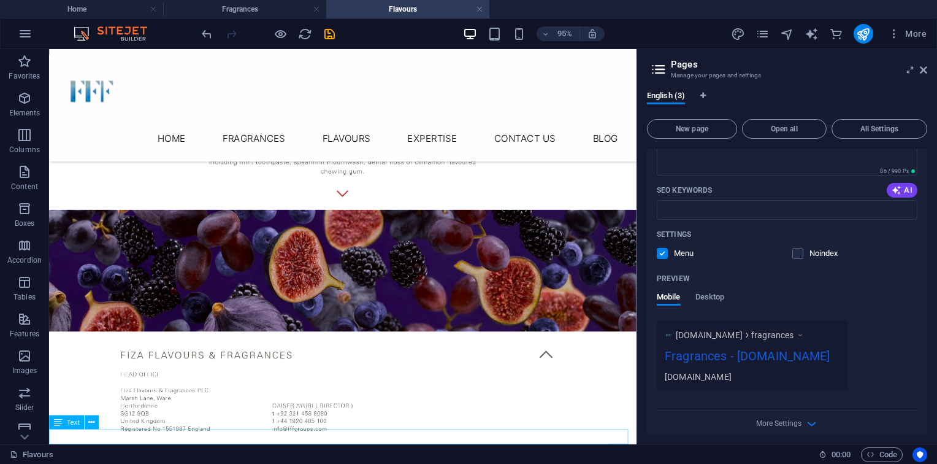
click at [158, 463] on div "© 2025 European Flavours and Fragrances" at bounding box center [358, 473] width 618 height 16
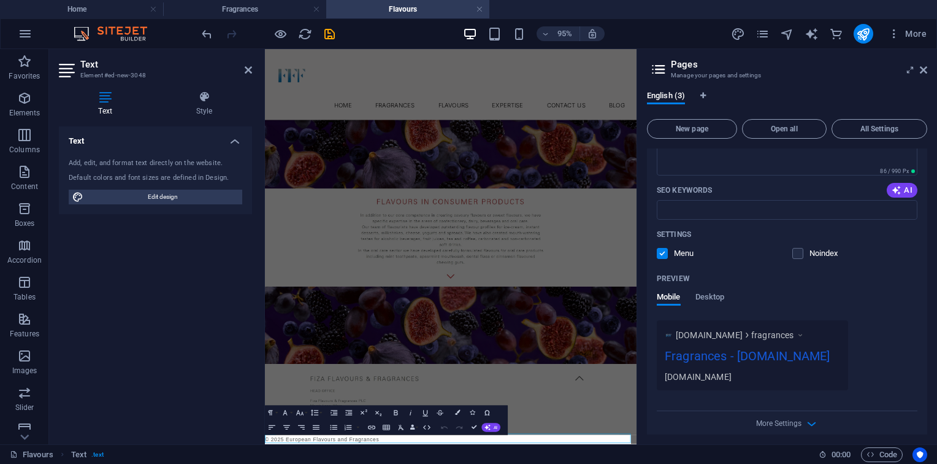
scroll to position [511, 0]
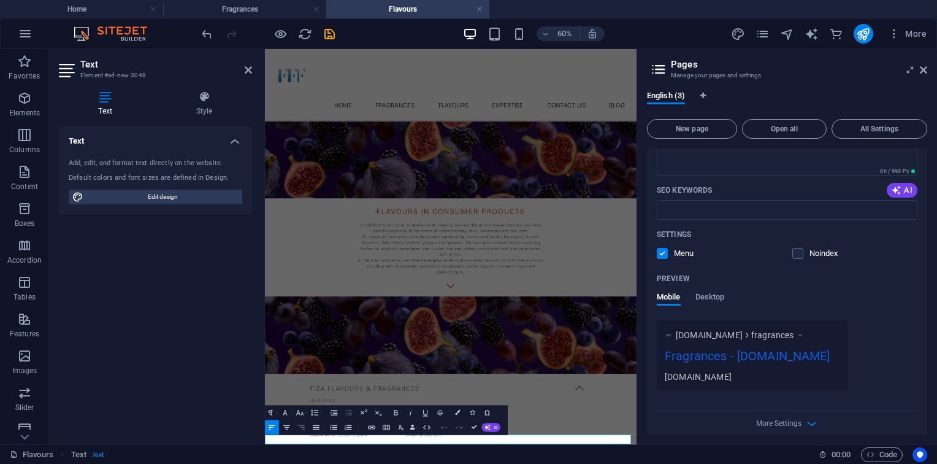
click at [301, 428] on icon "button" at bounding box center [301, 427] width 9 height 9
click at [640, 332] on div "English (3) New page Open all All Settings Home / Fragrances /fragrances Name F…" at bounding box center [787, 262] width 300 height 363
click at [285, 429] on icon "button" at bounding box center [286, 427] width 9 height 9
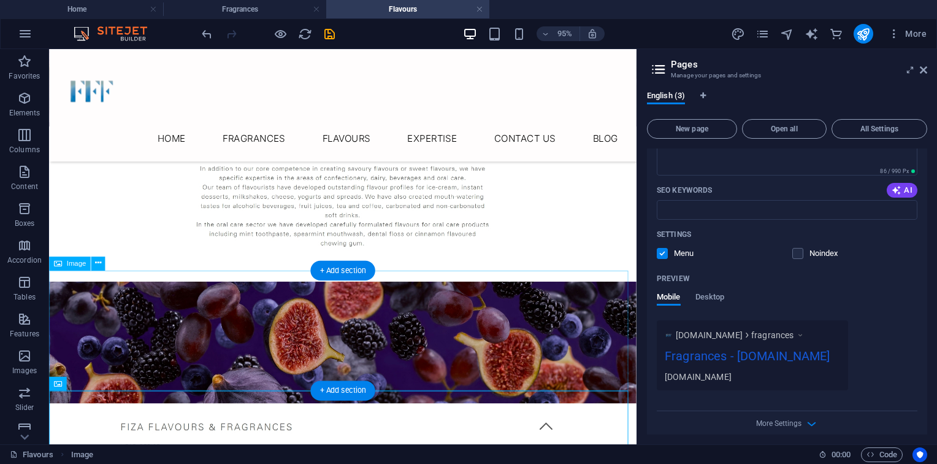
scroll to position [671, 0]
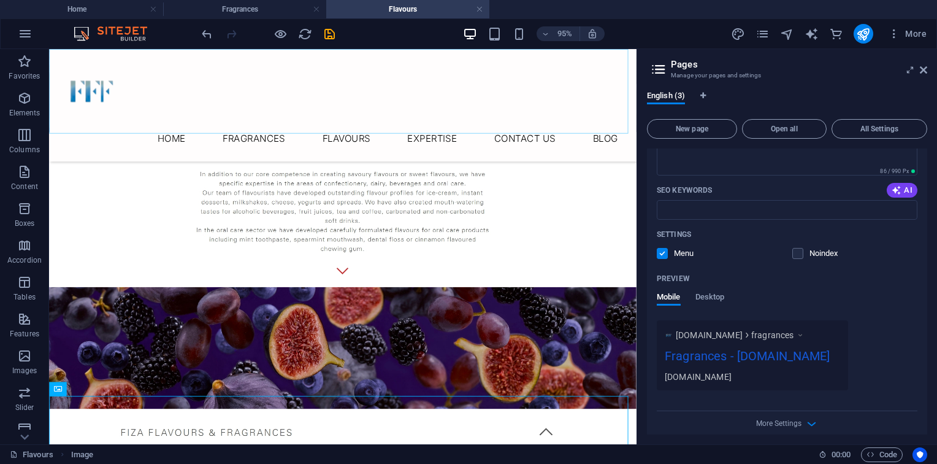
click at [261, 128] on nav "Home Fragrances Flavours Expertise Contact Us Blog" at bounding box center [358, 142] width 599 height 29
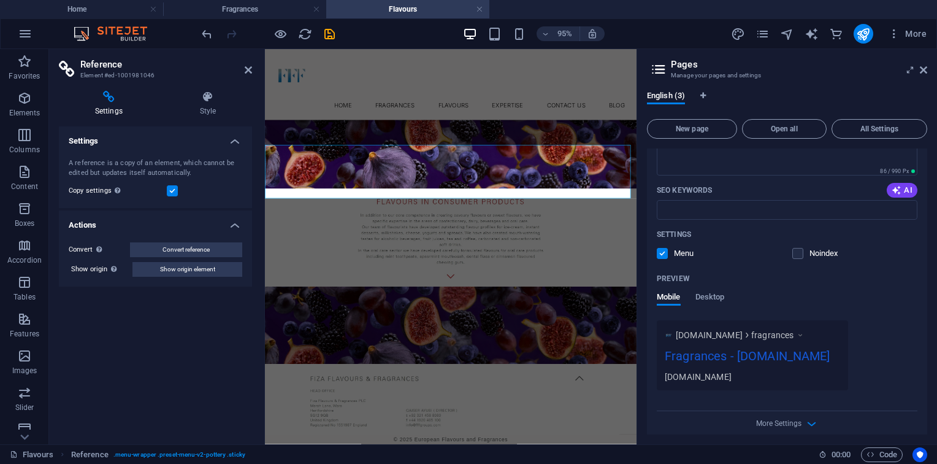
scroll to position [511, 0]
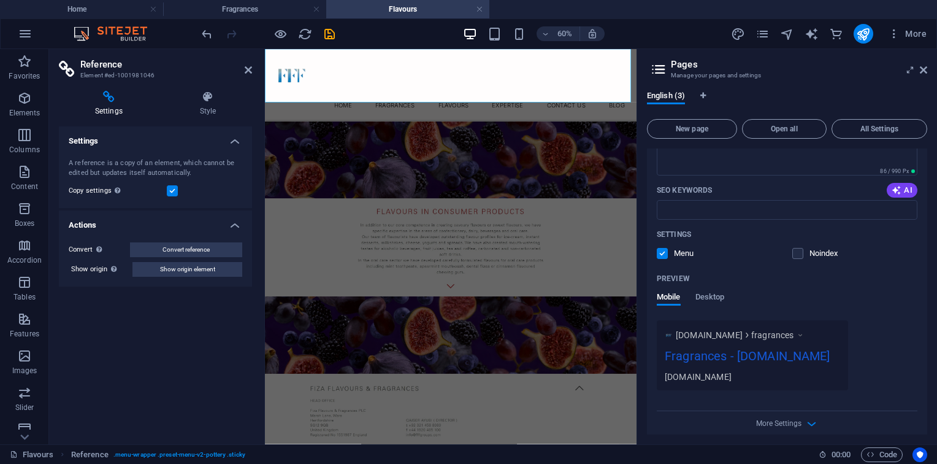
click at [508, 128] on nav "Home Fragrances Flavours Expertise Contact Us Blog" at bounding box center [575, 142] width 600 height 29
click at [924, 75] on header "Pages Manage your pages and settings" at bounding box center [788, 65] width 278 height 32
click at [247, 78] on header "Reference Element #ed-1001981046" at bounding box center [155, 65] width 193 height 32
click at [247, 74] on icon at bounding box center [248, 70] width 7 height 10
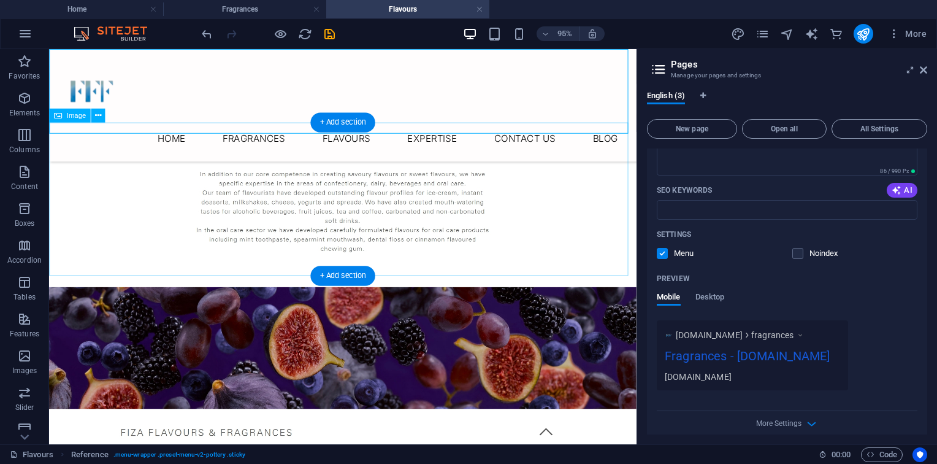
scroll to position [752, 0]
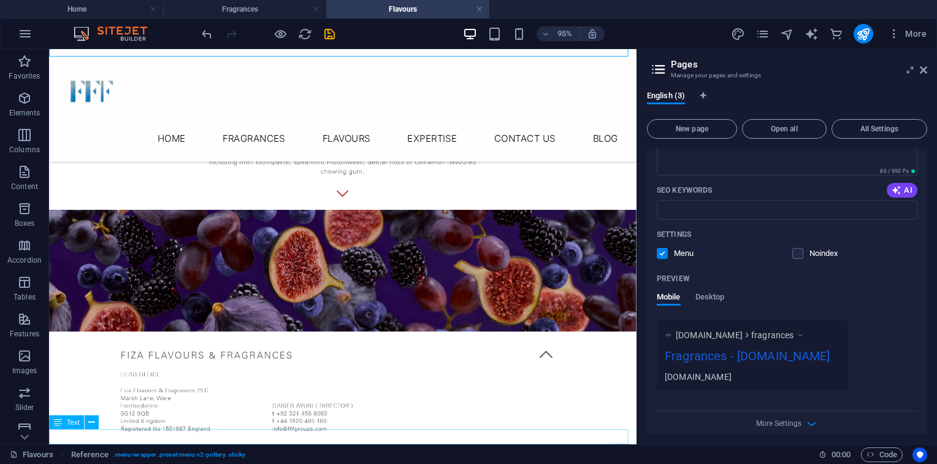
click at [385, 463] on div "© 2025 European Flavours and Fragrances" at bounding box center [358, 473] width 618 height 16
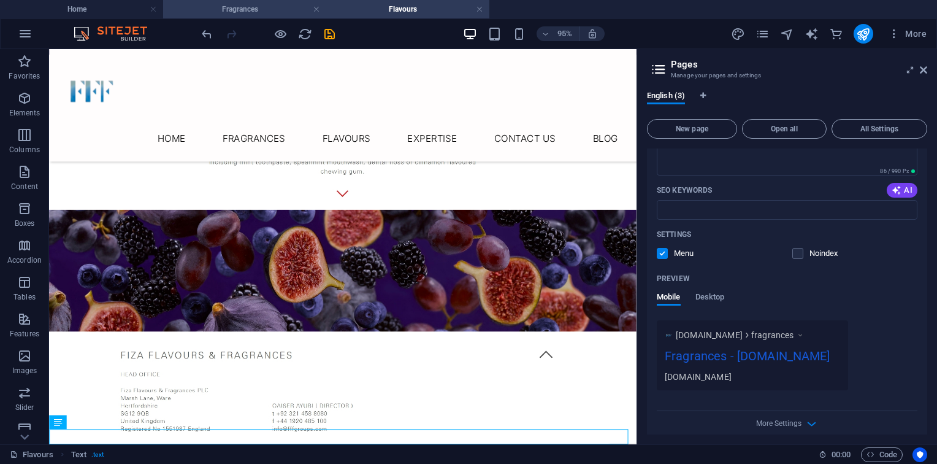
click at [236, 15] on h4 "Fragrances" at bounding box center [244, 8] width 163 height 13
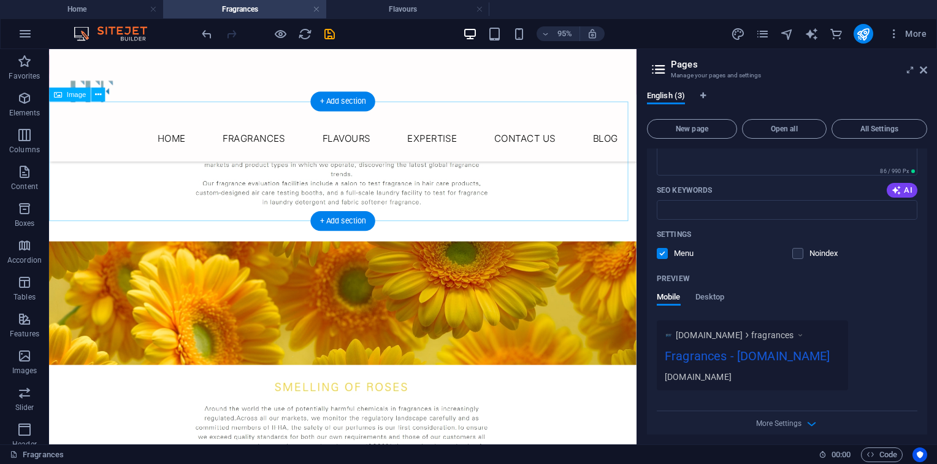
scroll to position [756, 0]
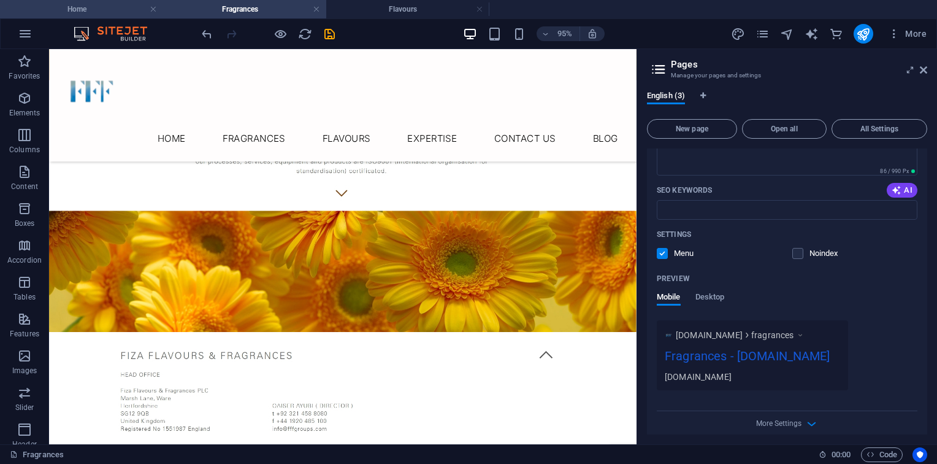
click at [105, 7] on h4 "Home" at bounding box center [81, 8] width 163 height 13
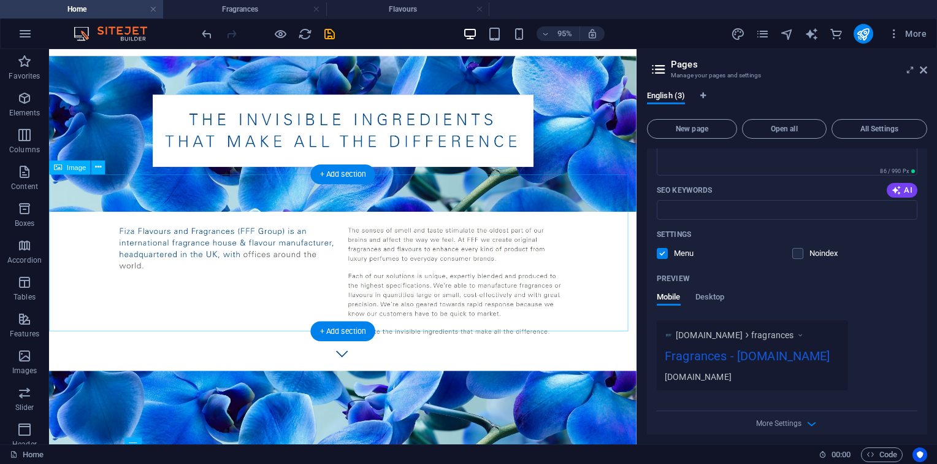
scroll to position [0, 0]
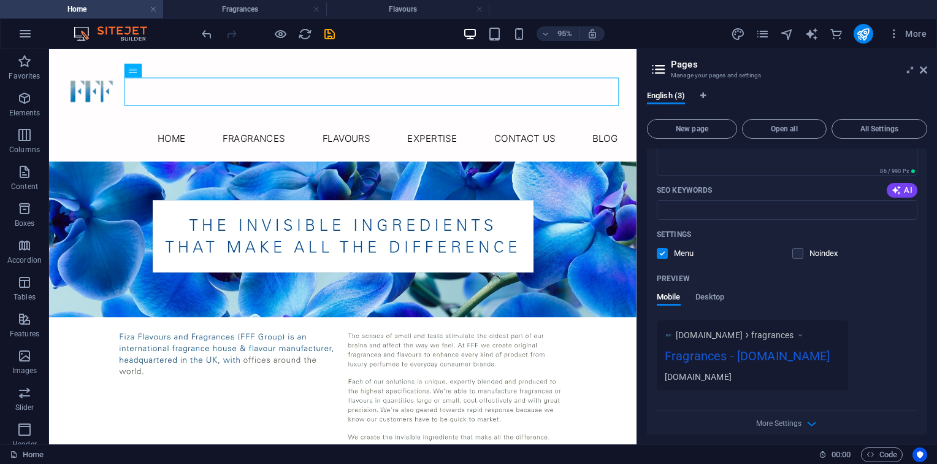
click at [524, 9] on ul "Home Fragrances Flavours" at bounding box center [468, 9] width 937 height 18
click at [688, 125] on span "New page" at bounding box center [692, 128] width 79 height 7
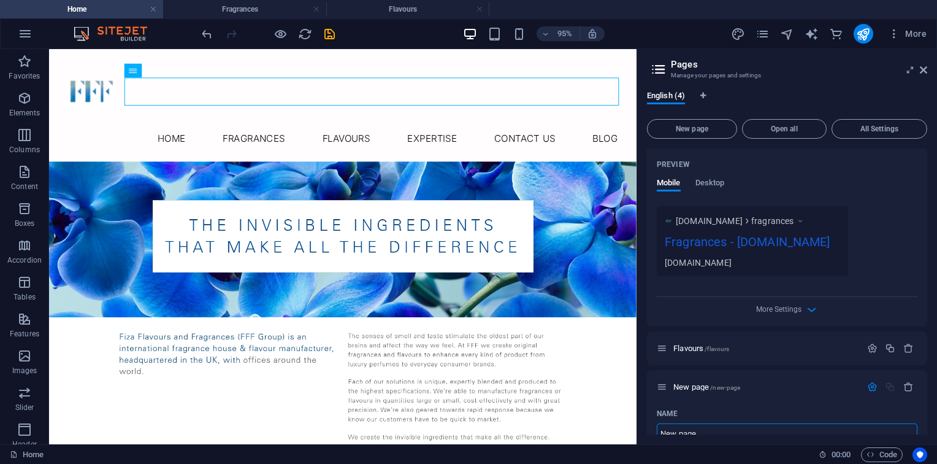
scroll to position [347, 0]
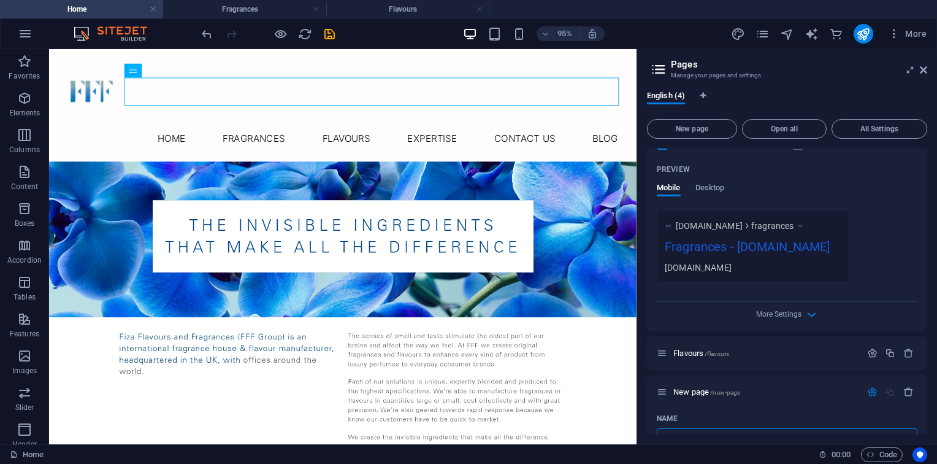
click at [428, 18] on header "95% More" at bounding box center [468, 33] width 937 height 31
click at [421, 11] on h4 "Flavours" at bounding box center [407, 8] width 163 height 13
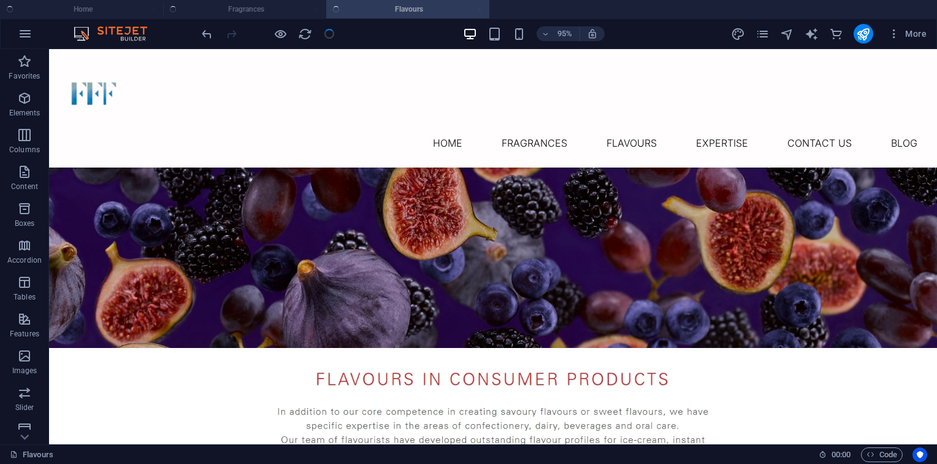
scroll to position [1043, 0]
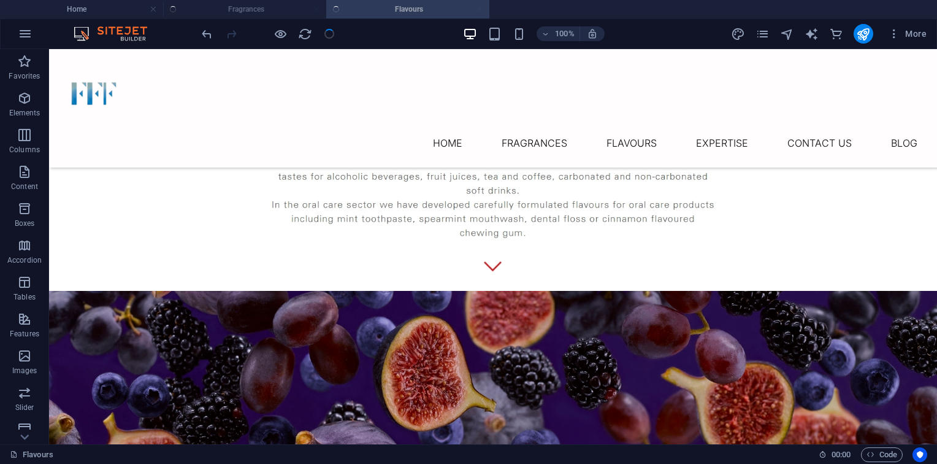
click at [289, 10] on ul "Home Fragrances Flavours" at bounding box center [468, 9] width 937 height 18
drag, startPoint x: 763, startPoint y: 37, endPoint x: 138, endPoint y: 81, distance: 626.5
click at [763, 37] on icon "pages" at bounding box center [763, 34] width 14 height 14
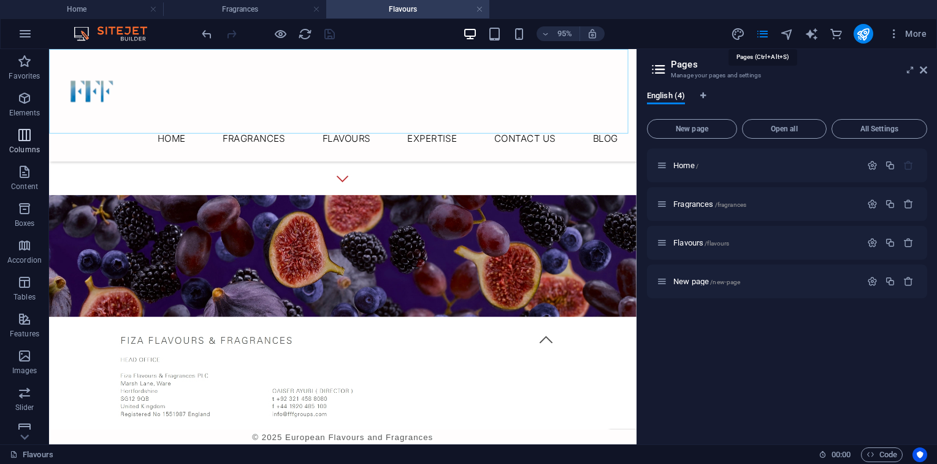
scroll to position [752, 0]
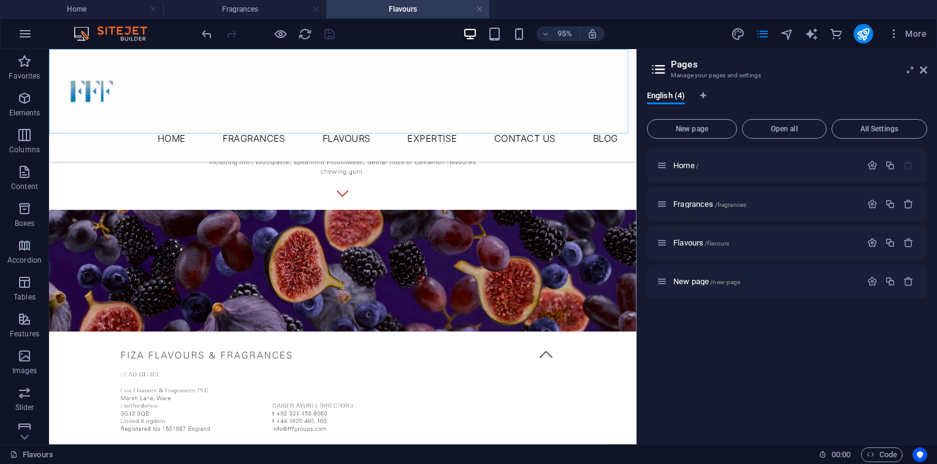
click at [296, 128] on nav "Home Fragrances Flavours Expertise Contact Us Blog" at bounding box center [358, 142] width 599 height 29
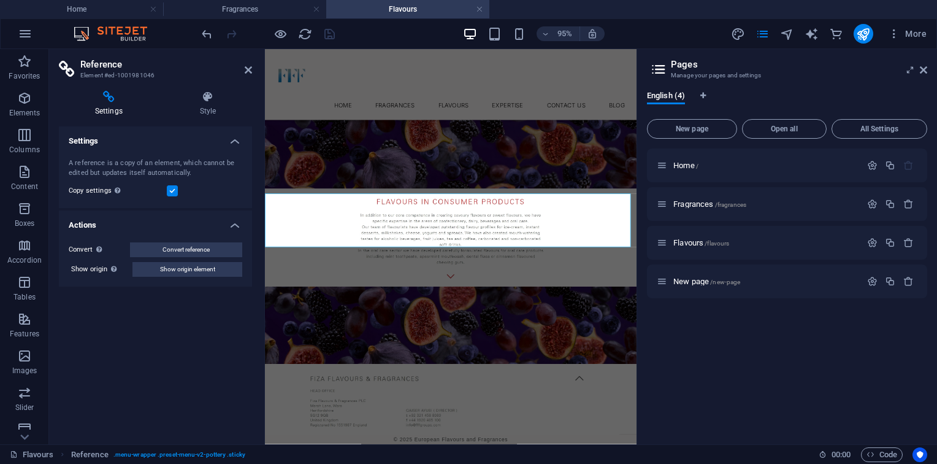
scroll to position [511, 0]
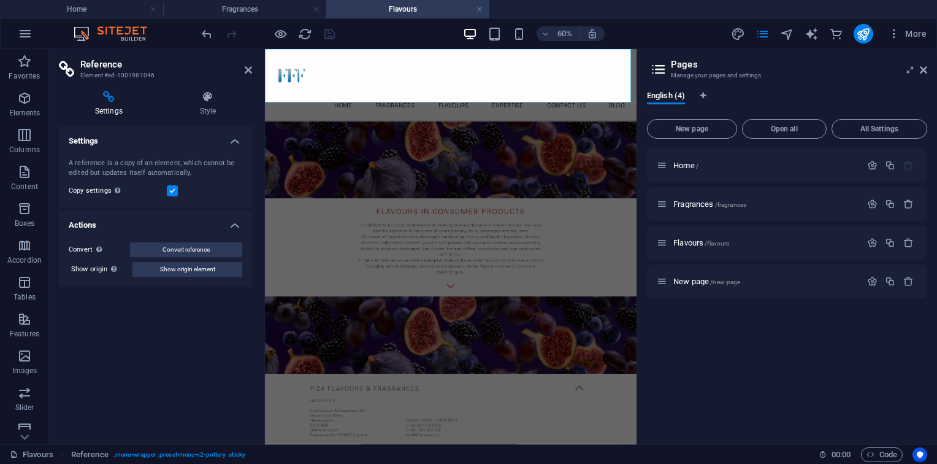
click at [435, 128] on nav "Home Fragrances Flavours Expertise Contact Us Blog" at bounding box center [575, 142] width 600 height 29
click at [482, 128] on nav "Home Fragrances Flavours Expertise Contact Us Blog" at bounding box center [575, 142] width 600 height 29
click at [135, 4] on h4 "Home" at bounding box center [81, 8] width 163 height 13
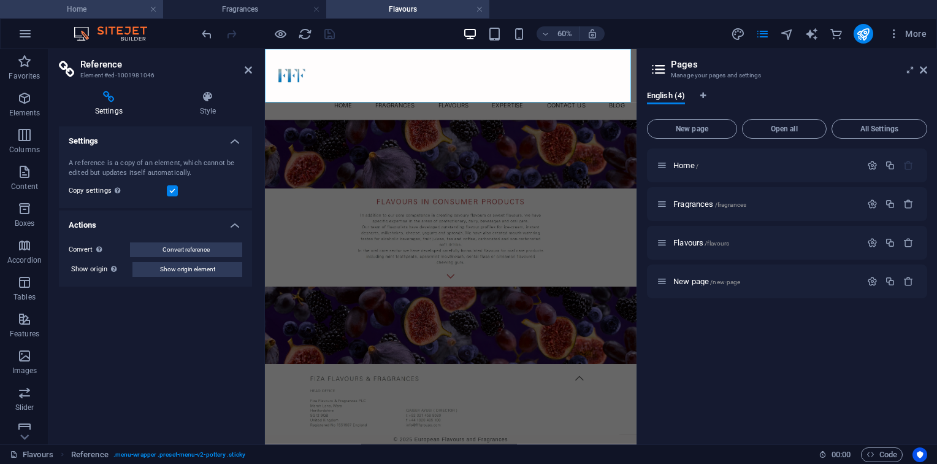
scroll to position [0, 0]
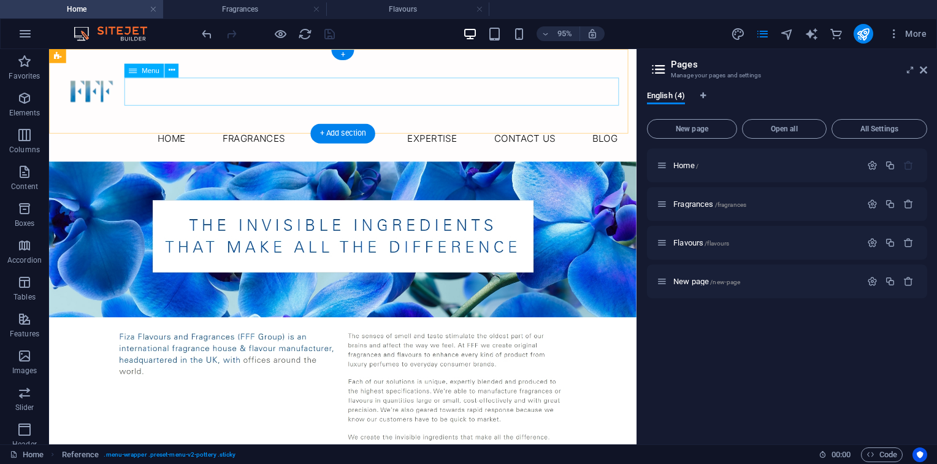
click at [439, 128] on nav "Home Fragrances Flavours Expertise Contact Us Blog" at bounding box center [358, 142] width 599 height 29
select select
select select "1"
select select
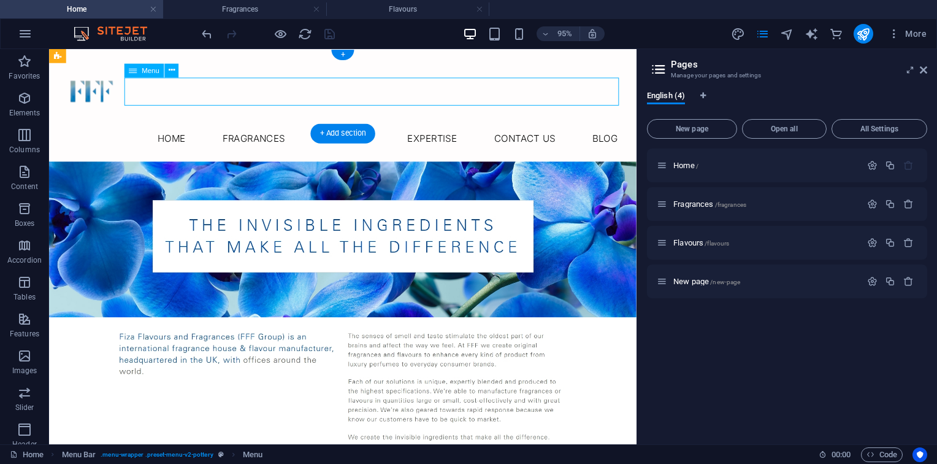
select select
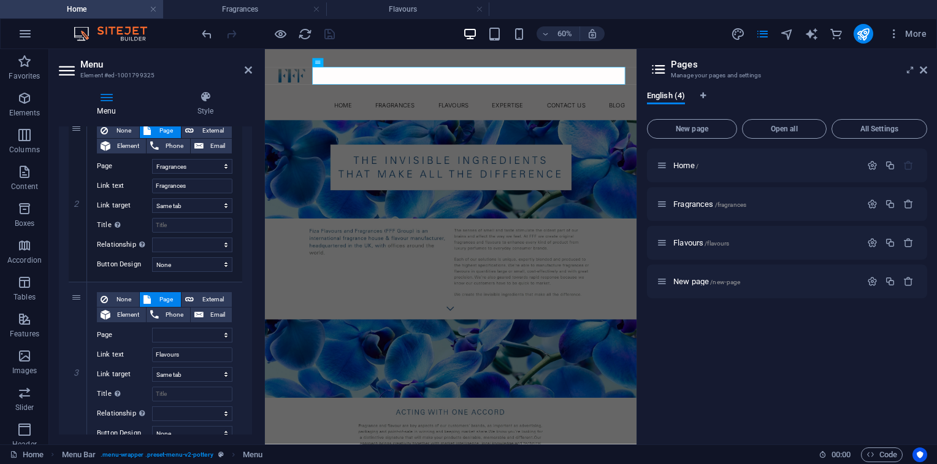
scroll to position [315, 0]
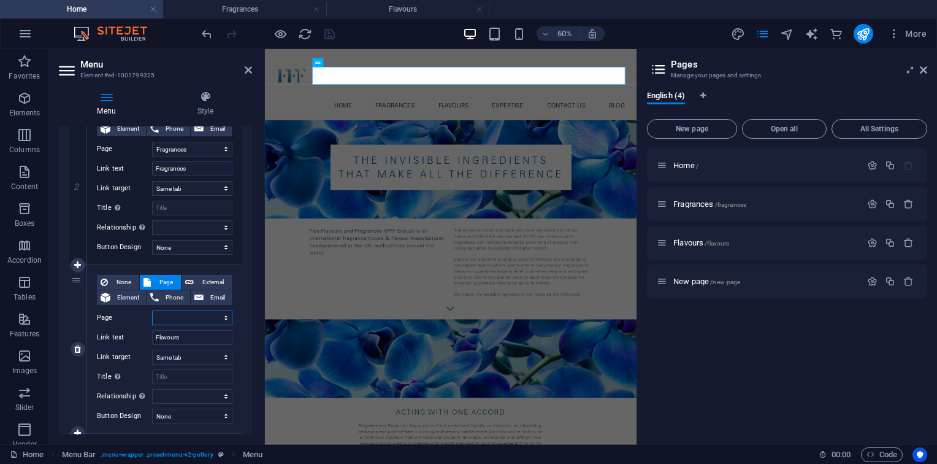
click at [186, 320] on select "Home Fragrances Flavours New page" at bounding box center [192, 317] width 80 height 15
select select "2"
click at [152, 310] on select "Home Fragrances Flavours New page" at bounding box center [192, 317] width 80 height 15
select select
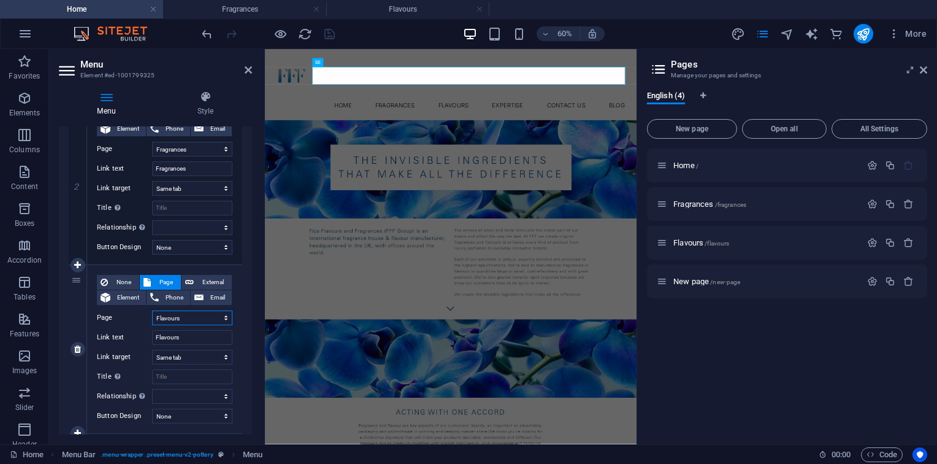
select select
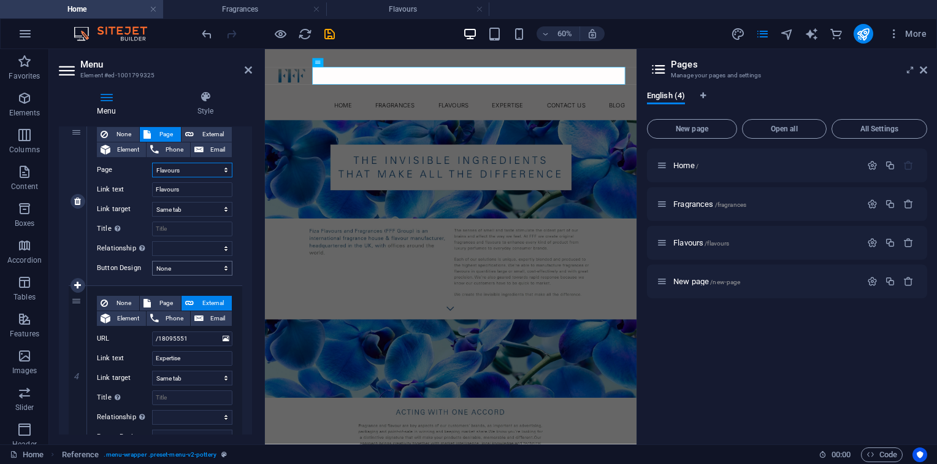
scroll to position [464, 0]
click at [152, 305] on button "Page" at bounding box center [160, 302] width 41 height 15
select select
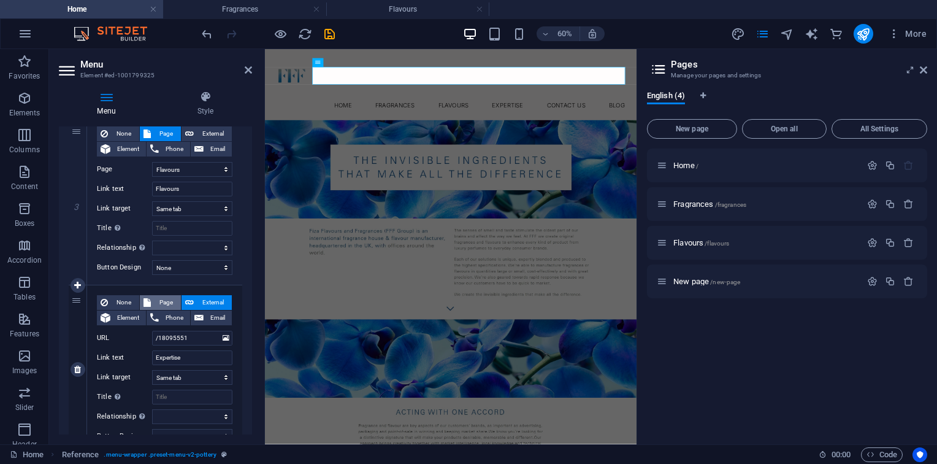
select select
click at [211, 342] on select "Home Fragrances Flavours New page" at bounding box center [192, 338] width 80 height 15
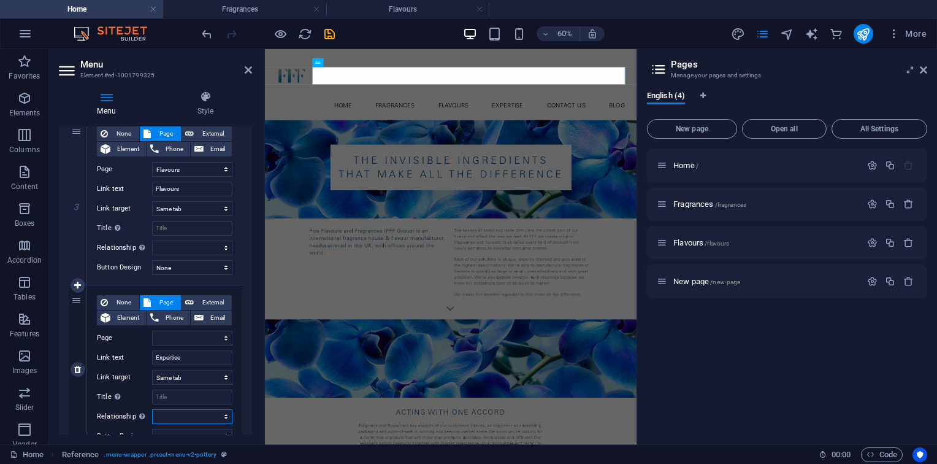
click at [190, 409] on select "alternate author bookmark external help license next nofollow noreferrer noopen…" at bounding box center [192, 416] width 80 height 15
click at [142, 411] on div "Sets the relationship of this link to the link target . For example, the value …" at bounding box center [142, 415] width 12 height 15
click at [152, 411] on select "alternate author bookmark external help license next nofollow noreferrer noopen…" at bounding box center [192, 416] width 80 height 15
click at [186, 335] on select "Home Fragrances Flavours New page" at bounding box center [192, 338] width 80 height 15
select select "3"
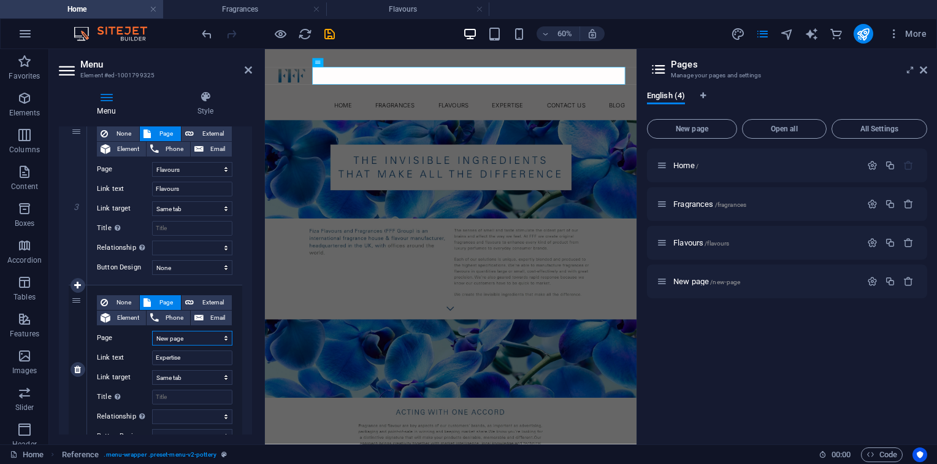
click at [152, 331] on select "Home Fragrances Flavours New page" at bounding box center [192, 338] width 80 height 15
click at [128, 386] on div "None Page External Element Phone Email Page Home Fragrances Flavours New page E…" at bounding box center [165, 359] width 136 height 129
select select
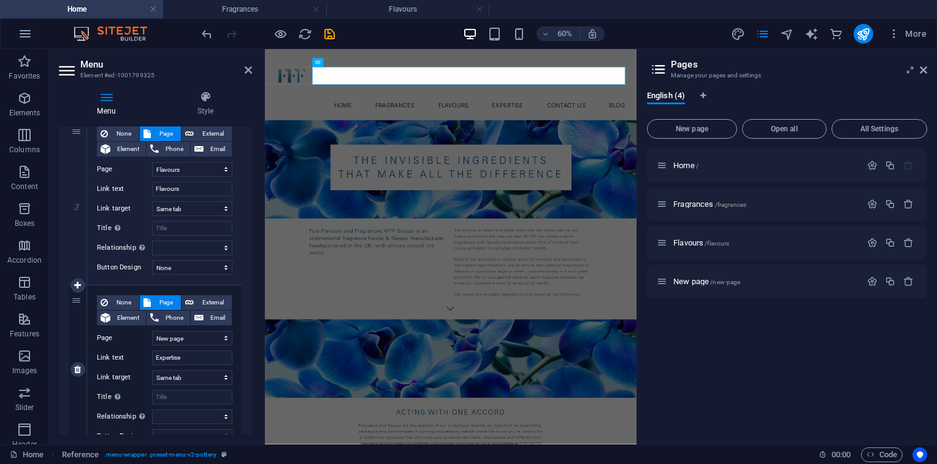
select select
click at [698, 281] on span "New page /new-page" at bounding box center [706, 281] width 67 height 9
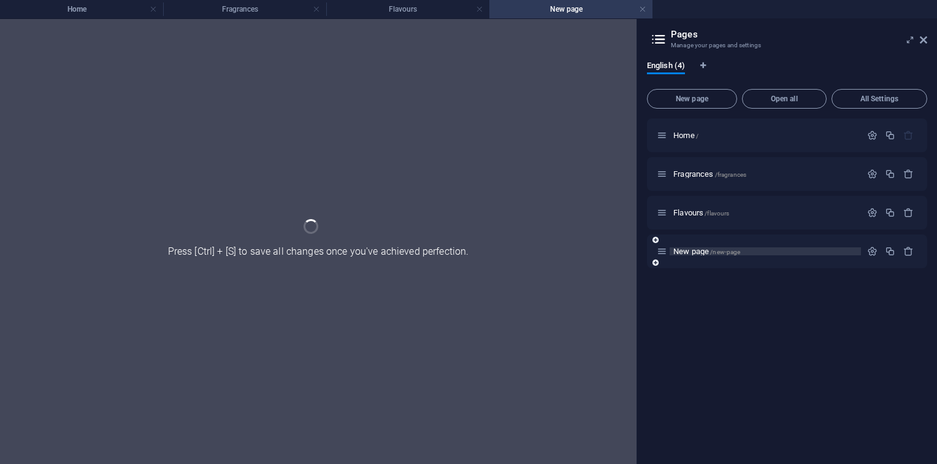
click at [698, 281] on div "Home / Fragrances /fragrances Flavours /flavours New page /new-page" at bounding box center [787, 285] width 280 height 335
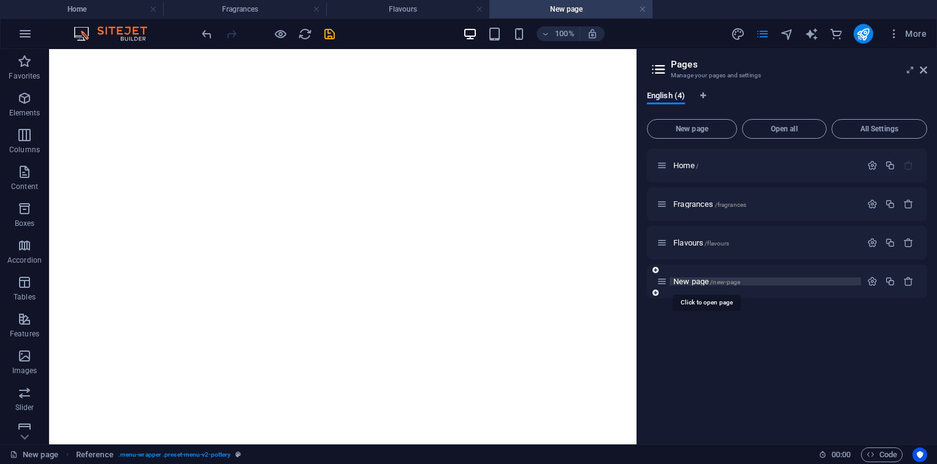
click at [713, 250] on div "Flavours /flavours" at bounding box center [787, 243] width 280 height 34
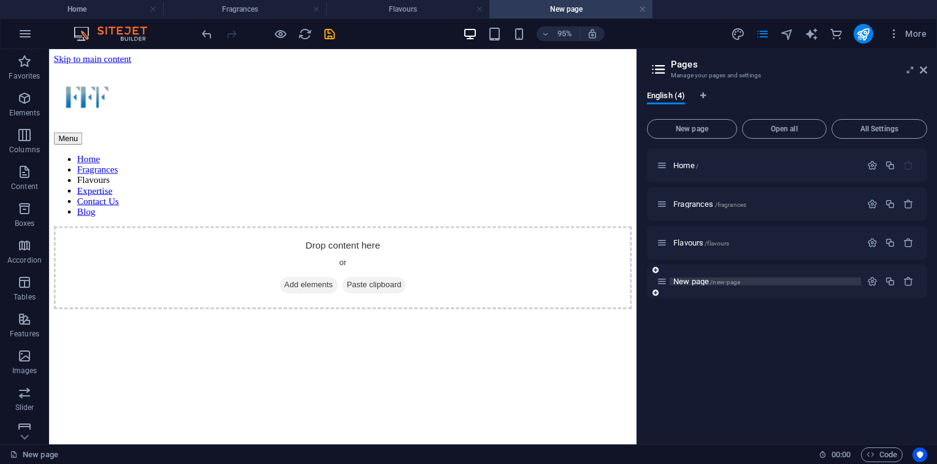
scroll to position [0, 0]
click at [730, 269] on div "New page /new-page" at bounding box center [787, 281] width 280 height 34
click at [707, 290] on div "New page /new-page" at bounding box center [787, 281] width 280 height 34
click at [752, 283] on p "New page /new-page" at bounding box center [765, 281] width 184 height 8
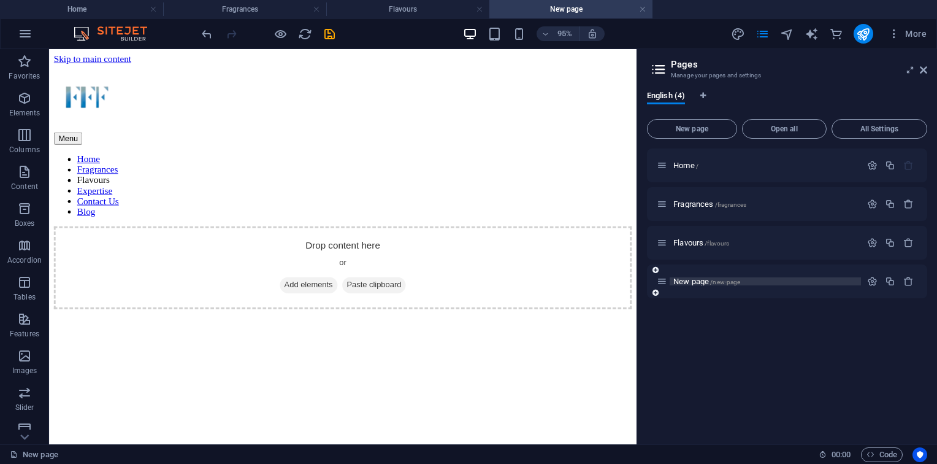
click at [752, 283] on p "New page /new-page" at bounding box center [765, 281] width 184 height 8
click at [857, 277] on div "New page /new-page" at bounding box center [765, 281] width 191 height 8
click at [682, 285] on span "New page /new-page" at bounding box center [706, 281] width 67 height 9
click at [873, 280] on icon "button" at bounding box center [872, 281] width 10 height 10
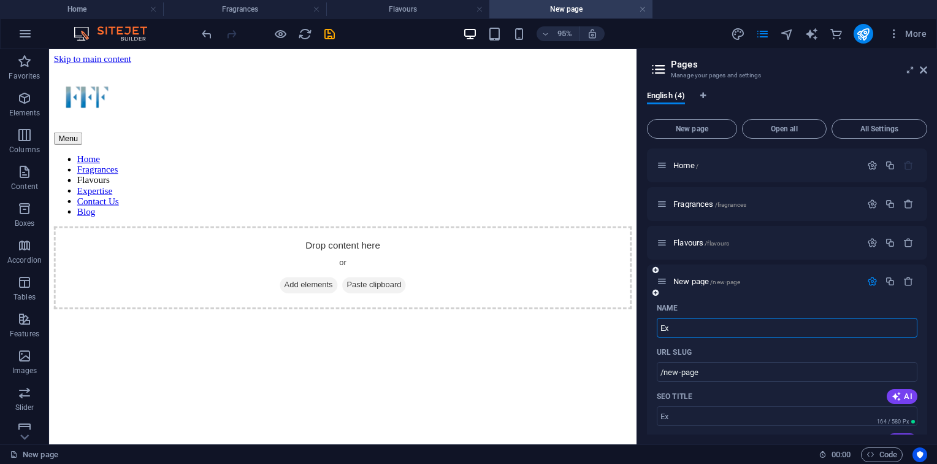
type input "Ex"
type input "/ex"
type input "Expert"
type input "/exper"
type input "Expertise"
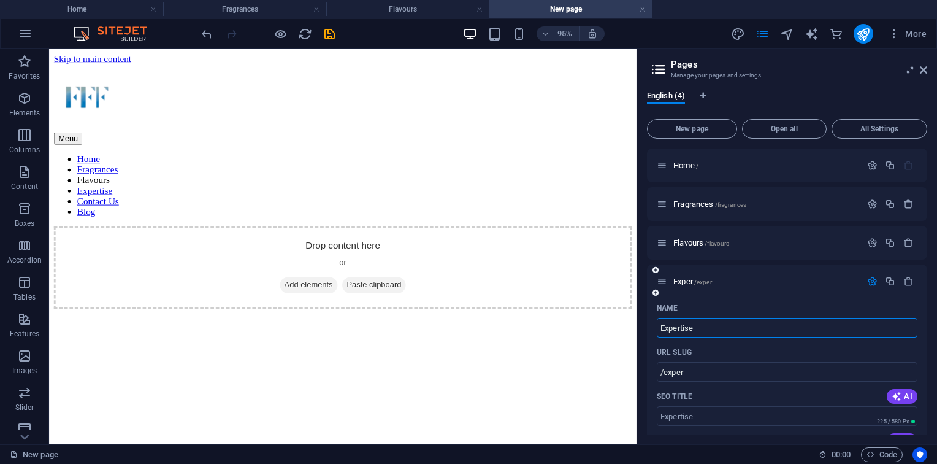
type input "/expertise"
type input "Expertise"
click at [743, 301] on div "Name" at bounding box center [787, 308] width 261 height 20
click at [109, 126] on icon at bounding box center [109, 126] width 6 height 12
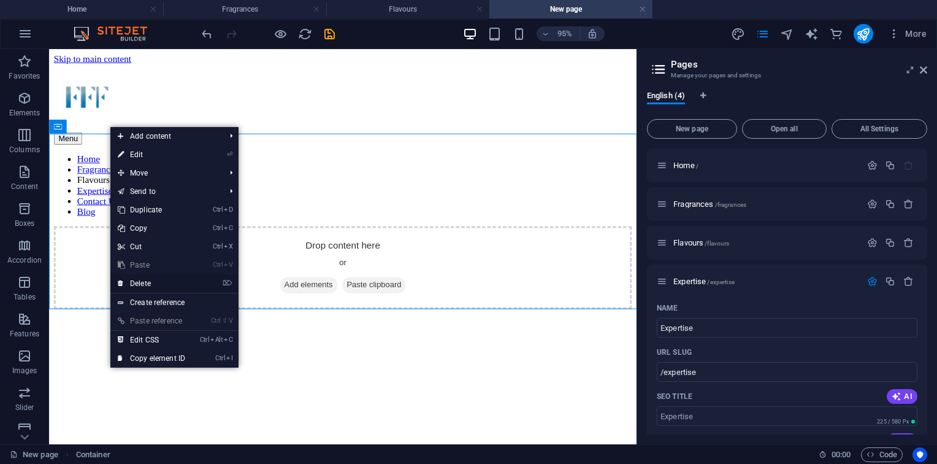
click at [155, 288] on link "⌦ Delete" at bounding box center [151, 283] width 82 height 18
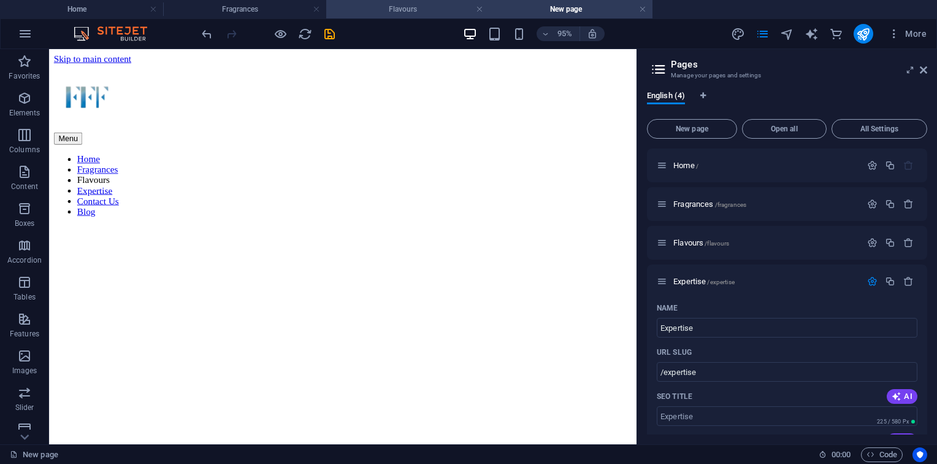
click at [417, 10] on h4 "Flavours" at bounding box center [407, 8] width 163 height 13
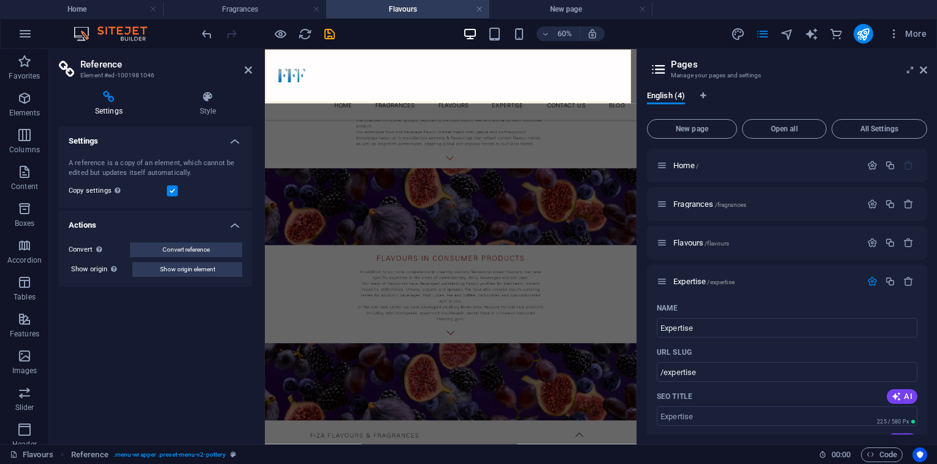
scroll to position [440, 0]
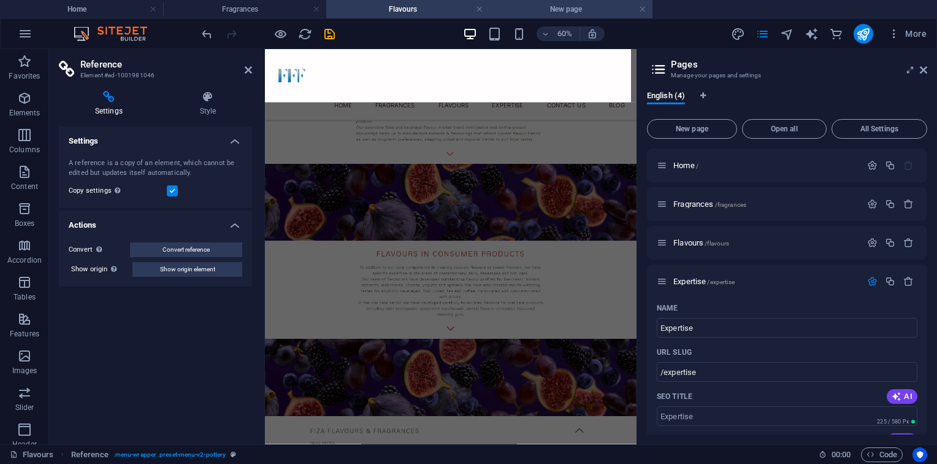
click at [557, 17] on li "New page" at bounding box center [570, 9] width 163 height 18
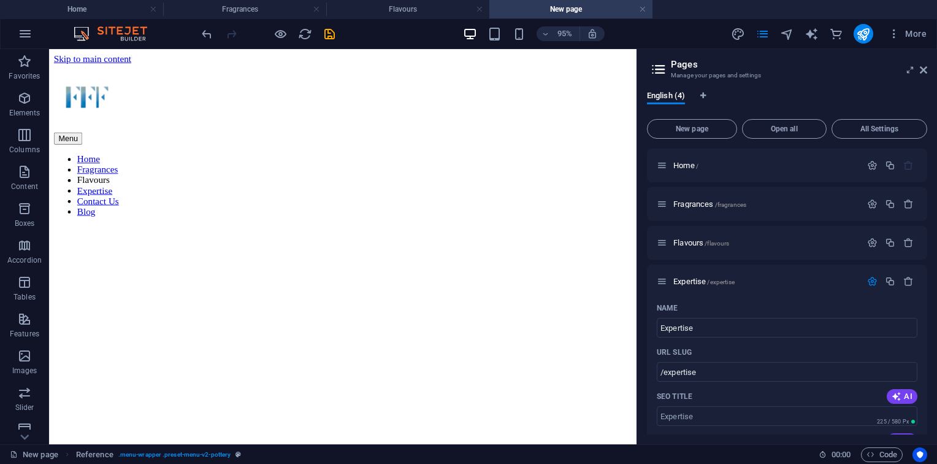
scroll to position [0, 0]
click at [354, 128] on div "+ Add section" at bounding box center [342, 134] width 64 height 20
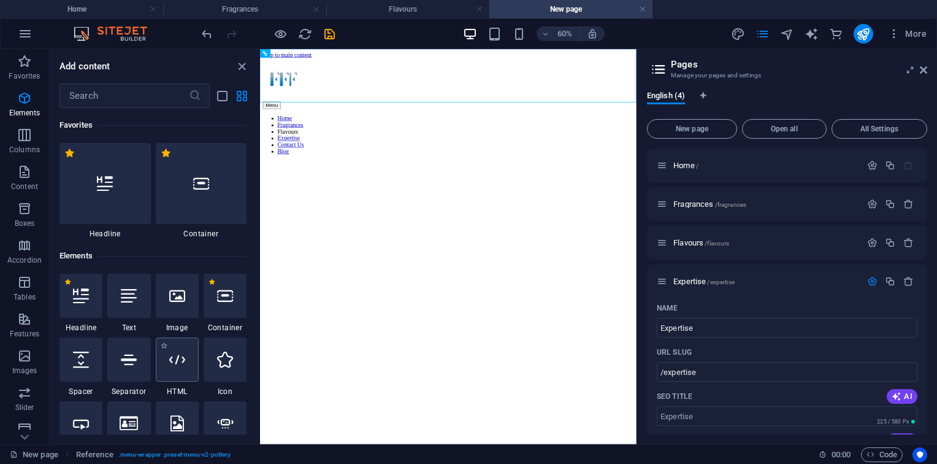
scroll to position [2146, 0]
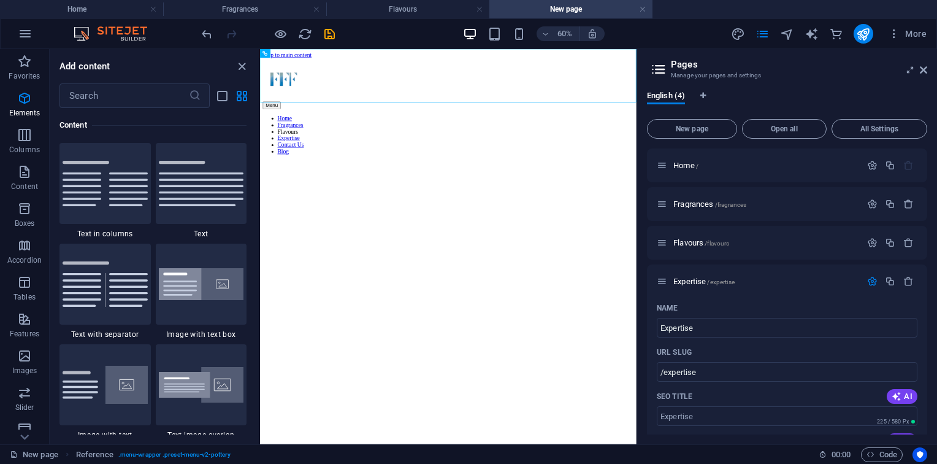
click at [182, 167] on div at bounding box center [201, 183] width 91 height 81
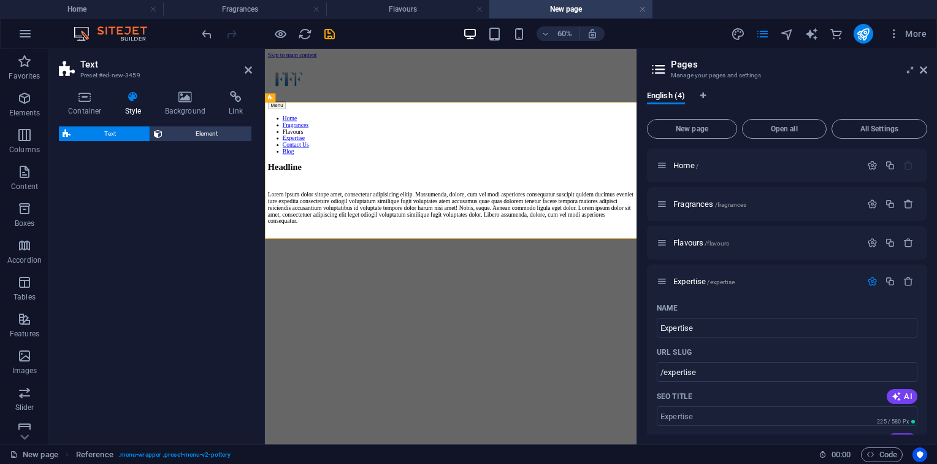
select select "preset-text-v2-default"
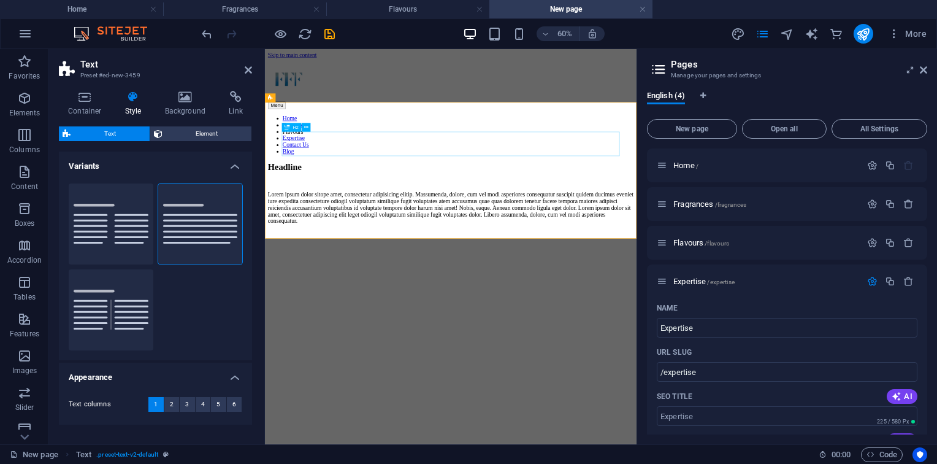
click at [692, 238] on div "Headline" at bounding box center [575, 246] width 610 height 17
click at [288, 99] on button at bounding box center [291, 98] width 9 height 9
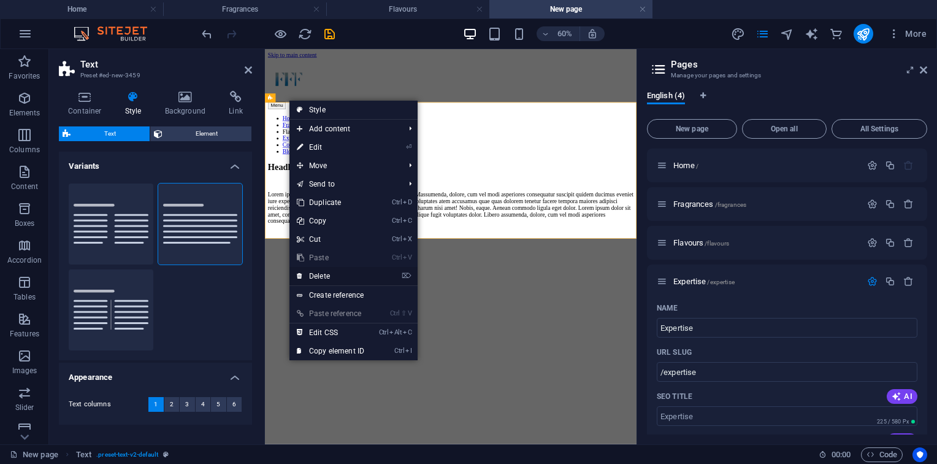
click at [328, 274] on link "⌦ Delete" at bounding box center [330, 276] width 82 height 18
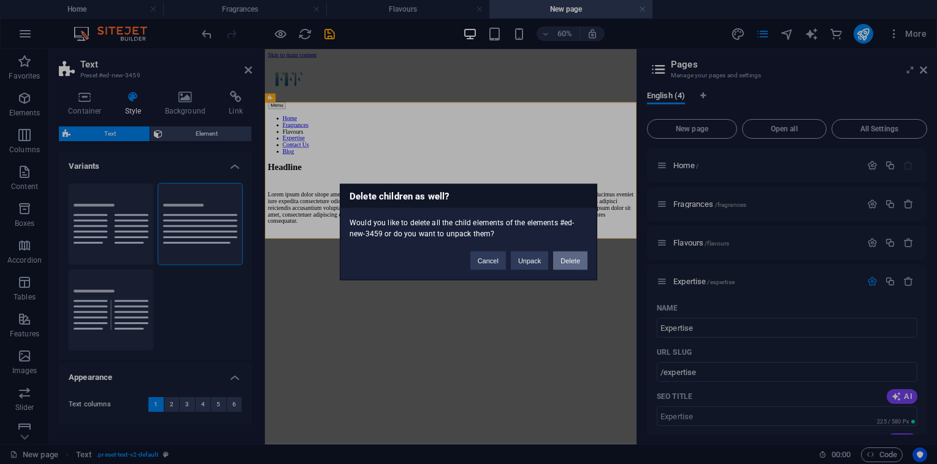
click at [580, 262] on button "Delete" at bounding box center [570, 260] width 34 height 18
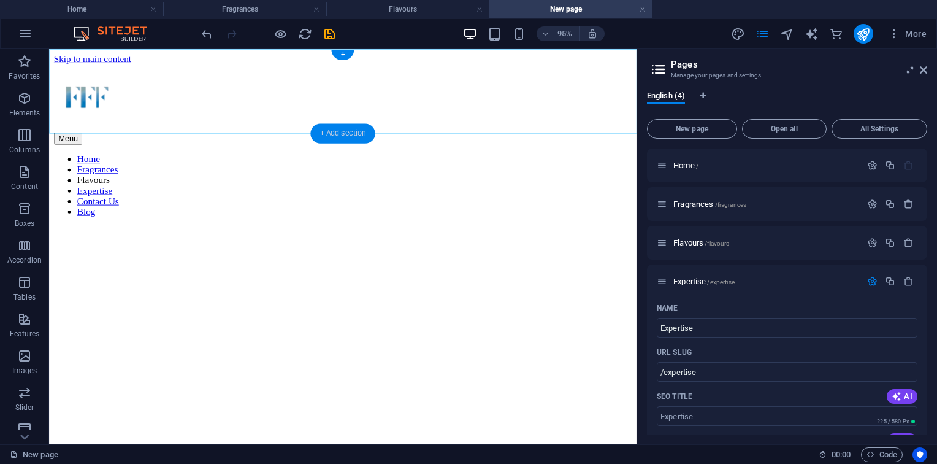
click at [354, 139] on div "+ Add section" at bounding box center [342, 134] width 64 height 20
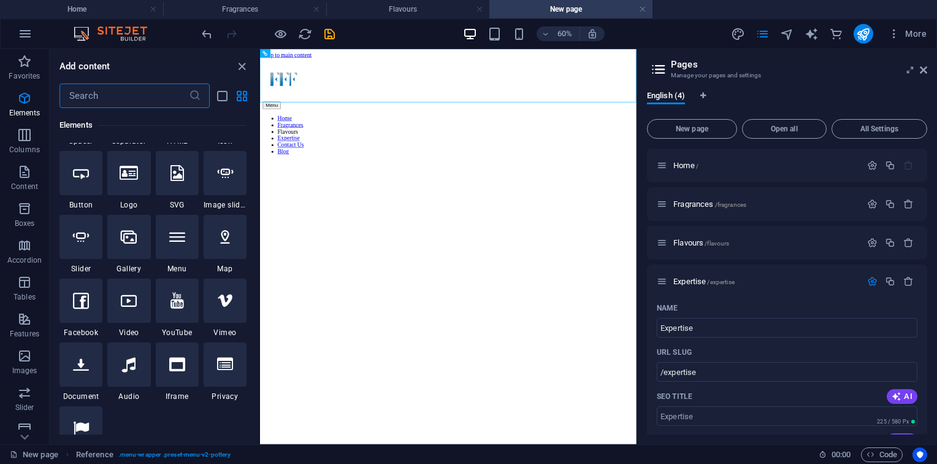
scroll to position [0, 0]
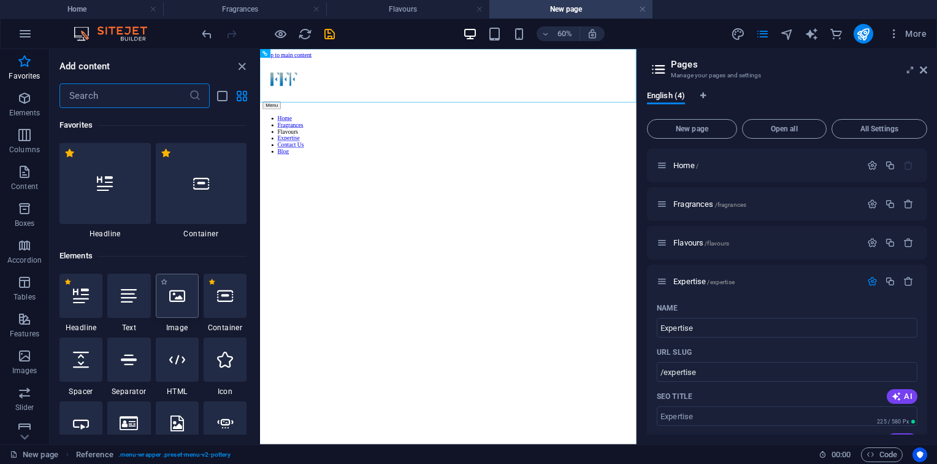
click at [175, 297] on icon at bounding box center [177, 296] width 16 height 16
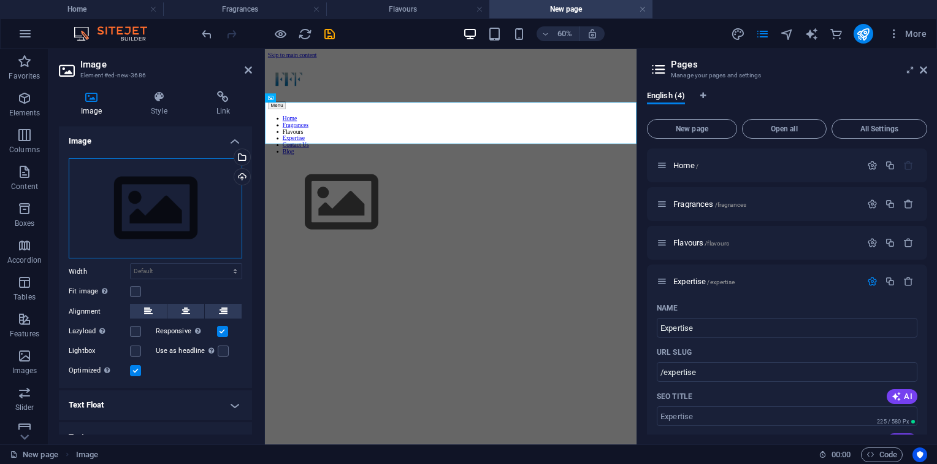
click at [145, 174] on div "Drag files here, click to choose files or select files from Files or our free s…" at bounding box center [156, 208] width 174 height 101
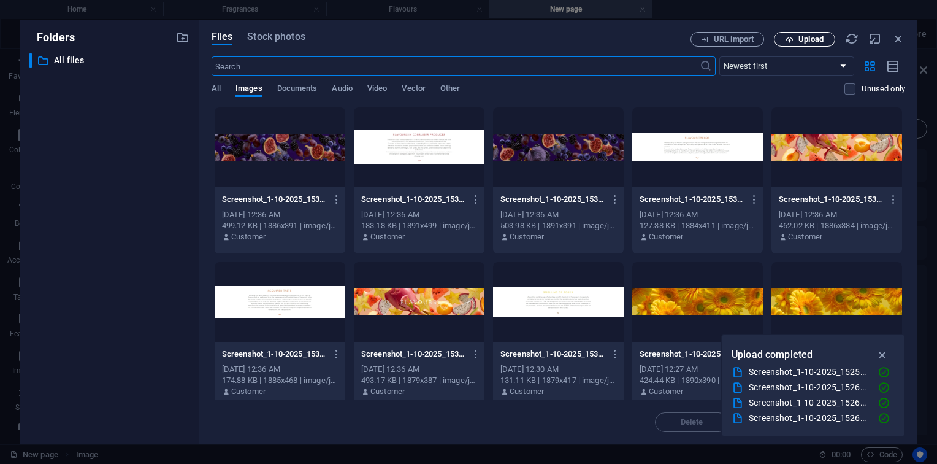
click at [804, 44] on button "Upload" at bounding box center [804, 39] width 61 height 15
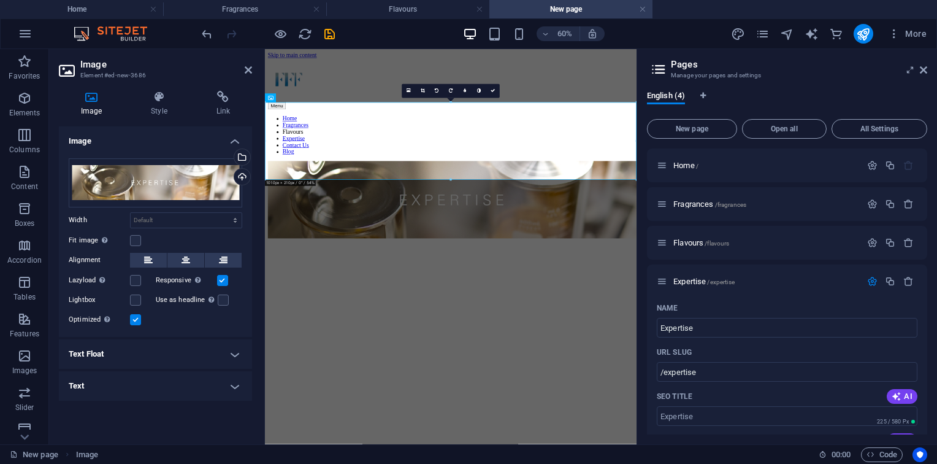
click at [579, 307] on html "Skip to main content Menu Home Fragrances Flavours Expertise Contact Us Blog" at bounding box center [574, 210] width 619 height 323
click at [497, 96] on link at bounding box center [493, 91] width 14 height 14
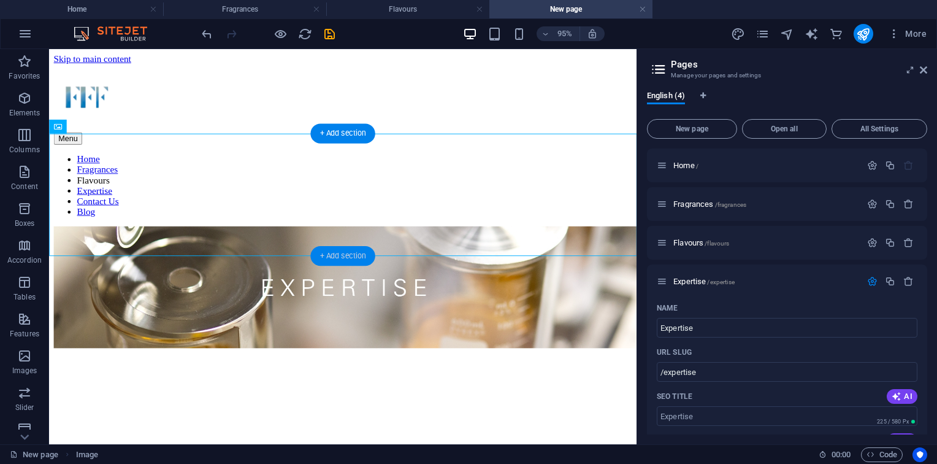
click at [355, 255] on div "+ Add section" at bounding box center [342, 256] width 64 height 20
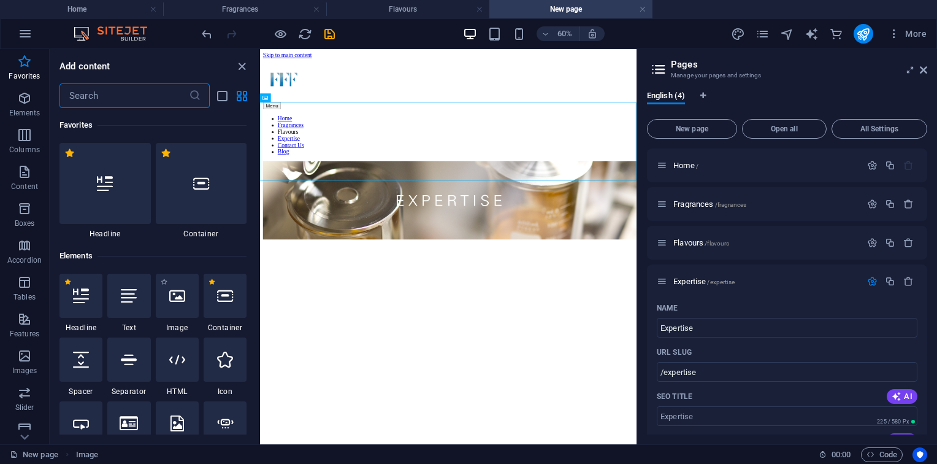
click at [195, 325] on span "Image" at bounding box center [177, 328] width 43 height 10
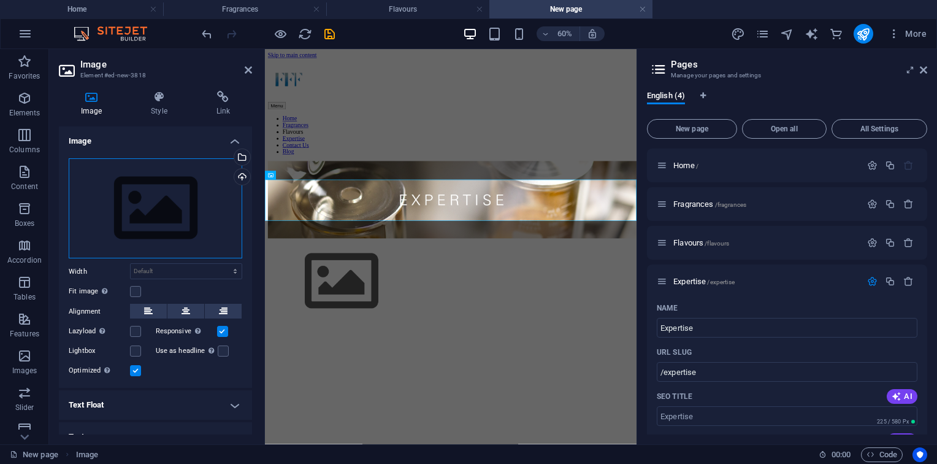
click at [199, 240] on div "Drag files here, click to choose files or select files from Files or our free s…" at bounding box center [156, 208] width 174 height 101
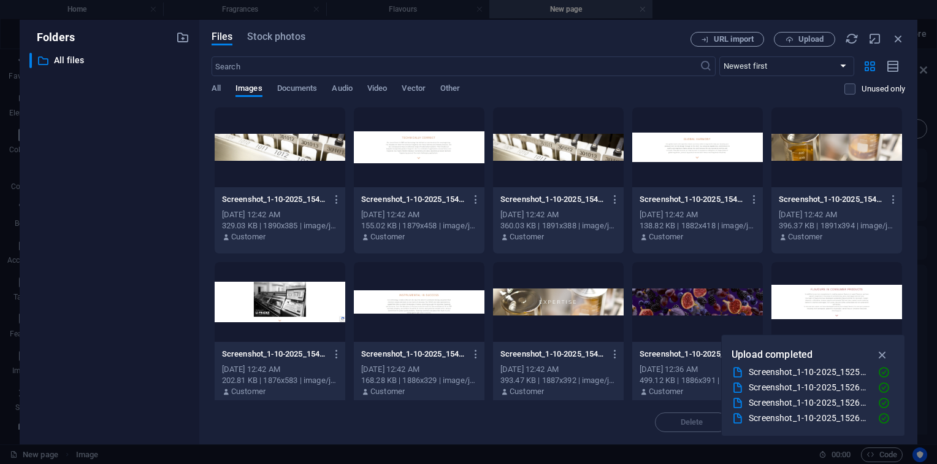
click at [296, 301] on div at bounding box center [280, 302] width 131 height 80
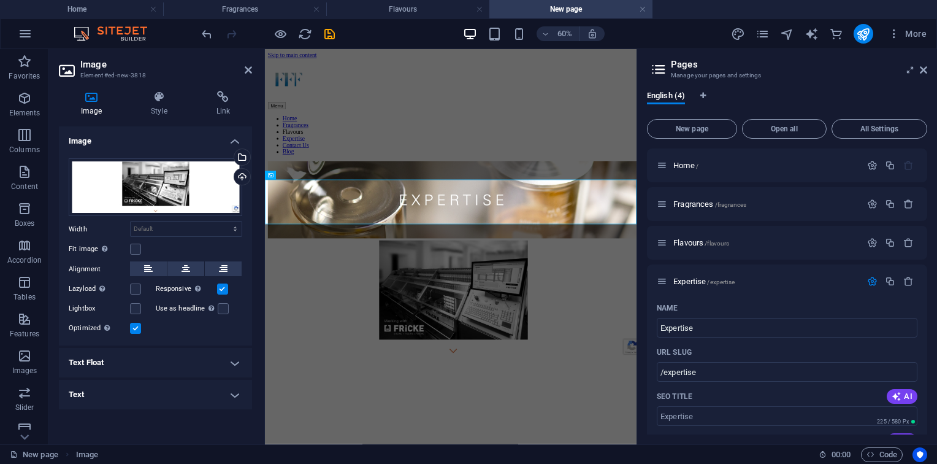
click at [574, 432] on html "Skip to main content Menu Home Fragrances Flavours Expertise Contact Us Blog" at bounding box center [574, 308] width 619 height 518
click at [451, 458] on html "Skip to main content Menu Home Fragrances Flavours Expertise Contact Us Blog" at bounding box center [574, 308] width 619 height 518
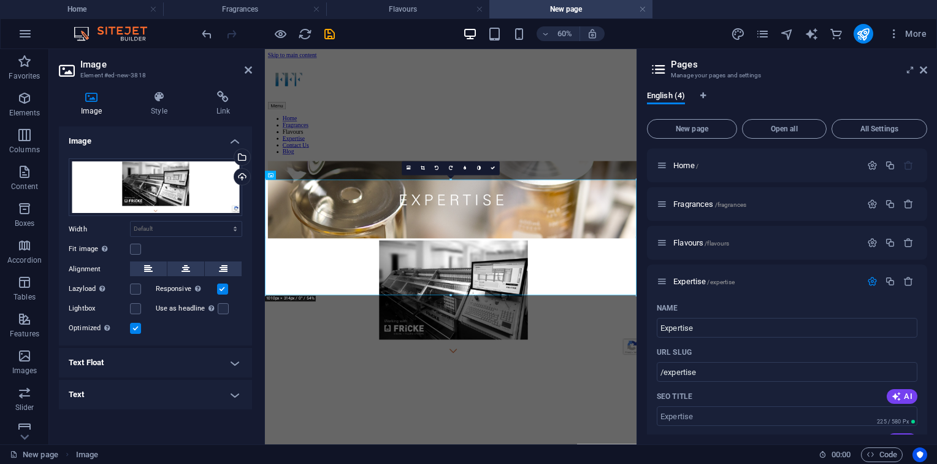
click at [587, 463] on html "Skip to main content Menu Home Fragrances Flavours Expertise Contact Us Blog" at bounding box center [574, 308] width 619 height 518
click at [490, 175] on div "16:10 16:9 4:3 1:1 1:2 0" at bounding box center [451, 168] width 98 height 14
click at [496, 168] on link at bounding box center [493, 168] width 14 height 14
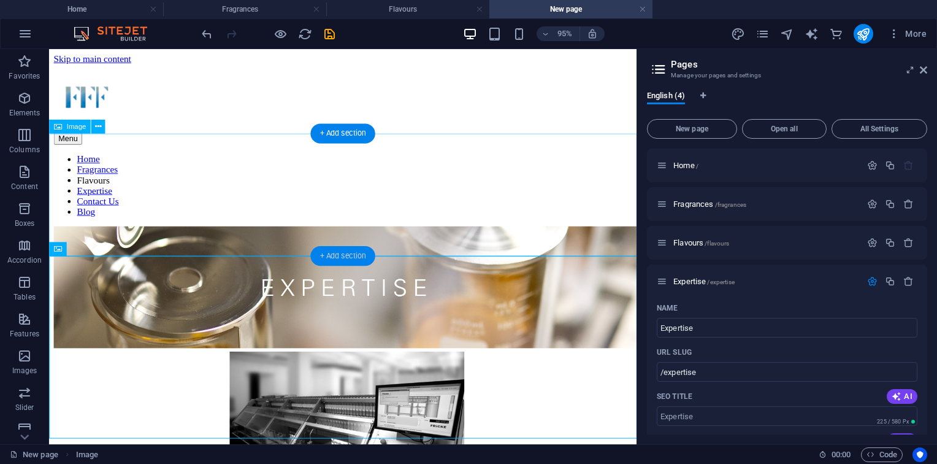
click at [358, 251] on div "+ Add section" at bounding box center [342, 256] width 64 height 20
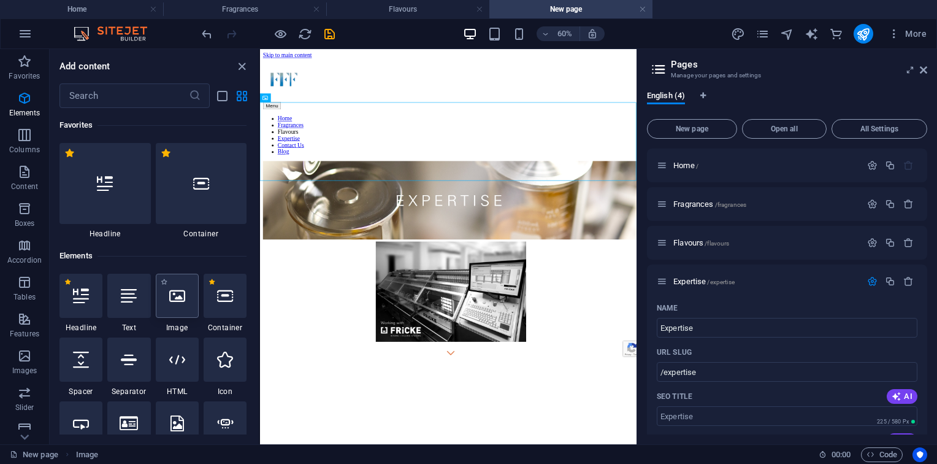
click at [168, 310] on div at bounding box center [177, 296] width 43 height 44
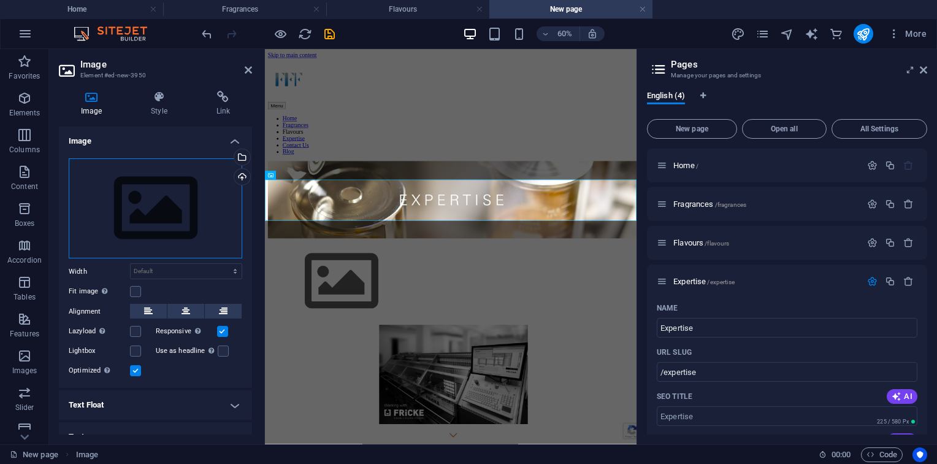
click at [189, 200] on div "Drag files here, click to choose files or select files from Files or our free s…" at bounding box center [156, 208] width 174 height 101
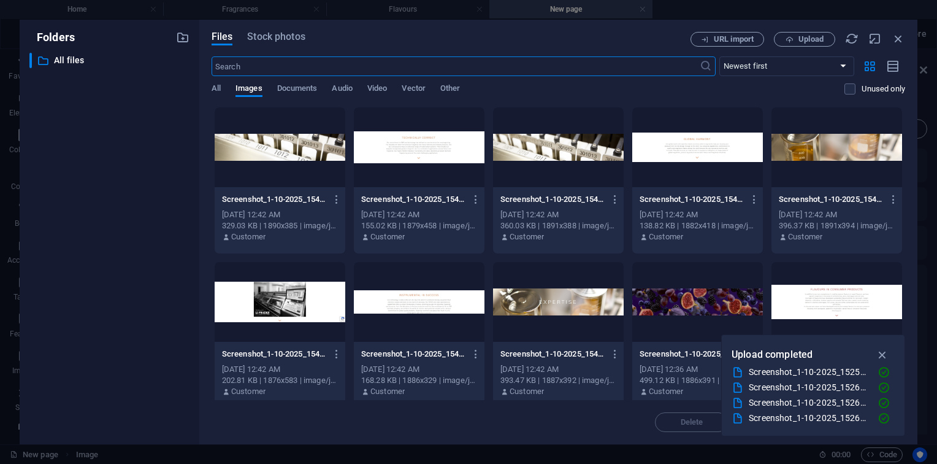
click at [411, 294] on div at bounding box center [419, 302] width 131 height 80
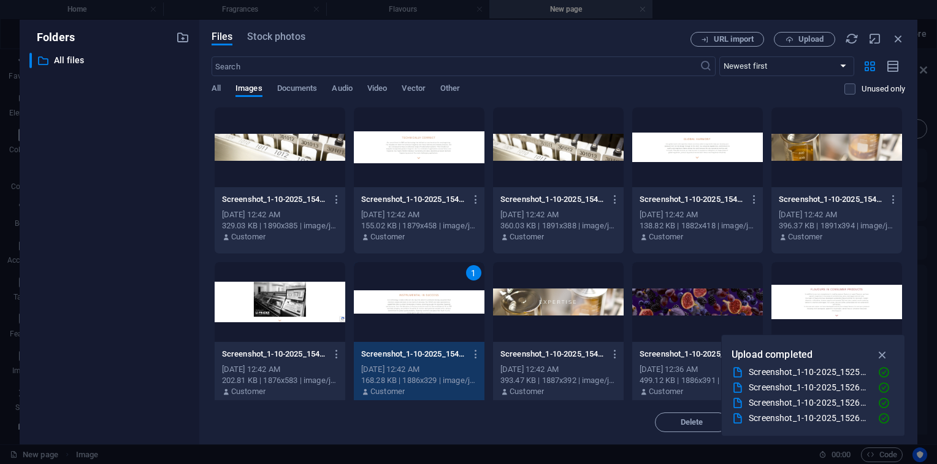
click at [402, 301] on div "1" at bounding box center [419, 302] width 131 height 80
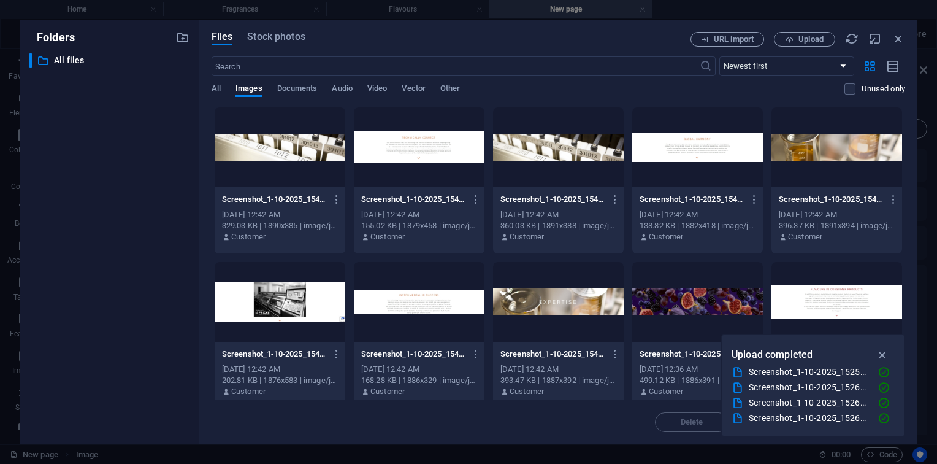
click at [402, 301] on div at bounding box center [419, 302] width 131 height 80
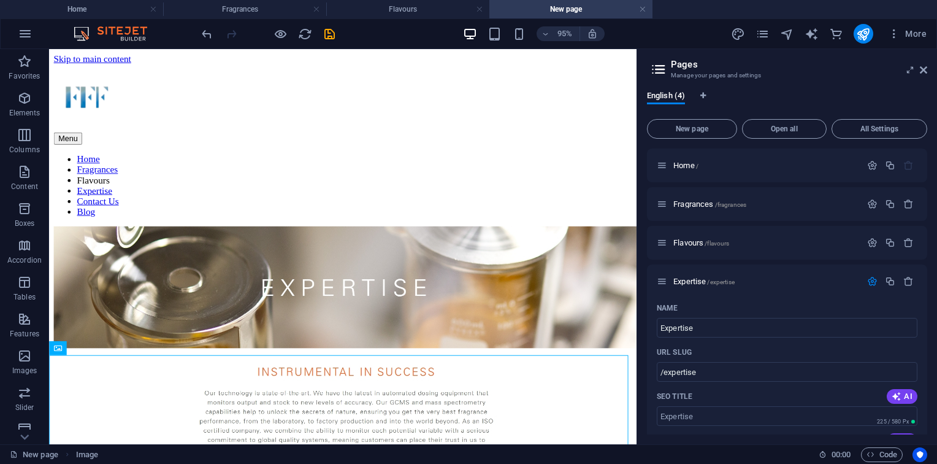
click at [305, 456] on div "New page Image" at bounding box center [409, 454] width 799 height 15
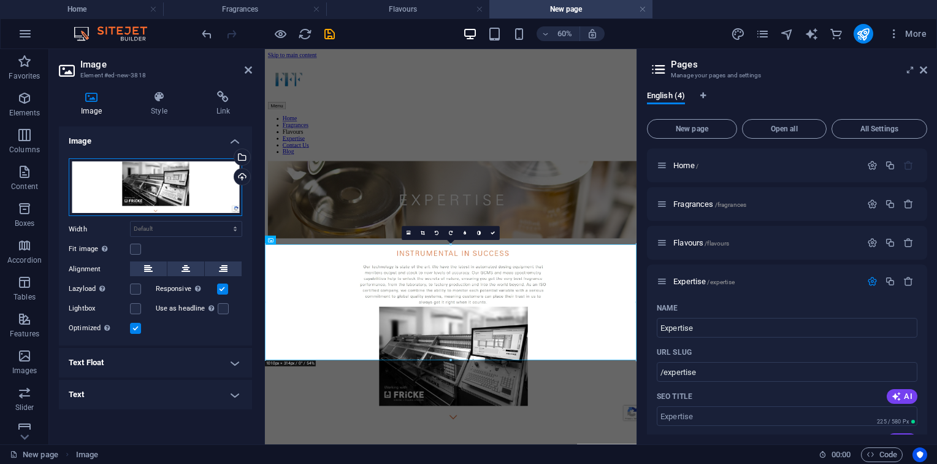
click at [148, 167] on div "Drag files here, click to choose files or select files from Files or our free s…" at bounding box center [156, 187] width 174 height 58
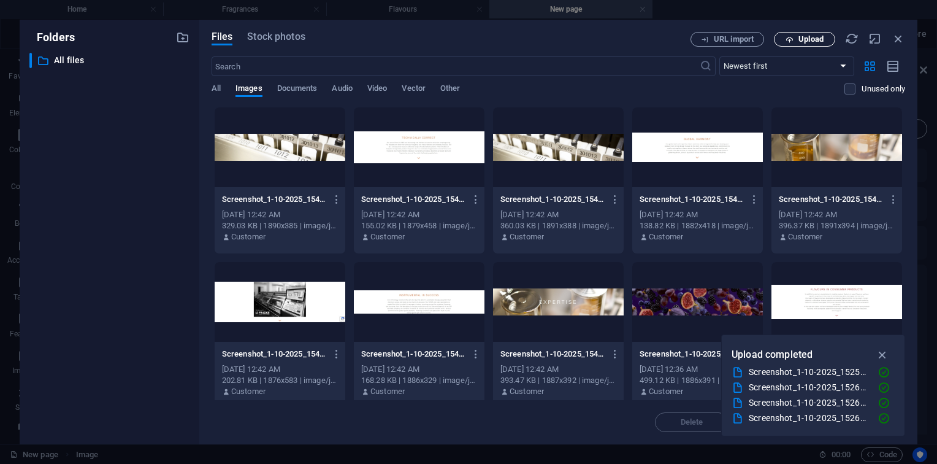
click at [798, 45] on button "Upload" at bounding box center [804, 39] width 61 height 15
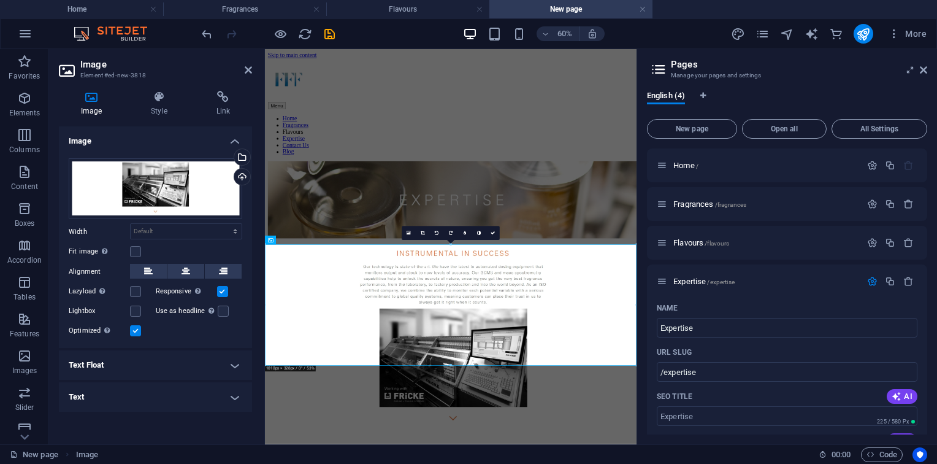
click at [622, 463] on html "Skip to main content Menu Home Fragrances Flavours Expertise Contact Us Blog" at bounding box center [574, 367] width 619 height 637
click at [554, 463] on html "Skip to main content Menu Home Fragrances Flavours Expertise Contact Us Blog" at bounding box center [574, 367] width 619 height 637
click at [494, 237] on link at bounding box center [493, 233] width 14 height 14
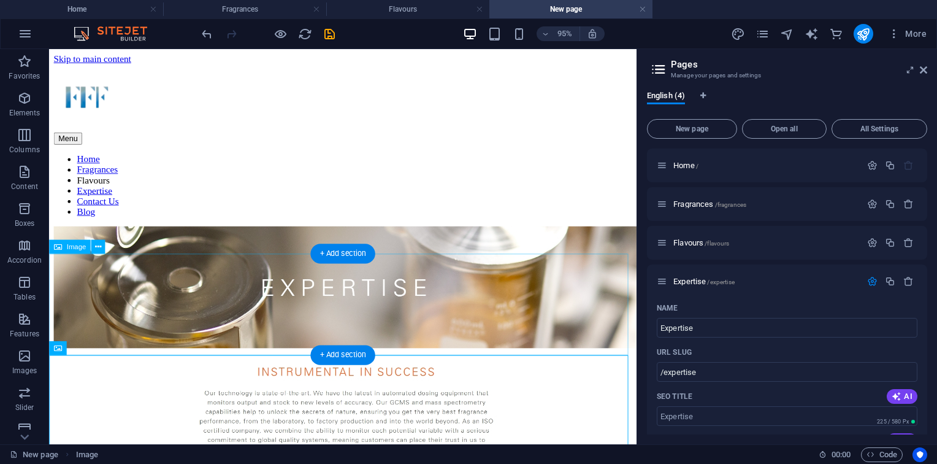
scroll to position [104, 0]
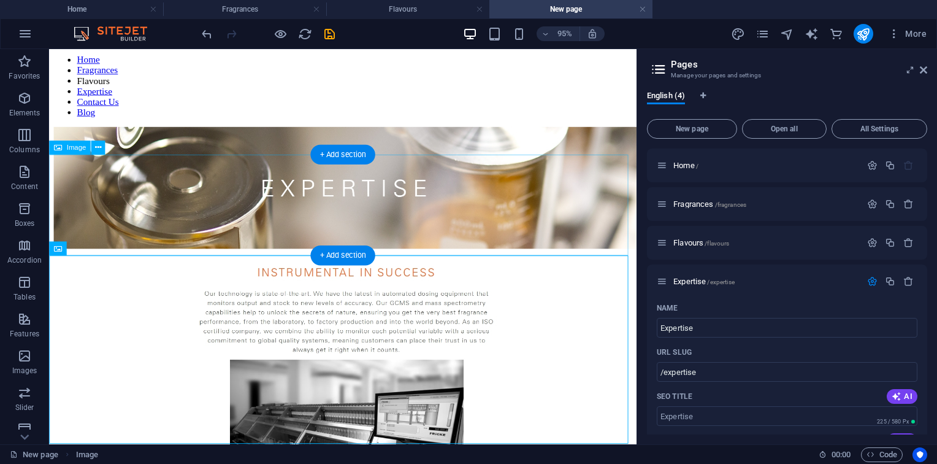
click at [618, 262] on figure at bounding box center [358, 317] width 608 height 110
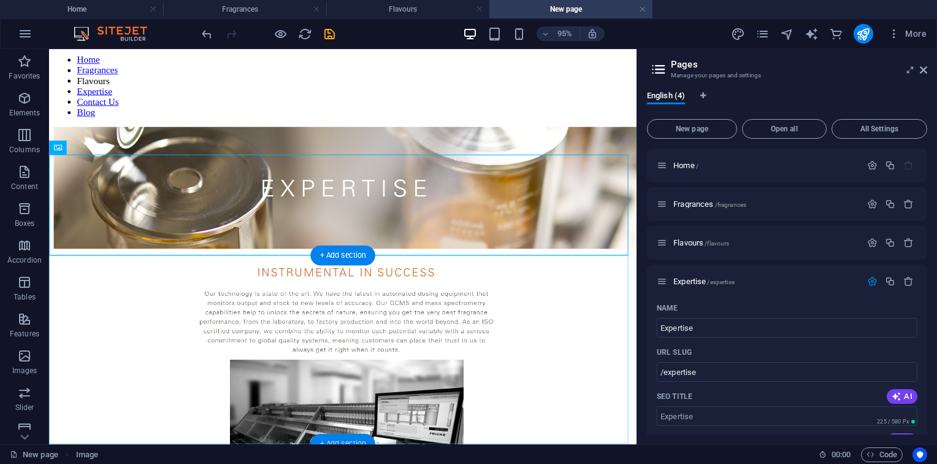
click at [366, 435] on div "+ Add section" at bounding box center [342, 444] width 64 height 20
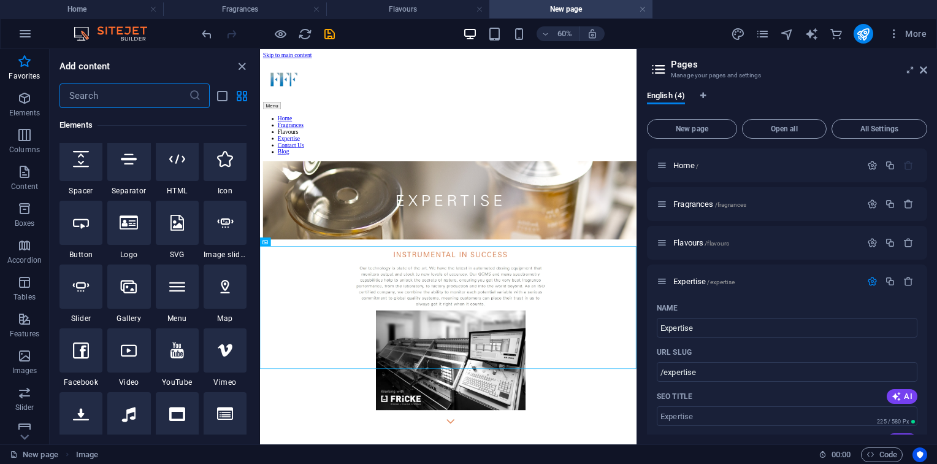
scroll to position [64, 0]
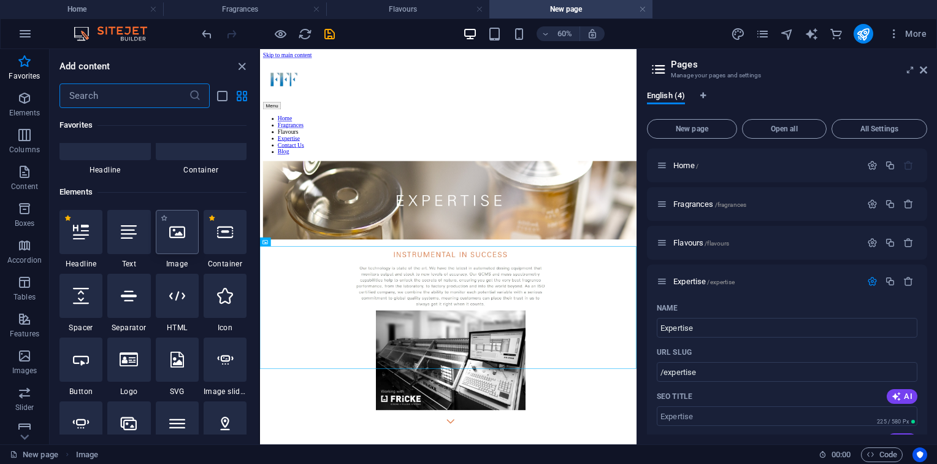
click at [179, 242] on div at bounding box center [177, 232] width 43 height 44
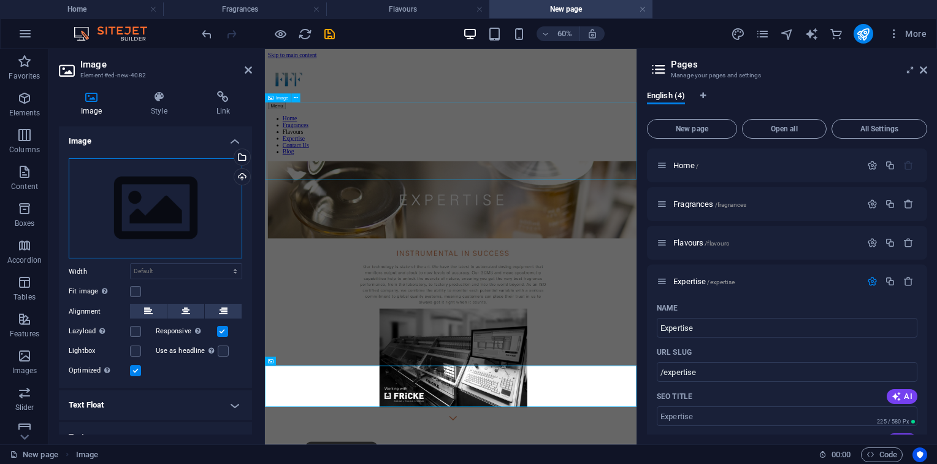
click at [165, 174] on div "Drag files here, click to choose files or select files from Files or our free s…" at bounding box center [156, 208] width 174 height 101
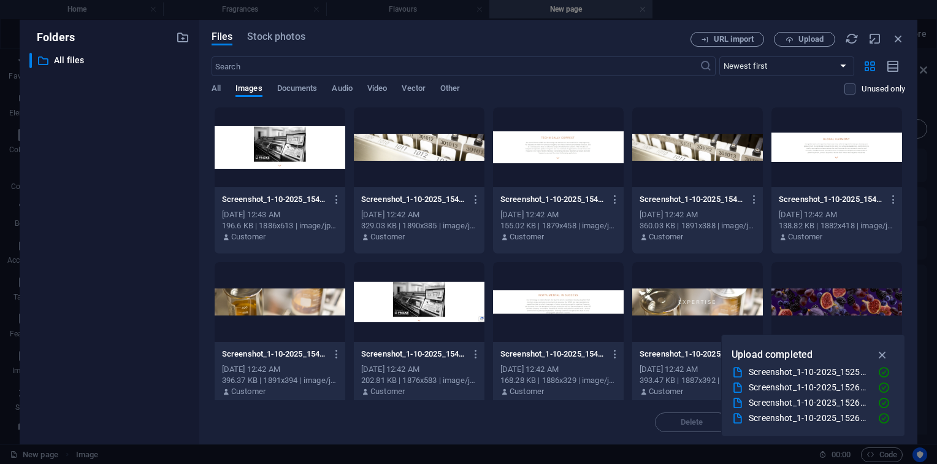
click at [276, 284] on div at bounding box center [280, 302] width 131 height 80
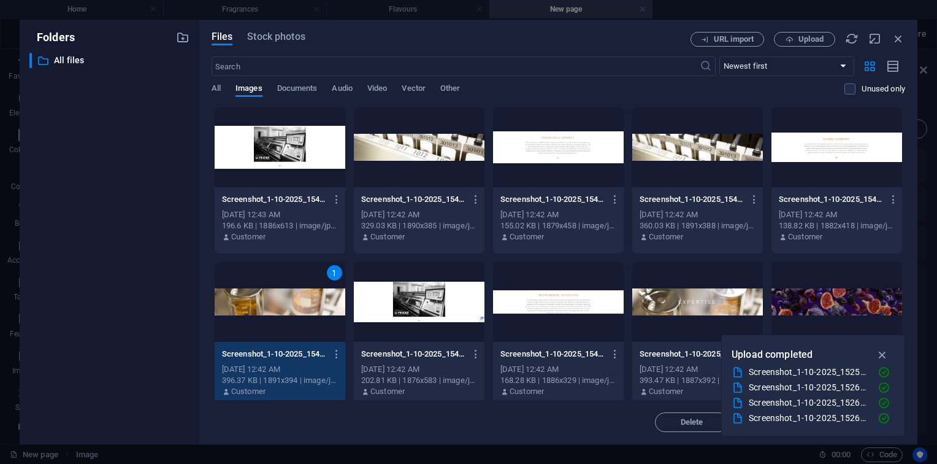
click at [276, 284] on div "1" at bounding box center [280, 302] width 131 height 80
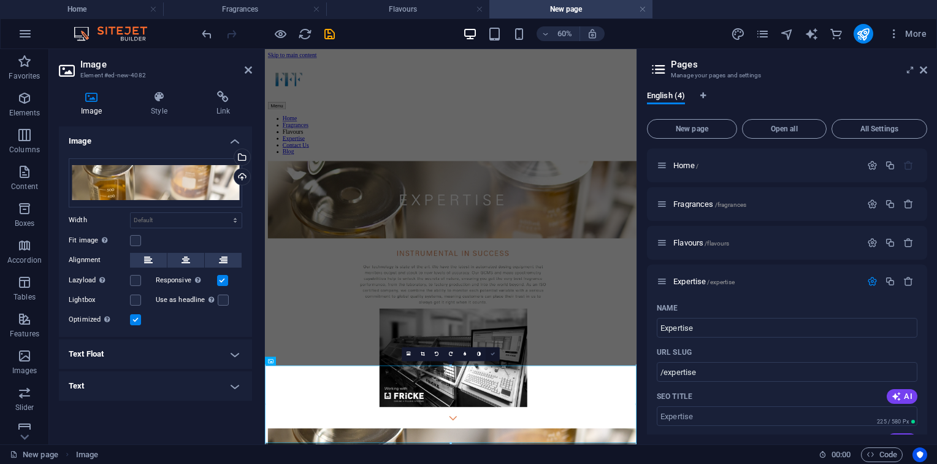
click at [493, 357] on link at bounding box center [493, 354] width 14 height 14
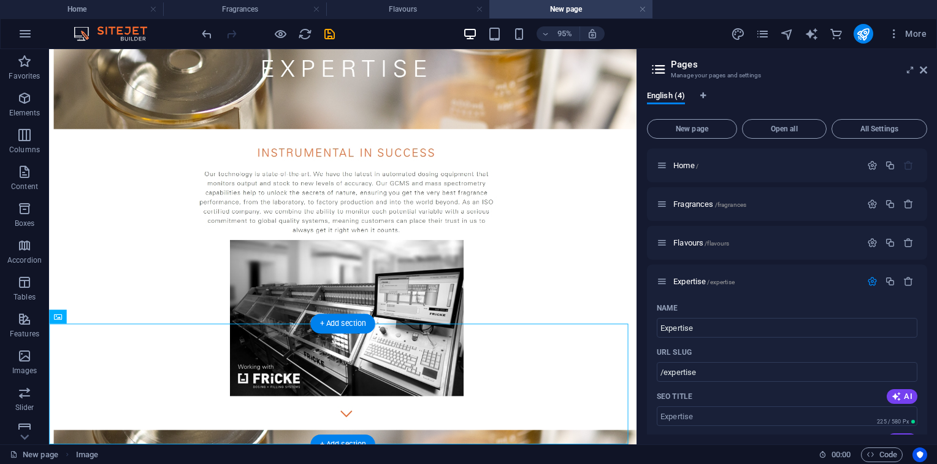
click at [339, 443] on div "+ Add section" at bounding box center [342, 444] width 64 height 20
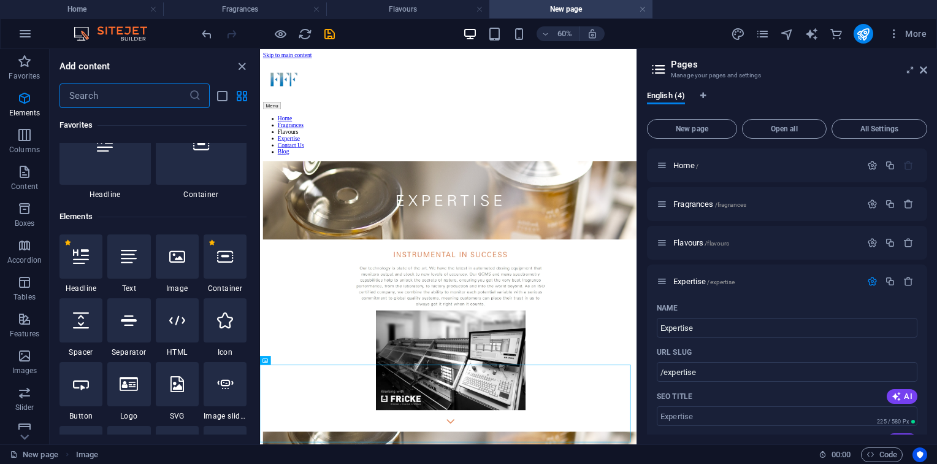
scroll to position [0, 0]
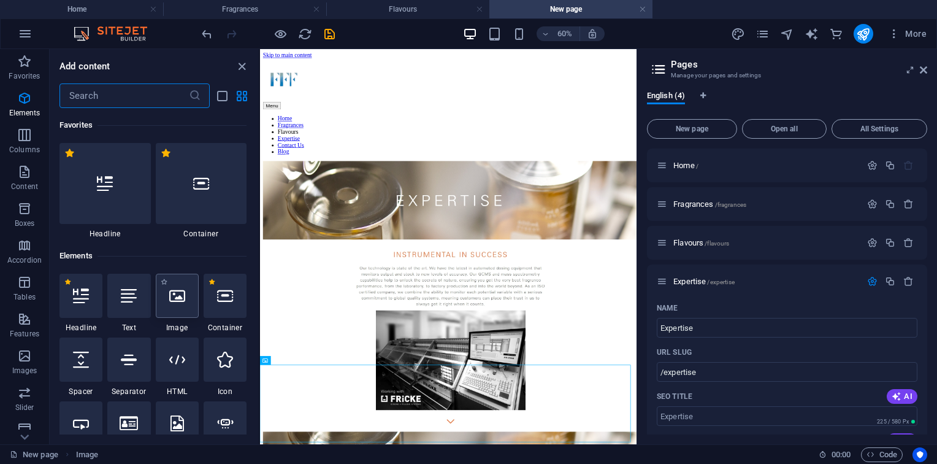
click at [181, 274] on div at bounding box center [177, 296] width 43 height 44
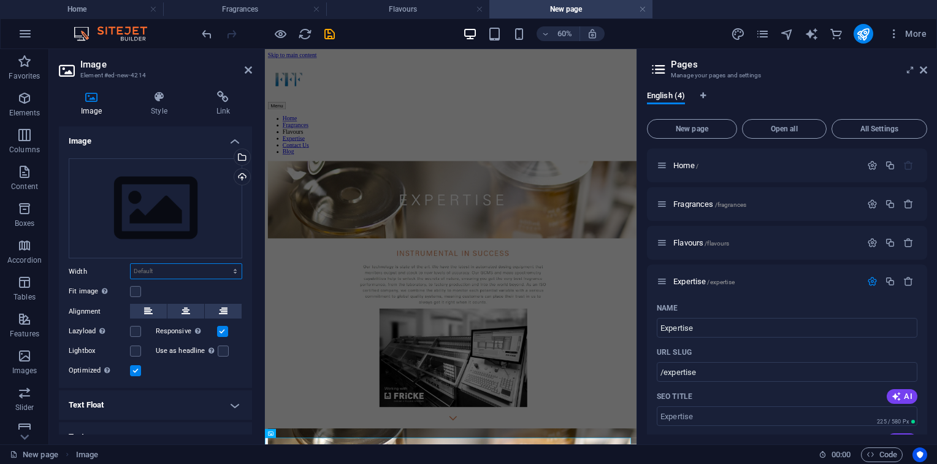
click at [181, 274] on select "Default auto px rem % em vh vw" at bounding box center [186, 271] width 111 height 15
click at [184, 198] on div "Drag files here, click to choose files or select files from Files or our free s…" at bounding box center [156, 208] width 174 height 101
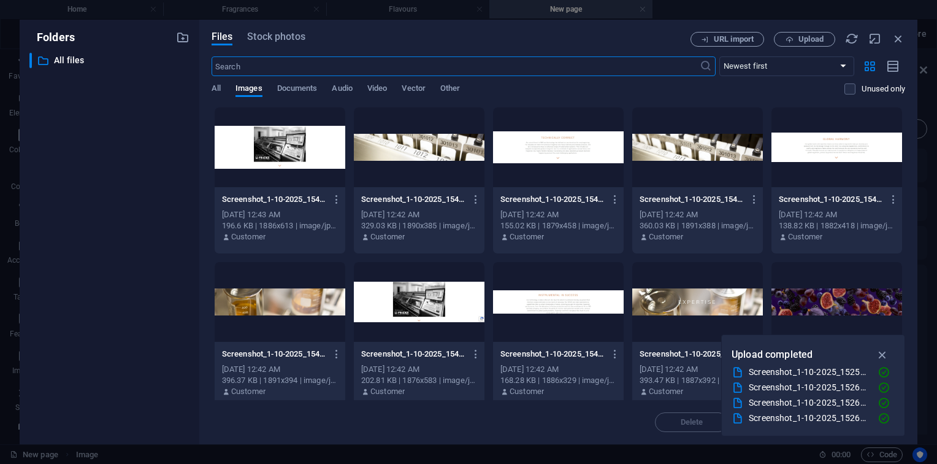
click at [810, 127] on div at bounding box center [837, 147] width 131 height 80
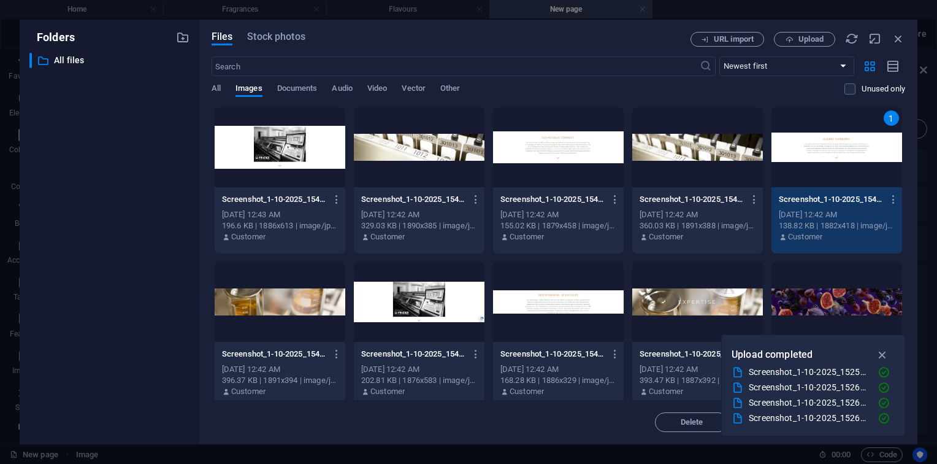
click at [810, 127] on div "1" at bounding box center [837, 147] width 131 height 80
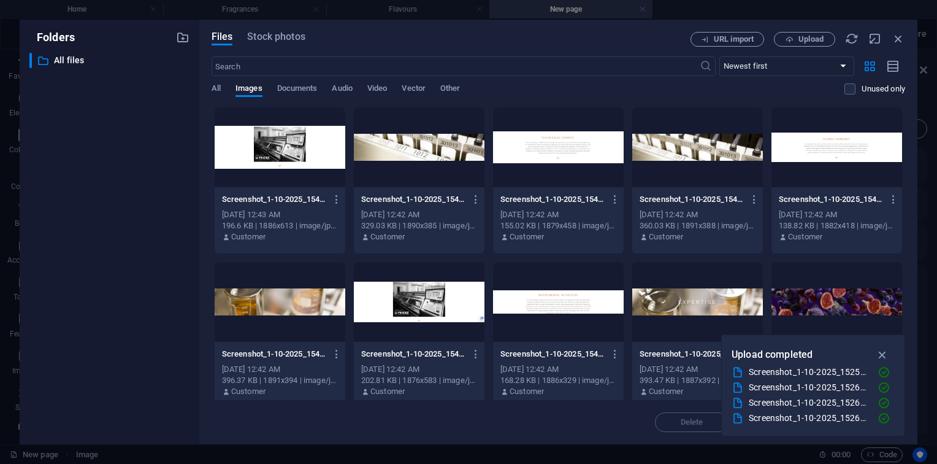
click at [841, 172] on div at bounding box center [837, 147] width 131 height 80
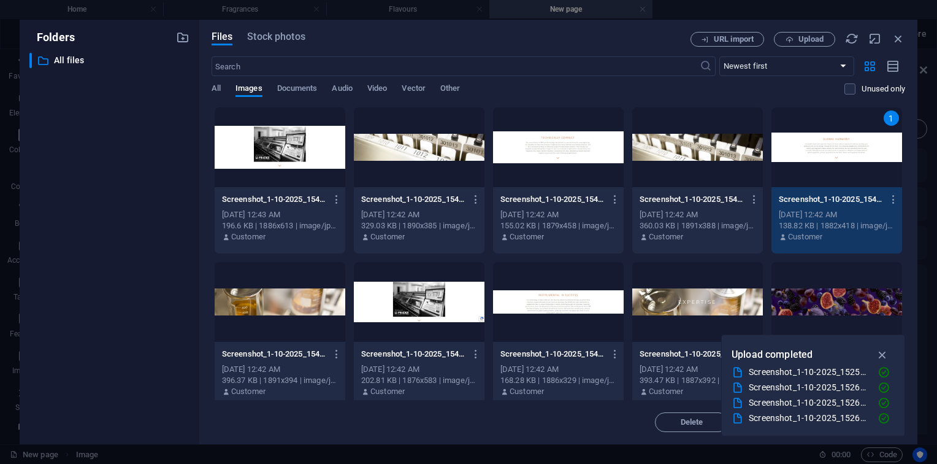
click at [841, 172] on div "1" at bounding box center [837, 147] width 131 height 80
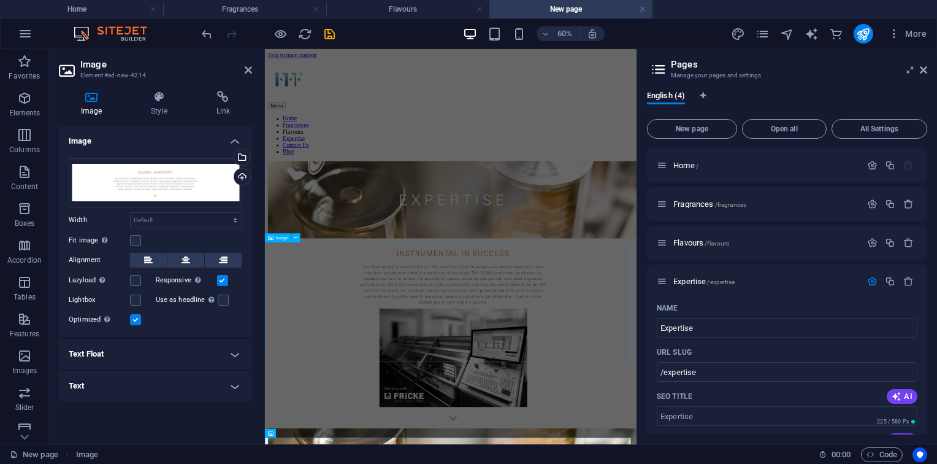
scroll to position [63, 0]
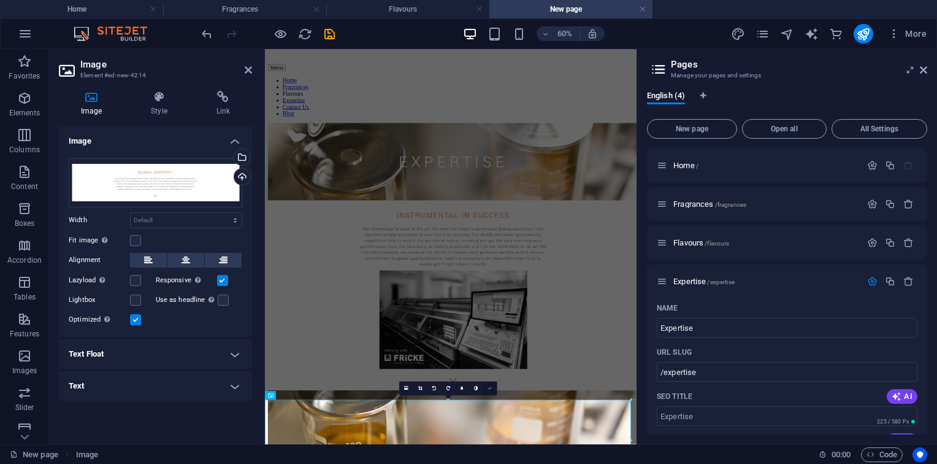
click at [493, 391] on link at bounding box center [490, 388] width 14 height 14
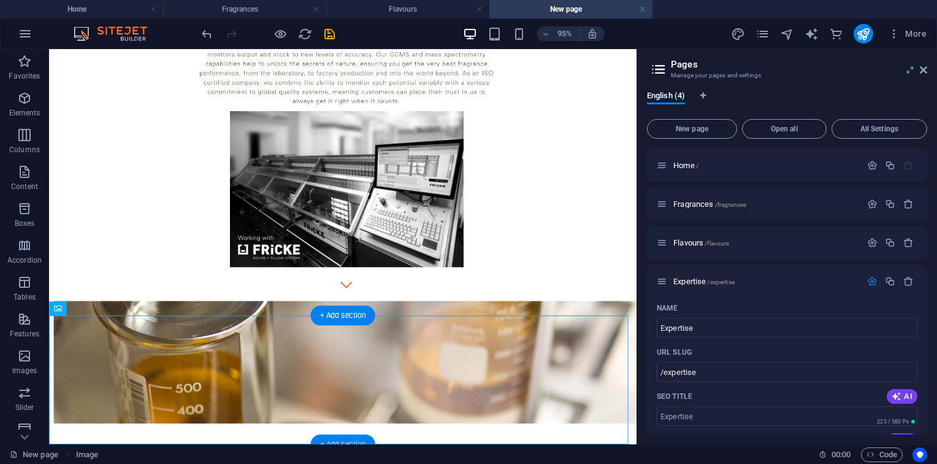
click at [362, 442] on div "+ Add section" at bounding box center [342, 444] width 64 height 20
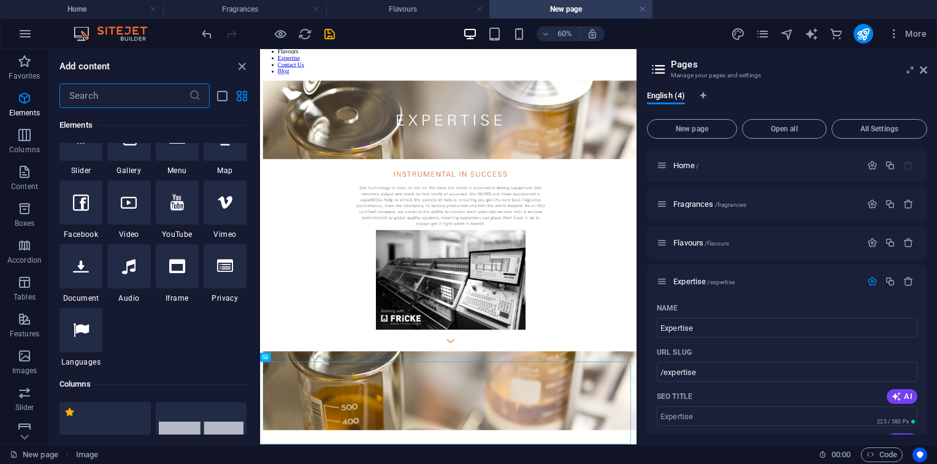
scroll to position [0, 0]
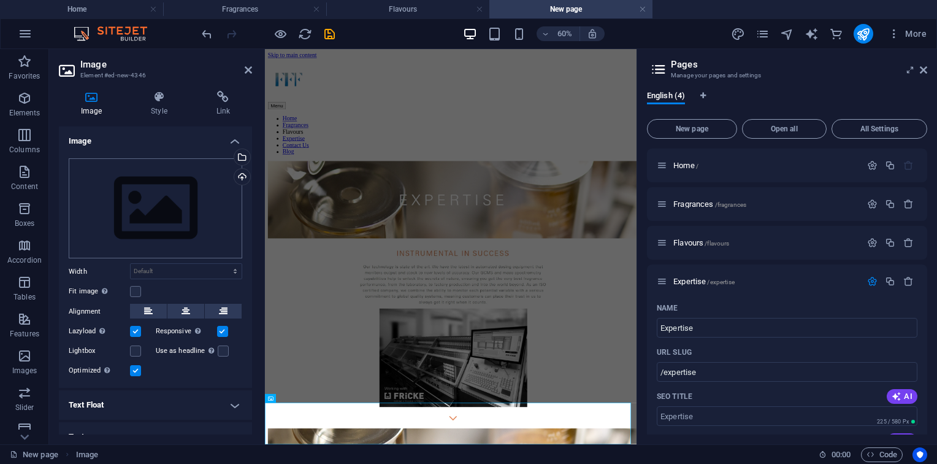
scroll to position [194, 0]
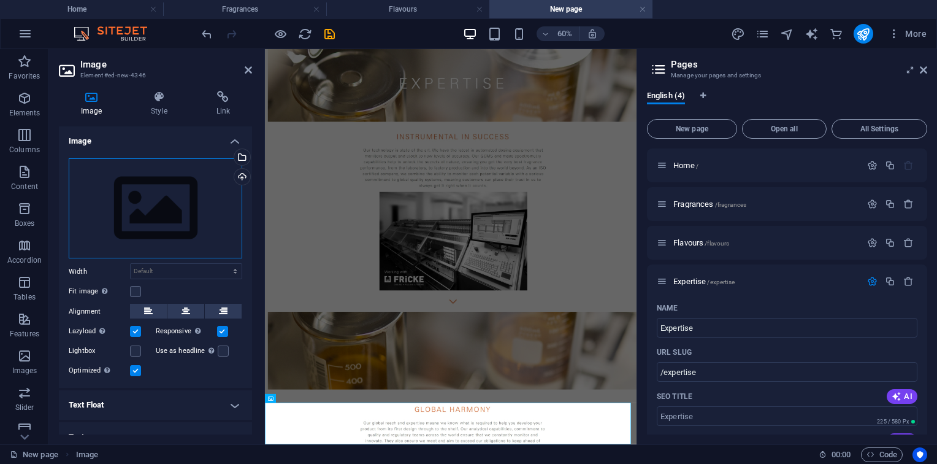
click at [189, 171] on div "Drag files here, click to choose files or select files from Files or our free s…" at bounding box center [156, 208] width 174 height 101
click at [132, 132] on h4 "Image" at bounding box center [155, 137] width 193 height 22
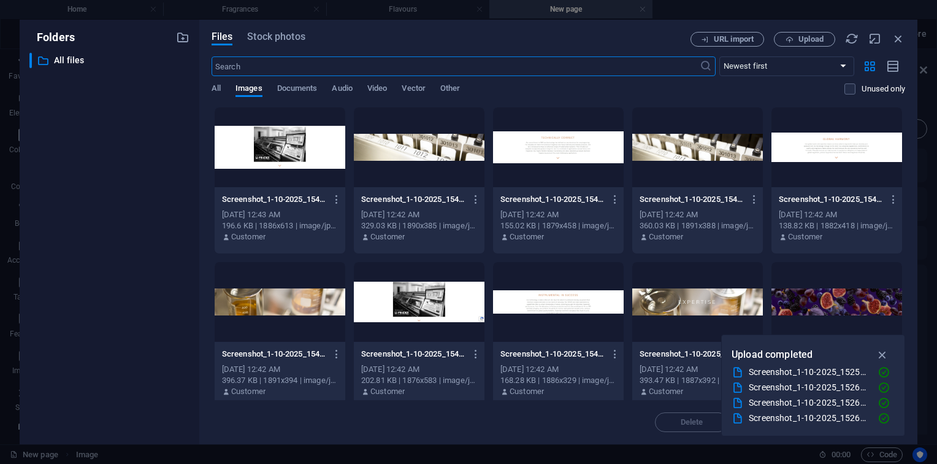
scroll to position [0, 0]
click at [711, 180] on div at bounding box center [697, 147] width 131 height 80
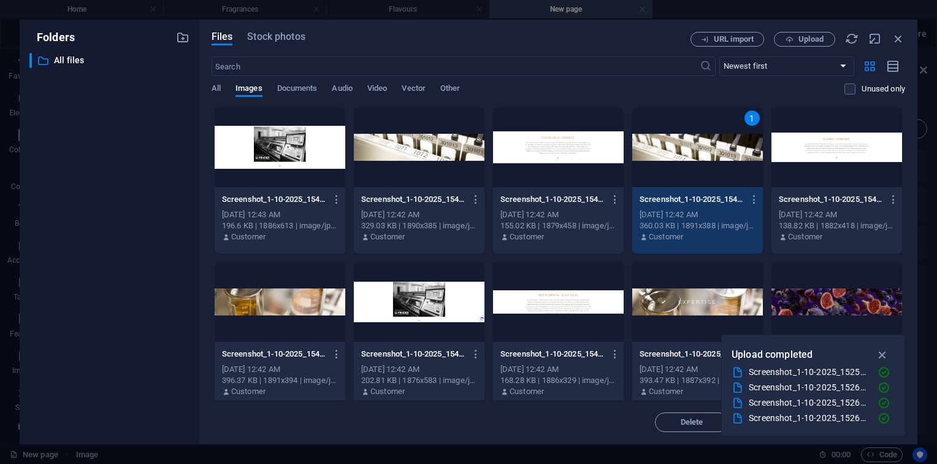
click at [711, 180] on div "1" at bounding box center [697, 147] width 131 height 80
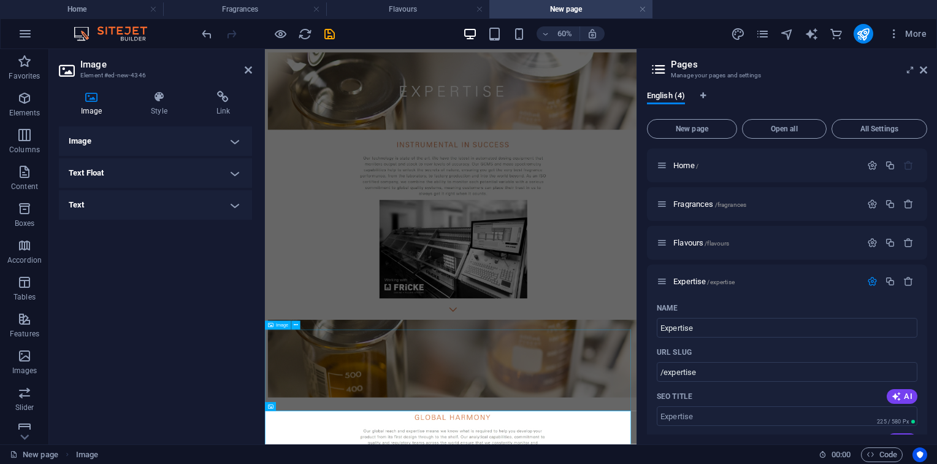
scroll to position [199, 0]
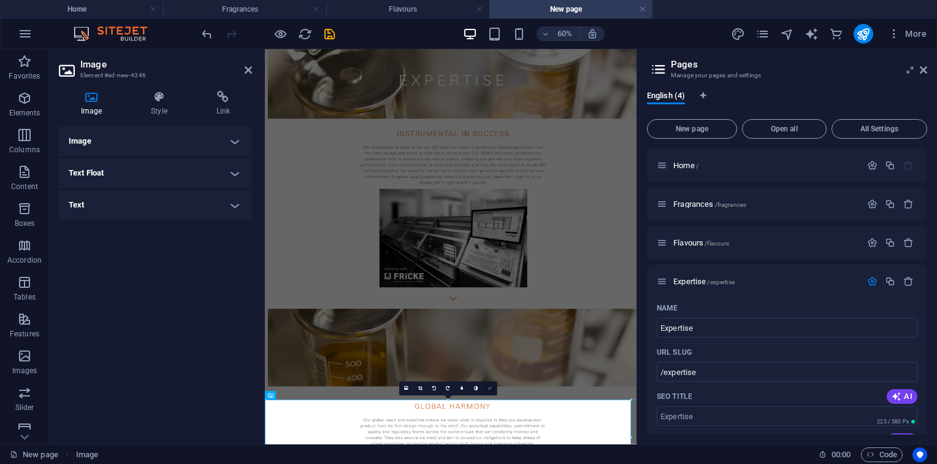
click at [493, 391] on link at bounding box center [490, 388] width 14 height 14
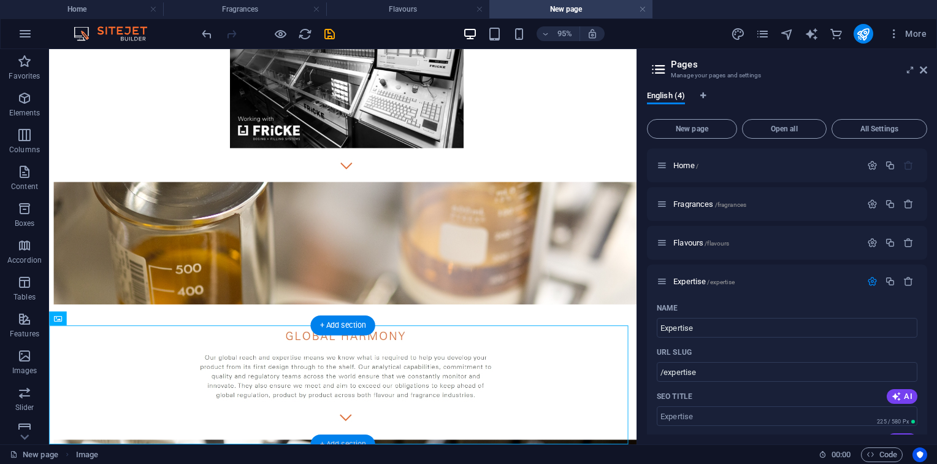
click at [344, 442] on div "+ Add section" at bounding box center [342, 444] width 64 height 20
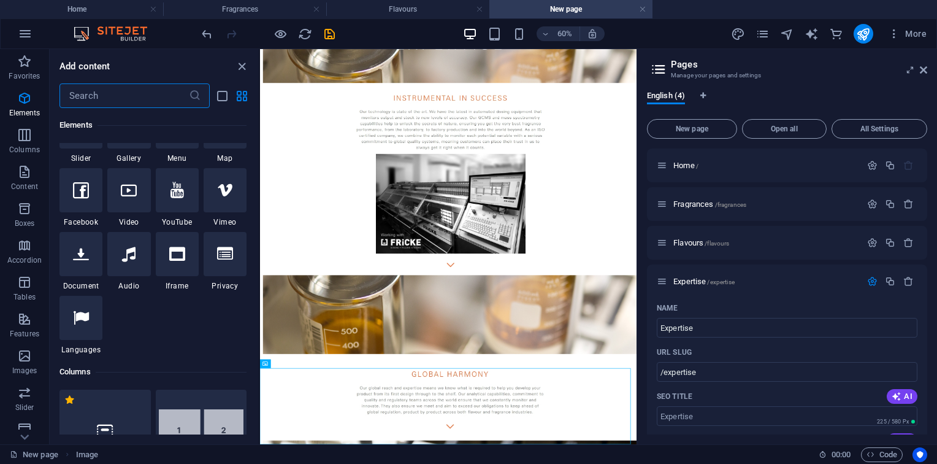
scroll to position [0, 0]
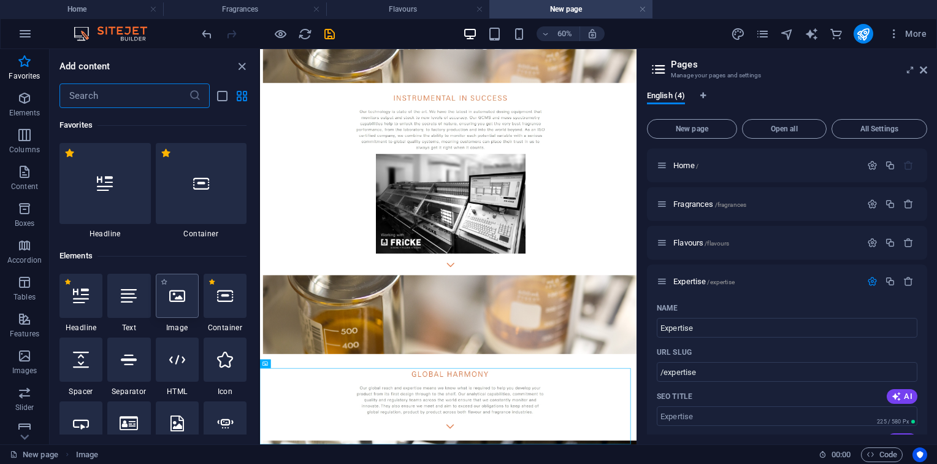
click at [156, 296] on div at bounding box center [177, 296] width 43 height 44
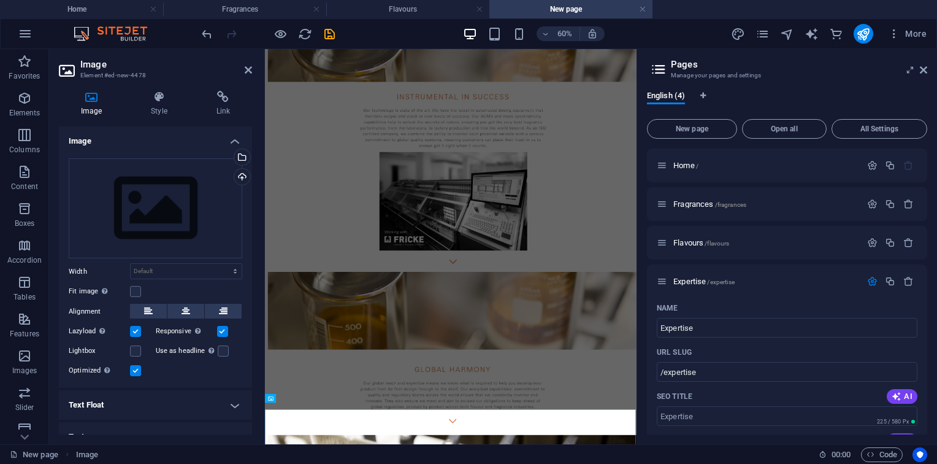
scroll to position [319, 0]
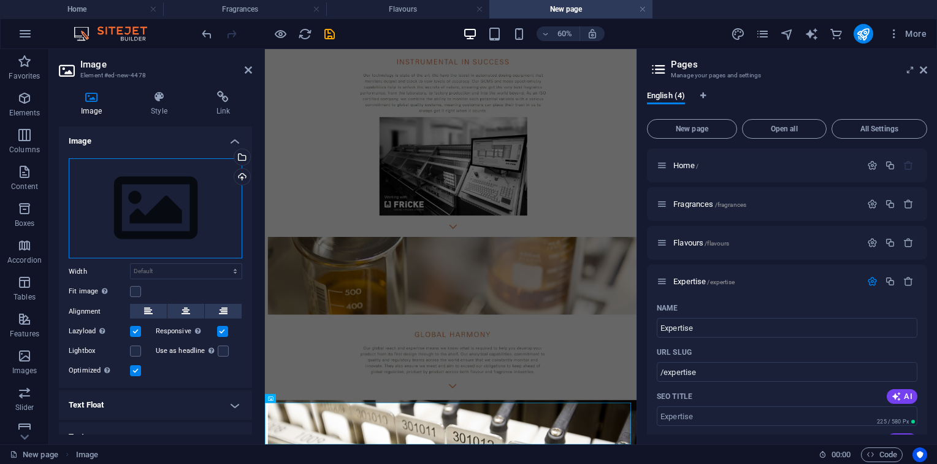
click at [234, 205] on div "Drag files here, click to choose files or select files from Files or our free s…" at bounding box center [156, 208] width 174 height 101
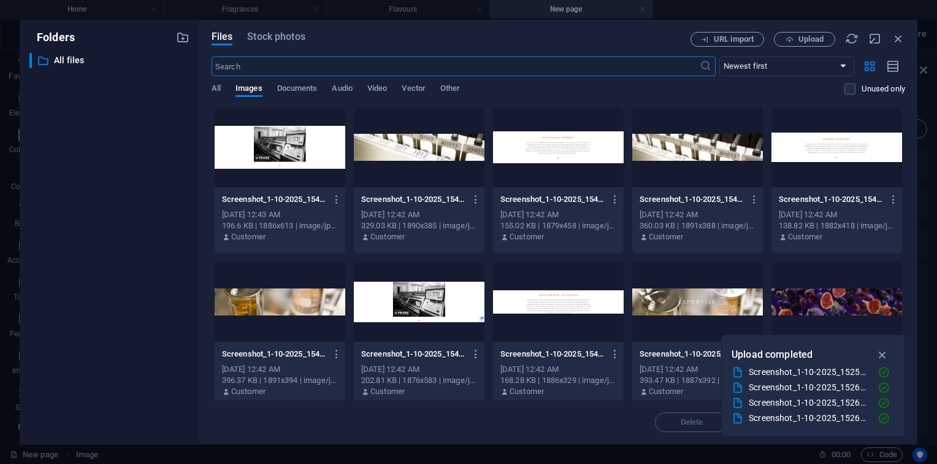
scroll to position [0, 0]
click at [584, 161] on div at bounding box center [558, 147] width 131 height 80
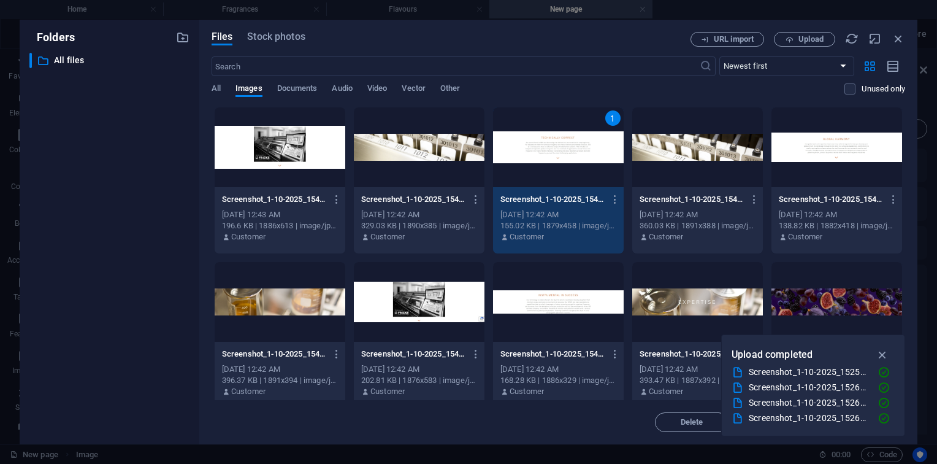
click at [584, 161] on div "1" at bounding box center [558, 147] width 131 height 80
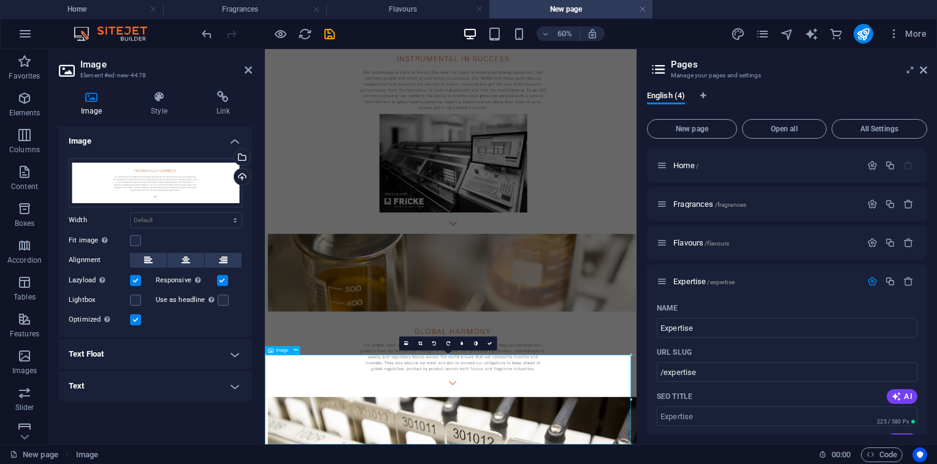
scroll to position [399, 0]
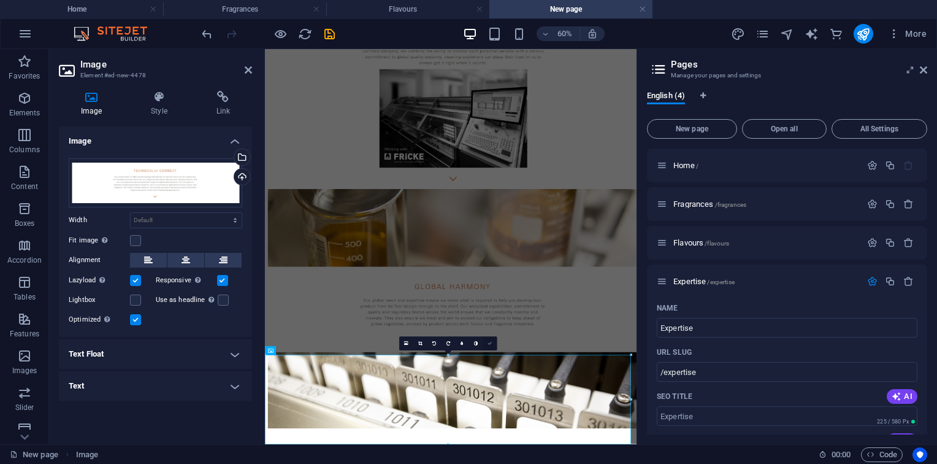
click at [488, 347] on link at bounding box center [490, 344] width 14 height 14
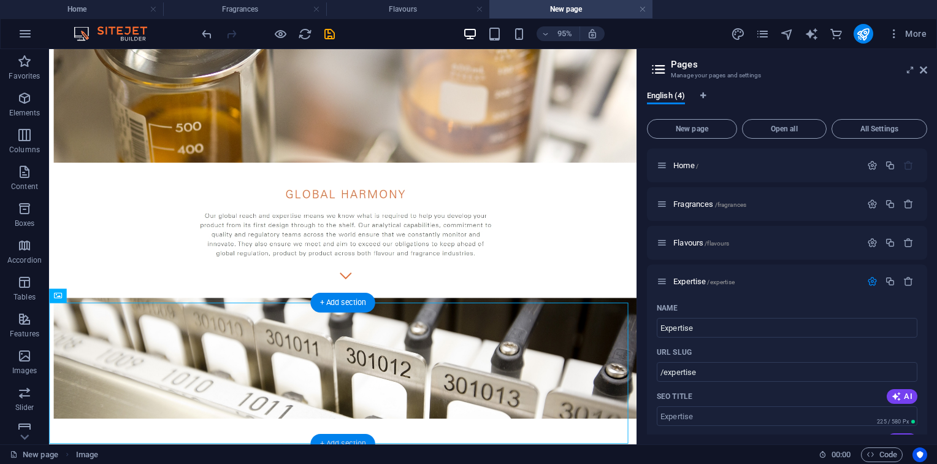
drag, startPoint x: 353, startPoint y: 440, endPoint x: 26, endPoint y: 339, distance: 342.6
click at [353, 440] on div "+ Add section" at bounding box center [342, 444] width 64 height 20
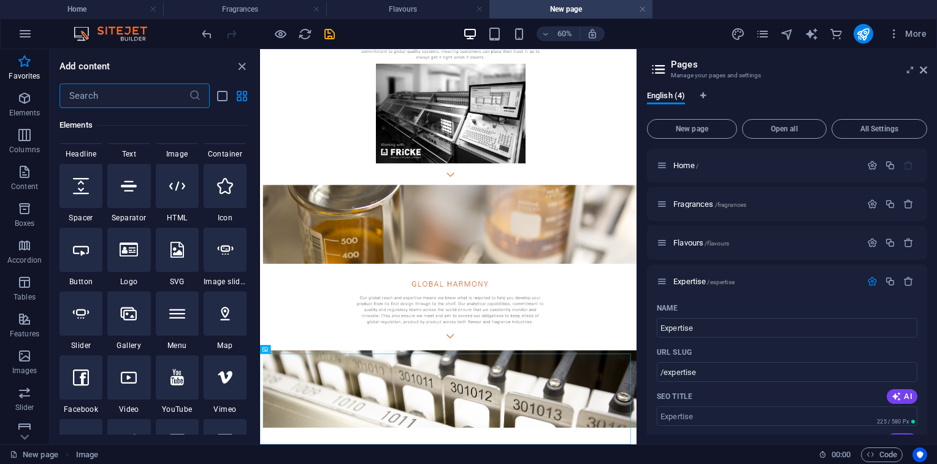
scroll to position [0, 0]
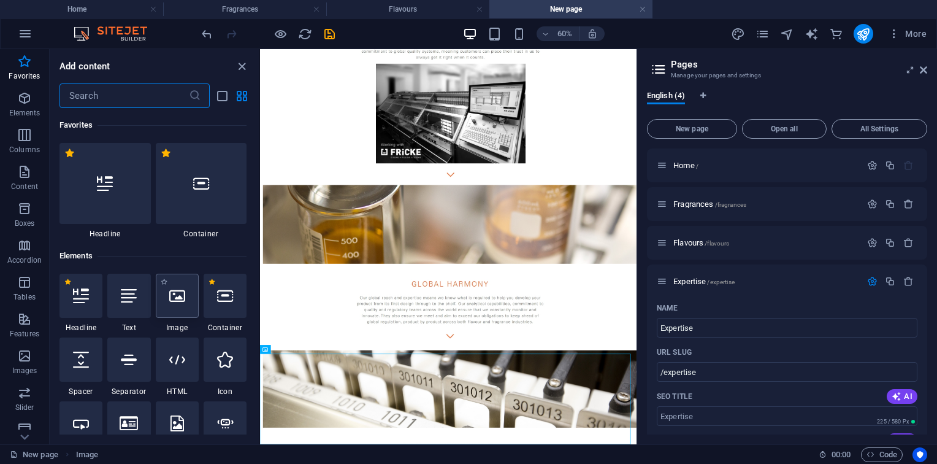
click at [171, 290] on icon at bounding box center [177, 296] width 16 height 16
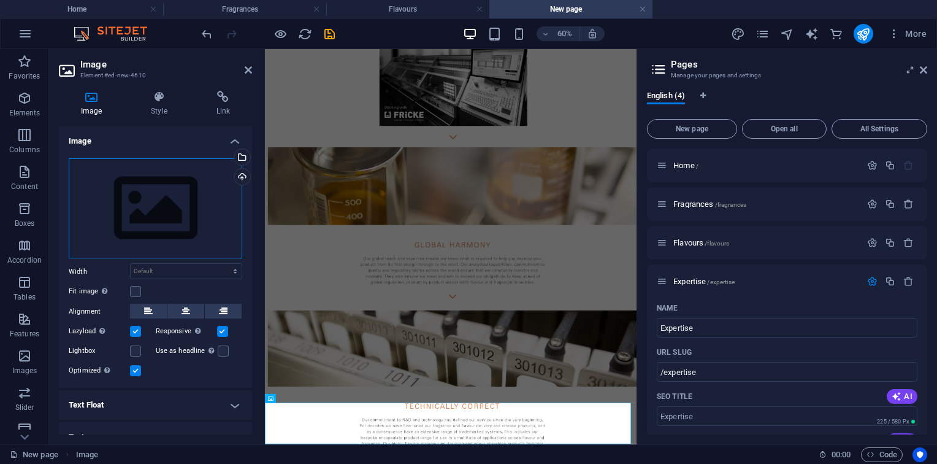
click at [136, 185] on div "Drag files here, click to choose files or select files from Files or our free s…" at bounding box center [156, 208] width 174 height 101
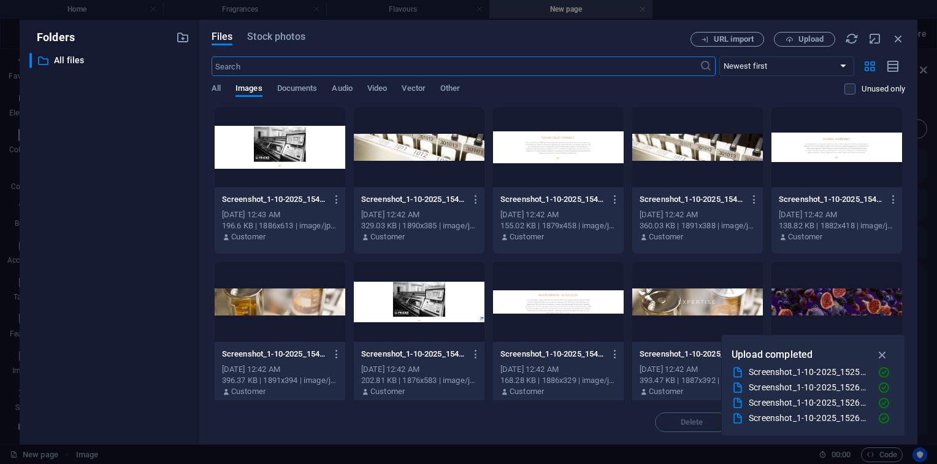
scroll to position [0, 0]
click at [393, 159] on div at bounding box center [419, 147] width 131 height 80
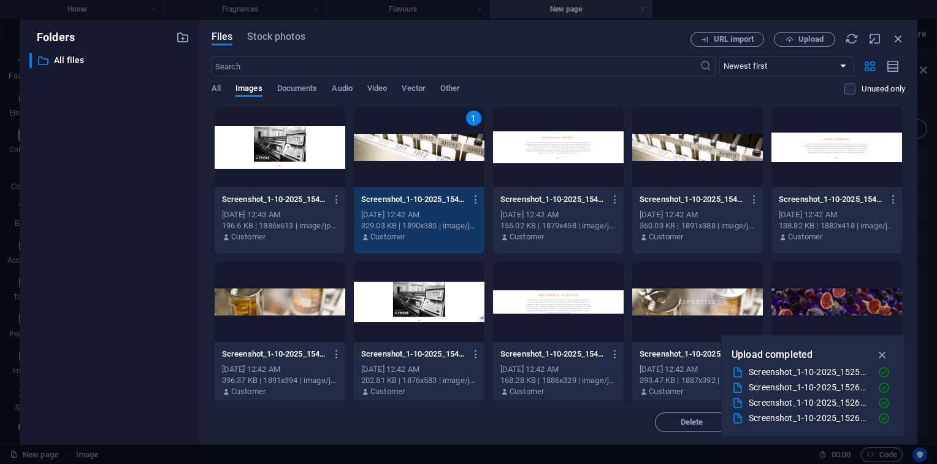
click at [393, 159] on div "1" at bounding box center [419, 147] width 131 height 80
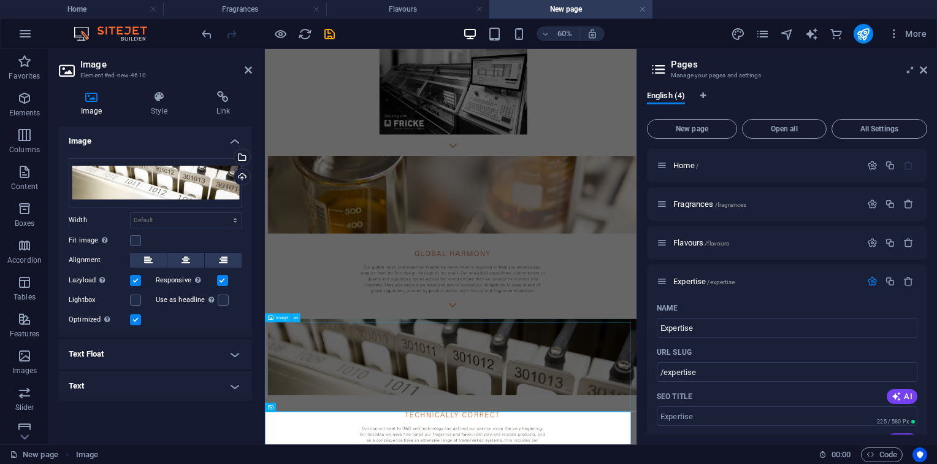
scroll to position [472, 0]
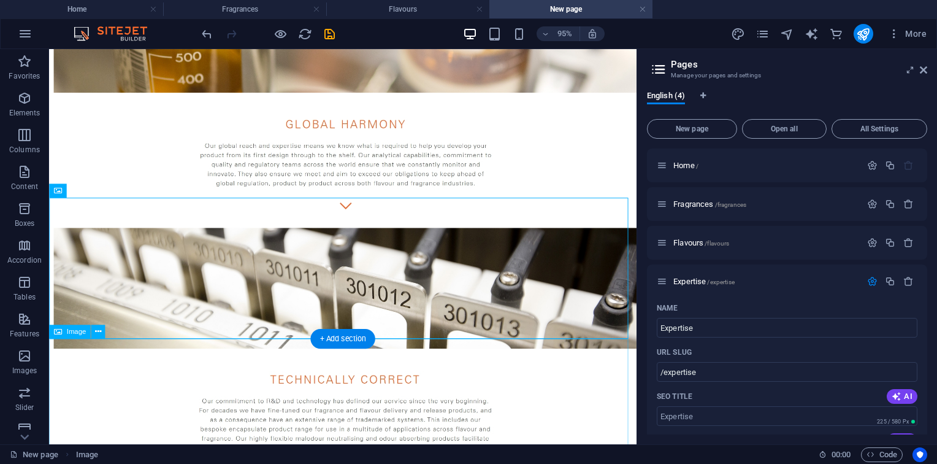
scroll to position [764, 0]
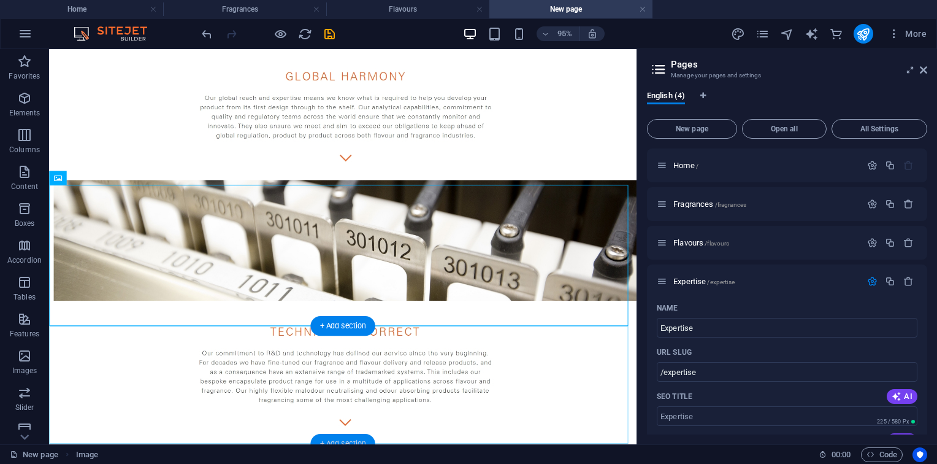
click at [362, 438] on div "+ Add section" at bounding box center [342, 444] width 64 height 20
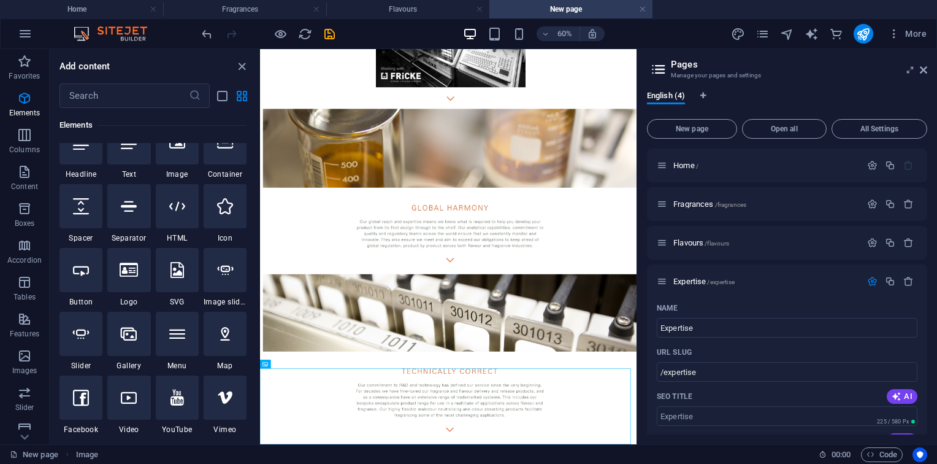
scroll to position [0, 0]
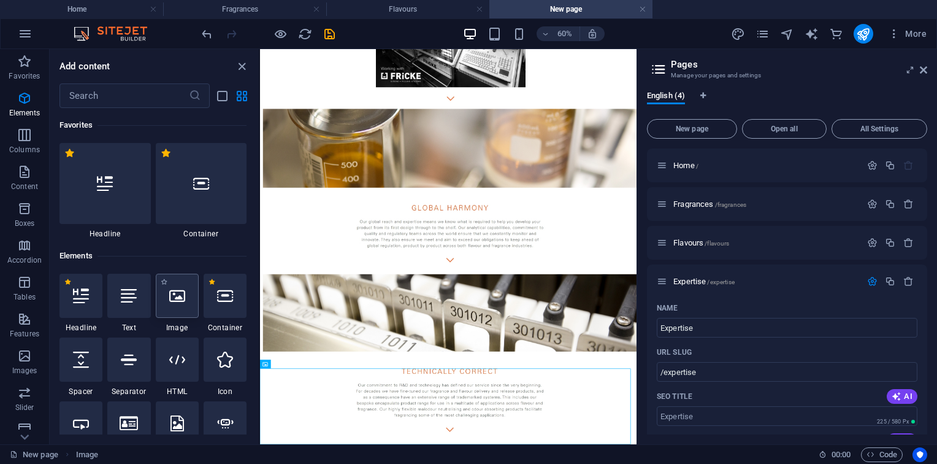
click at [183, 307] on div at bounding box center [177, 296] width 43 height 44
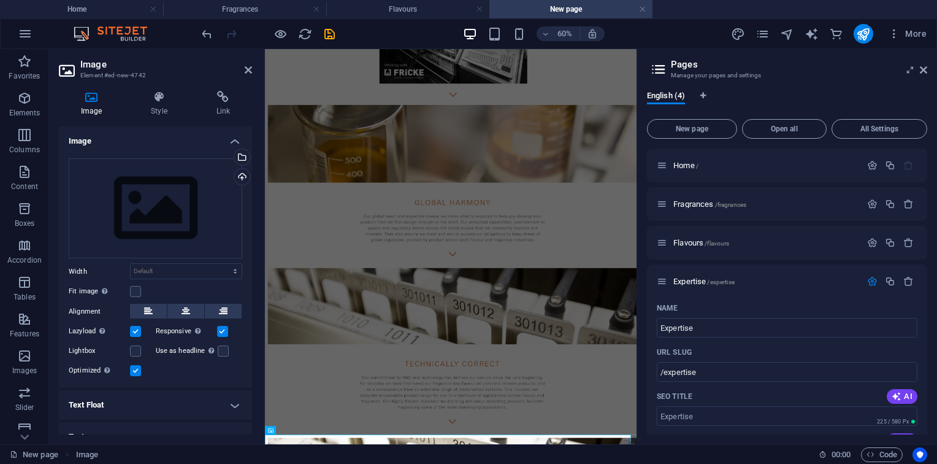
click at [165, 148] on div "Drag files here, click to choose files or select files from Files or our free s…" at bounding box center [155, 268] width 193 height 240
click at [154, 185] on div "Drag files here, click to choose files or select files from Files or our free s…" at bounding box center [156, 208] width 174 height 101
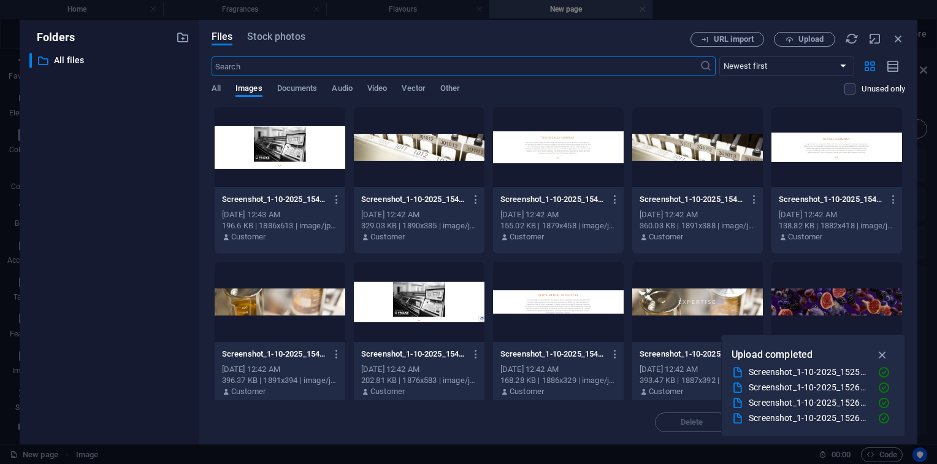
scroll to position [0, 0]
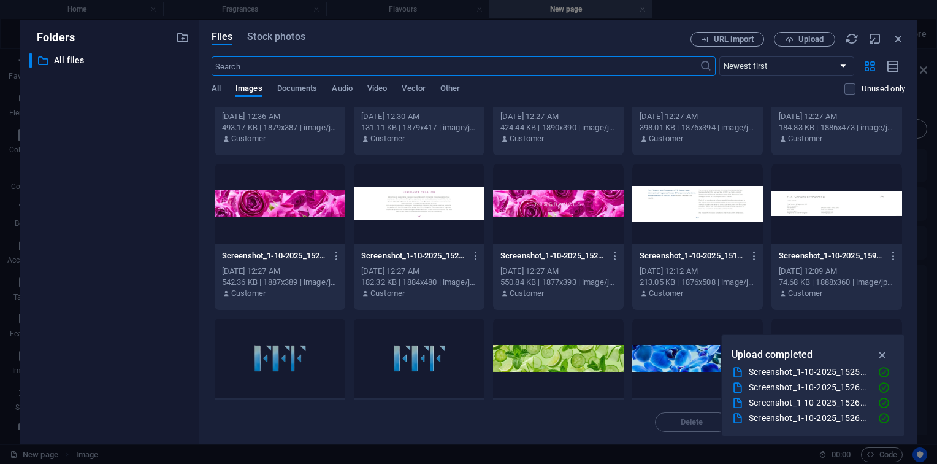
click at [799, 205] on div at bounding box center [837, 204] width 131 height 80
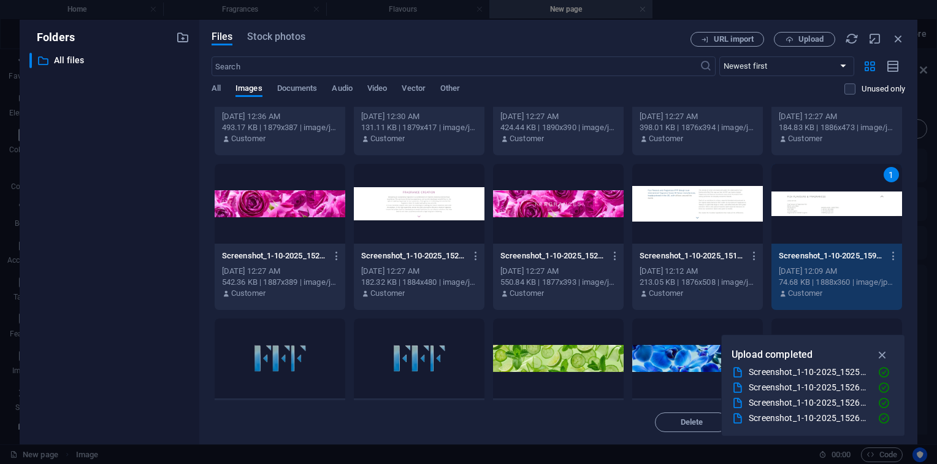
click at [799, 205] on div "1" at bounding box center [837, 204] width 131 height 80
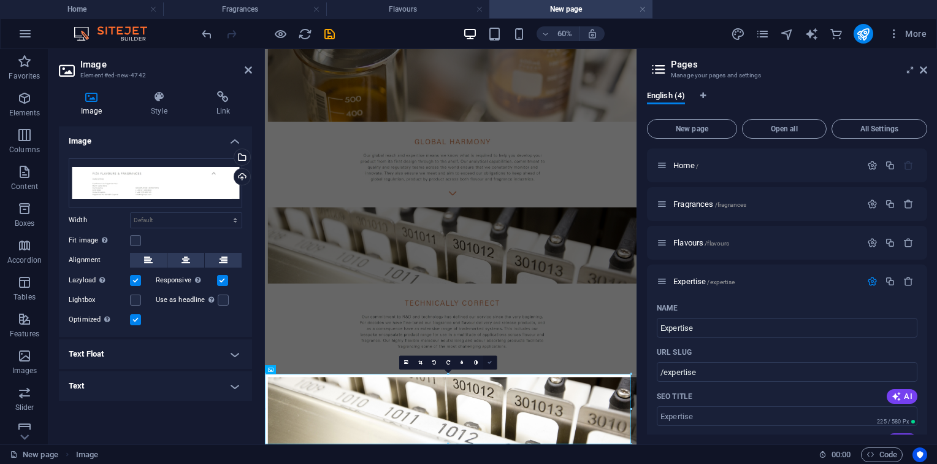
click at [489, 361] on icon at bounding box center [490, 363] width 4 height 4
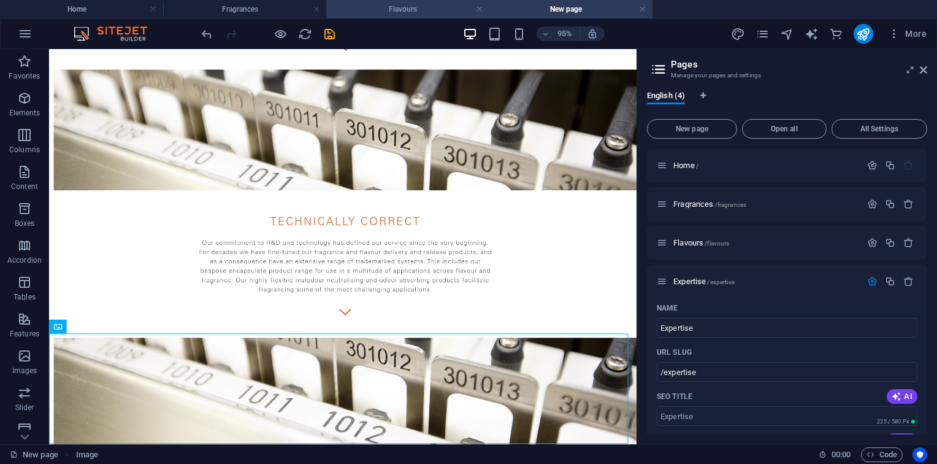
click at [424, 12] on h4 "Flavours" at bounding box center [407, 8] width 163 height 13
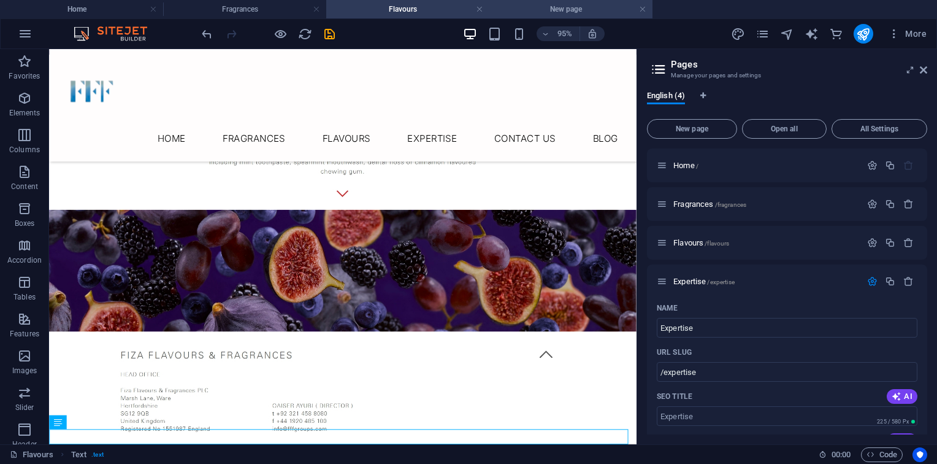
click at [584, 9] on h4 "New page" at bounding box center [570, 8] width 163 height 13
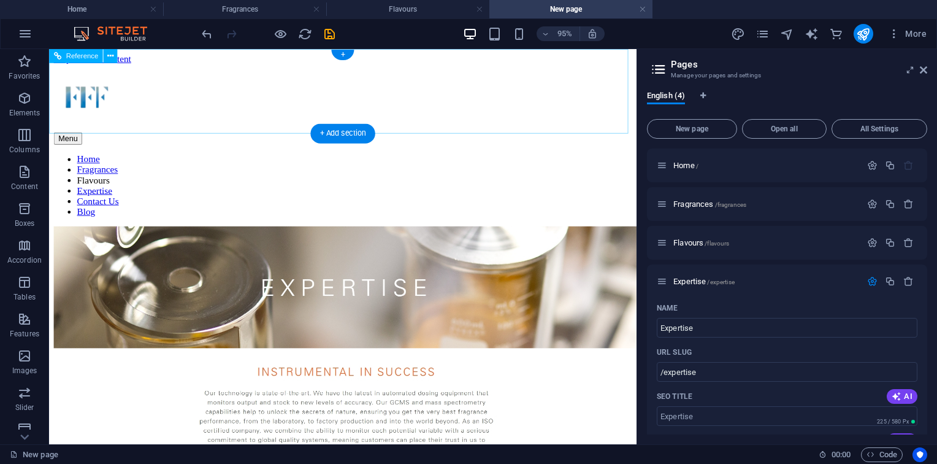
click at [562, 159] on nav "Home Fragrances Flavours Expertise Contact Us Blog" at bounding box center [358, 192] width 608 height 66
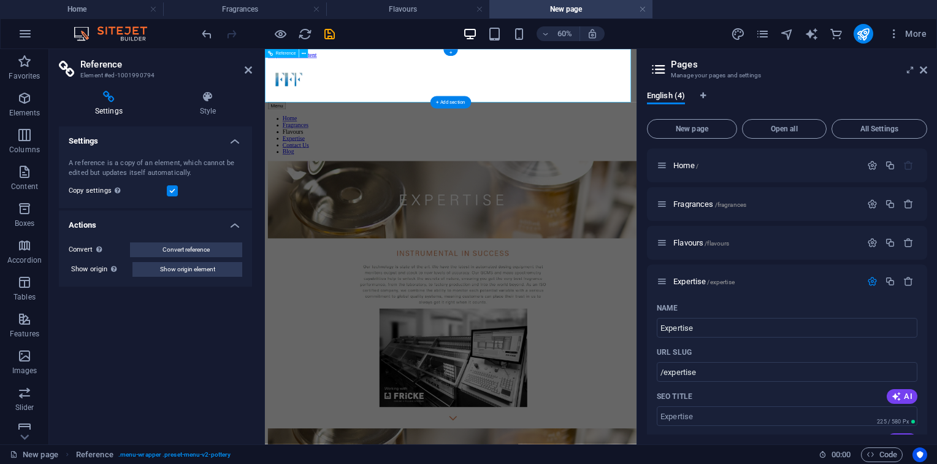
click at [705, 159] on nav "Home Fragrances Flavours Expertise Contact Us Blog" at bounding box center [575, 192] width 610 height 66
click at [925, 63] on h2 "Pages" at bounding box center [799, 64] width 256 height 11
click at [925, 75] on header "Pages Manage your pages and settings" at bounding box center [788, 65] width 278 height 32
click at [925, 72] on icon at bounding box center [923, 70] width 7 height 10
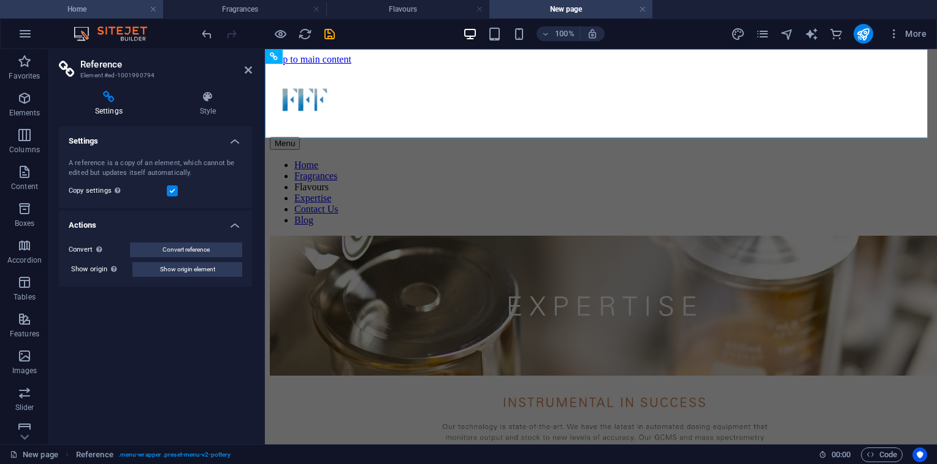
click at [101, 13] on h4 "Home" at bounding box center [81, 8] width 163 height 13
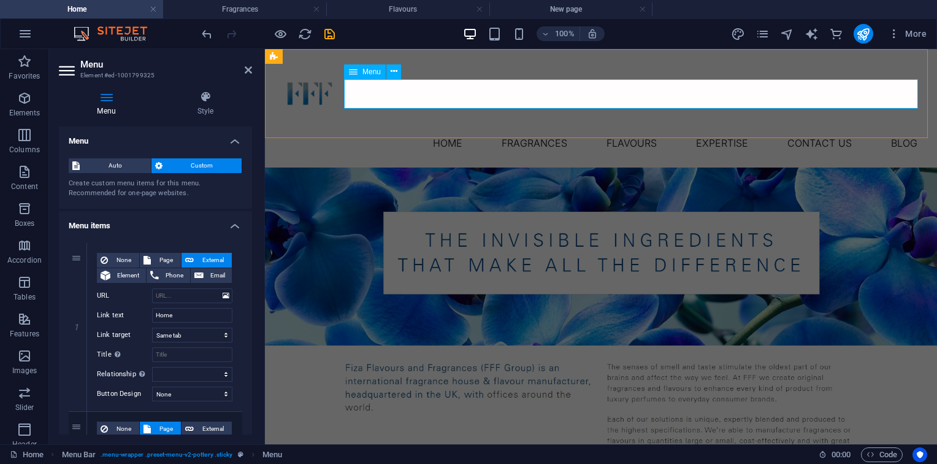
click at [511, 128] on nav "Home Fragrances Flavours Expertise Contact Us Blog" at bounding box center [601, 142] width 653 height 29
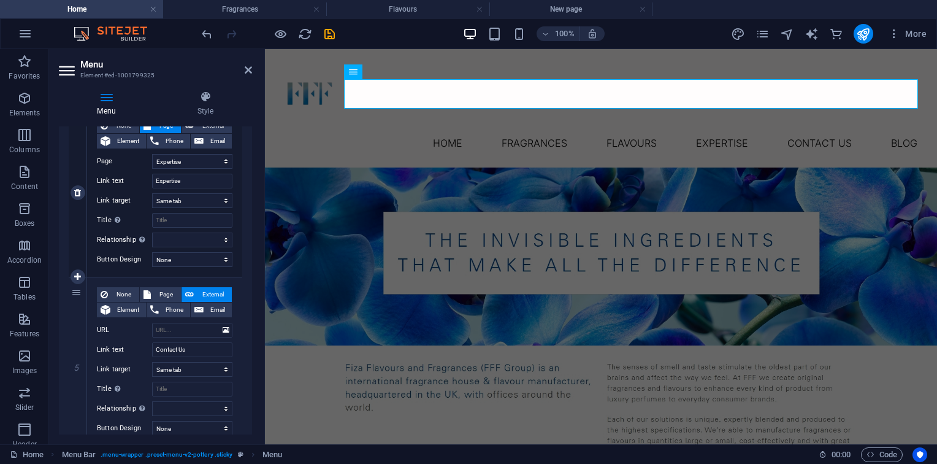
scroll to position [679, 0]
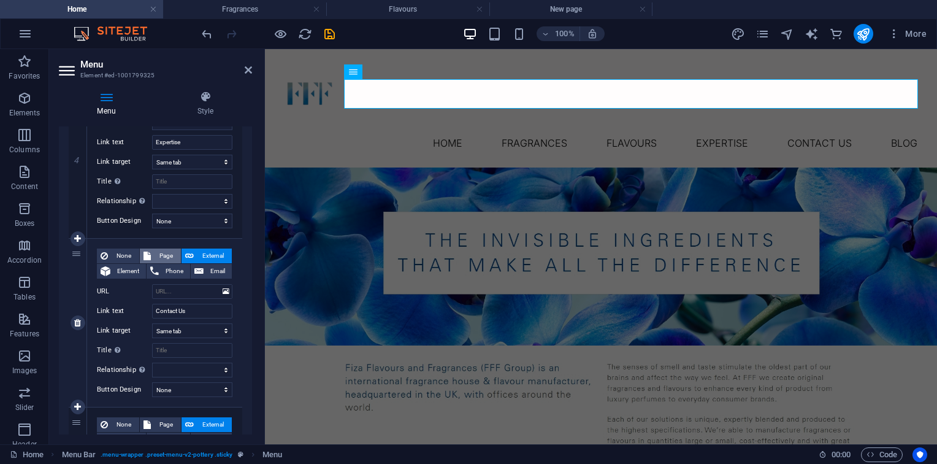
click at [167, 256] on span "Page" at bounding box center [166, 255] width 23 height 15
select select
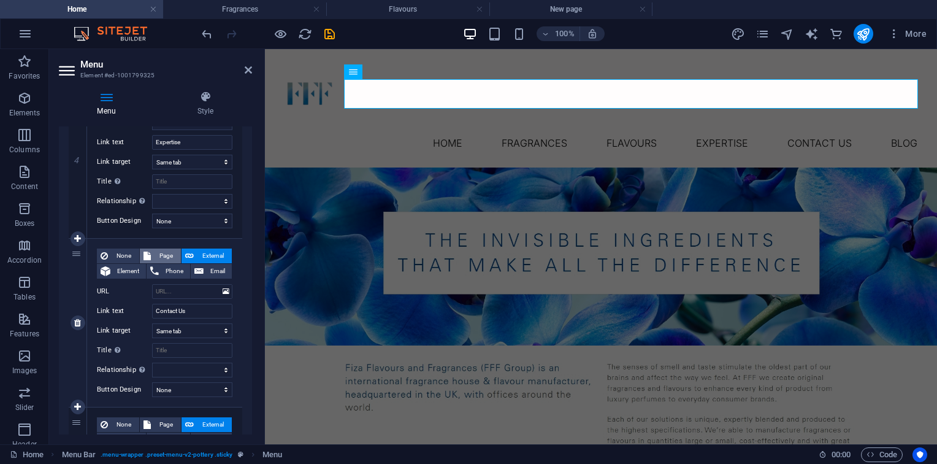
select select
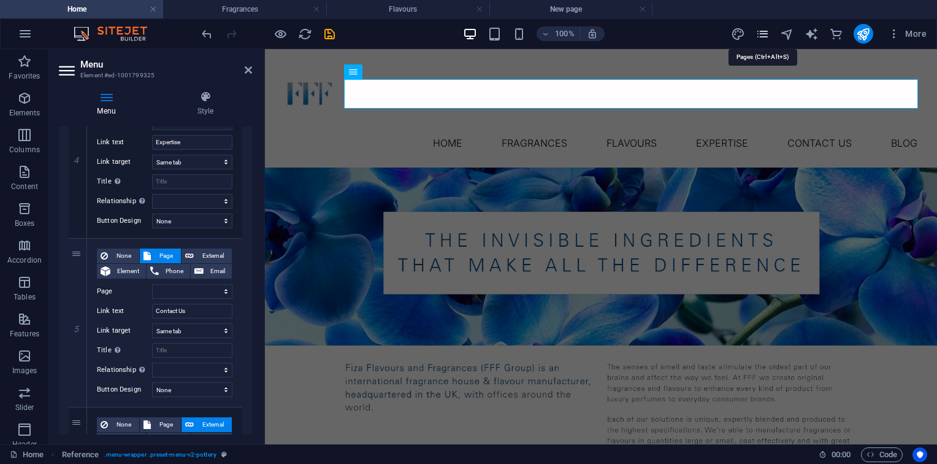
click at [768, 33] on icon "pages" at bounding box center [763, 34] width 14 height 14
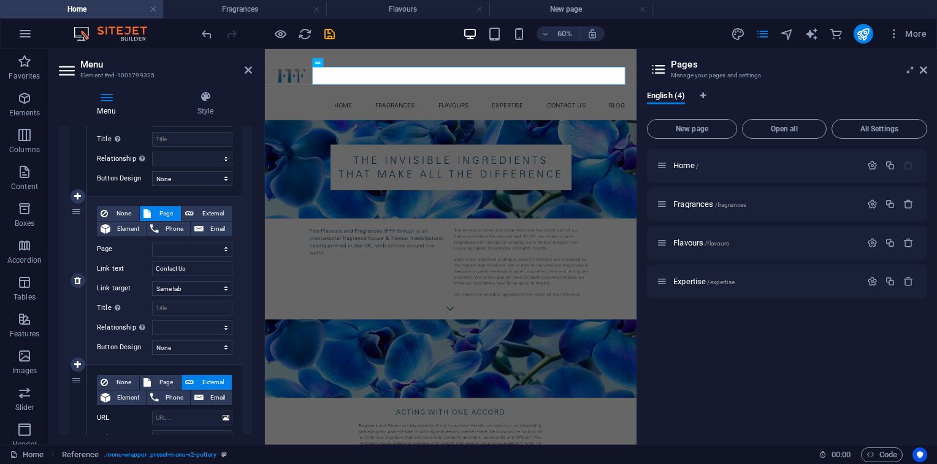
scroll to position [716, 0]
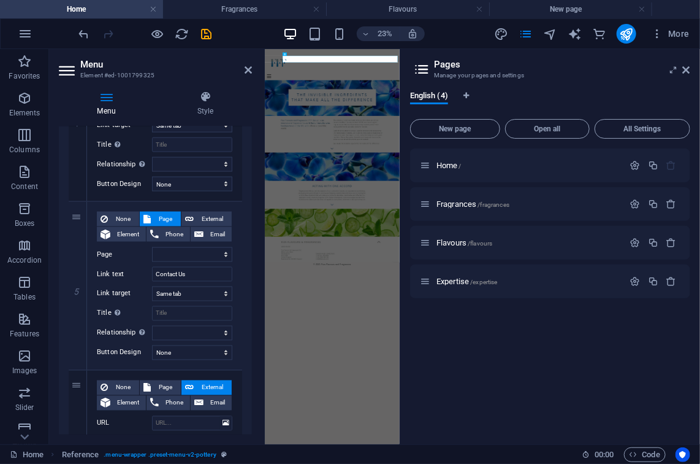
click at [101, 19] on div "23% More" at bounding box center [350, 33] width 699 height 29
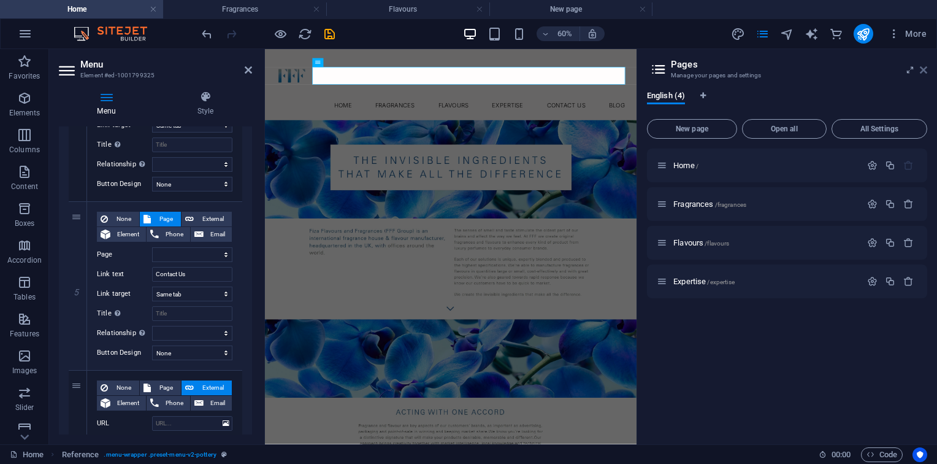
click at [926, 68] on icon at bounding box center [923, 70] width 7 height 10
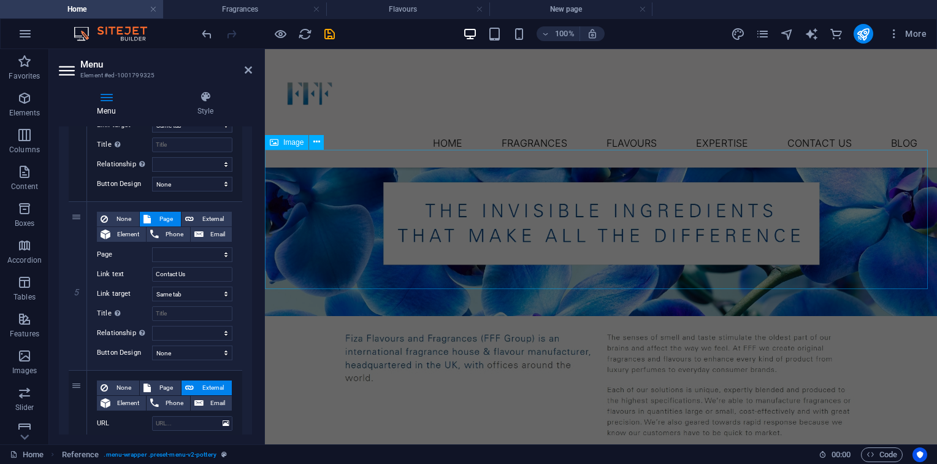
scroll to position [605, 0]
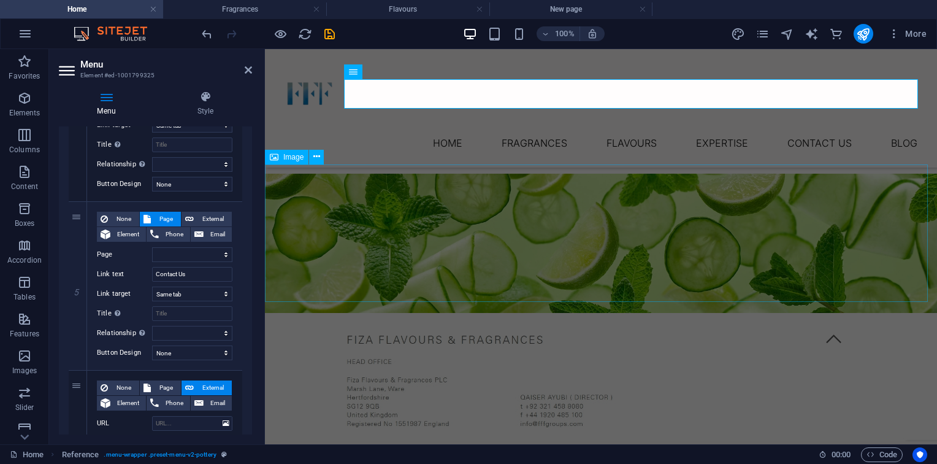
click at [707, 254] on figure at bounding box center [601, 243] width 672 height 139
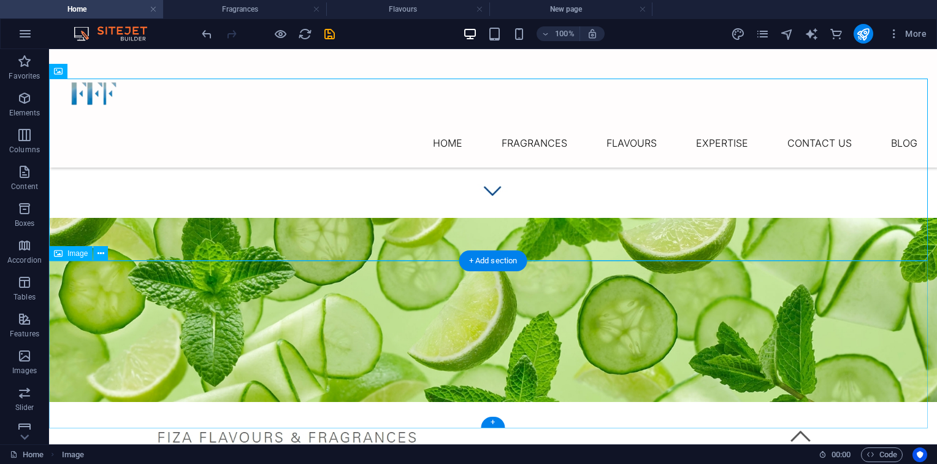
scroll to position [897, 0]
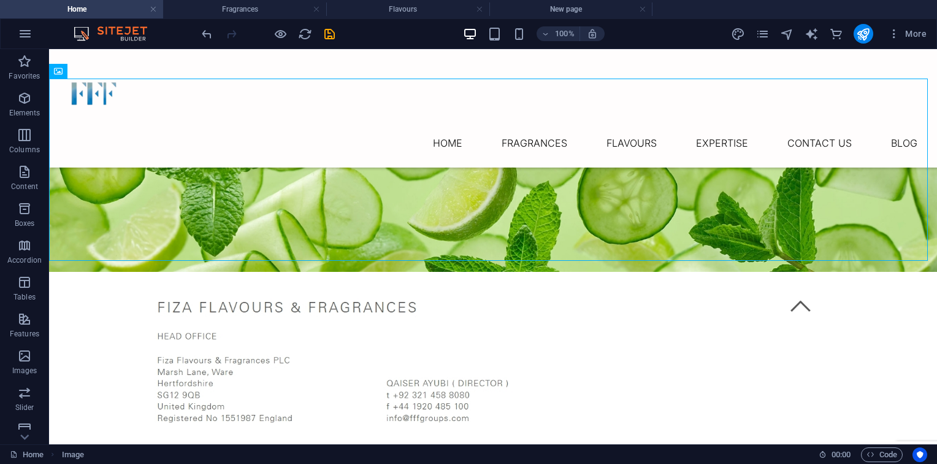
click at [611, 18] on header "100% More" at bounding box center [468, 33] width 937 height 31
click at [597, 6] on h4 "New page" at bounding box center [570, 8] width 163 height 13
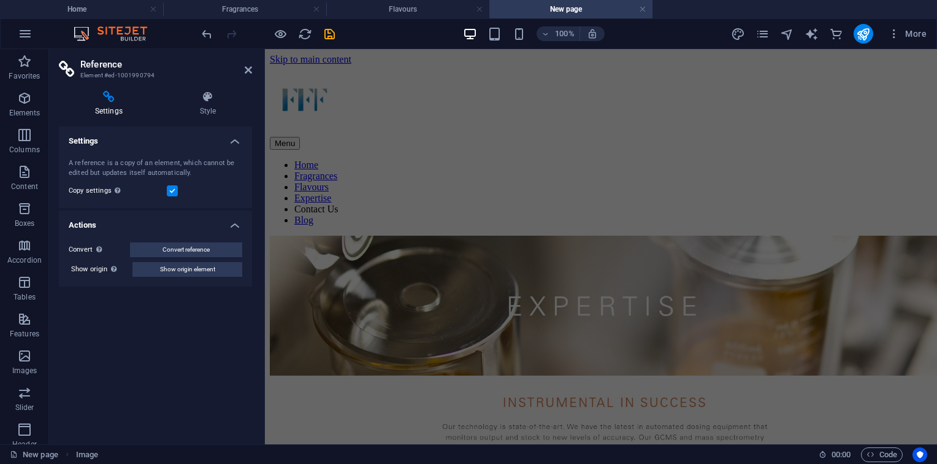
scroll to position [0, 0]
click at [559, 15] on h4 "New page" at bounding box center [570, 8] width 163 height 13
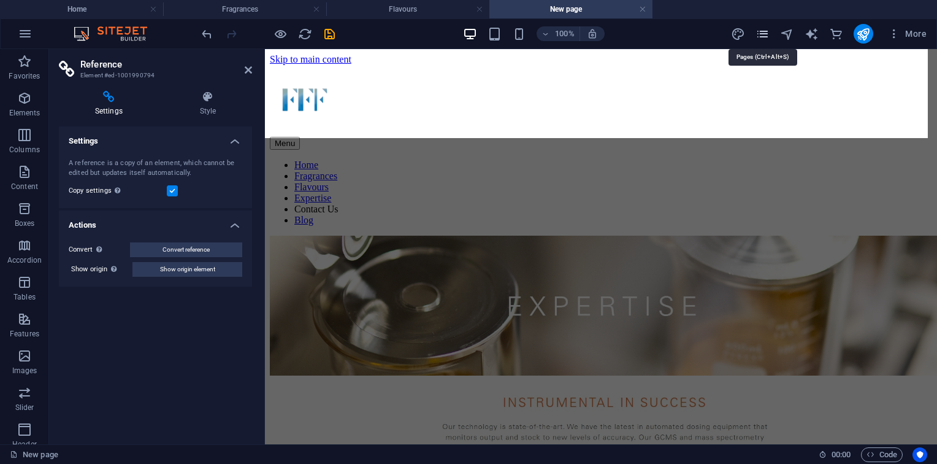
click at [761, 31] on icon "pages" at bounding box center [763, 34] width 14 height 14
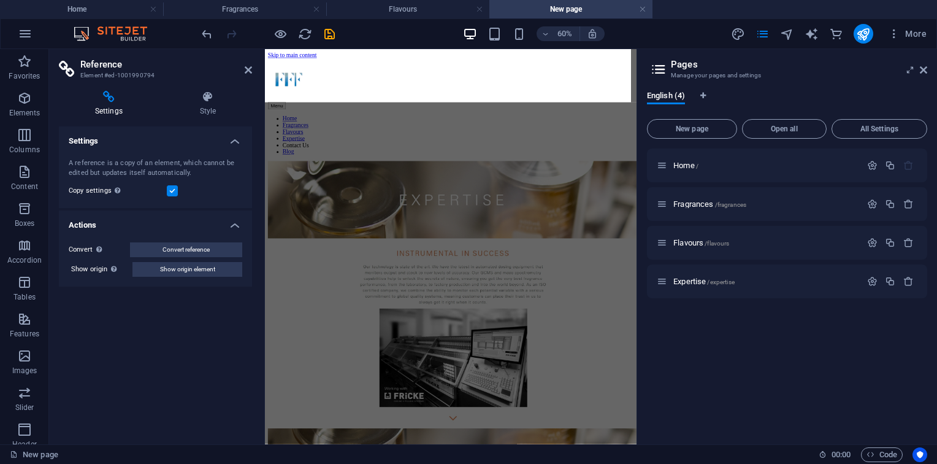
click at [736, 318] on div "Home / Fragrances /fragrances Flavours /flavours Expertise /expertise" at bounding box center [787, 291] width 280 height 286
click at [705, 281] on span "Expertise /expertise" at bounding box center [703, 281] width 61 height 9
click at [715, 134] on button "New page" at bounding box center [692, 129] width 90 height 20
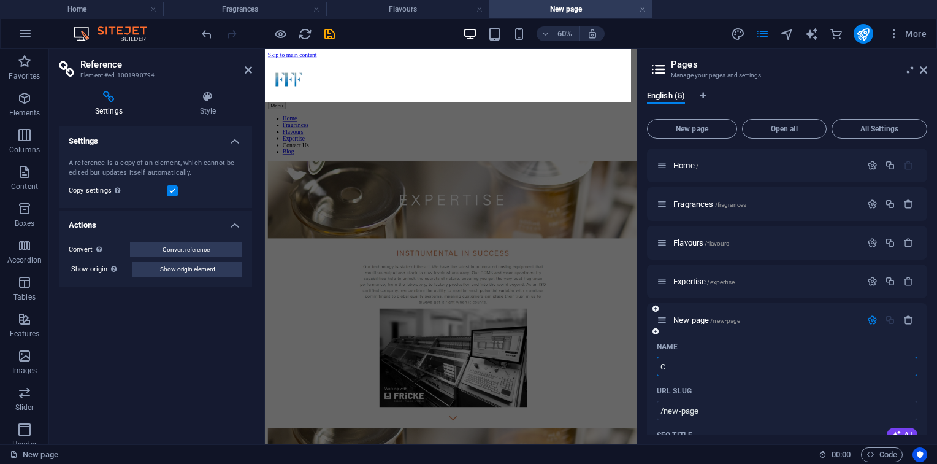
type input "Co"
type input "/c"
type input "Contact"
type input "/co"
type input "Contact US"
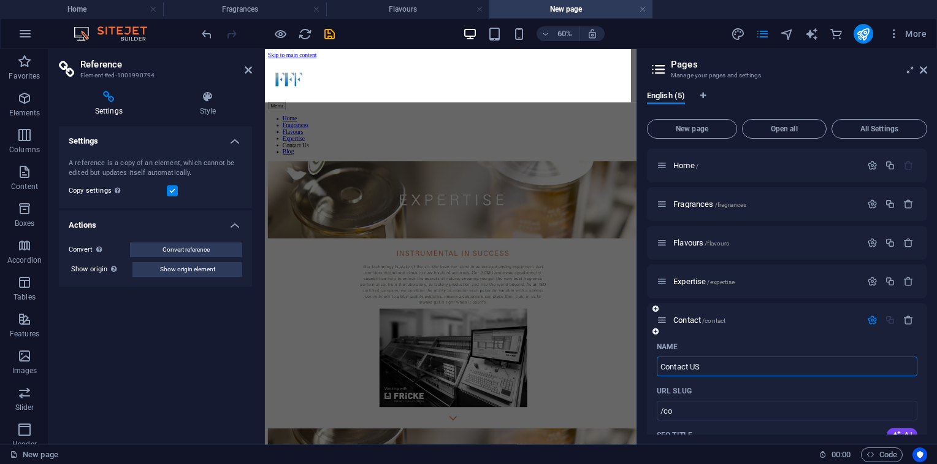
type input "/contact"
type input "Contact US"
type input "/contact-us"
type input "Contact Us"
click at [748, 339] on div "Name" at bounding box center [787, 347] width 261 height 20
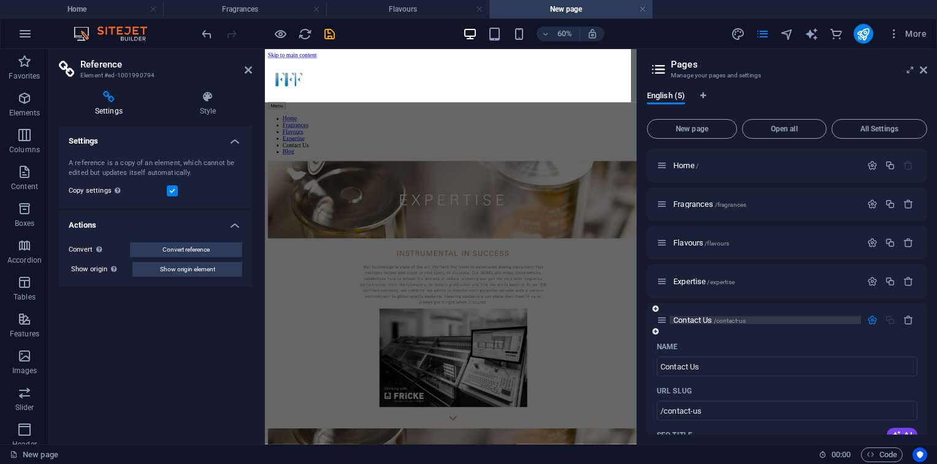
click at [694, 318] on span "Contact Us /contact-us" at bounding box center [709, 319] width 72 height 9
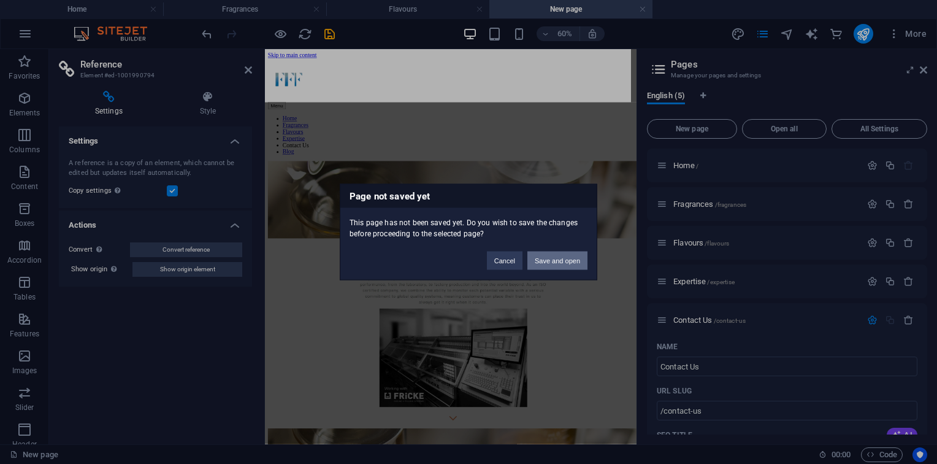
click at [564, 259] on button "Save and open" at bounding box center [557, 260] width 60 height 18
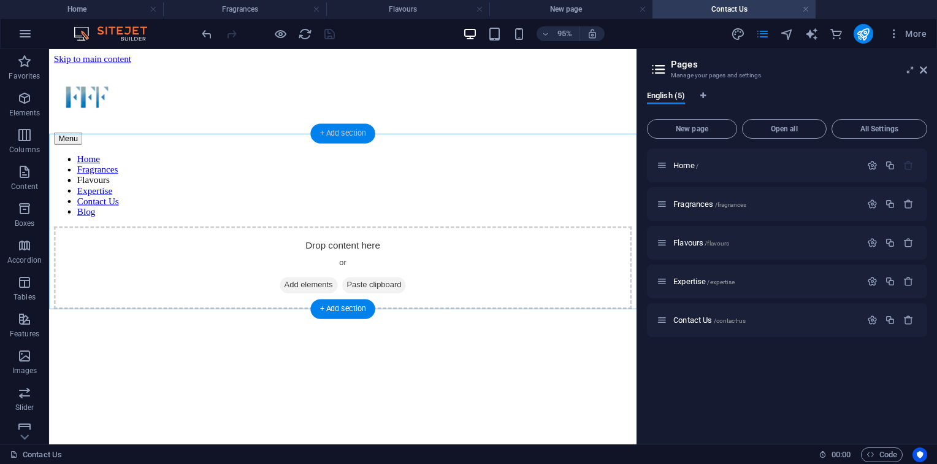
click at [350, 136] on div "+ Add section" at bounding box center [342, 134] width 64 height 20
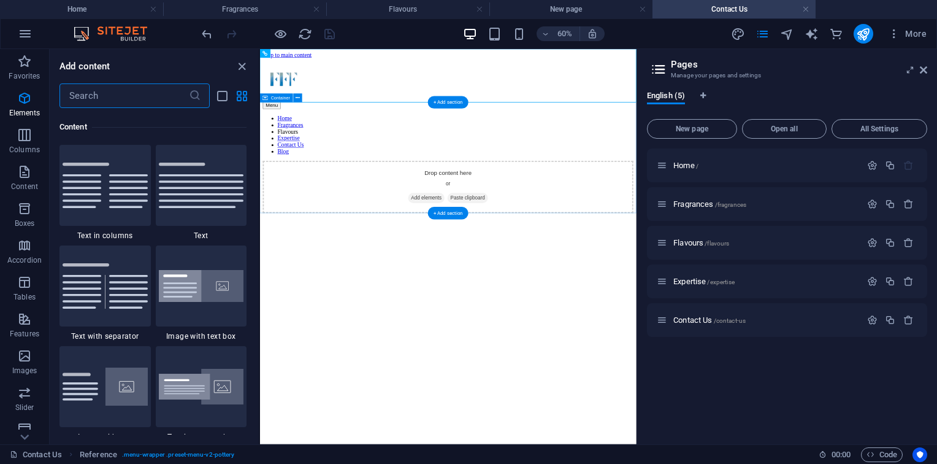
scroll to position [2146, 0]
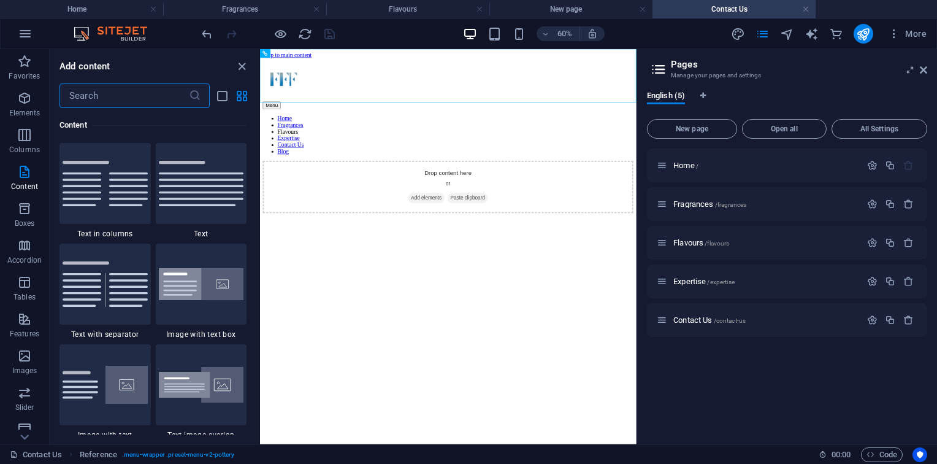
click at [460, 328] on html "Skip to main content Menu Home Fragrances Flavours Expertise Contact Us Blog Dr…" at bounding box center [573, 188] width 627 height 278
click at [322, 122] on div at bounding box center [574, 101] width 618 height 72
click at [322, 130] on div "Menu Home Fragrances Flavours Expertise Contact Us Blog" at bounding box center [574, 145] width 618 height 161
click at [321, 236] on div "Drop content here or Add elements Paste clipboard" at bounding box center [574, 279] width 618 height 87
click at [297, 102] on icon at bounding box center [298, 98] width 4 height 8
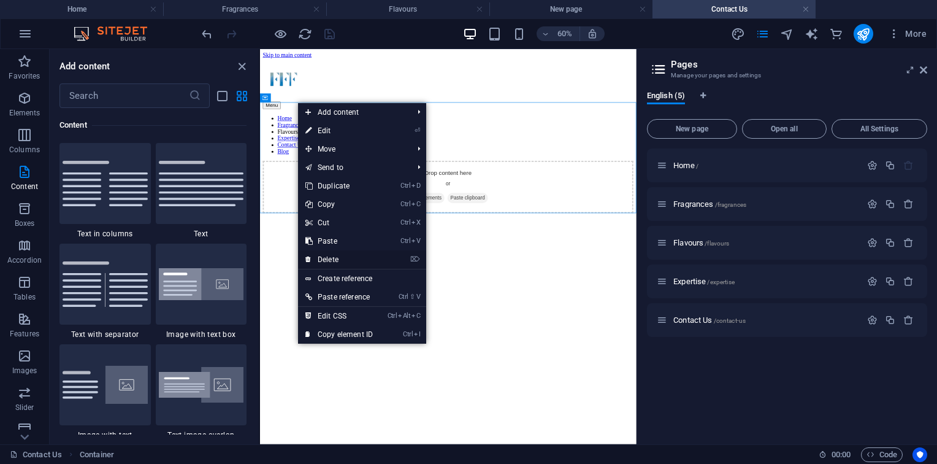
click at [353, 261] on link "⌦ Delete" at bounding box center [339, 259] width 82 height 18
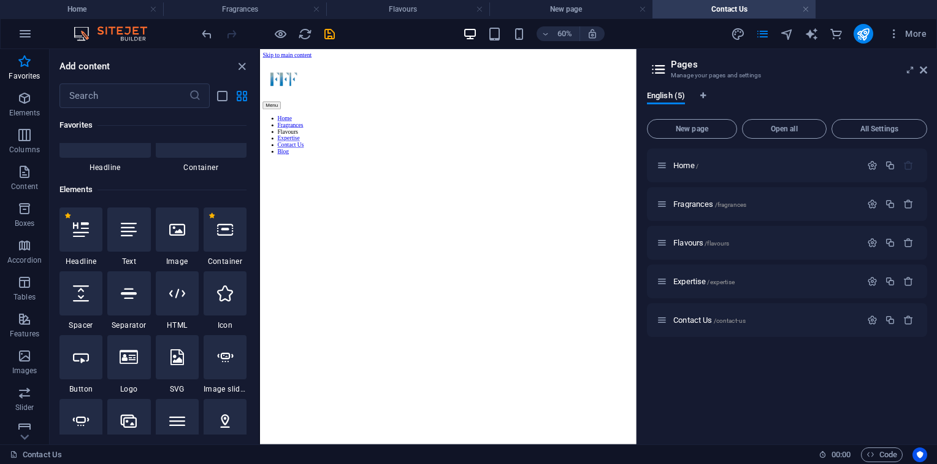
scroll to position [0, 0]
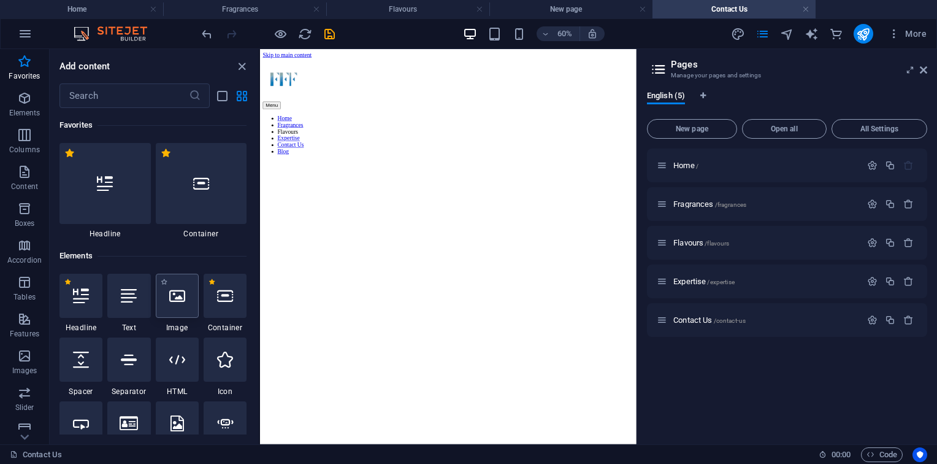
click at [172, 288] on icon at bounding box center [177, 296] width 16 height 16
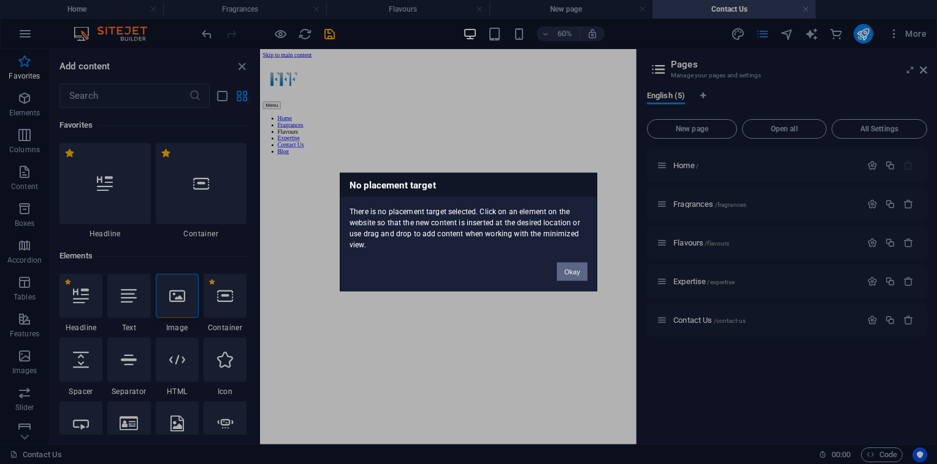
click at [572, 272] on button "Okay" at bounding box center [572, 271] width 31 height 18
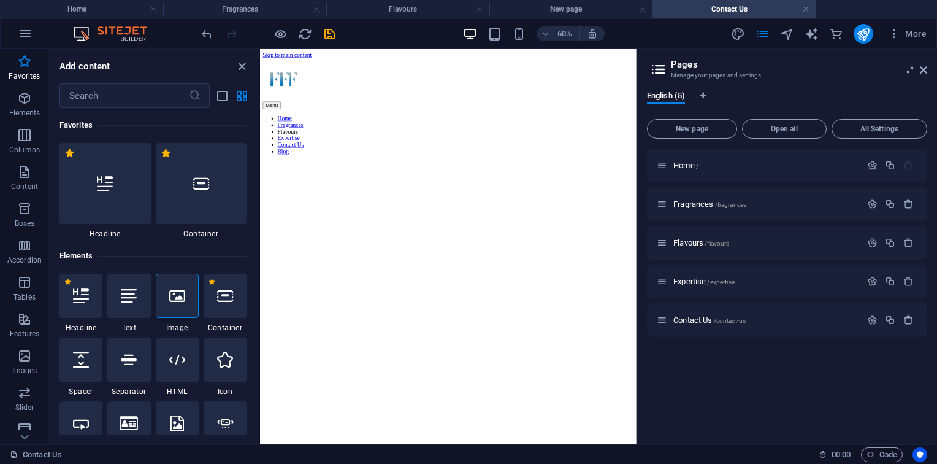
click at [510, 235] on html "Skip to main content Menu Home Fragrances Flavours Expertise Contact Us Blog" at bounding box center [573, 142] width 627 height 186
click at [920, 74] on icon at bounding box center [923, 70] width 7 height 10
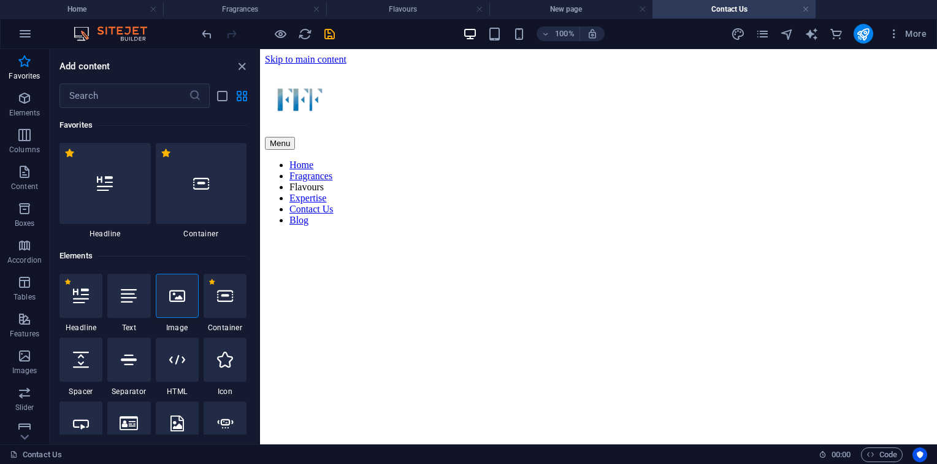
click at [632, 146] on html "Skip to main content Menu Home Fragrances Flavours Expertise Contact Us Blog" at bounding box center [598, 142] width 677 height 186
click at [607, 128] on div "+ Add section" at bounding box center [599, 138] width 68 height 21
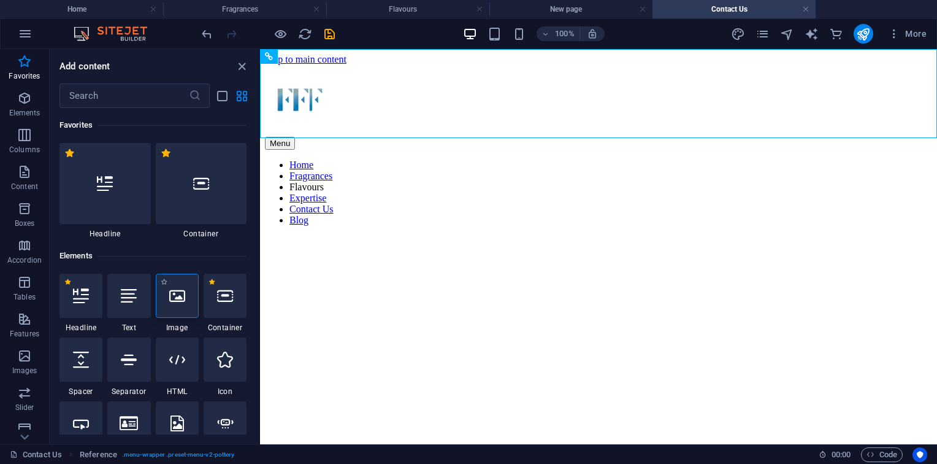
click at [191, 308] on div at bounding box center [177, 296] width 43 height 44
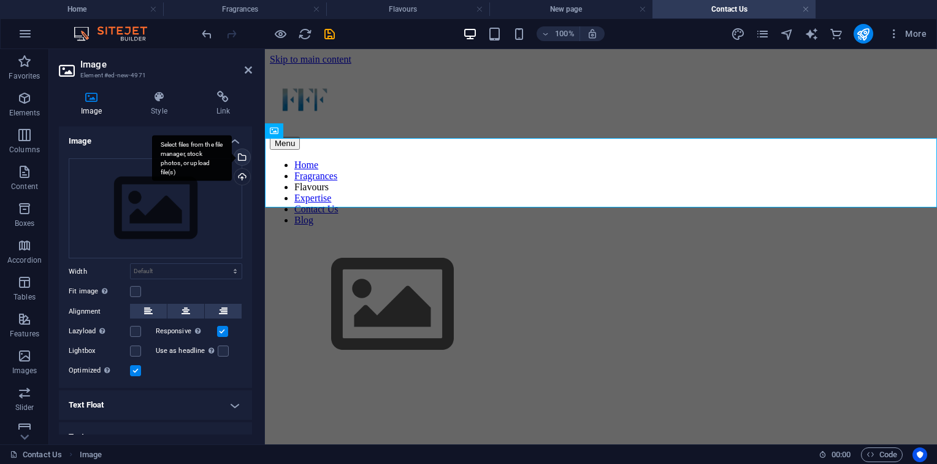
click at [192, 176] on div "Select files from the file manager, stock photos, or upload file(s)" at bounding box center [192, 158] width 80 height 46
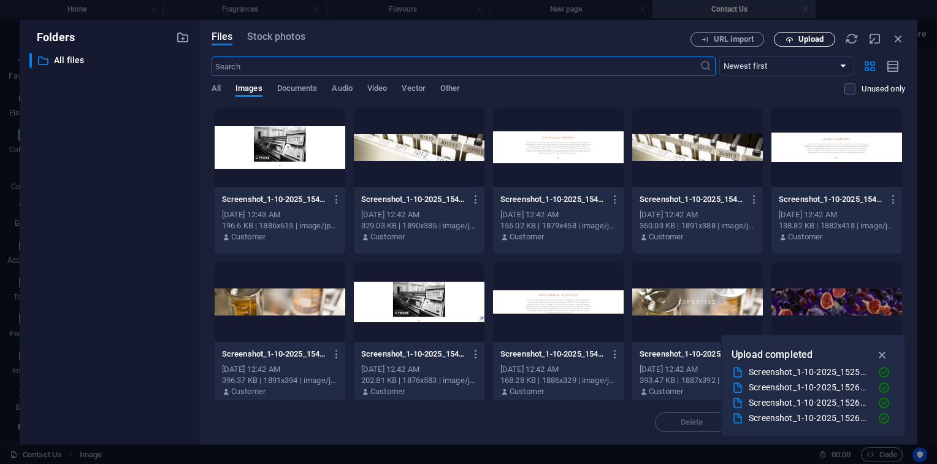
click at [814, 36] on span "Upload" at bounding box center [811, 39] width 25 height 7
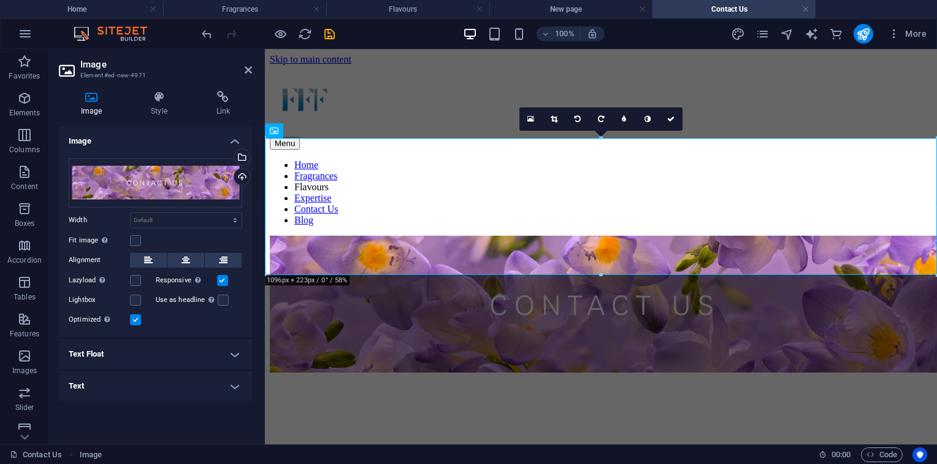
click at [675, 303] on html "Skip to main content Menu Home Fragrances Flavours Expertise Contact Us Blog" at bounding box center [601, 214] width 672 height 331
click at [668, 123] on link at bounding box center [670, 118] width 23 height 23
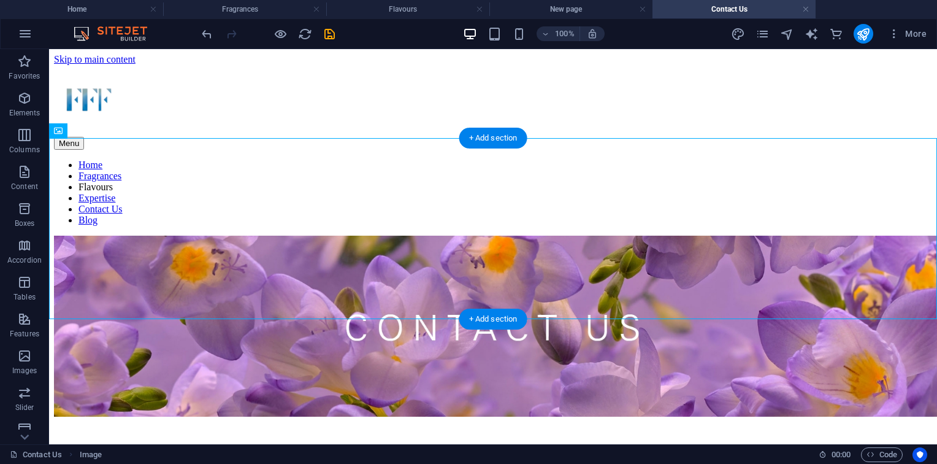
click at [502, 318] on div "+ Add section" at bounding box center [493, 318] width 68 height 21
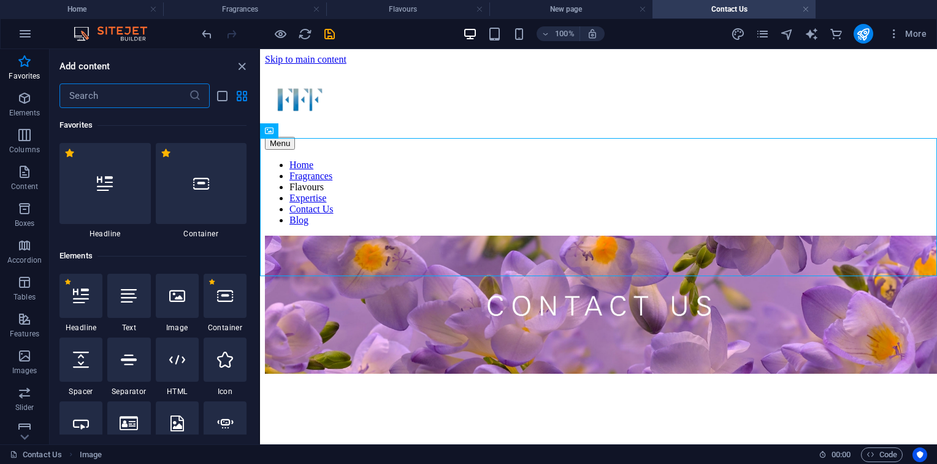
click at [194, 178] on icon at bounding box center [201, 183] width 16 height 16
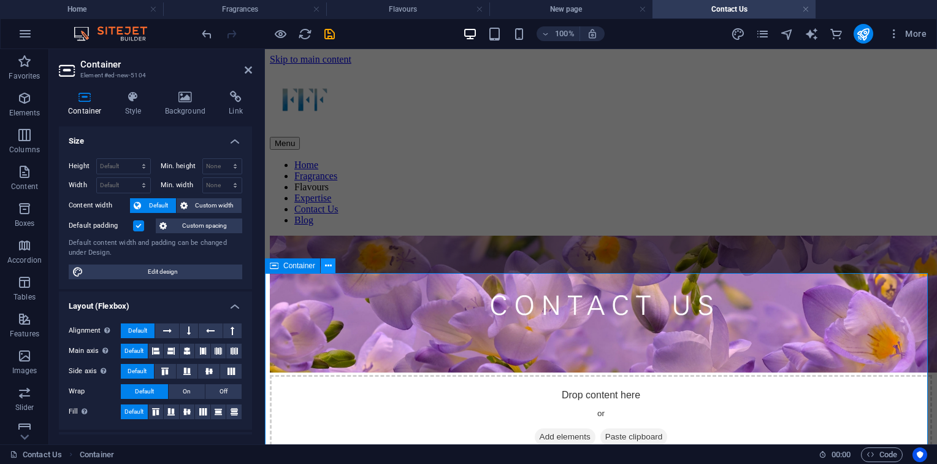
click at [324, 270] on button at bounding box center [328, 265] width 15 height 15
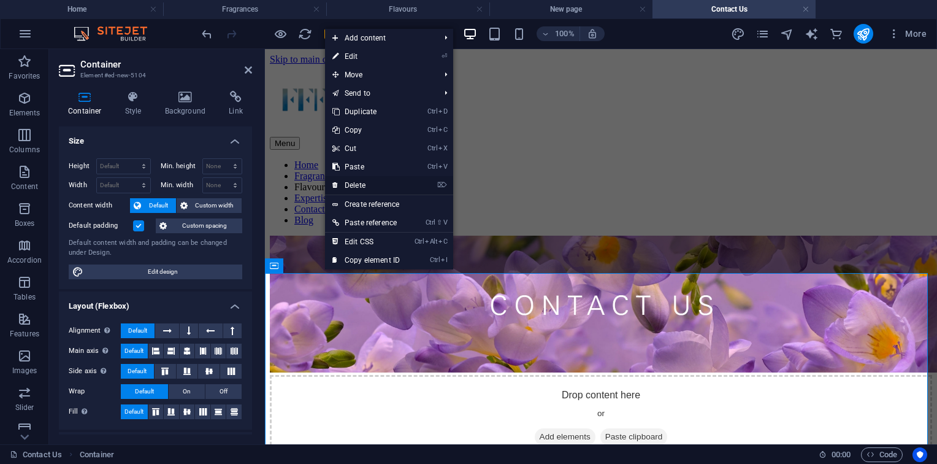
click at [385, 189] on link "⌦ Delete" at bounding box center [366, 185] width 82 height 18
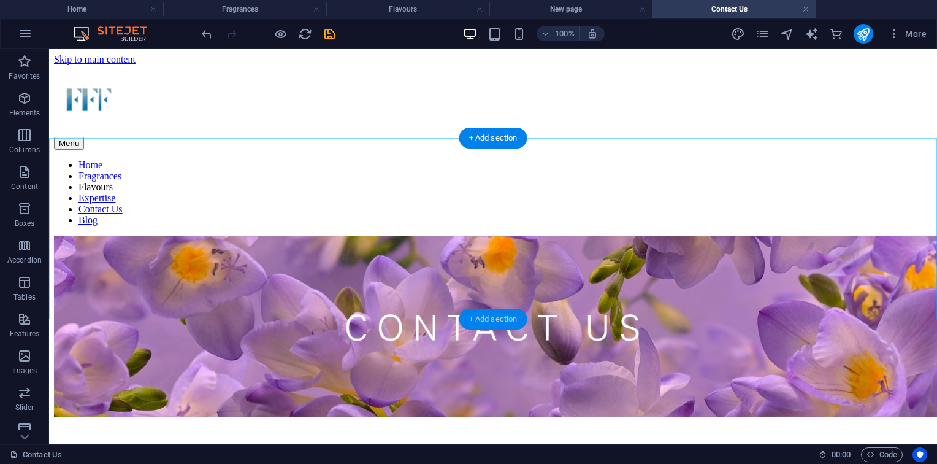
click at [481, 324] on div "+ Add section" at bounding box center [493, 318] width 68 height 21
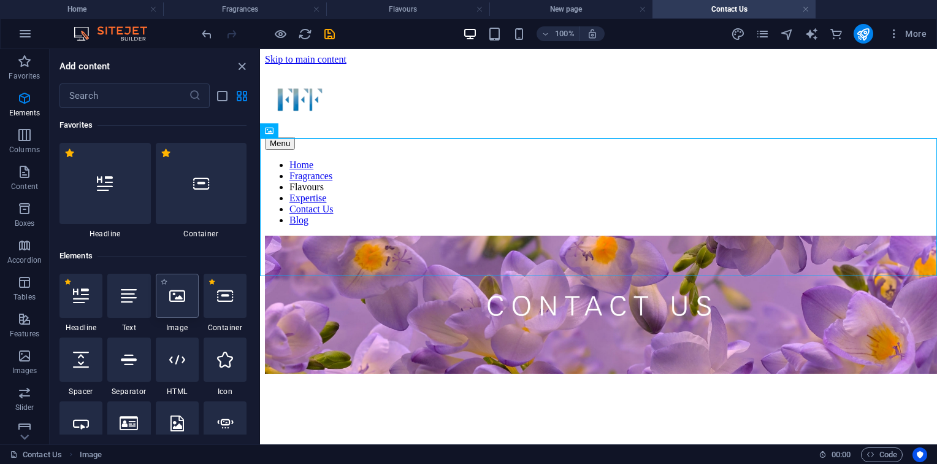
click at [175, 293] on icon at bounding box center [177, 296] width 16 height 16
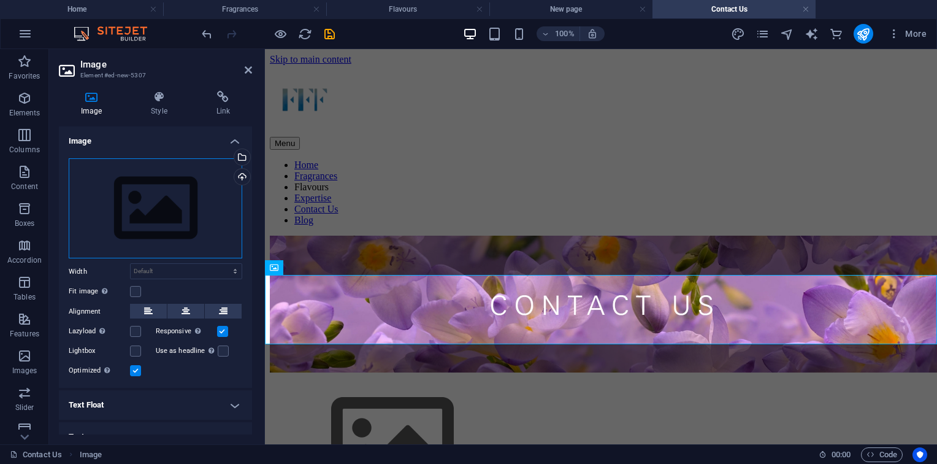
click at [132, 214] on div "Drag files here, click to choose files or select files from Files or our free s…" at bounding box center [156, 208] width 174 height 101
click at [132, 214] on body "fffgroups.com Home Fragrances Flavours New page Contact Us Favorites Elements C…" at bounding box center [468, 232] width 937 height 464
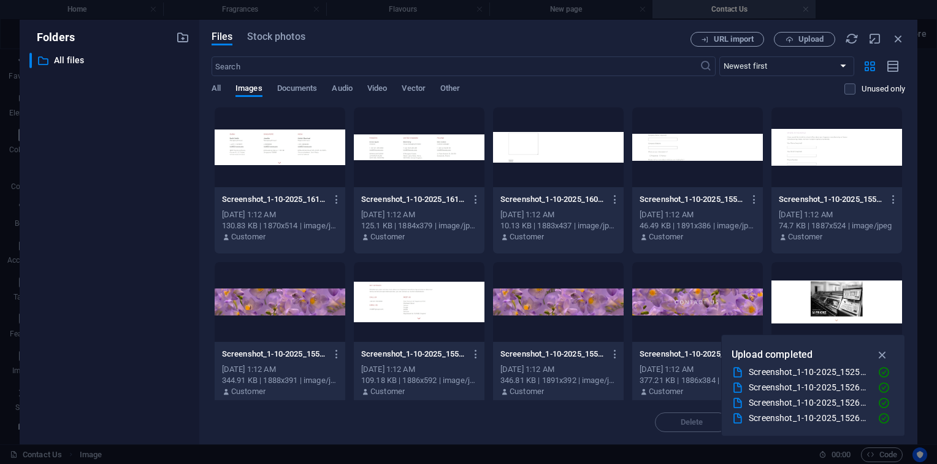
click at [824, 134] on div at bounding box center [837, 147] width 131 height 80
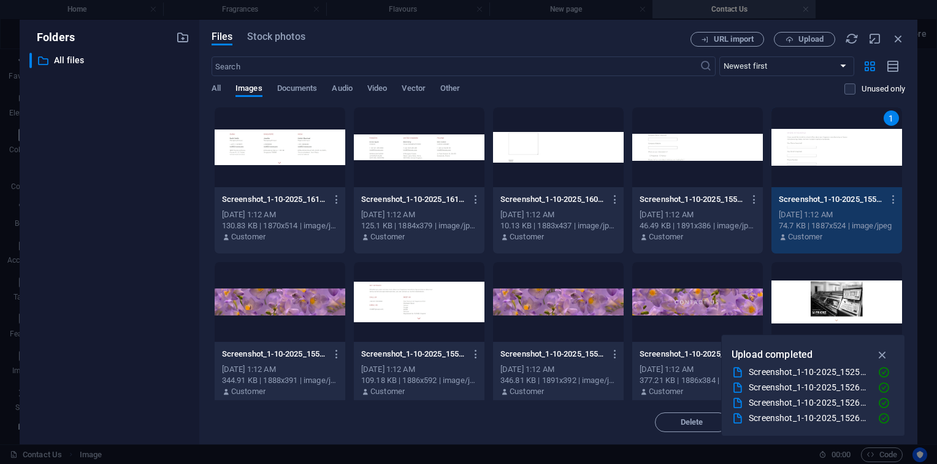
click at [824, 134] on div "1" at bounding box center [837, 147] width 131 height 80
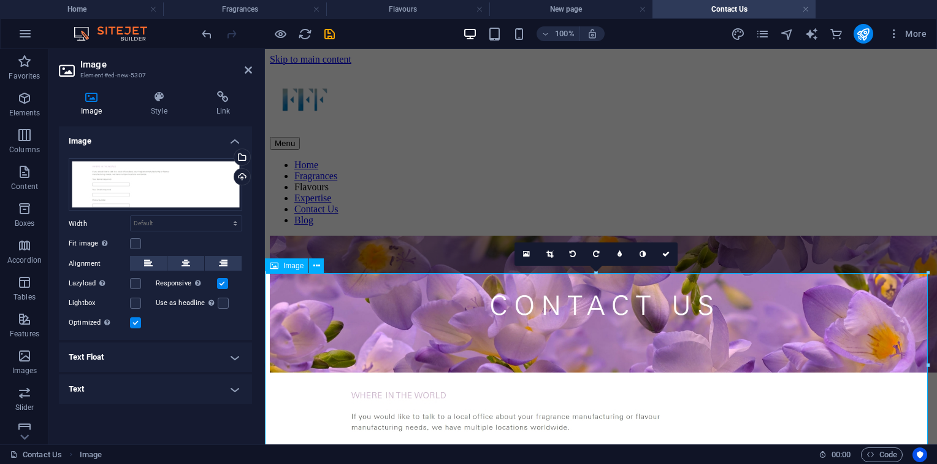
scroll to position [12, 0]
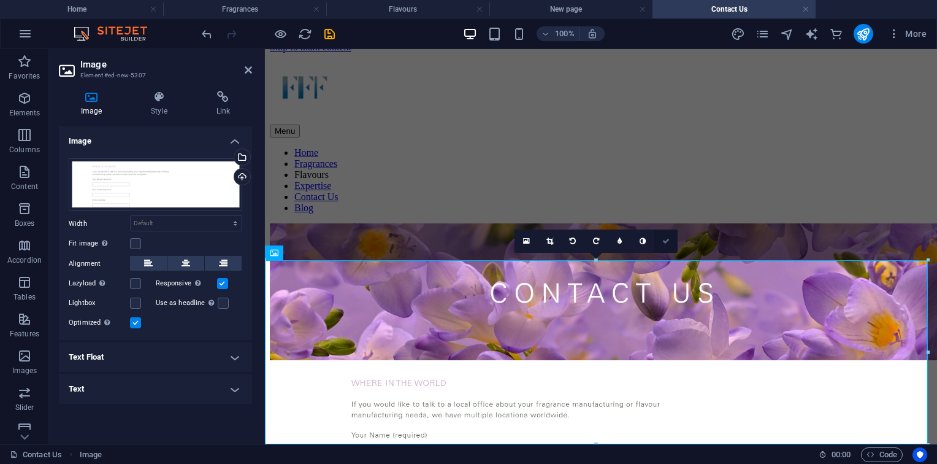
click at [666, 237] on icon at bounding box center [665, 240] width 7 height 7
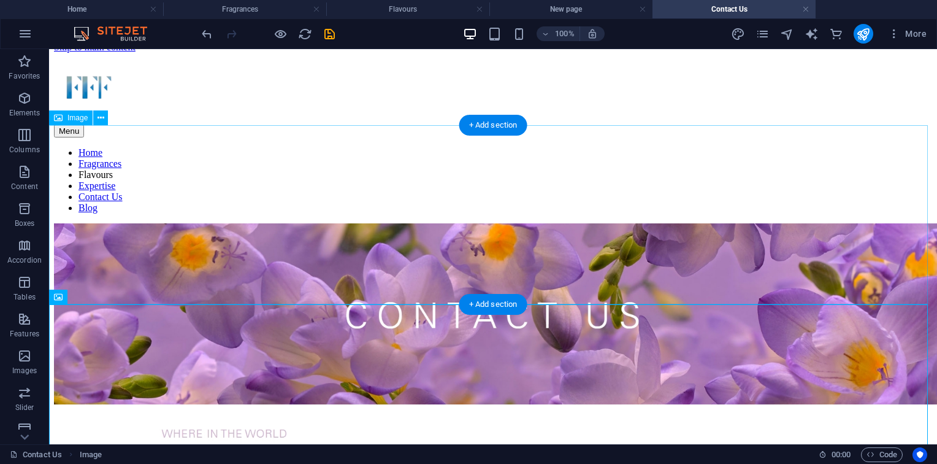
scroll to position [117, 0]
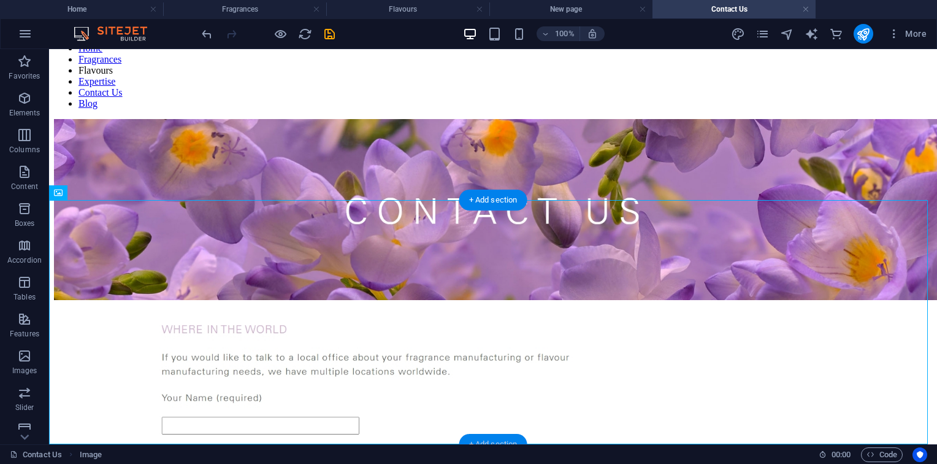
click at [504, 440] on div "+ Add section" at bounding box center [493, 444] width 68 height 21
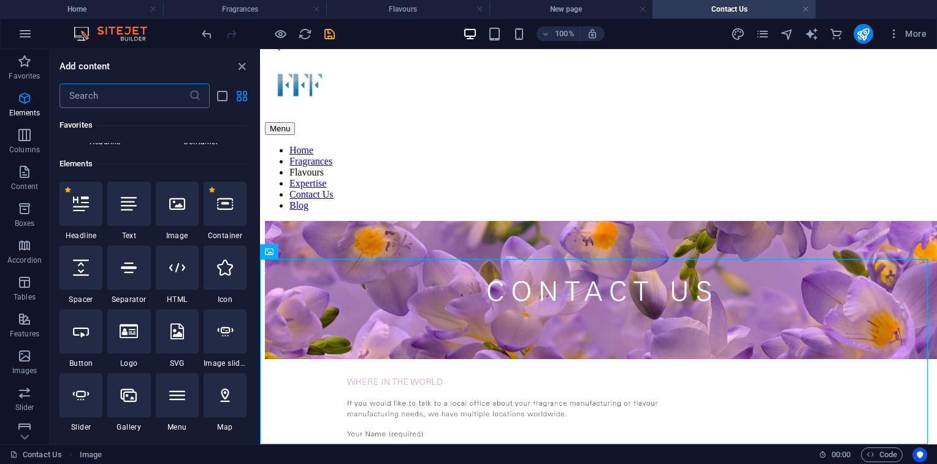
scroll to position [83, 0]
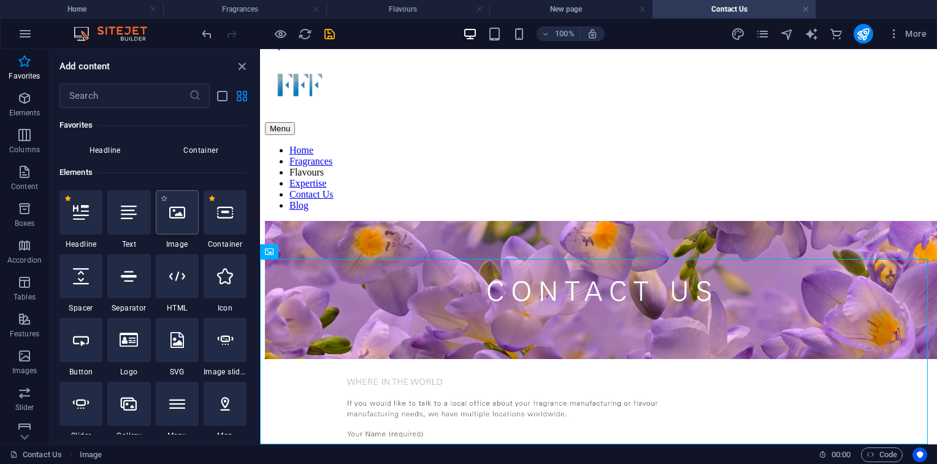
click at [181, 221] on div at bounding box center [177, 212] width 43 height 44
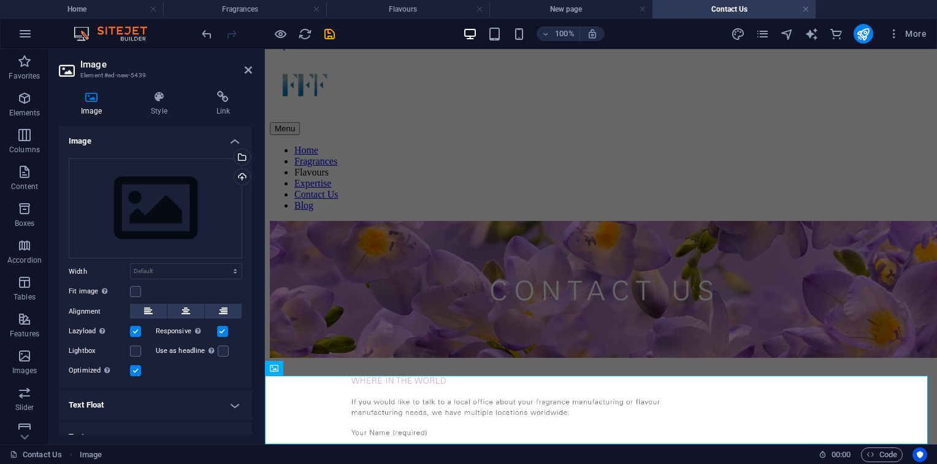
scroll to position [82, 0]
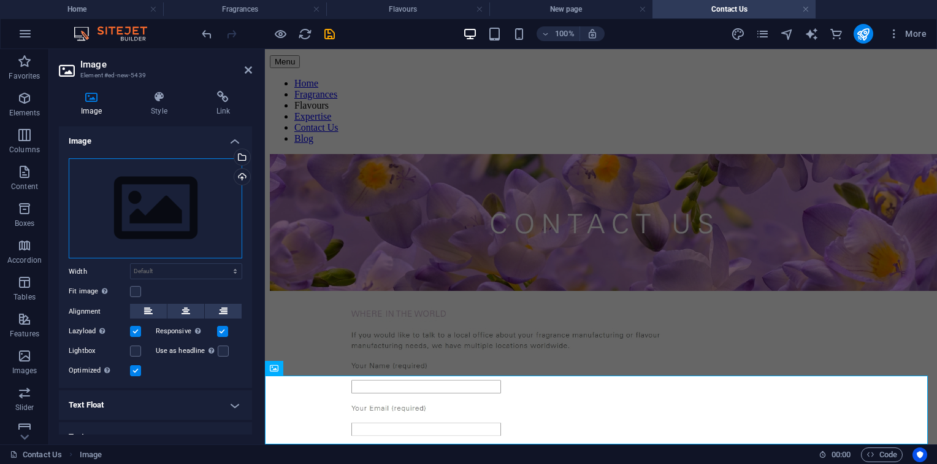
click at [129, 197] on div "Drag files here, click to choose files or select files from Files or our free s…" at bounding box center [156, 208] width 174 height 101
click at [129, 197] on body "fffgroups.com Home Fragrances Flavours New page Contact Us Favorites Elements C…" at bounding box center [468, 232] width 937 height 464
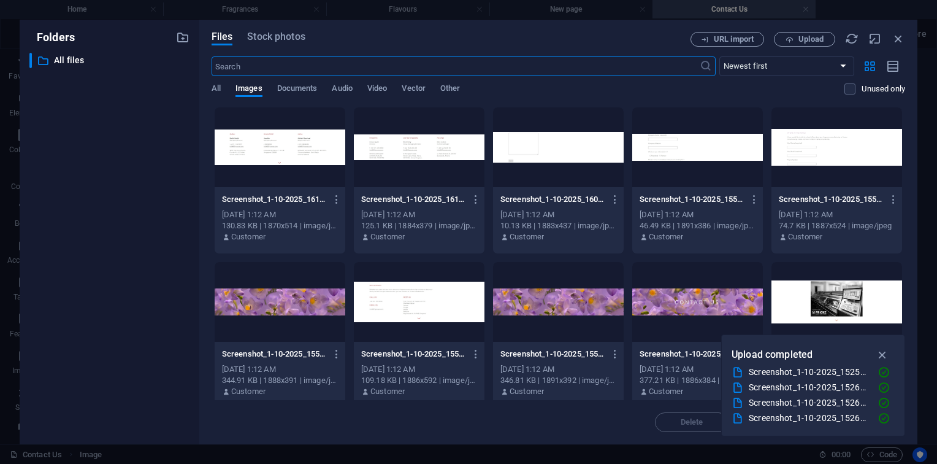
scroll to position [0, 0]
click at [692, 162] on div at bounding box center [697, 147] width 131 height 80
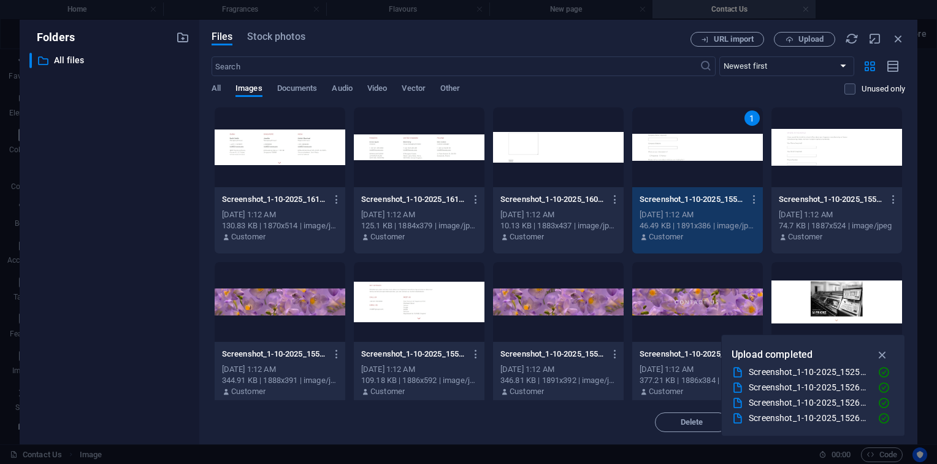
click at [692, 162] on div "1" at bounding box center [697, 147] width 131 height 80
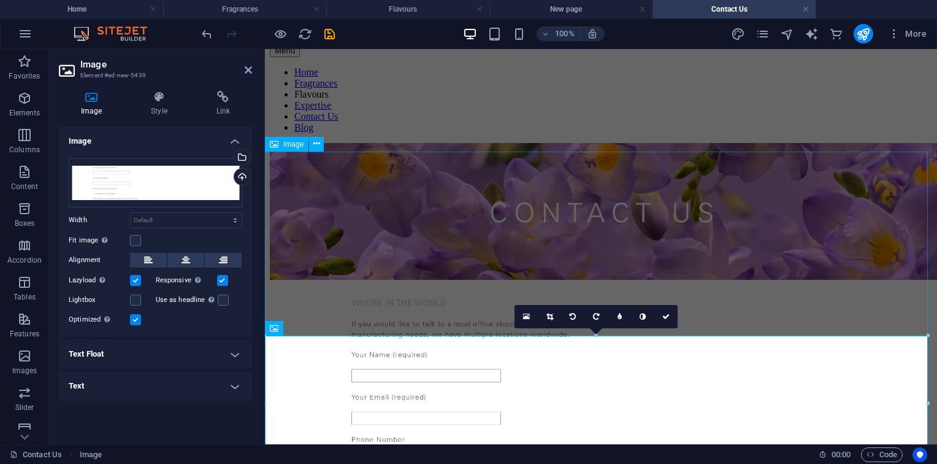
scroll to position [148, 0]
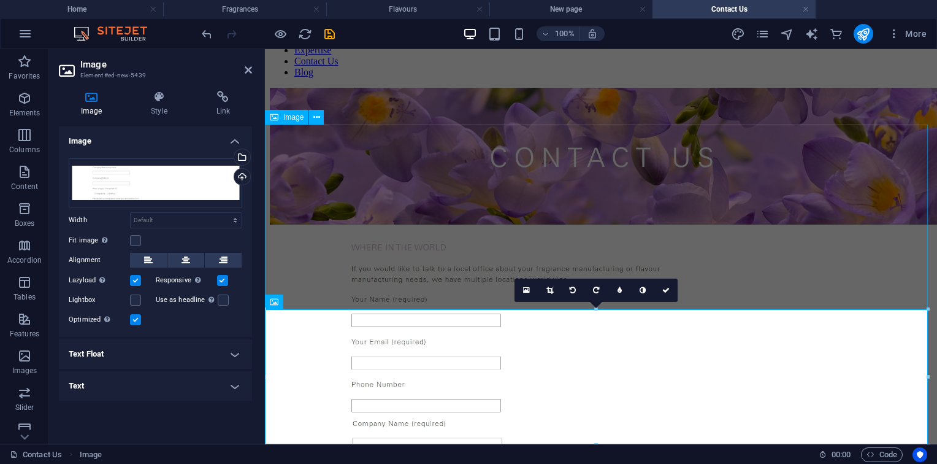
click at [572, 227] on figure at bounding box center [601, 321] width 662 height 189
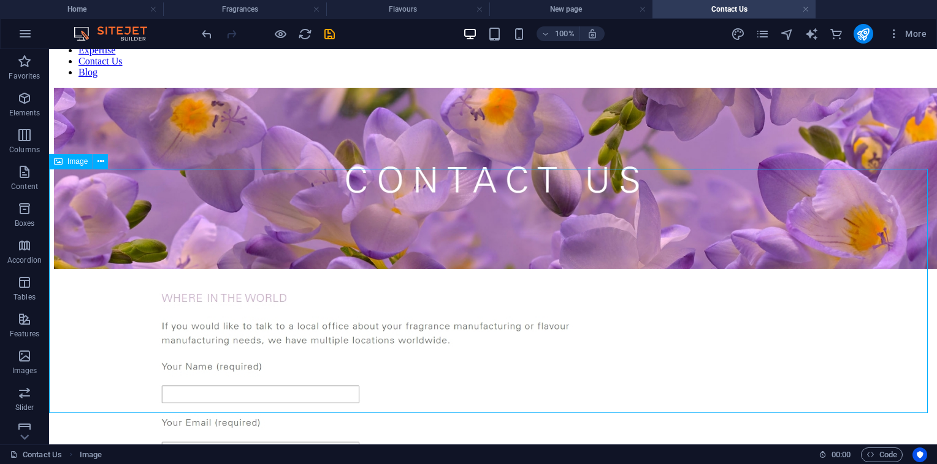
scroll to position [296, 0]
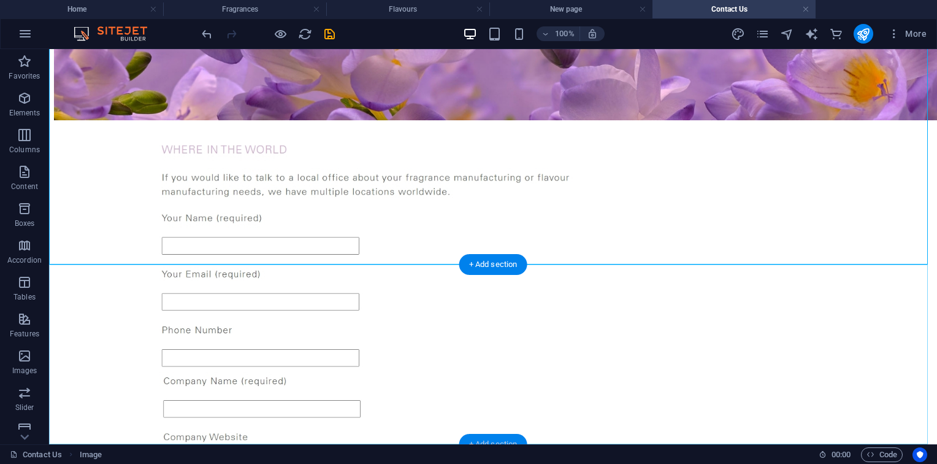
drag, startPoint x: 491, startPoint y: 446, endPoint x: 496, endPoint y: 440, distance: 7.9
click at [496, 440] on section "Favorites Elements Columns Content Boxes Accordion Tables Features Images Slide…" at bounding box center [468, 246] width 937 height 395
click at [496, 440] on div "+ Add section" at bounding box center [493, 444] width 68 height 21
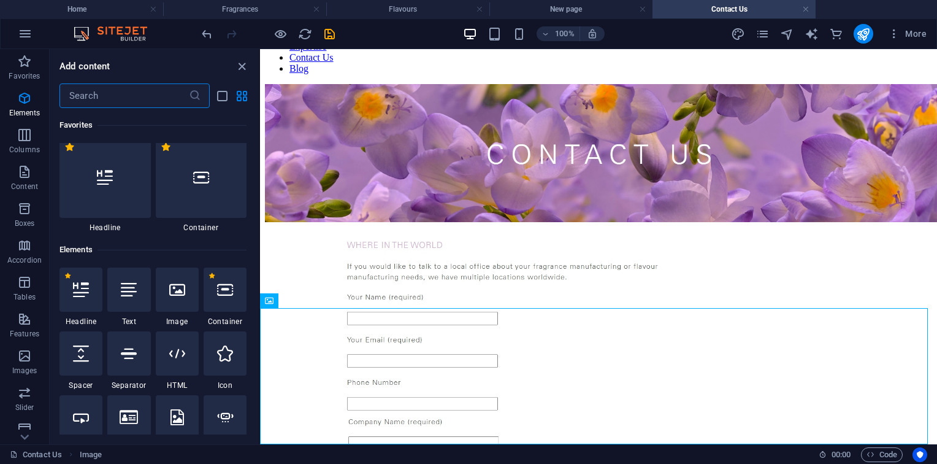
scroll to position [0, 0]
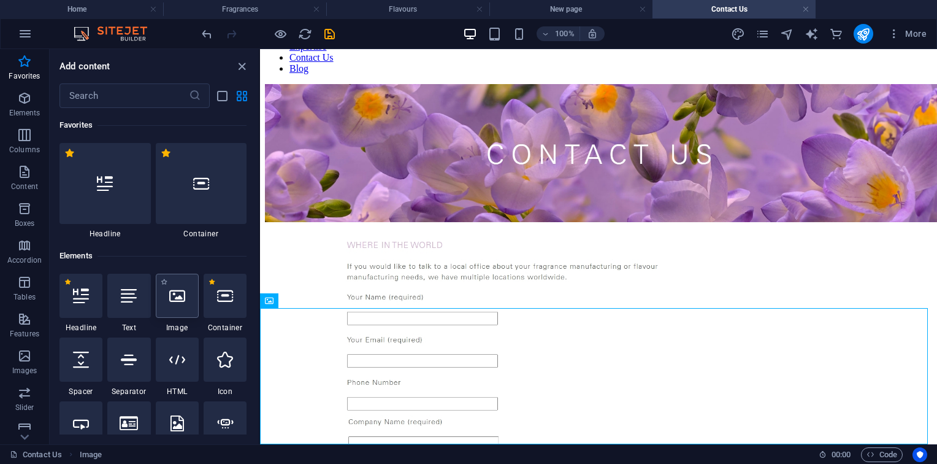
click at [183, 283] on div at bounding box center [177, 296] width 43 height 44
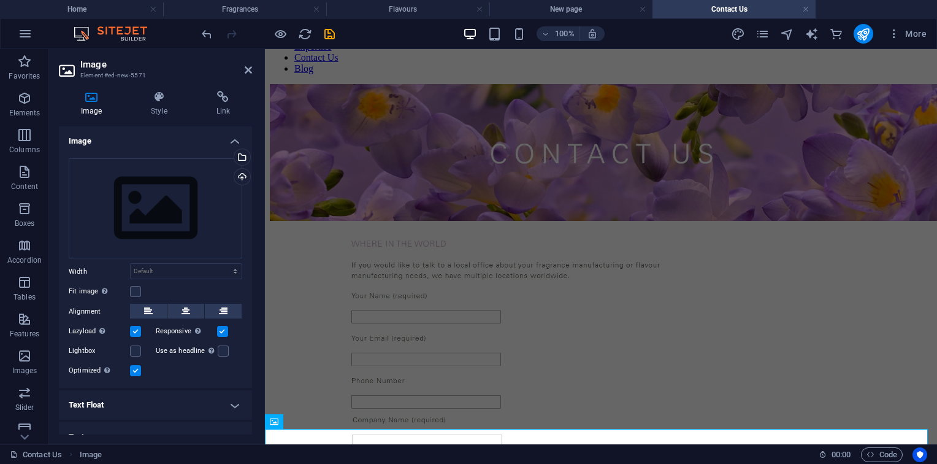
scroll to position [164, 0]
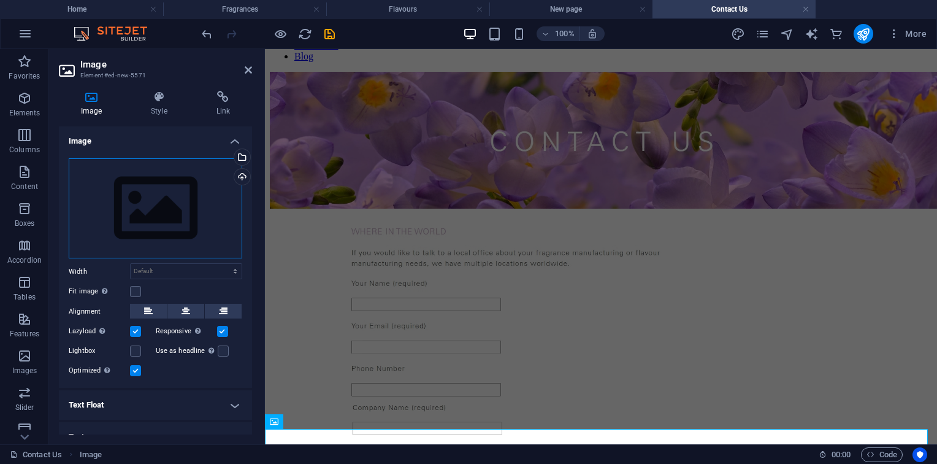
click at [149, 168] on div "Drag files here, click to choose files or select files from Files or our free s…" at bounding box center [156, 208] width 174 height 101
click at [149, 168] on body "fffgroups.com Home Fragrances Flavours New page Contact Us Favorites Elements C…" at bounding box center [468, 232] width 937 height 464
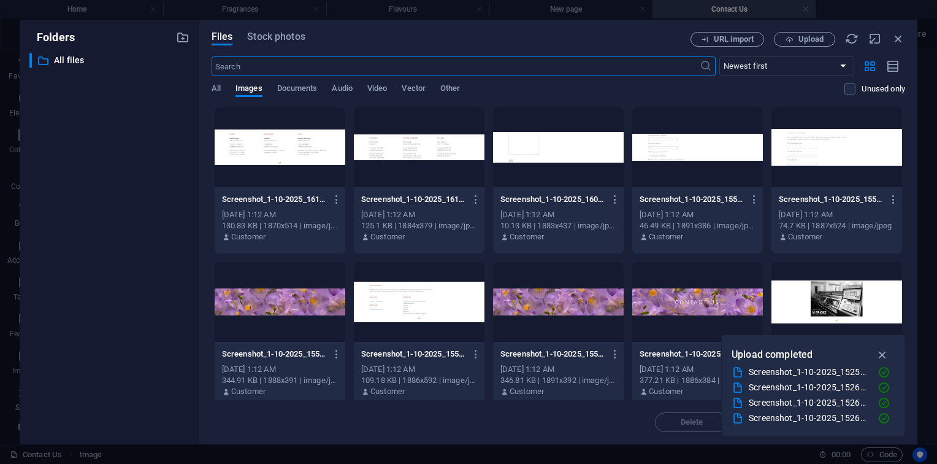
scroll to position [0, 0]
click at [545, 138] on div at bounding box center [558, 147] width 131 height 80
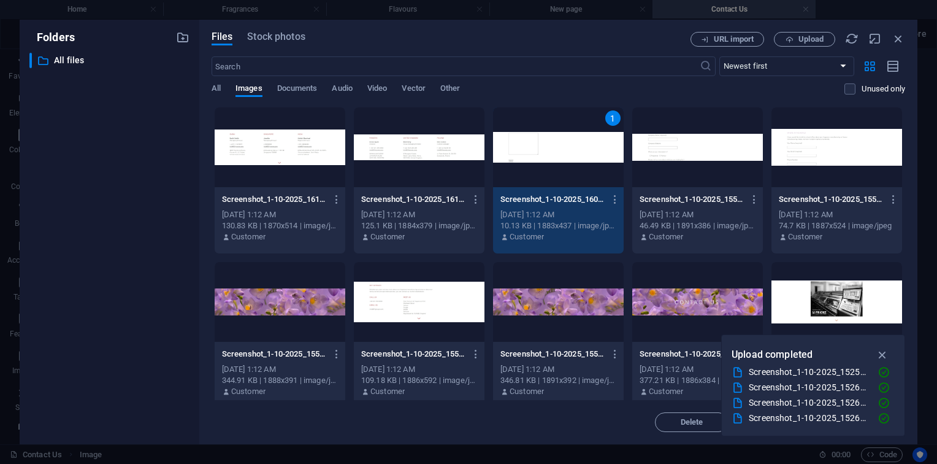
click at [545, 138] on div "1" at bounding box center [558, 147] width 131 height 80
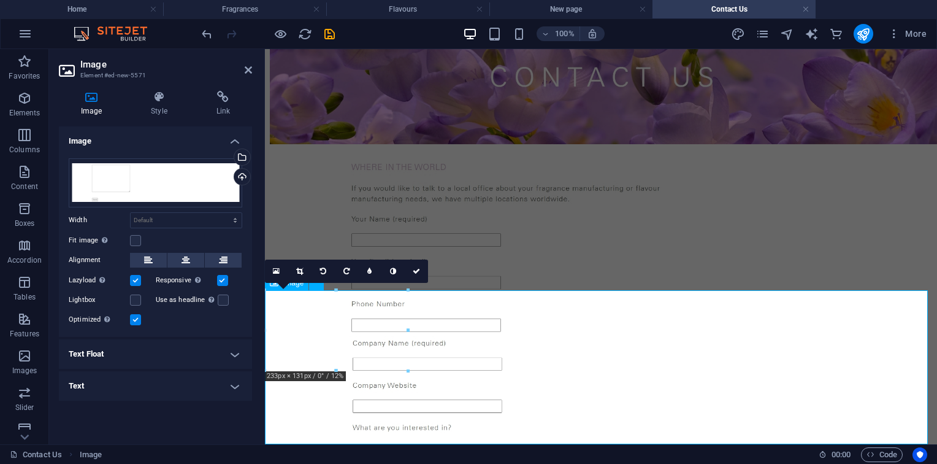
scroll to position [302, 0]
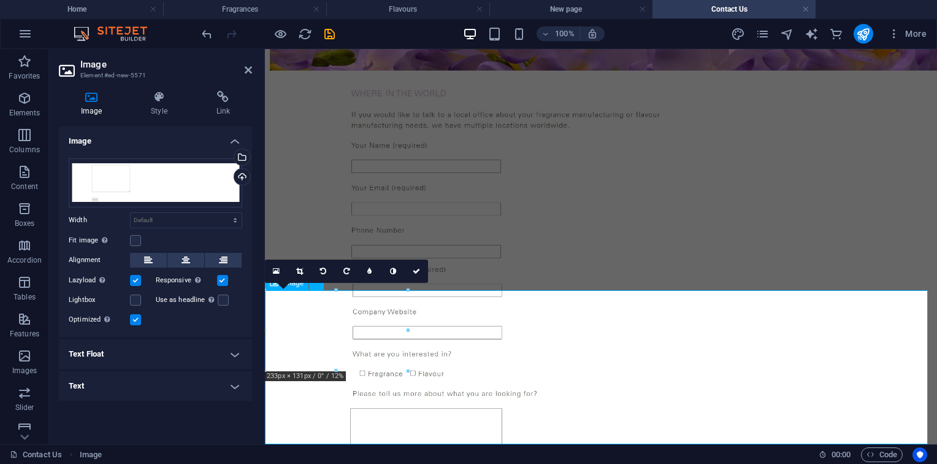
click at [418, 268] on icon at bounding box center [416, 270] width 7 height 7
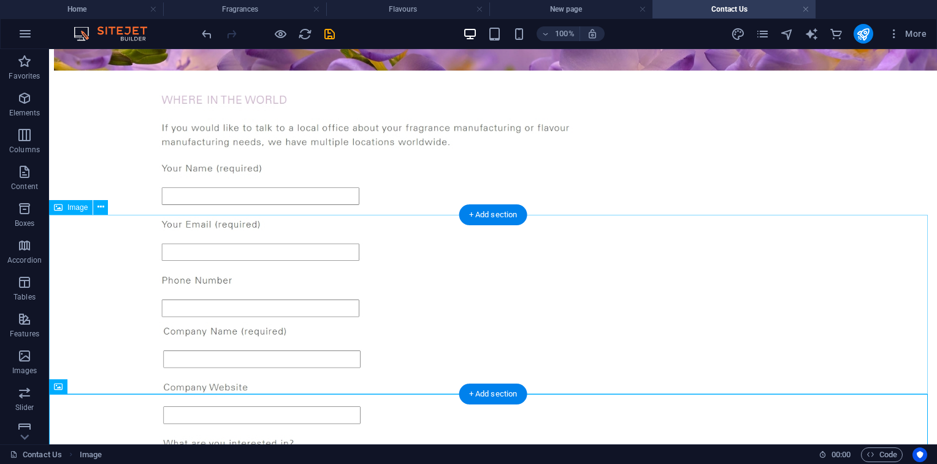
scroll to position [500, 0]
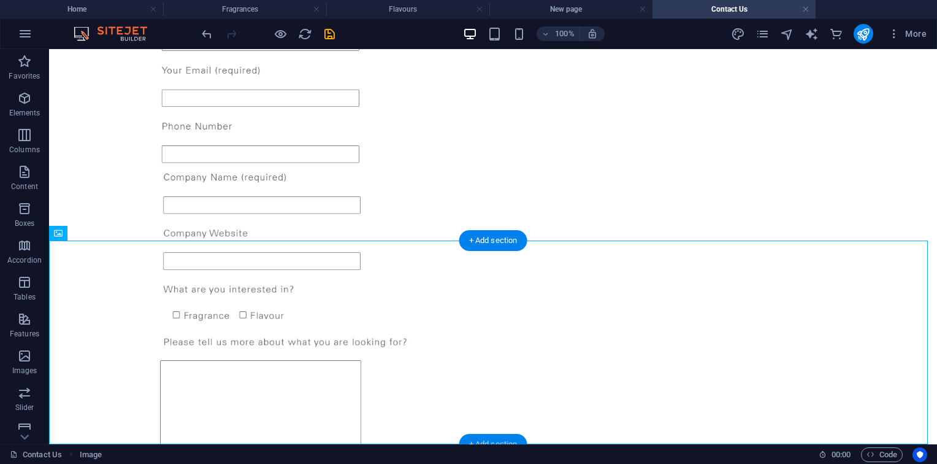
drag, startPoint x: 498, startPoint y: 435, endPoint x: 30, endPoint y: 139, distance: 553.8
click at [498, 435] on div "+ Add section" at bounding box center [493, 444] width 68 height 21
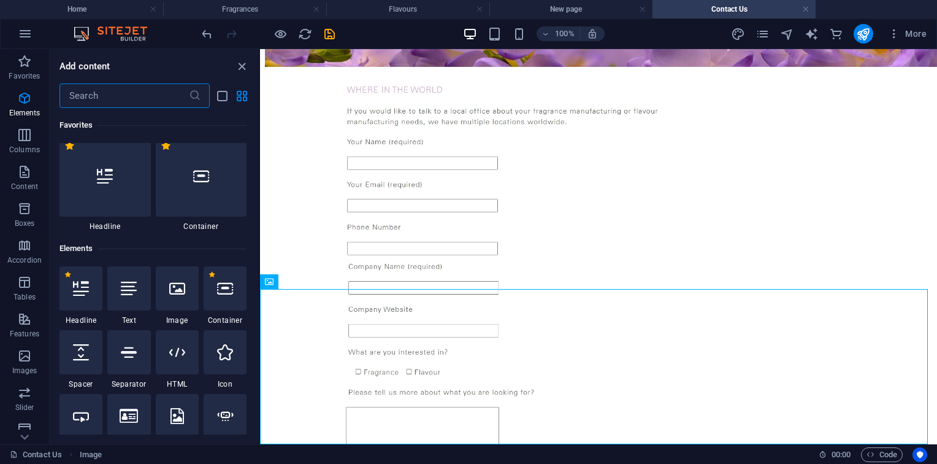
scroll to position [0, 0]
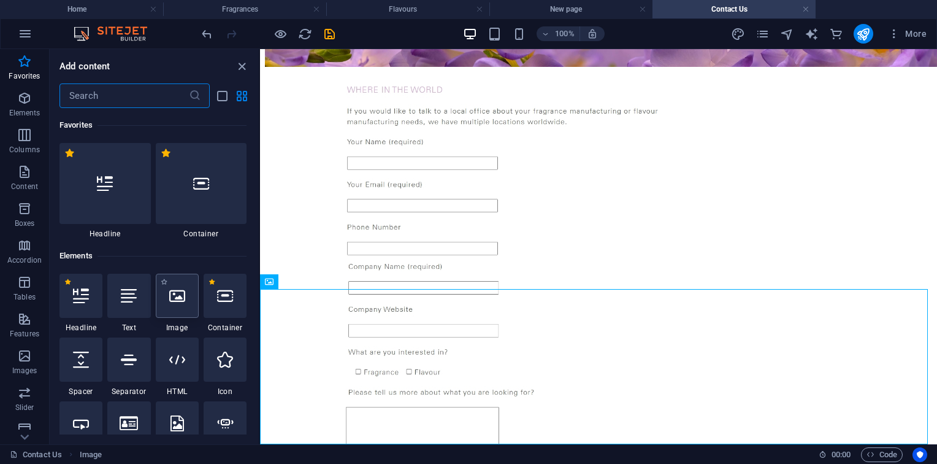
click at [169, 293] on icon at bounding box center [177, 296] width 16 height 16
click at [260, 293] on div "Drag here to replace the existing content. Press “Ctrl” if you want to create a…" at bounding box center [598, 246] width 677 height 395
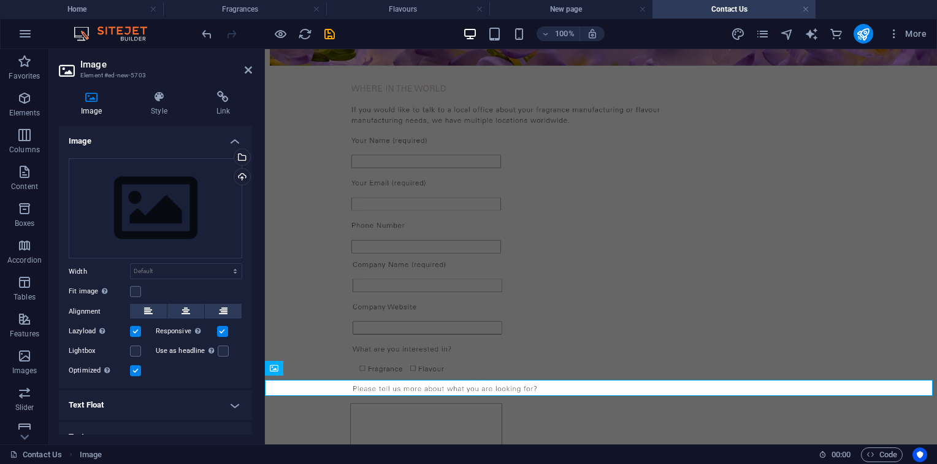
scroll to position [370, 0]
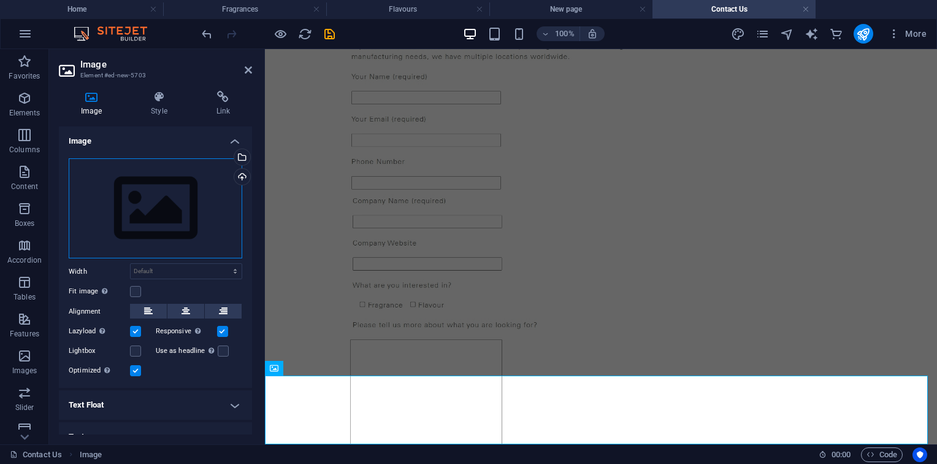
click at [172, 228] on div "Drag files here, click to choose files or select files from Files or our free s…" at bounding box center [156, 208] width 174 height 101
click at [172, 228] on body "fffgroups.com Home Fragrances Flavours New page Contact Us Favorites Elements C…" at bounding box center [468, 232] width 937 height 464
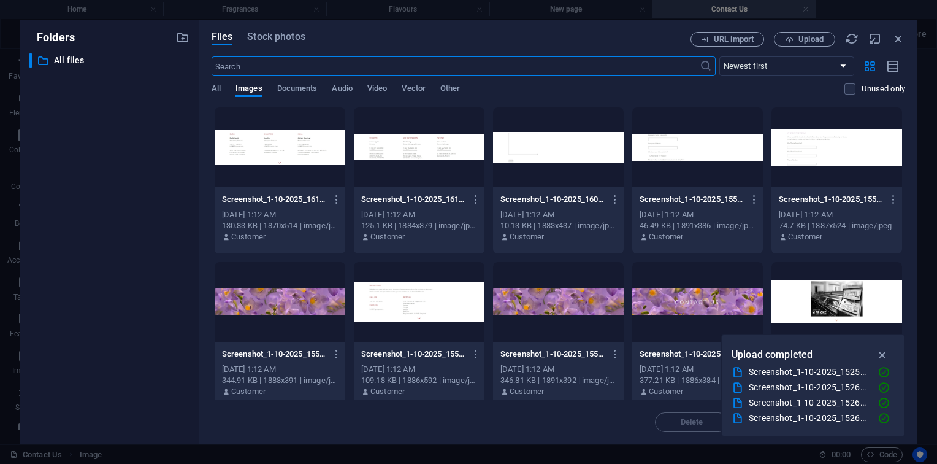
scroll to position [59, 0]
click at [469, 163] on div at bounding box center [419, 147] width 131 height 80
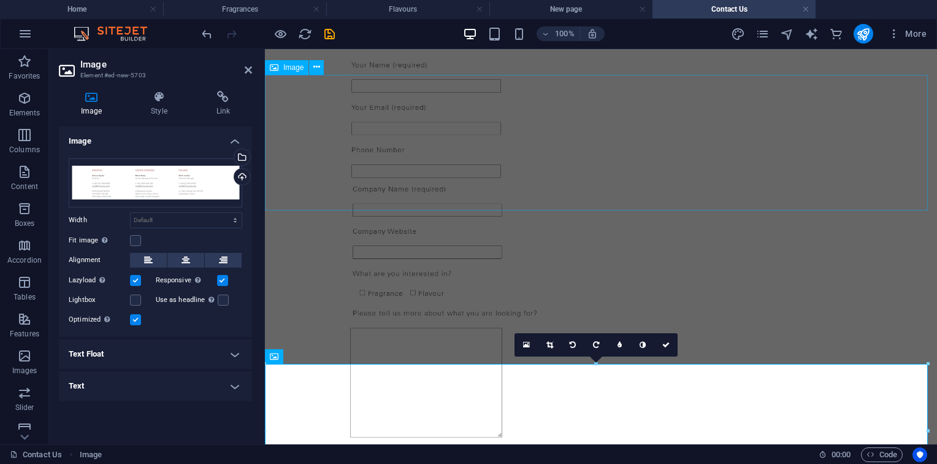
scroll to position [435, 0]
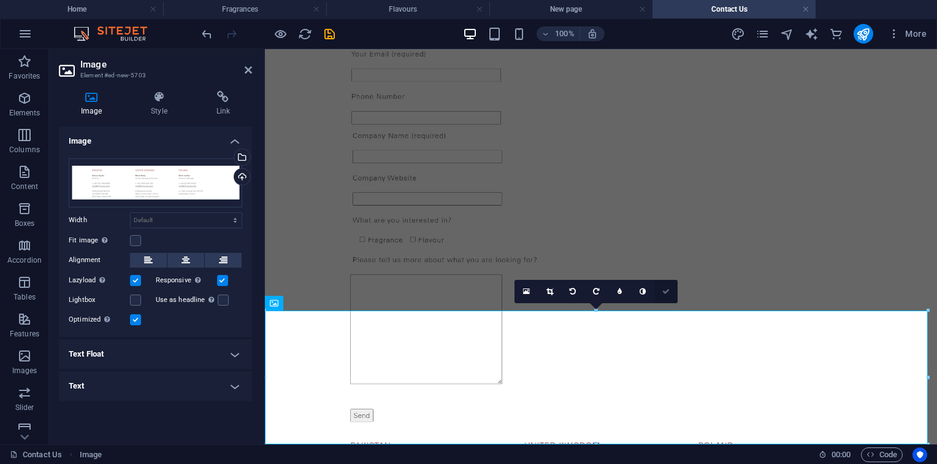
click at [667, 291] on icon at bounding box center [665, 291] width 7 height 7
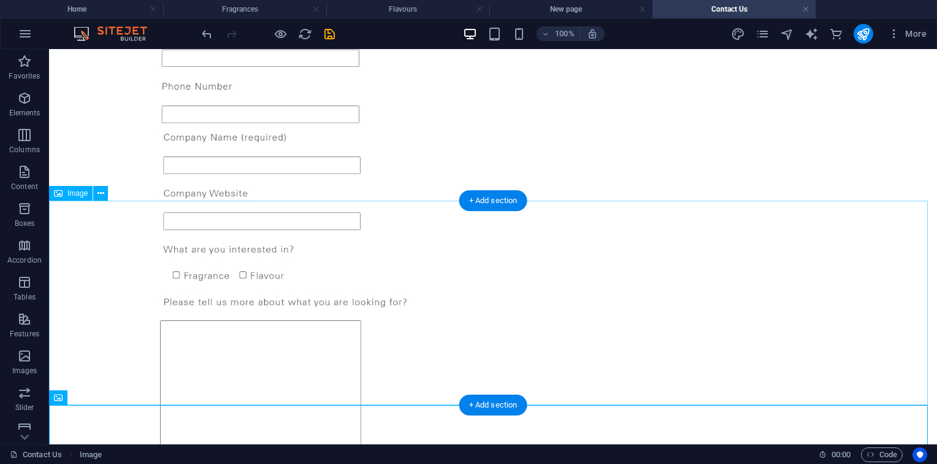
scroll to position [677, 0]
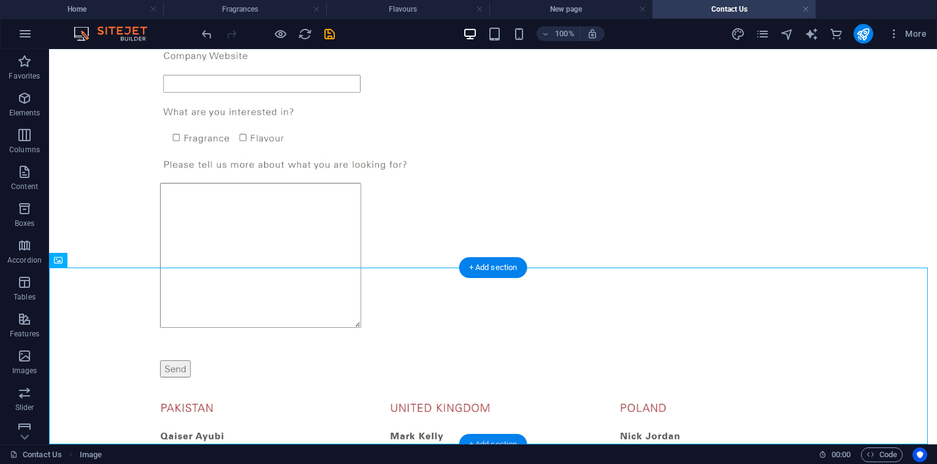
click at [496, 434] on div "+ Add section" at bounding box center [493, 444] width 68 height 21
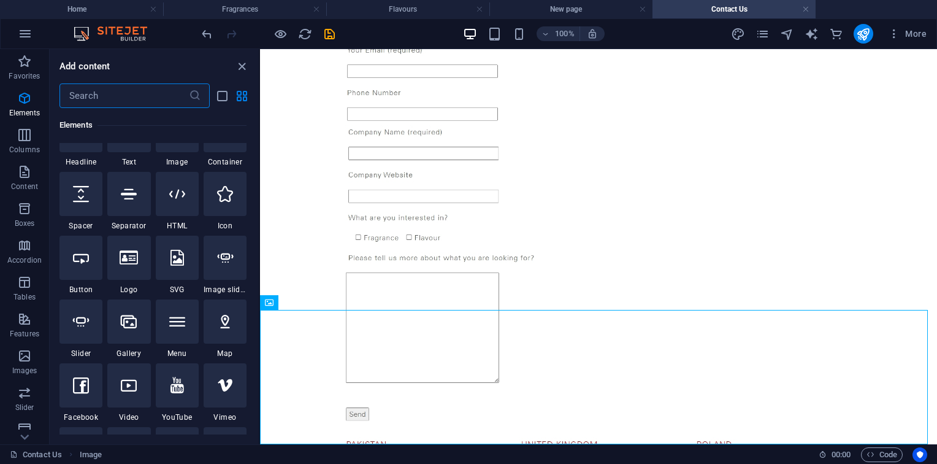
scroll to position [0, 0]
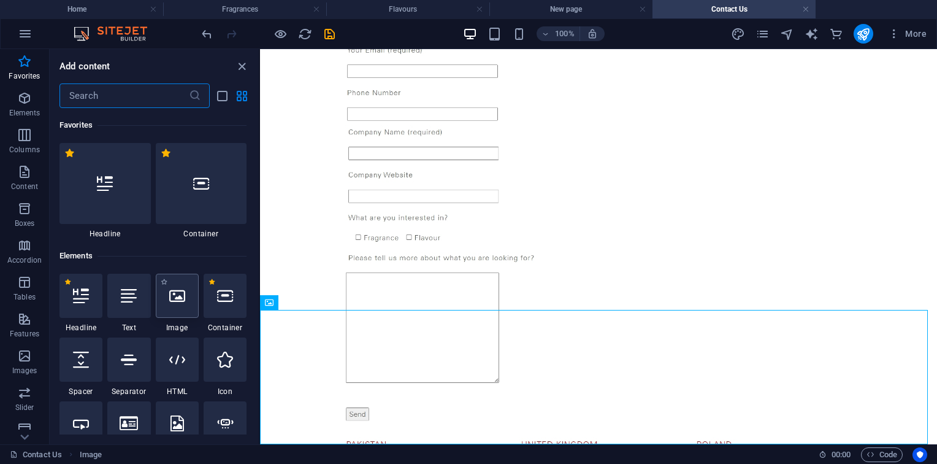
click at [174, 301] on icon at bounding box center [177, 296] width 16 height 16
click at [260, 301] on div "Drag here to replace the existing content. Press “Ctrl” if you want to create a…" at bounding box center [598, 246] width 677 height 395
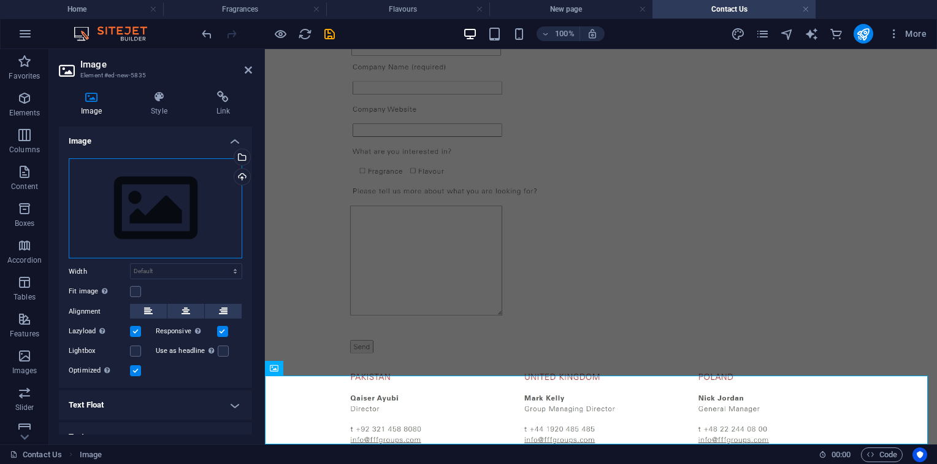
click at [140, 193] on div "Drag files here, click to choose files or select files from Files or our free s…" at bounding box center [156, 208] width 174 height 101
click at [140, 193] on body "fffgroups.com Home Fragrances Flavours New page Contact Us Favorites Elements C…" at bounding box center [468, 232] width 937 height 464
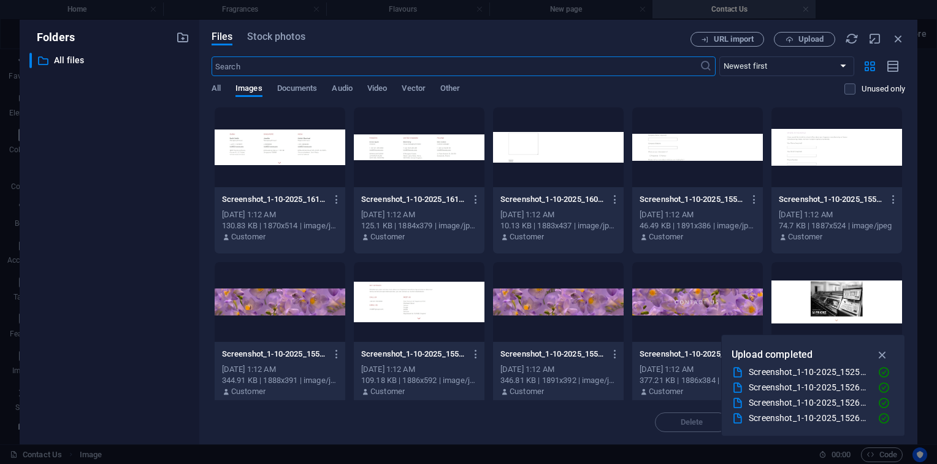
scroll to position [182, 0]
click at [286, 146] on div at bounding box center [280, 147] width 131 height 80
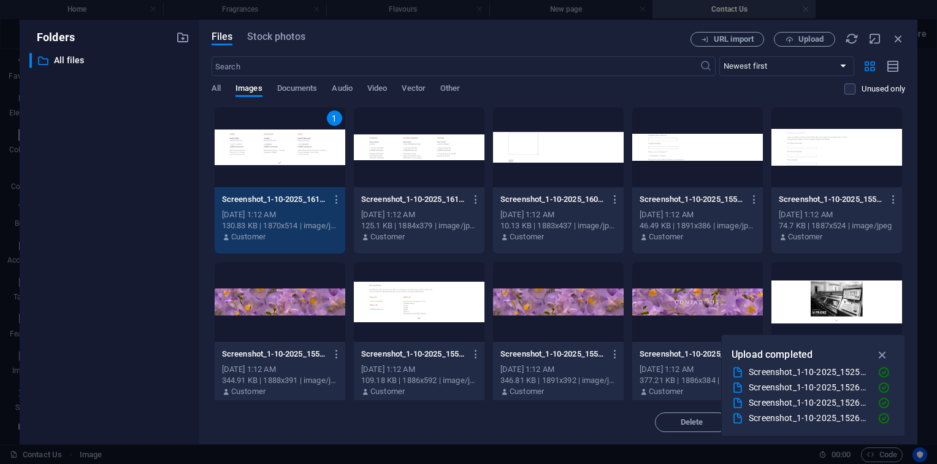
click at [286, 146] on div "1" at bounding box center [280, 147] width 131 height 80
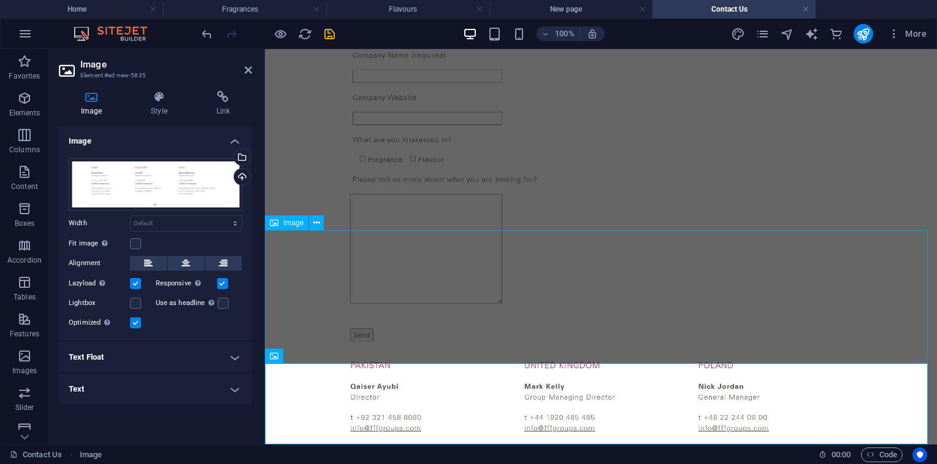
click at [532, 347] on figure at bounding box center [601, 415] width 662 height 137
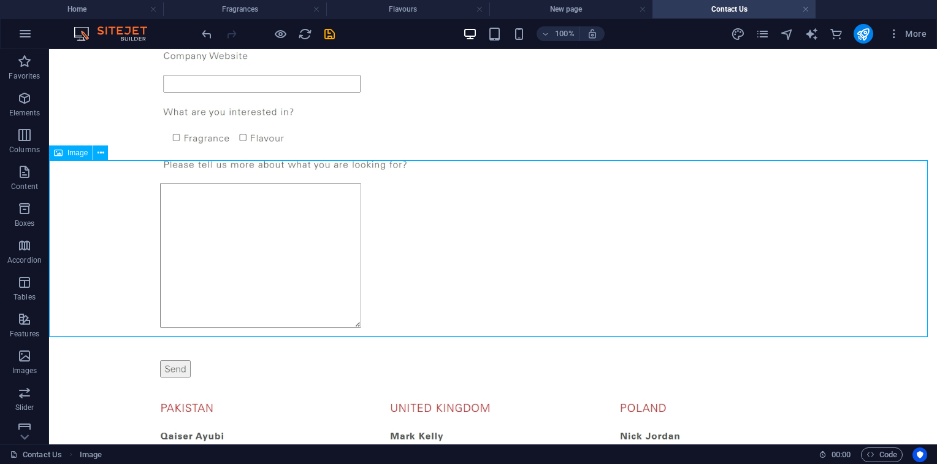
scroll to position [784, 0]
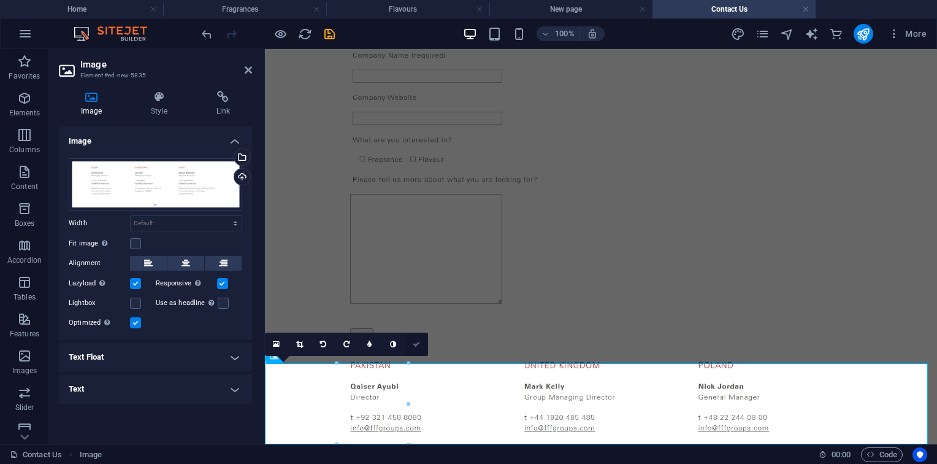
click at [410, 342] on link at bounding box center [416, 343] width 23 height 23
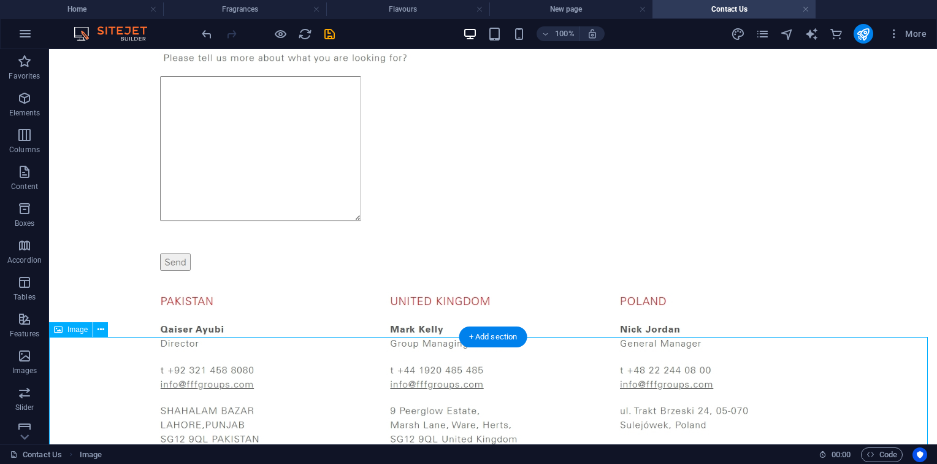
scroll to position [918, 0]
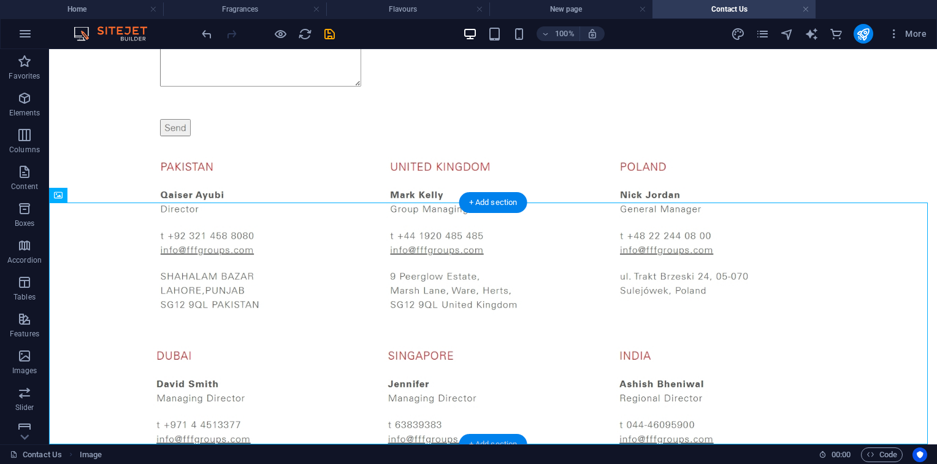
click at [501, 439] on div "+ Add section" at bounding box center [493, 444] width 68 height 21
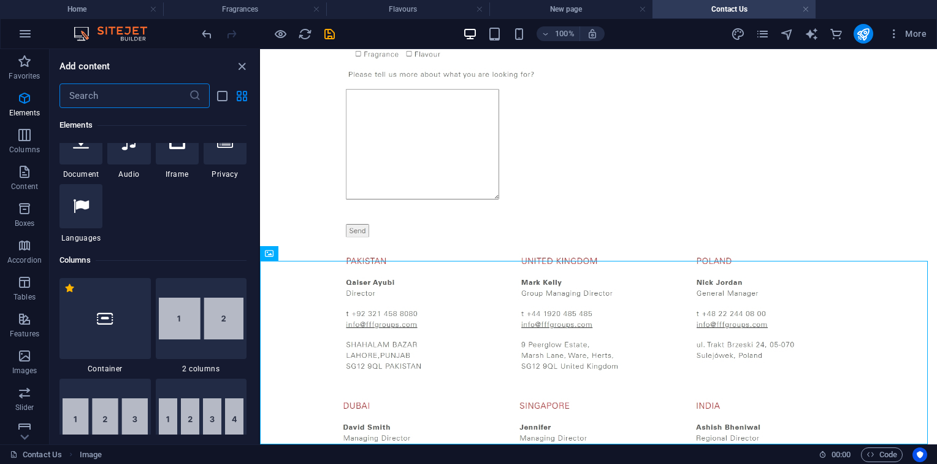
scroll to position [110, 0]
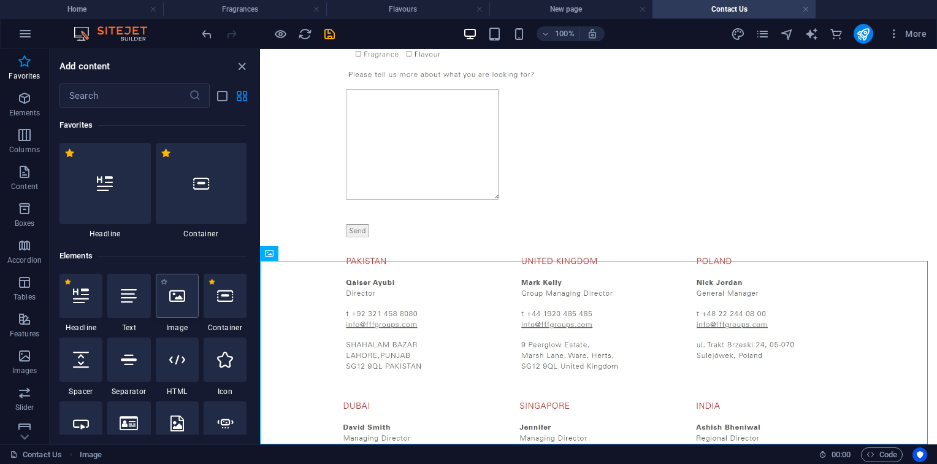
click at [174, 291] on icon at bounding box center [177, 296] width 16 height 16
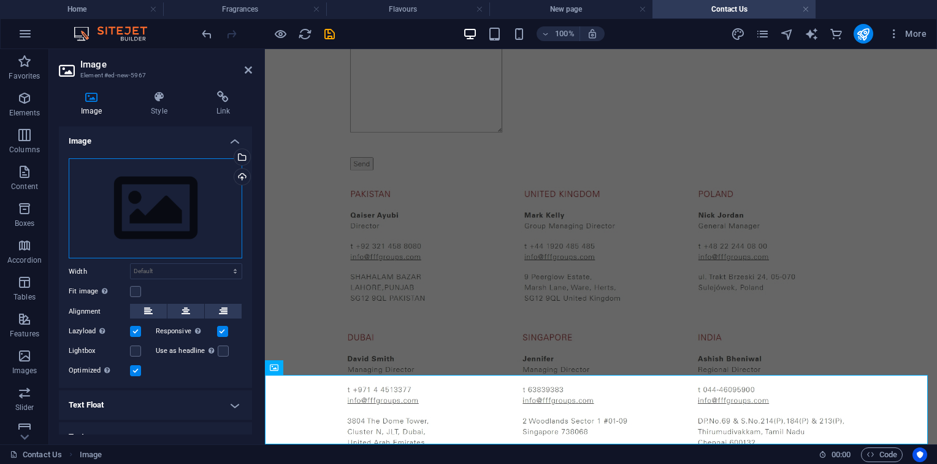
click at [153, 189] on div "Drag files here, click to choose files or select files from Files or our free s…" at bounding box center [156, 208] width 174 height 101
click at [153, 189] on body "fffgroups.com Home Fragrances Flavours New page Contact Us Favorites Elements C…" at bounding box center [468, 232] width 937 height 464
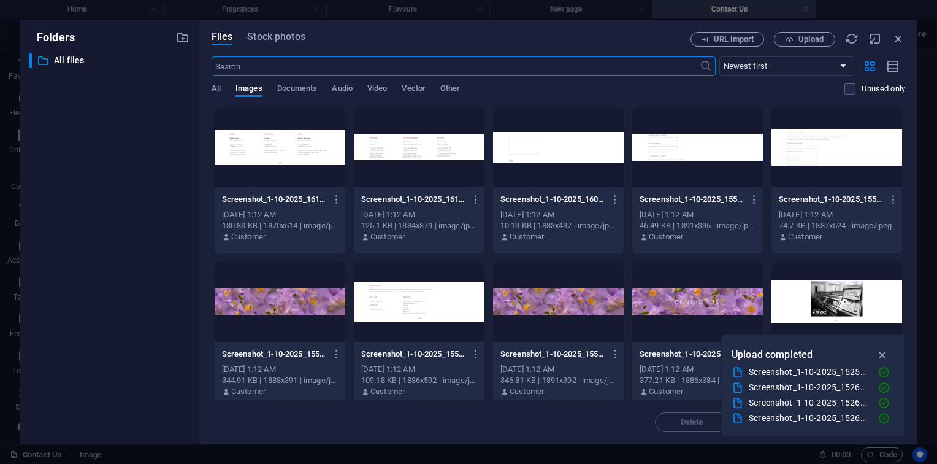
click at [572, 318] on div at bounding box center [558, 302] width 131 height 80
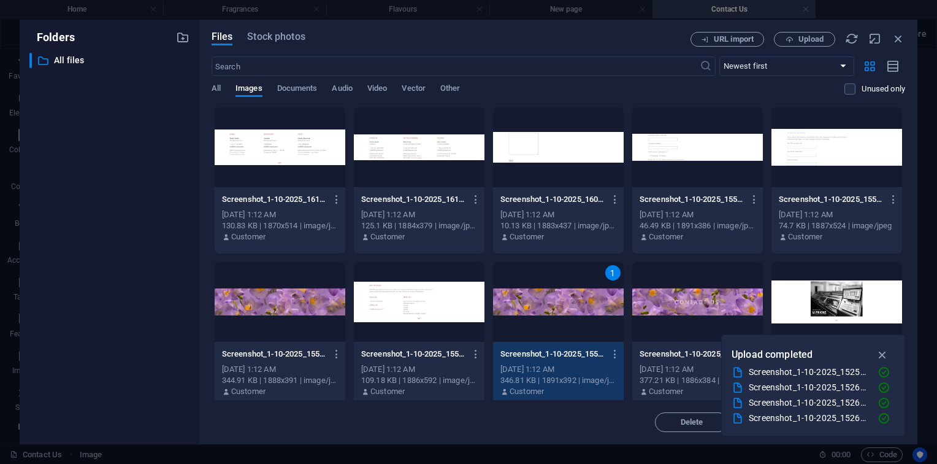
click at [572, 318] on div "1" at bounding box center [558, 302] width 131 height 80
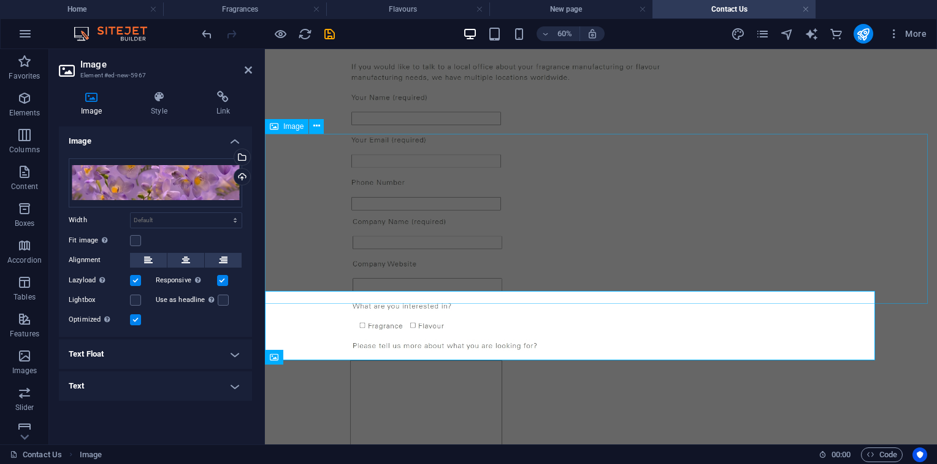
scroll to position [697, 0]
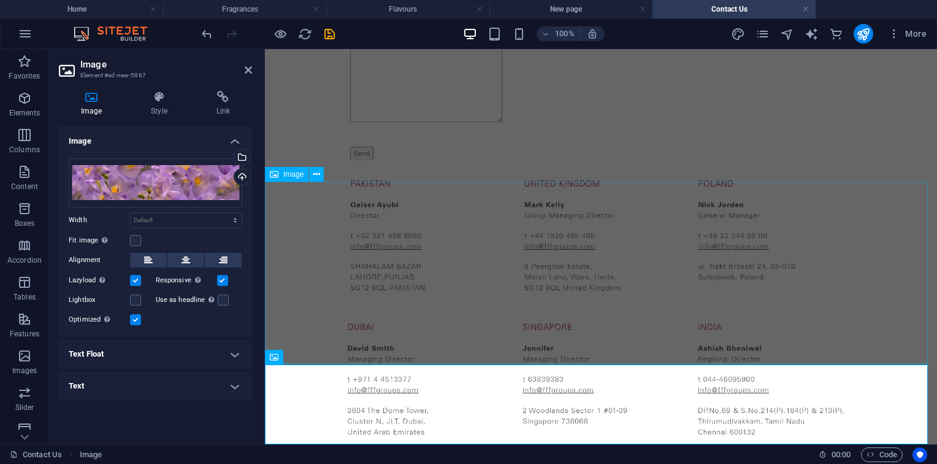
click at [386, 344] on figure at bounding box center [601, 395] width 662 height 187
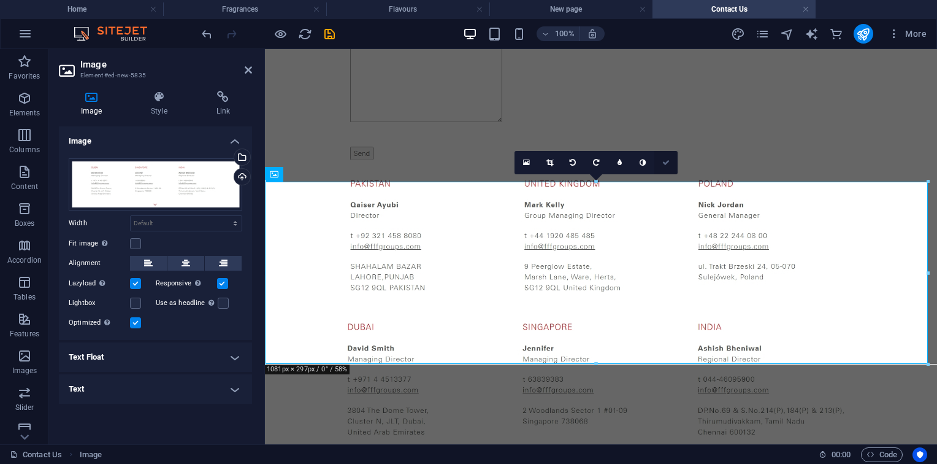
click at [672, 169] on link at bounding box center [665, 162] width 23 height 23
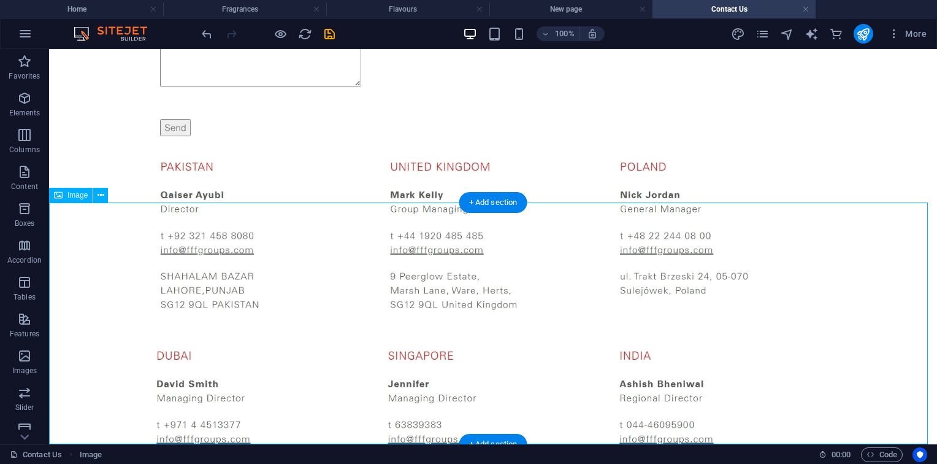
scroll to position [1100, 0]
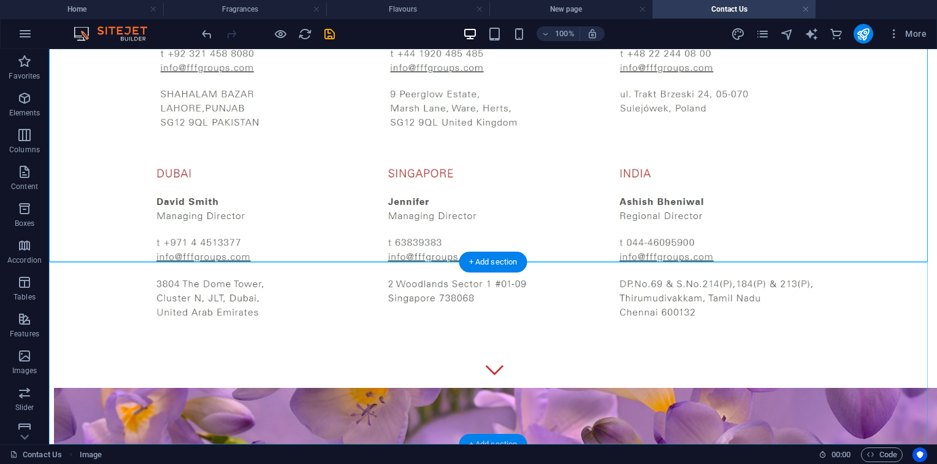
click at [501, 442] on div "+ Add section" at bounding box center [493, 444] width 68 height 21
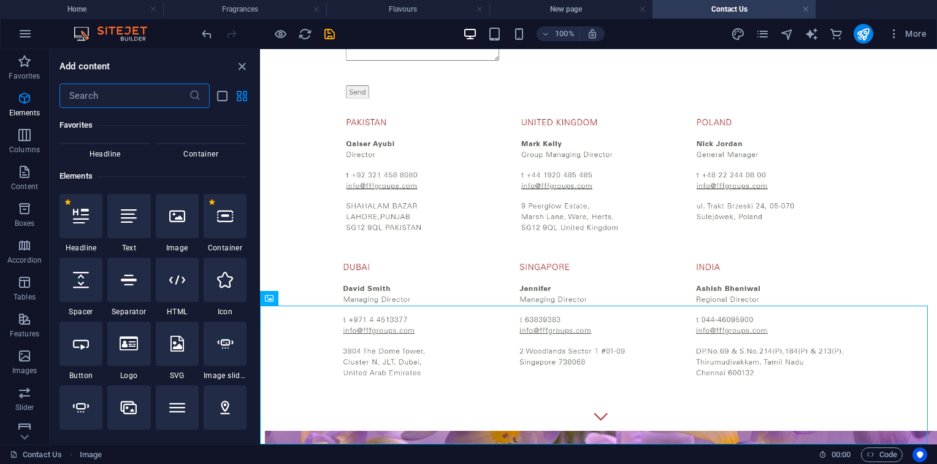
scroll to position [67, 0]
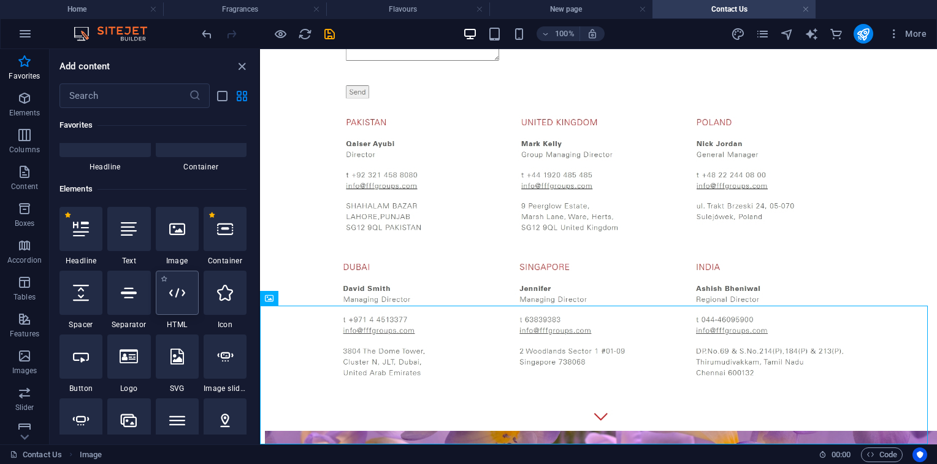
click at [171, 273] on div at bounding box center [177, 292] width 43 height 44
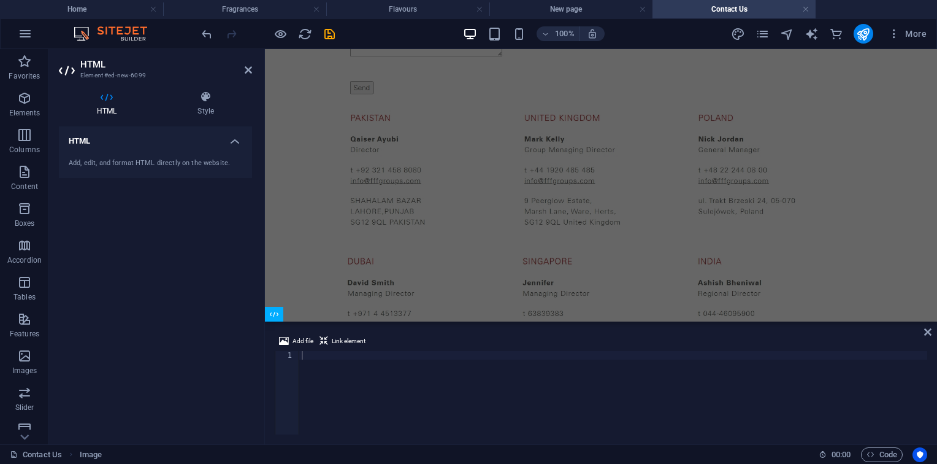
scroll to position [878, 0]
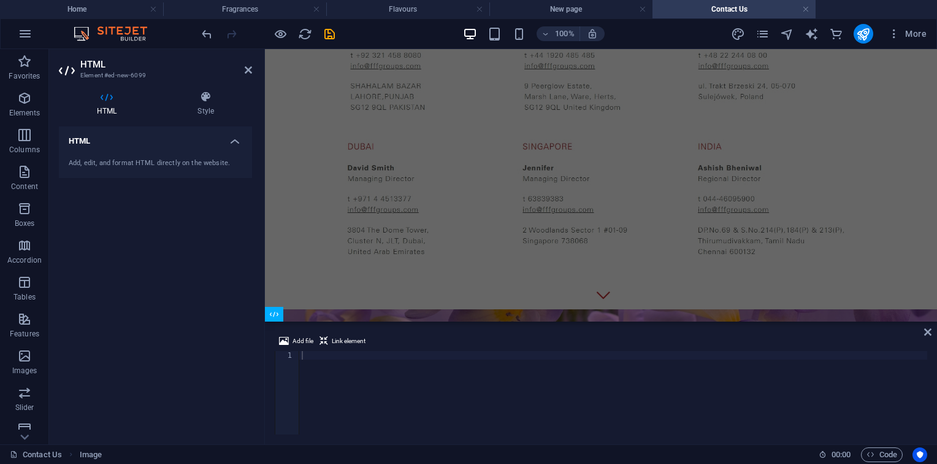
click at [182, 203] on div "HTML Add, edit, and format HTML directly on the website." at bounding box center [155, 280] width 193 height 308
click at [314, 319] on icon at bounding box center [316, 313] width 7 height 13
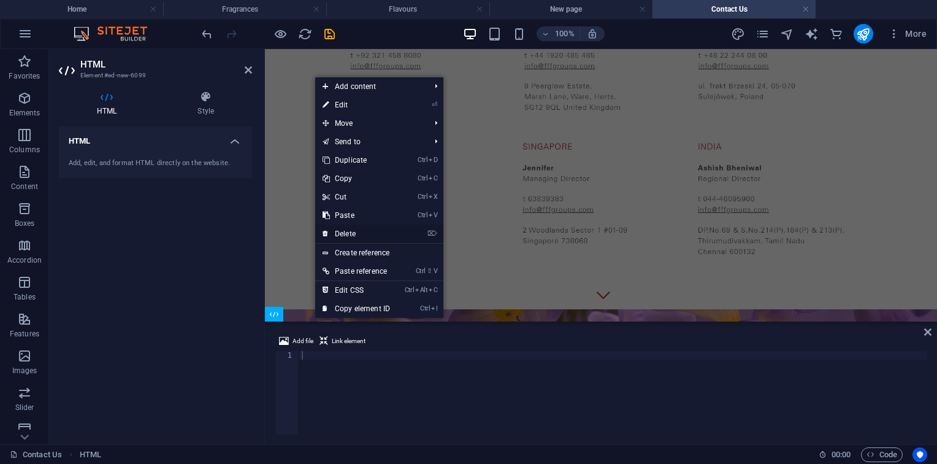
click at [391, 237] on link "⌦ Delete" at bounding box center [356, 233] width 82 height 18
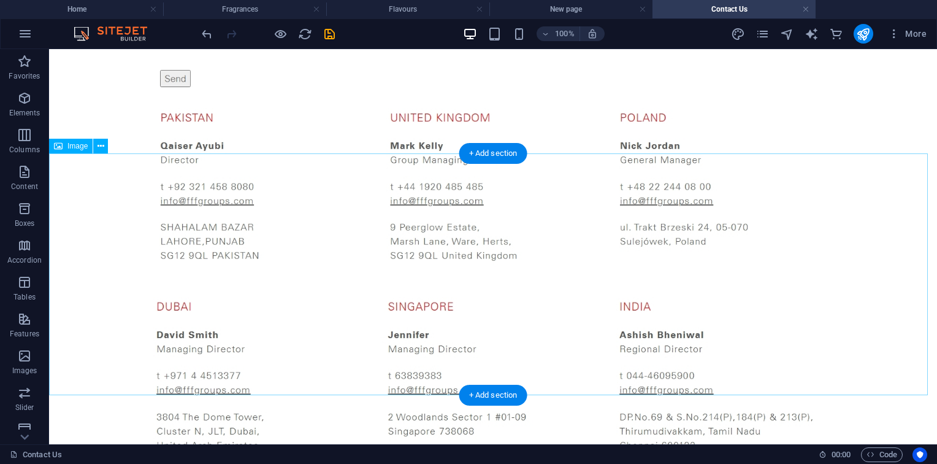
scroll to position [1100, 0]
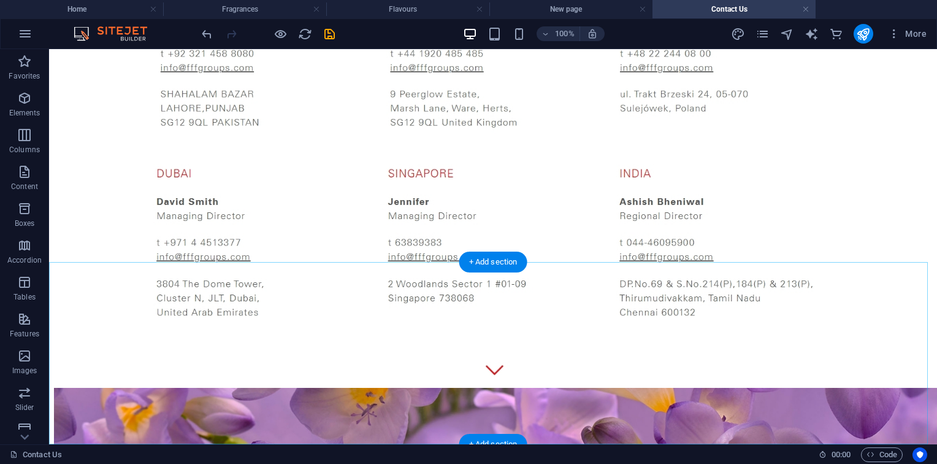
click at [502, 437] on div "+ Add section" at bounding box center [493, 444] width 68 height 21
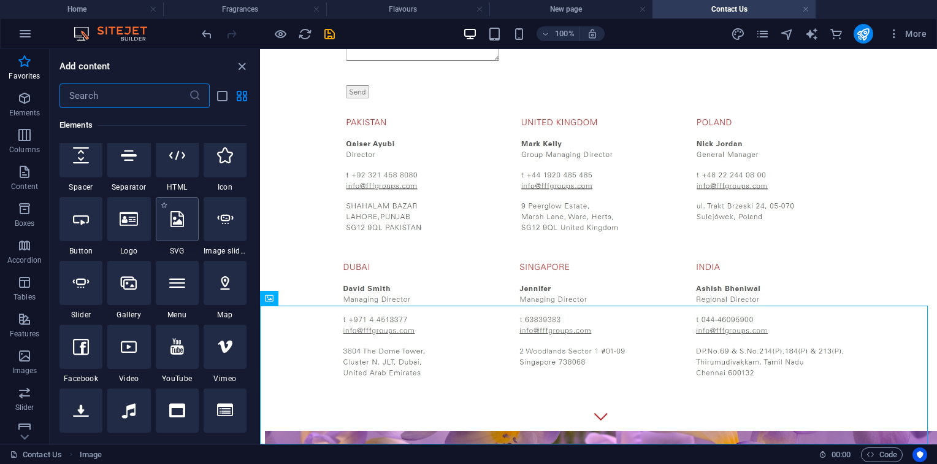
scroll to position [0, 0]
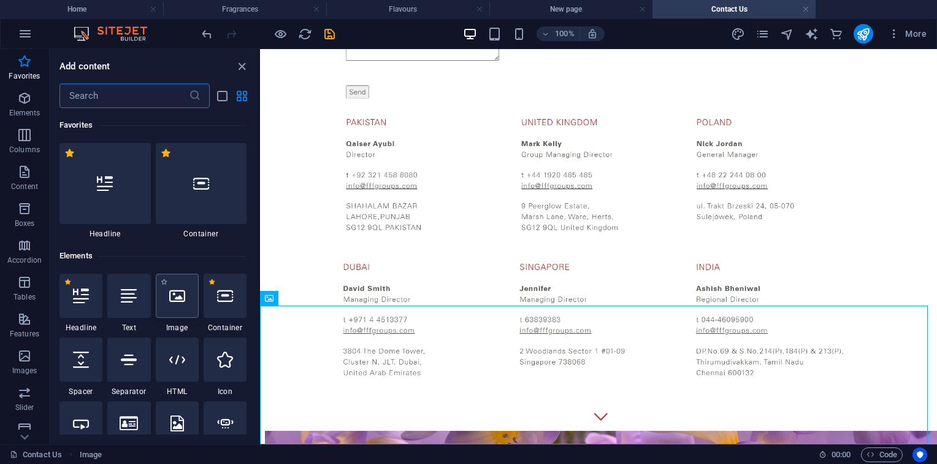
click at [184, 306] on div at bounding box center [177, 296] width 43 height 44
click at [260, 279] on div "Placeholder Container Reference Image Container Placeholder Image Image Image I…" at bounding box center [598, 246] width 677 height 395
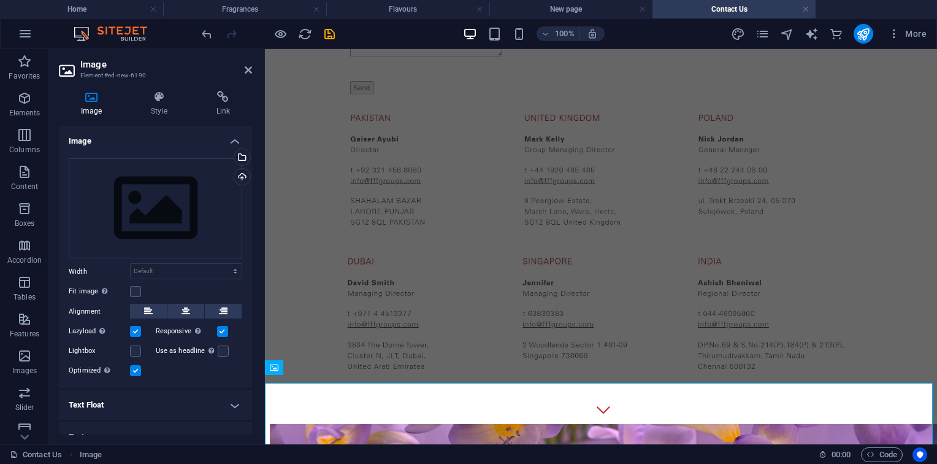
click at [164, 279] on div "Drag files here, click to choose files or select files from Files or our free s…" at bounding box center [155, 268] width 193 height 240
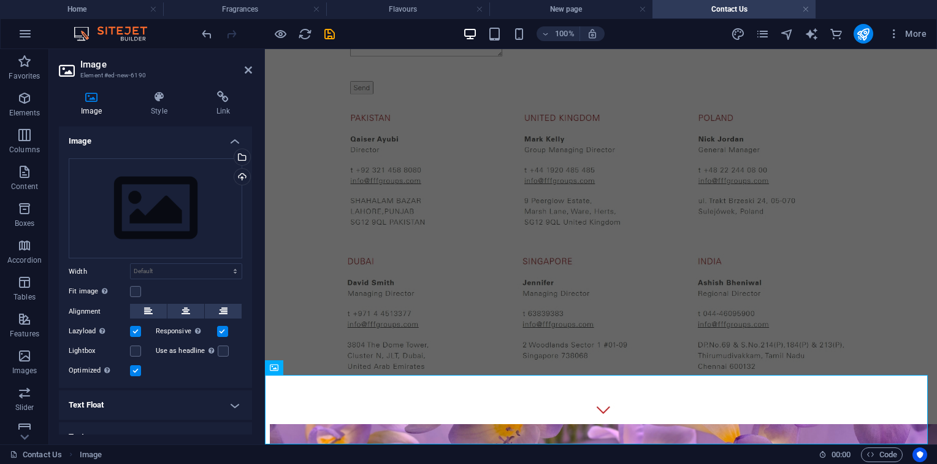
scroll to position [824, 0]
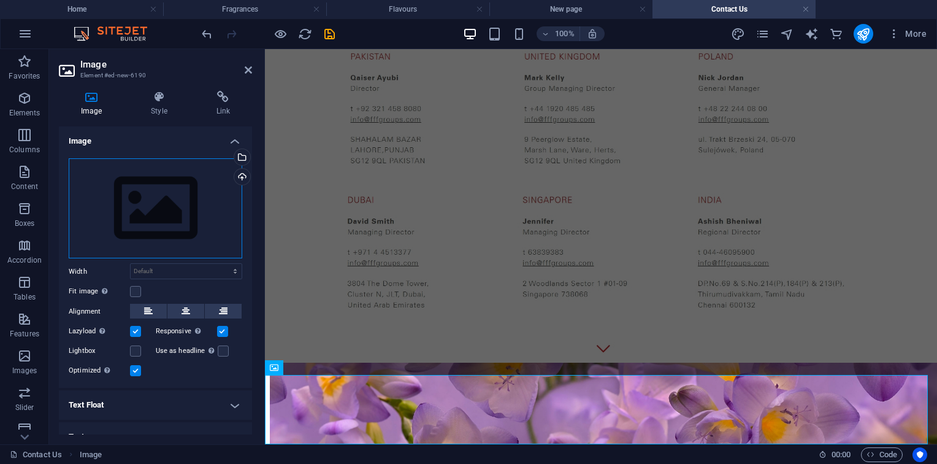
click at [170, 220] on div "Drag files here, click to choose files or select files from Files or our free s…" at bounding box center [156, 208] width 174 height 101
click at [170, 220] on body "fffgroups.com Home Fragrances Flavours New page Contact Us Favorites Elements C…" at bounding box center [468, 232] width 937 height 464
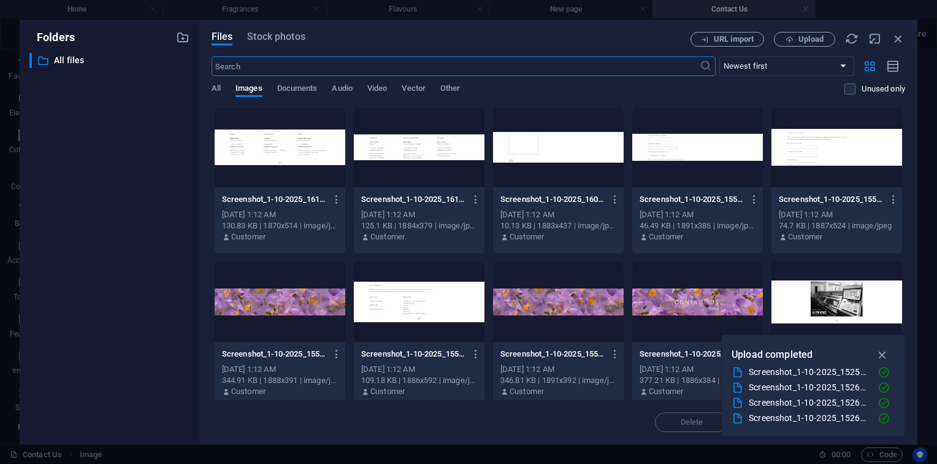
scroll to position [476, 0]
click at [392, 304] on div at bounding box center [419, 302] width 131 height 80
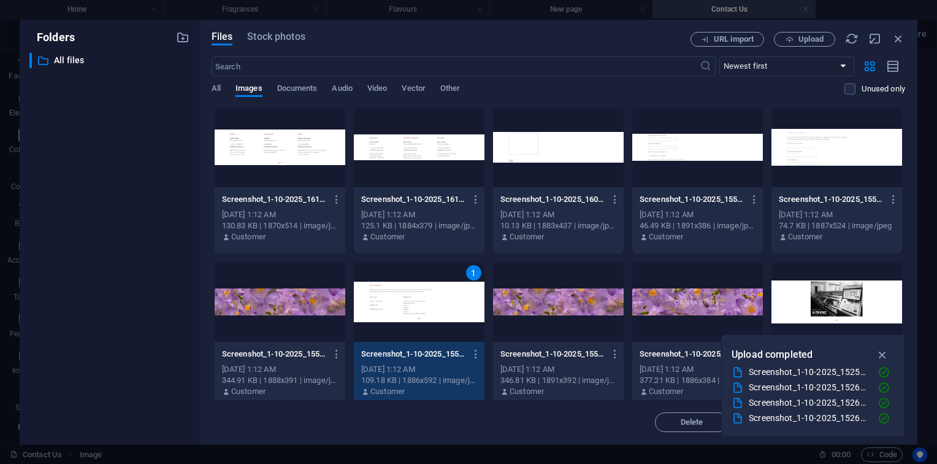
click at [392, 304] on div "1" at bounding box center [419, 302] width 131 height 80
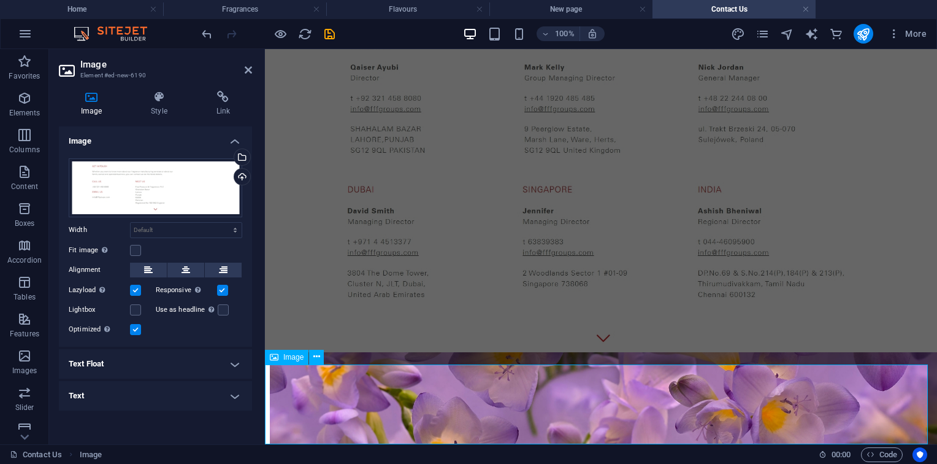
scroll to position [859, 0]
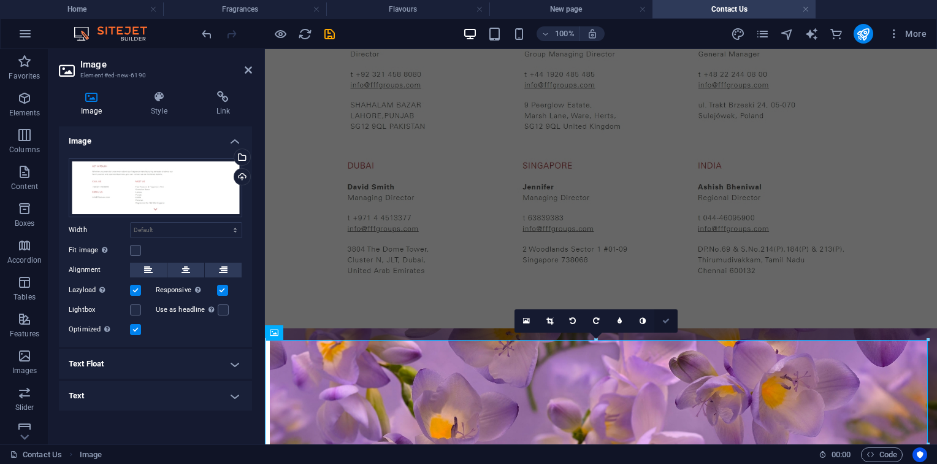
click at [662, 327] on link at bounding box center [665, 320] width 23 height 23
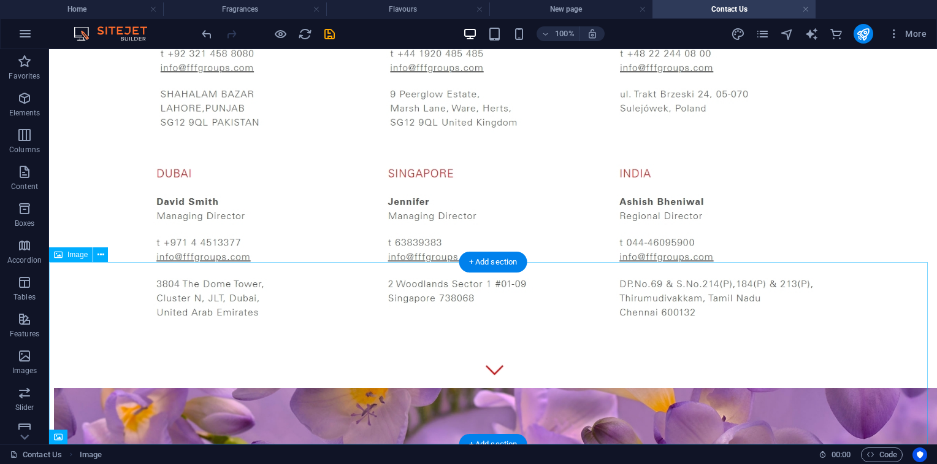
scroll to position [1376, 0]
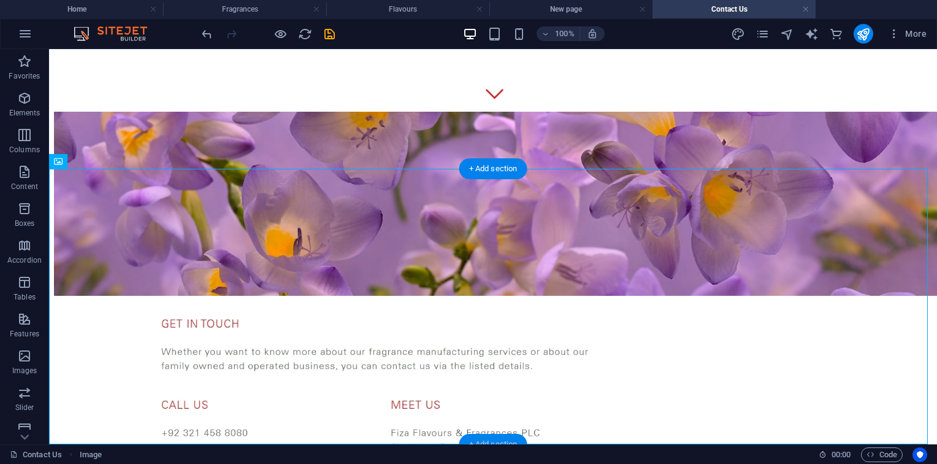
click at [491, 436] on div "+ Add section" at bounding box center [493, 444] width 68 height 21
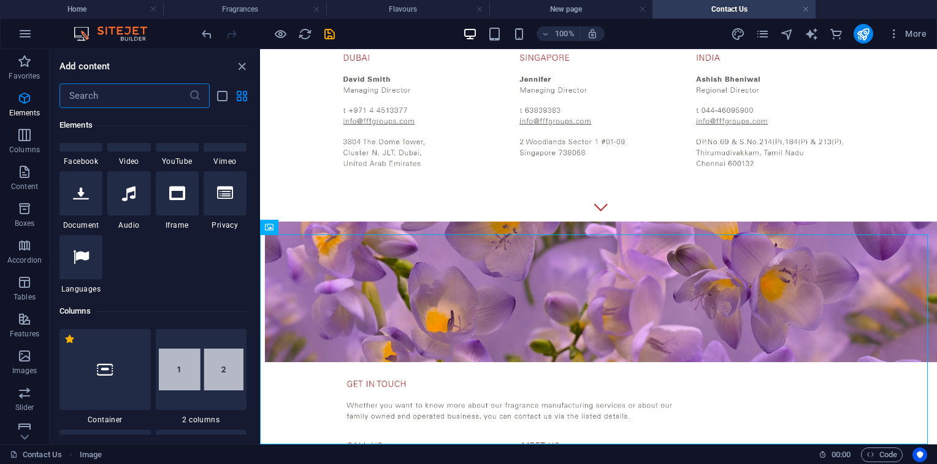
scroll to position [0, 0]
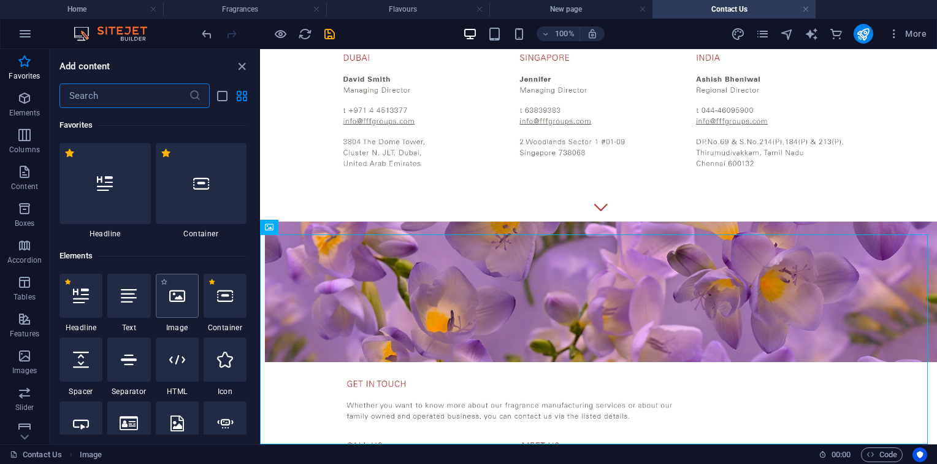
click at [177, 297] on icon at bounding box center [177, 296] width 16 height 16
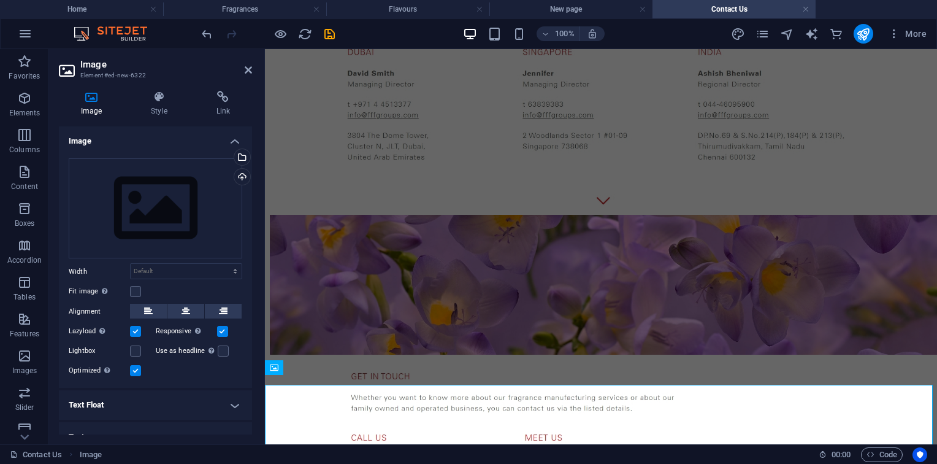
scroll to position [1032, 0]
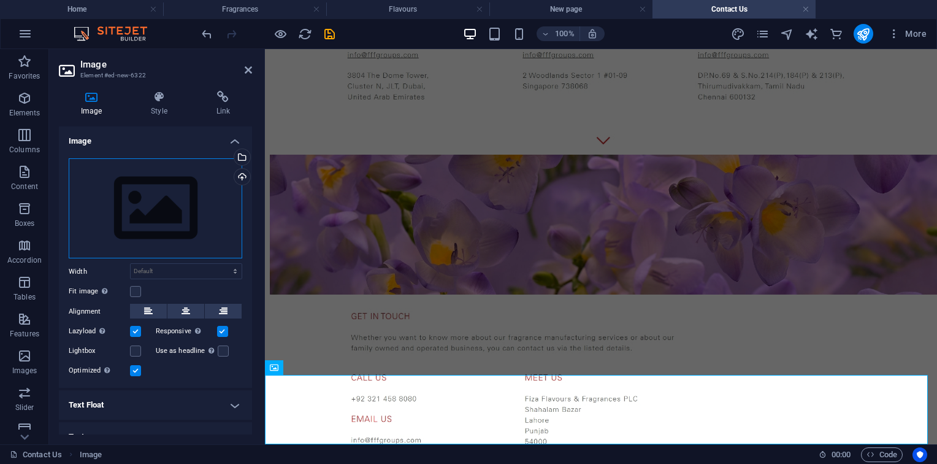
click at [123, 181] on div "Drag files here, click to choose files or select files from Files or our free s…" at bounding box center [156, 208] width 174 height 101
click at [123, 181] on body "fffgroups.com Home Fragrances Flavours New page Contact Us Favorites Elements C…" at bounding box center [468, 232] width 937 height 464
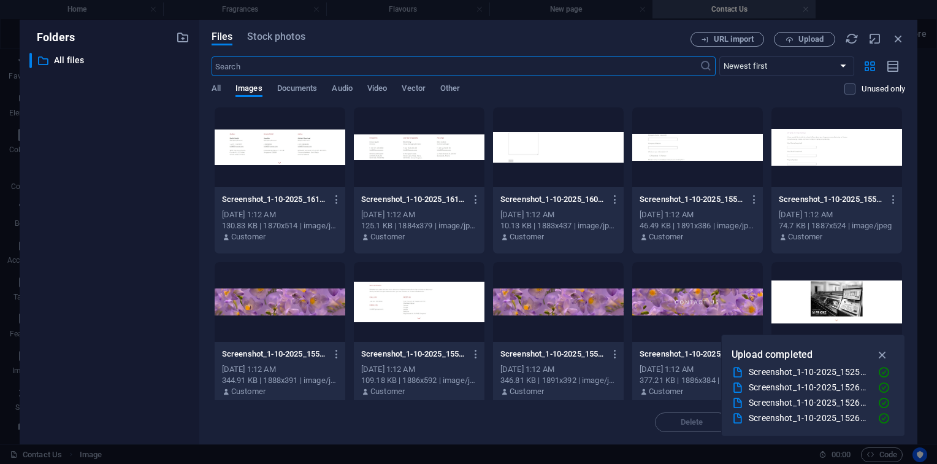
scroll to position [668, 0]
click at [290, 303] on div at bounding box center [280, 302] width 131 height 80
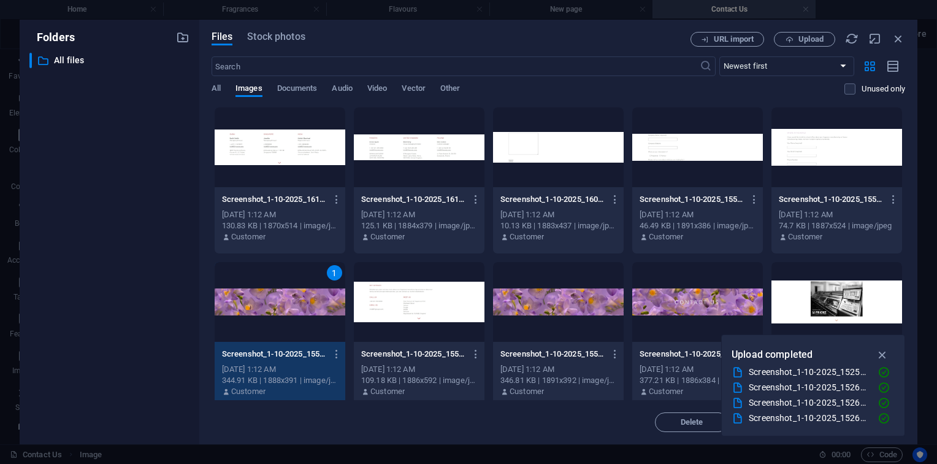
click at [290, 303] on div "1" at bounding box center [280, 302] width 131 height 80
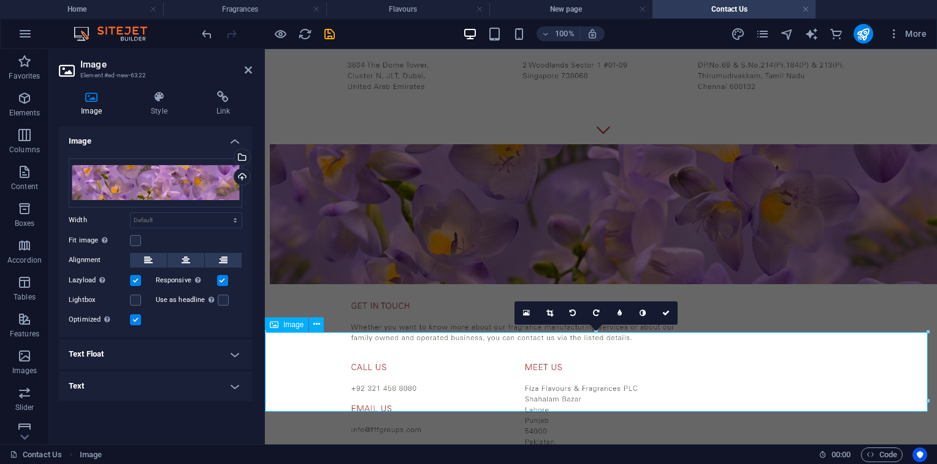
scroll to position [1075, 0]
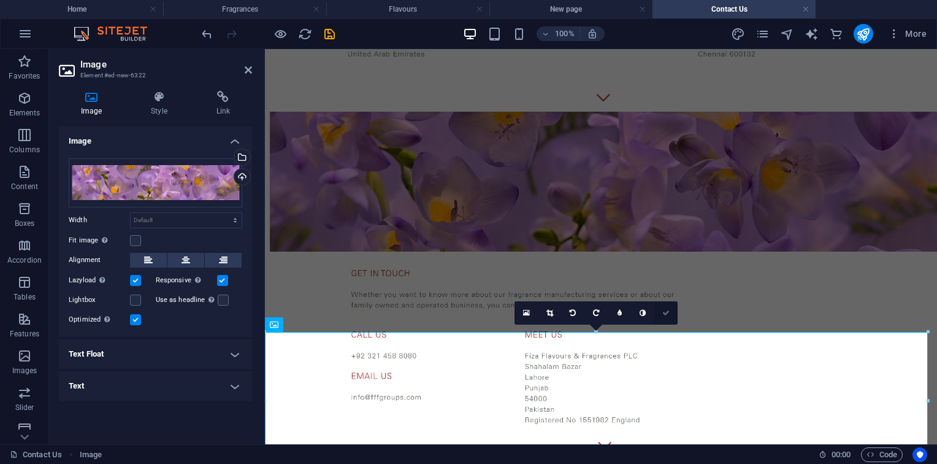
click at [672, 312] on link at bounding box center [665, 312] width 23 height 23
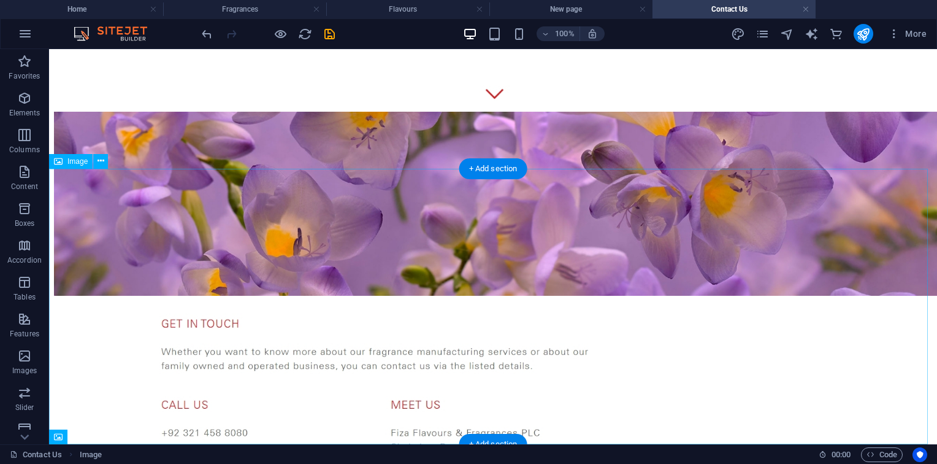
scroll to position [1558, 0]
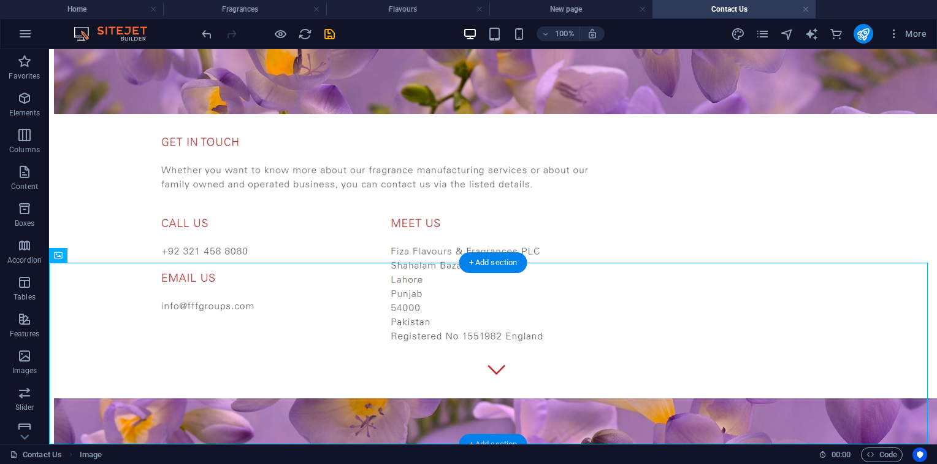
drag, startPoint x: 492, startPoint y: 434, endPoint x: 223, endPoint y: 385, distance: 273.7
click at [492, 434] on div "+ Add section" at bounding box center [493, 444] width 68 height 21
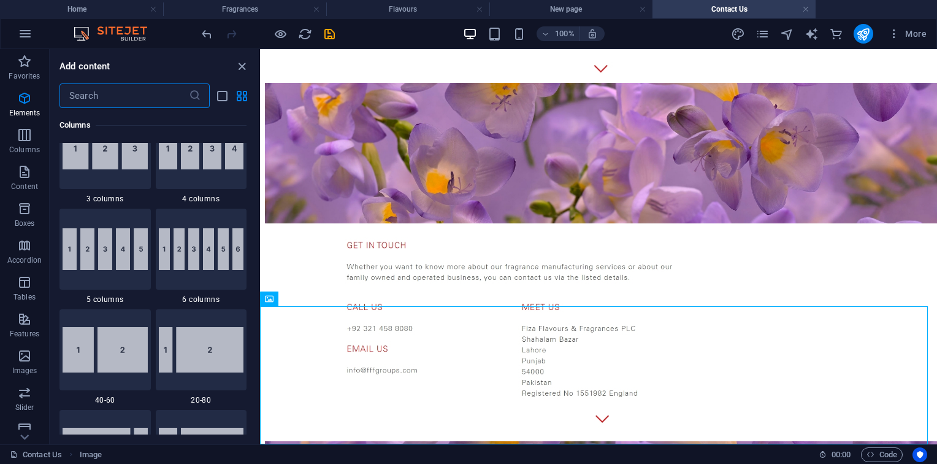
scroll to position [0, 0]
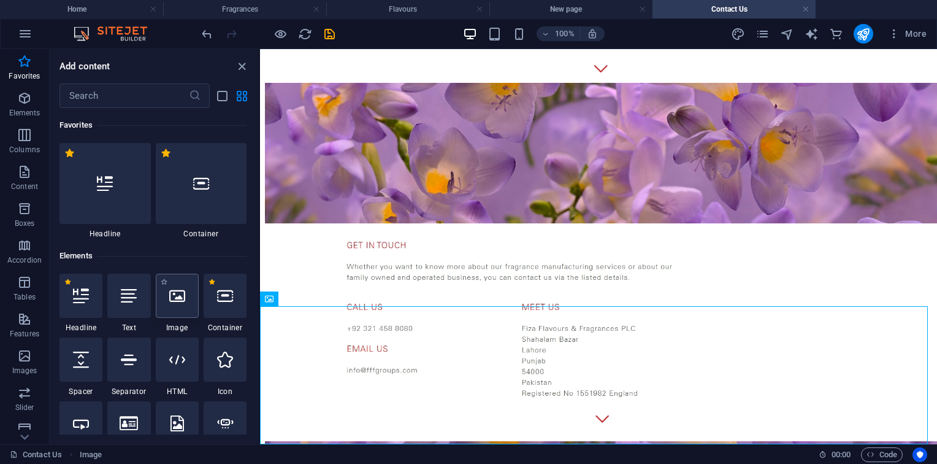
click at [191, 274] on div at bounding box center [177, 296] width 43 height 44
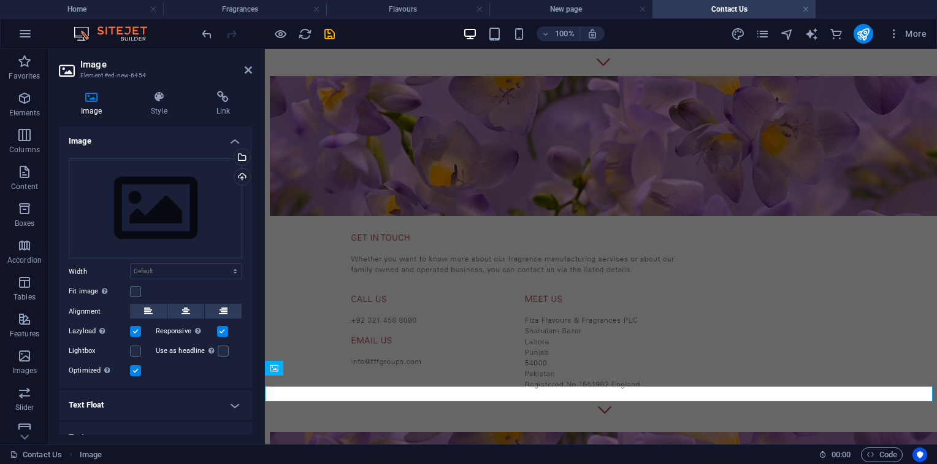
scroll to position [1169, 0]
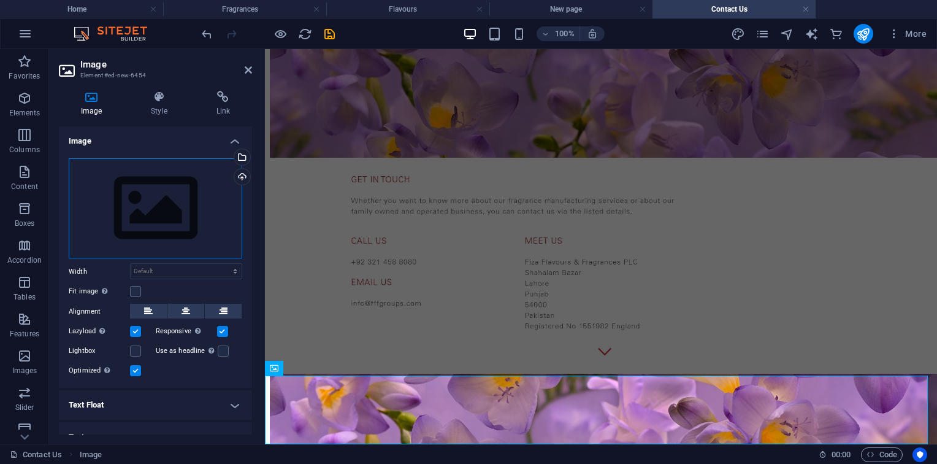
click at [191, 205] on div "Drag files here, click to choose files or select files from Files or our free s…" at bounding box center [156, 208] width 174 height 101
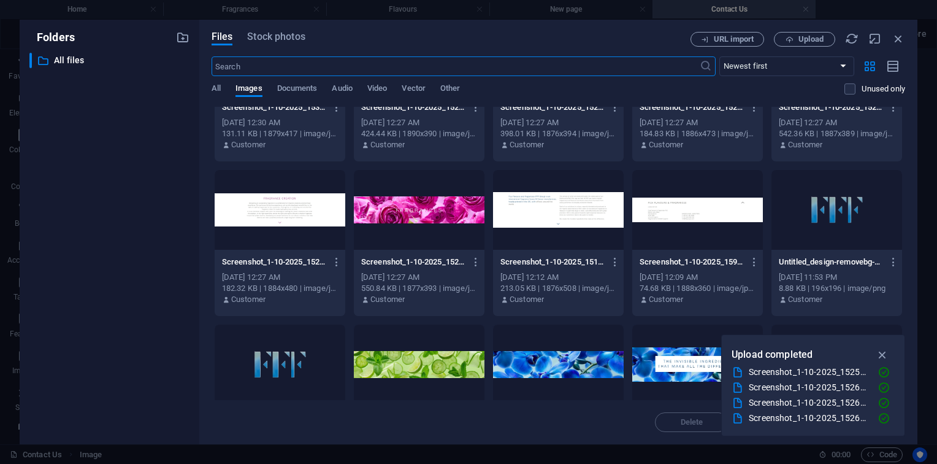
scroll to position [865, 0]
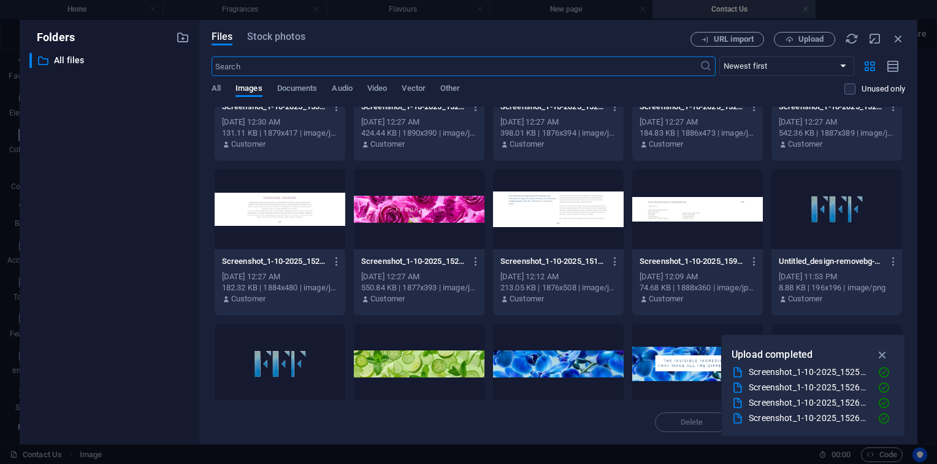
click at [667, 218] on div at bounding box center [697, 209] width 131 height 80
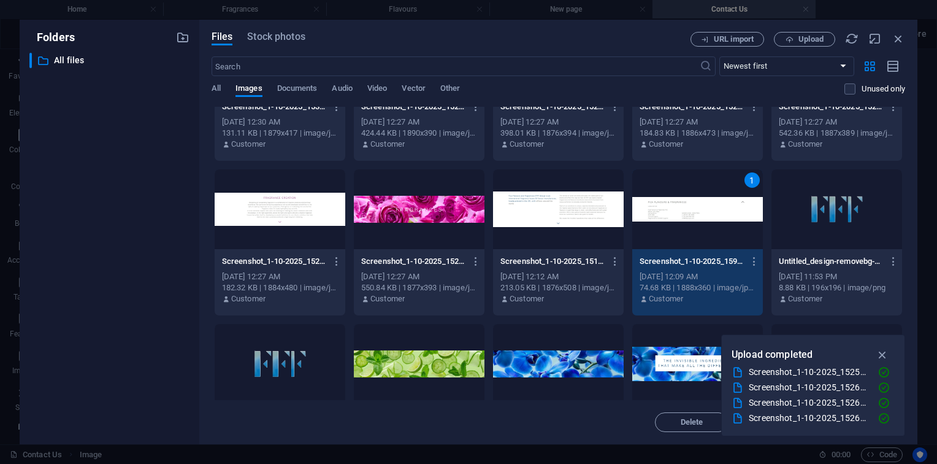
click at [667, 218] on div "1" at bounding box center [697, 209] width 131 height 80
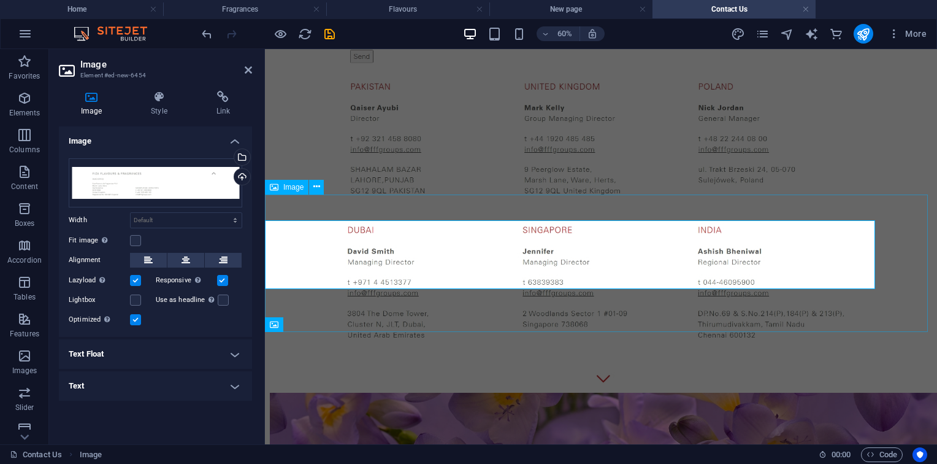
scroll to position [1213, 0]
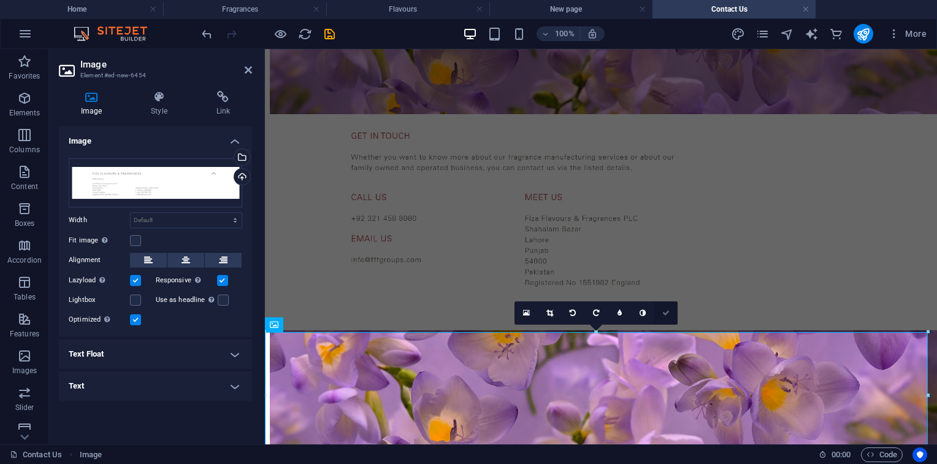
click at [657, 315] on link at bounding box center [665, 312] width 23 height 23
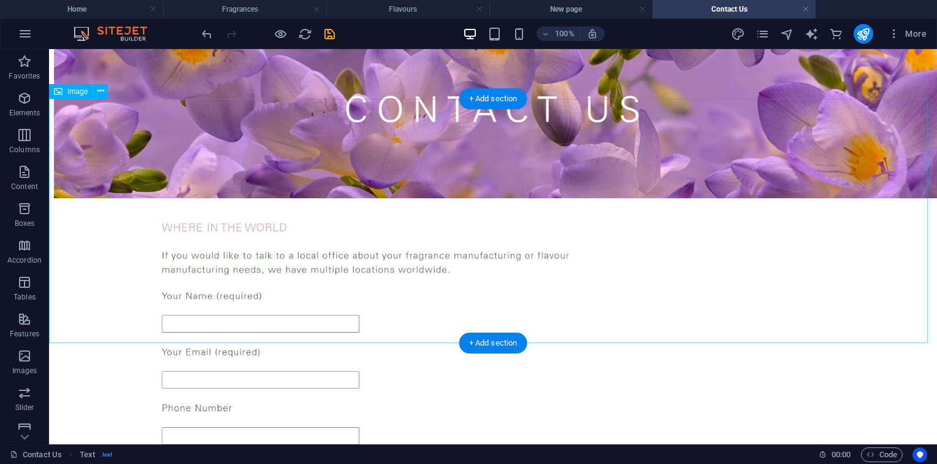
scroll to position [0, 0]
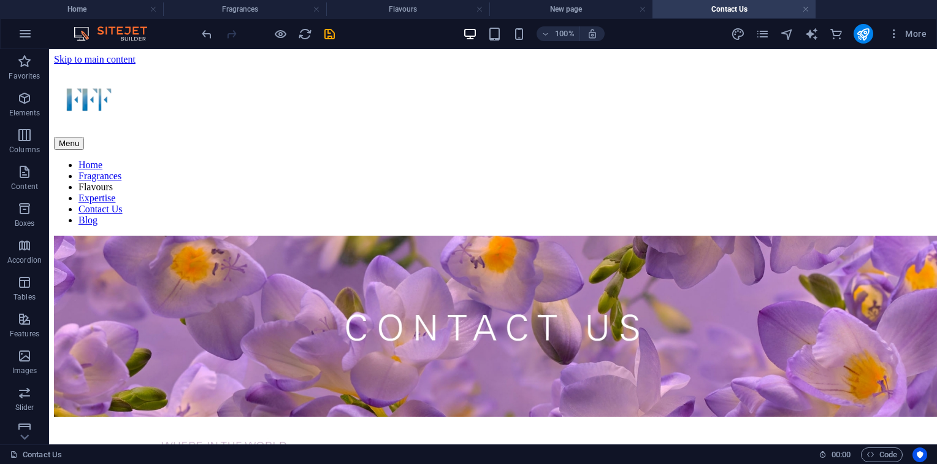
click at [827, 15] on ul "Home Fragrances Flavours New page Contact Us" at bounding box center [468, 9] width 937 height 18
click at [764, 36] on icon "pages" at bounding box center [763, 34] width 14 height 14
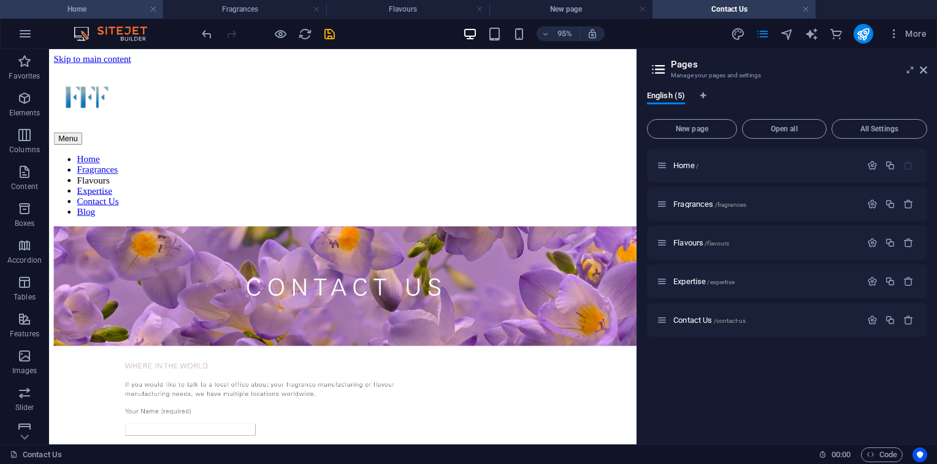
click at [107, 8] on h4 "Home" at bounding box center [81, 8] width 163 height 13
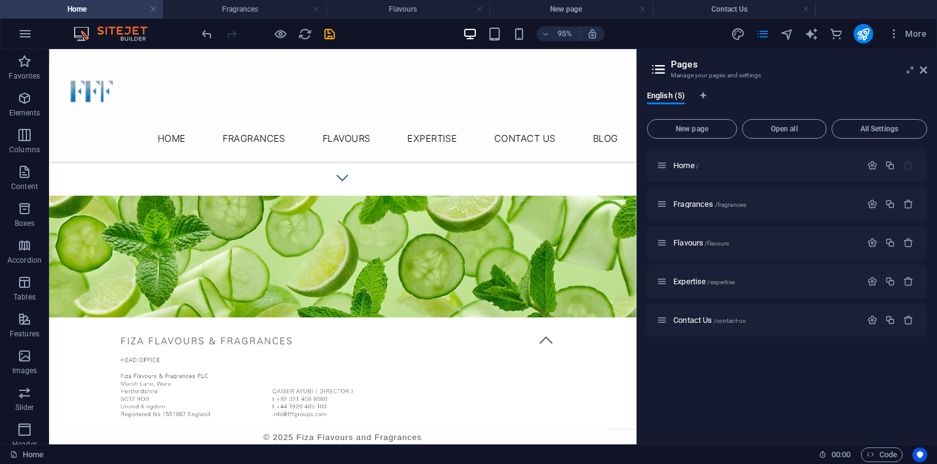
scroll to position [510, 0]
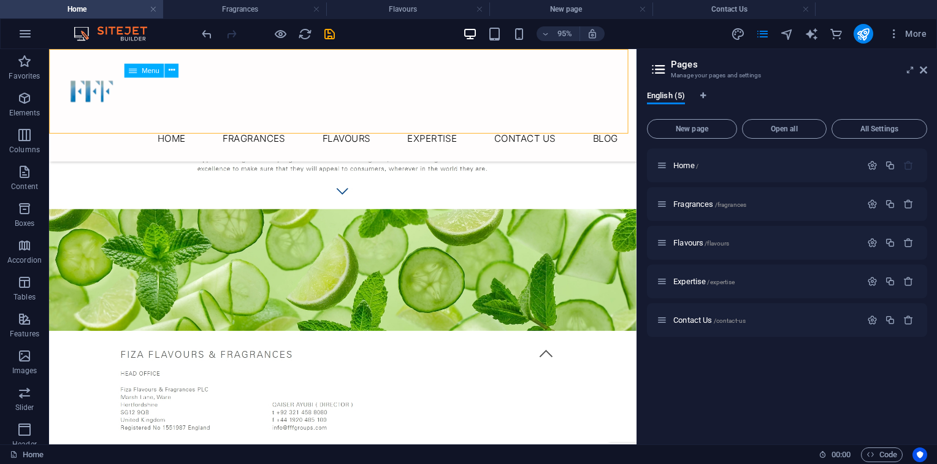
drag, startPoint x: 405, startPoint y: 109, endPoint x: 448, endPoint y: 93, distance: 46.4
click at [448, 93] on div "Menu Home Fragrances Flavours Expertise Contact Us Blog" at bounding box center [358, 108] width 618 height 118
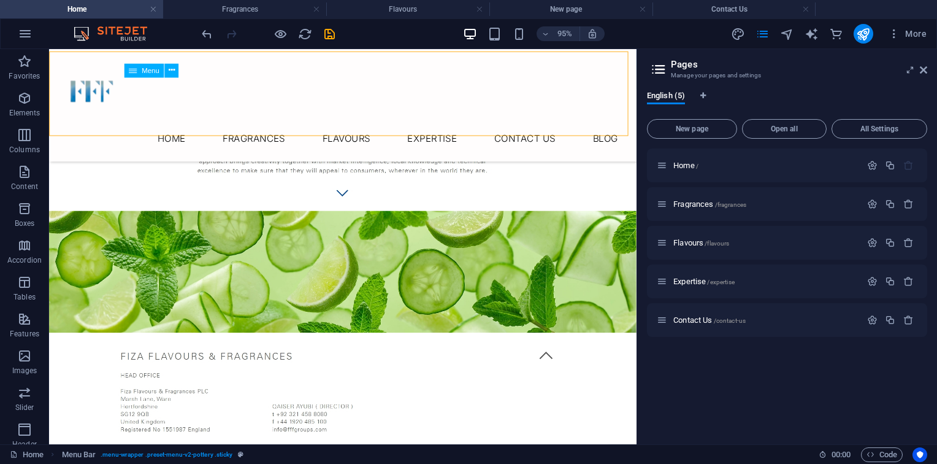
click at [511, 128] on nav "Home Fragrances Flavours Expertise Contact Us Blog" at bounding box center [358, 142] width 599 height 29
select select
select select "1"
select select
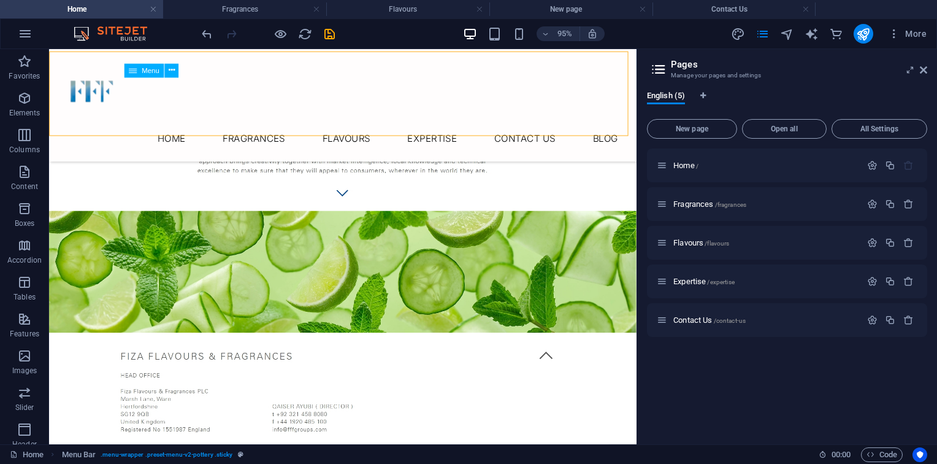
select select "2"
select select
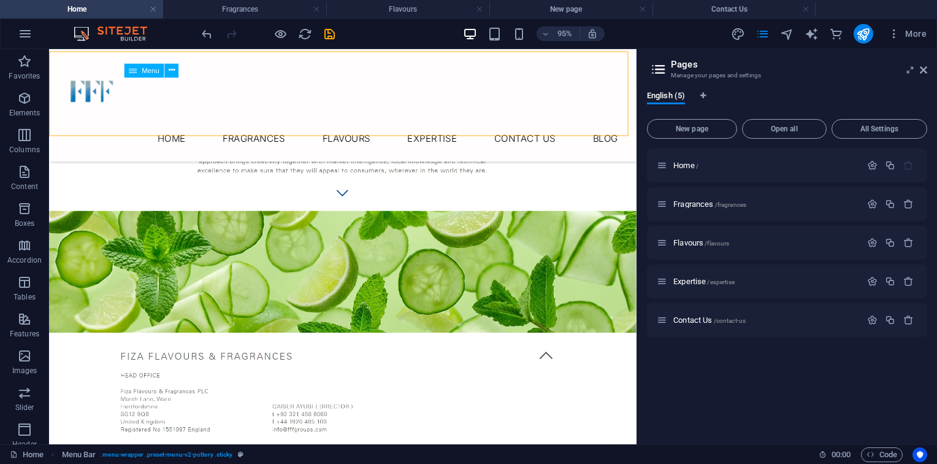
select select
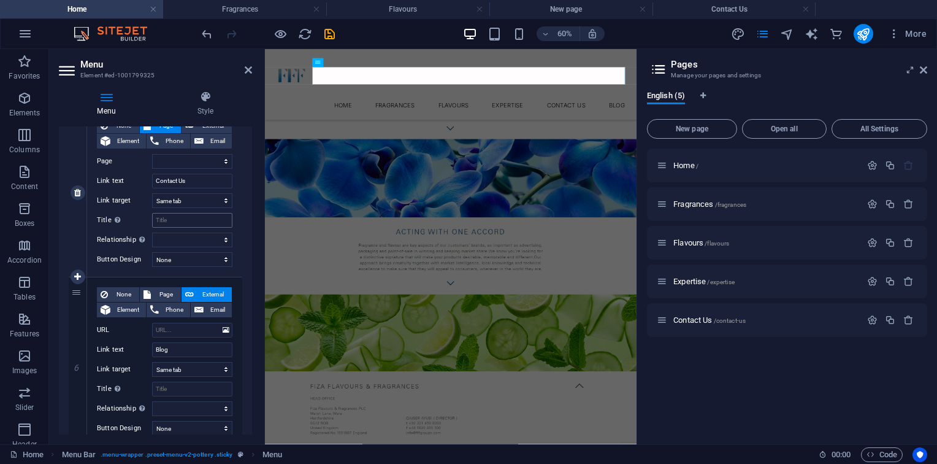
scroll to position [808, 0]
click at [186, 159] on select "Home Fragrances Flavours Expertise Contact Us" at bounding box center [192, 162] width 80 height 15
select select "4"
click at [152, 155] on select "Home Fragrances Flavours Expertise Contact Us" at bounding box center [192, 162] width 80 height 15
click at [190, 345] on input "Blog" at bounding box center [192, 350] width 80 height 15
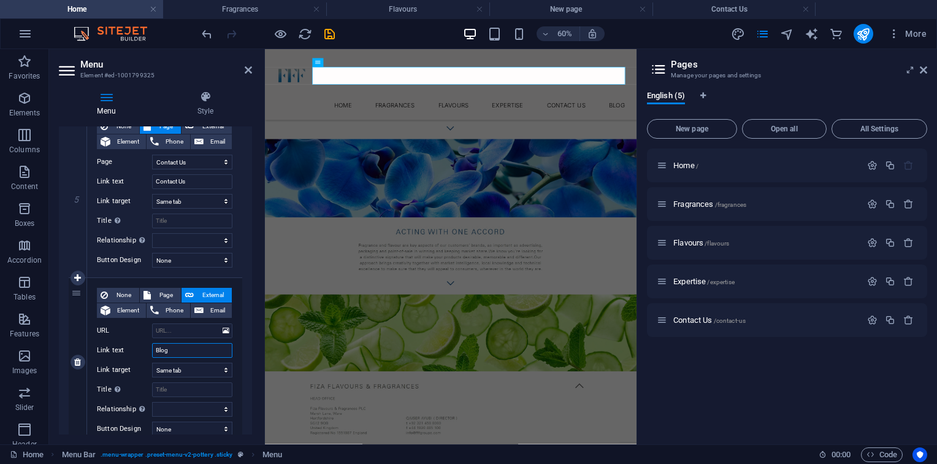
select select
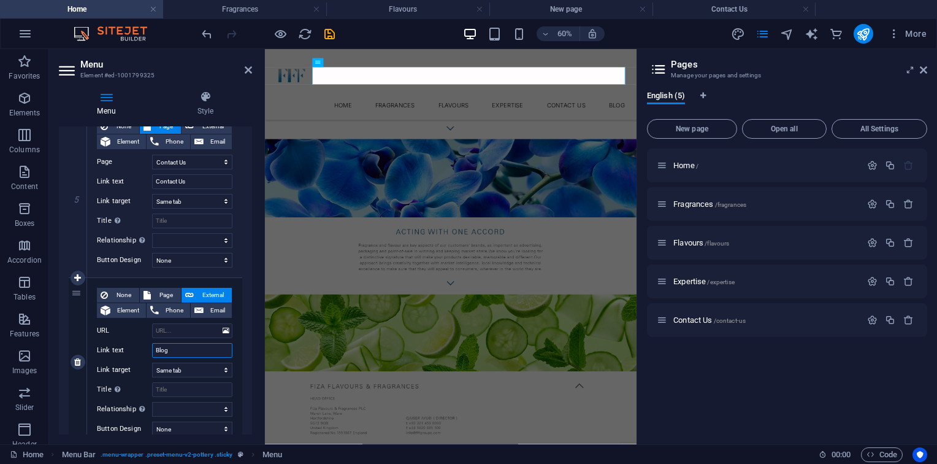
select select
drag, startPoint x: 79, startPoint y: 286, endPoint x: 77, endPoint y: 199, distance: 87.7
select select
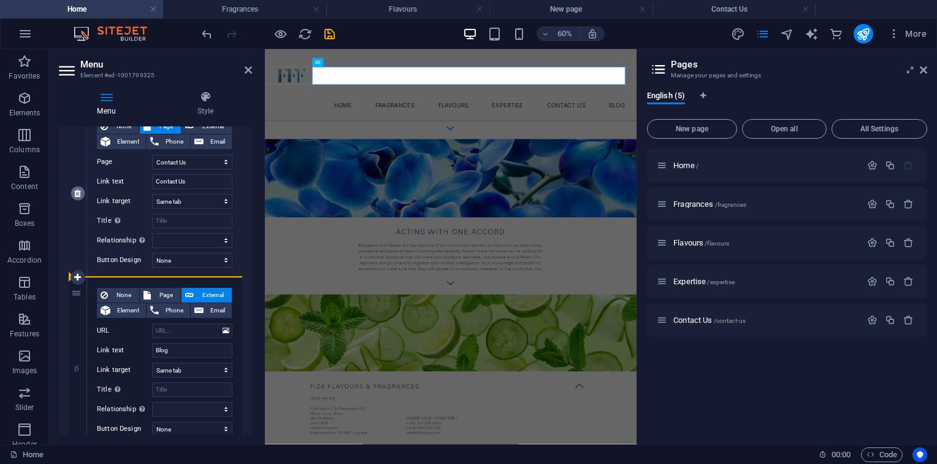
select select
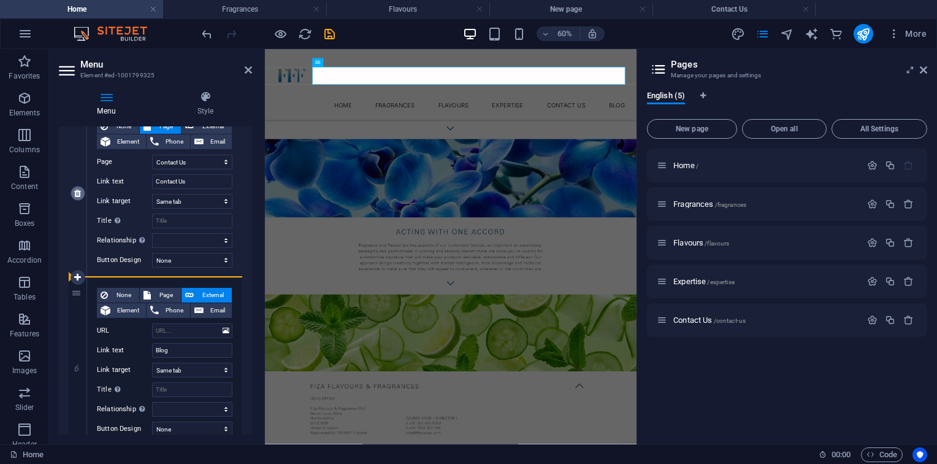
select select
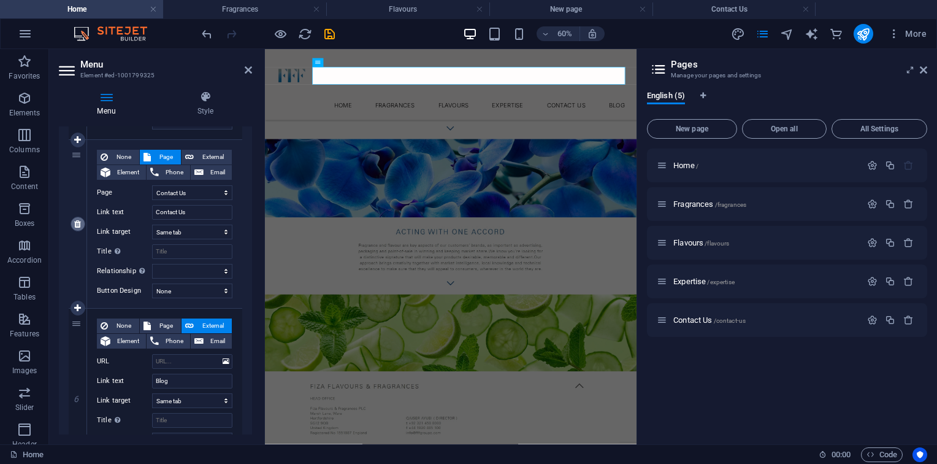
scroll to position [854, 0]
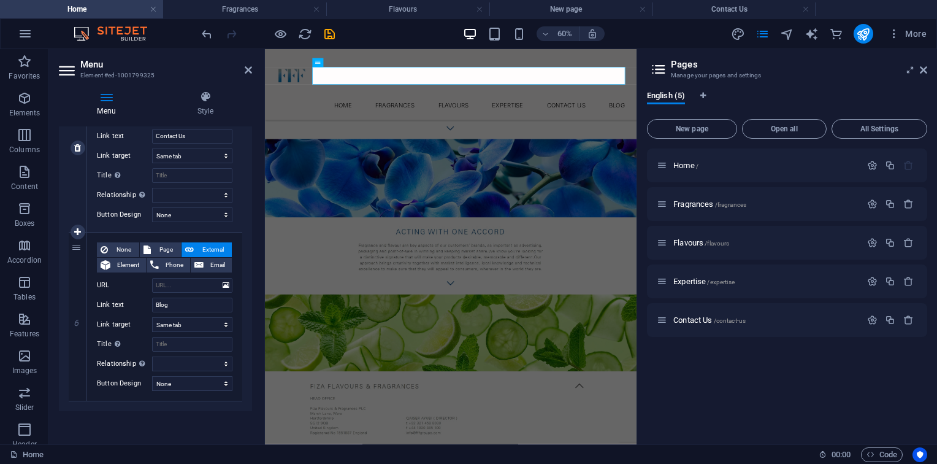
drag, startPoint x: 74, startPoint y: 244, endPoint x: 86, endPoint y: 144, distance: 101.3
select select
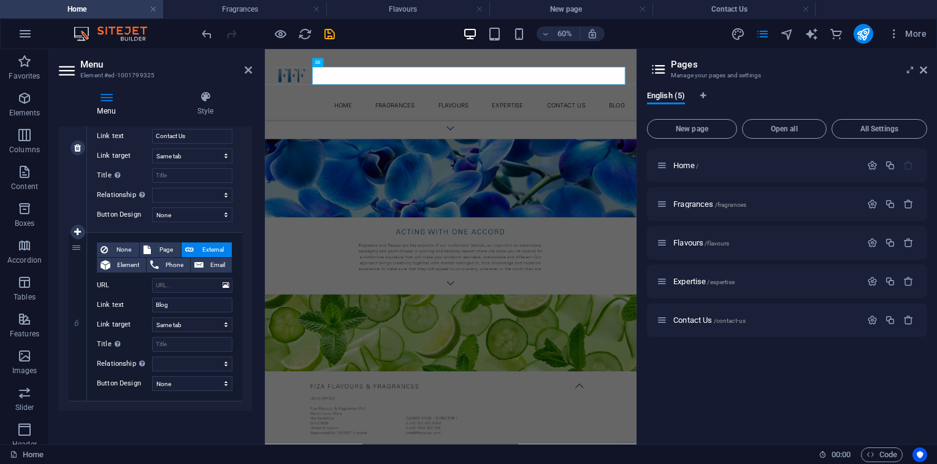
select select
type input "Blog"
select select
select select "4"
type input "Contact Us"
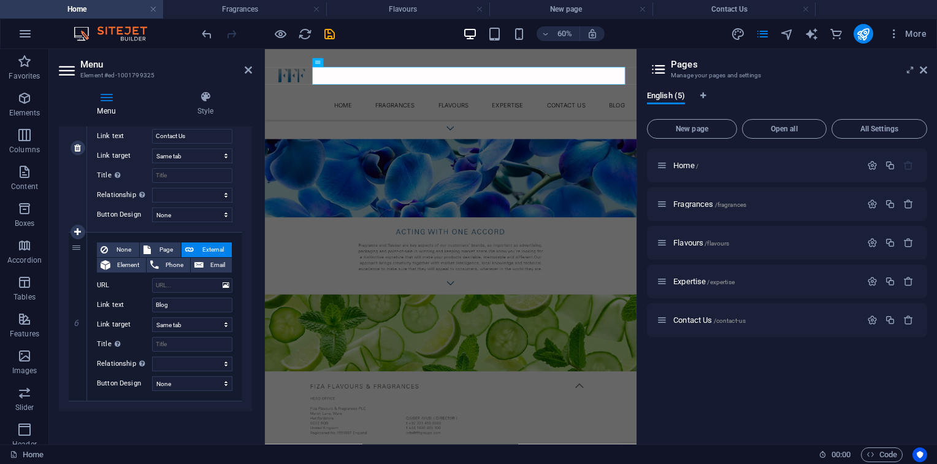
select select
drag, startPoint x: 86, startPoint y: 144, endPoint x: 59, endPoint y: 223, distance: 83.6
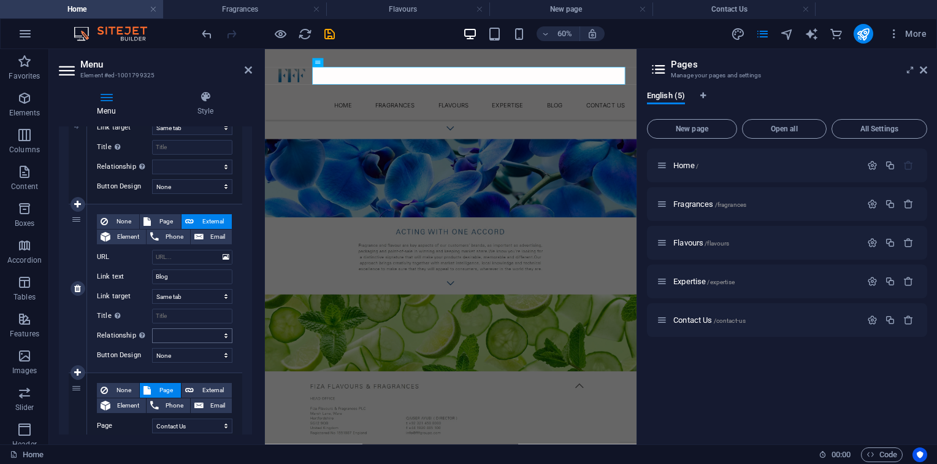
scroll to position [702, 0]
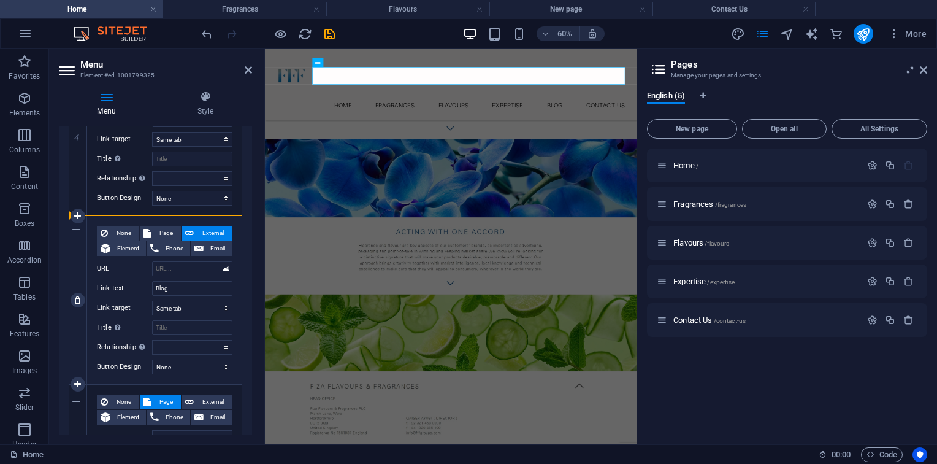
drag, startPoint x: 76, startPoint y: 399, endPoint x: 86, endPoint y: 224, distance: 174.5
click at [86, 224] on div "1 None Page External Element Phone Email Page Home Fragrances Flavours Expertis…" at bounding box center [156, 47] width 174 height 1012
select select
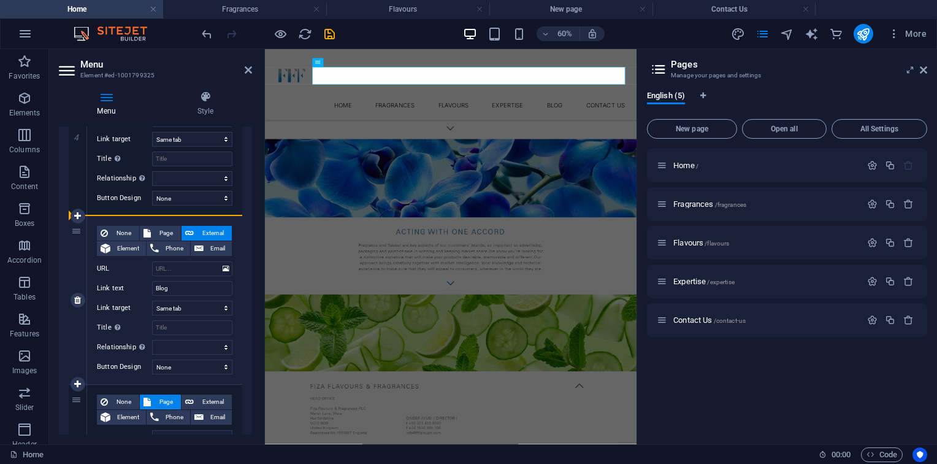
select select
select select "4"
type input "Contact Us"
select select
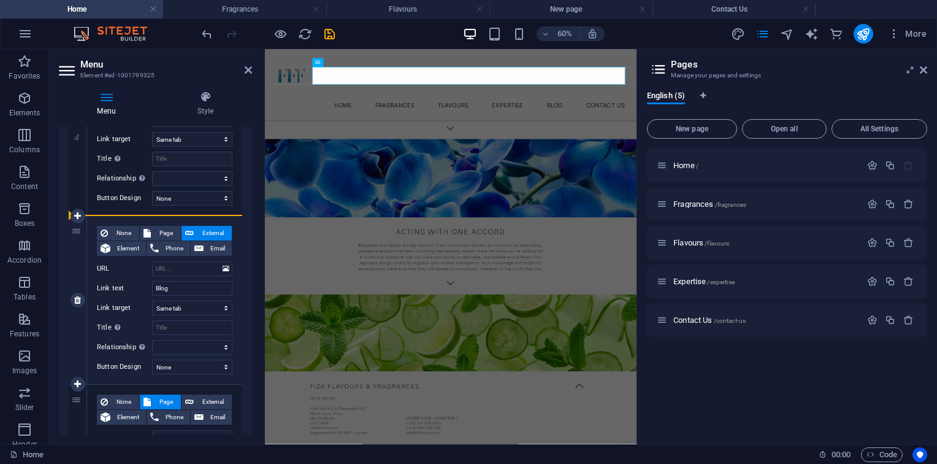
type input "Blog"
select select
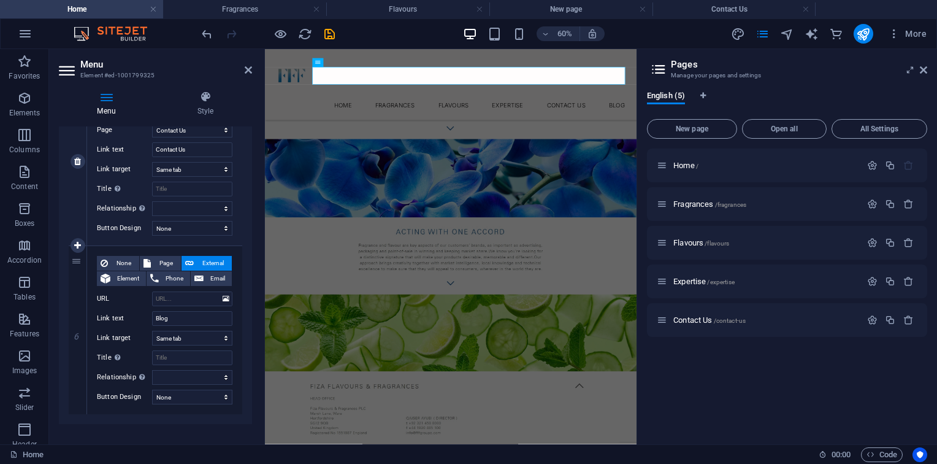
scroll to position [854, 0]
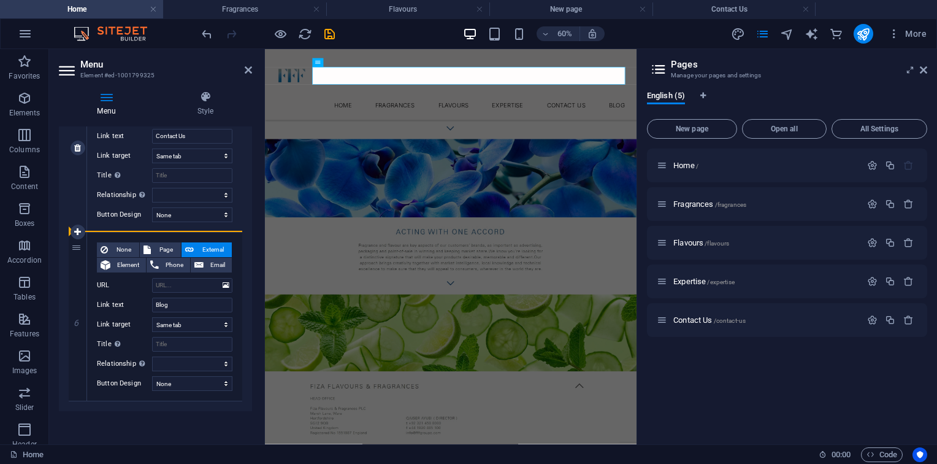
drag, startPoint x: 75, startPoint y: 249, endPoint x: 77, endPoint y: 168, distance: 81.0
select select
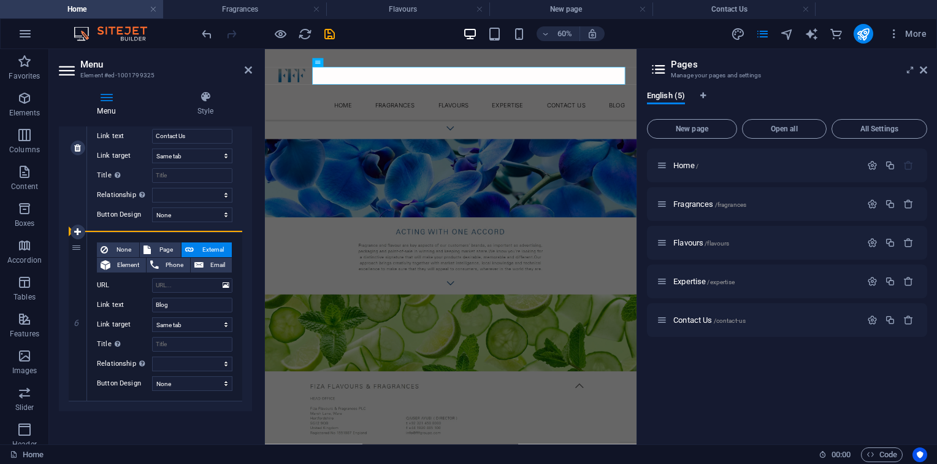
select select
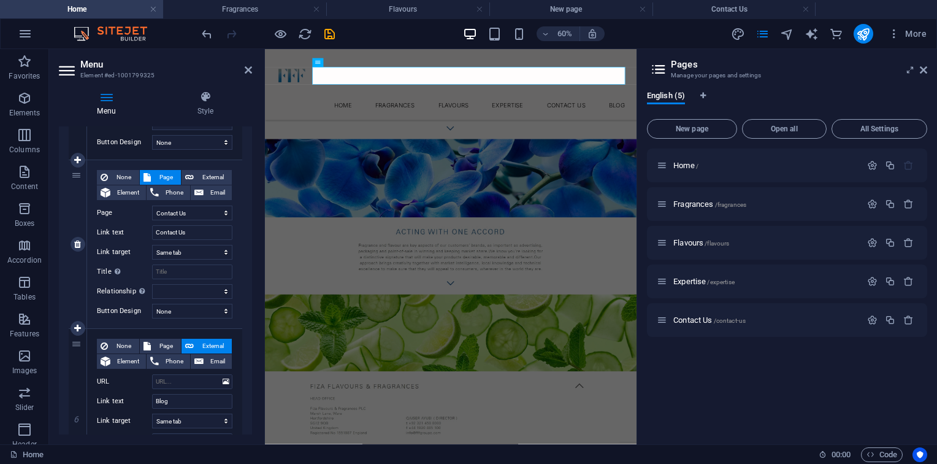
scroll to position [743, 0]
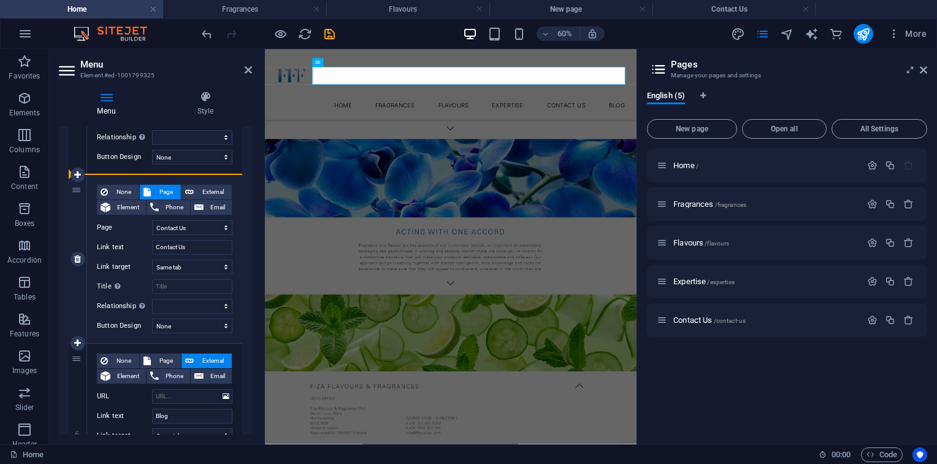
drag, startPoint x: 80, startPoint y: 358, endPoint x: 83, endPoint y: 196, distance: 162.5
click at [83, 196] on div "1 None Page External Element Phone Email Page Home Fragrances Flavours Expertis…" at bounding box center [156, 6] width 174 height 1012
select select
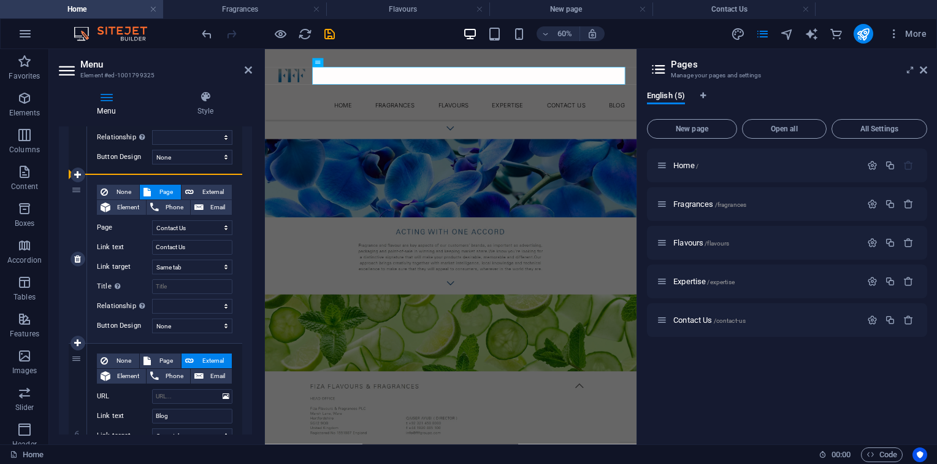
select select
type input "Blog"
select select
select select "4"
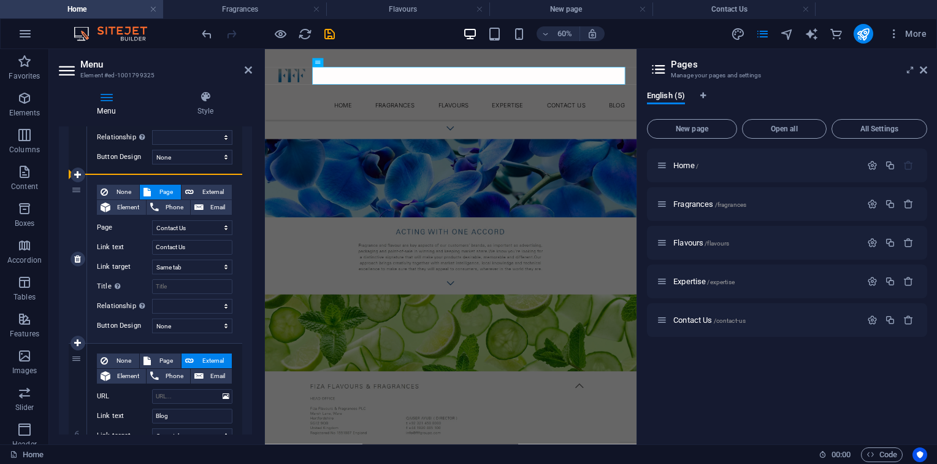
type input "Contact Us"
select select
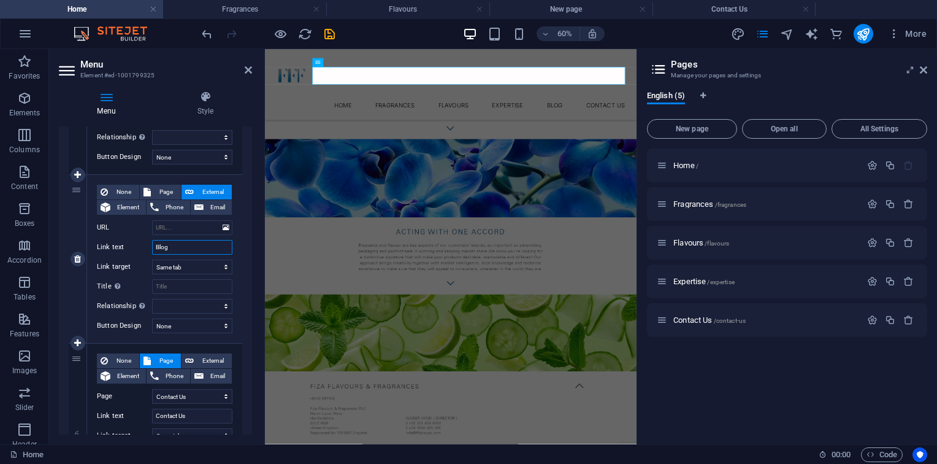
click at [188, 247] on input "Blog" at bounding box center [192, 247] width 80 height 15
type input "Sustainab"
select select
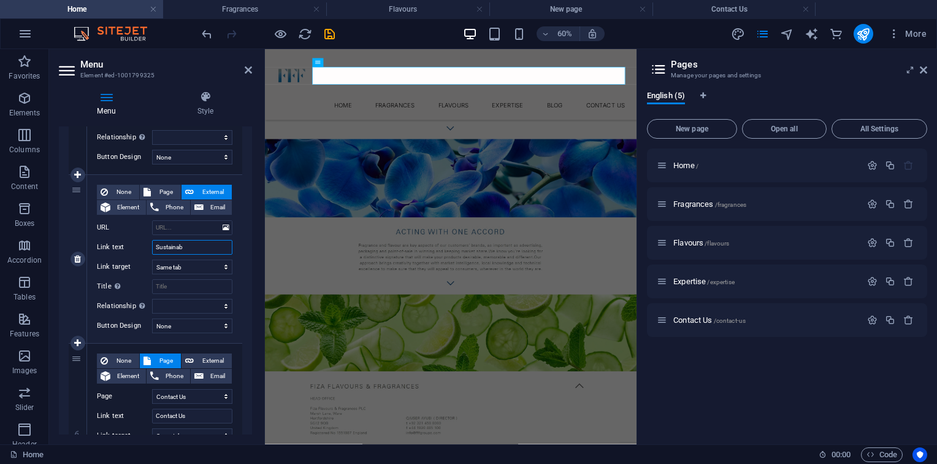
select select
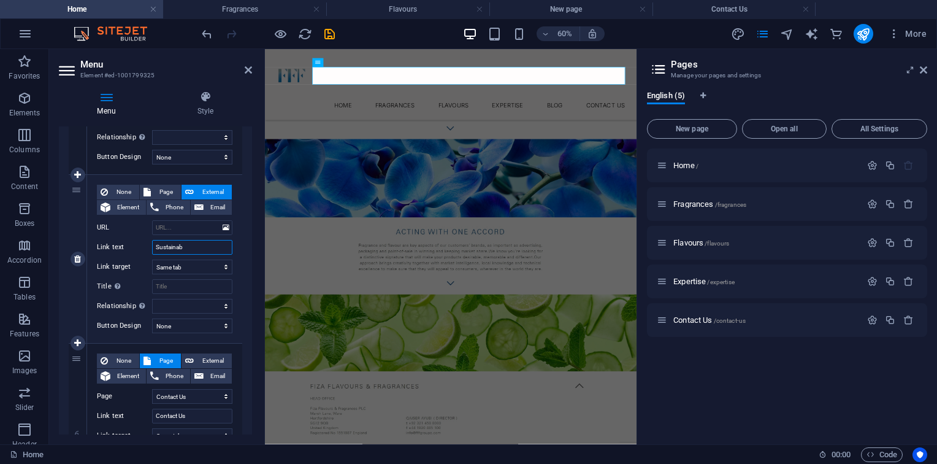
select select
type input "Sustainability"
select select
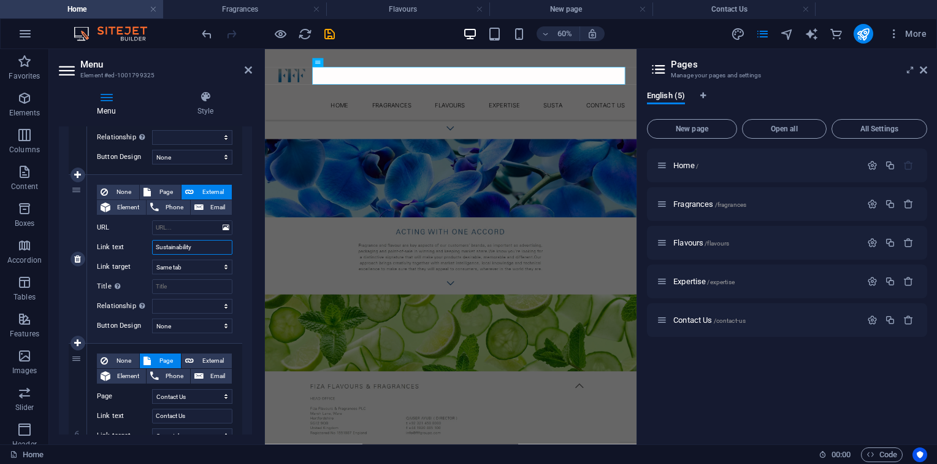
select select
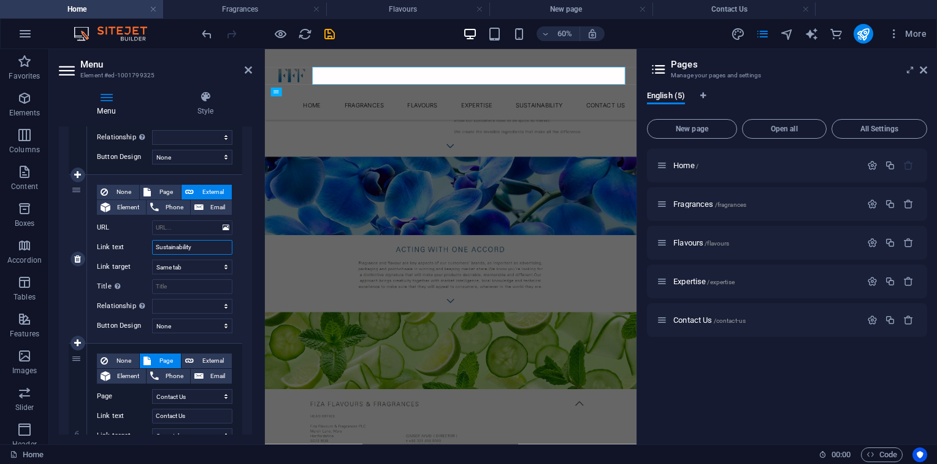
scroll to position [300, 0]
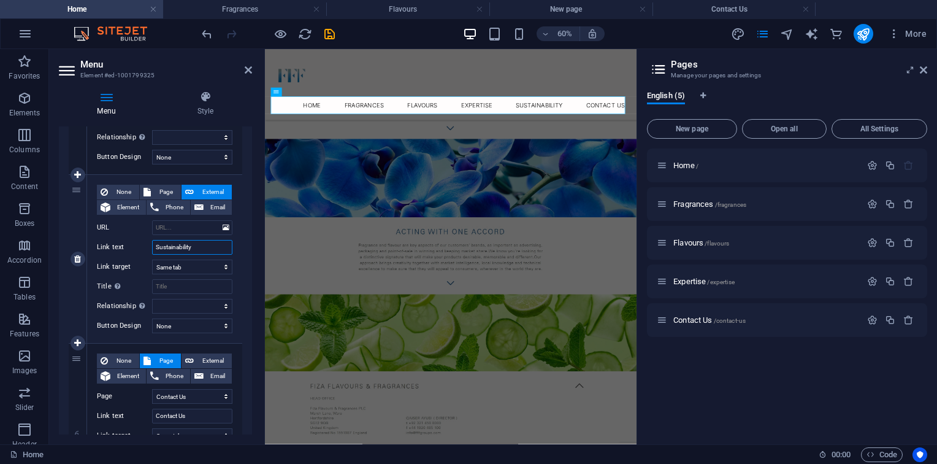
click at [203, 247] on input "Sustainability" at bounding box center [192, 247] width 80 height 15
type input "Sustainability"
click at [168, 190] on span "Page" at bounding box center [166, 192] width 23 height 15
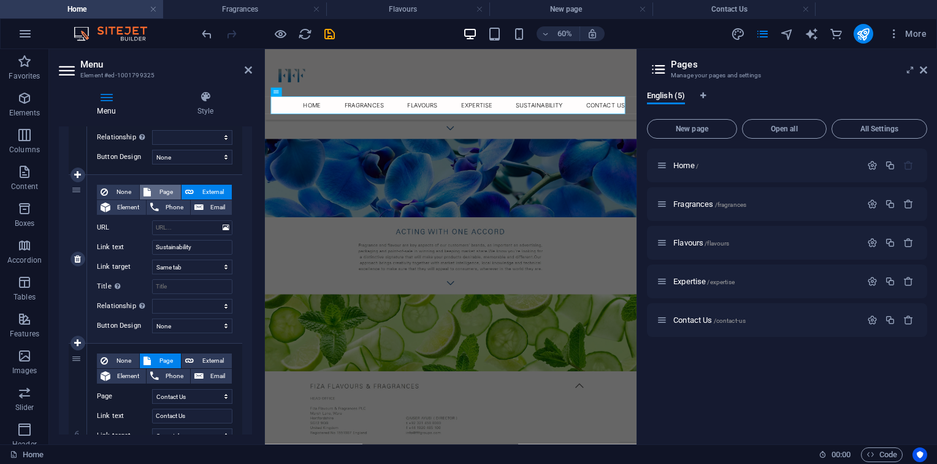
select select
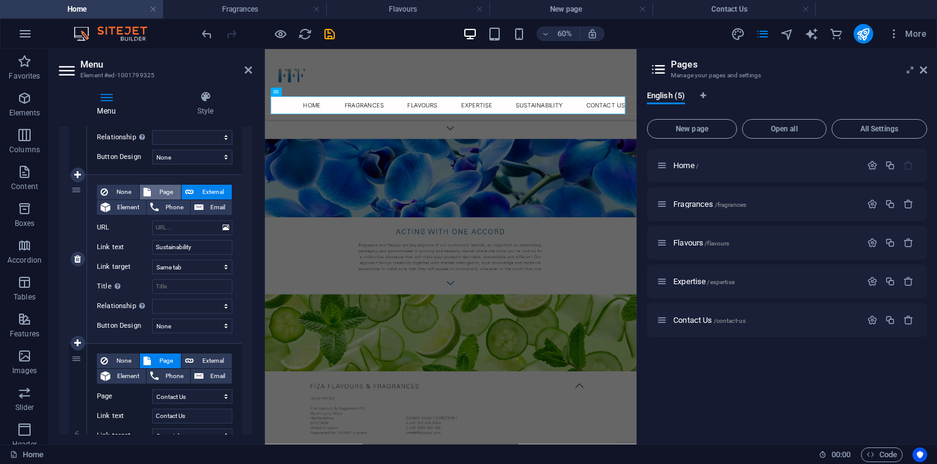
select select
click at [709, 123] on button "New page" at bounding box center [692, 129] width 90 height 20
select select "1"
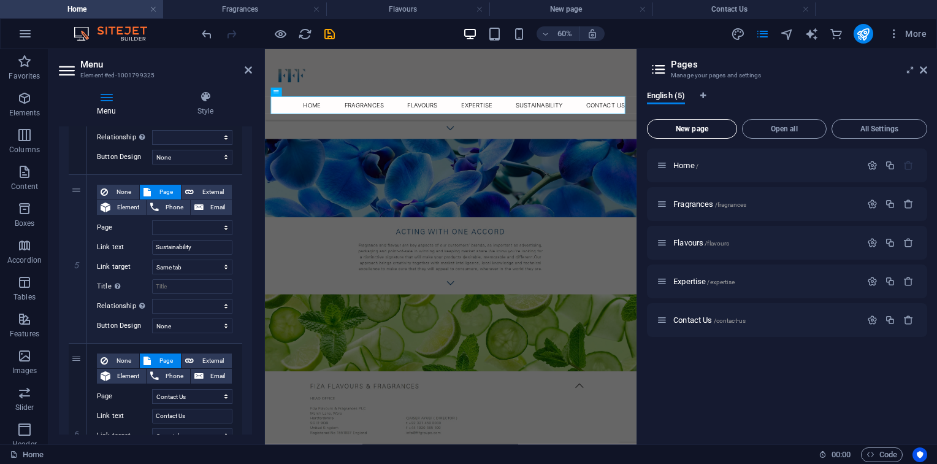
select select "2"
select select
select select "4"
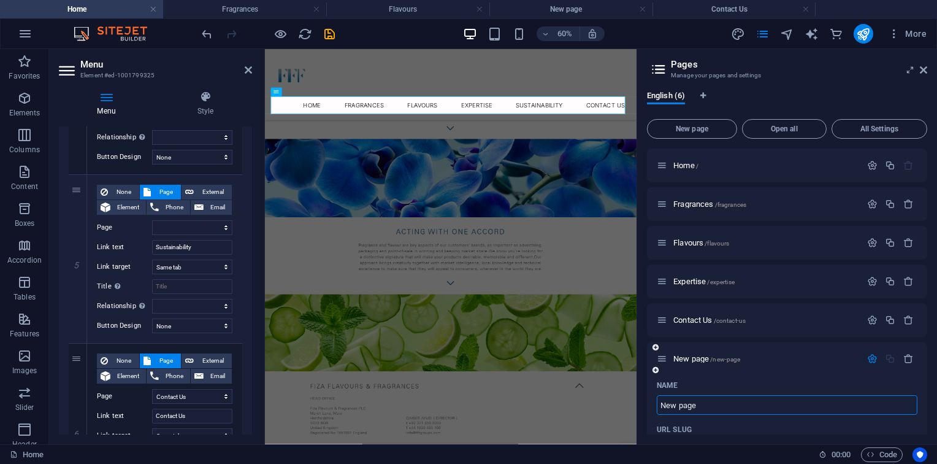
type input "Sustainability"
select select "1"
select select "2"
select select
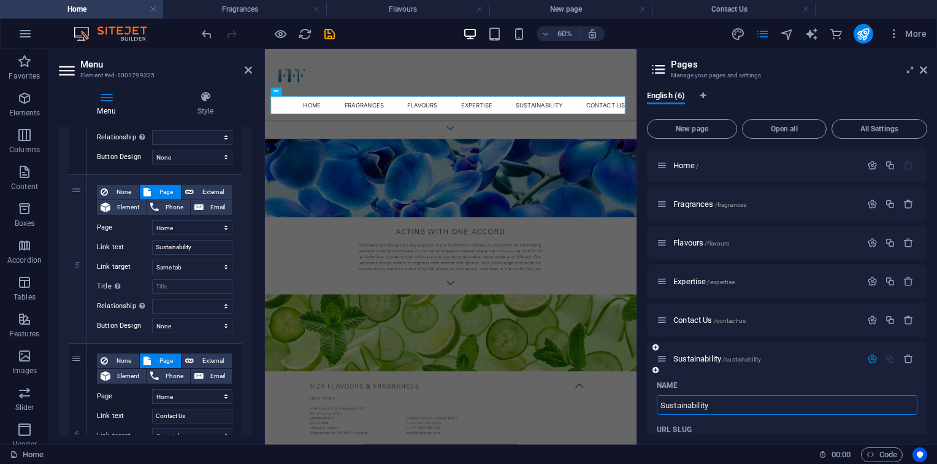
select select "4"
type input "Sustainability"
type input "/sustainability"
type input "Sustainability"
click at [743, 381] on div "Name" at bounding box center [787, 385] width 261 height 20
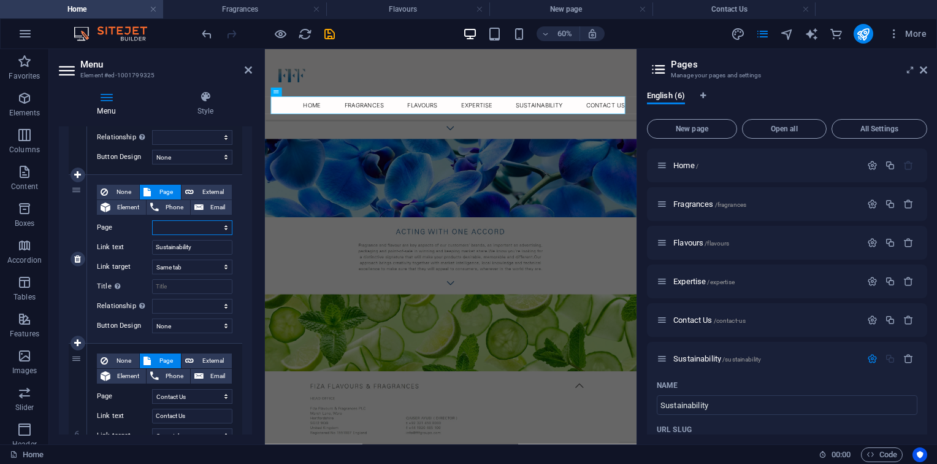
click at [174, 228] on select "Home Fragrances Flavours Expertise Contact Us Sustainability" at bounding box center [192, 227] width 80 height 15
select select "5"
click at [152, 220] on select "Home Fragrances Flavours Expertise Contact Us Sustainability" at bounding box center [192, 227] width 80 height 15
select select
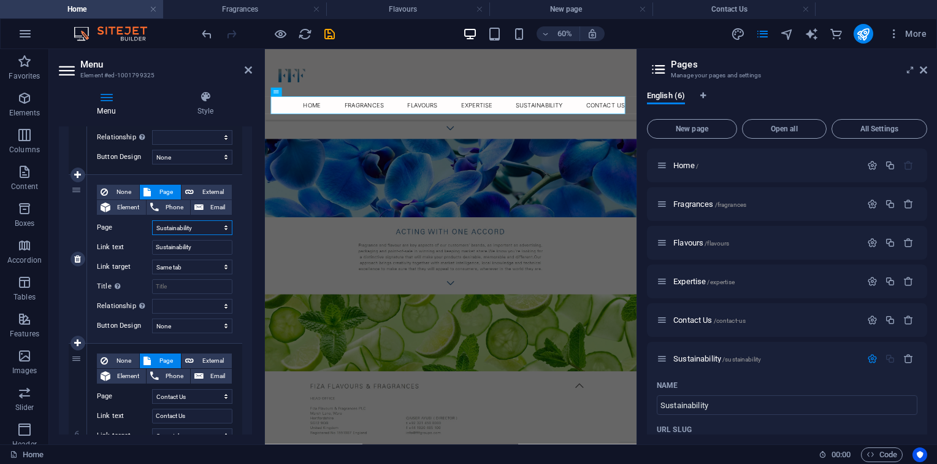
select select
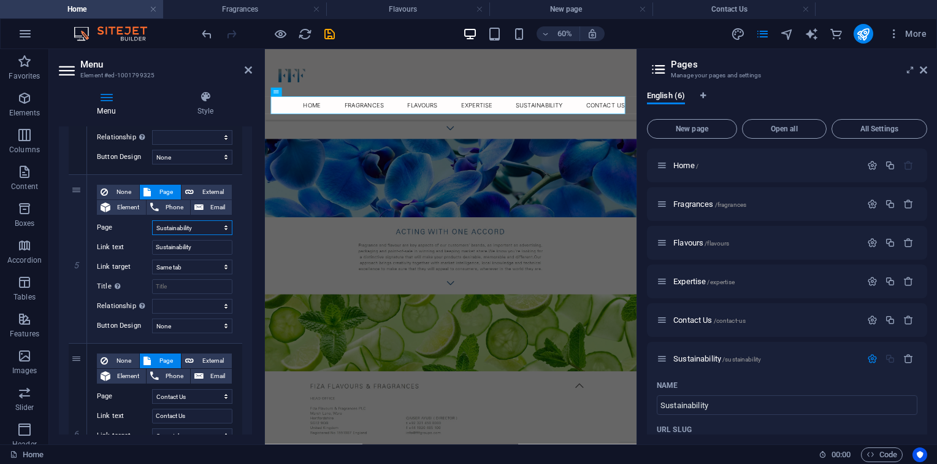
scroll to position [193, 0]
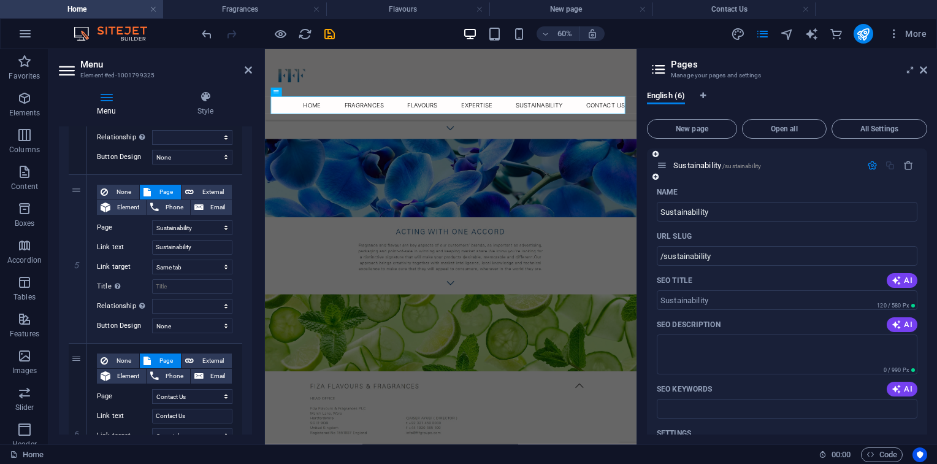
click at [724, 156] on div "Sustainability /sustainability" at bounding box center [787, 165] width 280 height 34
click at [709, 161] on span "Sustainability /sustainability" at bounding box center [717, 165] width 88 height 9
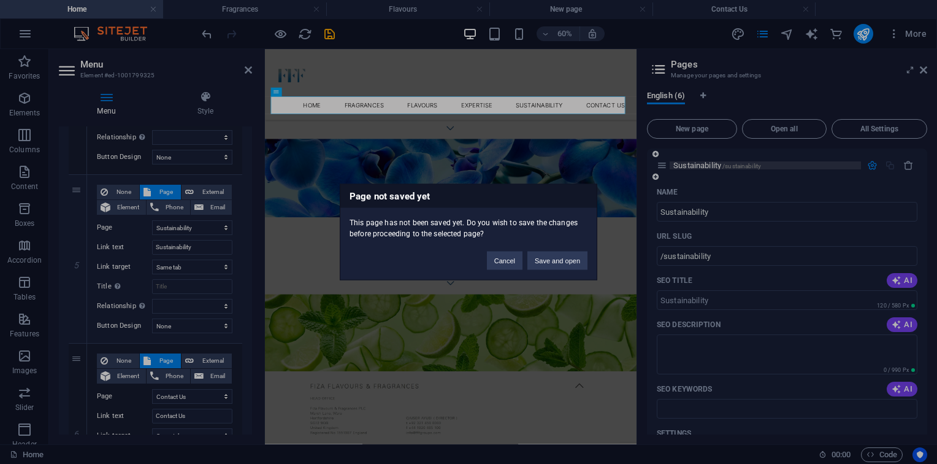
click at [709, 161] on div "Page not saved yet This page has not been saved yet. Do you wish to save the ch…" at bounding box center [468, 232] width 937 height 464
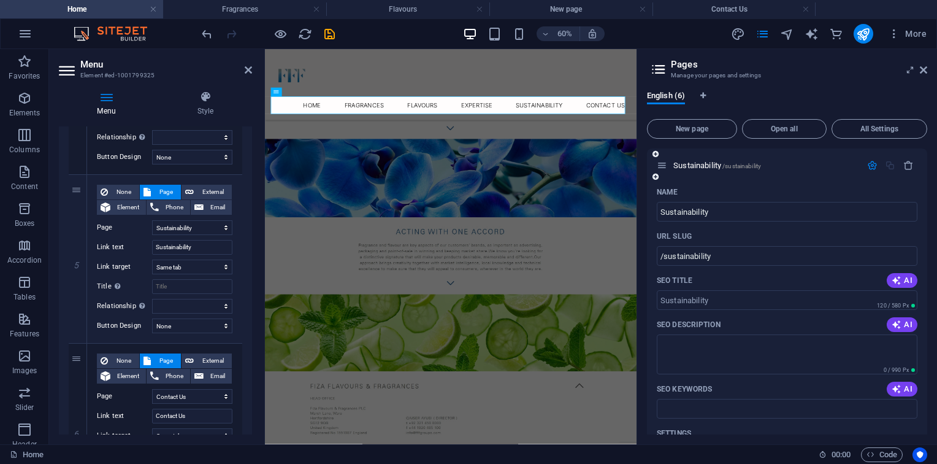
click at [692, 161] on div "Sustainability /sustainability" at bounding box center [759, 165] width 204 height 14
click at [681, 166] on span "Sustainability /sustainability" at bounding box center [717, 165] width 88 height 9
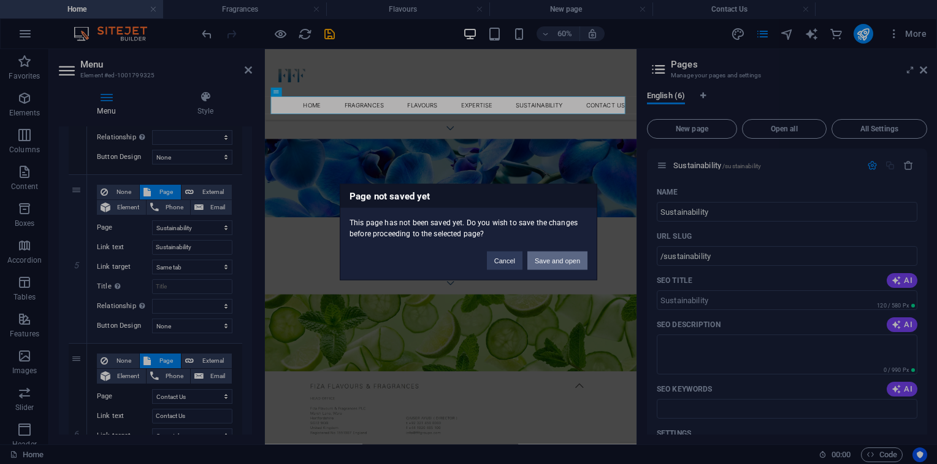
click at [554, 260] on button "Save and open" at bounding box center [557, 260] width 60 height 18
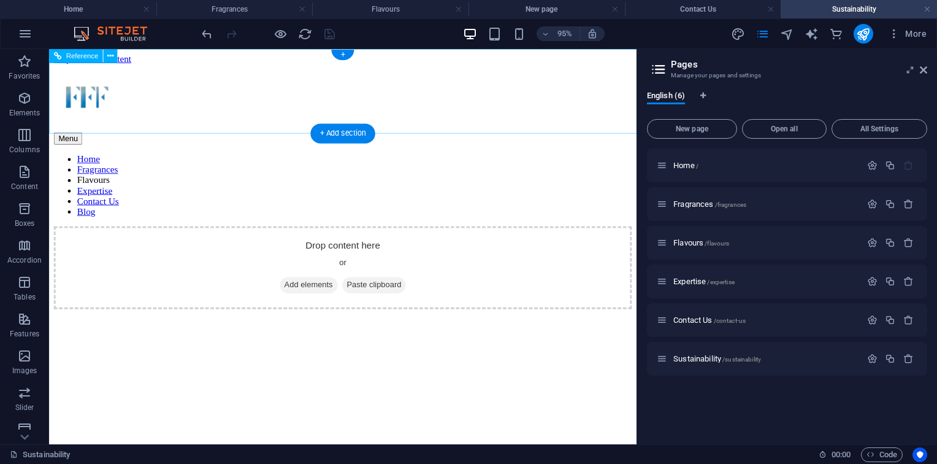
scroll to position [0, 0]
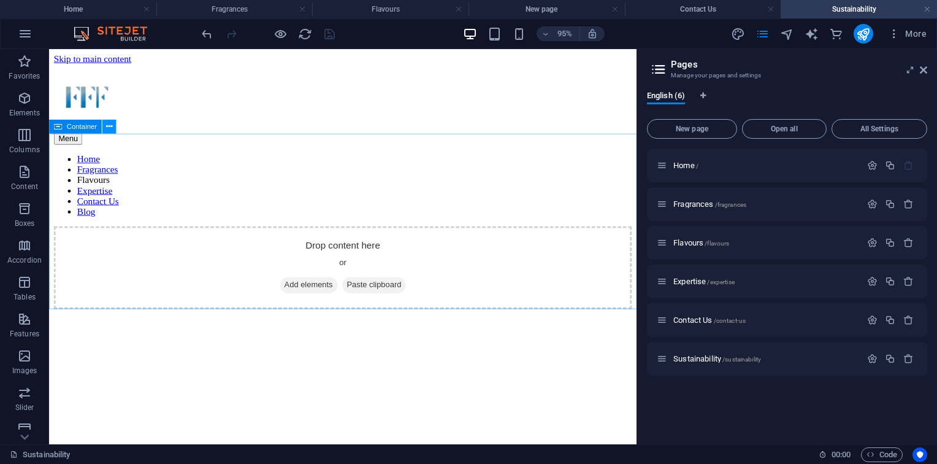
click at [110, 131] on icon at bounding box center [109, 126] width 6 height 12
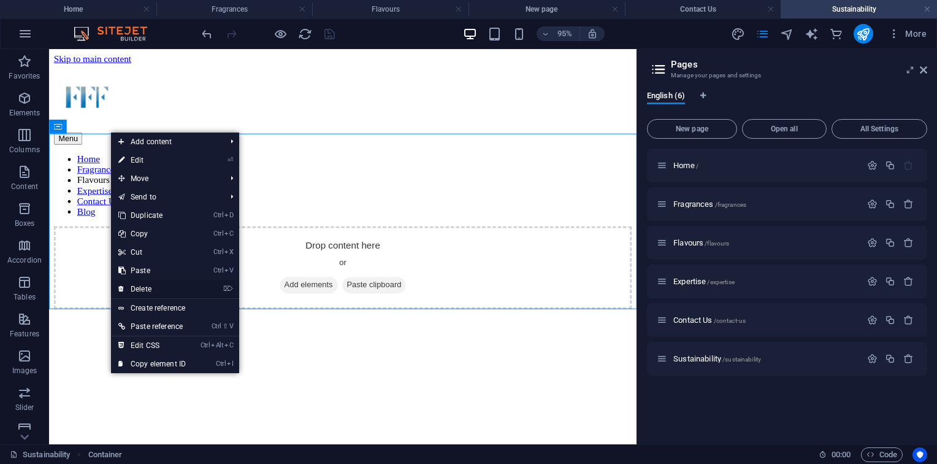
click at [167, 289] on link "⌦ Delete" at bounding box center [152, 289] width 82 height 18
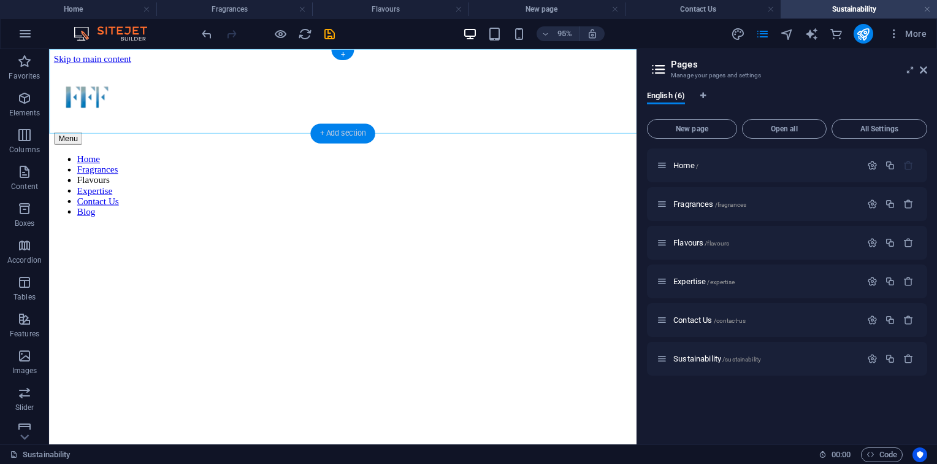
click at [334, 134] on div "+ Add section" at bounding box center [342, 134] width 64 height 20
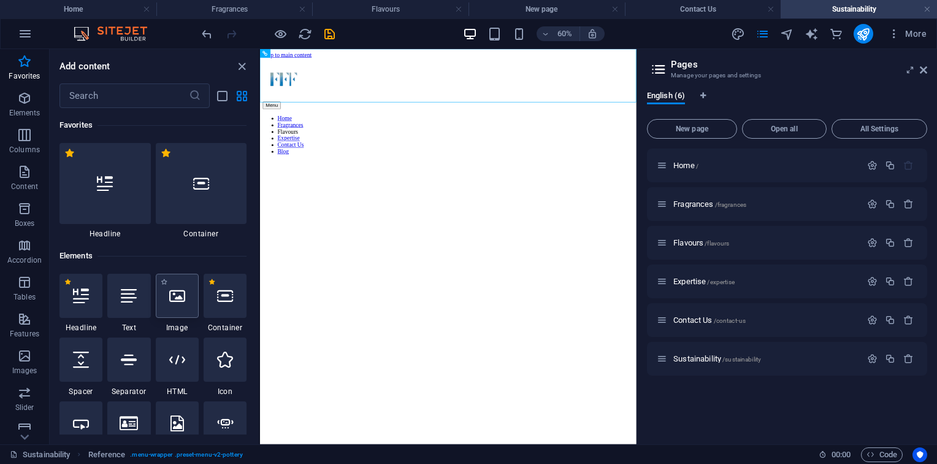
click at [166, 293] on div at bounding box center [177, 296] width 43 height 44
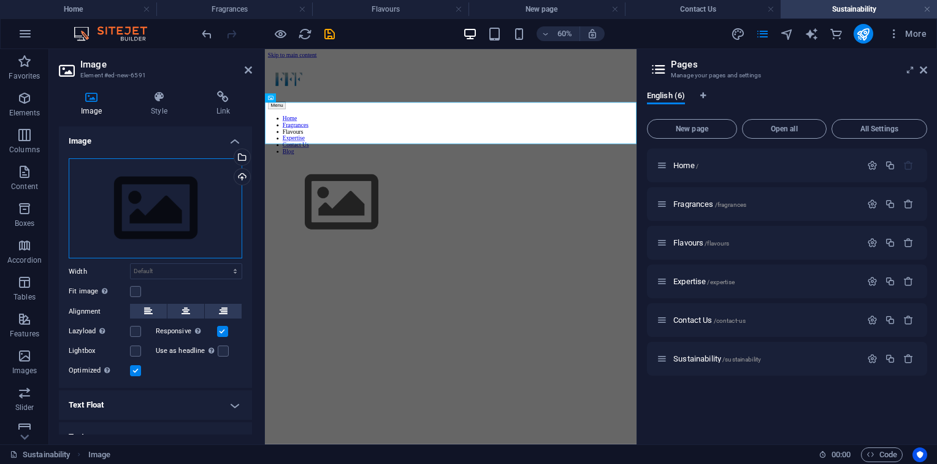
click at [184, 205] on div "Drag files here, click to choose files or select files from Files or our free s…" at bounding box center [156, 208] width 174 height 101
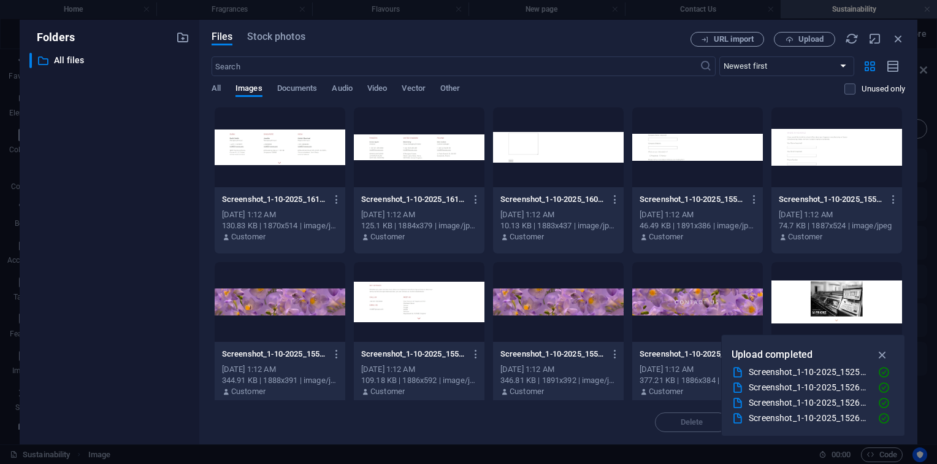
click at [814, 23] on div "Files Stock photos URL import Upload ​ Newest first Oldest first Name (A-Z) Nam…" at bounding box center [558, 232] width 718 height 424
click at [806, 43] on span "Upload" at bounding box center [811, 39] width 25 height 7
click at [908, 40] on div "Files Stock photos URL import Upload ​ Newest first Oldest first Name (A-Z) Nam…" at bounding box center [558, 232] width 718 height 424
click at [903, 40] on icon "button" at bounding box center [898, 38] width 13 height 13
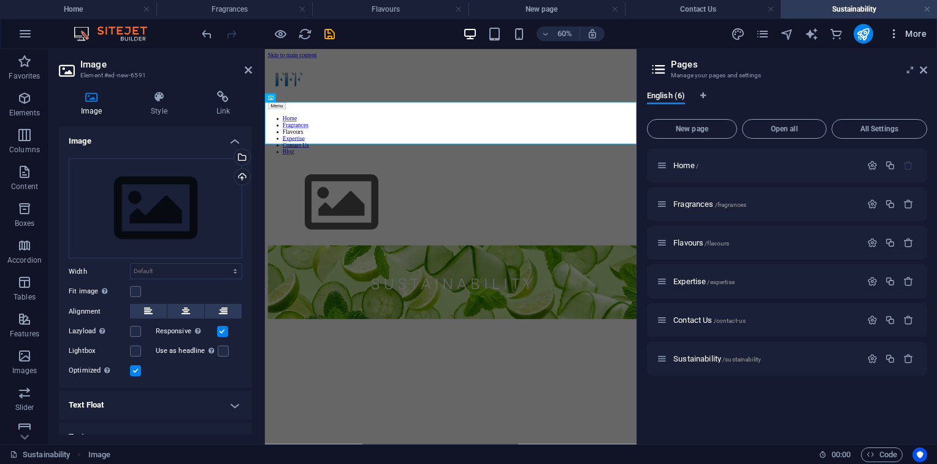
click at [927, 24] on button "More" at bounding box center [907, 34] width 48 height 20
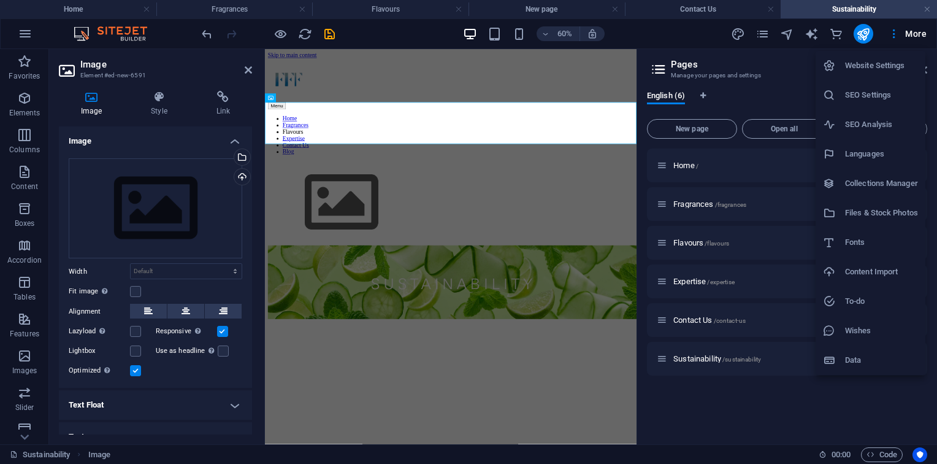
click at [880, 70] on h6 "Website Settings" at bounding box center [881, 65] width 73 height 15
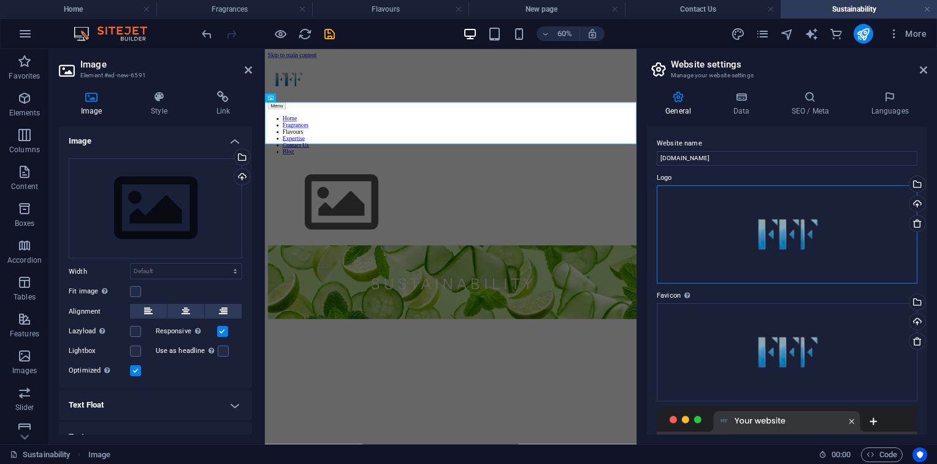
click at [793, 242] on div "Drag files here, click to choose files or select files from Files or our free s…" at bounding box center [787, 234] width 261 height 98
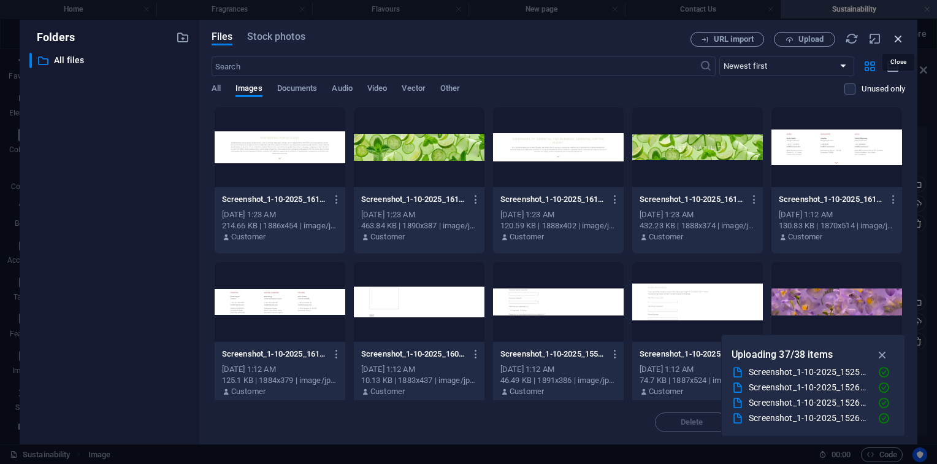
click at [900, 39] on icon "button" at bounding box center [898, 38] width 13 height 13
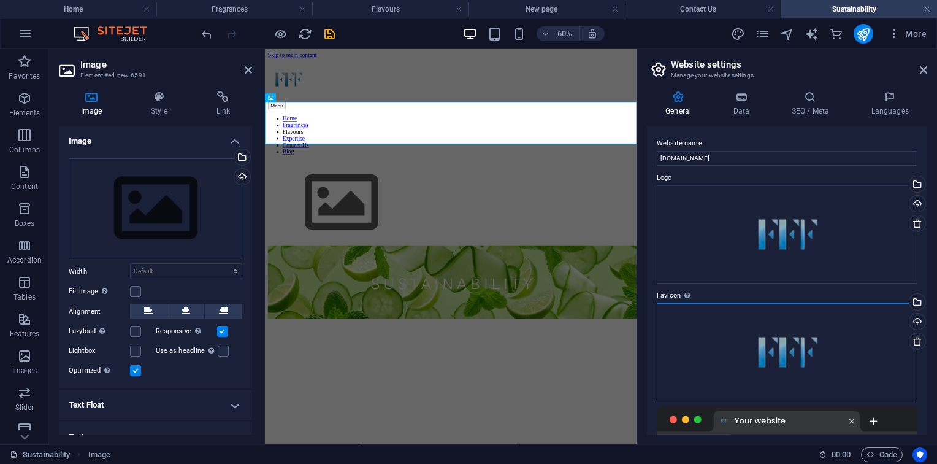
click at [846, 321] on div "Drag files here, click to choose files or select files from Files or our free s…" at bounding box center [787, 352] width 261 height 98
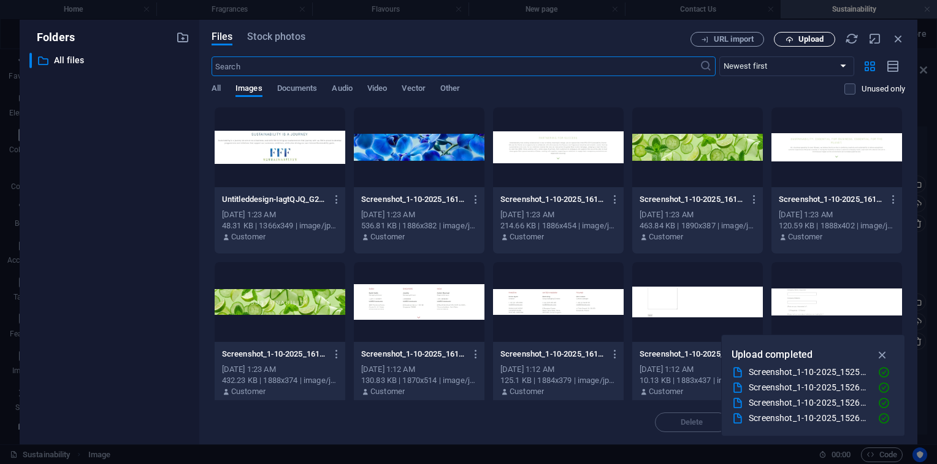
click at [820, 40] on span "Upload" at bounding box center [811, 39] width 25 height 7
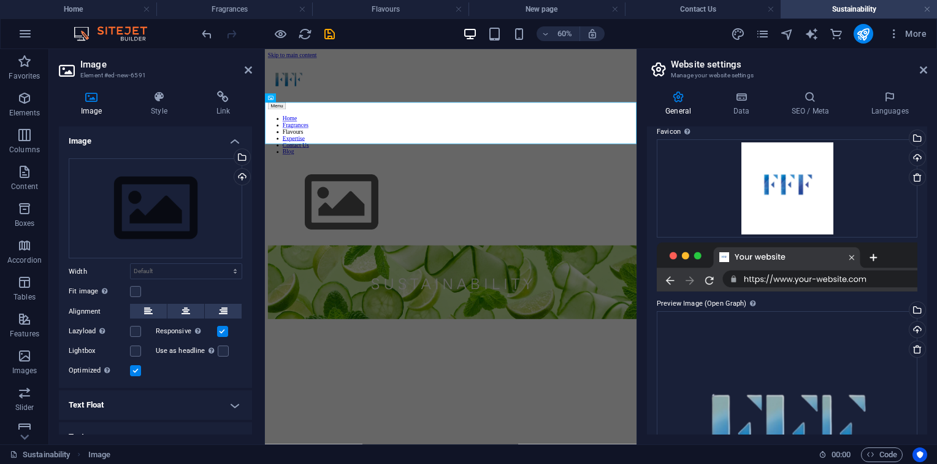
scroll to position [200, 0]
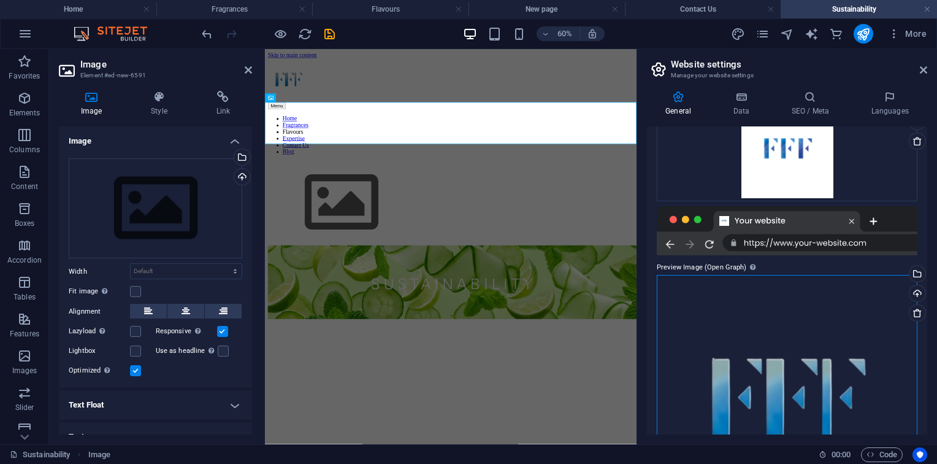
click at [792, 320] on div "Drag files here, click to choose files or select files from Files or our free s…" at bounding box center [787, 397] width 261 height 245
click at [792, 320] on body "fffgroups.com Home Fragrances Flavours New page Contact Us Sustainability Favor…" at bounding box center [468, 232] width 937 height 464
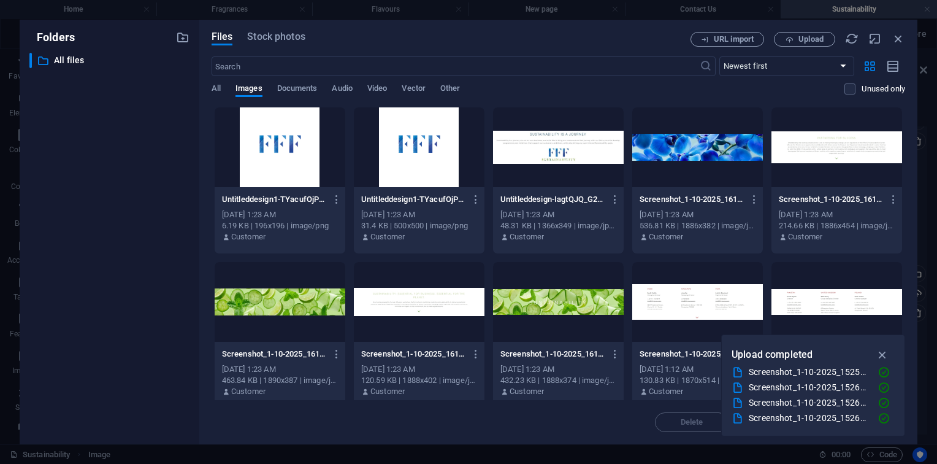
click at [272, 168] on div at bounding box center [280, 147] width 131 height 80
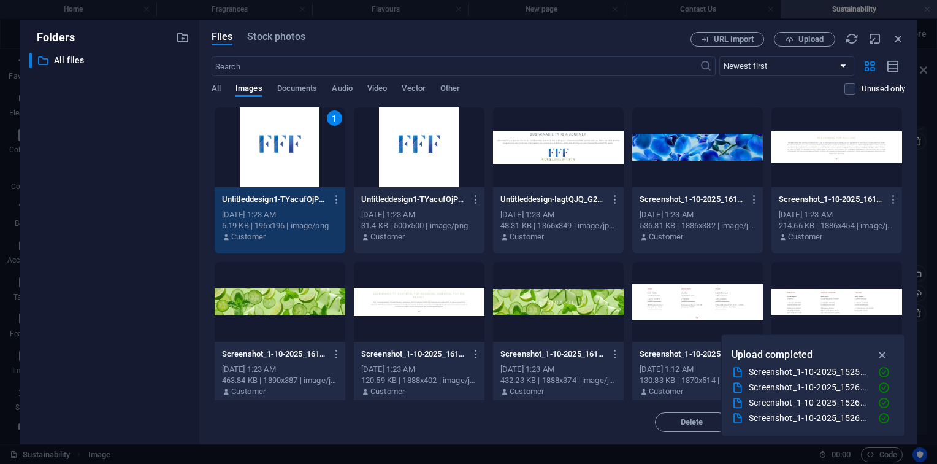
click at [272, 168] on div "1" at bounding box center [280, 147] width 131 height 80
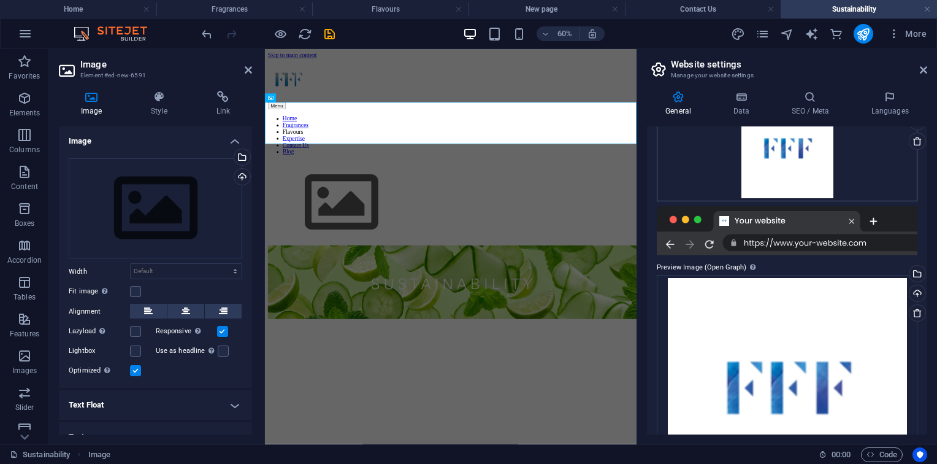
scroll to position [98, 0]
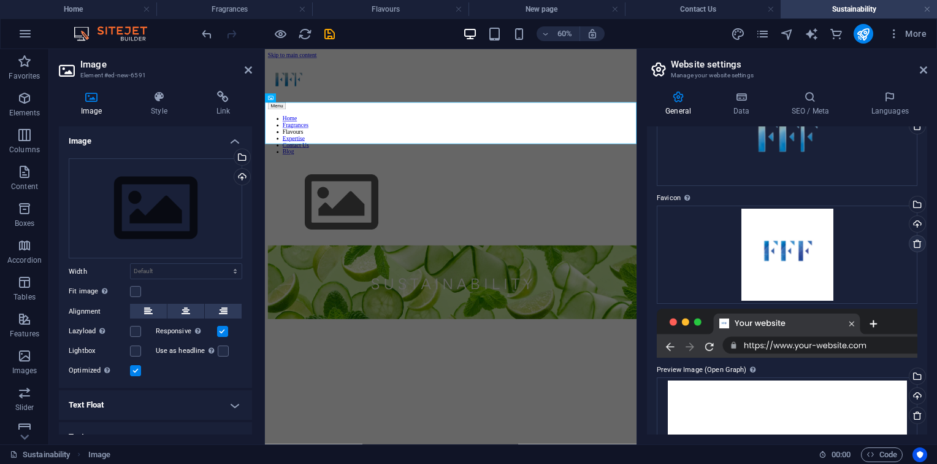
click at [921, 243] on link at bounding box center [917, 243] width 17 height 17
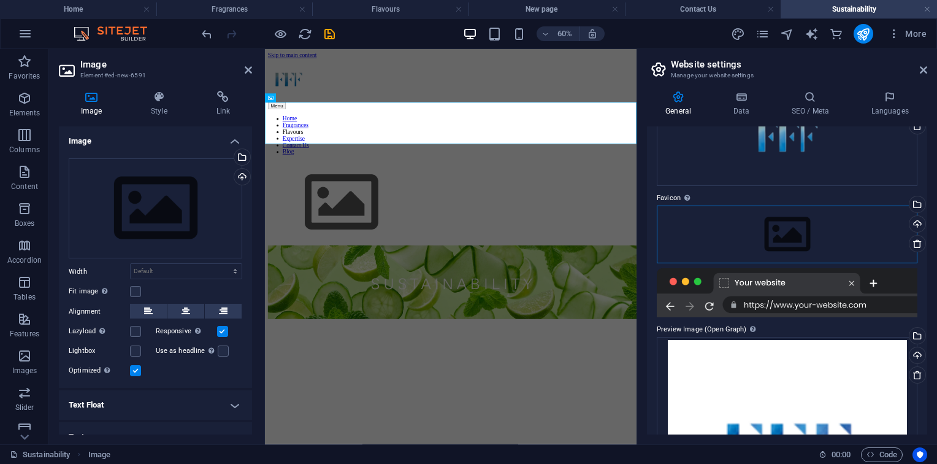
click at [773, 212] on div "Drag files here, click to choose files or select files from Files or our free s…" at bounding box center [787, 234] width 261 height 58
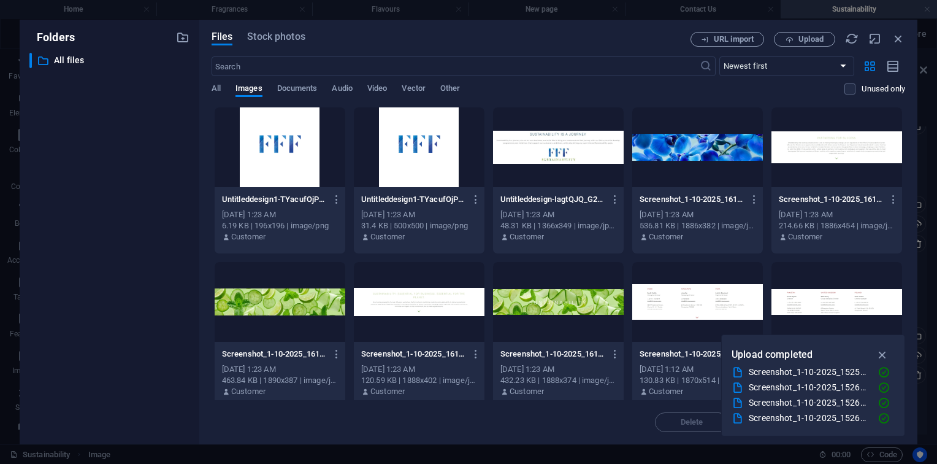
click at [293, 138] on div at bounding box center [280, 147] width 131 height 80
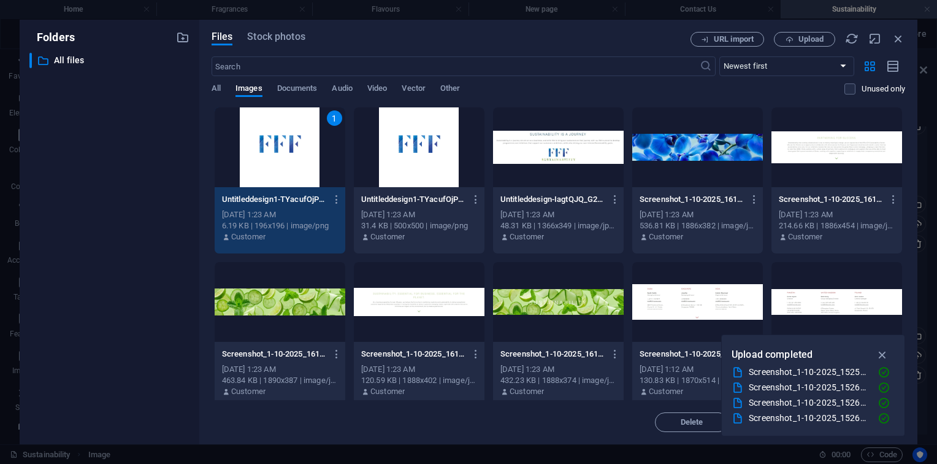
click at [293, 138] on div "1" at bounding box center [280, 147] width 131 height 80
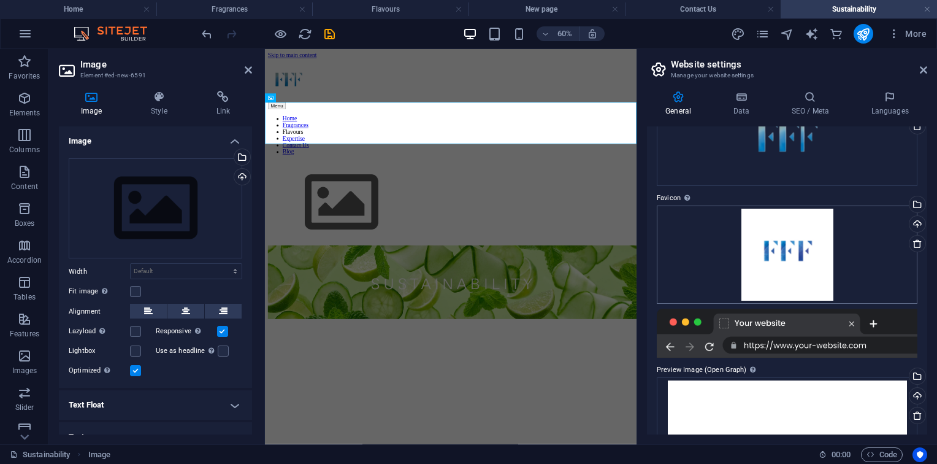
scroll to position [0, 0]
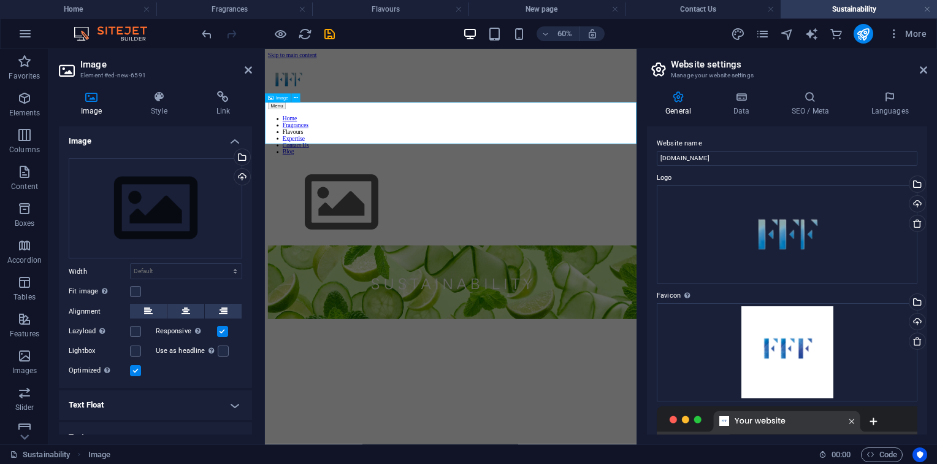
click at [442, 236] on figure at bounding box center [575, 306] width 610 height 140
click at [164, 210] on div "Drag files here, click to choose files or select files from Files or our free s…" at bounding box center [156, 208] width 174 height 101
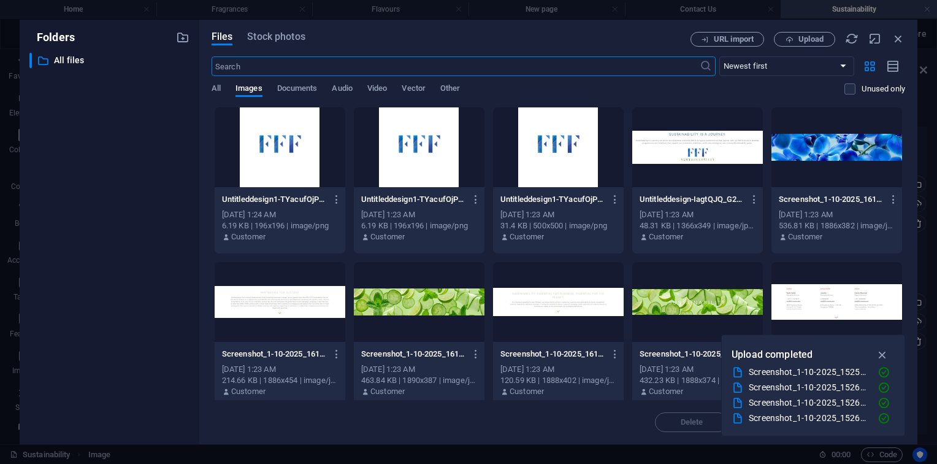
click at [579, 331] on div at bounding box center [558, 302] width 131 height 80
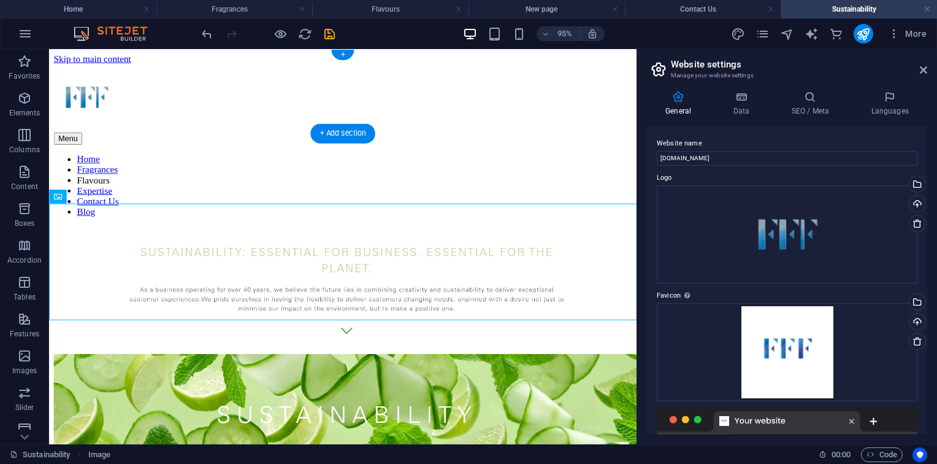
drag, startPoint x: 346, startPoint y: 315, endPoint x: 464, endPoint y: 125, distance: 224.0
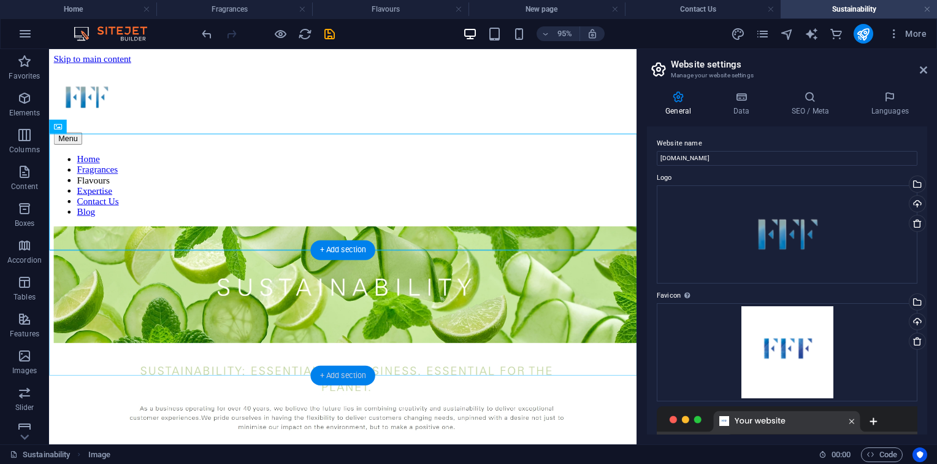
click at [348, 381] on div "+ Add section" at bounding box center [342, 375] width 64 height 20
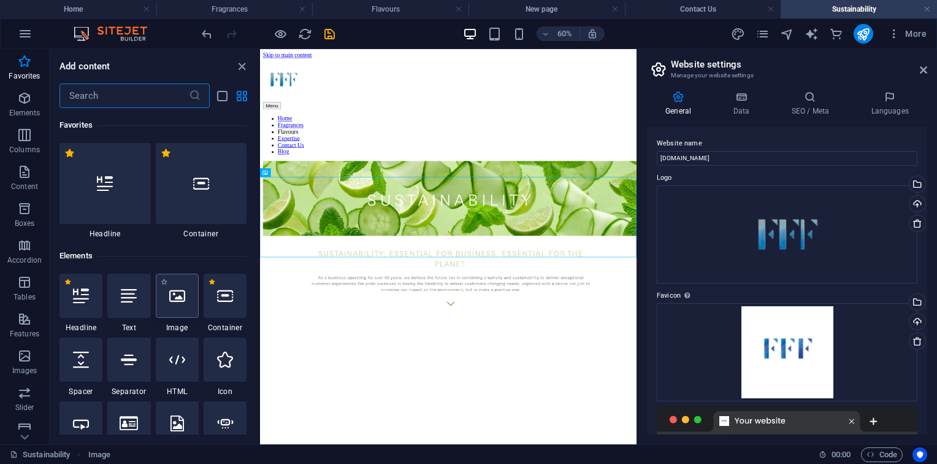
click at [190, 310] on div at bounding box center [177, 296] width 43 height 44
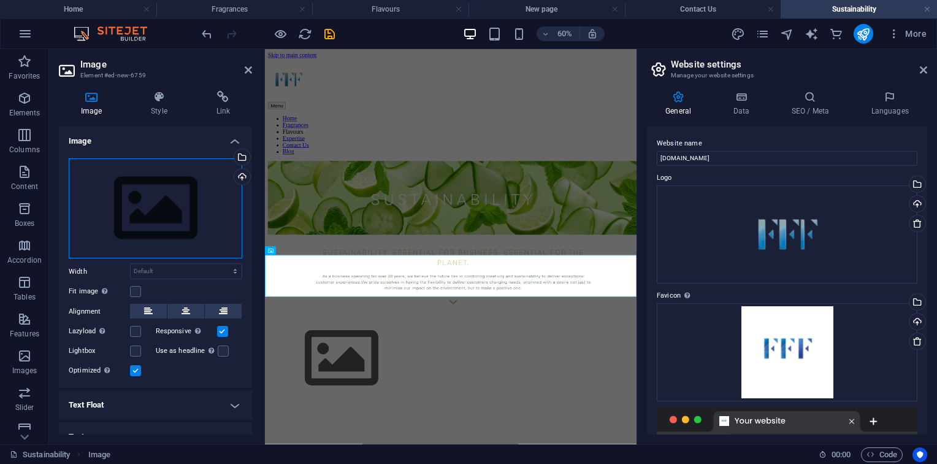
click at [178, 221] on div "Drag files here, click to choose files or select files from Files or our free s…" at bounding box center [156, 208] width 174 height 101
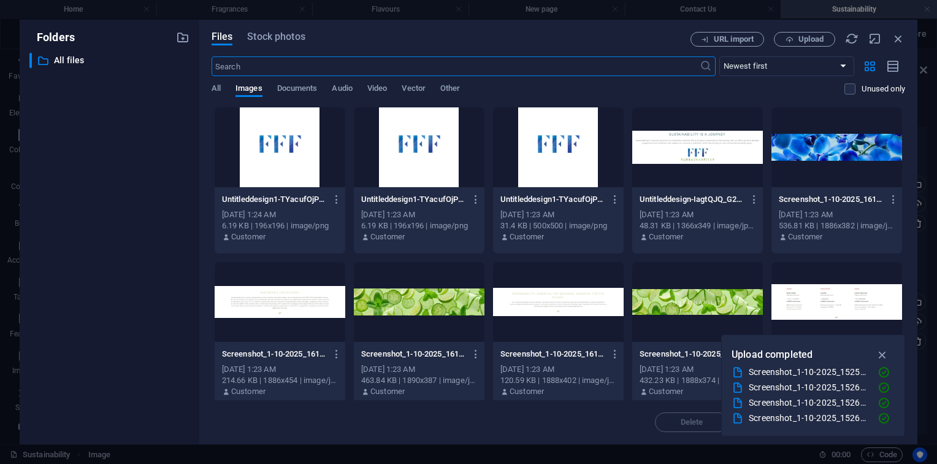
click at [416, 287] on div at bounding box center [419, 302] width 131 height 80
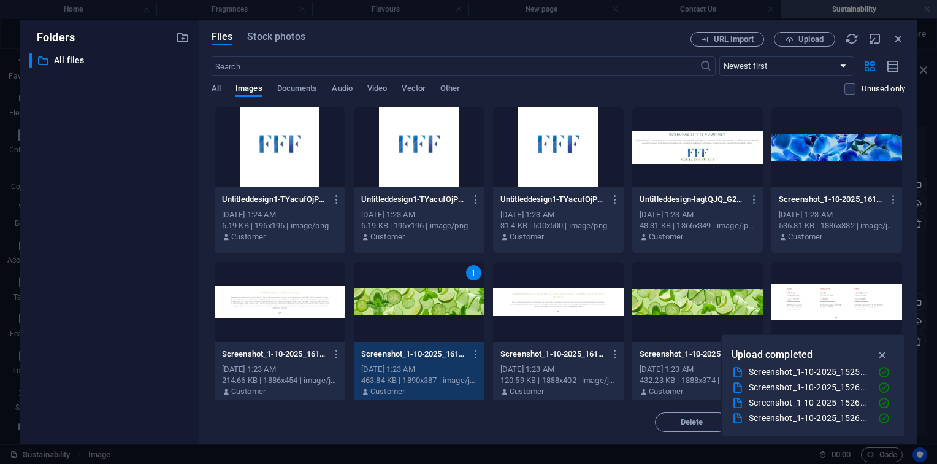
click at [416, 287] on div "1" at bounding box center [419, 302] width 131 height 80
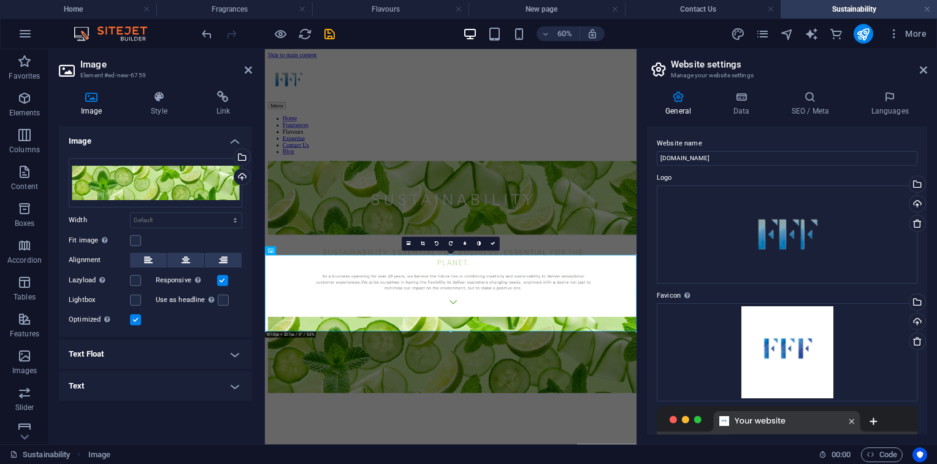
click at [577, 463] on html "Skip to main content Menu Home Fragrances Flavours Expertise Contact Us Blog" at bounding box center [574, 339] width 619 height 580
click at [489, 244] on link at bounding box center [493, 244] width 14 height 14
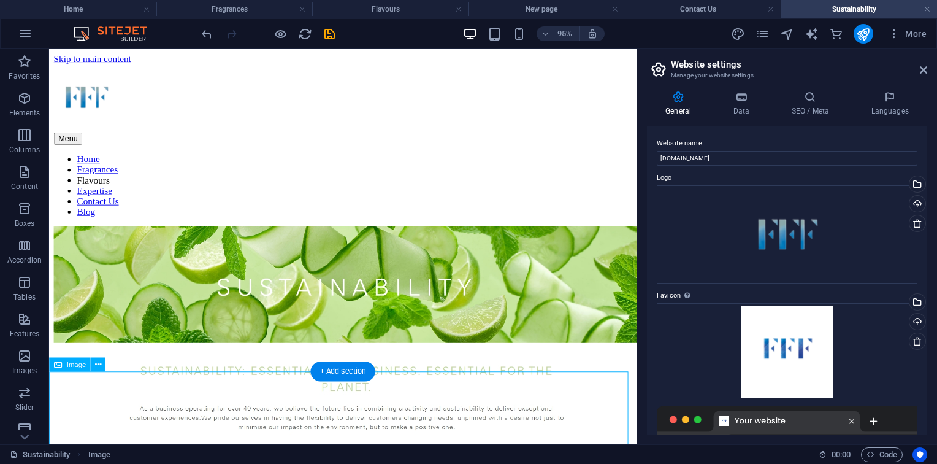
scroll to position [48, 0]
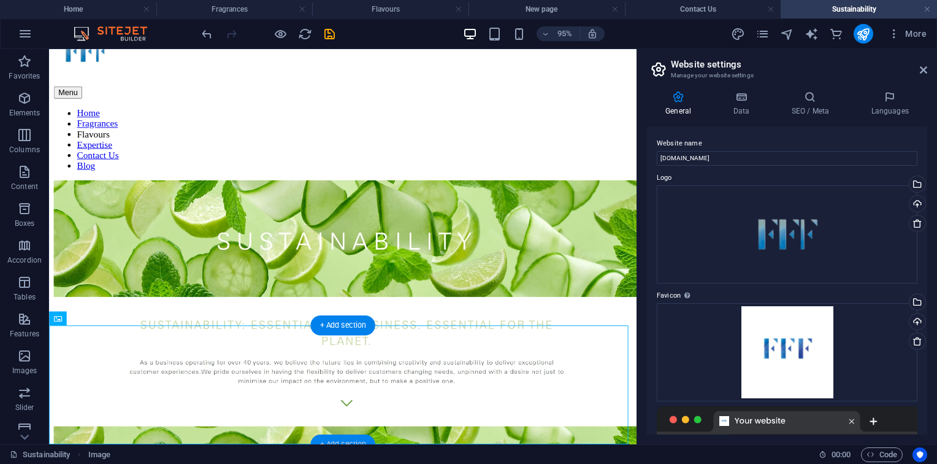
drag, startPoint x: 352, startPoint y: 435, endPoint x: 117, endPoint y: 339, distance: 253.9
click at [352, 435] on div "+ Add section" at bounding box center [342, 444] width 64 height 20
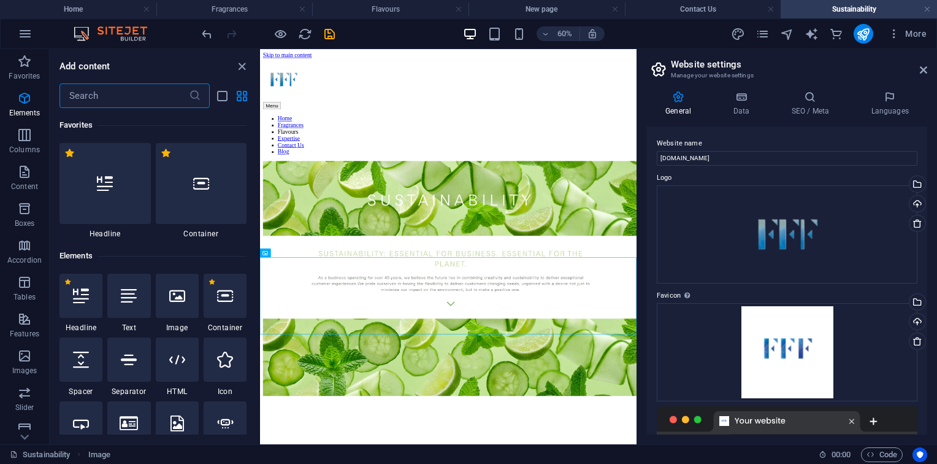
scroll to position [0, 0]
click at [177, 300] on icon at bounding box center [177, 296] width 16 height 16
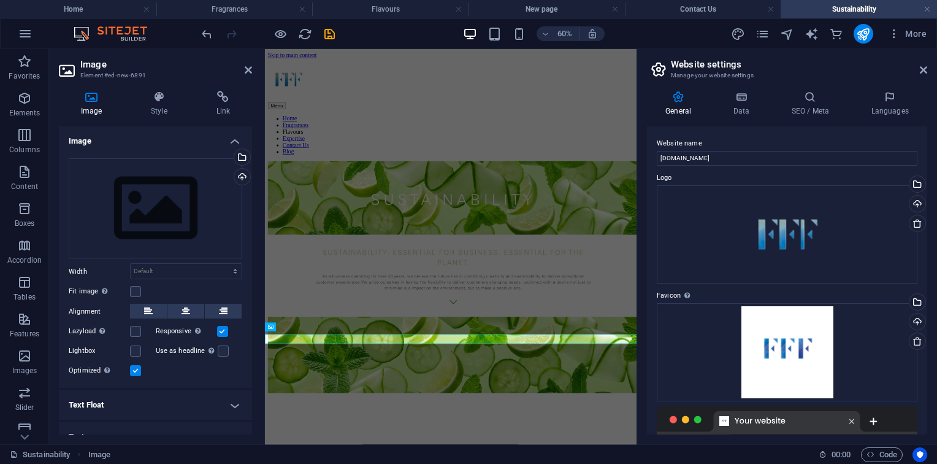
click at [177, 300] on div "Drag files here, click to choose files or select files from Files or our free s…" at bounding box center [155, 268] width 193 height 240
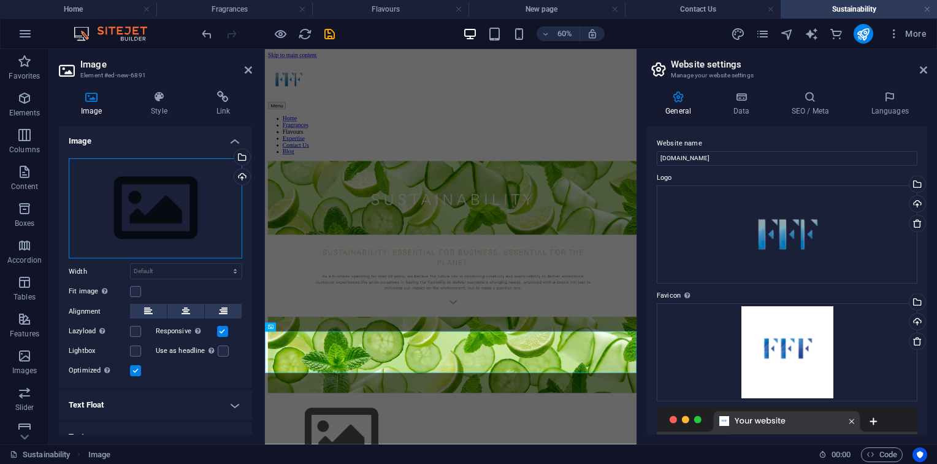
click at [178, 195] on div "Drag files here, click to choose files or select files from Files or our free s…" at bounding box center [156, 208] width 174 height 101
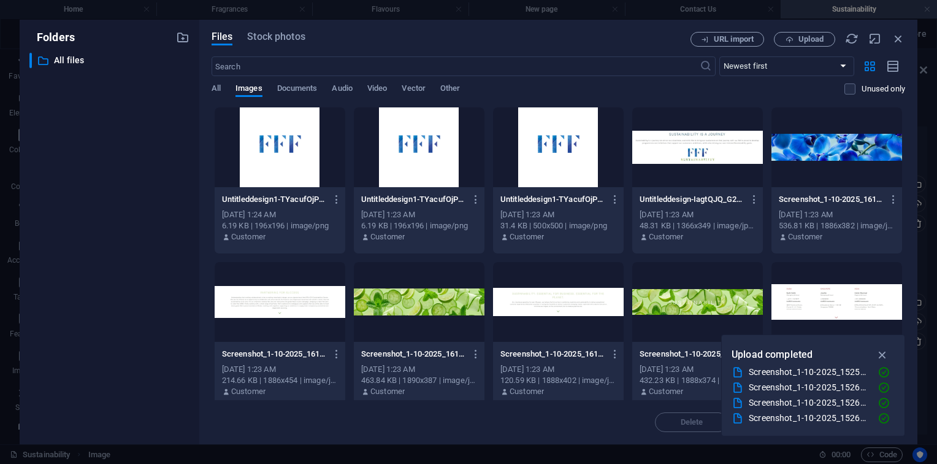
click at [312, 314] on div at bounding box center [280, 302] width 131 height 80
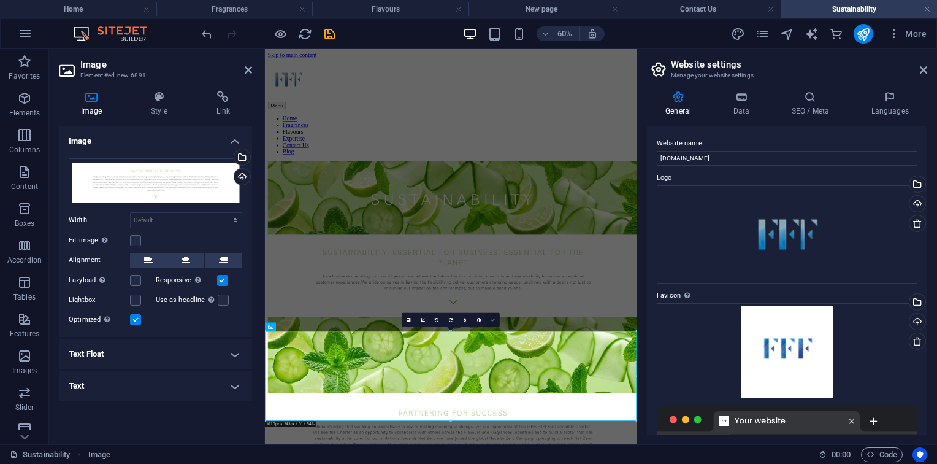
click at [492, 319] on icon at bounding box center [493, 320] width 4 height 4
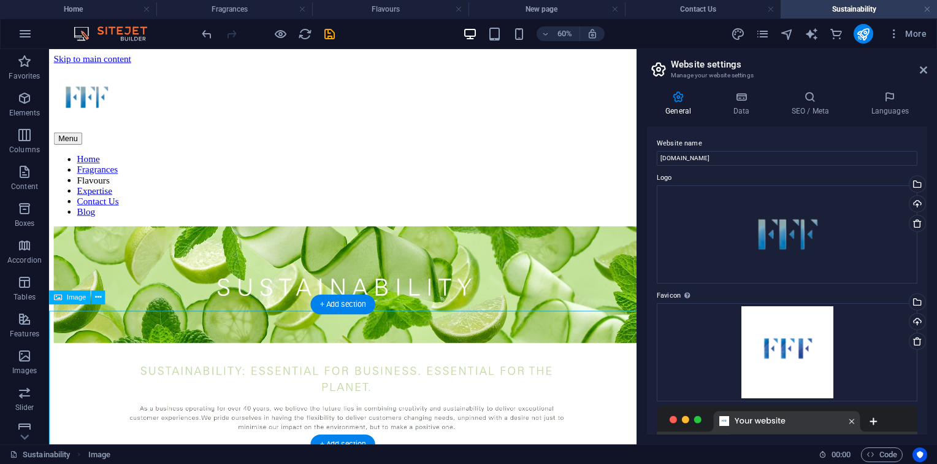
scroll to position [195, 0]
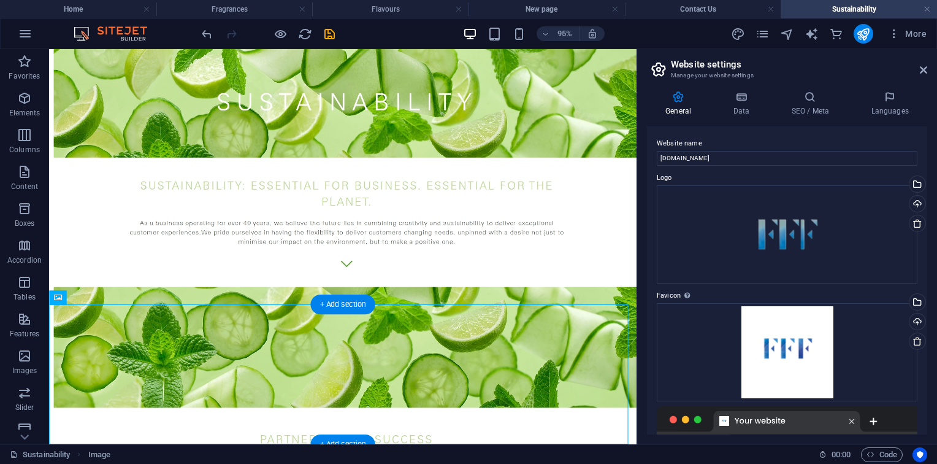
click at [350, 444] on div "Sustainability Image 00 : 00 Code" at bounding box center [468, 454] width 937 height 20
click at [350, 440] on div "+ Add section" at bounding box center [342, 444] width 64 height 20
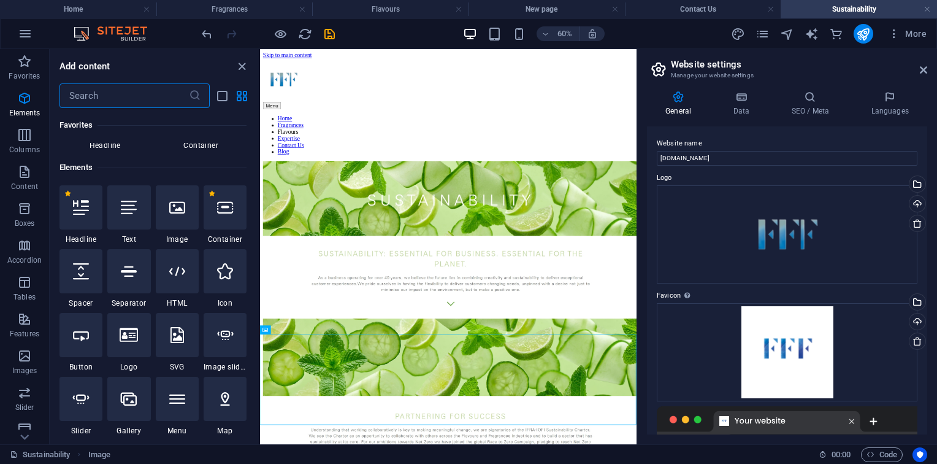
scroll to position [0, 0]
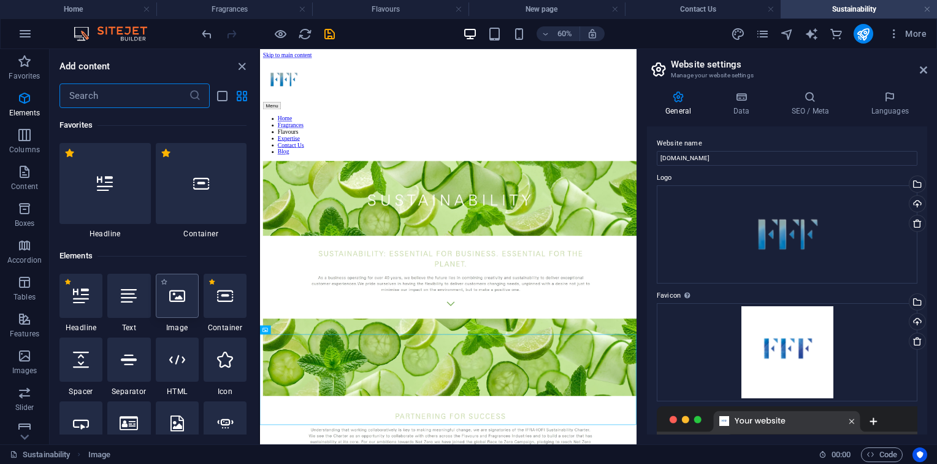
click at [176, 288] on icon at bounding box center [177, 296] width 16 height 16
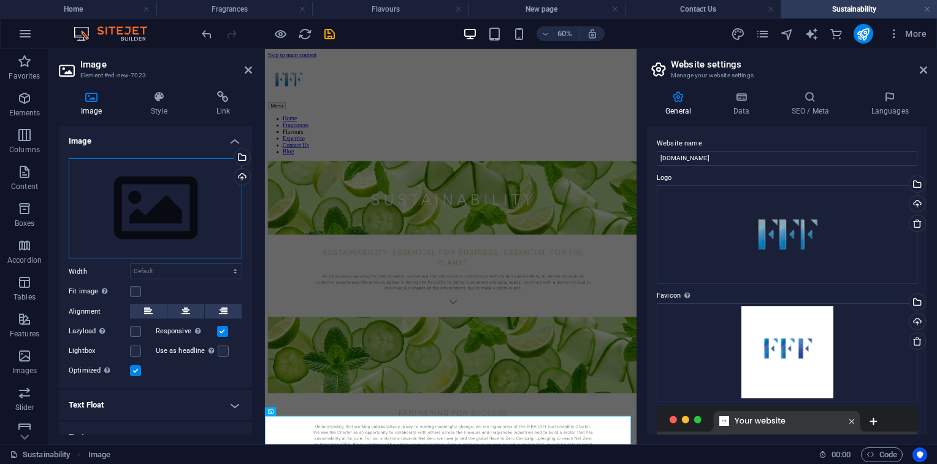
click at [194, 199] on div "Drag files here, click to choose files or select files from Files or our free s…" at bounding box center [156, 208] width 174 height 101
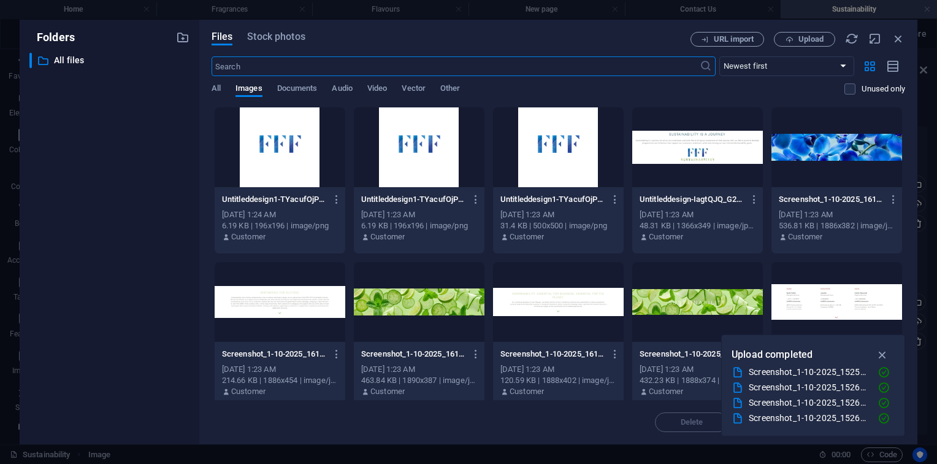
click at [835, 146] on div at bounding box center [837, 147] width 131 height 80
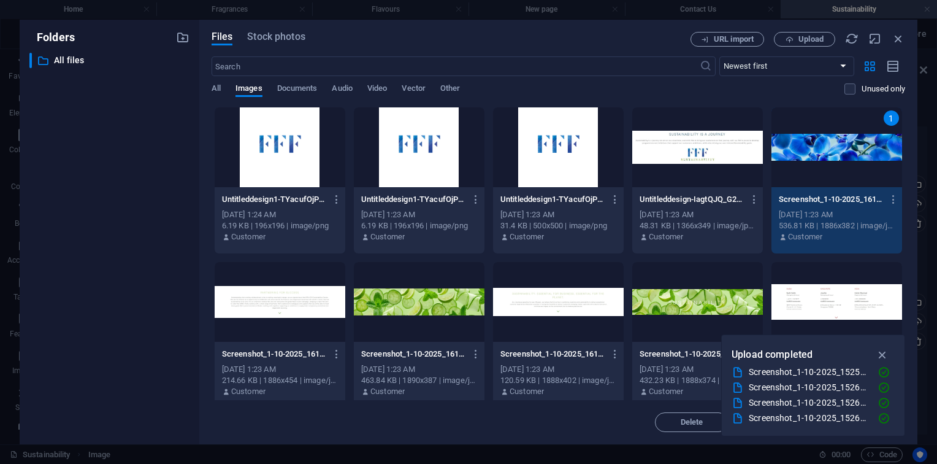
click at [835, 146] on div "1" at bounding box center [837, 147] width 131 height 80
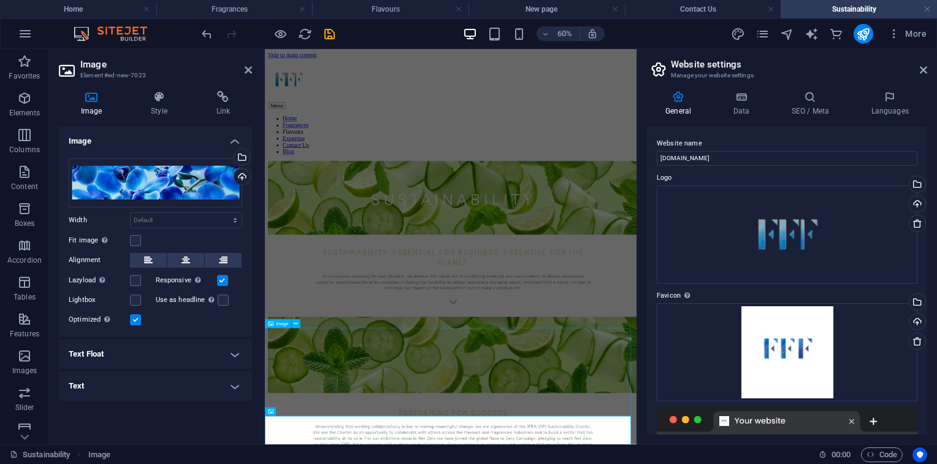
scroll to position [27, 0]
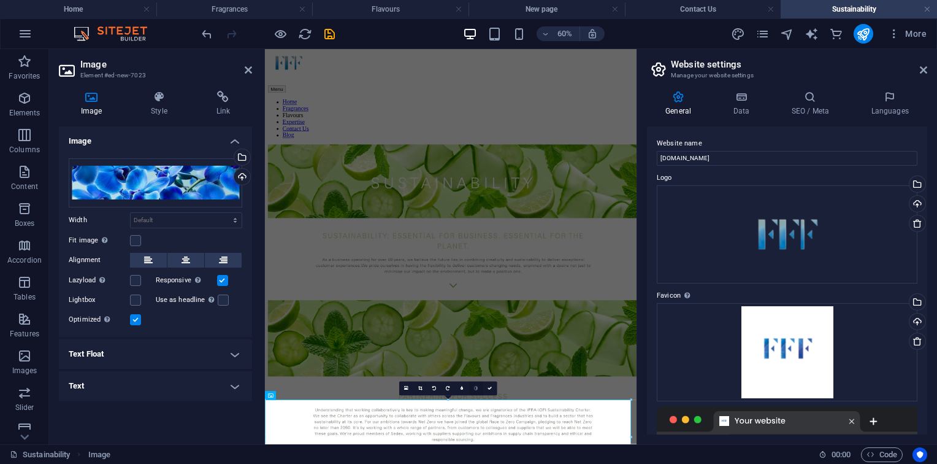
click at [481, 387] on link at bounding box center [476, 388] width 14 height 14
click at [486, 387] on link at bounding box center [490, 388] width 14 height 14
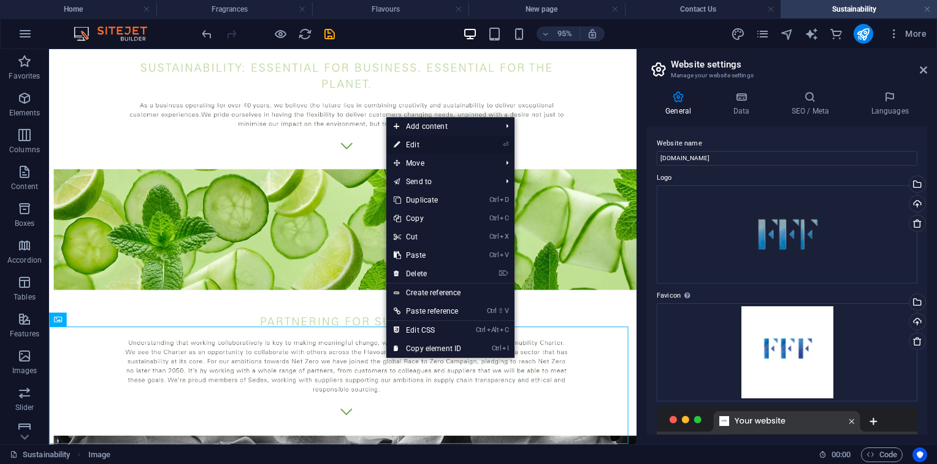
click at [427, 150] on link "⏎ Edit" at bounding box center [427, 145] width 82 height 18
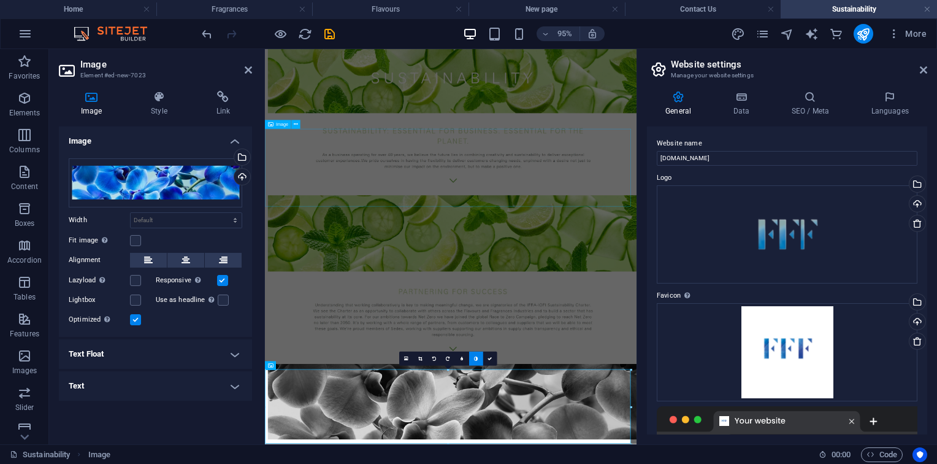
scroll to position [77, 0]
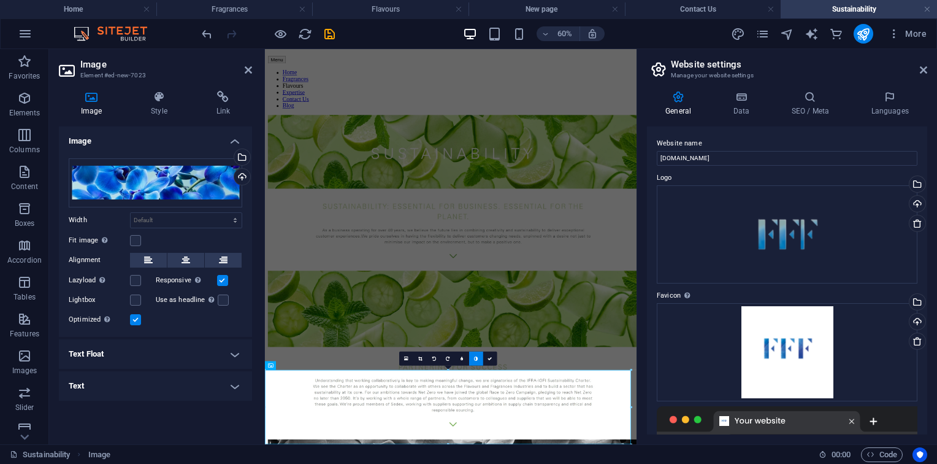
click at [221, 275] on label at bounding box center [222, 280] width 11 height 11
click at [0, 0] on input "Responsive Automatically load retina image and smartphone optimized sizes." at bounding box center [0, 0] width 0 height 0
click at [141, 323] on div "Optimized Images are compressed to improve page speed." at bounding box center [156, 319] width 174 height 15
click at [137, 321] on label at bounding box center [135, 319] width 11 height 11
click at [0, 0] on input "Optimized Images are compressed to improve page speed." at bounding box center [0, 0] width 0 height 0
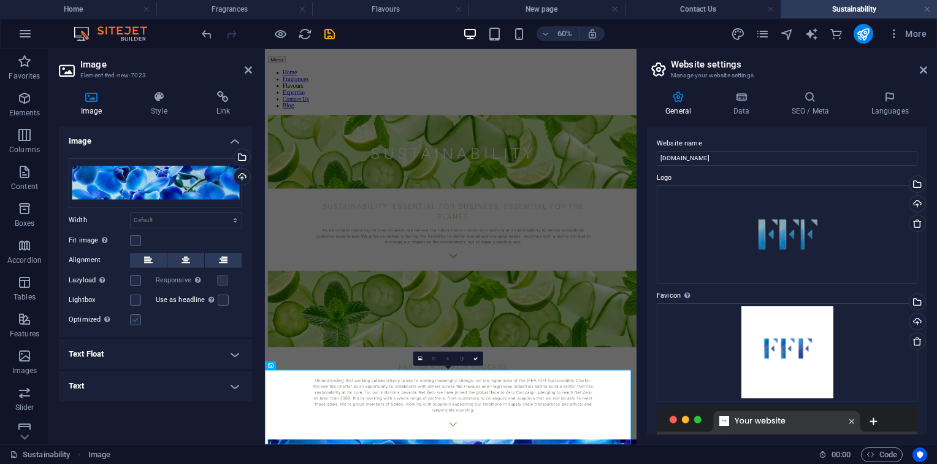
click at [135, 318] on label at bounding box center [135, 319] width 11 height 11
click at [0, 0] on input "Optimized Images are compressed to improve page speed." at bounding box center [0, 0] width 0 height 0
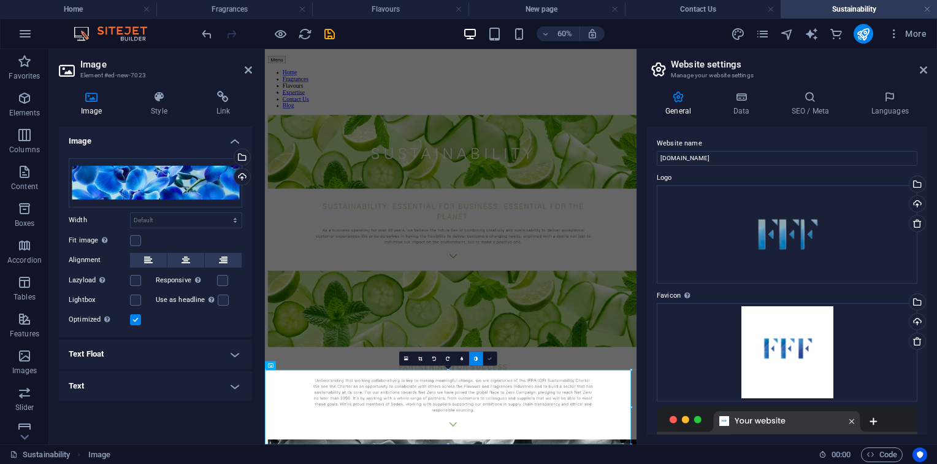
click at [488, 357] on icon at bounding box center [490, 358] width 4 height 4
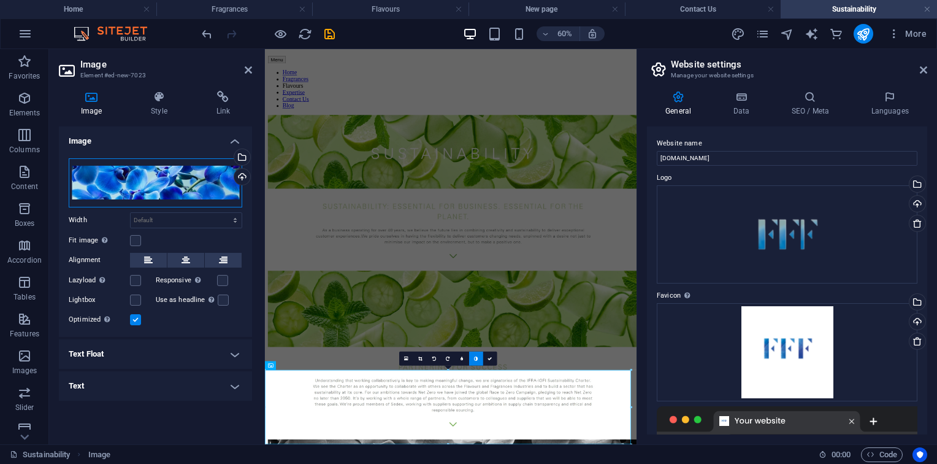
click at [138, 173] on div "Drag files here, click to choose files or select files from Files or our free s…" at bounding box center [156, 182] width 174 height 49
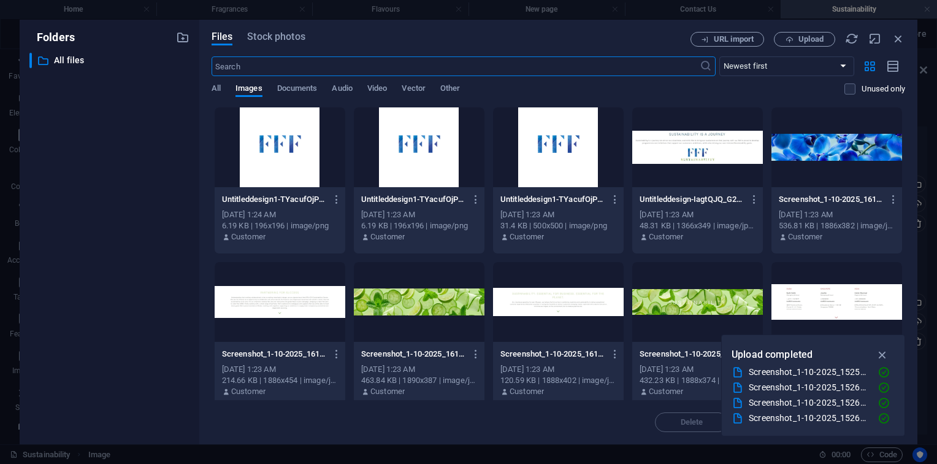
scroll to position [0, 0]
click at [841, 160] on div at bounding box center [837, 147] width 131 height 80
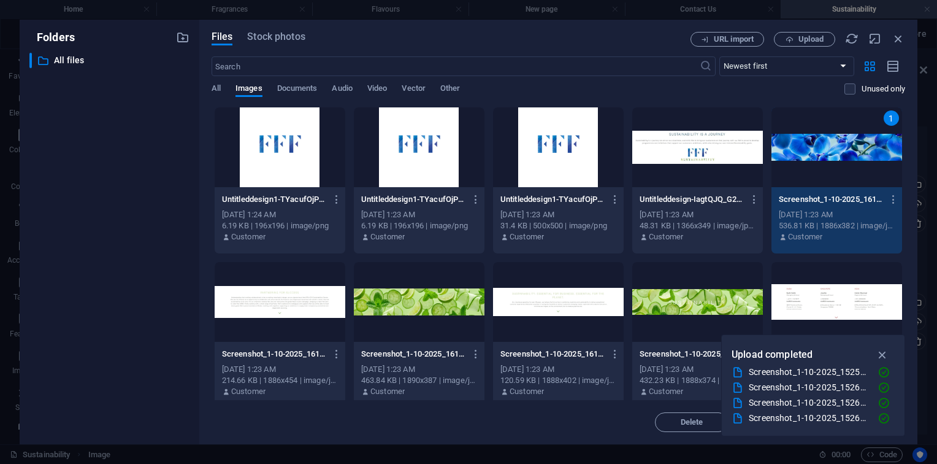
click at [841, 160] on div "1" at bounding box center [837, 147] width 131 height 80
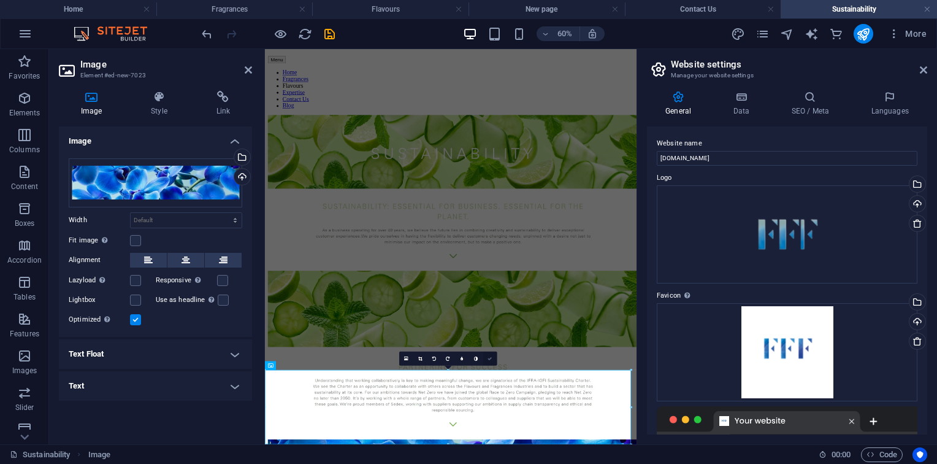
click at [488, 356] on icon at bounding box center [490, 358] width 4 height 4
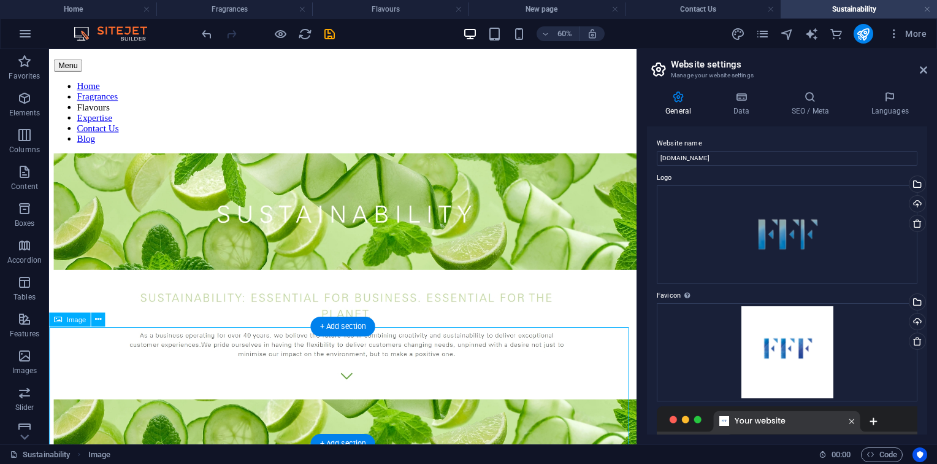
scroll to position [319, 0]
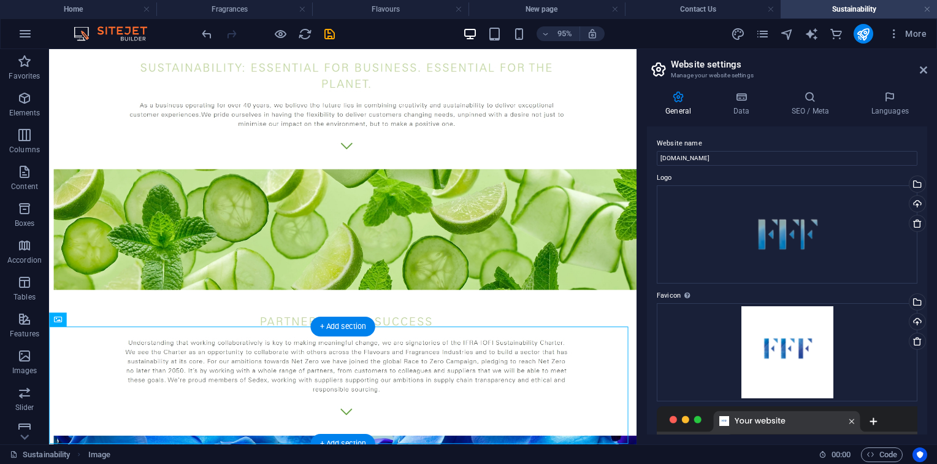
click at [358, 439] on div "+ Add section" at bounding box center [342, 444] width 64 height 20
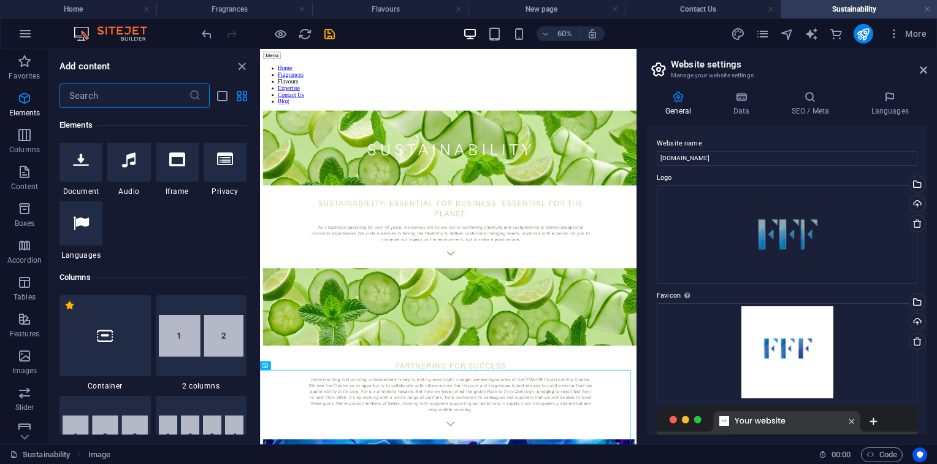
scroll to position [0, 0]
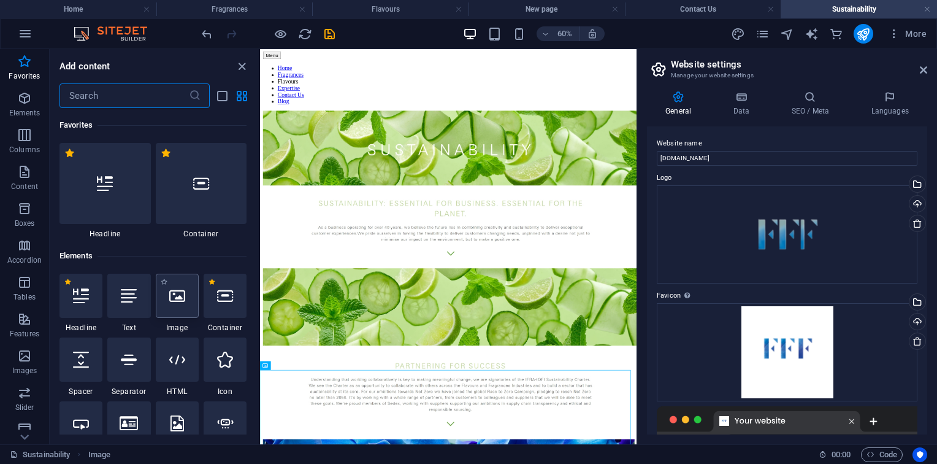
click at [171, 289] on icon at bounding box center [177, 296] width 16 height 16
click at [260, 289] on div "Drag here to replace the existing content. Press “Ctrl” if you want to create a…" at bounding box center [448, 246] width 377 height 395
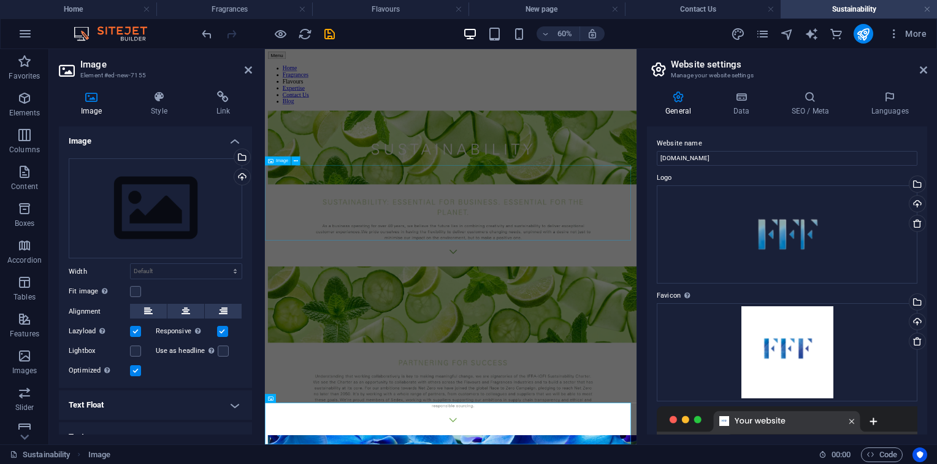
scroll to position [145, 0]
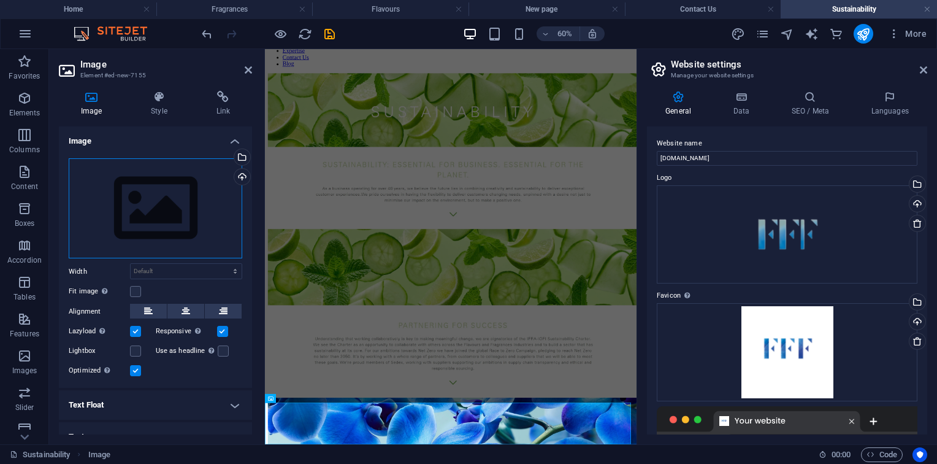
click at [150, 248] on div "Drag files here, click to choose files or select files from Files or our free s…" at bounding box center [156, 208] width 174 height 101
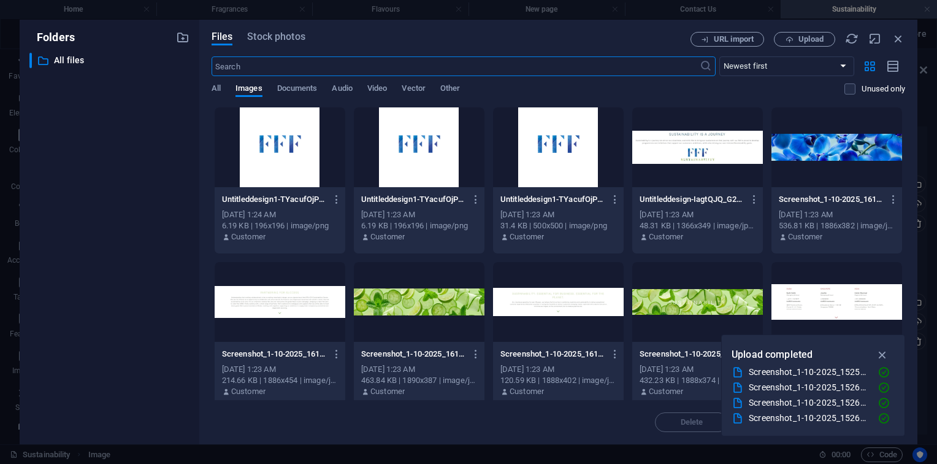
scroll to position [0, 0]
click at [750, 162] on div at bounding box center [697, 147] width 131 height 80
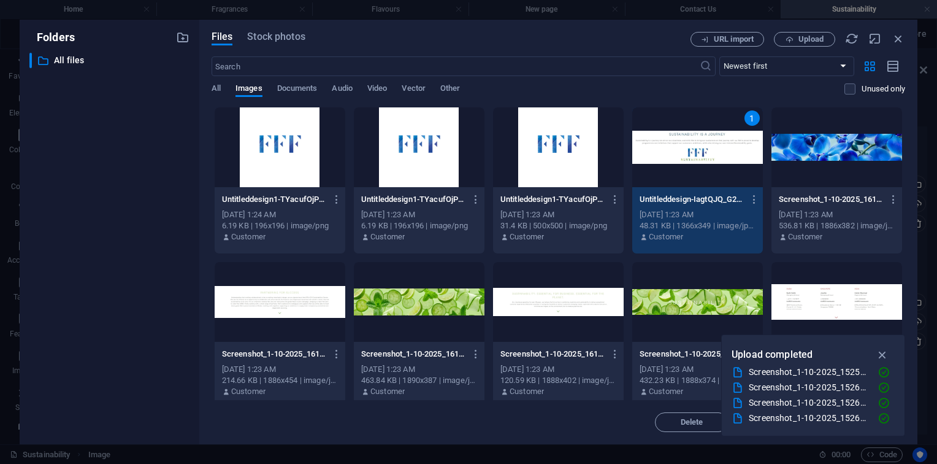
click at [750, 162] on div "1" at bounding box center [697, 147] width 131 height 80
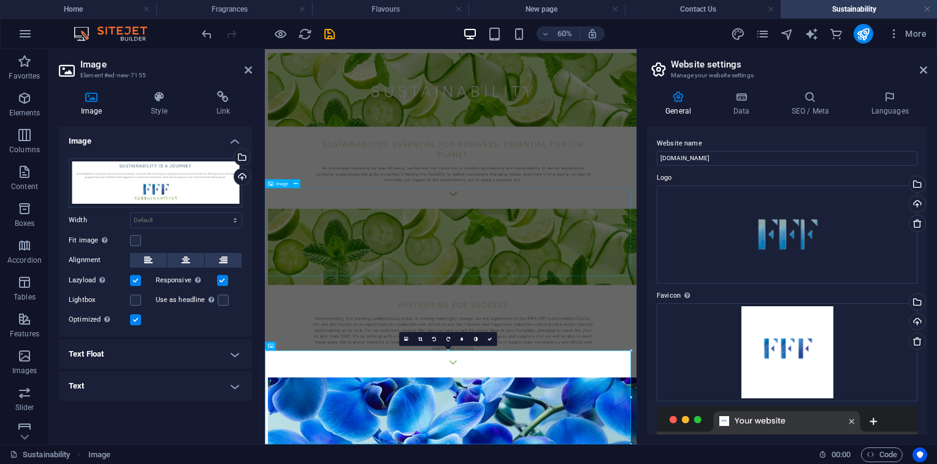
scroll to position [233, 0]
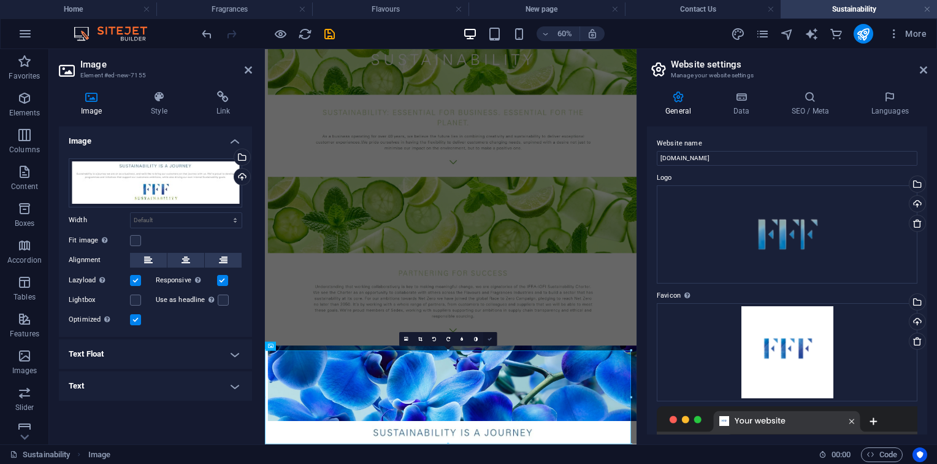
click at [491, 337] on icon at bounding box center [490, 339] width 4 height 4
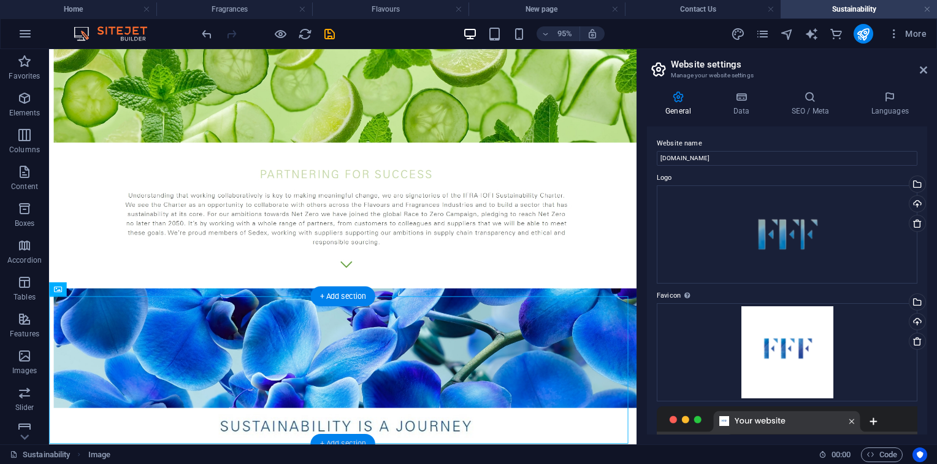
click at [349, 438] on div "+ Add section" at bounding box center [342, 444] width 64 height 20
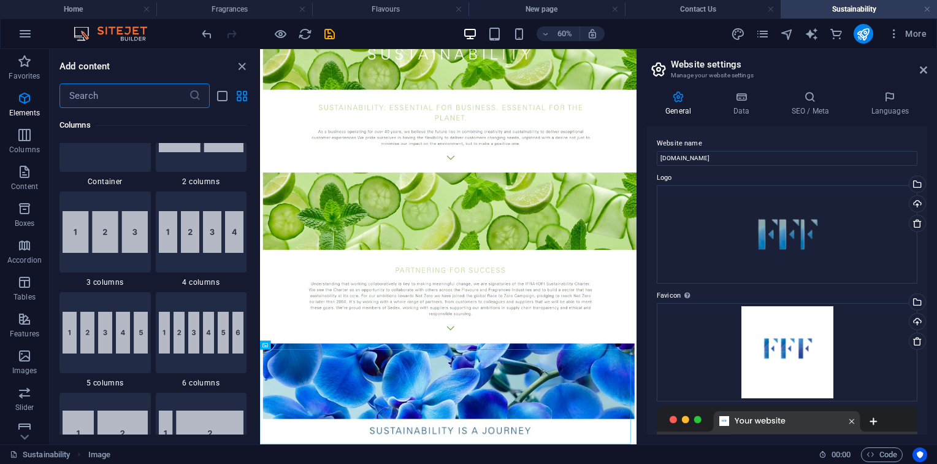
scroll to position [0, 0]
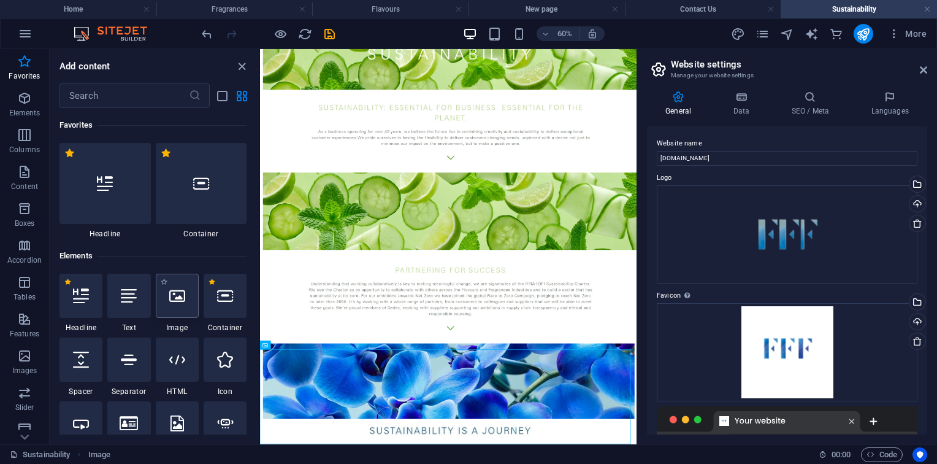
click at [174, 290] on icon at bounding box center [177, 296] width 16 height 16
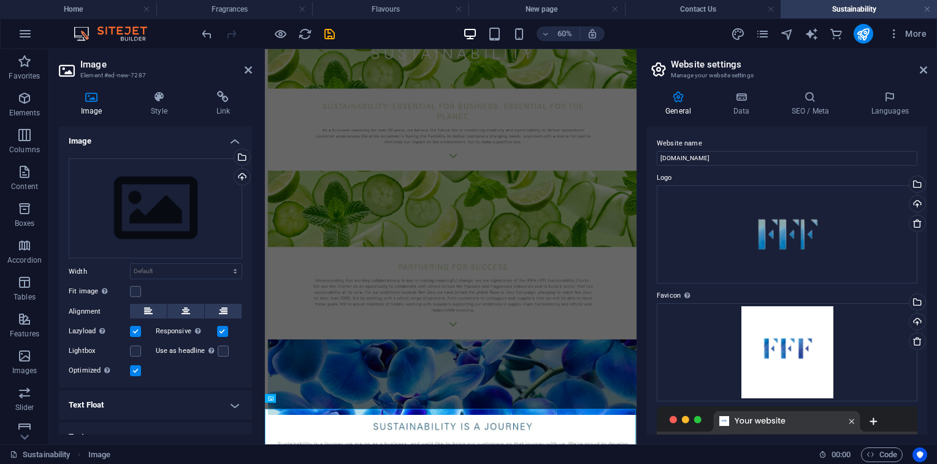
scroll to position [302, 0]
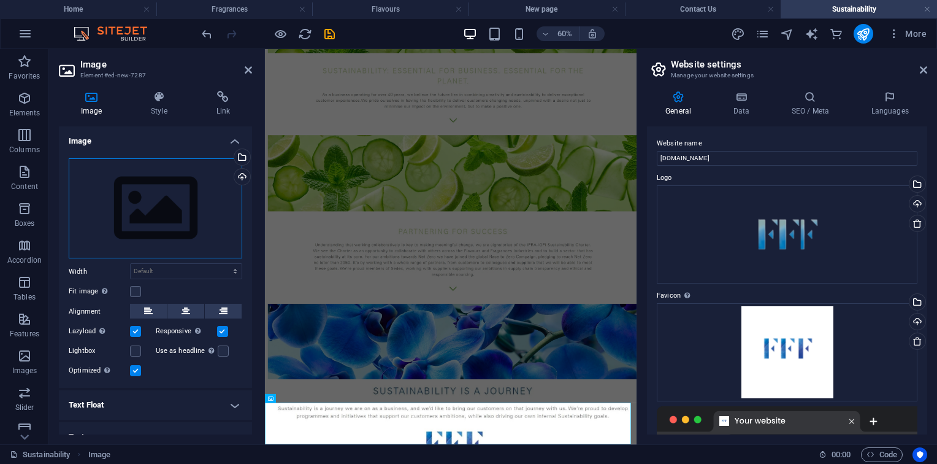
click at [183, 247] on div "Drag files here, click to choose files or select files from Files or our free s…" at bounding box center [156, 208] width 174 height 101
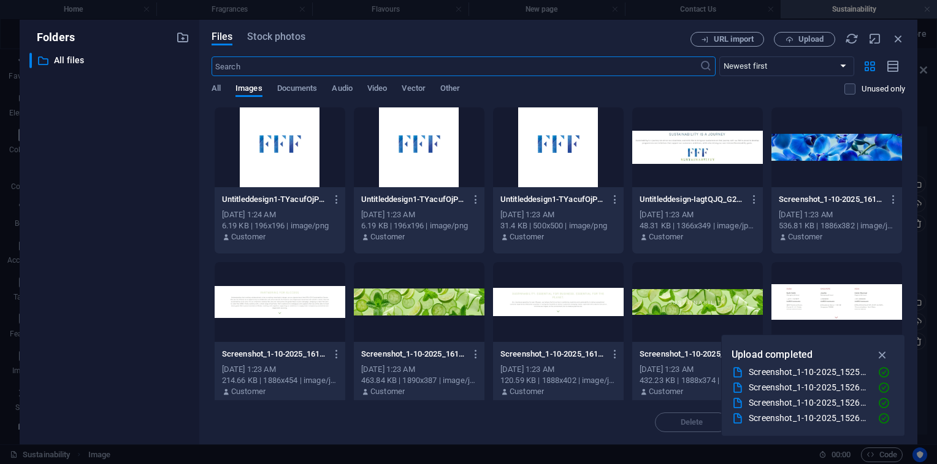
scroll to position [0, 0]
click at [838, 169] on div at bounding box center [837, 147] width 131 height 80
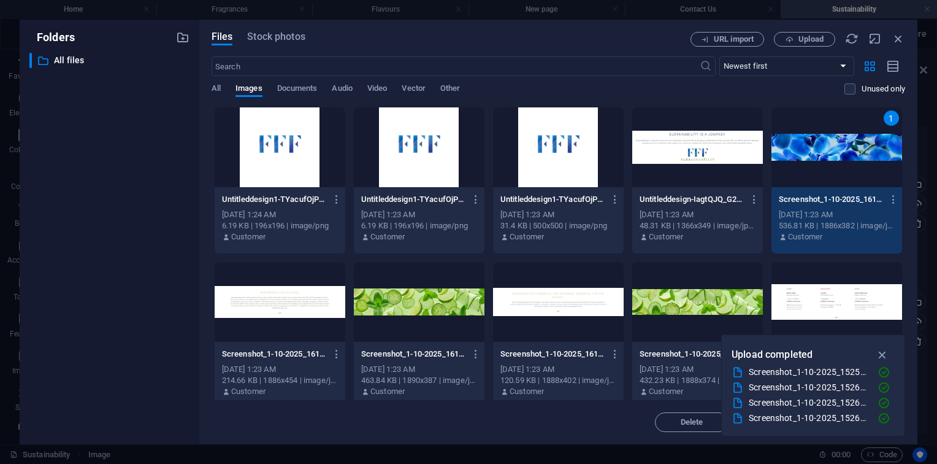
click at [838, 169] on div "1" at bounding box center [837, 147] width 131 height 80
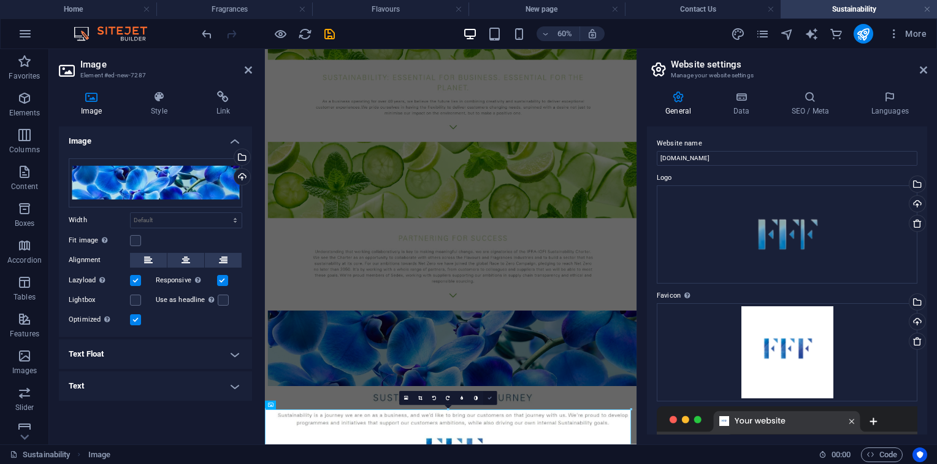
click at [487, 394] on link at bounding box center [490, 398] width 14 height 14
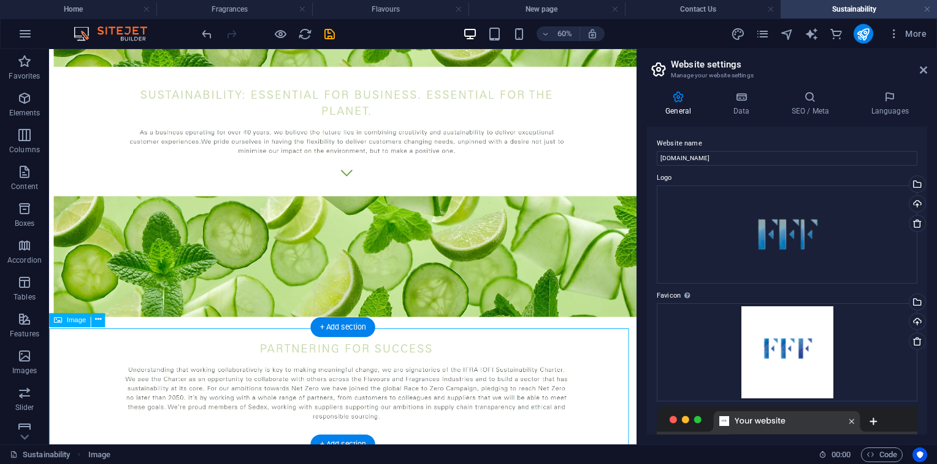
scroll to position [597, 0]
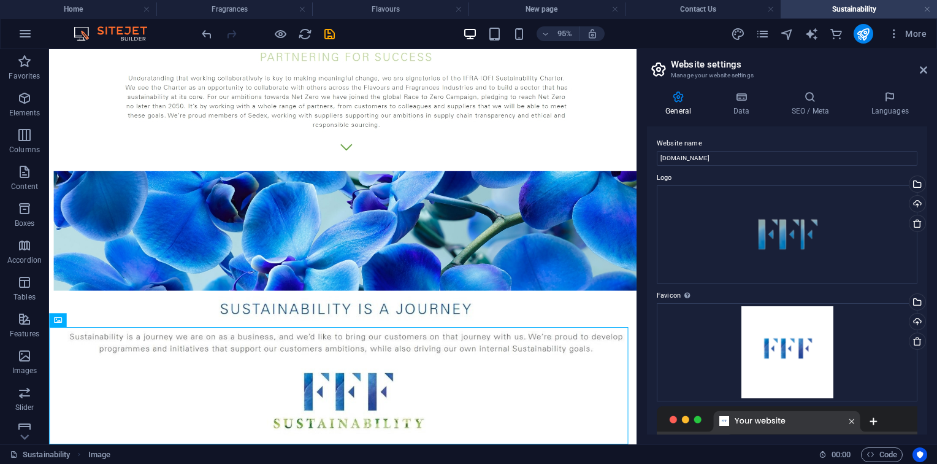
click at [348, 444] on div "Sustainability Image 00 : 00 Code" at bounding box center [468, 454] width 937 height 20
drag, startPoint x: 352, startPoint y: 439, endPoint x: 63, endPoint y: 305, distance: 318.9
click at [352, 439] on div "+ Add section" at bounding box center [342, 444] width 64 height 20
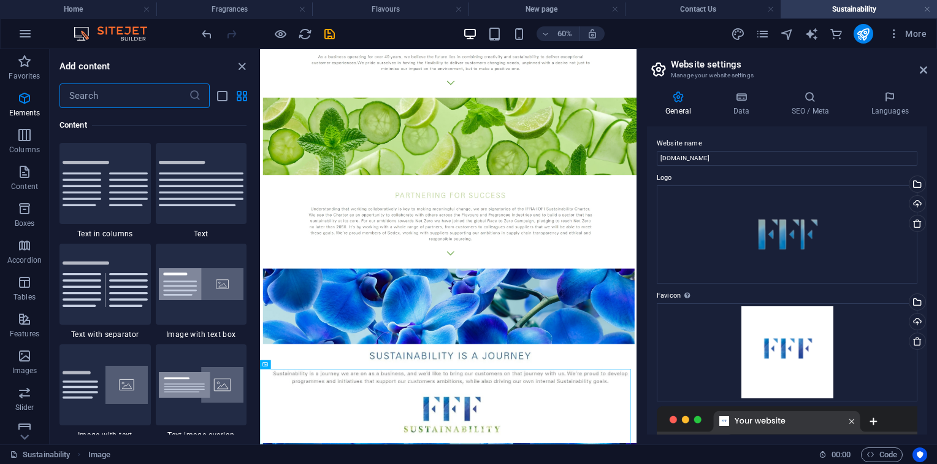
scroll to position [1426, 0]
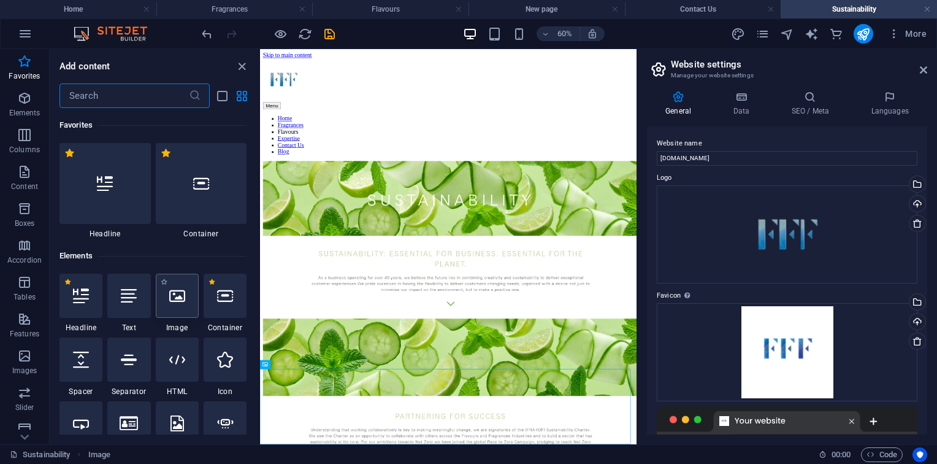
click at [186, 293] on div at bounding box center [177, 296] width 43 height 44
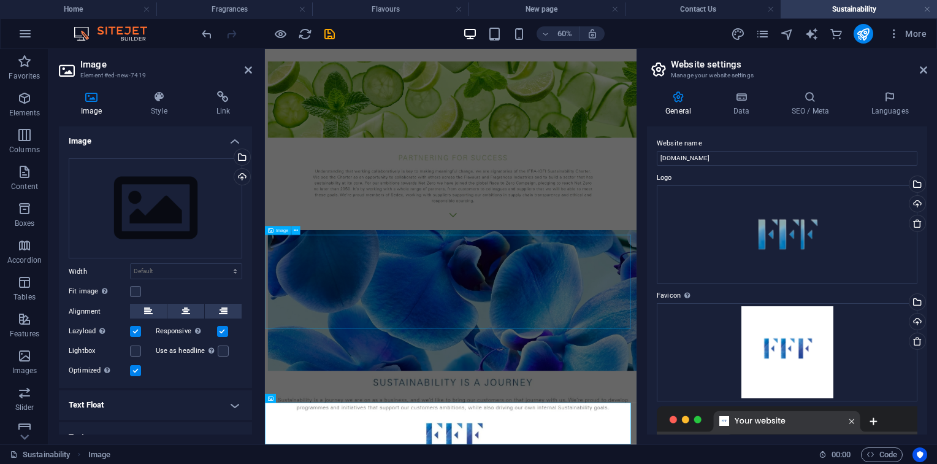
scroll to position [425, 0]
click at [125, 187] on div "Drag files here, click to choose files or select files from Files or our free s…" at bounding box center [156, 208] width 174 height 101
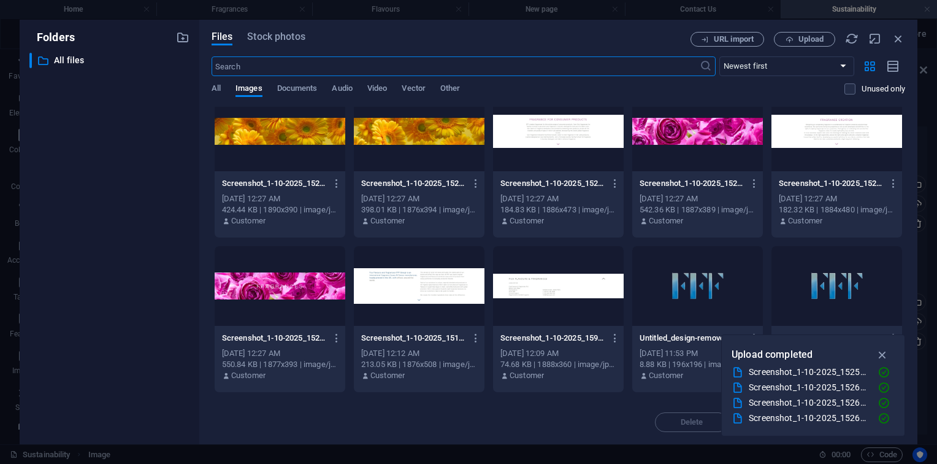
scroll to position [1208, 0]
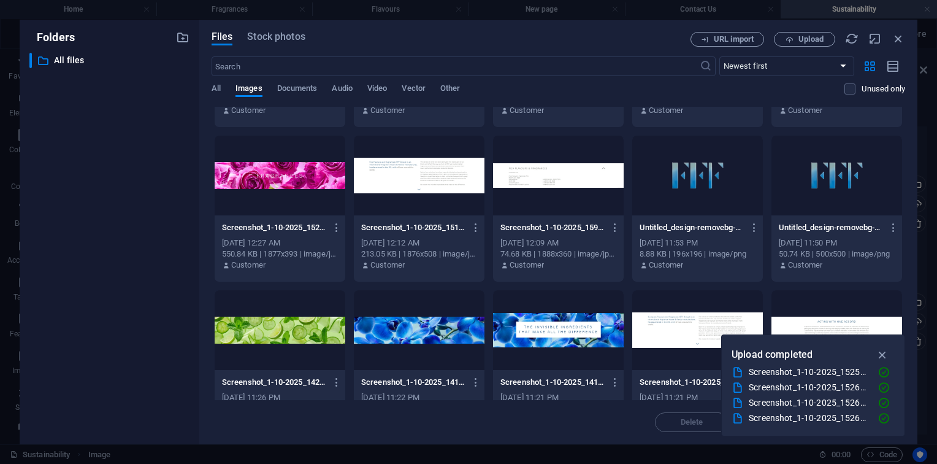
click at [510, 166] on div at bounding box center [558, 176] width 131 height 80
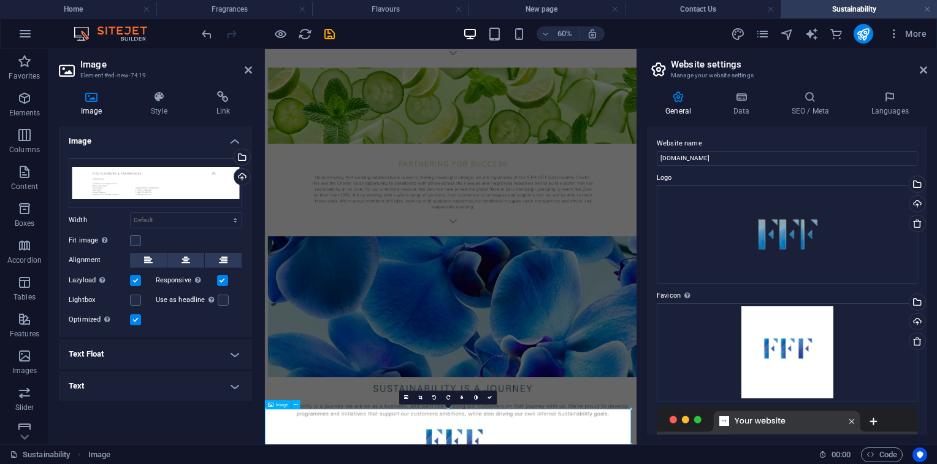
scroll to position [473, 0]
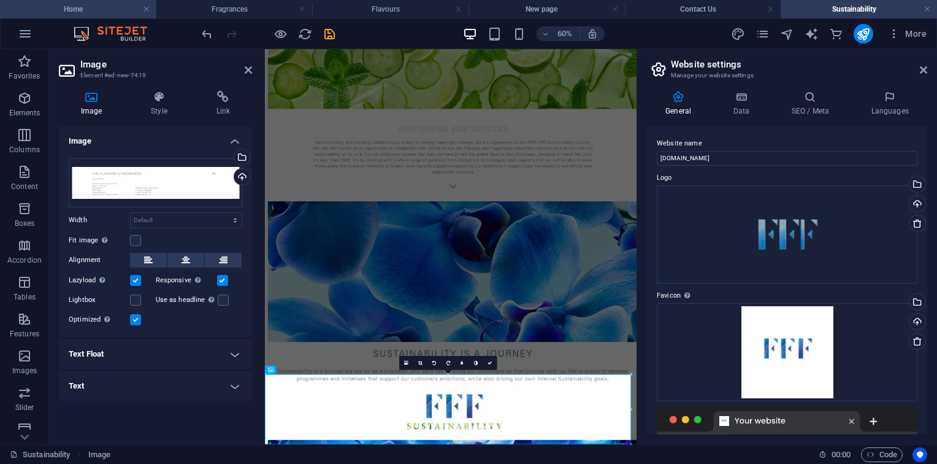
click at [101, 6] on h4 "Home" at bounding box center [78, 8] width 156 height 13
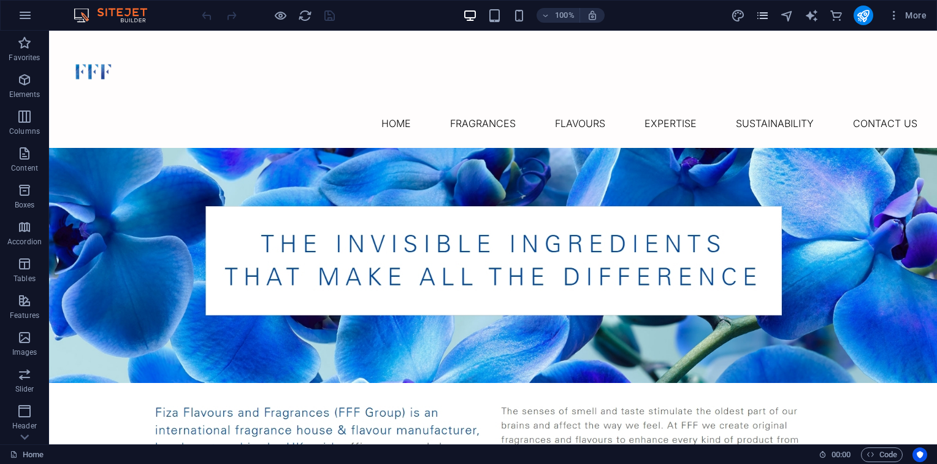
click at [764, 18] on icon "pages" at bounding box center [763, 16] width 14 height 14
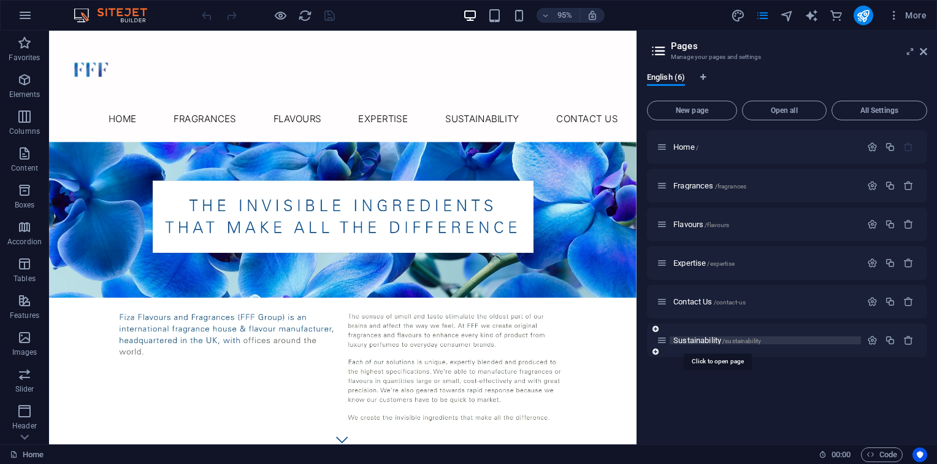
click at [746, 343] on span "/sustainability" at bounding box center [741, 340] width 39 height 7
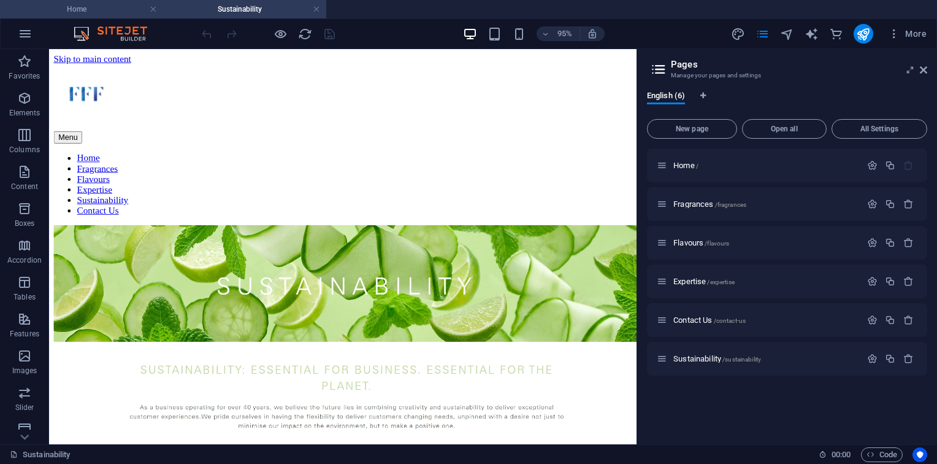
click at [99, 13] on h4 "Home" at bounding box center [81, 8] width 163 height 13
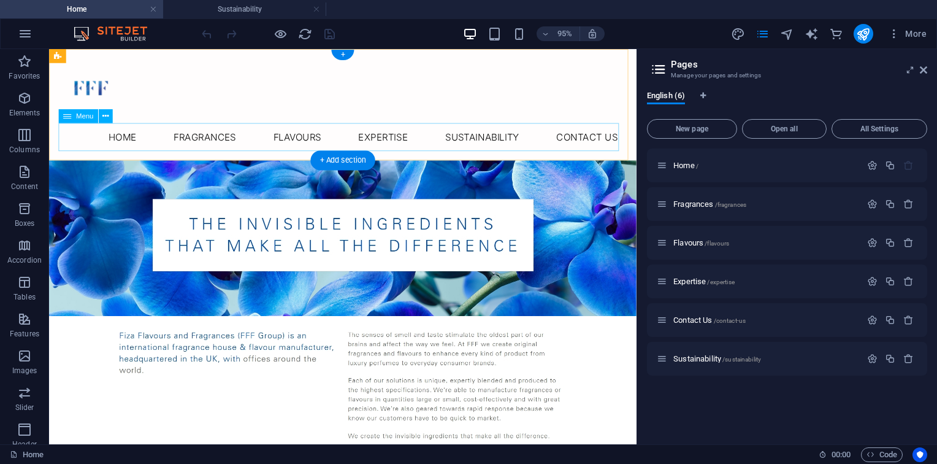
click at [483, 150] on nav "Home Fragrances Flavours Expertise Sustainability Contact Us" at bounding box center [358, 141] width 599 height 29
select select "1"
select select
select select "2"
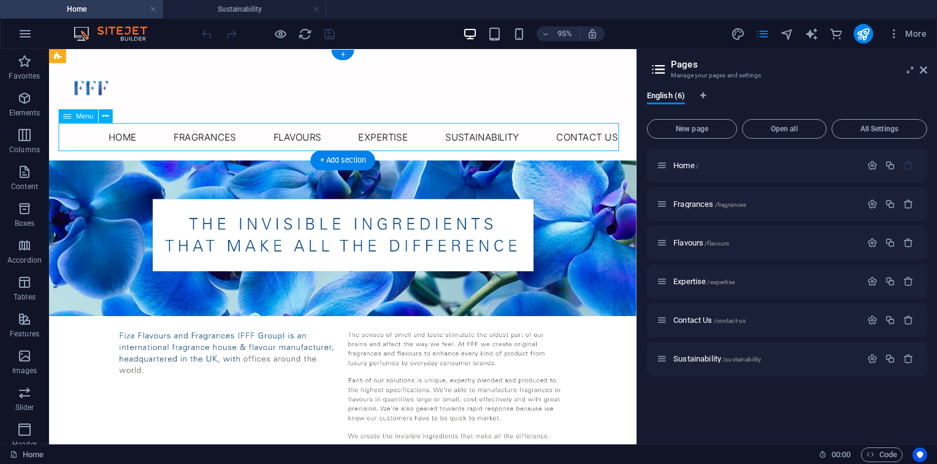
select select
select select "3"
select select
select select "4"
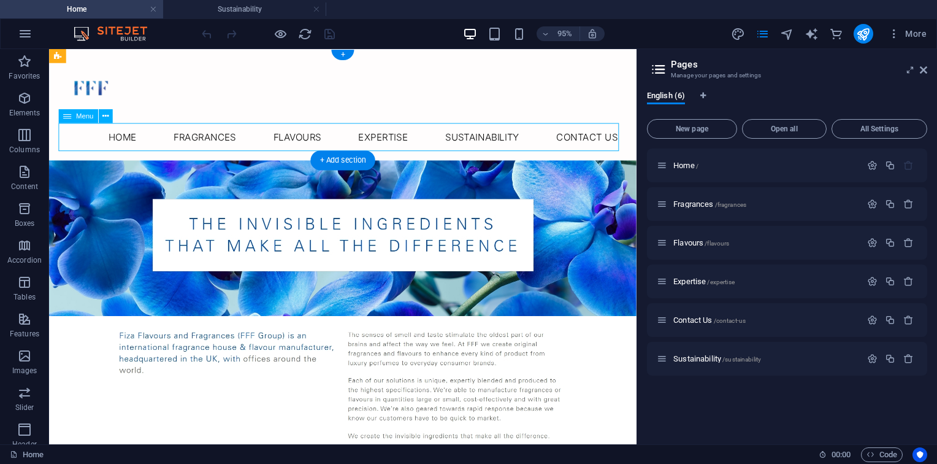
select select
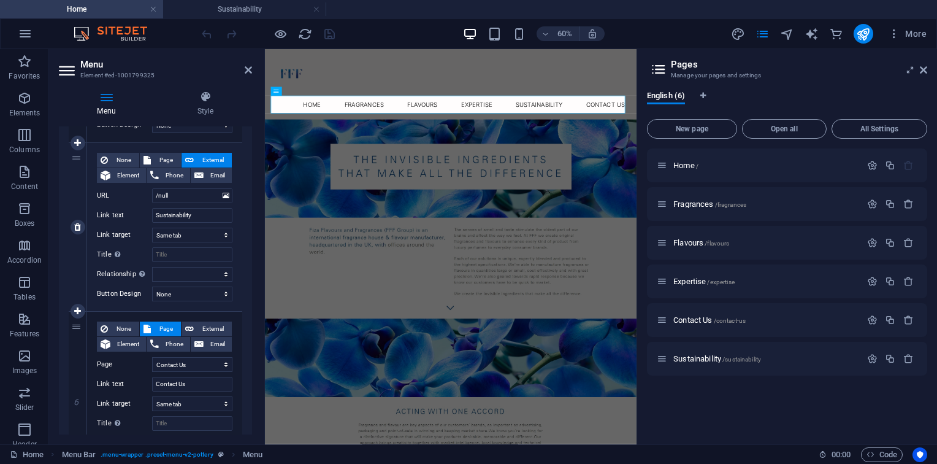
scroll to position [694, 0]
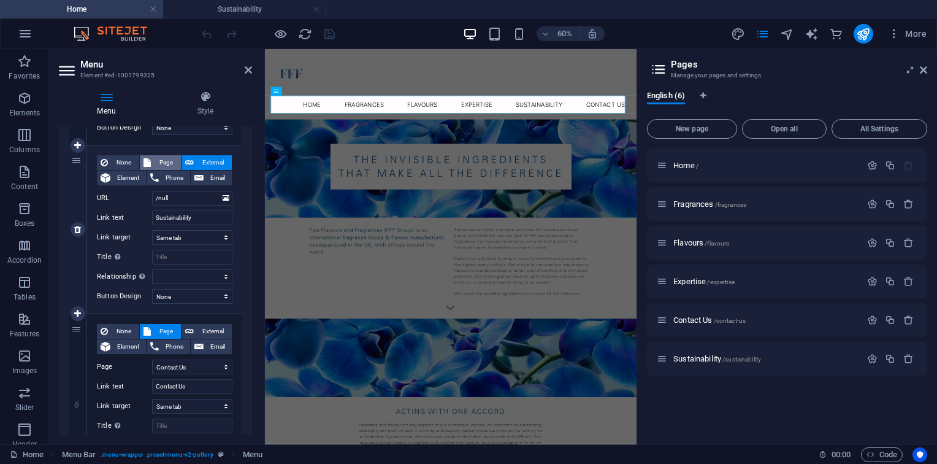
click at [174, 163] on span "Page" at bounding box center [166, 162] width 23 height 15
select select
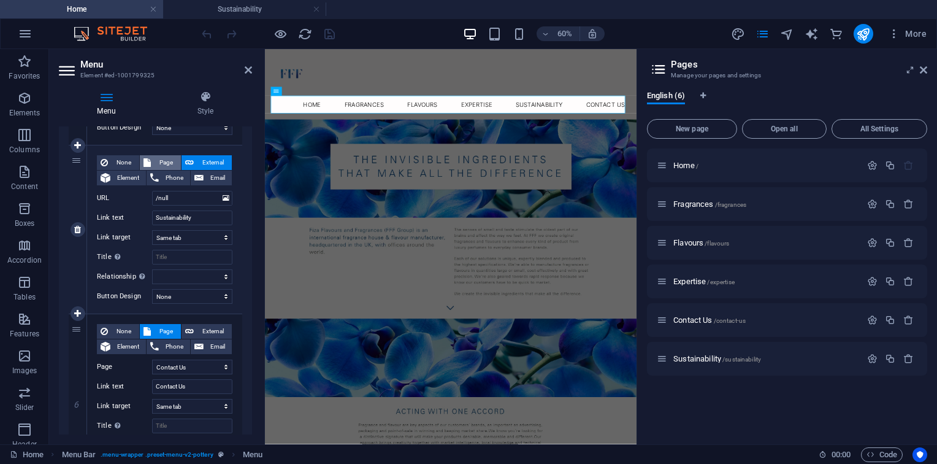
select select
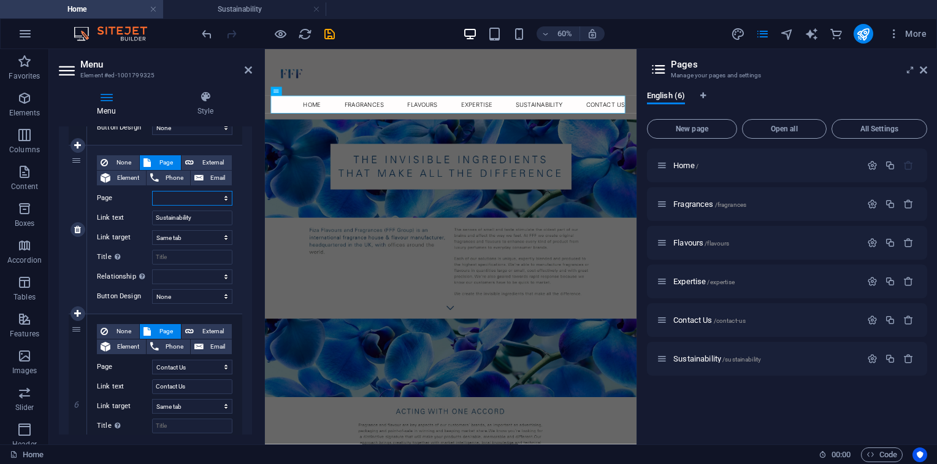
click at [198, 201] on select "Home Fragrances Flavours Expertise Contact Us Sustainability" at bounding box center [192, 198] width 80 height 15
select select "5"
click at [152, 191] on select "Home Fragrances Flavours Expertise Contact Us Sustainability" at bounding box center [192, 198] width 80 height 15
select select
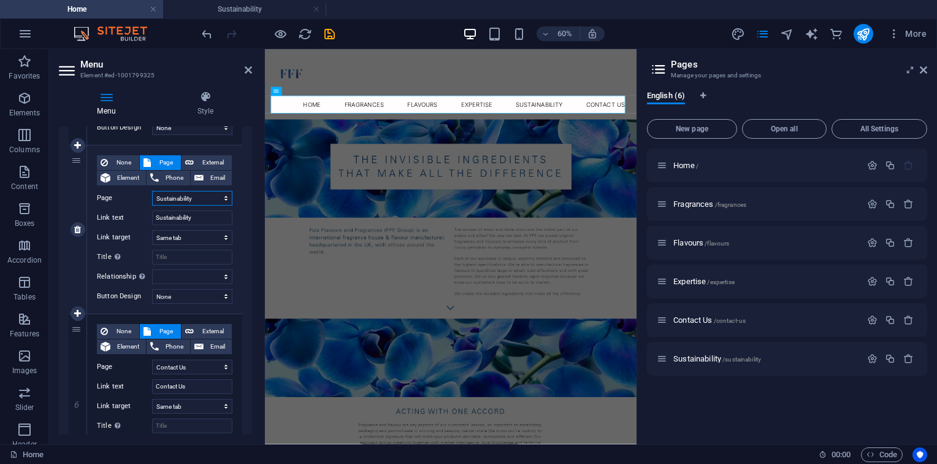
select select
